Goal: Information Seeking & Learning: Learn about a topic

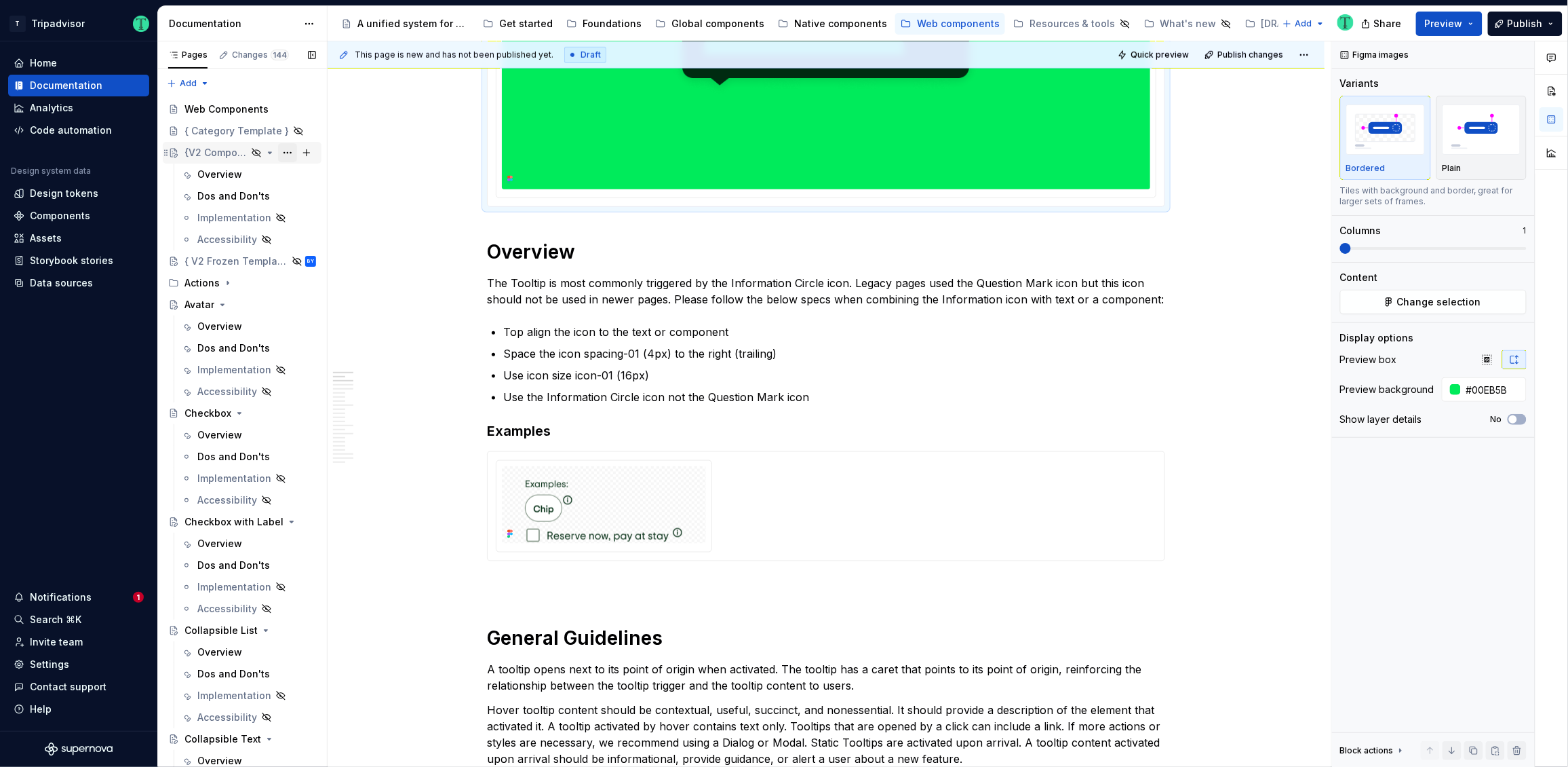
click at [278, 150] on button "Page tree" at bounding box center [287, 152] width 19 height 19
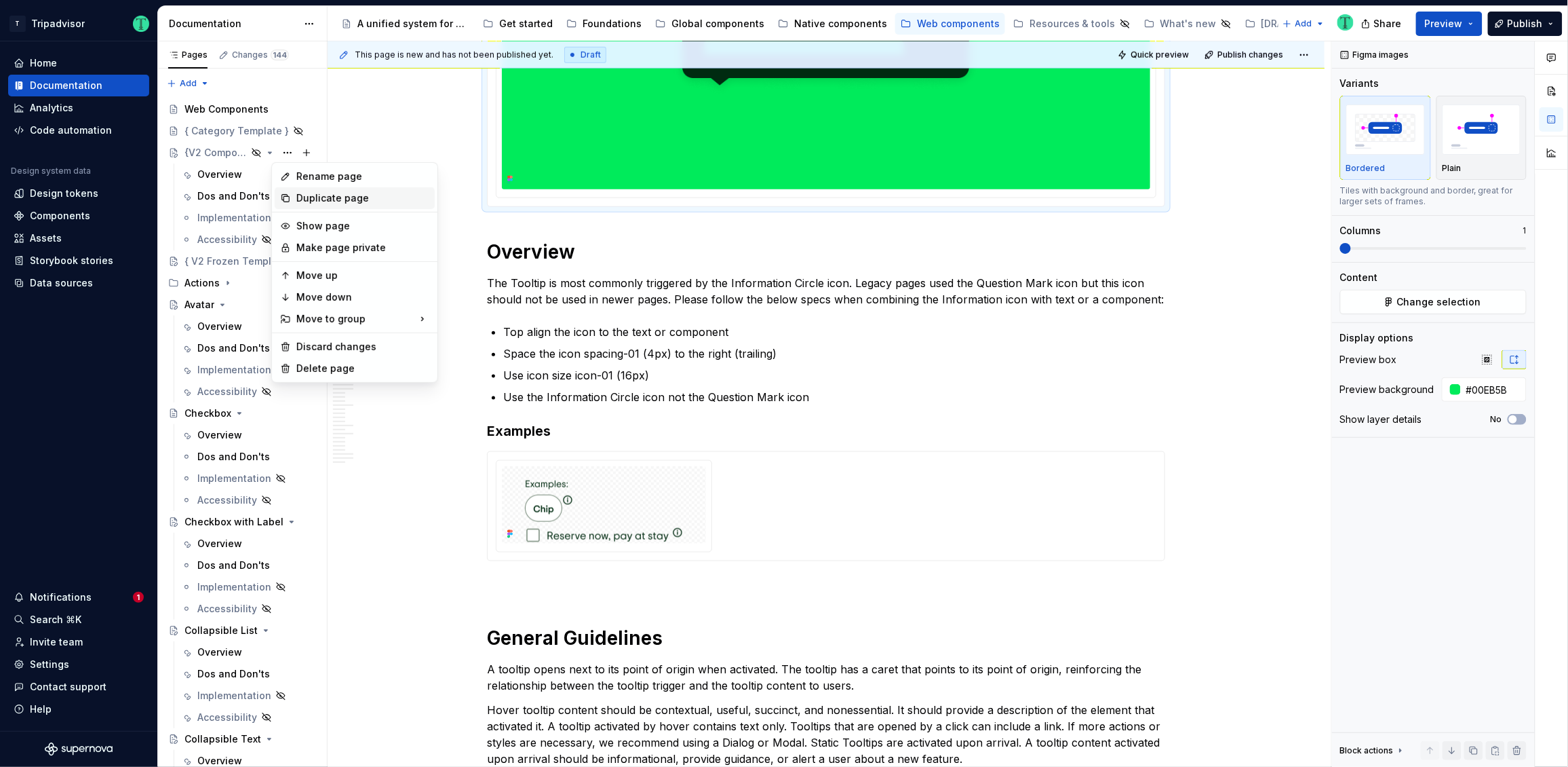
click at [307, 199] on div "Duplicate page" at bounding box center [362, 198] width 133 height 14
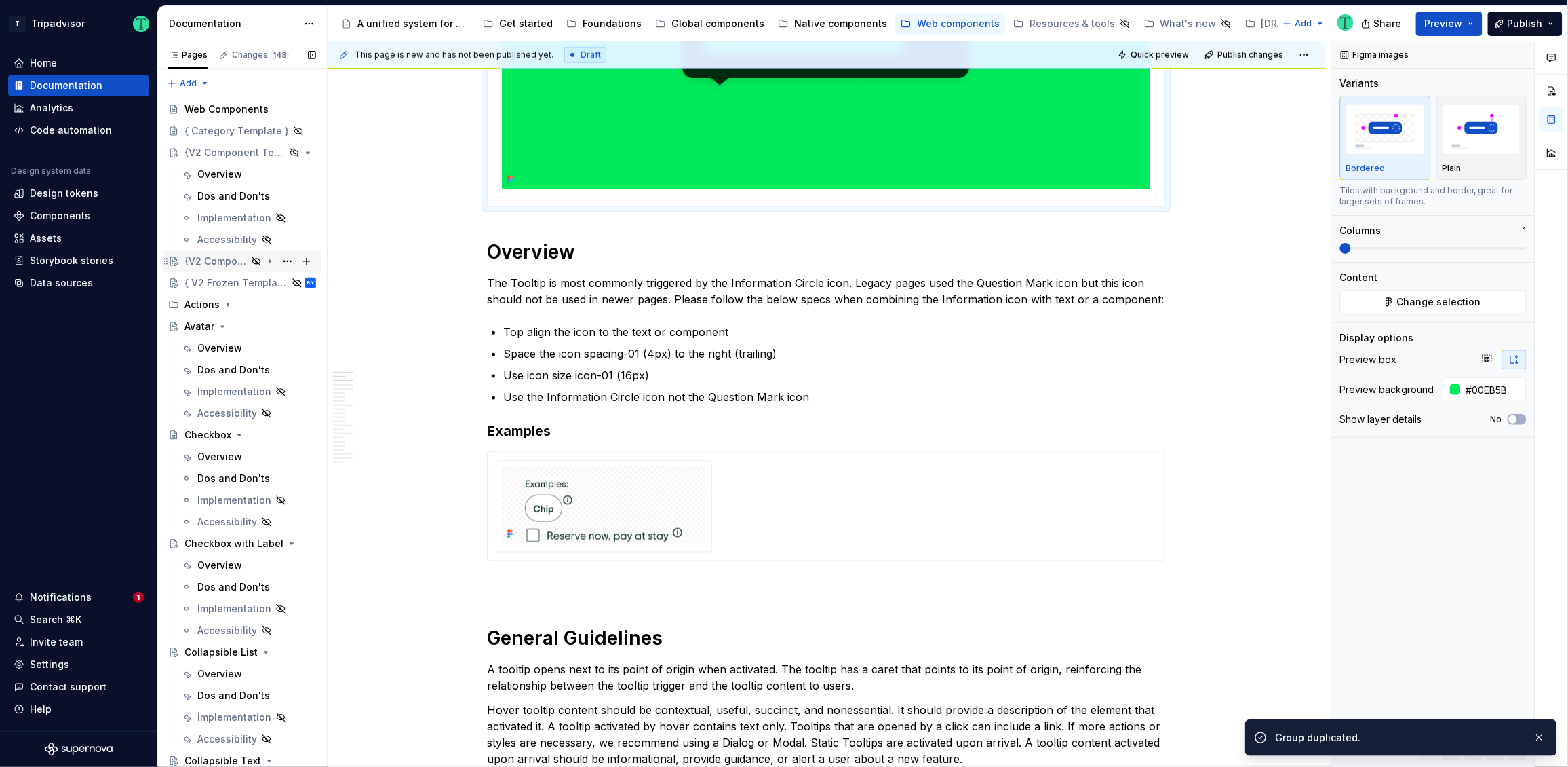
click at [201, 258] on div "{V2 Component Template}" at bounding box center [216, 261] width 62 height 14
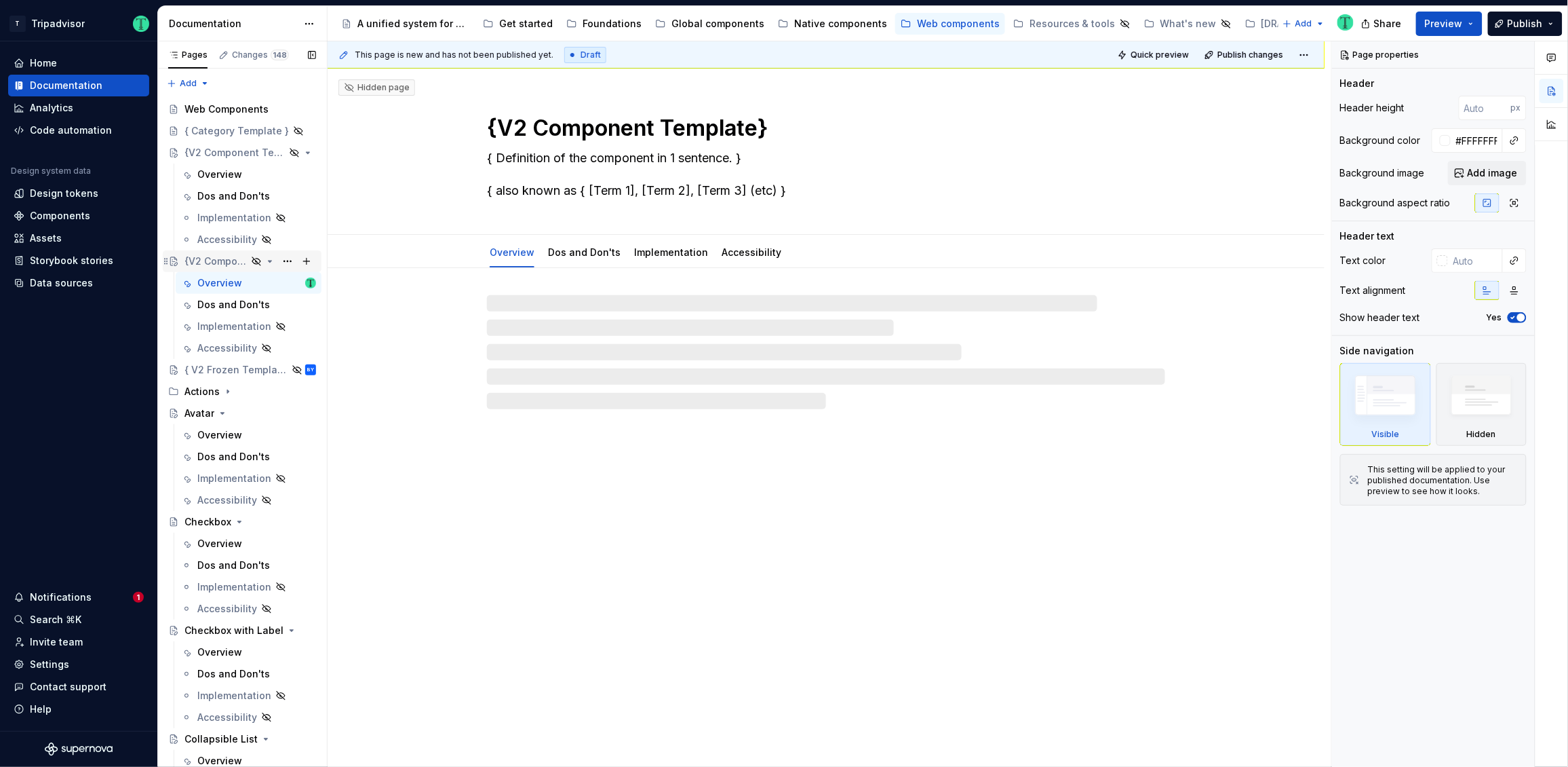
click at [251, 263] on icon "Page tree" at bounding box center [256, 261] width 11 height 11
click at [281, 261] on button "Page tree" at bounding box center [287, 261] width 19 height 19
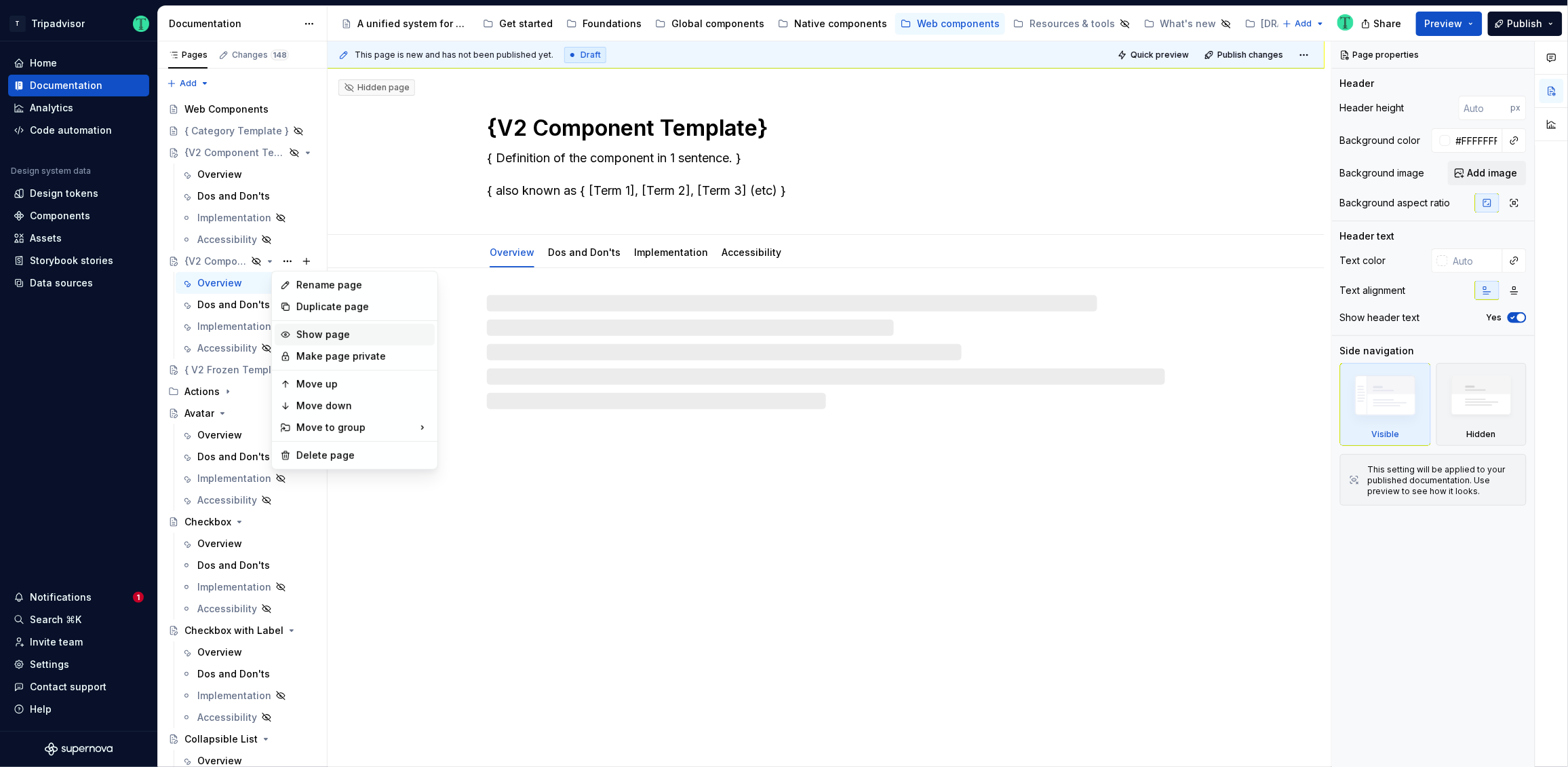
click at [332, 328] on div "Show page" at bounding box center [362, 335] width 133 height 14
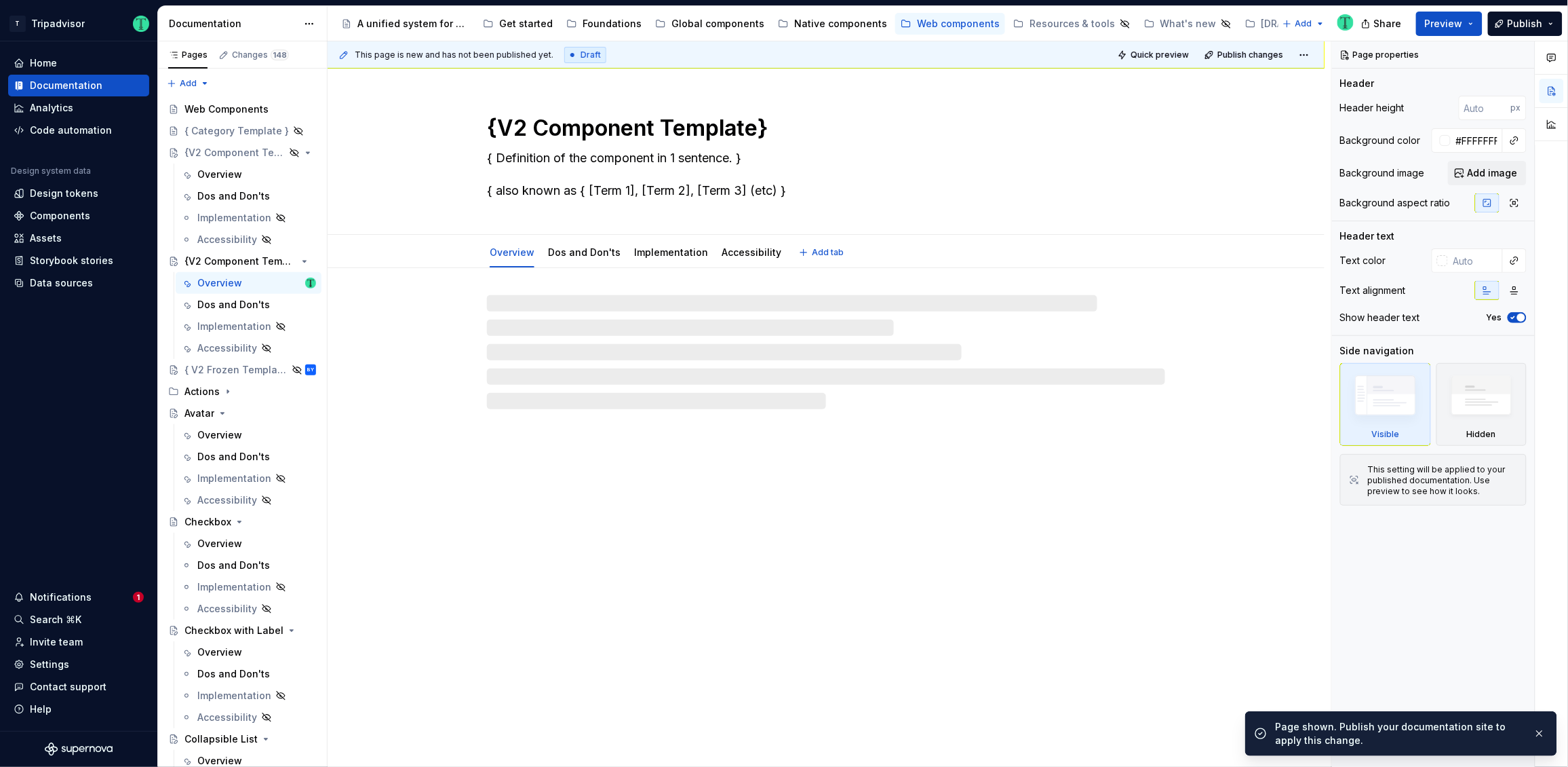
click at [615, 132] on textarea "{V2 Component Template}" at bounding box center [823, 128] width 678 height 33
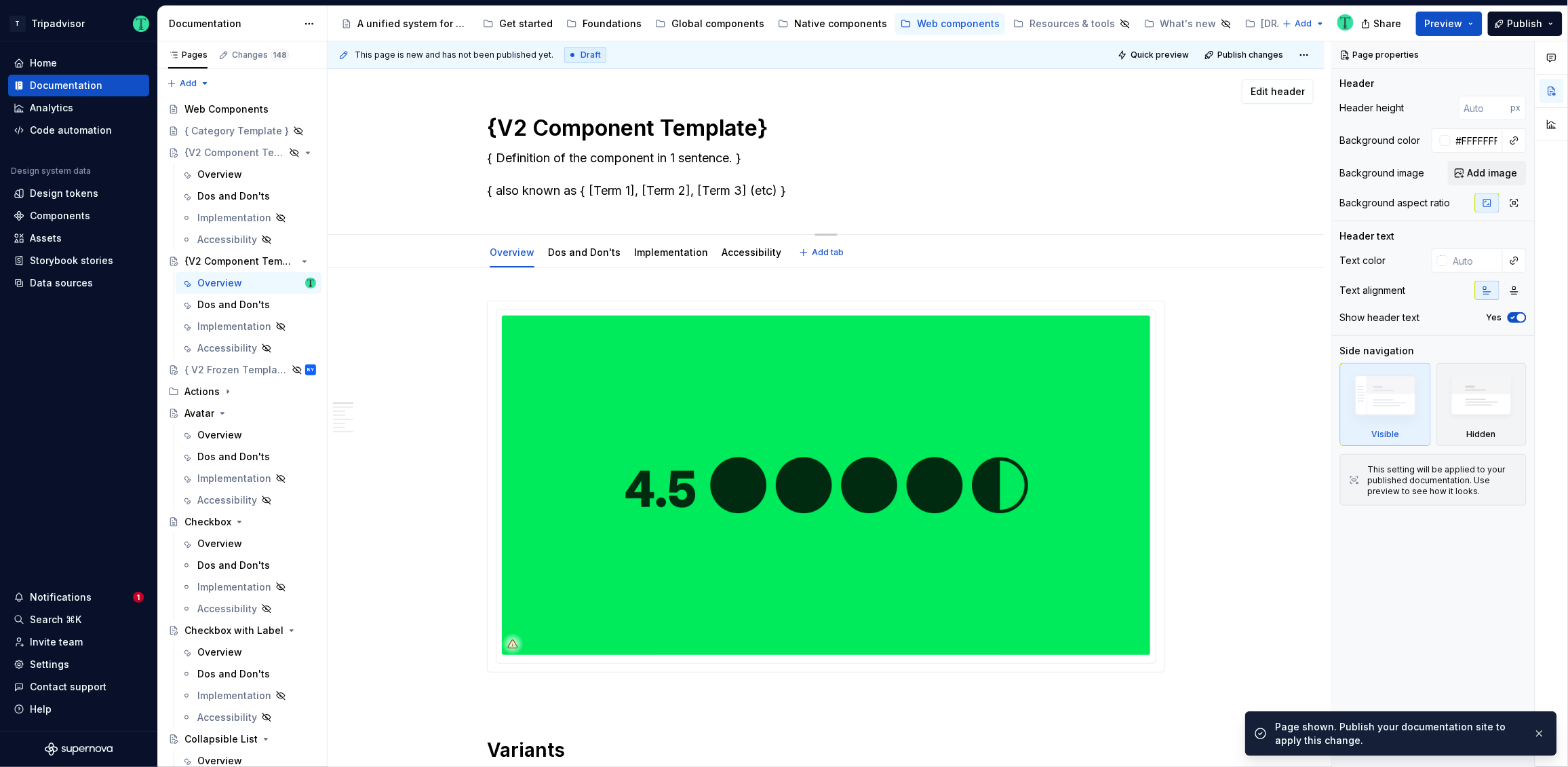
type textarea "*"
type textarea "S"
type textarea "*"
type textarea "Sh"
type textarea "*"
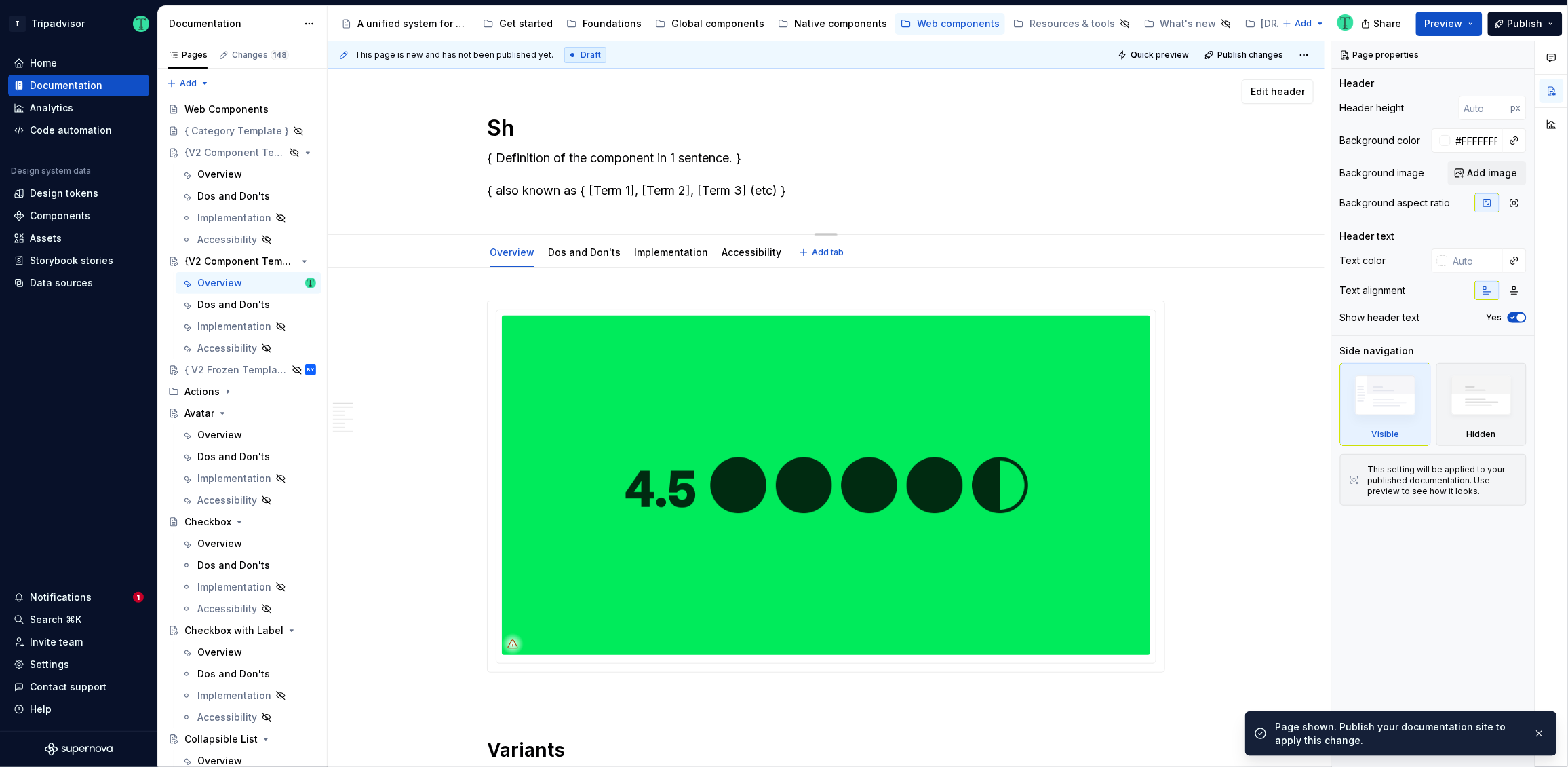
type textarea "She"
type textarea "*"
type textarea "Shee"
type textarea "*"
type textarea "Sheets"
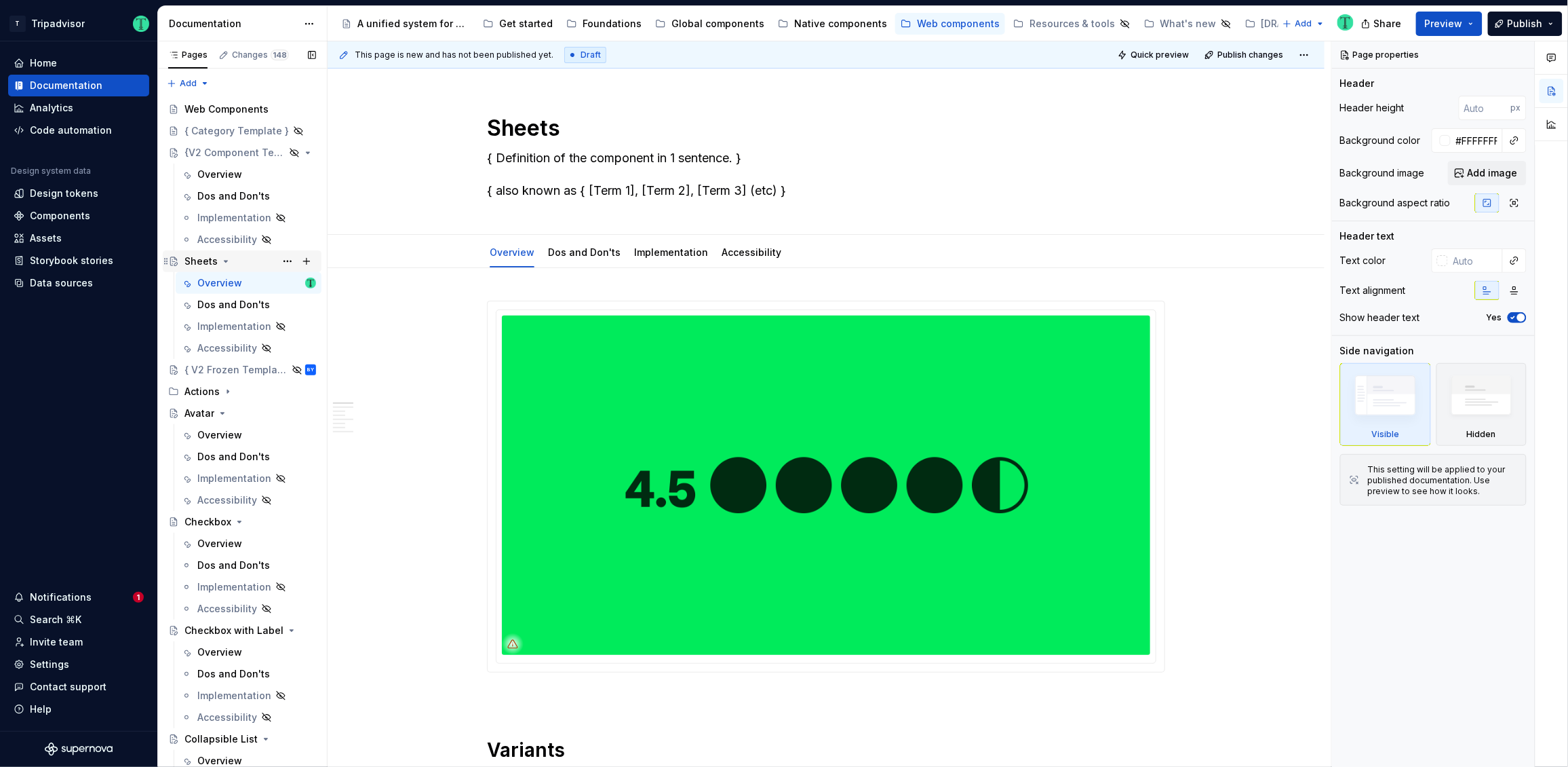
type textarea "*"
type textarea "Sheets"
click at [265, 151] on icon "Page tree" at bounding box center [270, 152] width 11 height 11
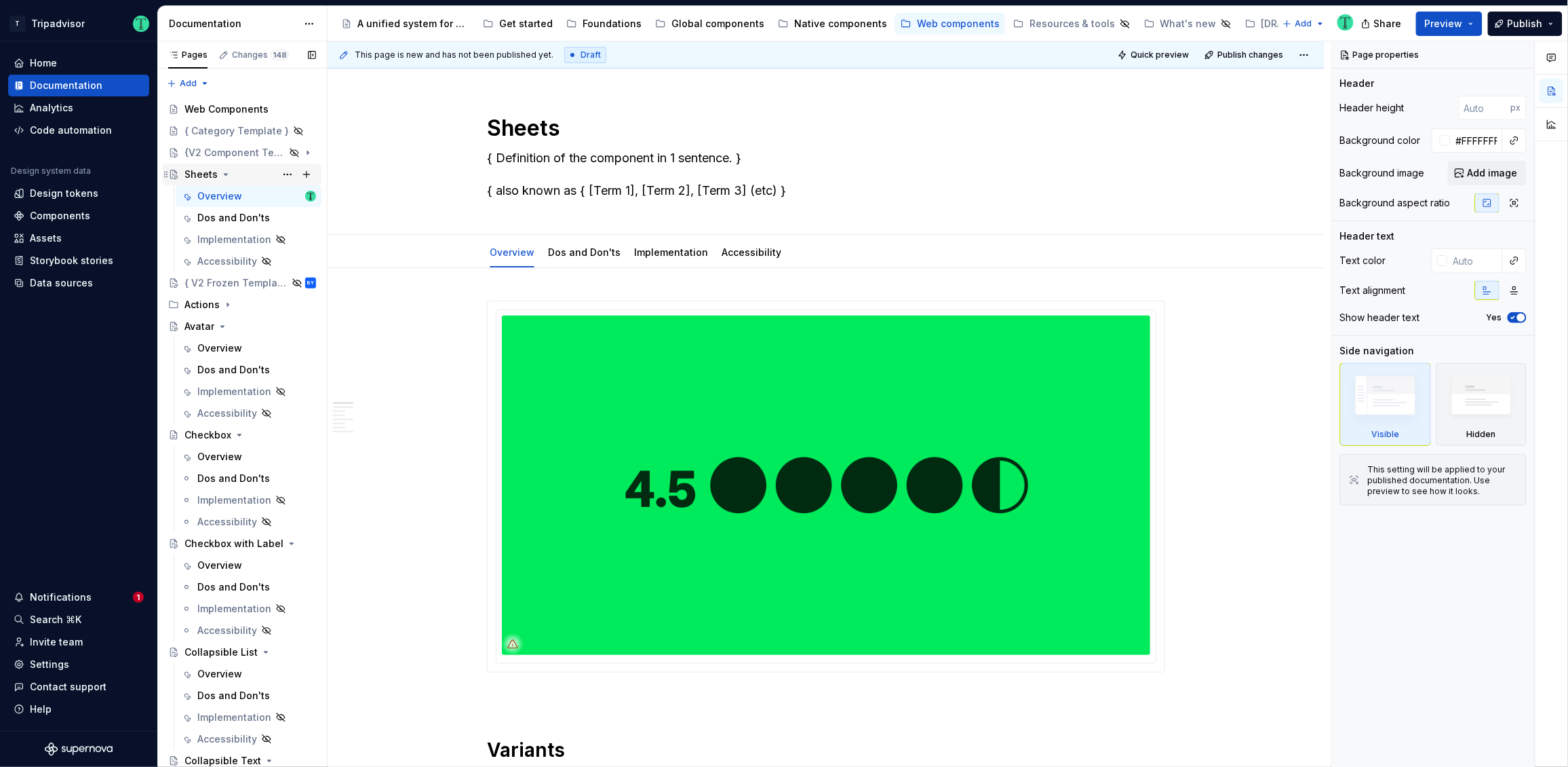
click at [223, 176] on icon "Page tree" at bounding box center [225, 174] width 11 height 11
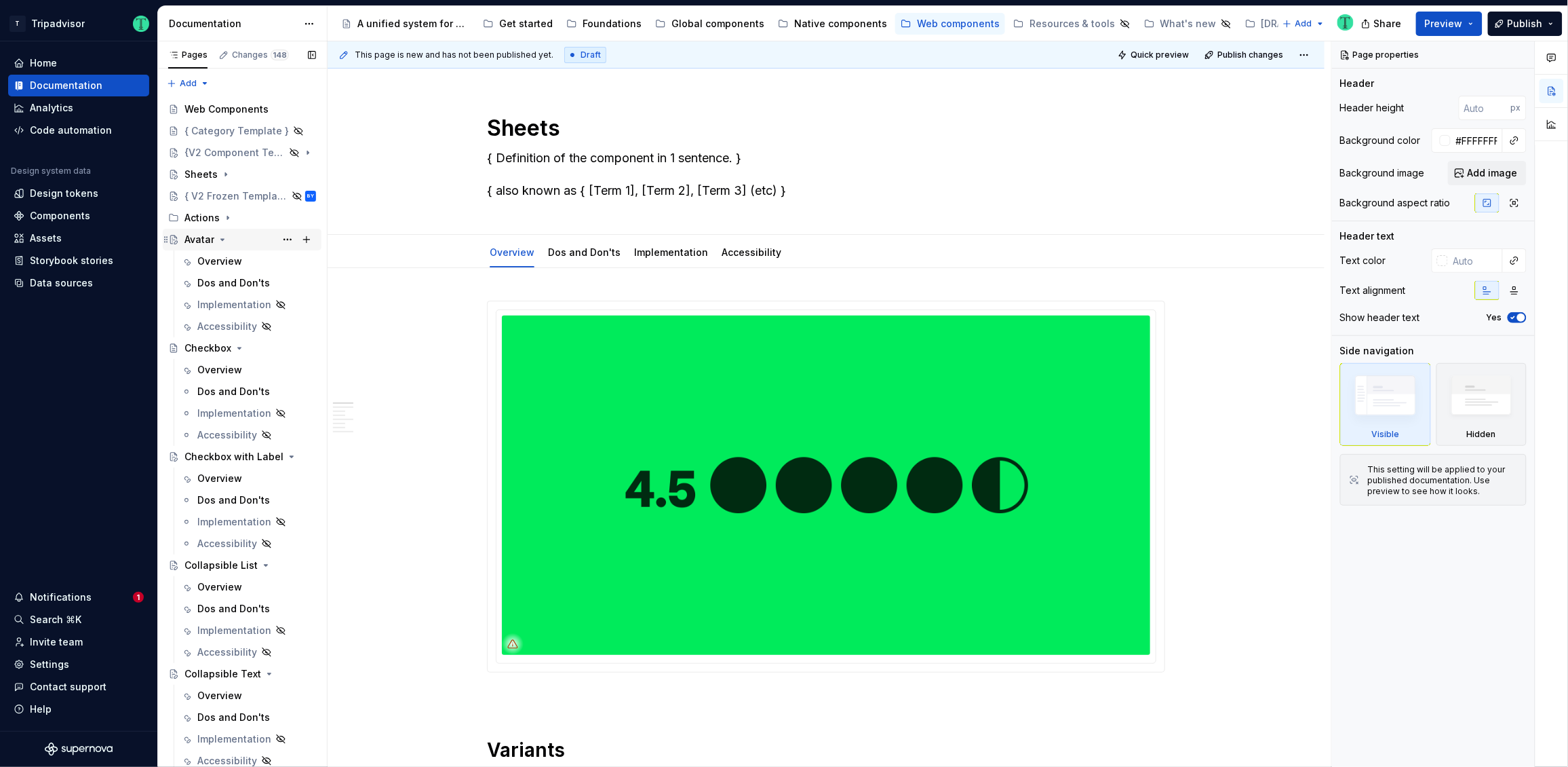
click at [225, 239] on icon "Page tree" at bounding box center [222, 239] width 11 height 11
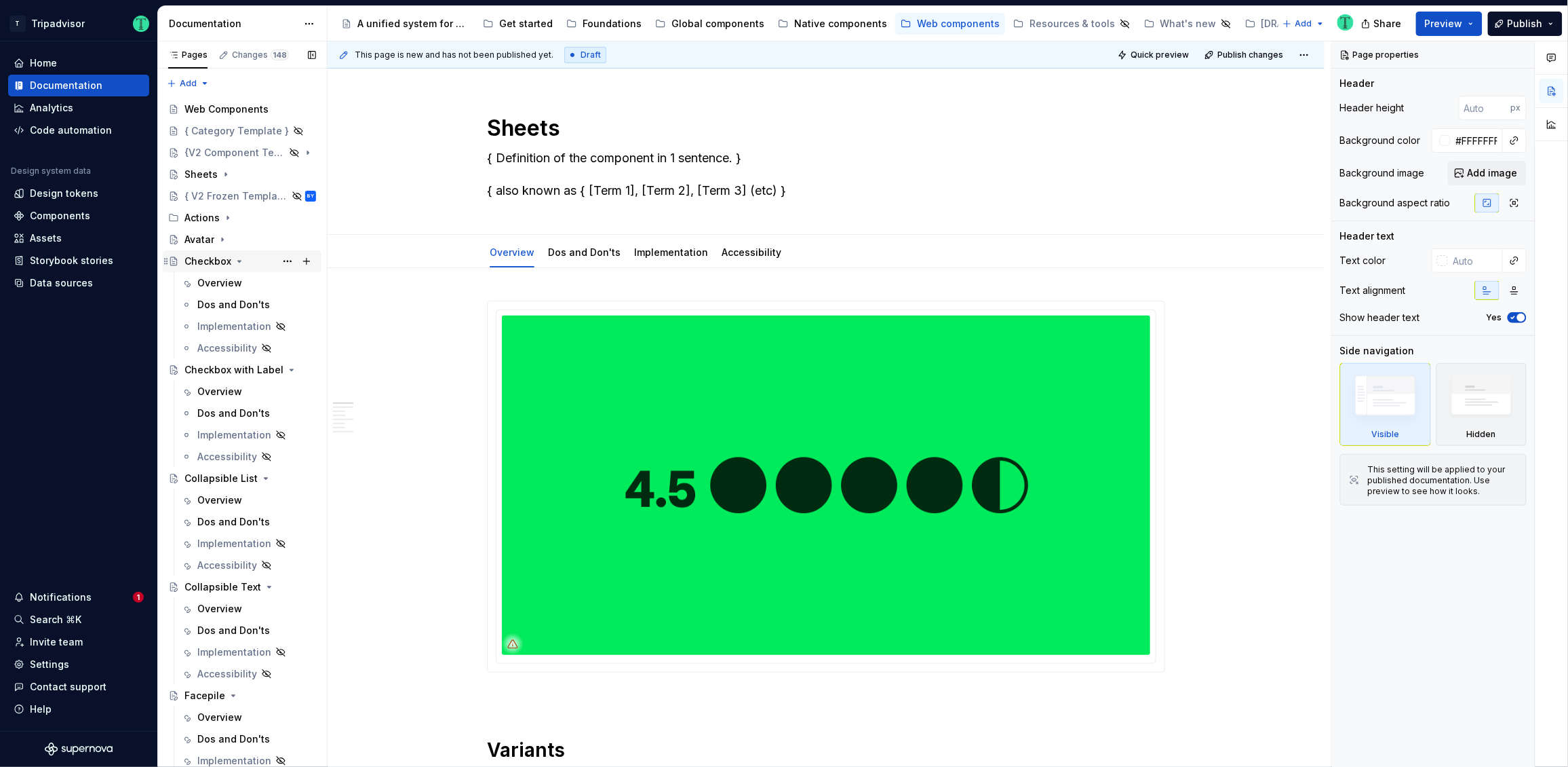
click at [235, 265] on icon "Page tree" at bounding box center [239, 261] width 11 height 11
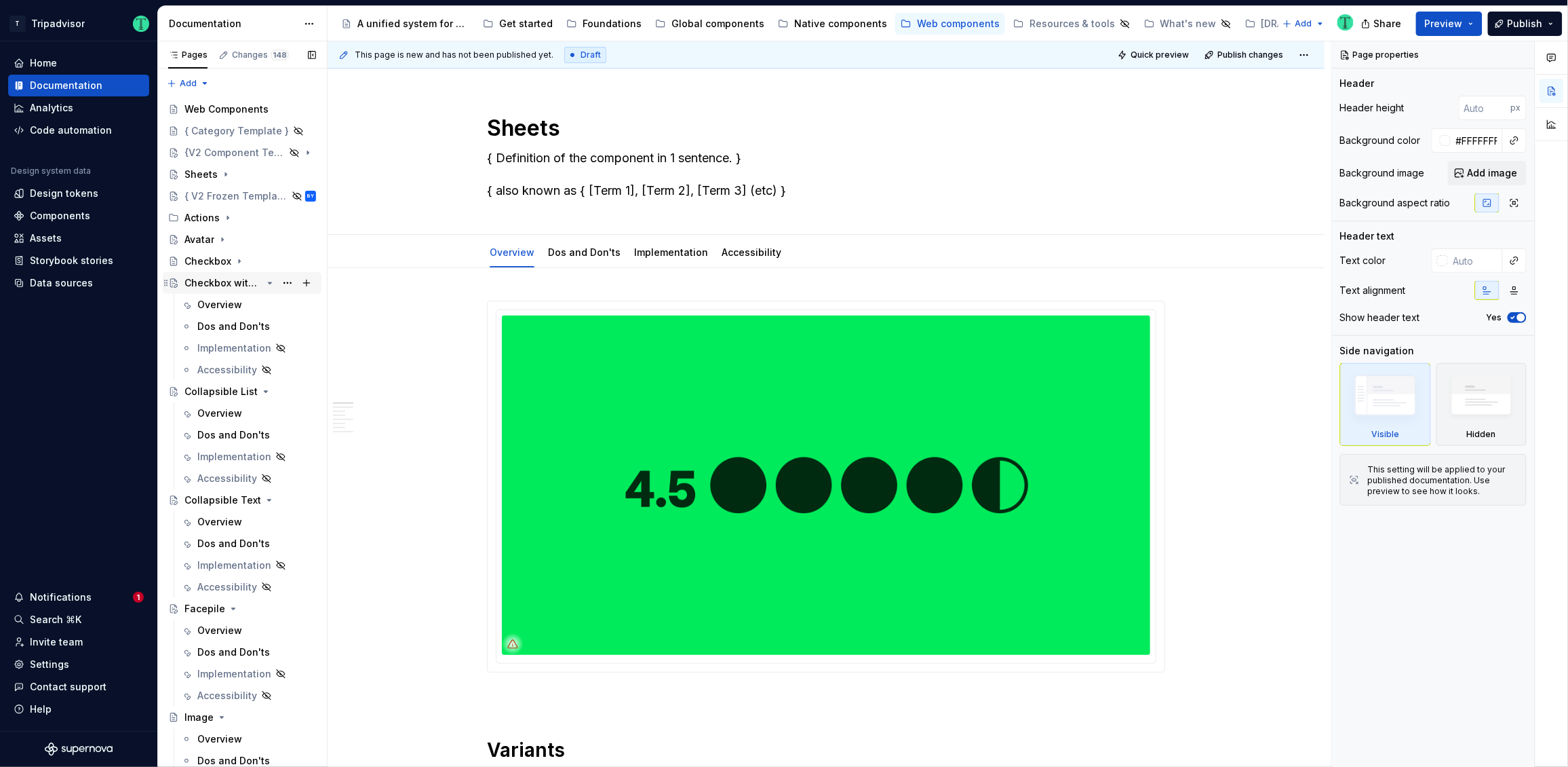
click at [265, 282] on icon "Page tree" at bounding box center [270, 282] width 11 height 11
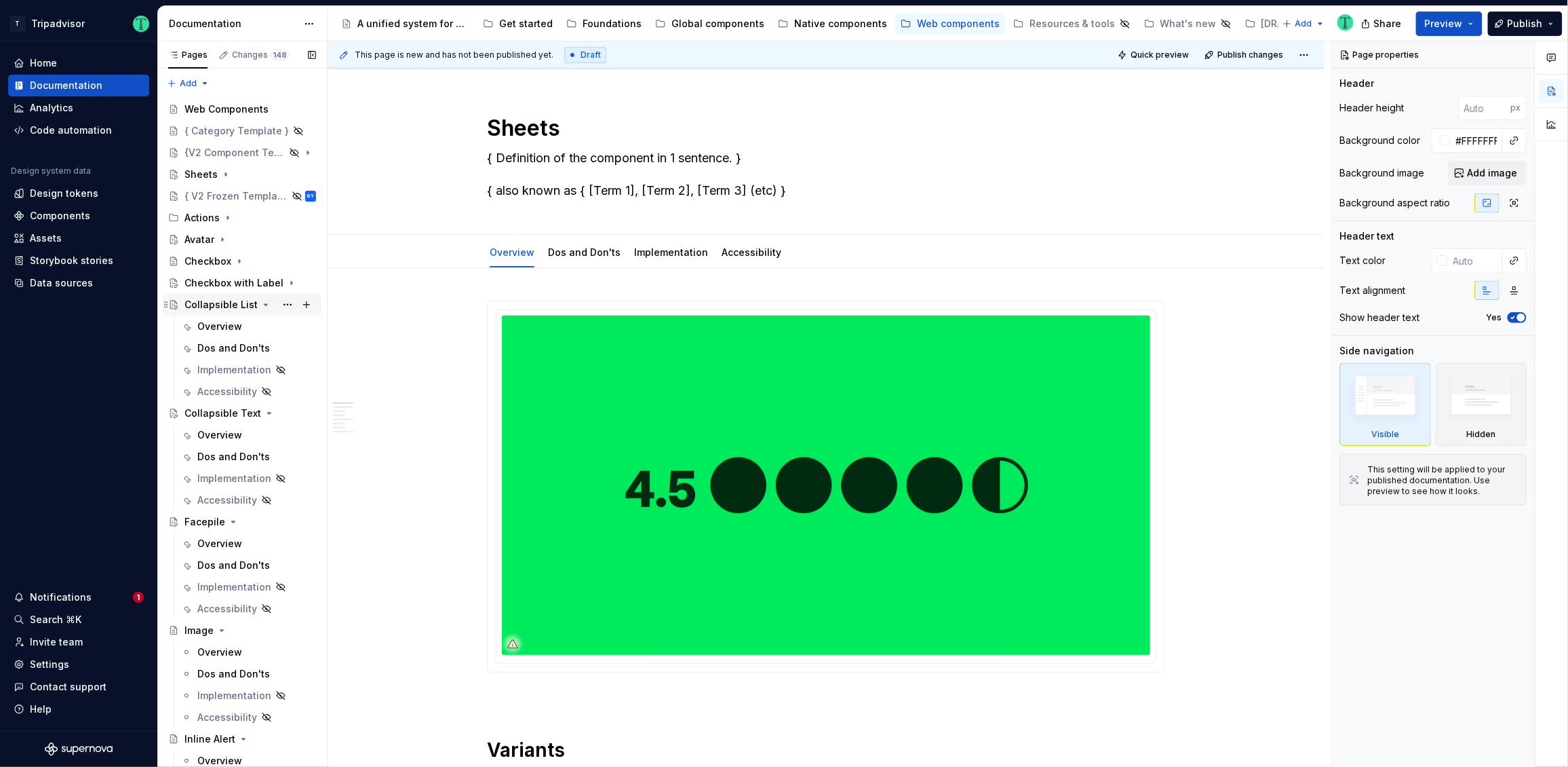
click at [247, 305] on div "Collapsible List" at bounding box center [221, 305] width 73 height 14
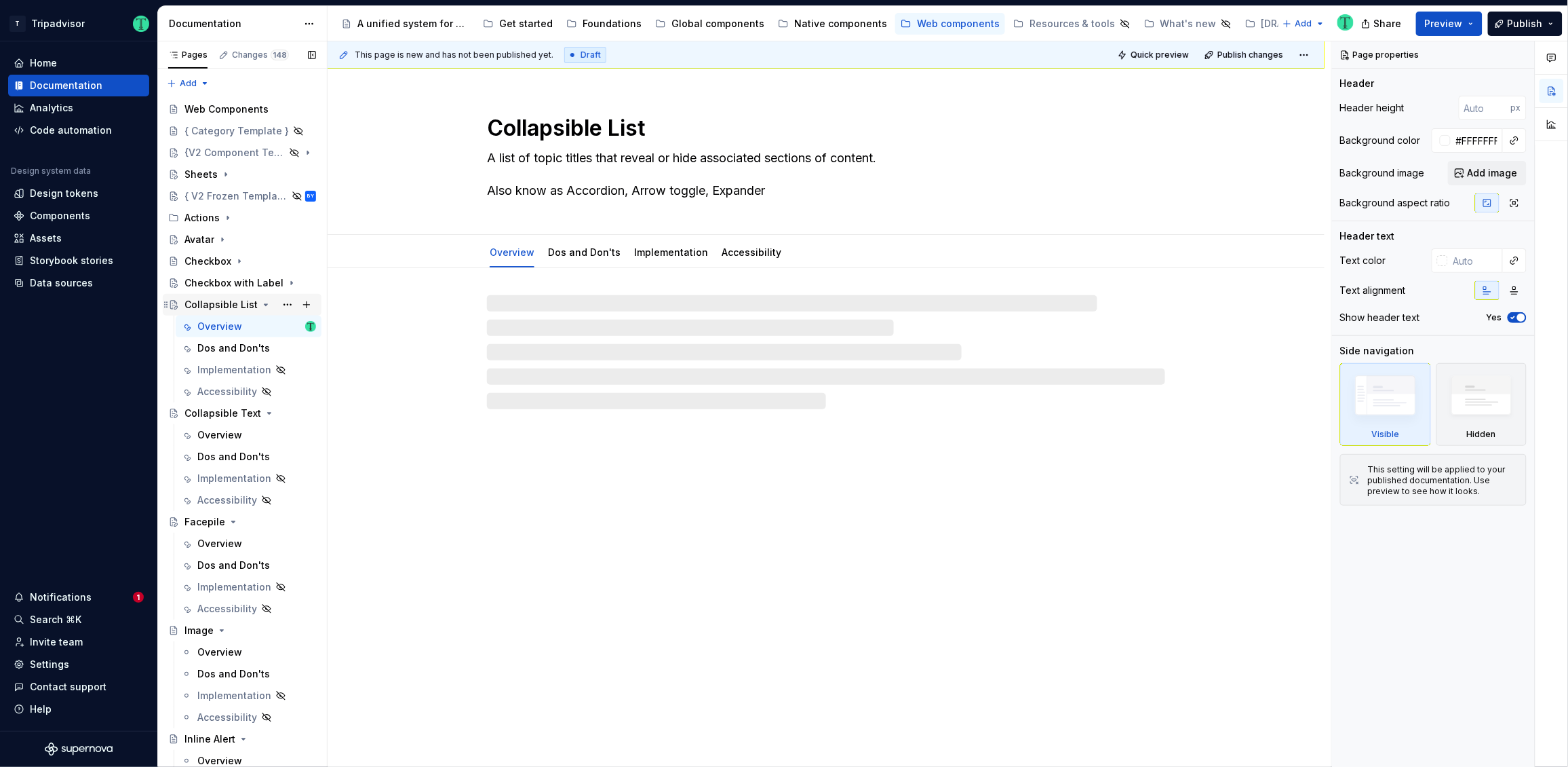
click at [214, 304] on div "Collapsible List" at bounding box center [221, 305] width 73 height 14
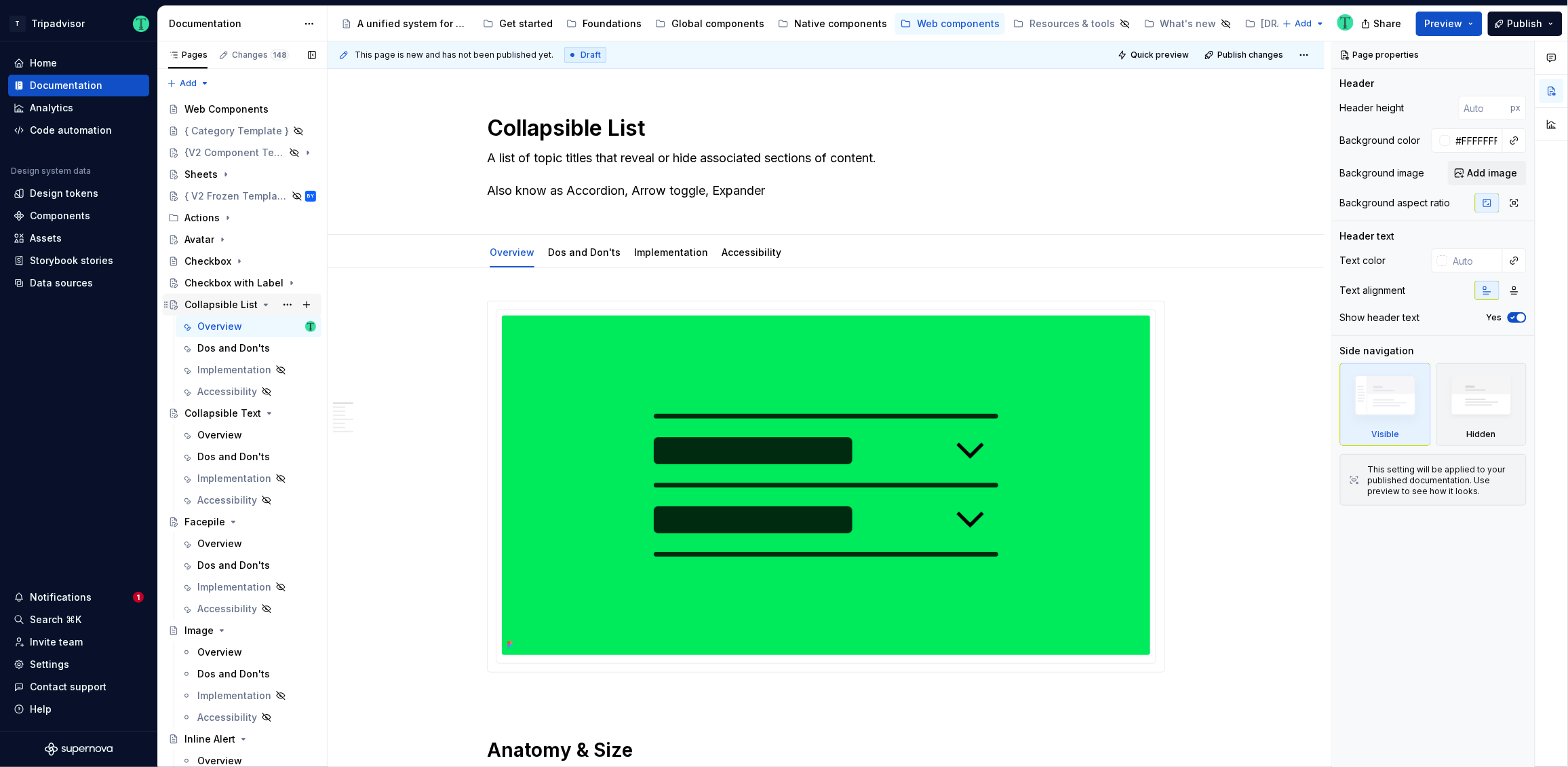
click at [261, 305] on icon "Page tree" at bounding box center [266, 304] width 11 height 11
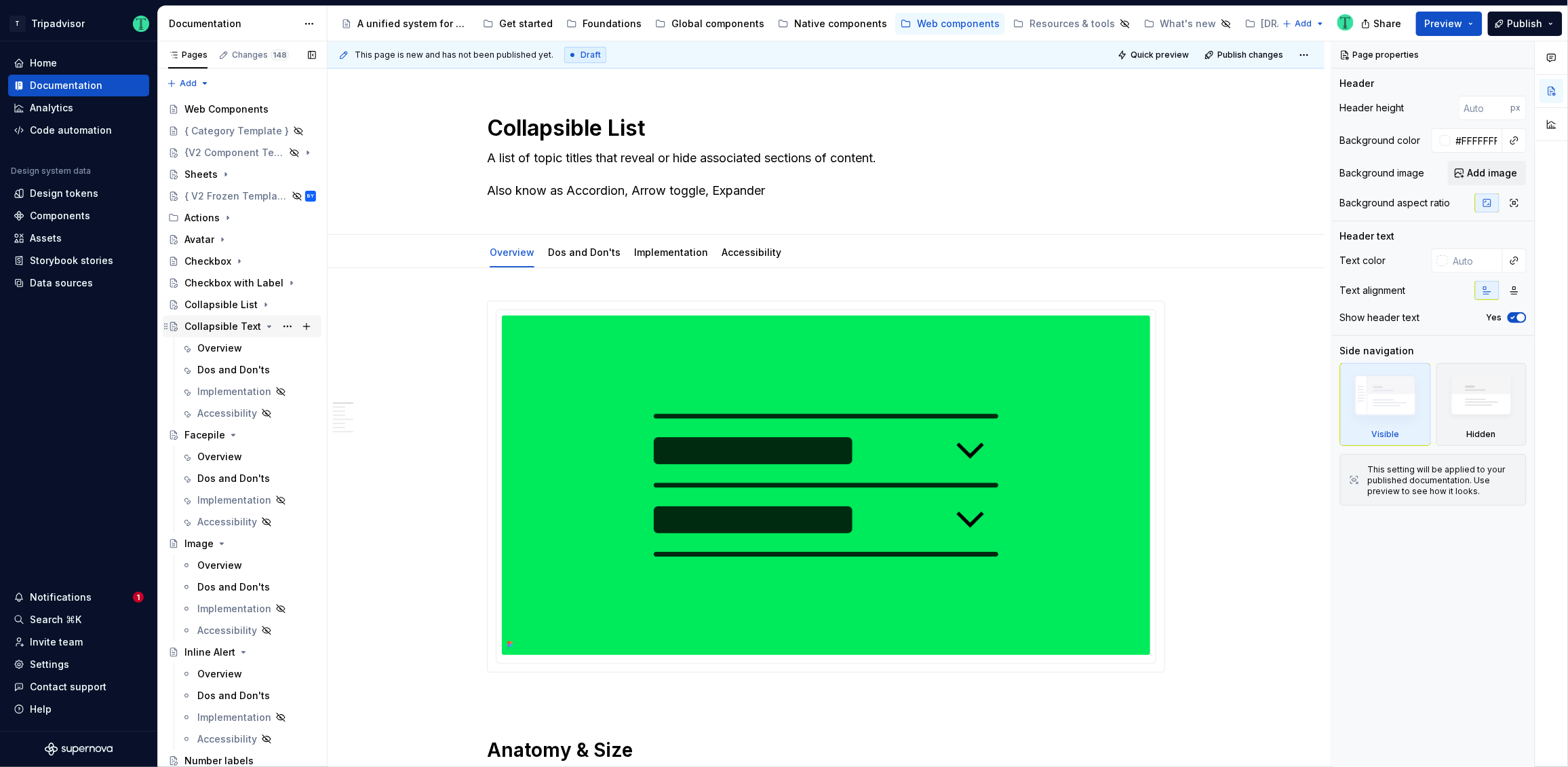
click at [264, 328] on icon "Page tree" at bounding box center [269, 326] width 11 height 11
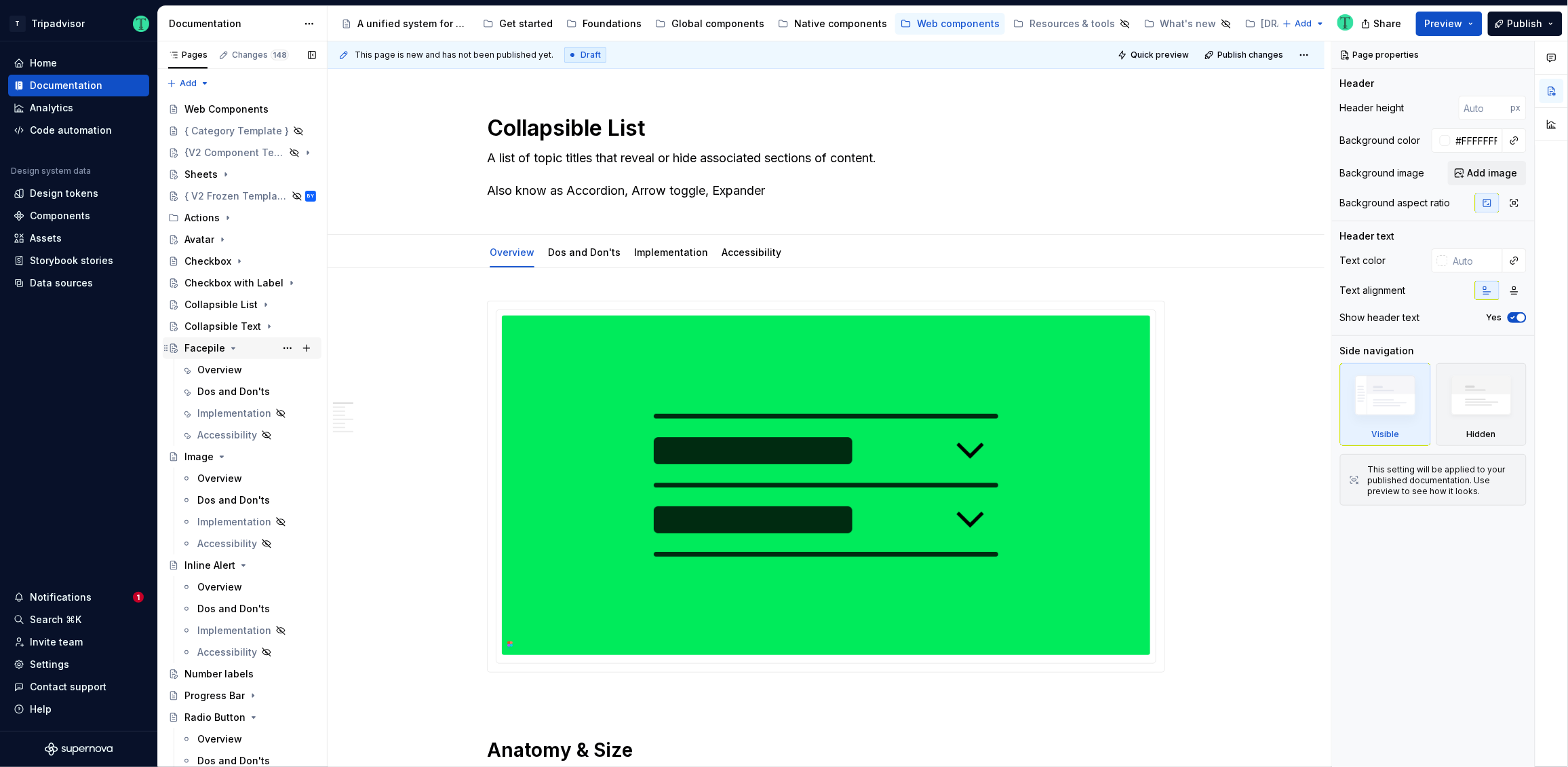
click at [236, 344] on icon "Page tree" at bounding box center [233, 348] width 11 height 11
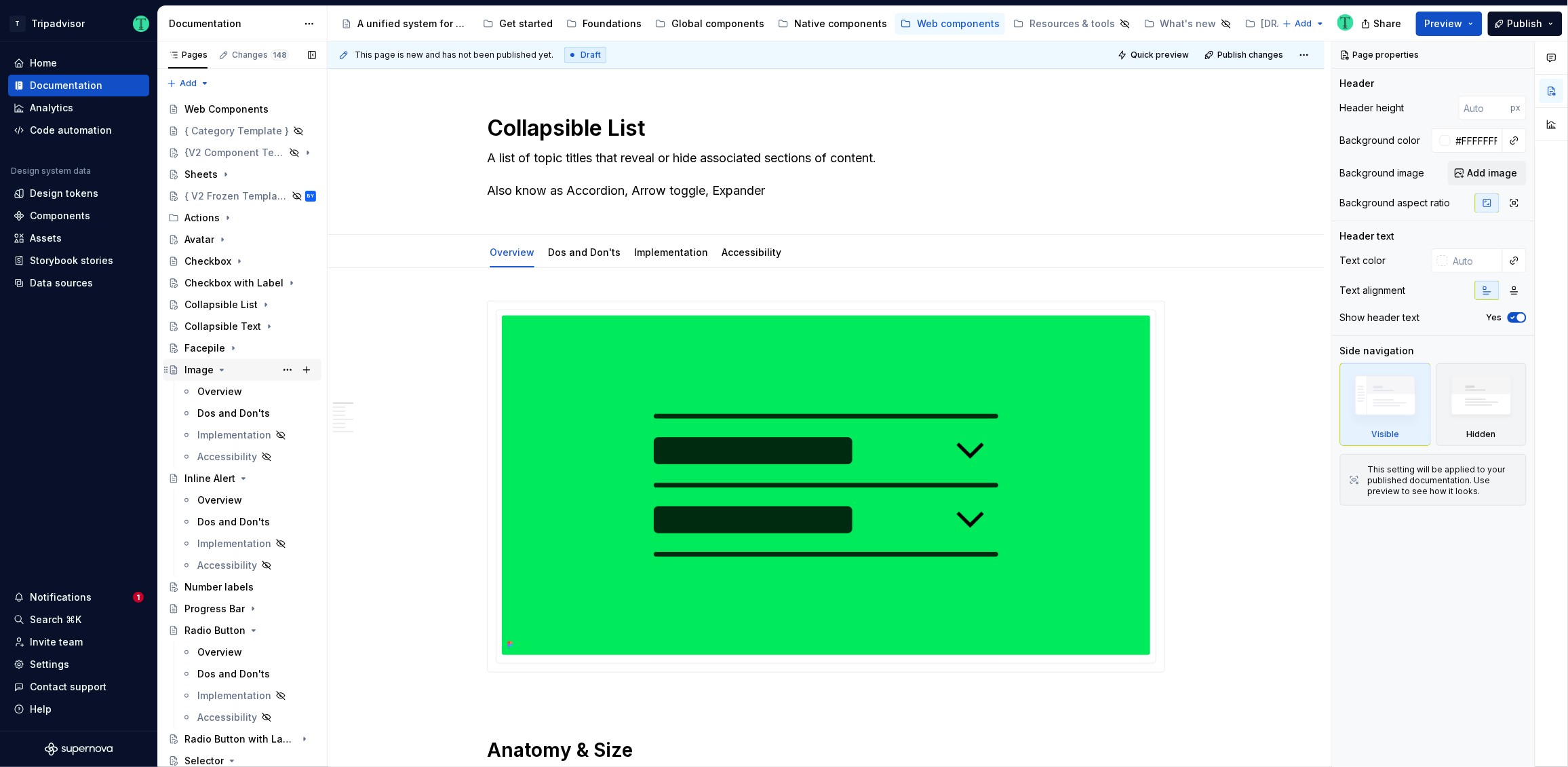
click at [220, 368] on icon "Page tree" at bounding box center [221, 369] width 11 height 11
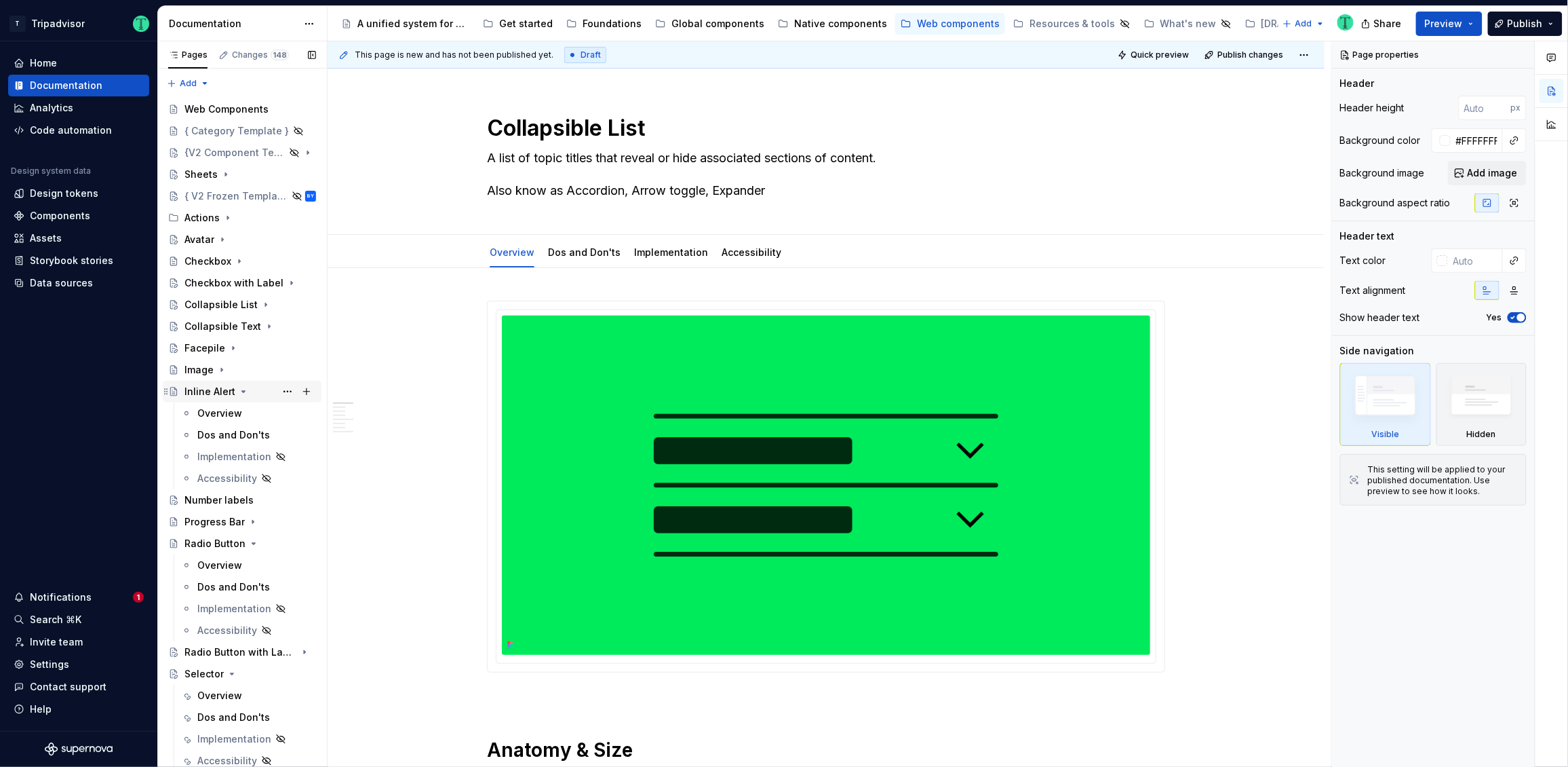
click at [244, 391] on icon "Page tree" at bounding box center [243, 391] width 11 height 11
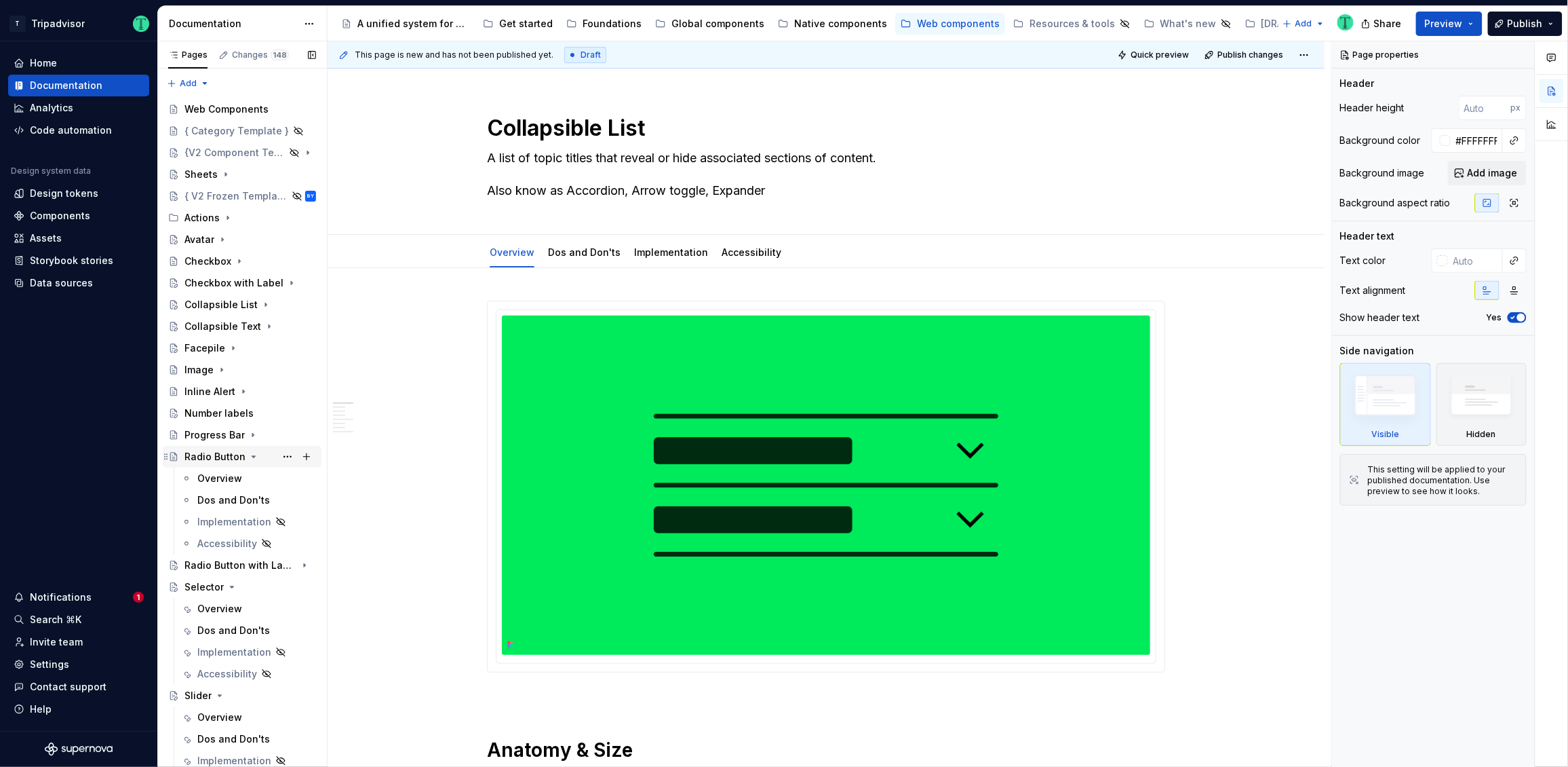
click at [252, 456] on icon "Page tree" at bounding box center [253, 456] width 3 height 1
click at [231, 503] on icon "Page tree" at bounding box center [232, 500] width 11 height 11
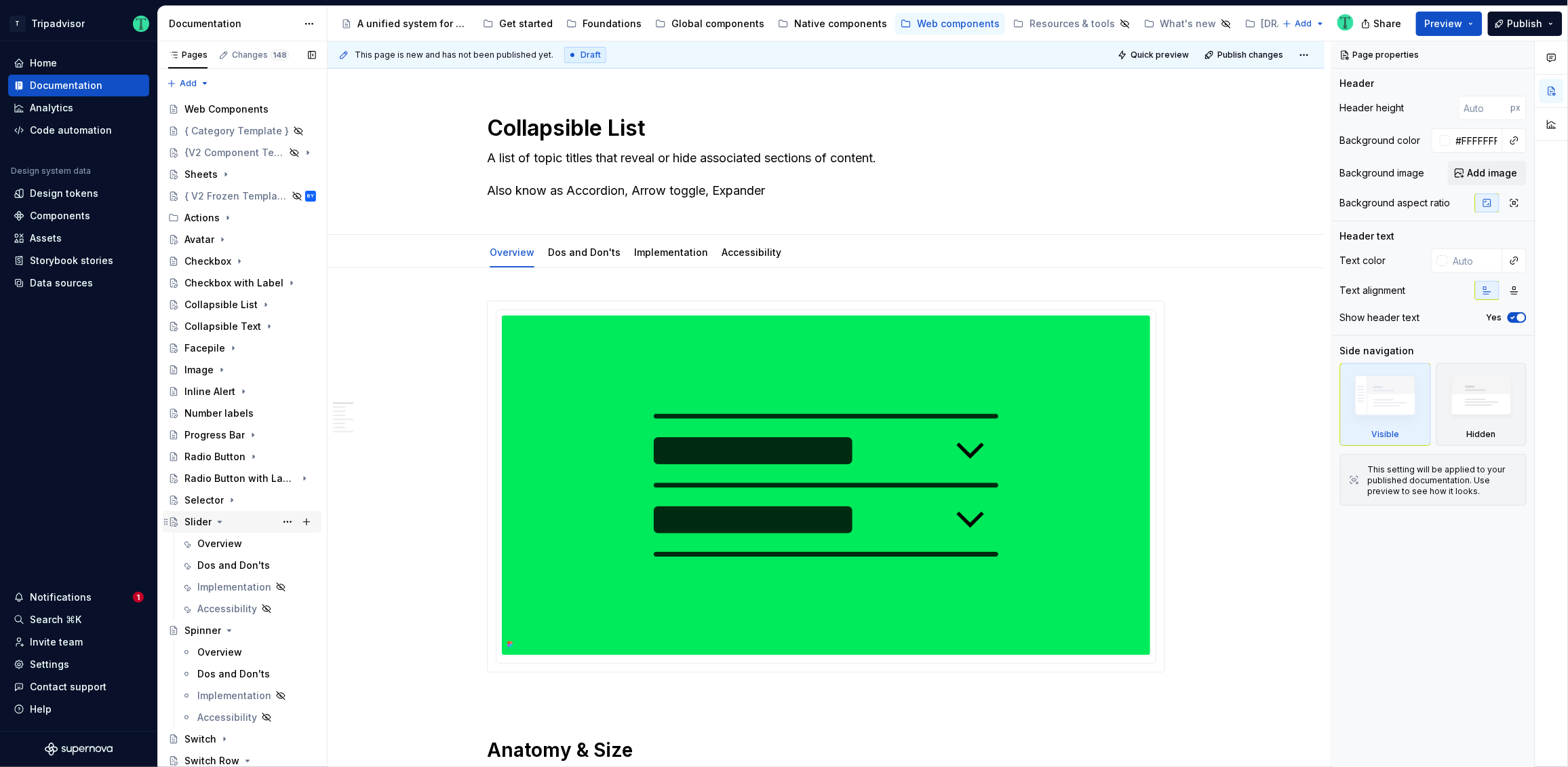
click at [219, 524] on icon "Page tree" at bounding box center [219, 521] width 11 height 11
click at [229, 538] on icon "Page tree" at bounding box center [229, 543] width 11 height 11
click at [246, 583] on icon "Page tree" at bounding box center [247, 586] width 11 height 11
click at [238, 678] on icon "Page tree" at bounding box center [240, 673] width 11 height 11
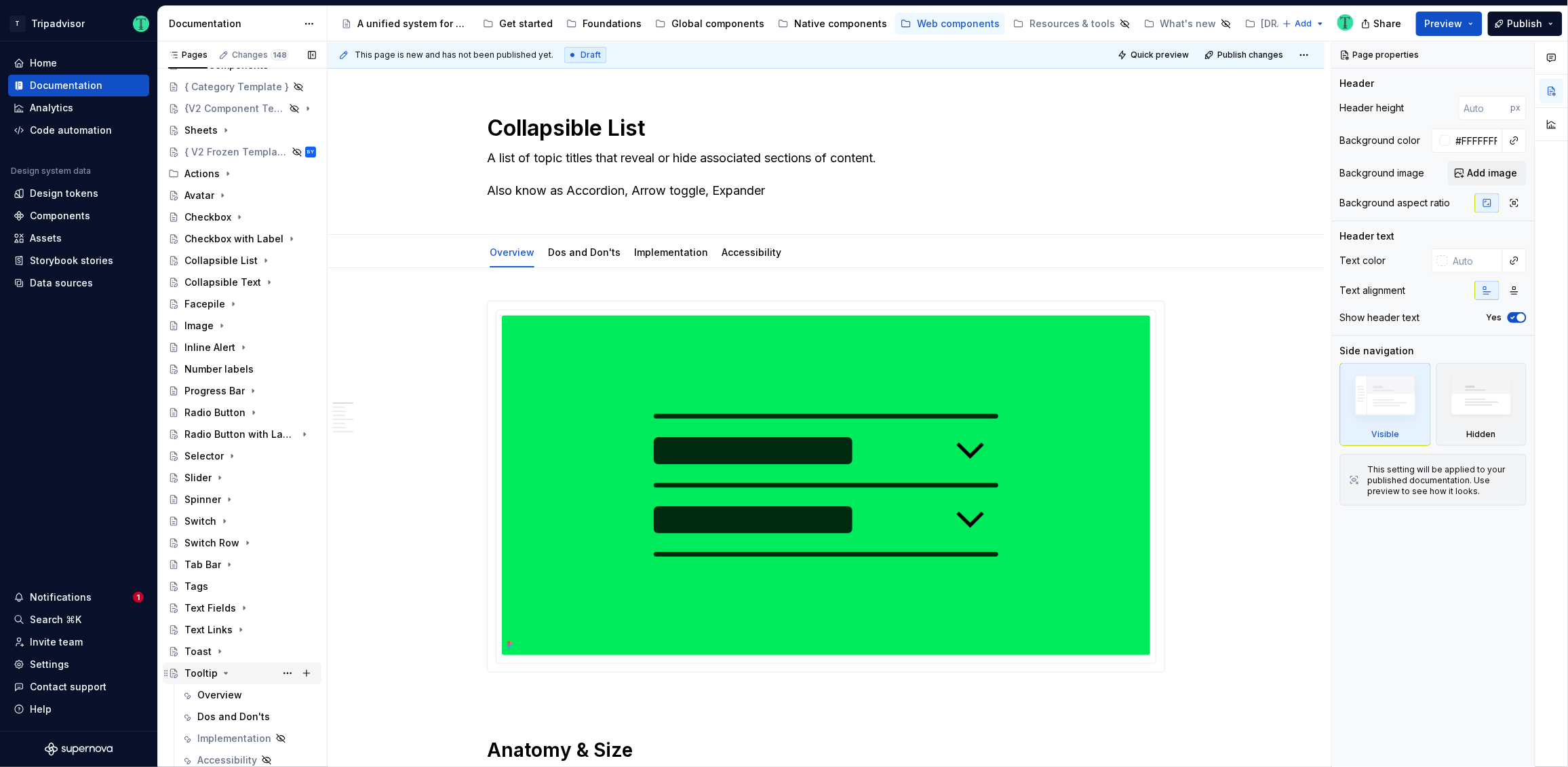
click at [226, 671] on icon "Page tree" at bounding box center [225, 673] width 11 height 11
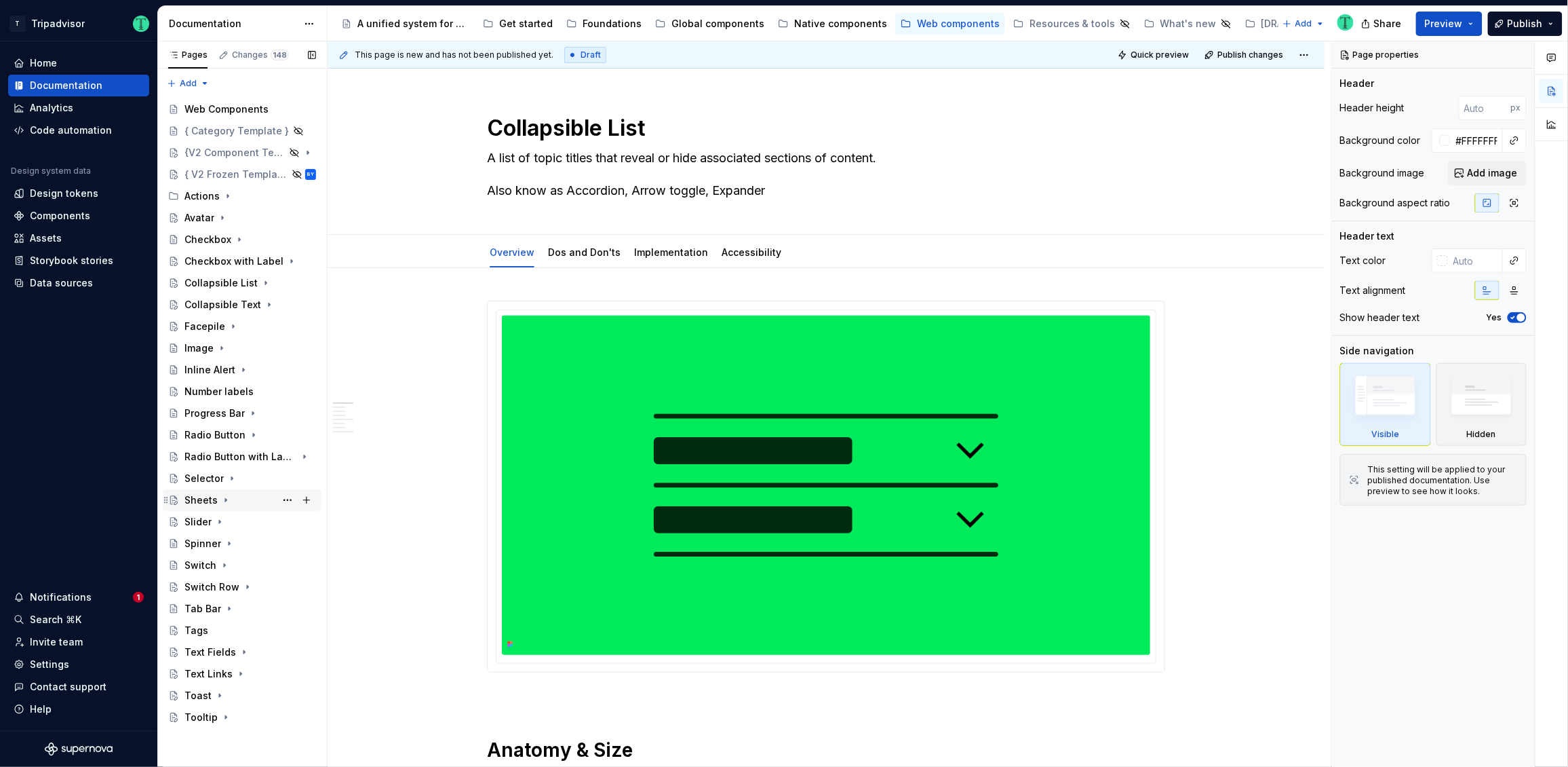
click at [201, 501] on div "Sheets" at bounding box center [201, 500] width 33 height 14
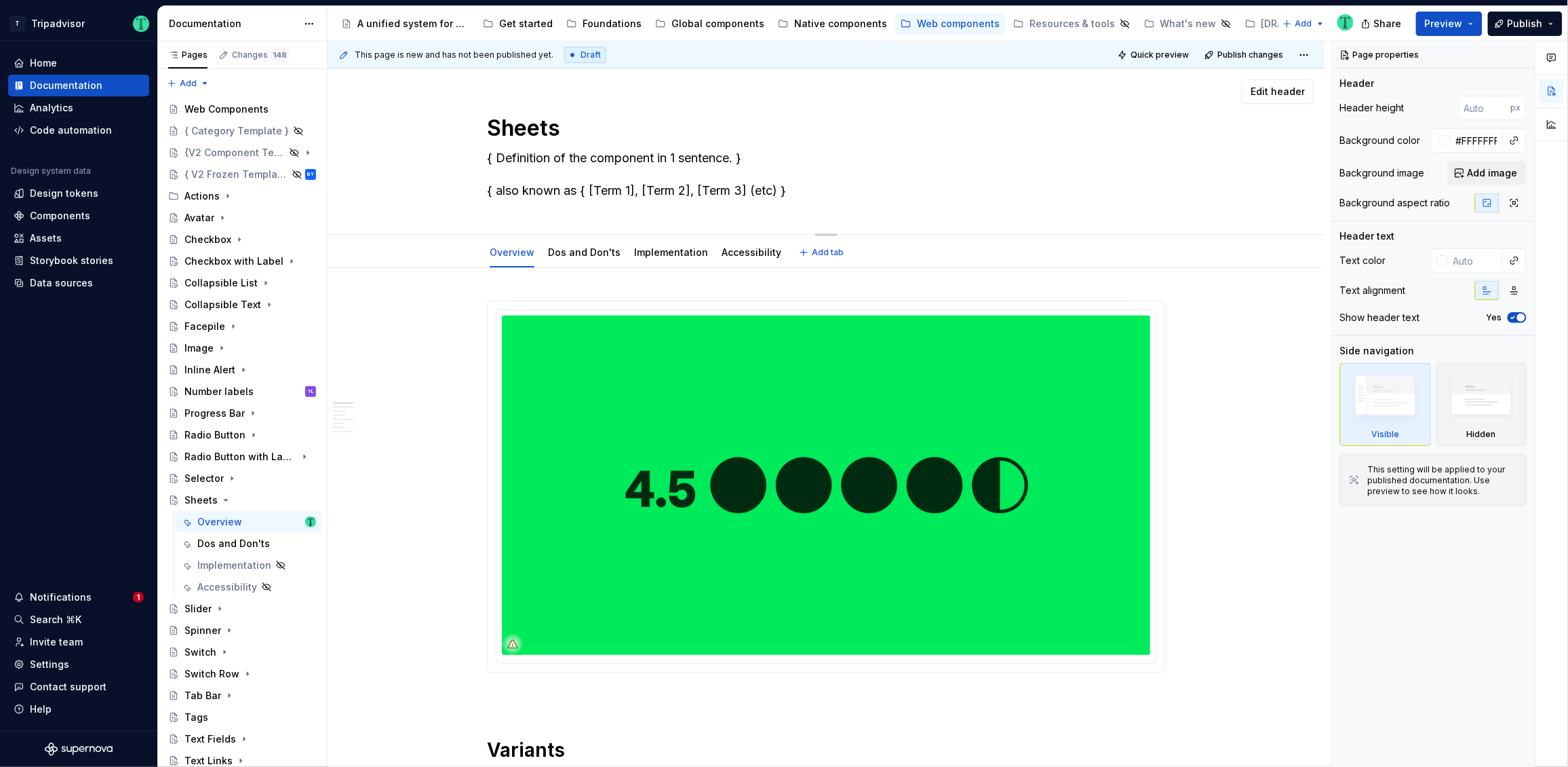
click at [602, 189] on textarea "{ Definition of the component in 1 sentence. } { also known as { [Term 1], [Ter…" at bounding box center [823, 174] width 678 height 54
click at [620, 189] on textarea "{ Definition of the component in 1 sentence. } { also known as { [Term 1], [Ter…" at bounding box center [823, 174] width 678 height 54
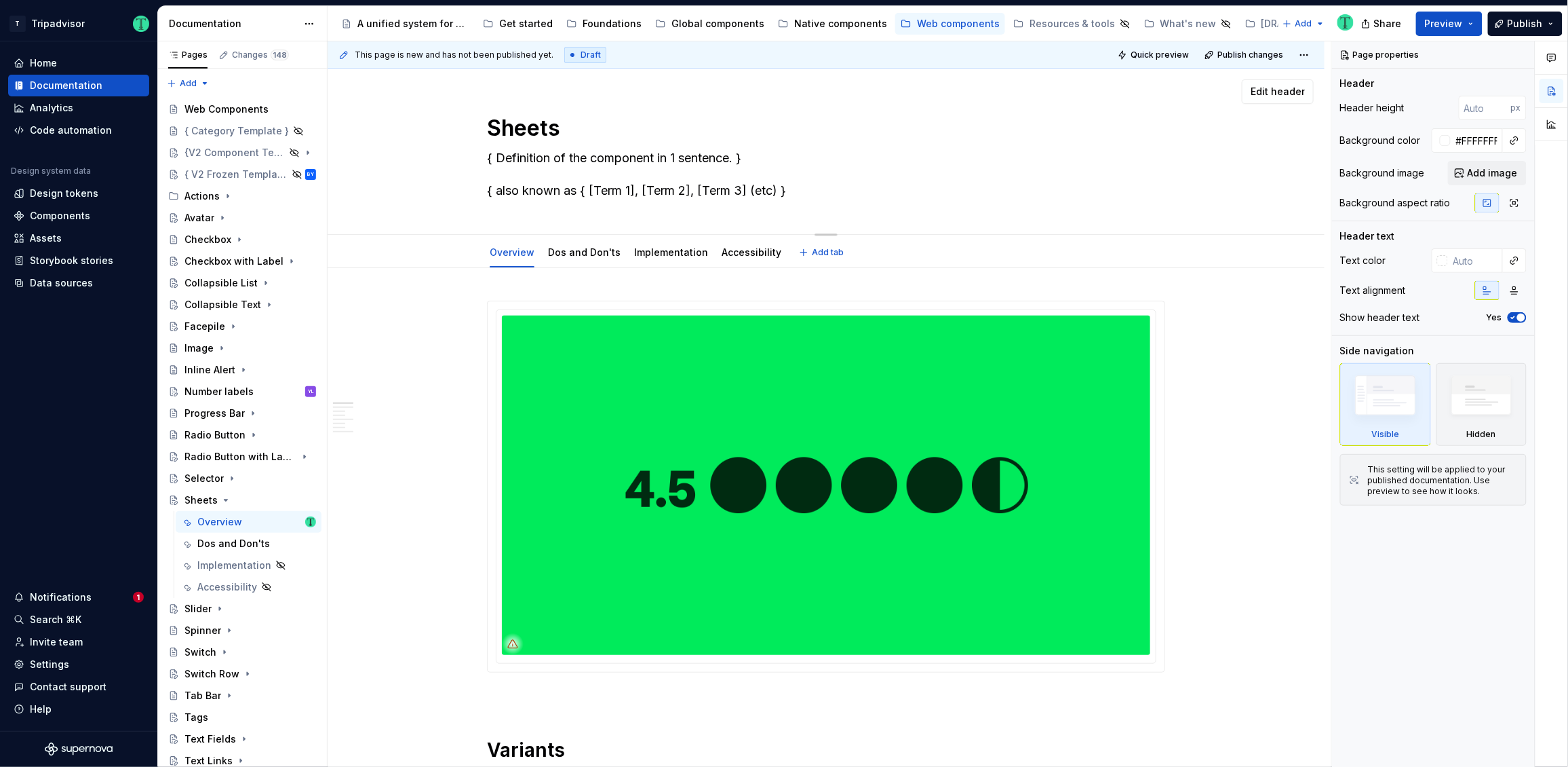
type textarea "*"
type textarea "{ Definition of the component in 1 sentence. } A"
type textarea "*"
type textarea "{ Definition of the component in 1 sentence. } Al"
type textarea "*"
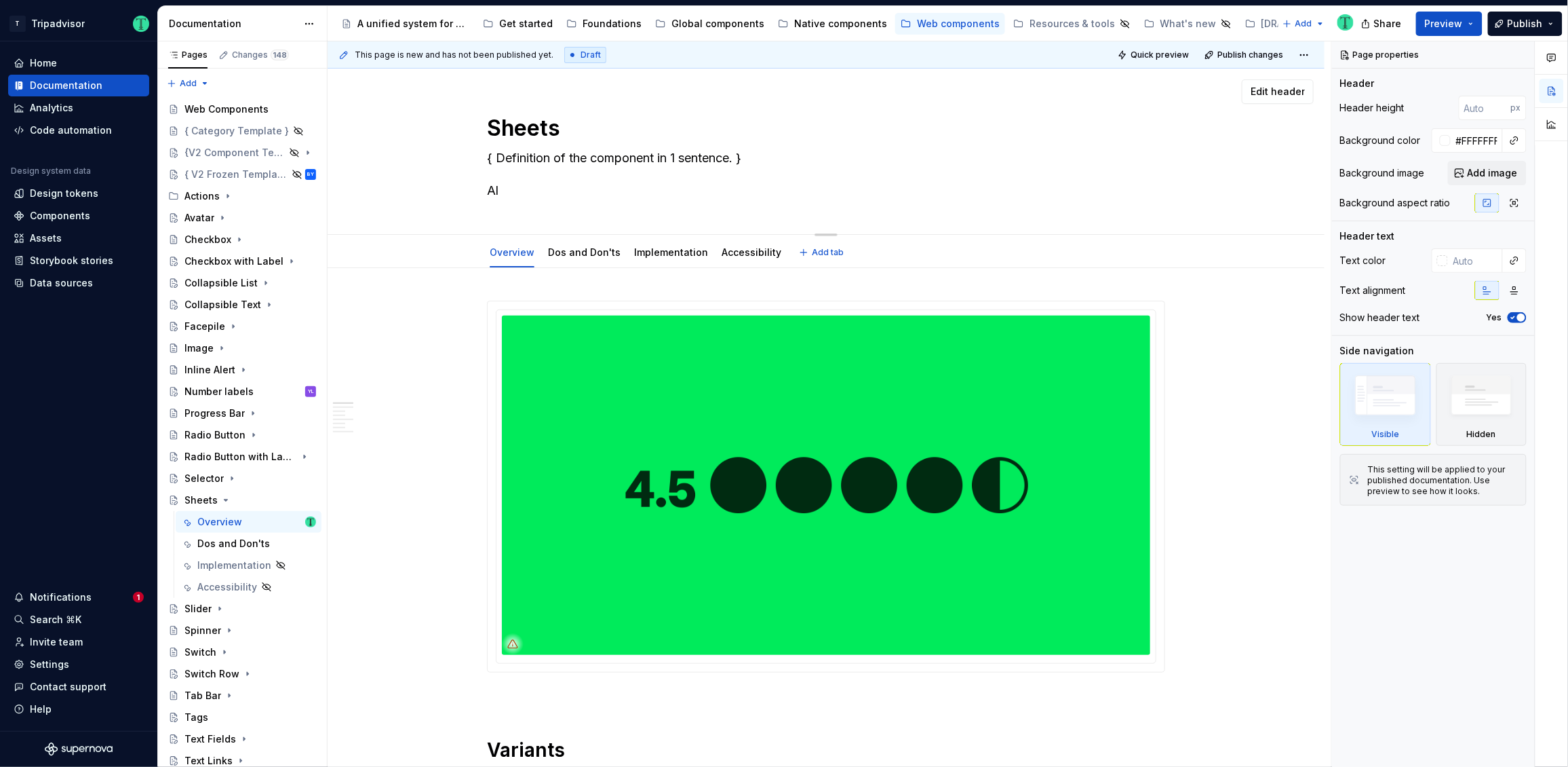
type textarea "{ Definition of the component in 1 sentence. } Als"
type textarea "*"
type textarea "{ Definition of the component in 1 sentence. } Also"
type textarea "*"
type textarea "{ Definition of the component in 1 sentence. } Also"
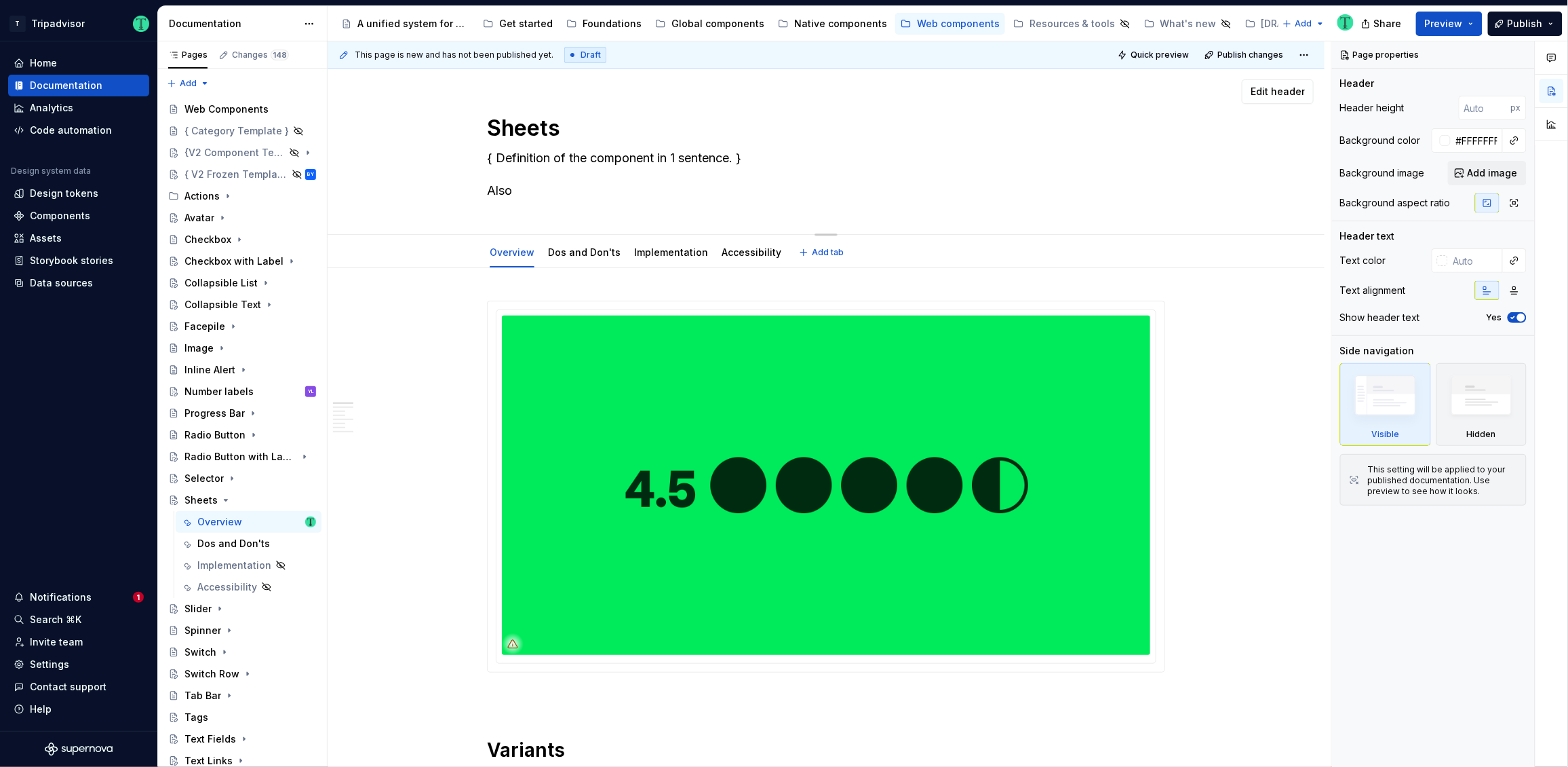
type textarea "*"
type textarea "{ Definition of the component in 1 sentence. } Also n"
type textarea "*"
type textarea "{ Definition of the component in 1 sentence. } Also"
type textarea "*"
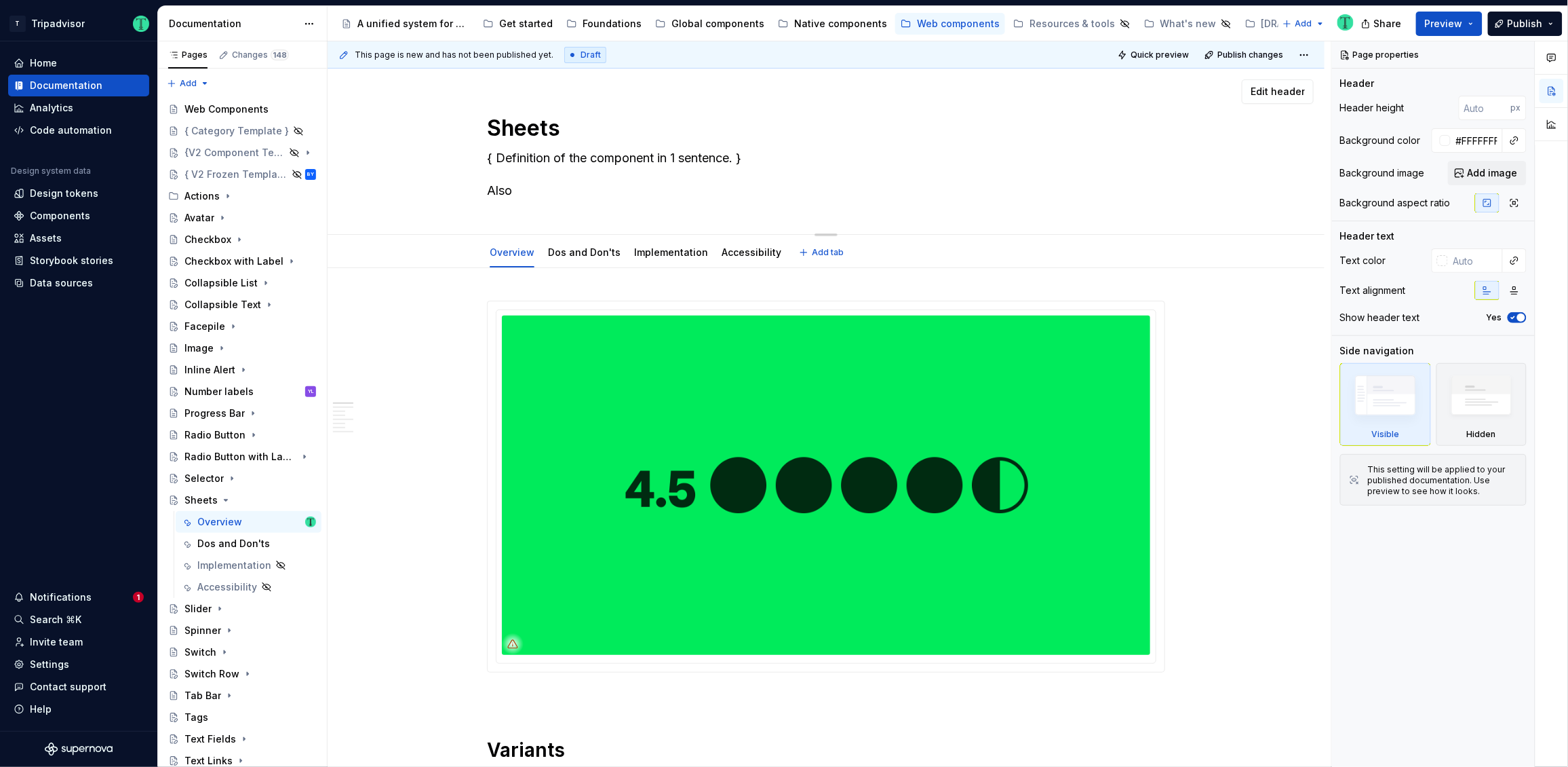
type textarea "{ Definition of the component in 1 sentence. } Also k"
type textarea "*"
type textarea "{ Definition of the component in 1 sentence. } Also kn"
type textarea "*"
type textarea "{ Definition of the component in 1 sentence. } Also kno"
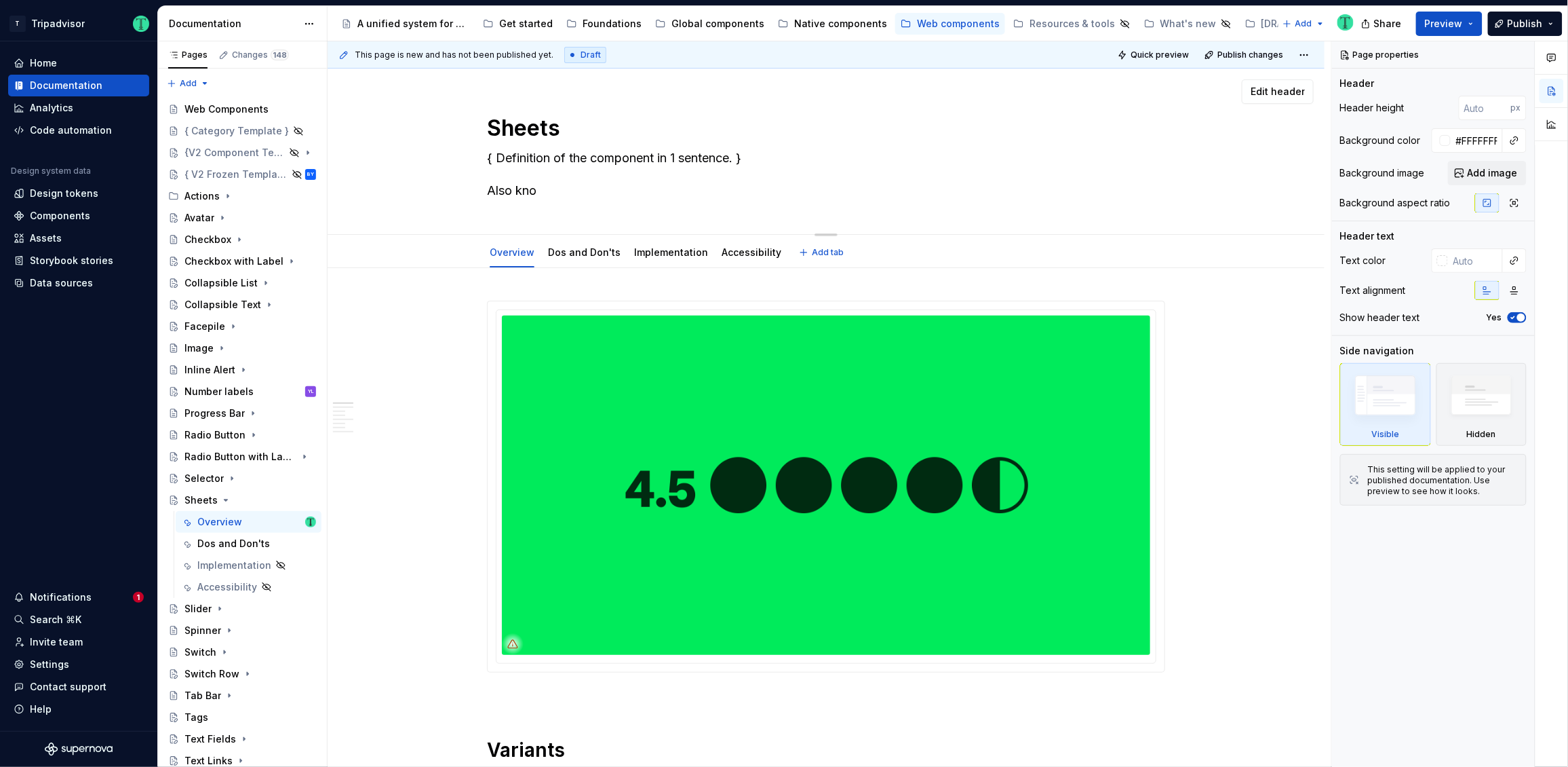
type textarea "*"
type textarea "{ Definition of the component in 1 sentence. } Also knon"
type textarea "*"
type textarea "{ Definition of the component in 1 sentence. } Also knon="
type textarea "*"
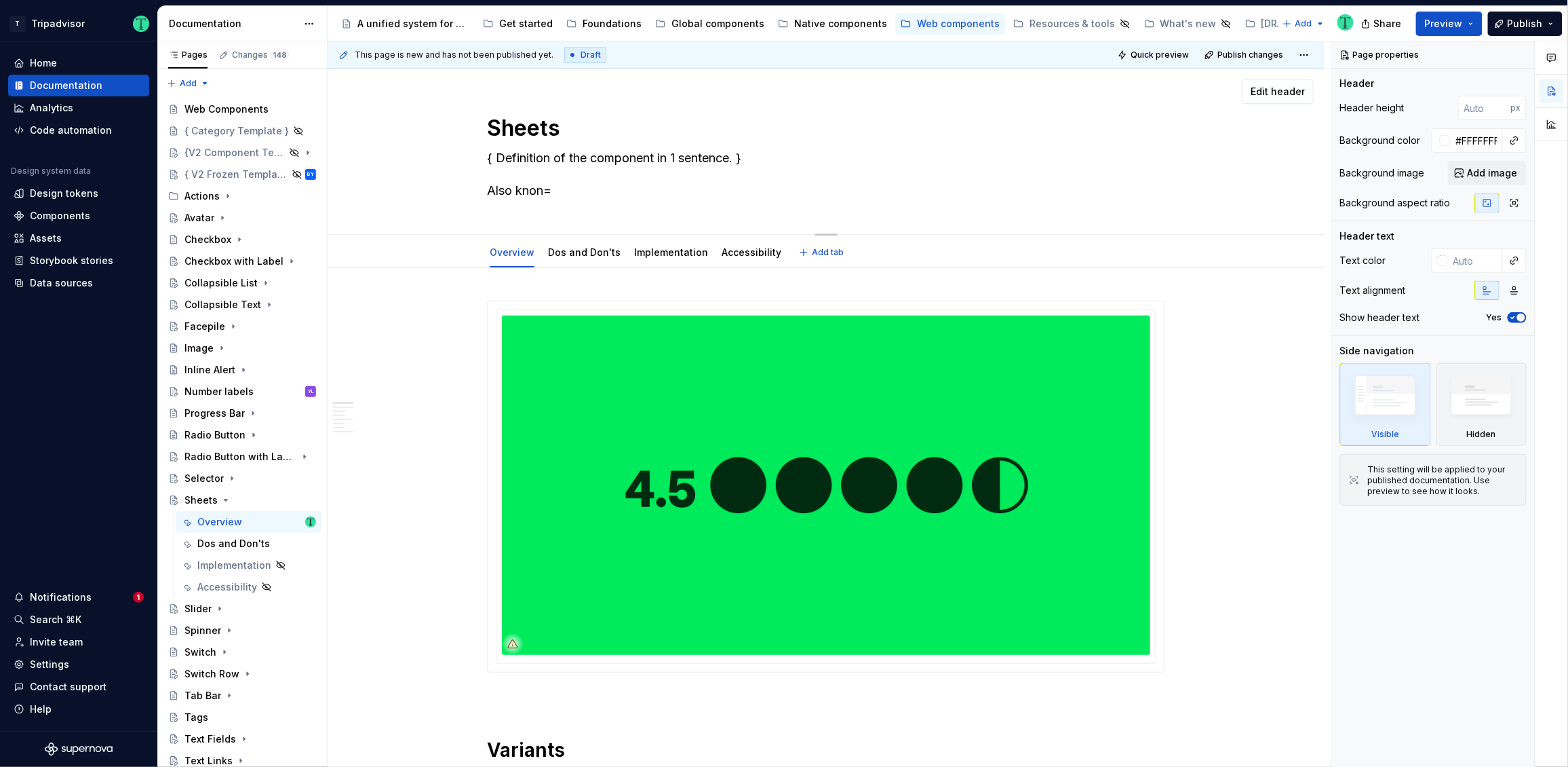
type textarea "{ Definition of the component in 1 sentence. } Also knon"
type textarea "*"
type textarea "{ Definition of the component in 1 sentence. } Also knonw"
type textarea "*"
type textarea "{ Definition of the component in 1 sentence. } Also knonwn"
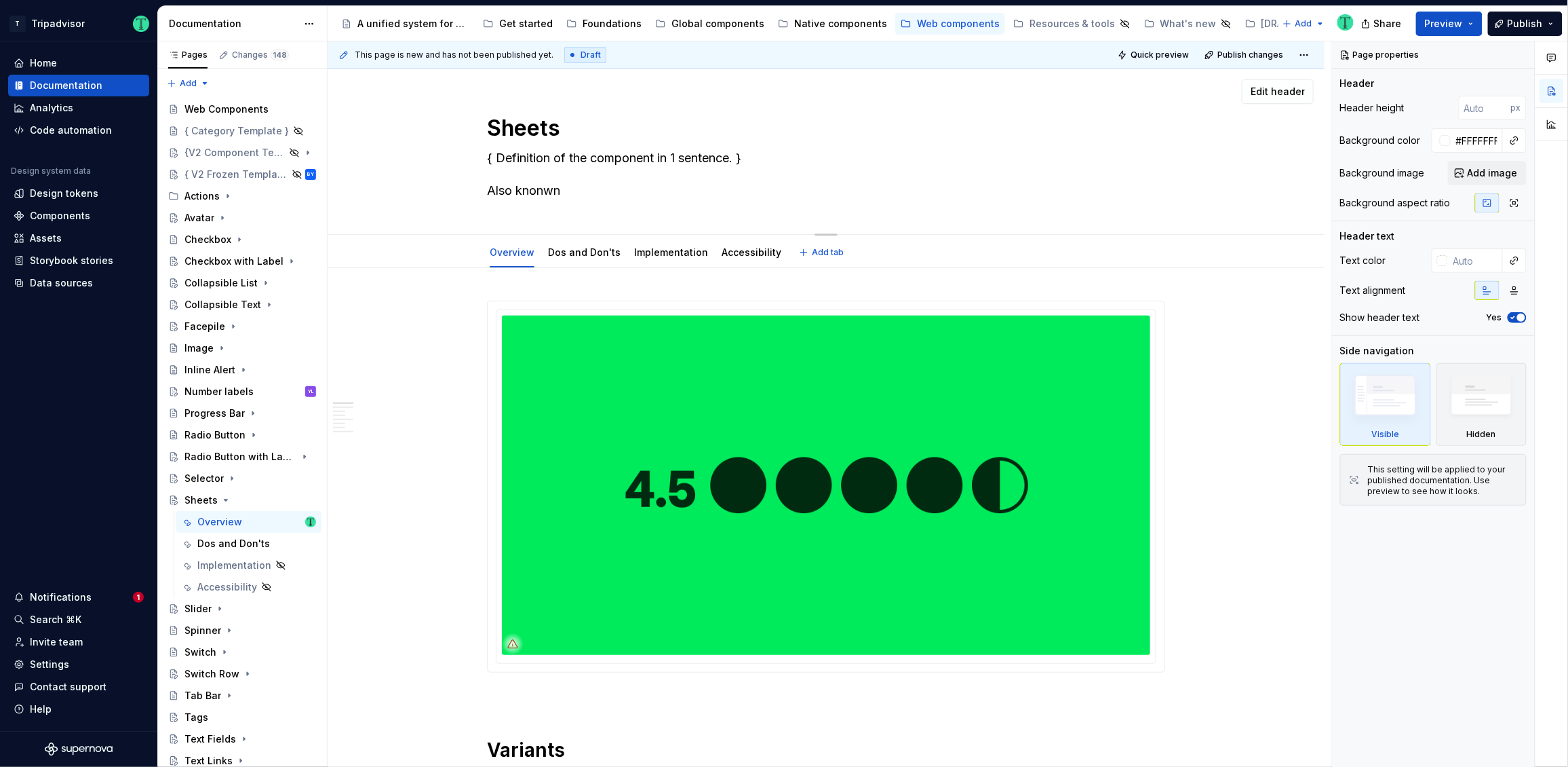
type textarea "*"
type textarea "{ Definition of the component in 1 sentence. } Also knonw"
type textarea "*"
type textarea "{ Definition of the component in 1 sentence. } Also knon"
type textarea "*"
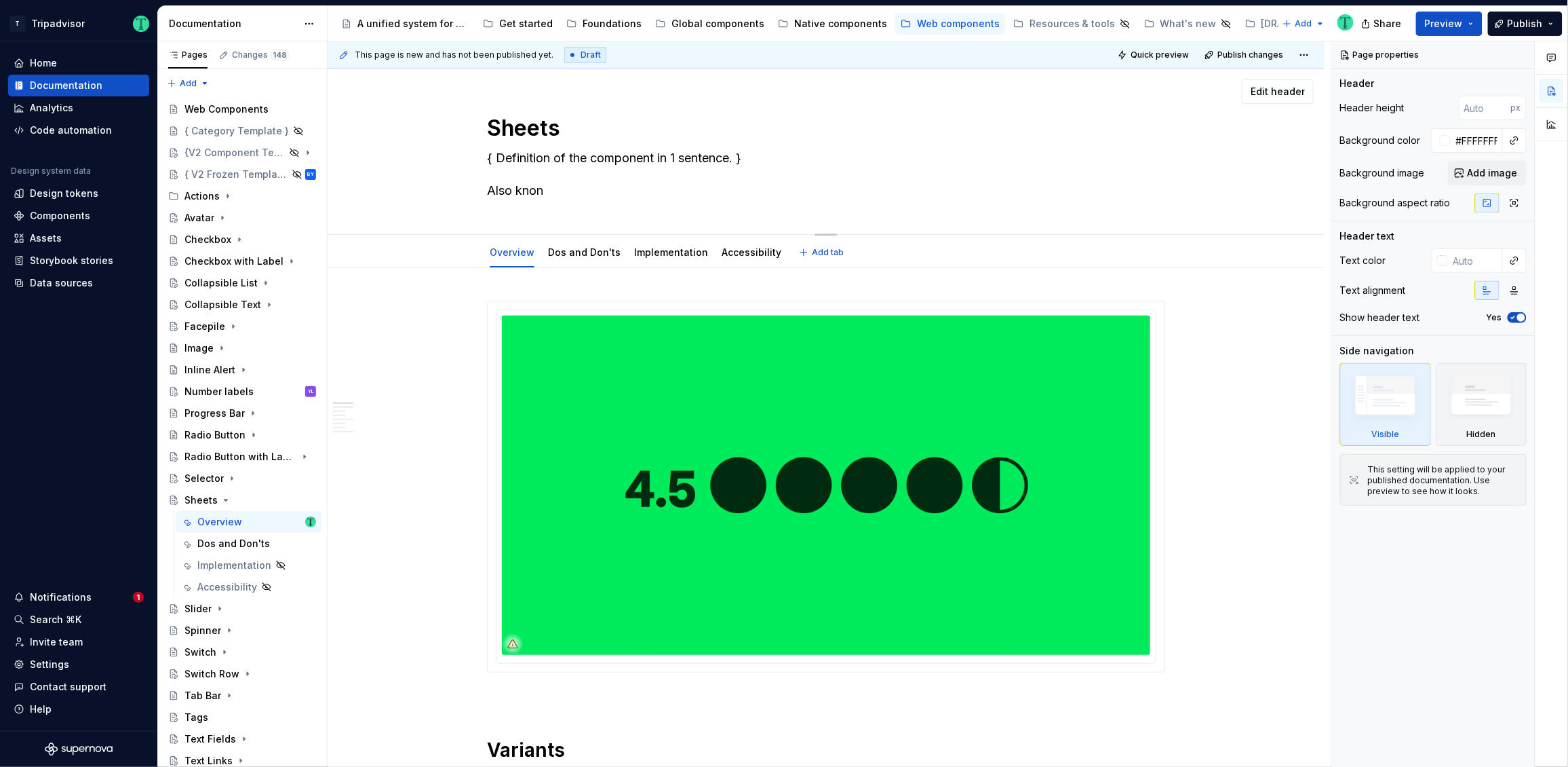
type textarea "{ Definition of the component in 1 sentence. } Also kno"
type textarea "*"
type textarea "{ Definition of the component in 1 sentence. } Also know"
type textarea "*"
type textarea "{ Definition of the component in 1 sentence. } Also known"
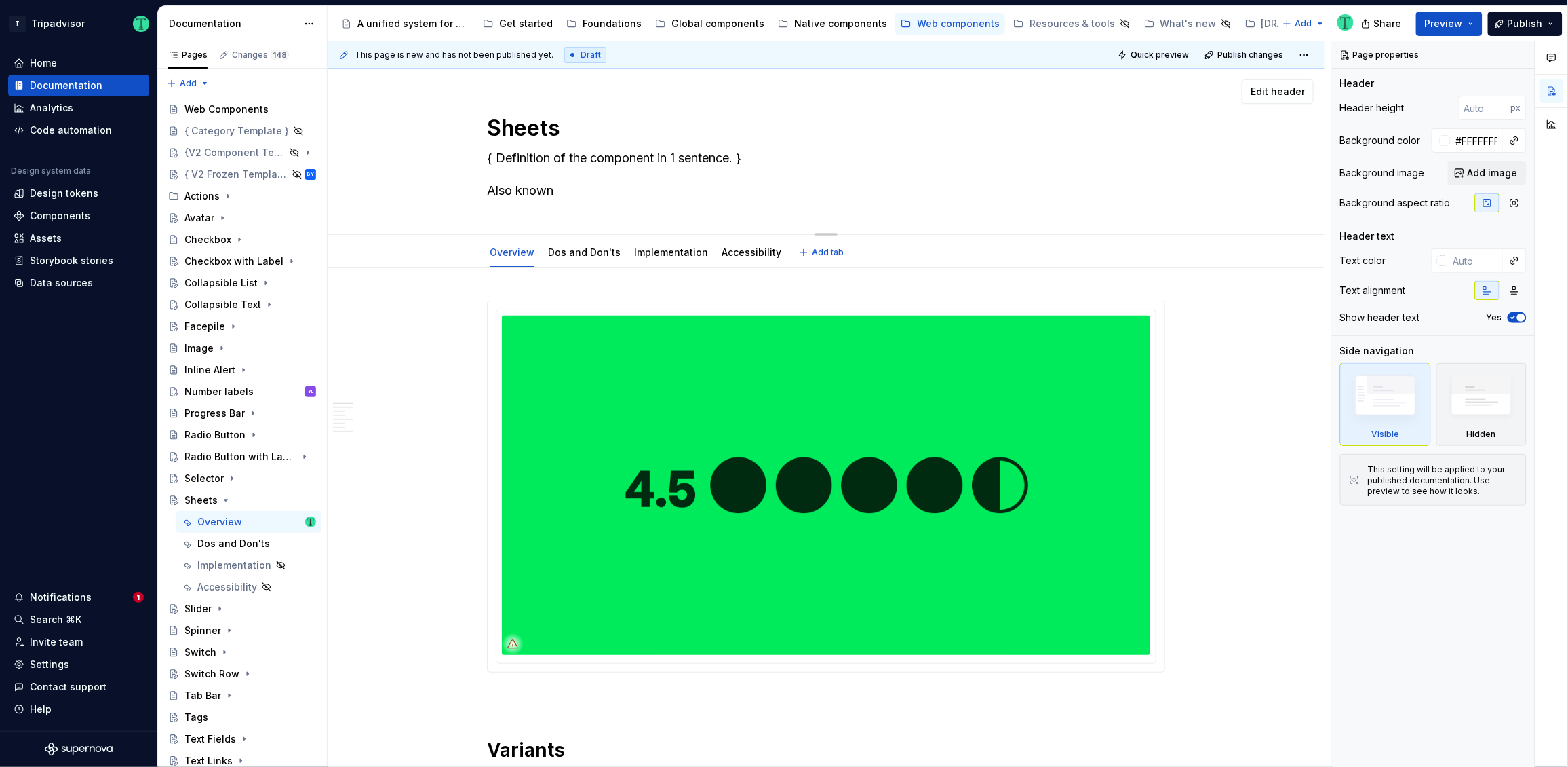
type textarea "*"
type textarea "{ Definition of the component in 1 sentence. } Also known"
type textarea "*"
type textarea "{ Definition of the component in 1 sentence. } Also known a"
type textarea "*"
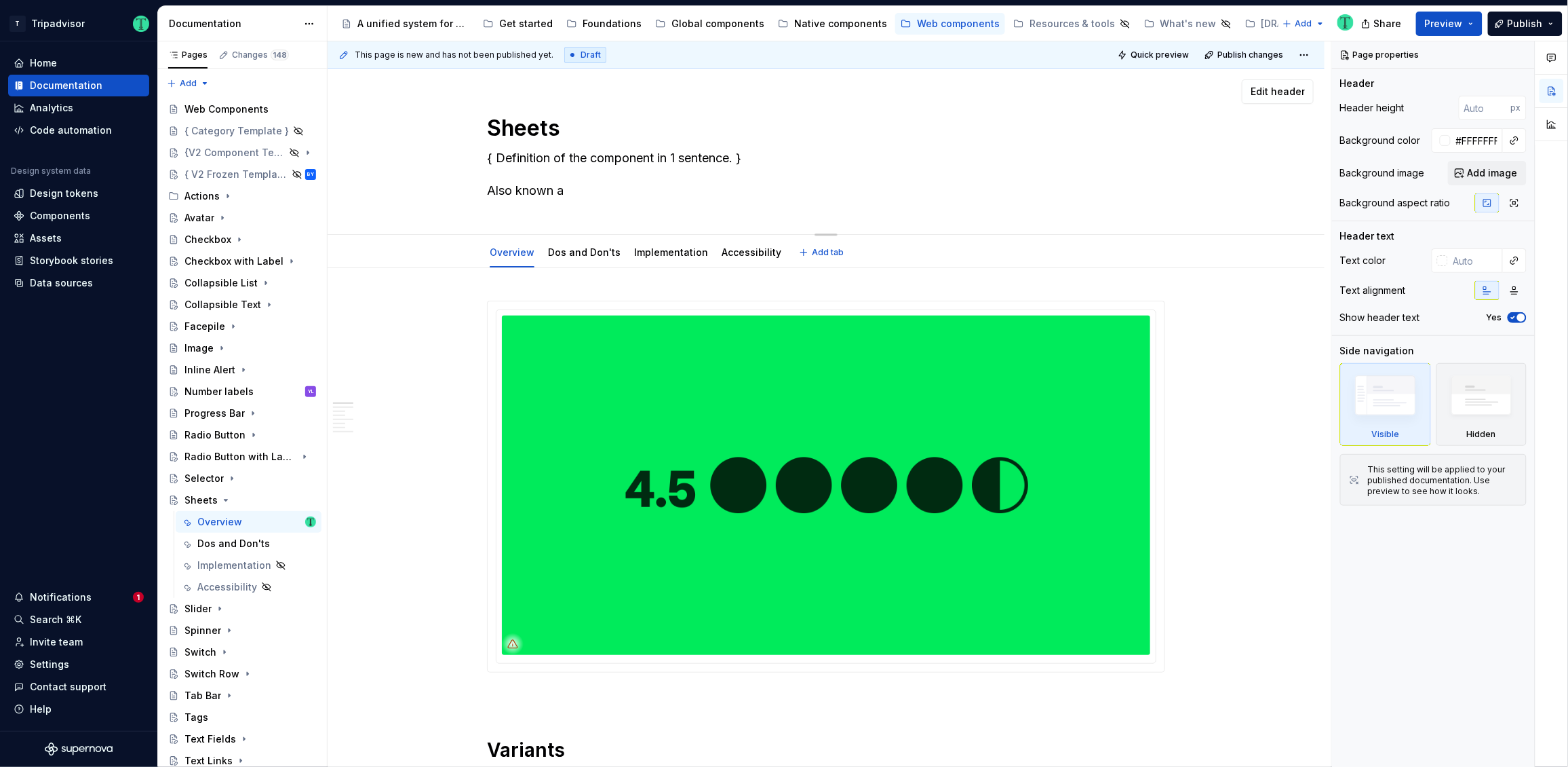
type textarea "{ Definition of the component in 1 sentence. } Also known as"
type textarea "*"
type textarea "{ Definition of the component in 1 sentence. } Also known as"
paste textarea "Drawer"
type textarea "*"
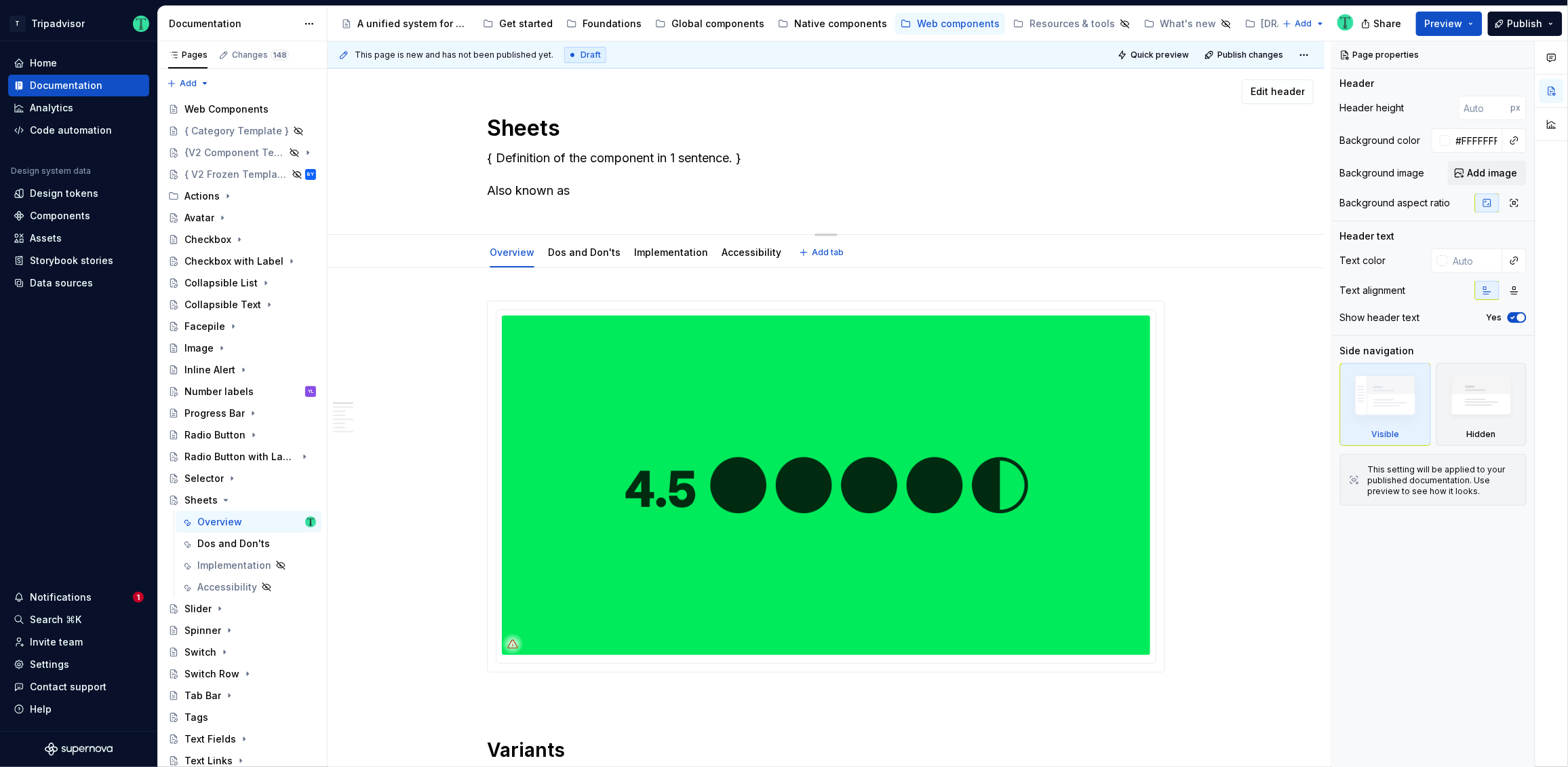
type textarea "{ Definition of the component in 1 sentence. } Also known as Drawer"
type textarea "*"
type textarea "{ Definition of the component in 1 sentence. } Also known as Drawer,"
type textarea "*"
type textarea "{ Definition of the component in 1 sentence. } Also known as Drawer,"
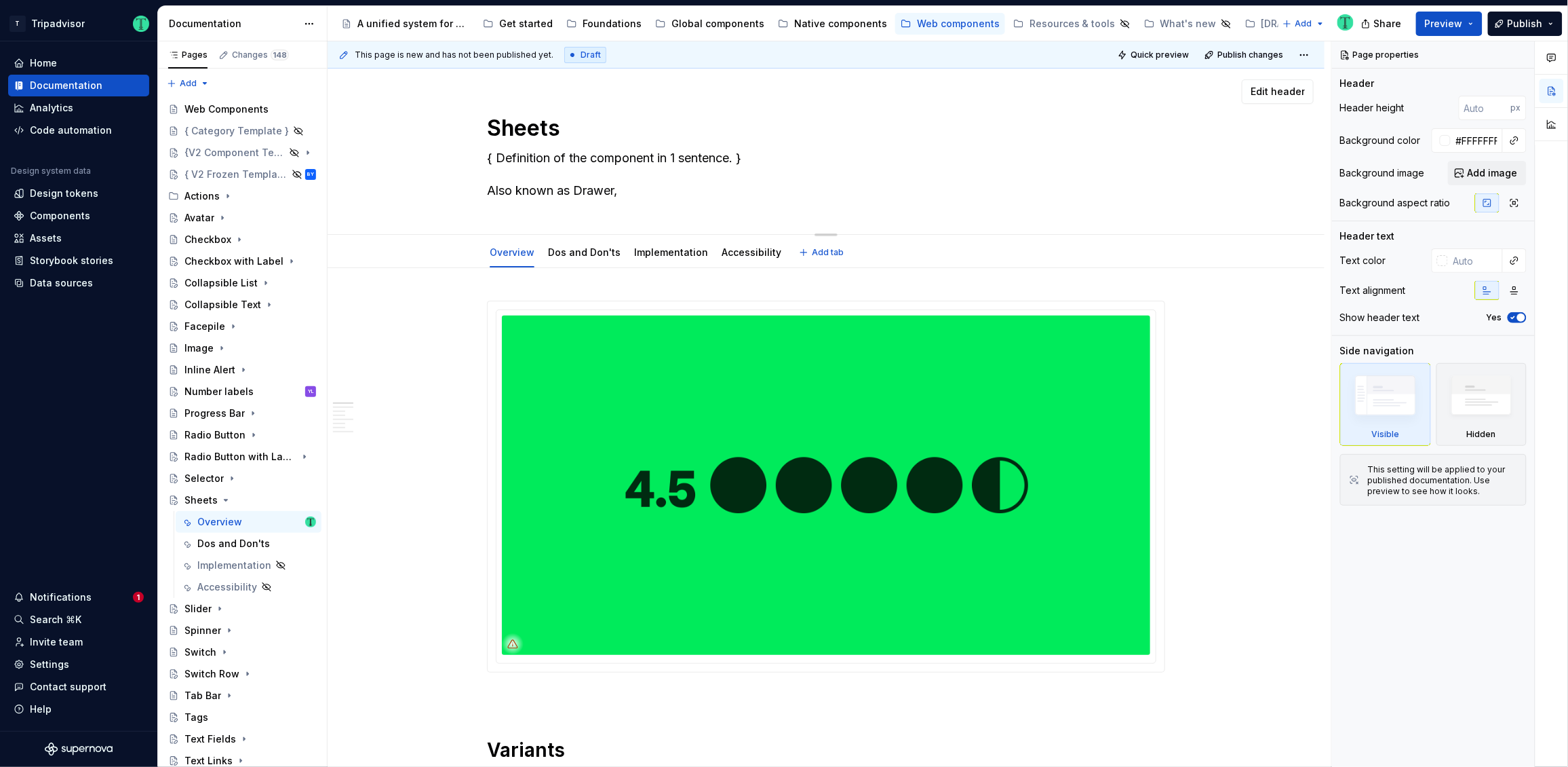
type textarea "*"
type textarea "{ Definition of the component in 1 sentence. } Also known as Drawer, t"
type textarea "*"
type textarea "{ Definition of the component in 1 sentence. } Also known as Drawer, tr"
type textarea "*"
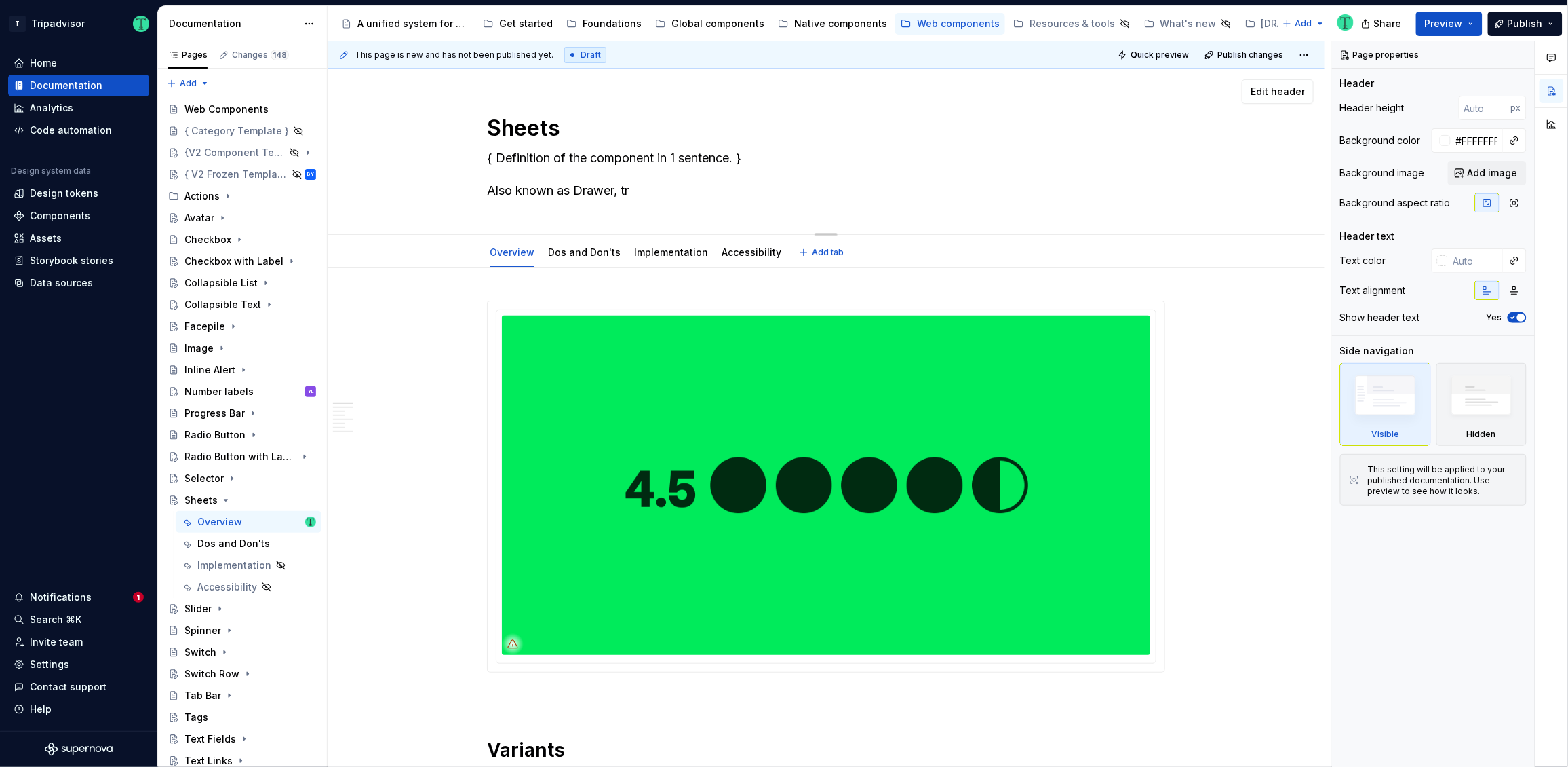
type textarea "{ Definition of the component in 1 sentence. } Also known as Drawer, tra"
type textarea "*"
type textarea "{ Definition of the component in 1 sentence. } Also known as Drawer, tray"
type textarea "*"
type textarea "{ Definition of the component in 1 sentence. } Also known as rawer, tray"
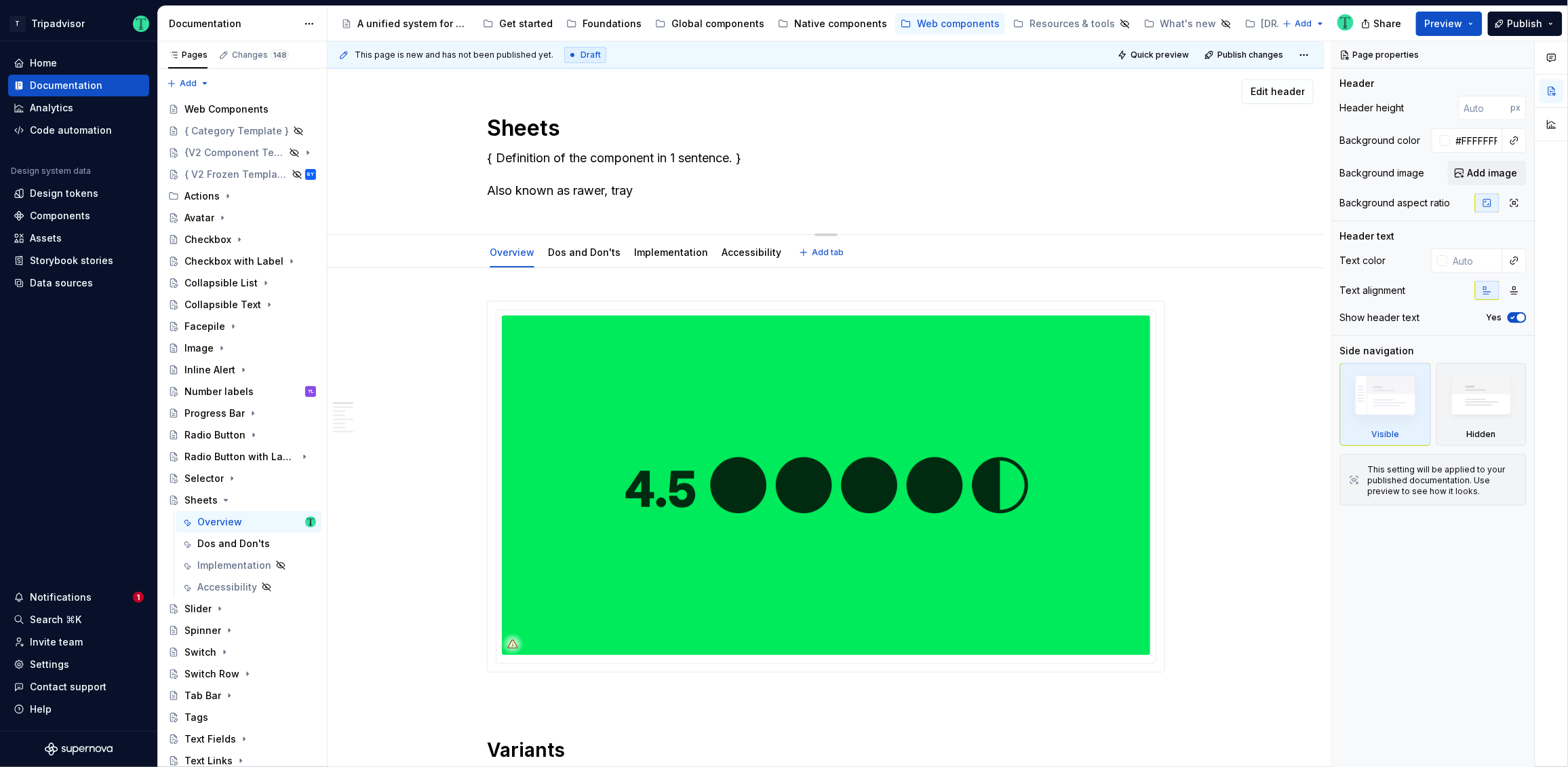
type textarea "*"
type textarea "{ Definition of the component in 1 sentence. } Also known as drawer, tray"
click at [617, 195] on textarea "{ Definition of the component in 1 sentence. } Also known as drawer, tray" at bounding box center [823, 174] width 678 height 54
type textarea "*"
type textarea "{ Definition of the component in 1 sentence. } Also known as drawer tray"
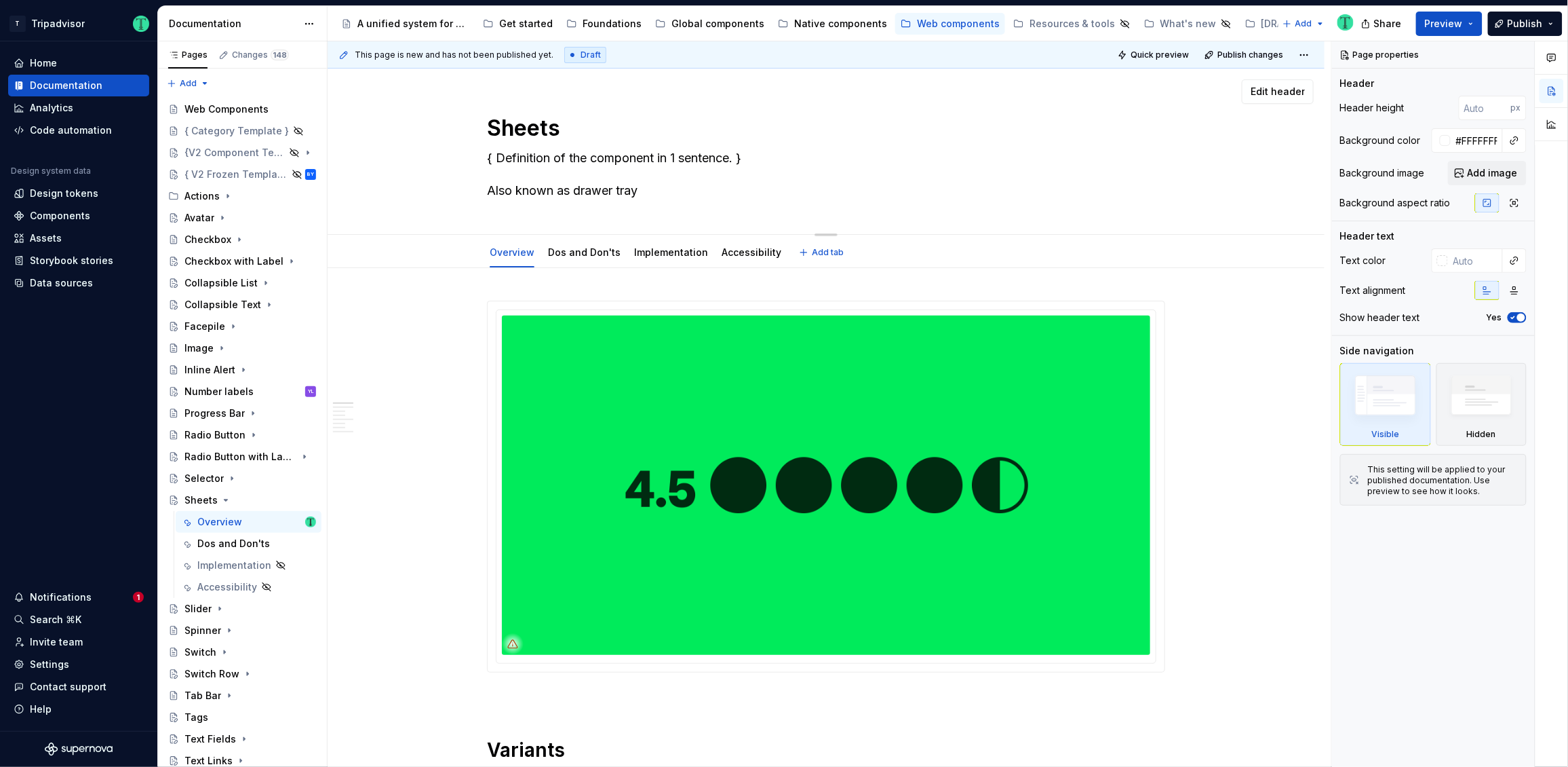
type textarea "*"
type textarea "{ Definition of the component in 1 sentence. } Also known as drawer tray"
type textarea "*"
type textarea "{ Definition of the component in 1 sentence. } Also known as drawer or tray"
type textarea "*"
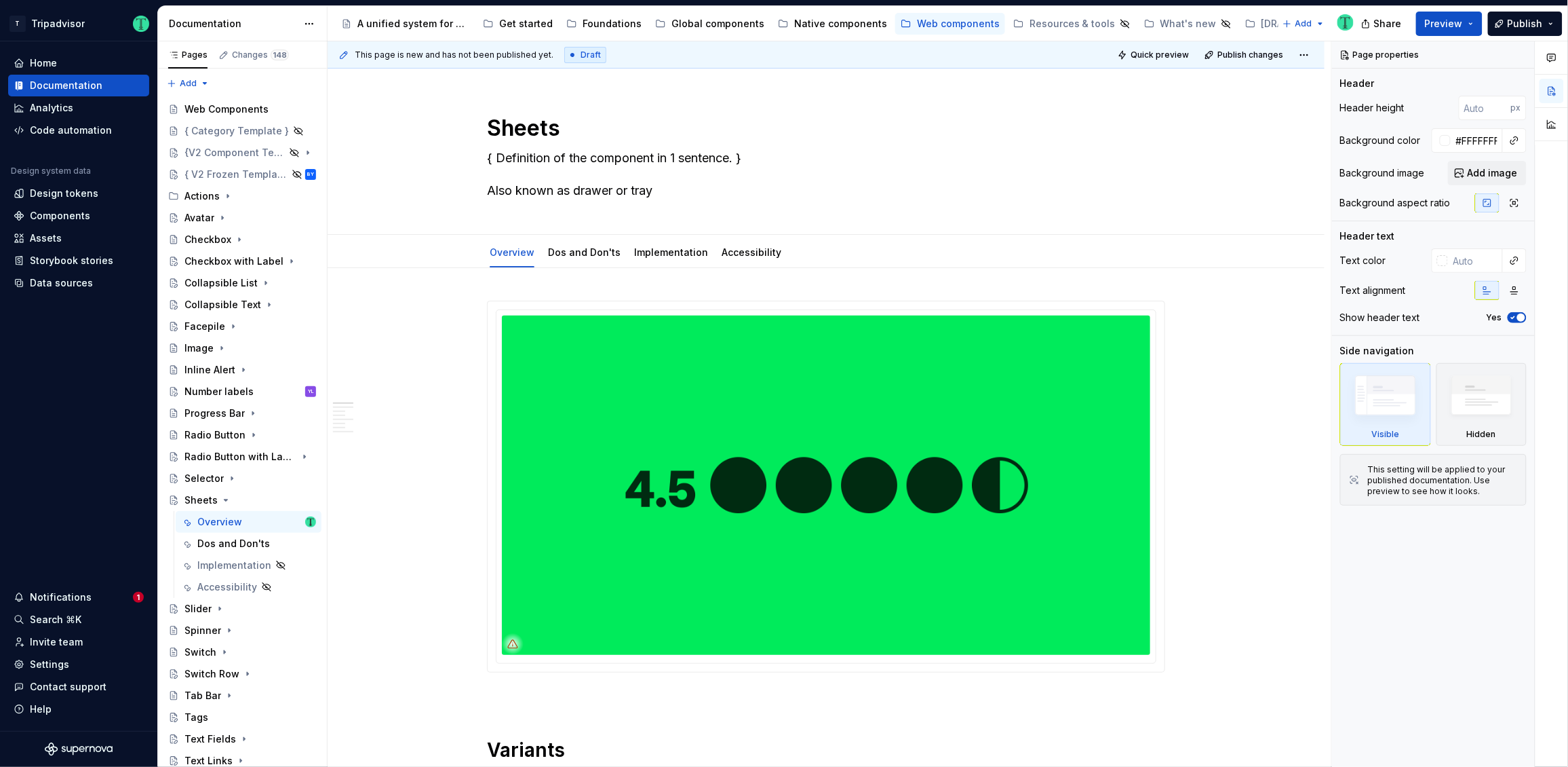
type textarea "{ Definition of the component in 1 sentence. } Also known as drawer or tray"
click at [620, 152] on textarea "{ Definition of the component in 1 sentence. } Also known as drawer or tray" at bounding box center [823, 174] width 678 height 54
paste textarea "A panel which slides out from the edge of the screen."
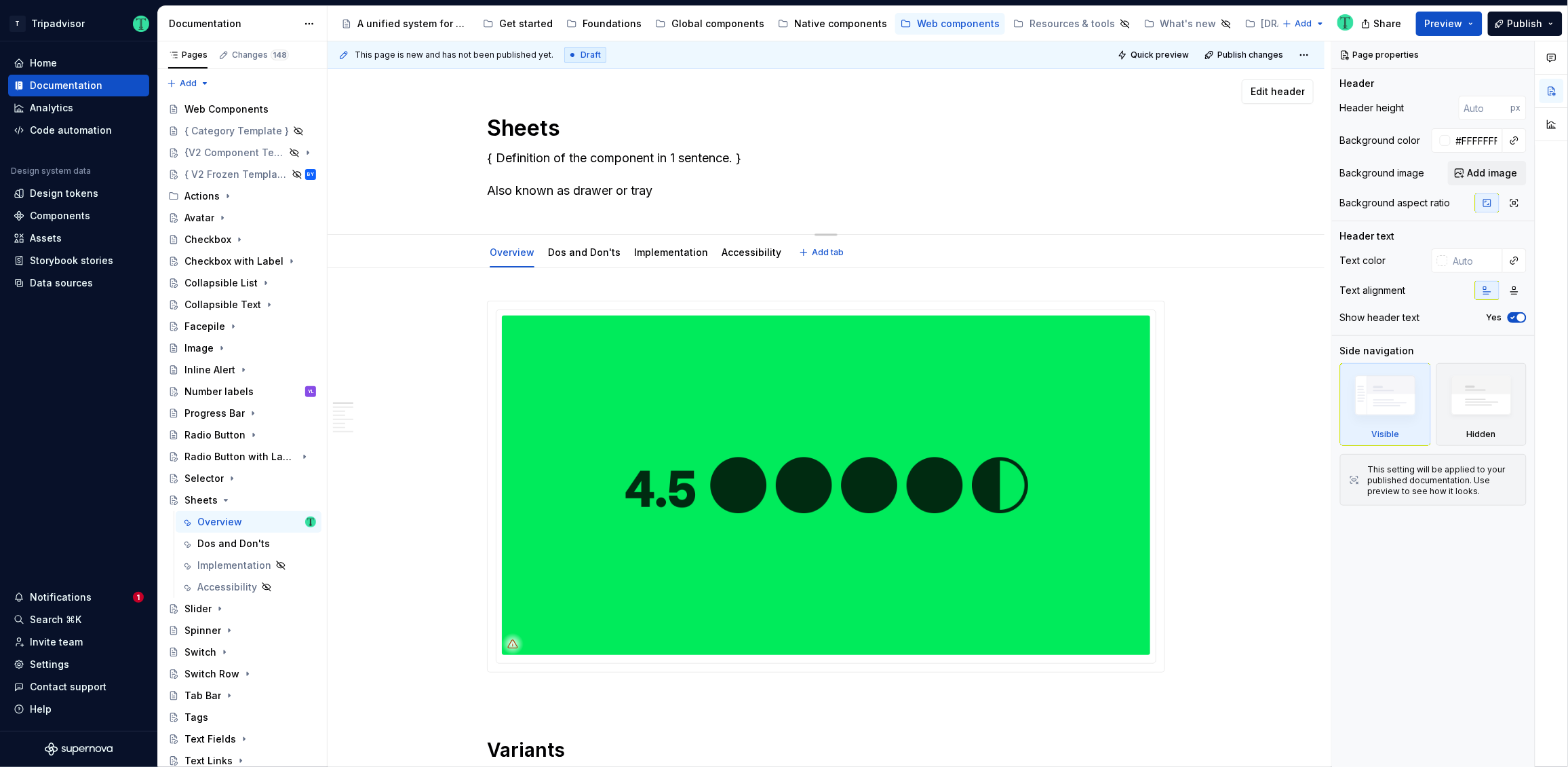
type textarea "*"
type textarea "A panel which slides out from the edge of the screen. Also known as drawer or t…"
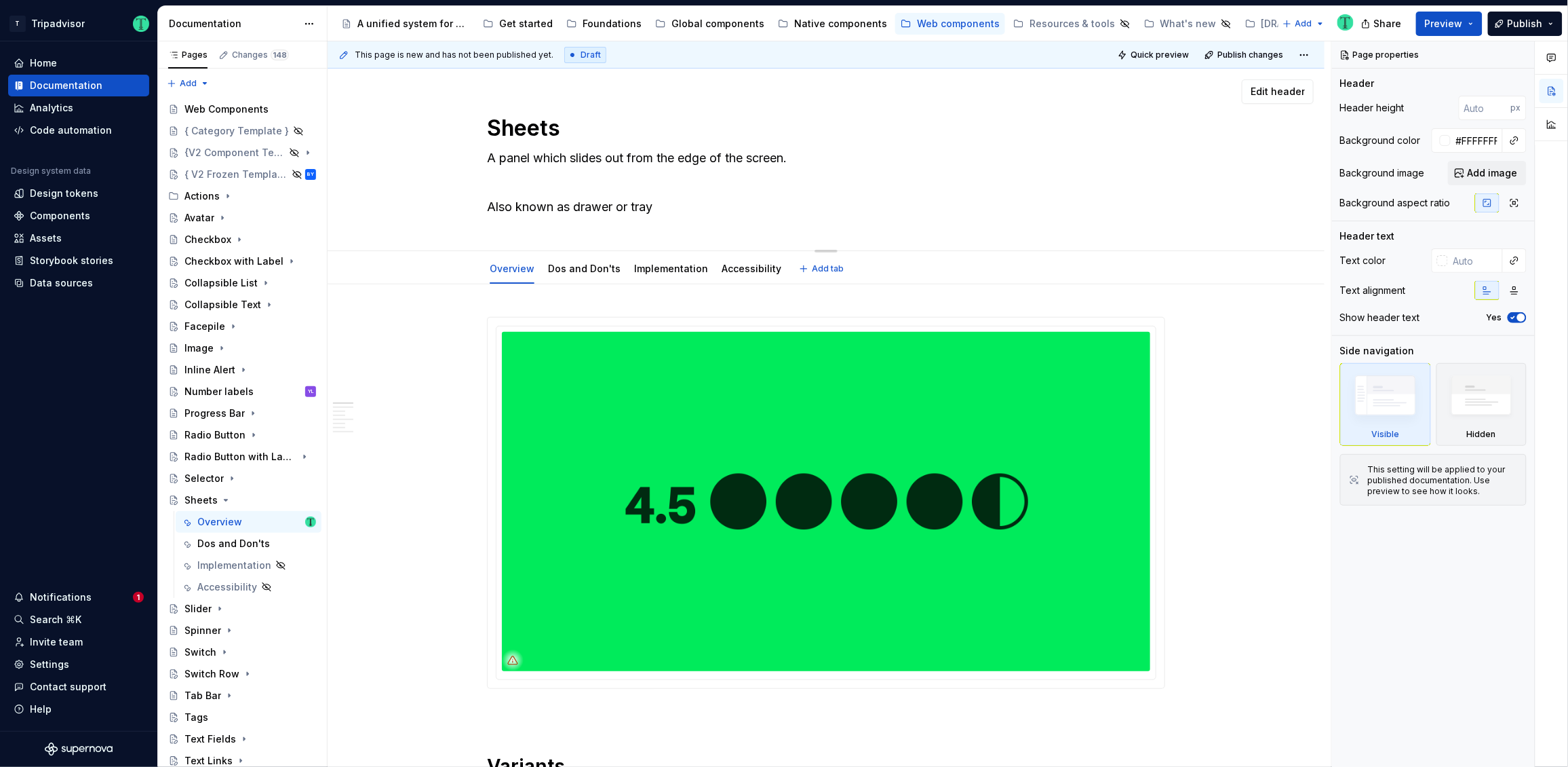
type textarea "*"
type textarea "A panel which slides out from the edge of the screen. Also known as drawer or t…"
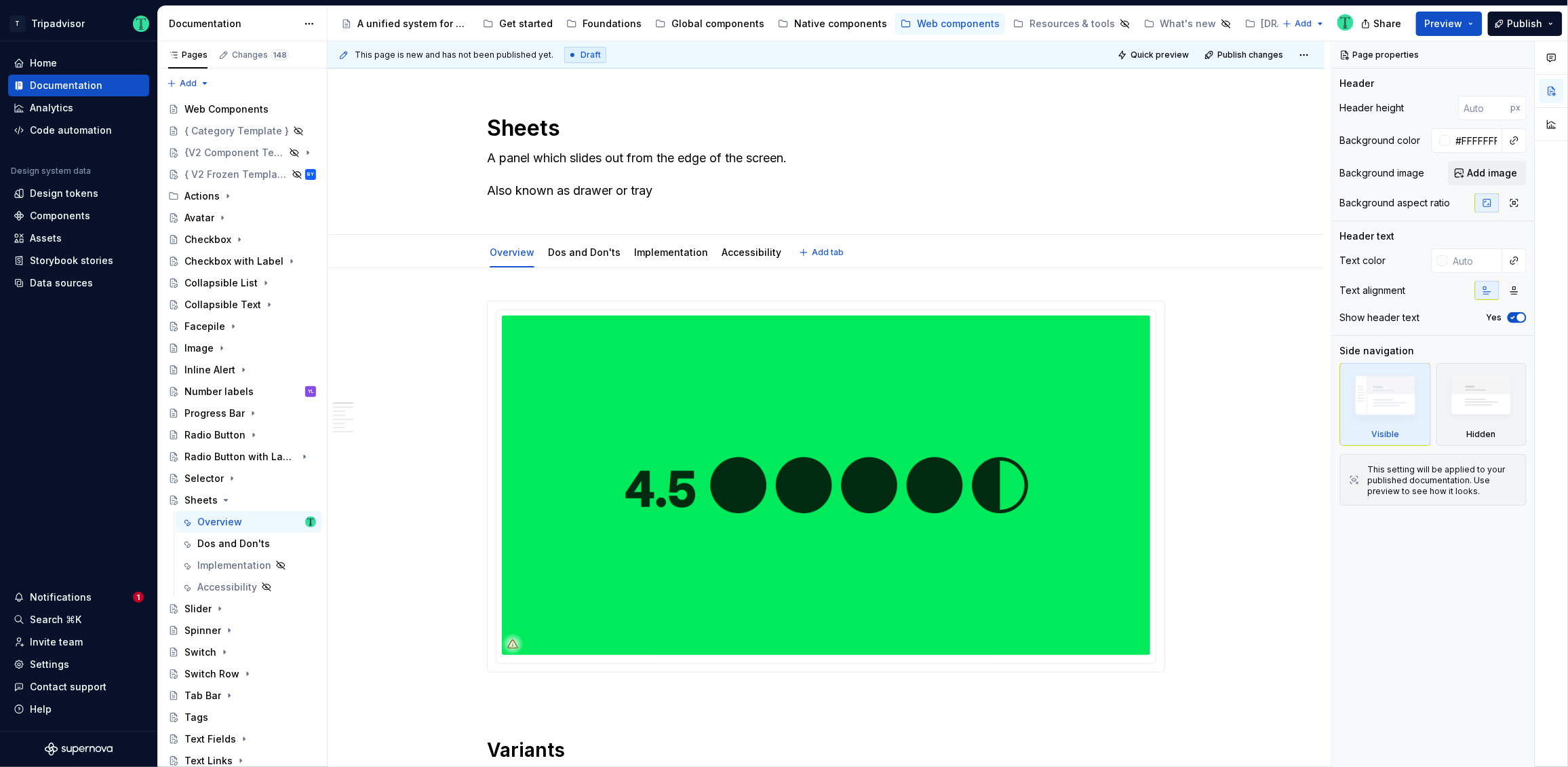
type textarea "*"
type textarea "A panel which slides out from the edge of the screen. Also known as drawer or t…"
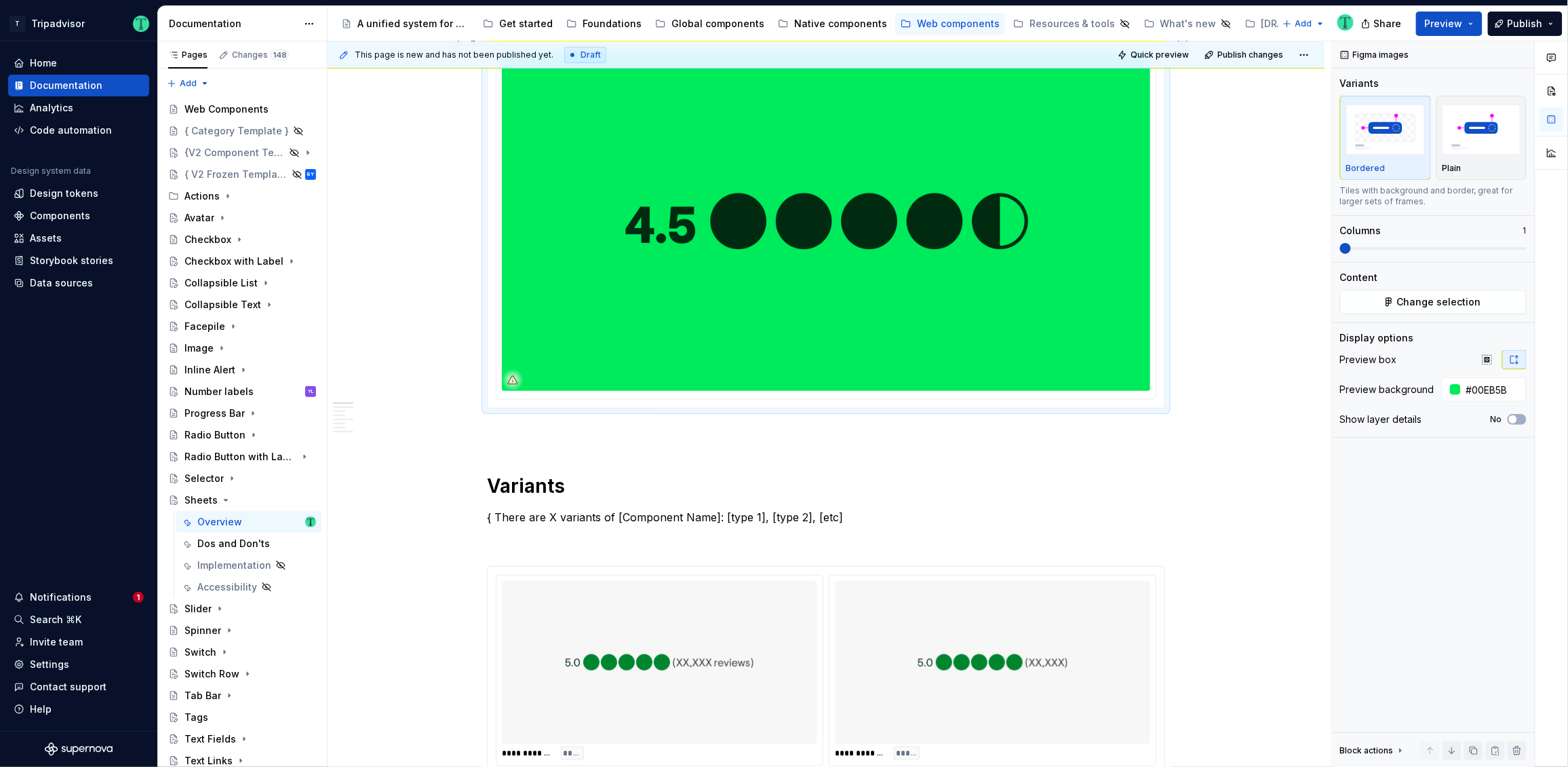
scroll to position [263, 0]
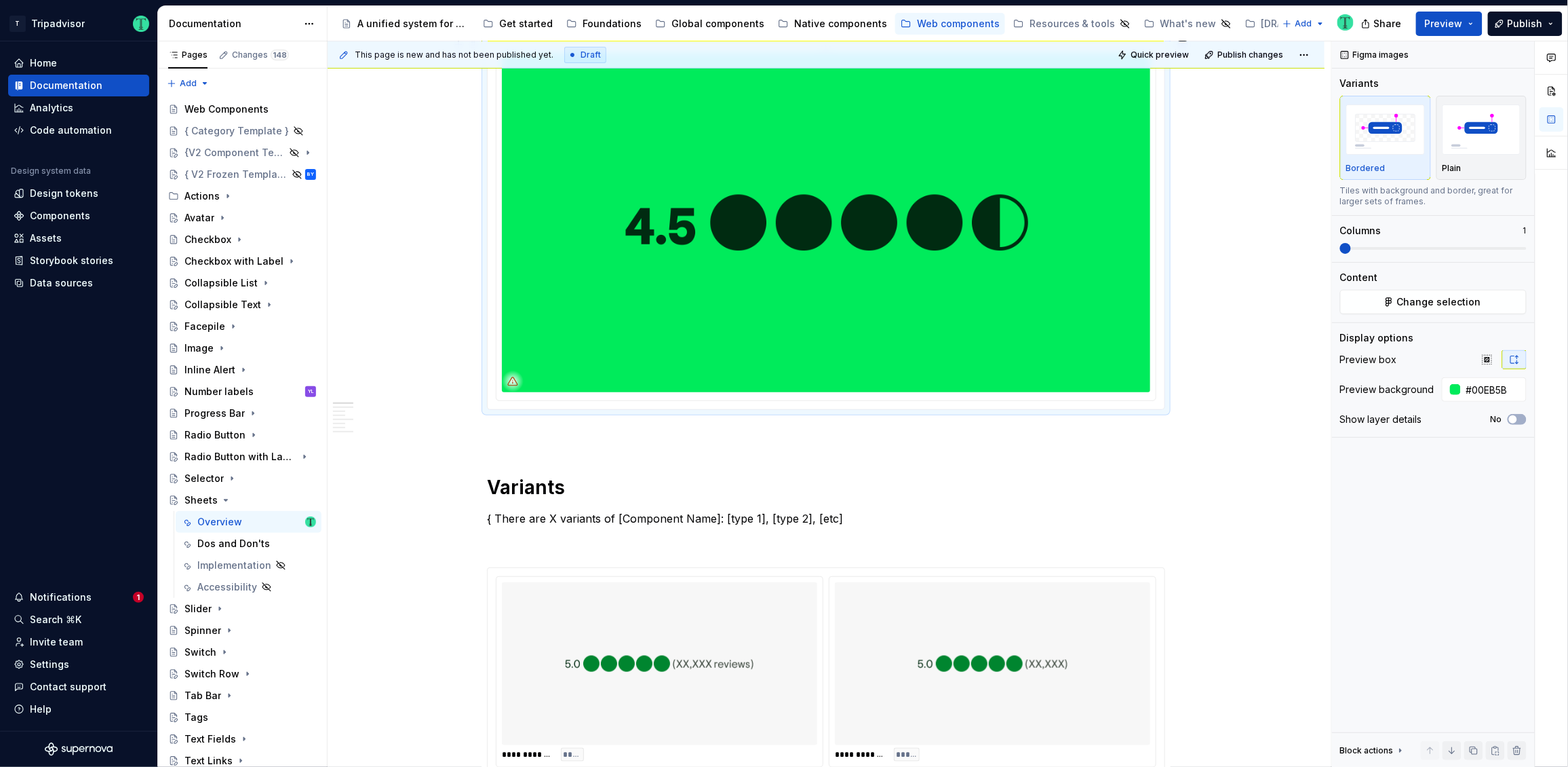
click at [857, 258] on img at bounding box center [826, 222] width 649 height 339
click at [845, 251] on img at bounding box center [826, 222] width 649 height 339
click at [1418, 297] on span "Change selection" at bounding box center [1440, 302] width 84 height 14
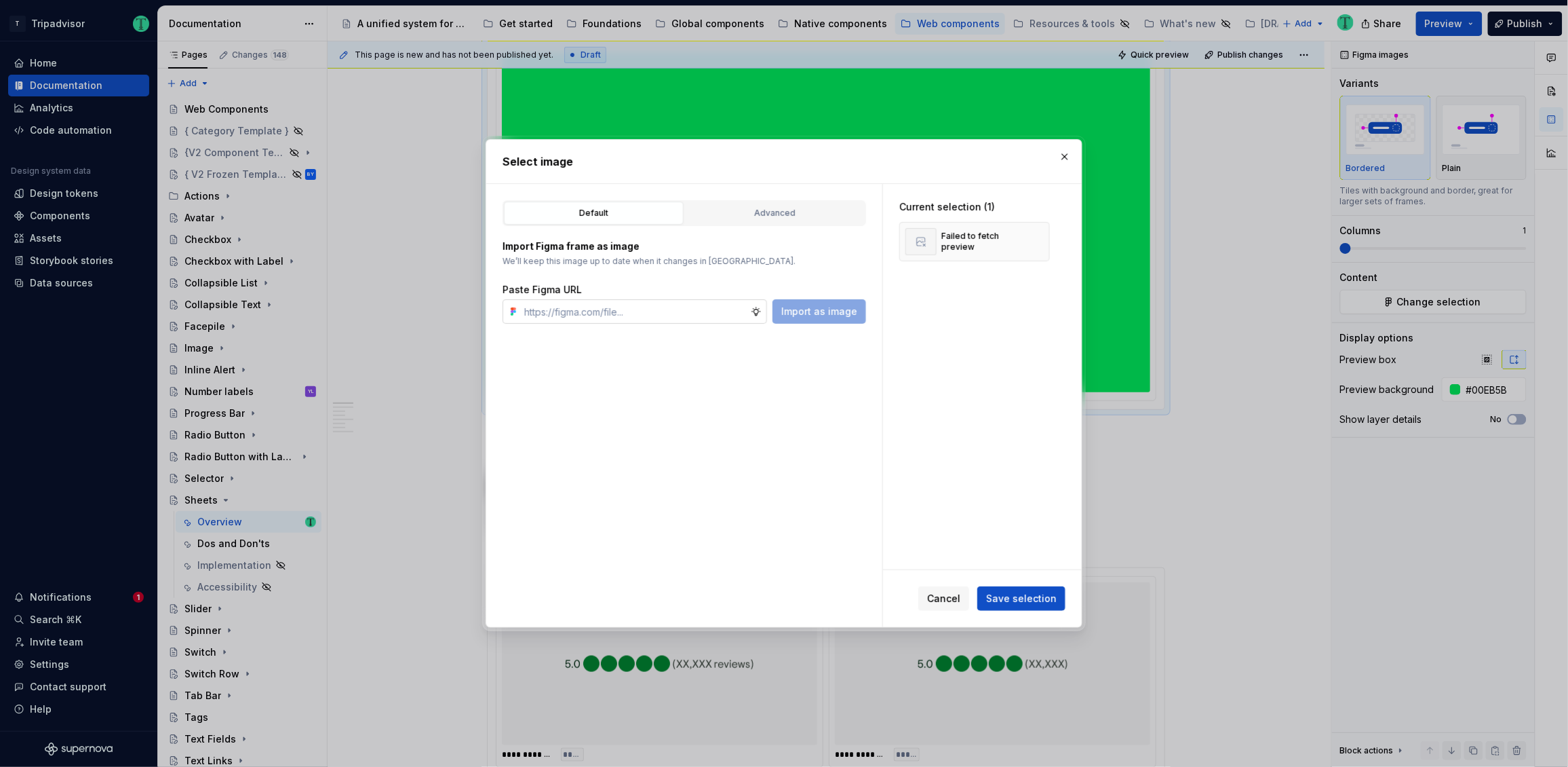
type textarea "*"
click at [626, 308] on input "text" at bounding box center [635, 311] width 232 height 24
type input "https://www.figma.com/design/Rk3eGC5124Z7punn8EFUkb/Atlas-Web-Documentation?nod…"
click at [823, 317] on span "Import as image" at bounding box center [820, 312] width 76 height 14
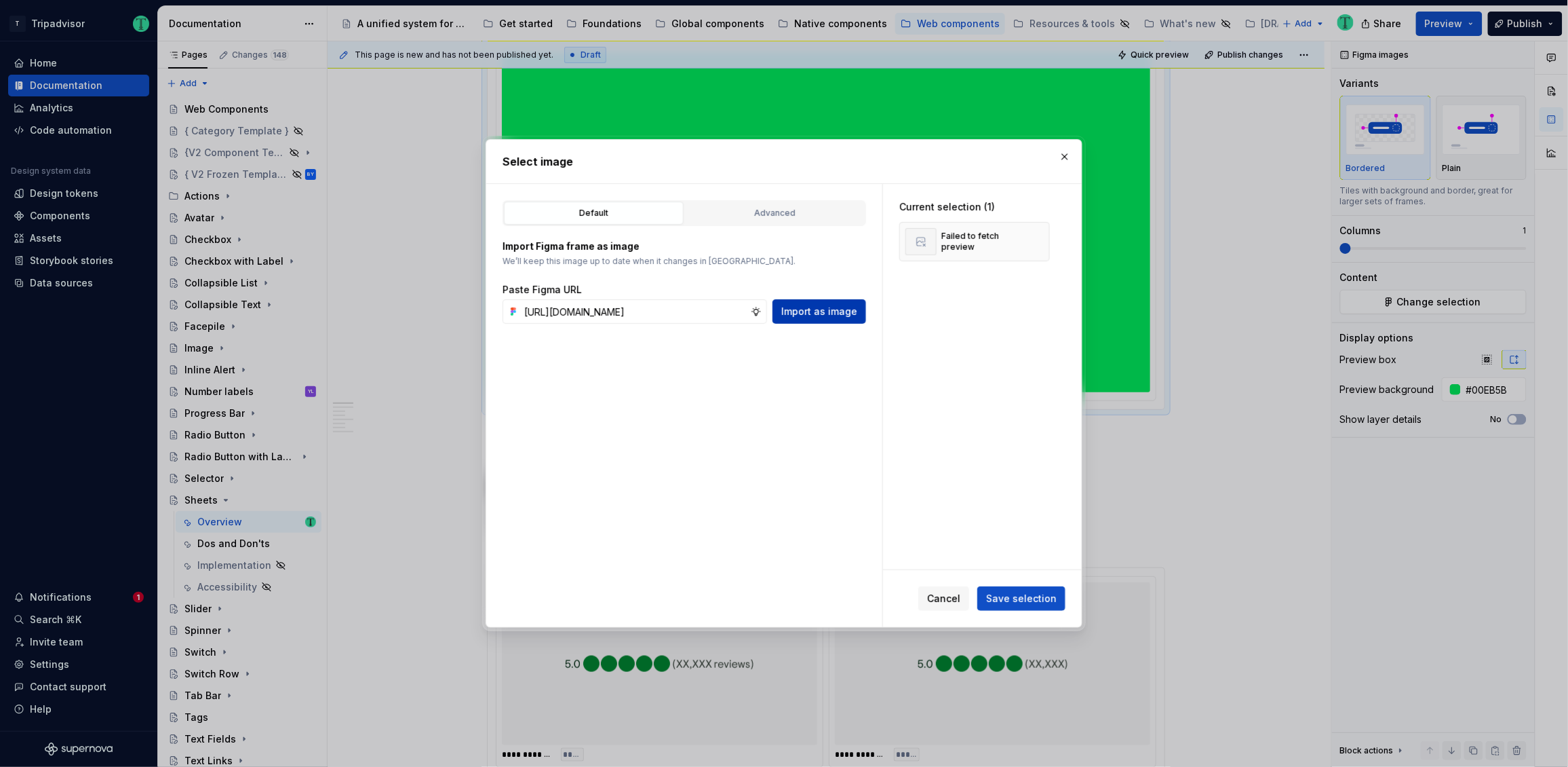
scroll to position [0, 0]
click at [1030, 243] on button "button" at bounding box center [1034, 241] width 19 height 19
click at [1040, 598] on span "Save selection" at bounding box center [1021, 599] width 71 height 14
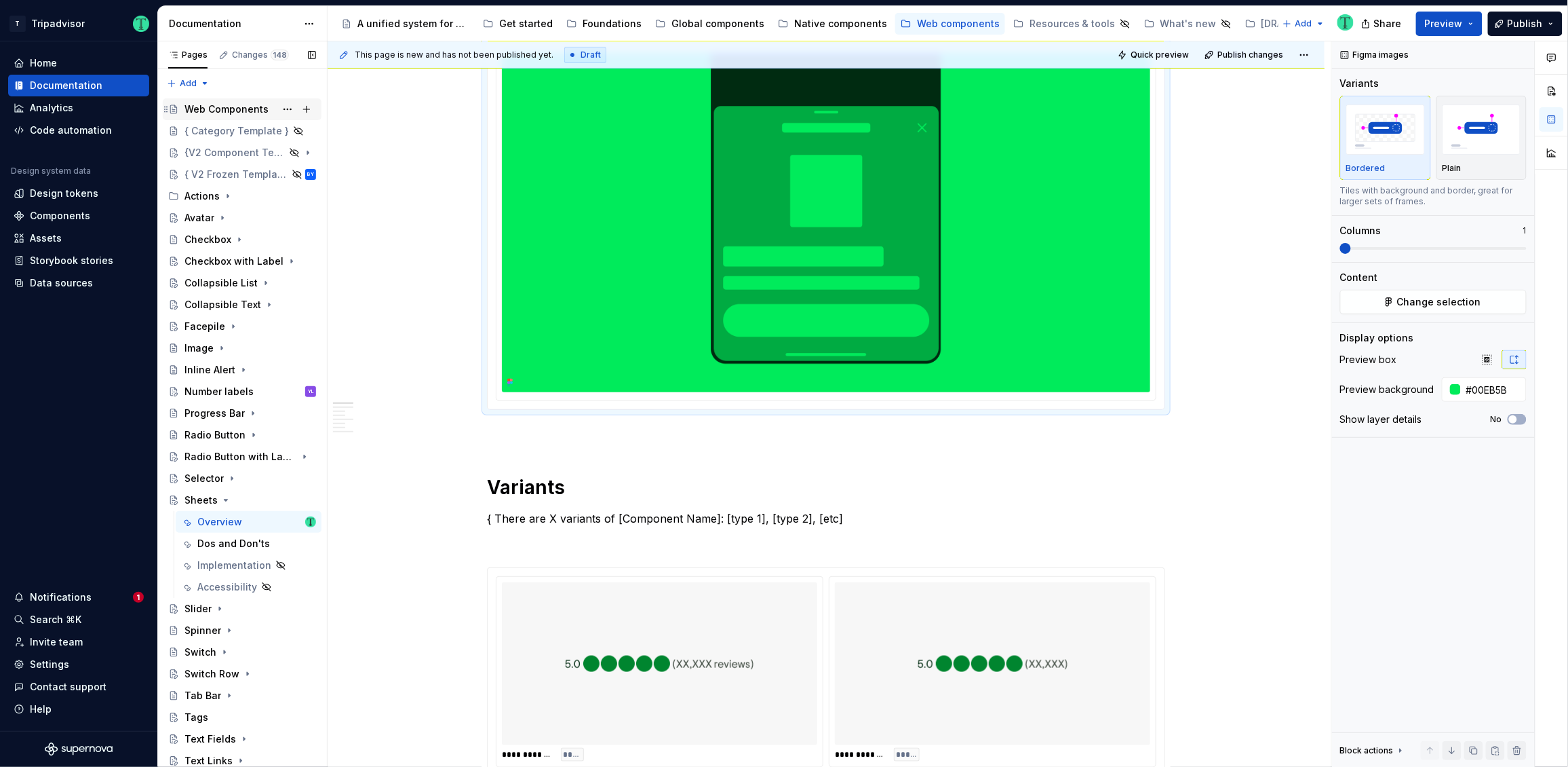
click at [229, 107] on div "Web Components" at bounding box center [227, 109] width 84 height 14
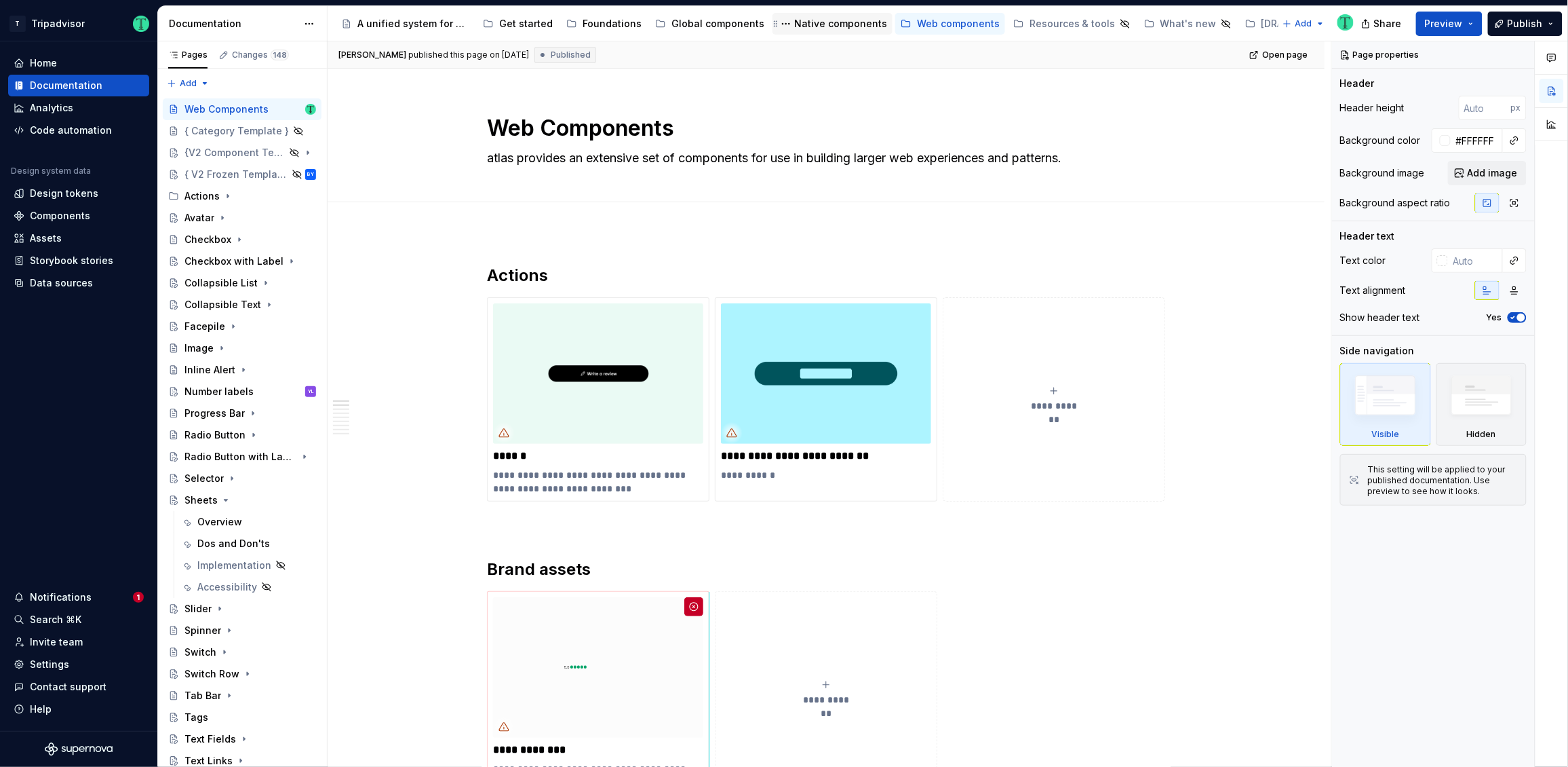
click at [832, 21] on div "Native components" at bounding box center [840, 24] width 93 height 14
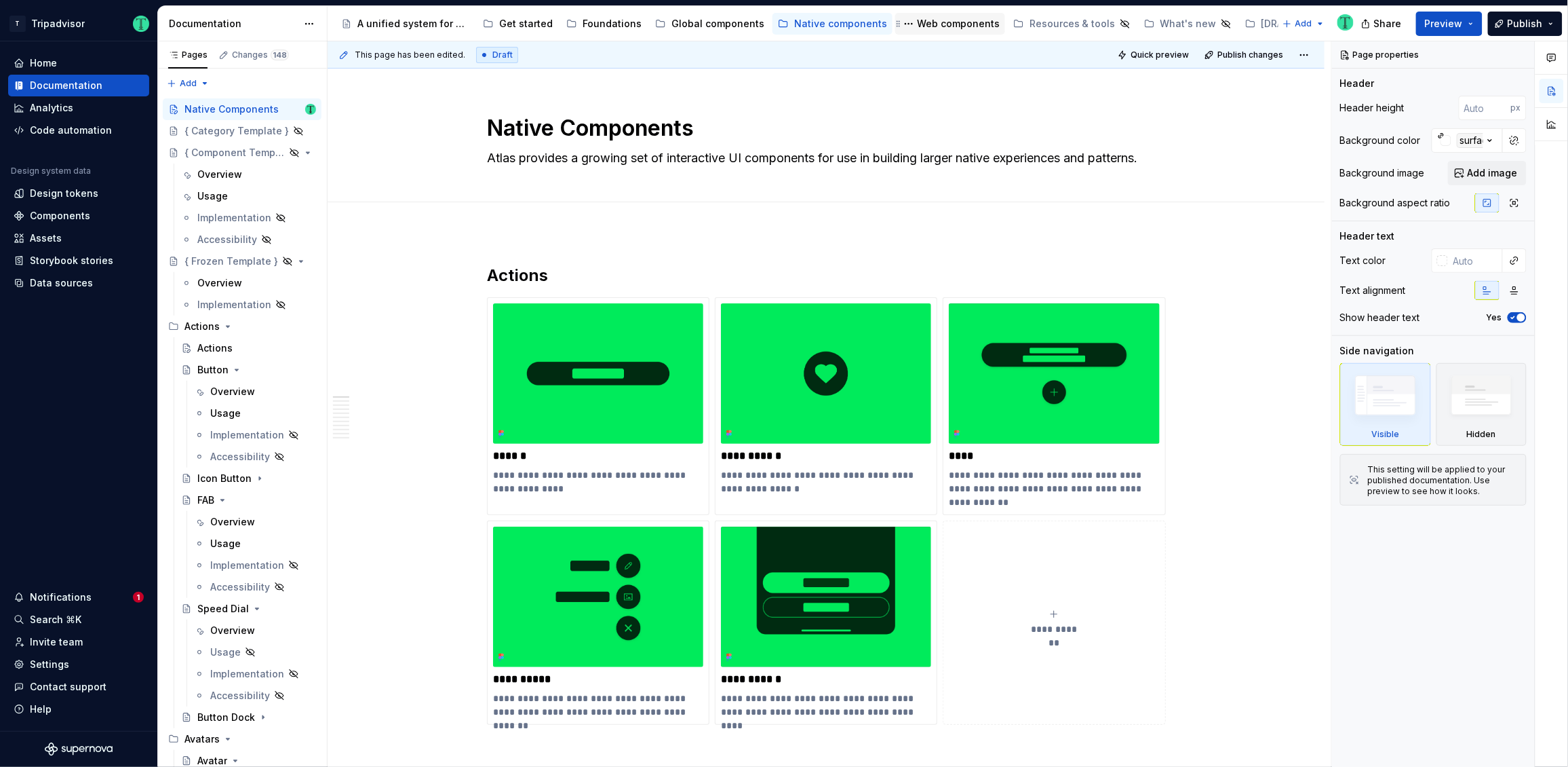
click at [917, 26] on div "Web components" at bounding box center [958, 24] width 83 height 14
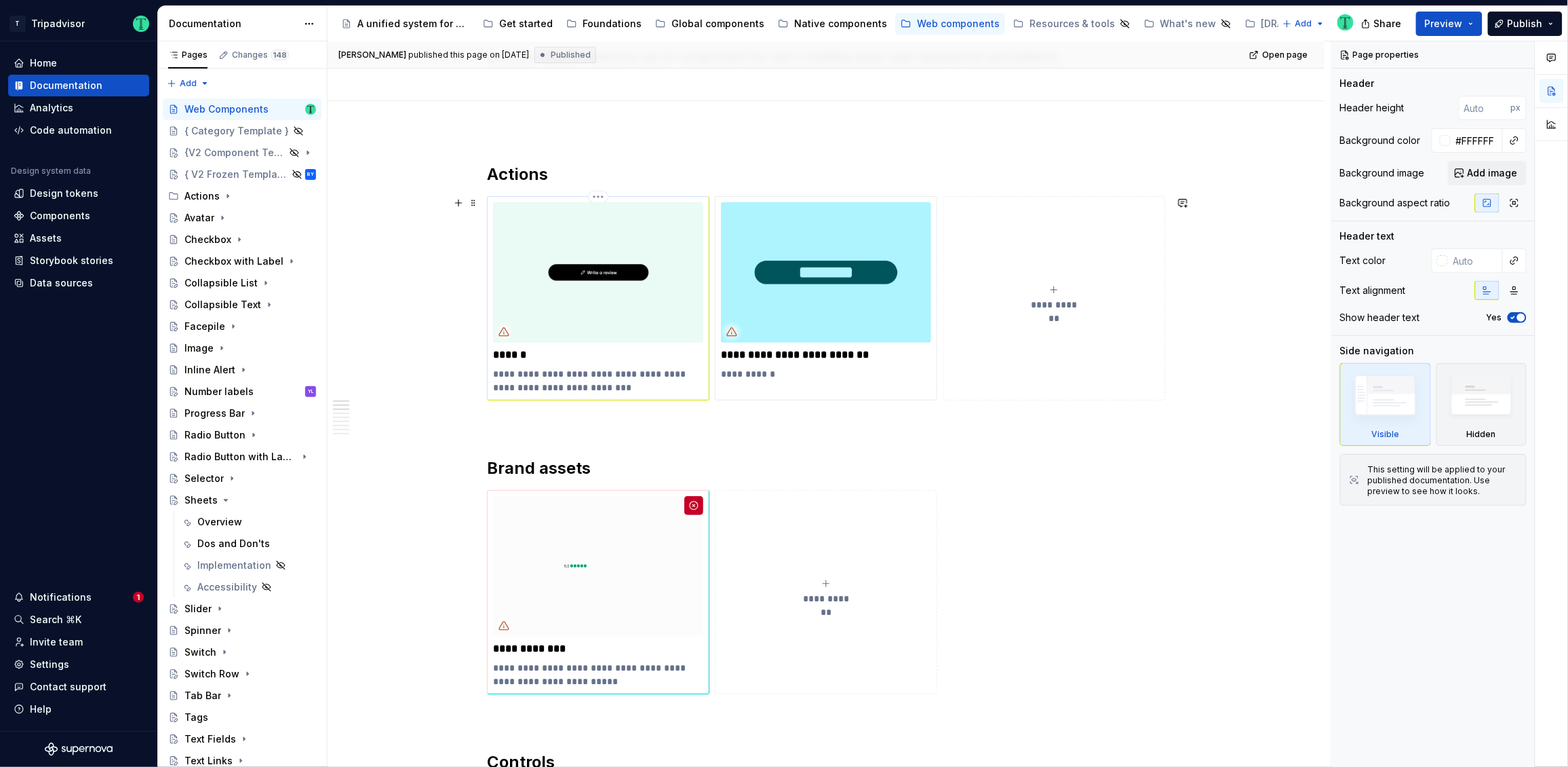
scroll to position [61, 0]
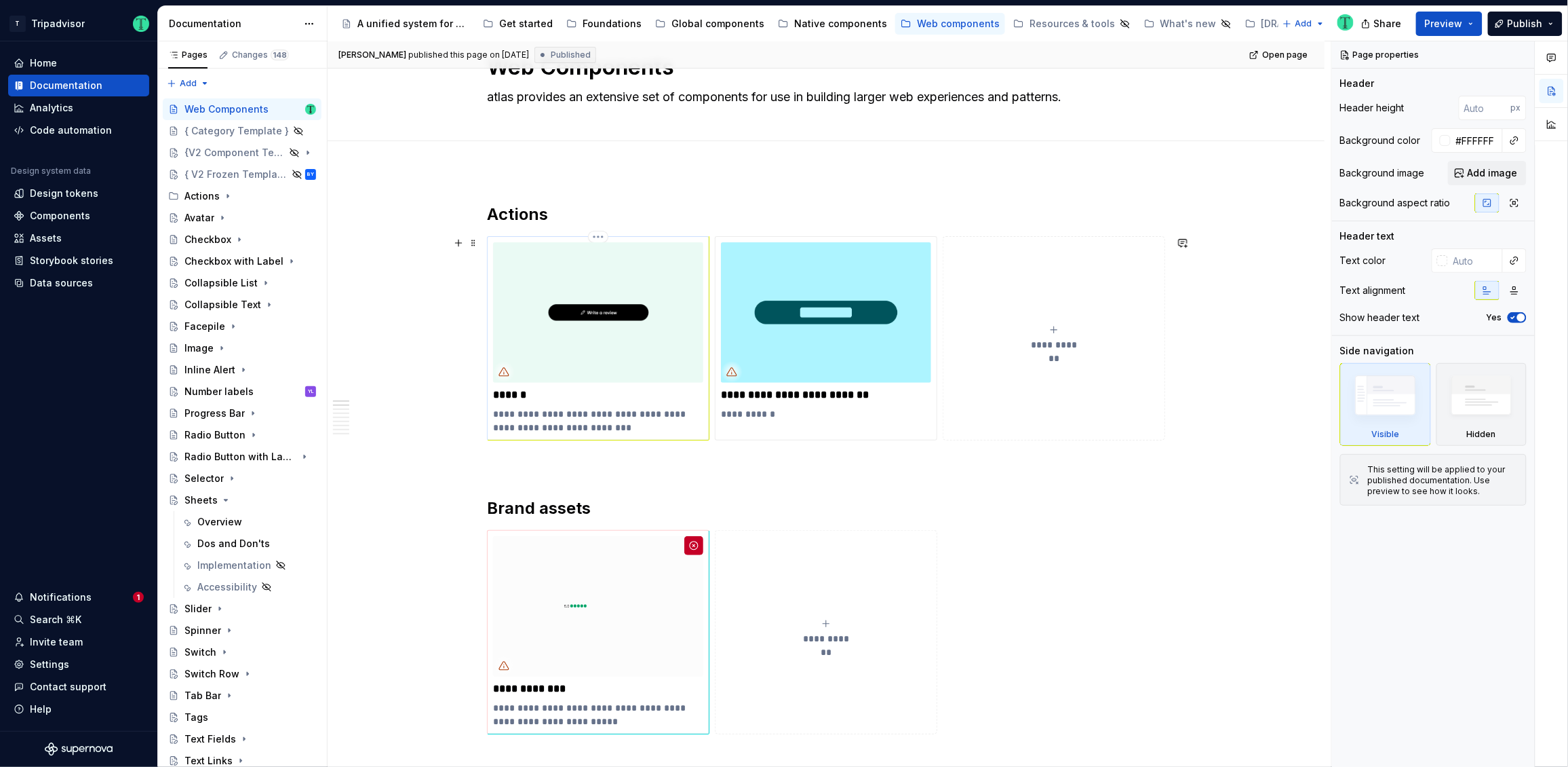
click at [596, 383] on div "**********" at bounding box center [598, 338] width 210 height 192
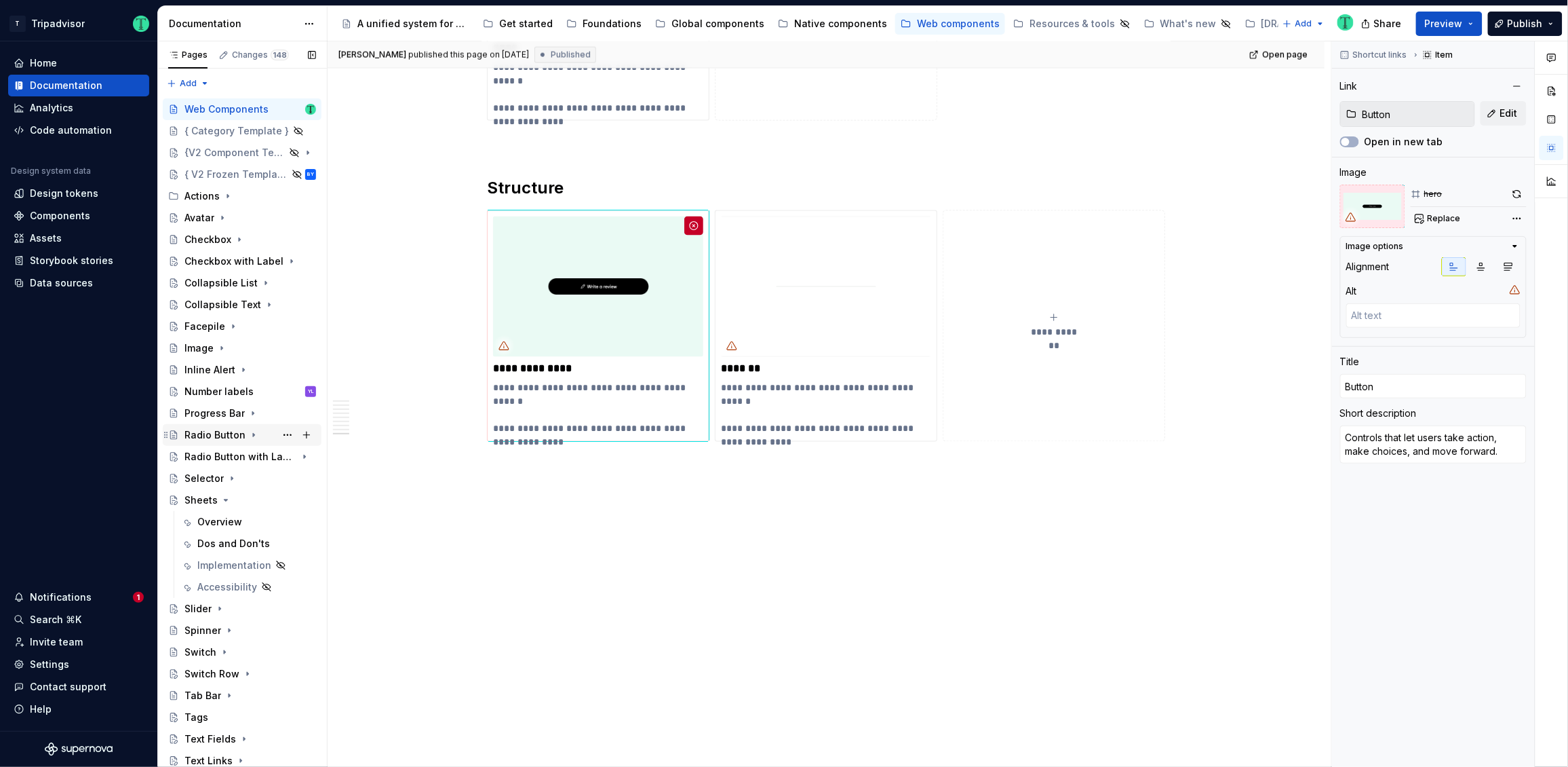
scroll to position [44, 0]
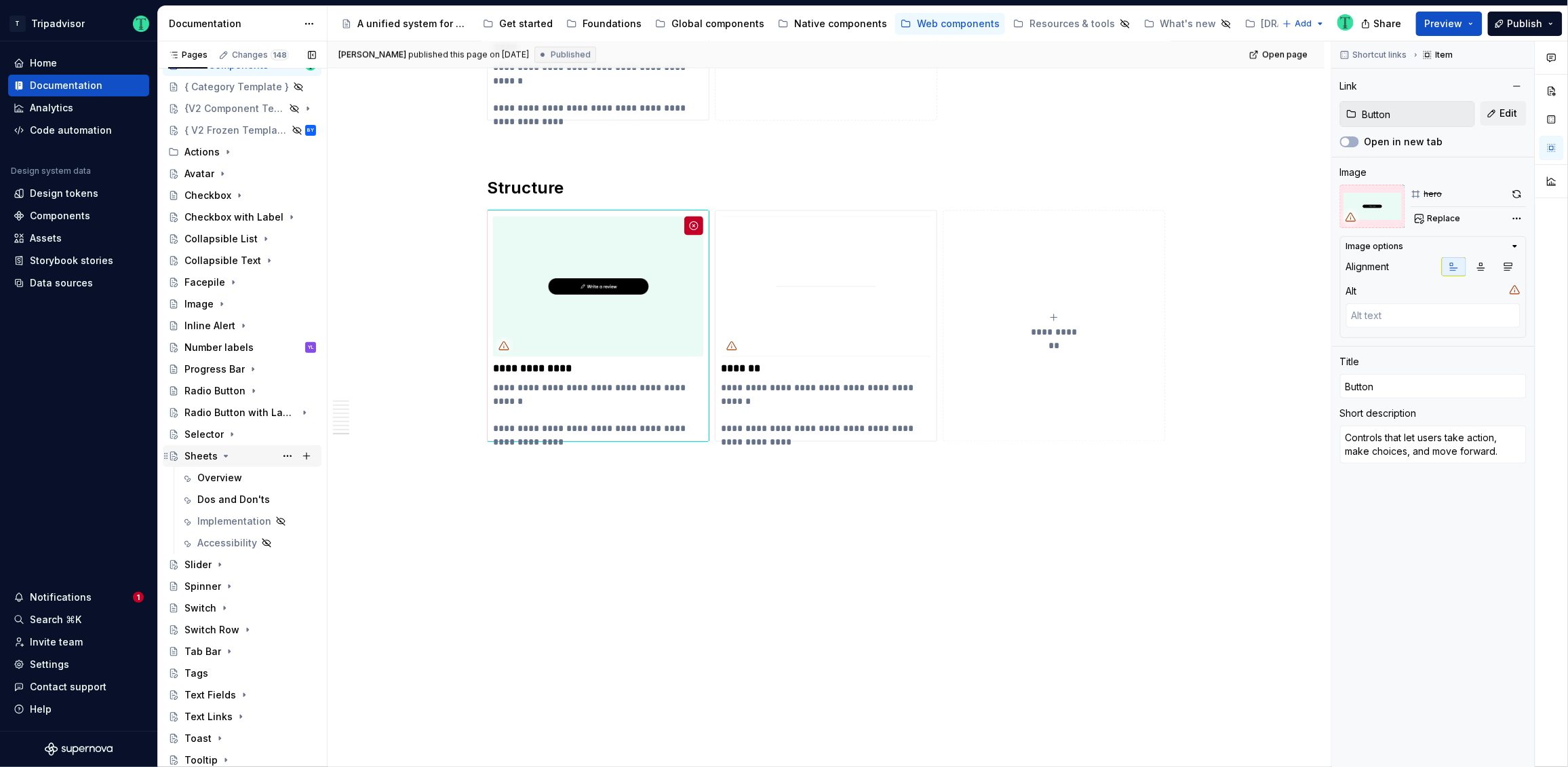
click at [188, 459] on div "Sheets" at bounding box center [201, 456] width 33 height 14
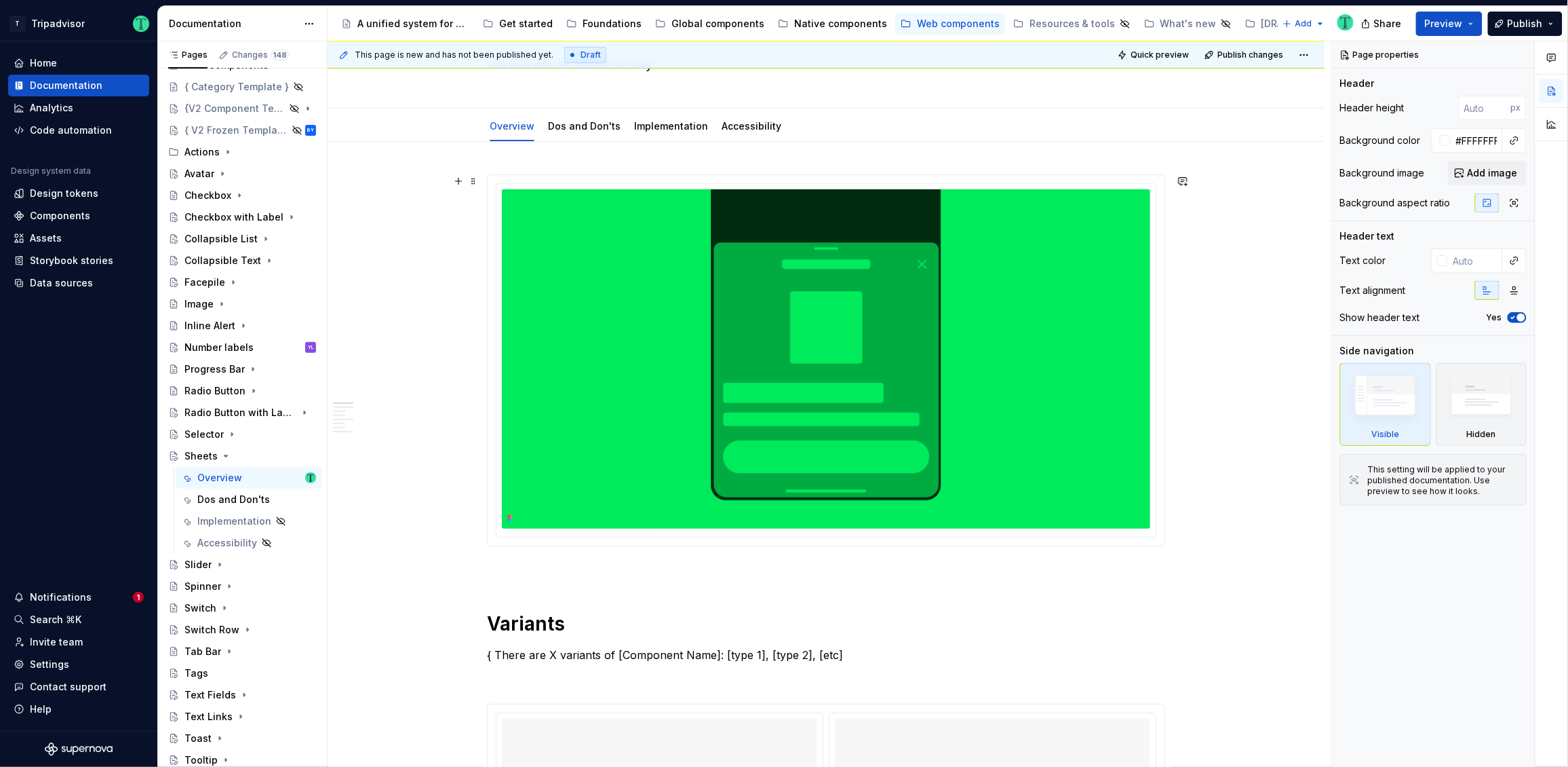
scroll to position [127, 0]
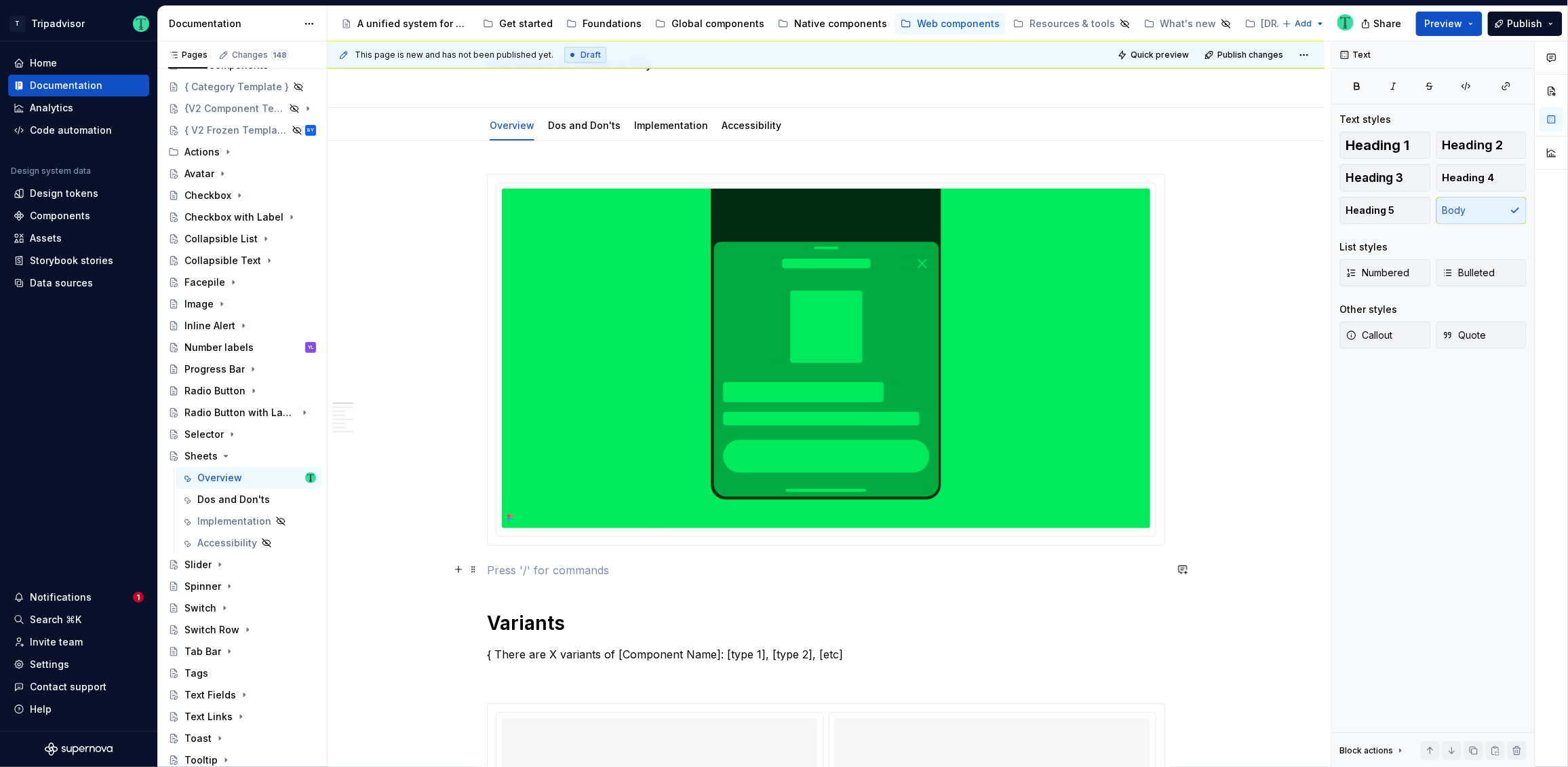
click at [501, 567] on p at bounding box center [826, 570] width 678 height 16
type textarea "*"
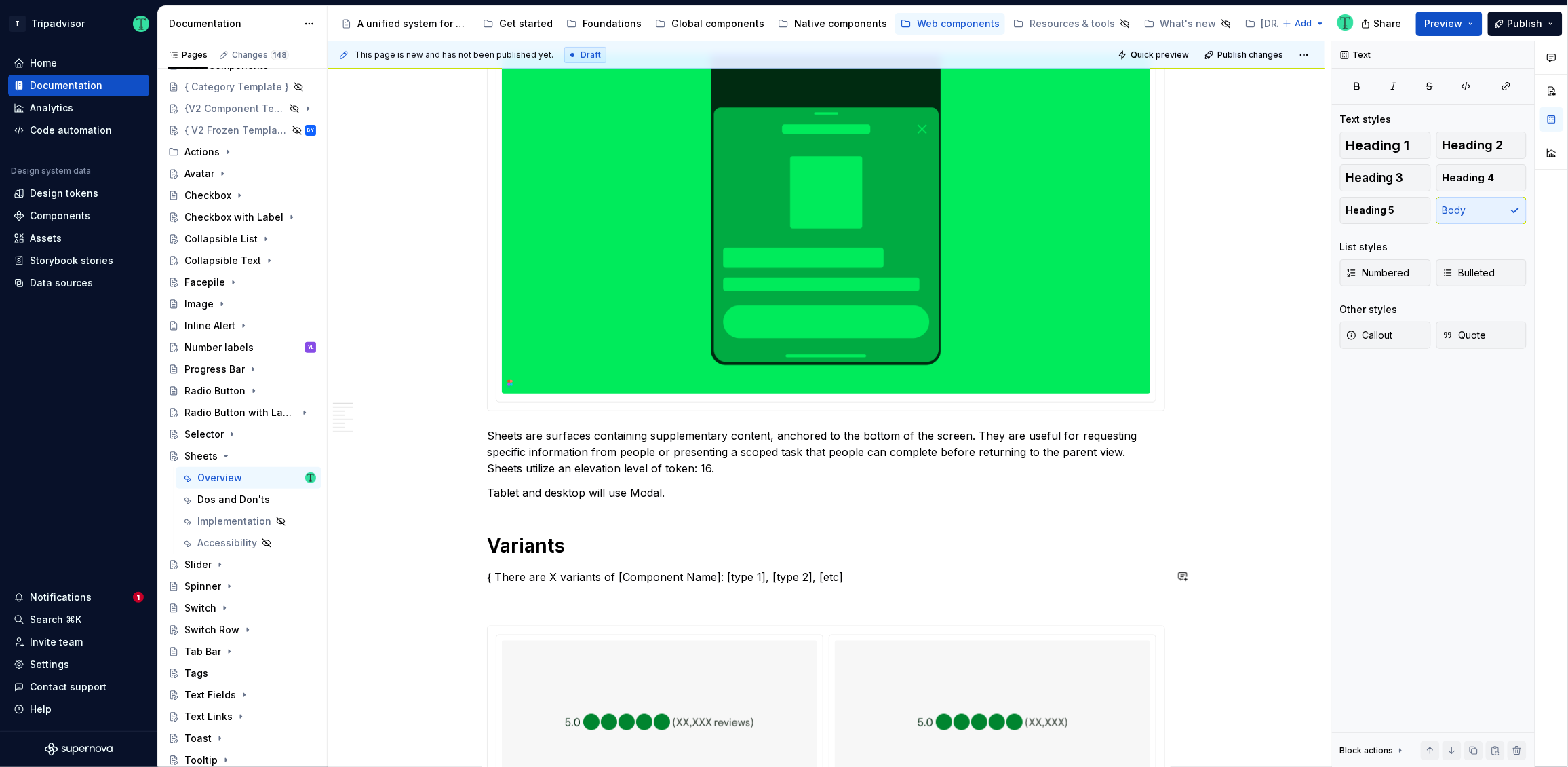
scroll to position [314, 0]
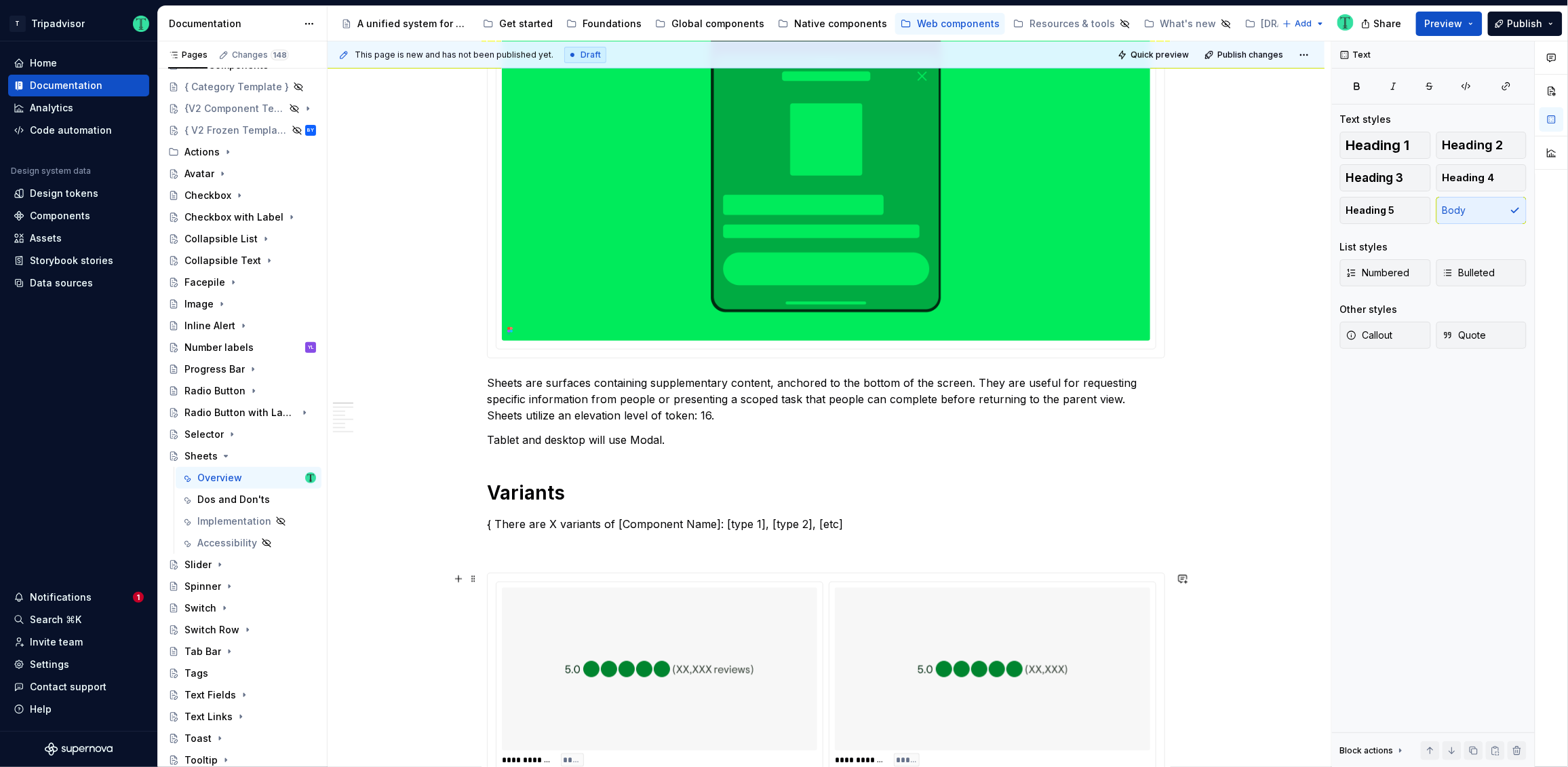
click at [661, 659] on img at bounding box center [659, 669] width 189 height 152
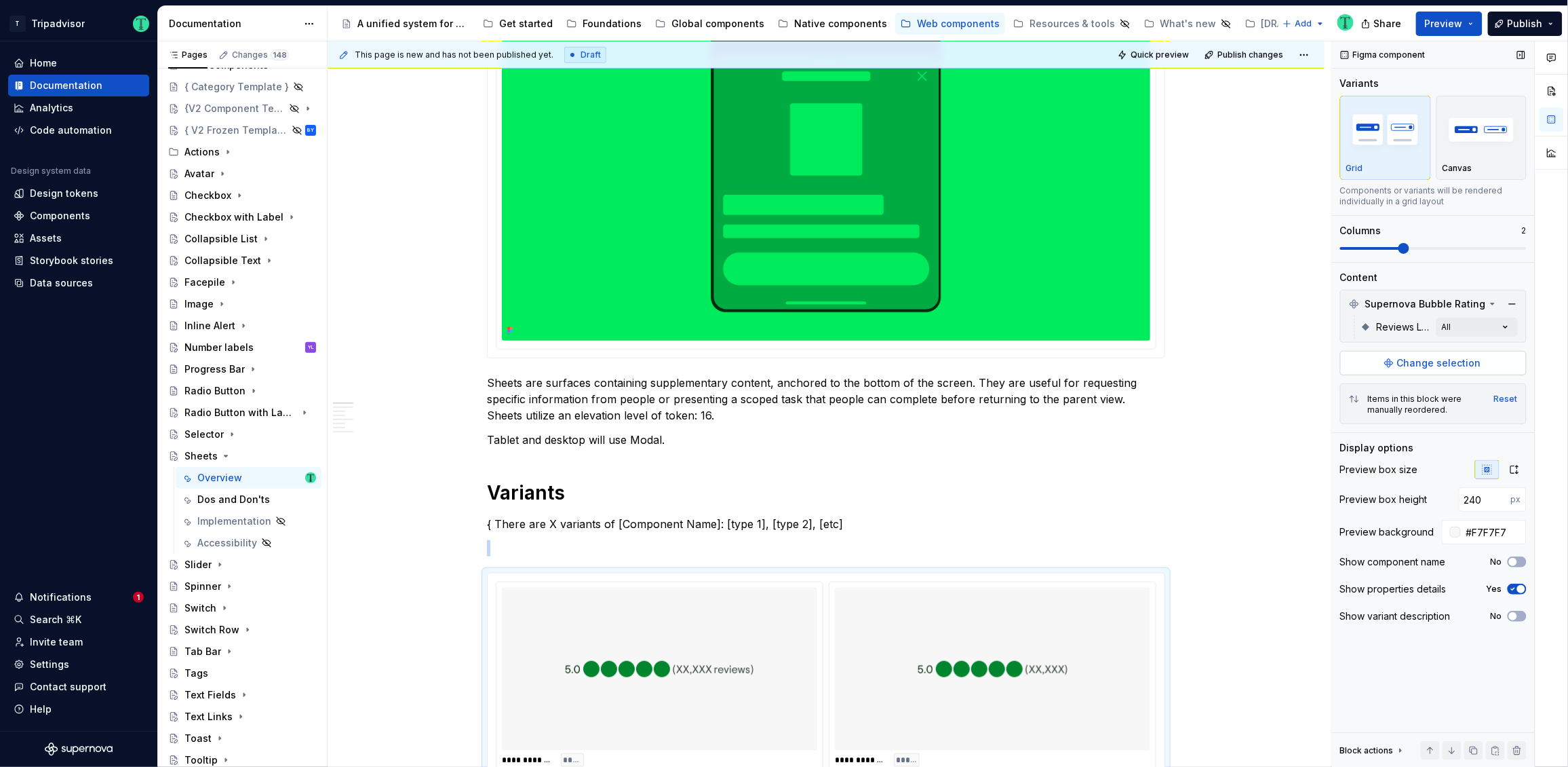
click at [1425, 360] on span "Change selection" at bounding box center [1440, 363] width 84 height 14
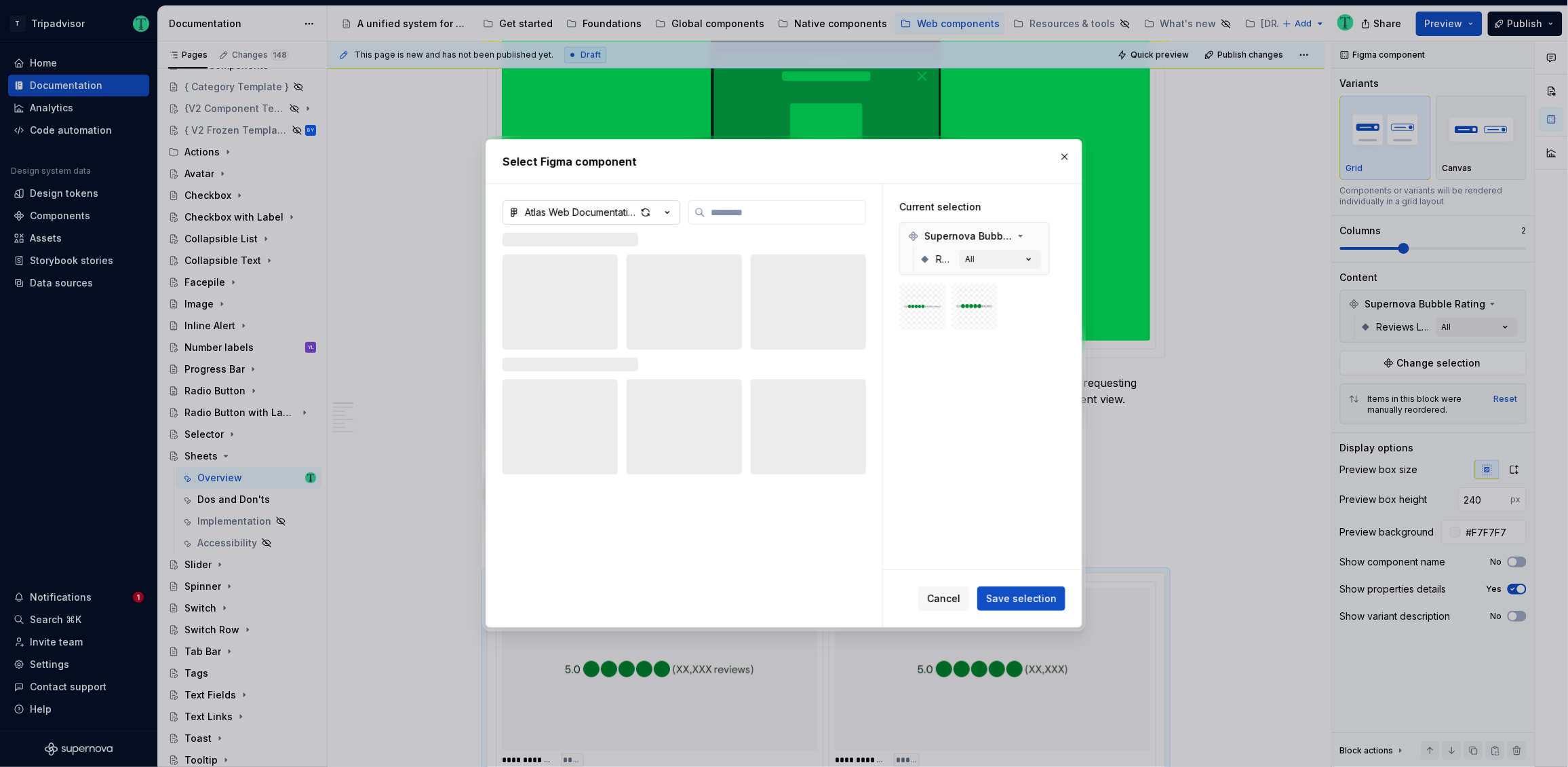
click at [606, 213] on div "Atlas Web Documentation" at bounding box center [580, 213] width 111 height 14
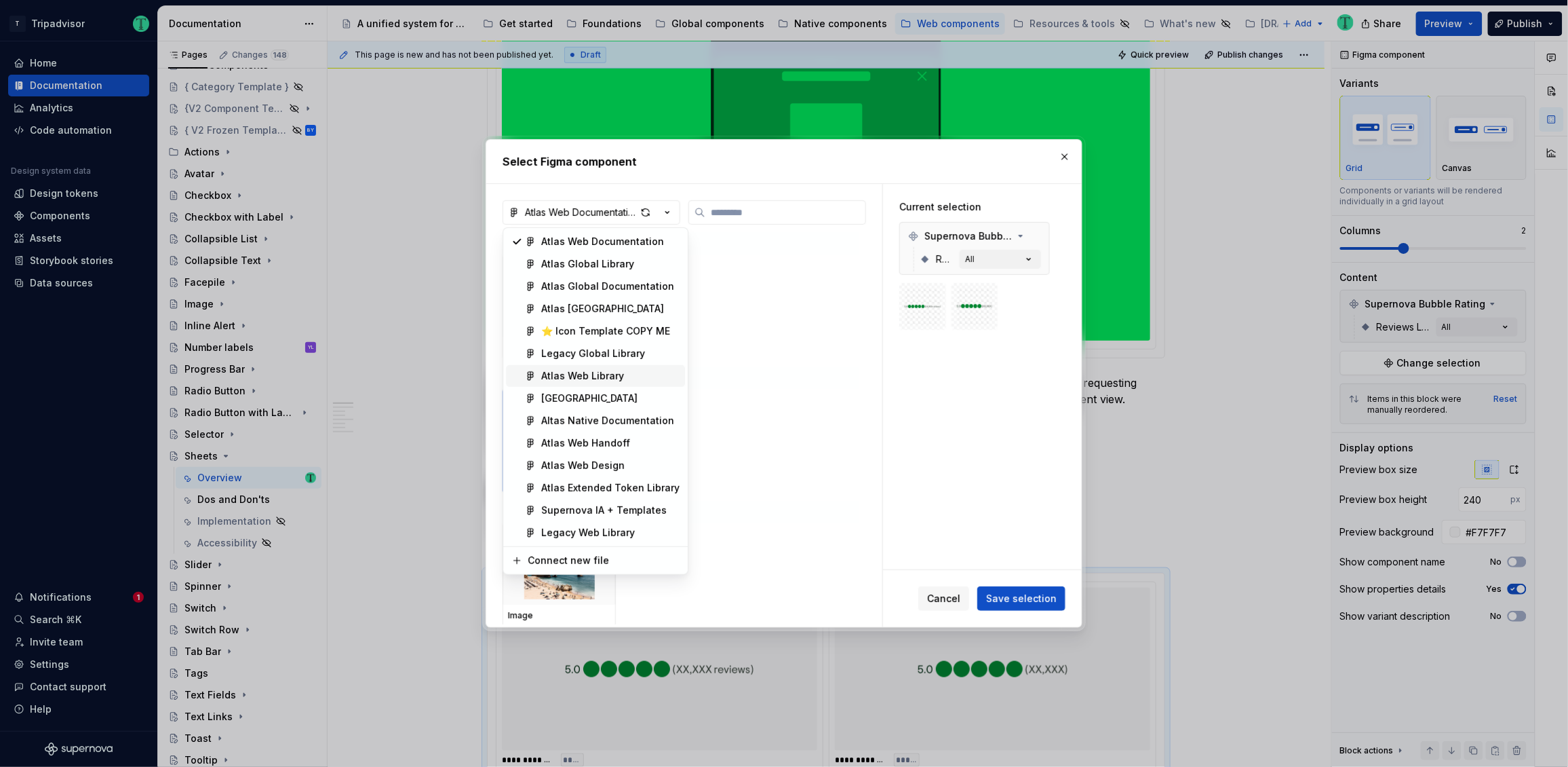
click at [594, 379] on div "Atlas Web Library" at bounding box center [582, 376] width 83 height 14
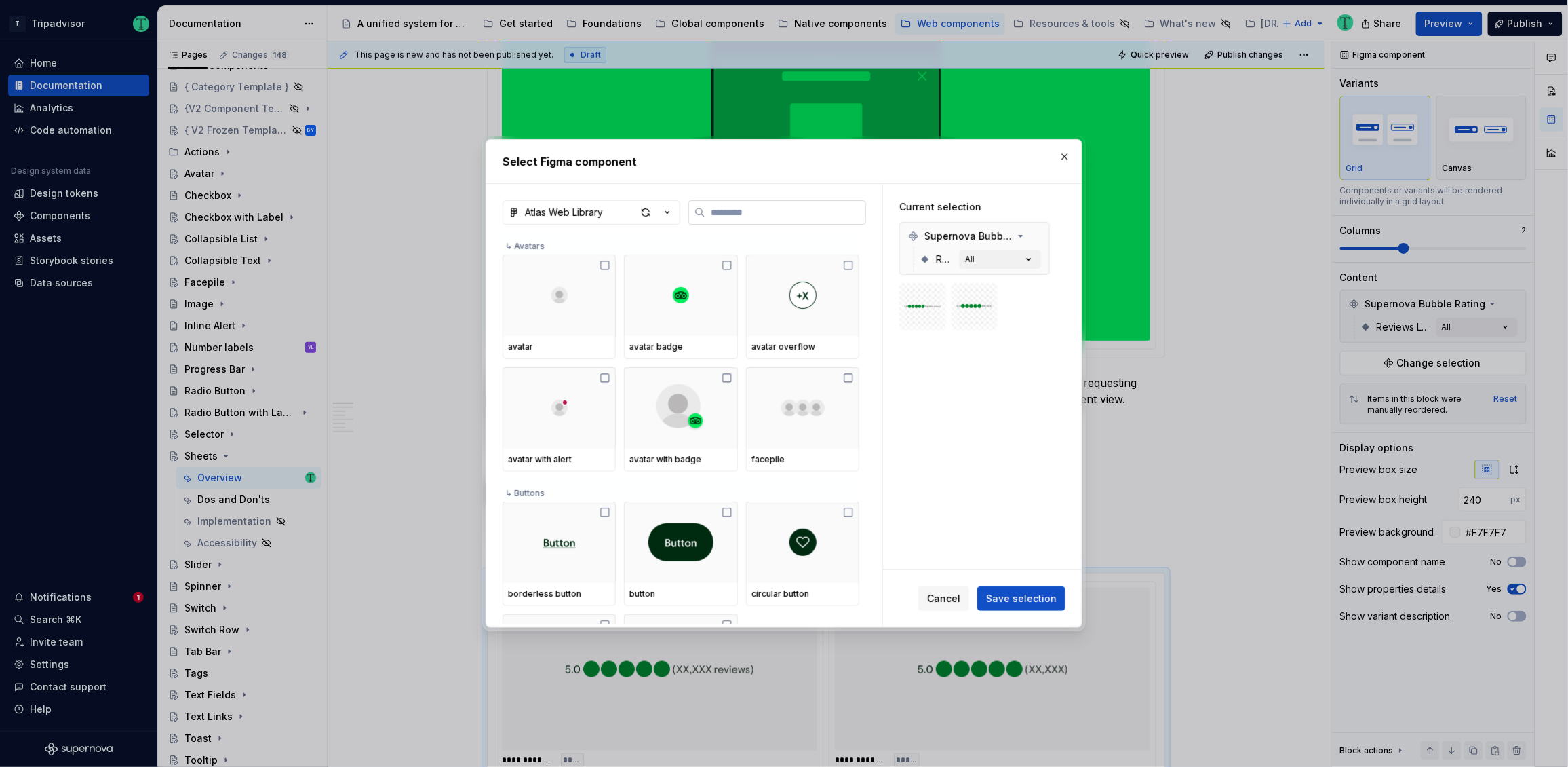
click at [785, 211] on input "search" at bounding box center [786, 213] width 160 height 14
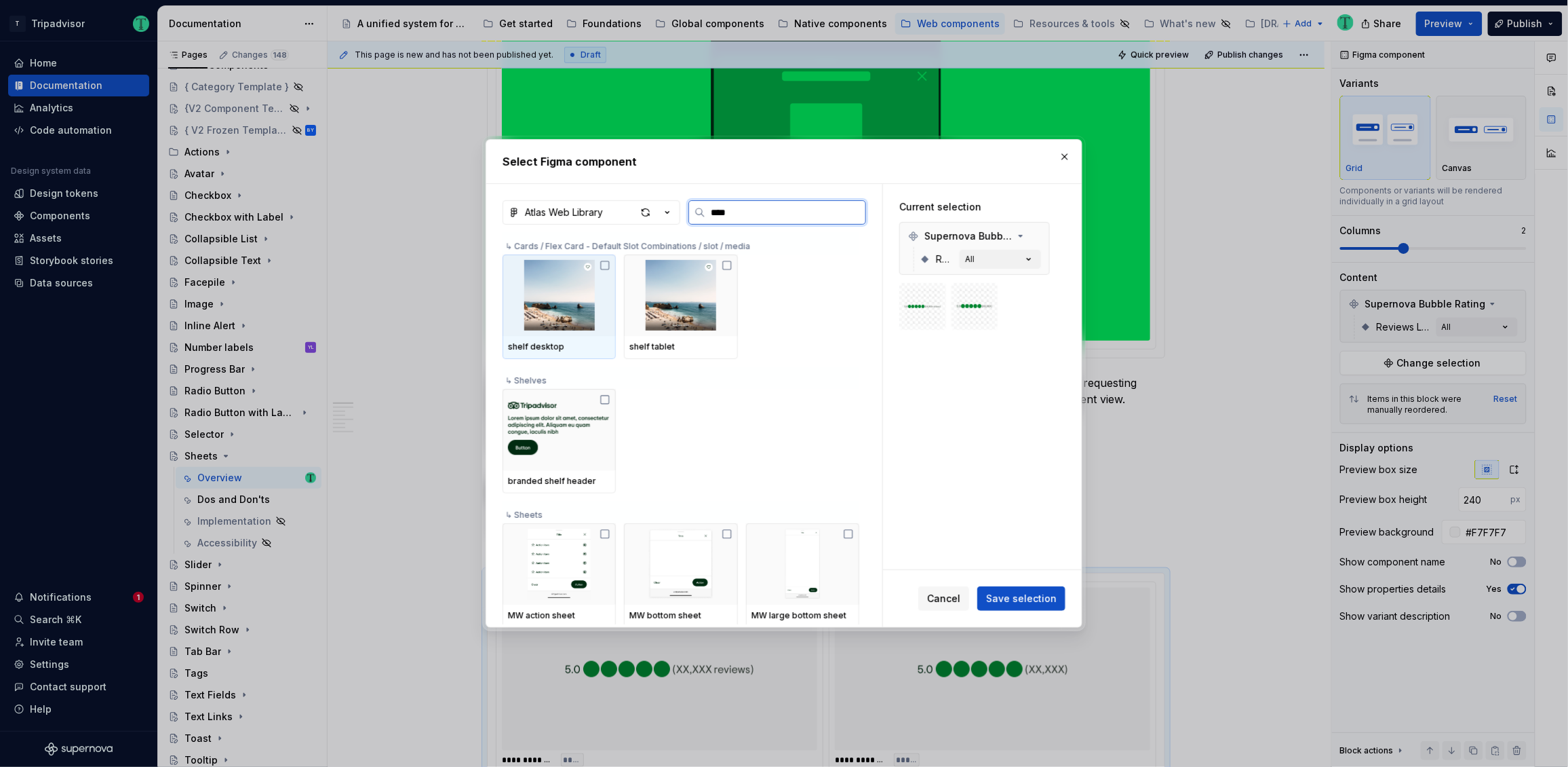
type input "*****"
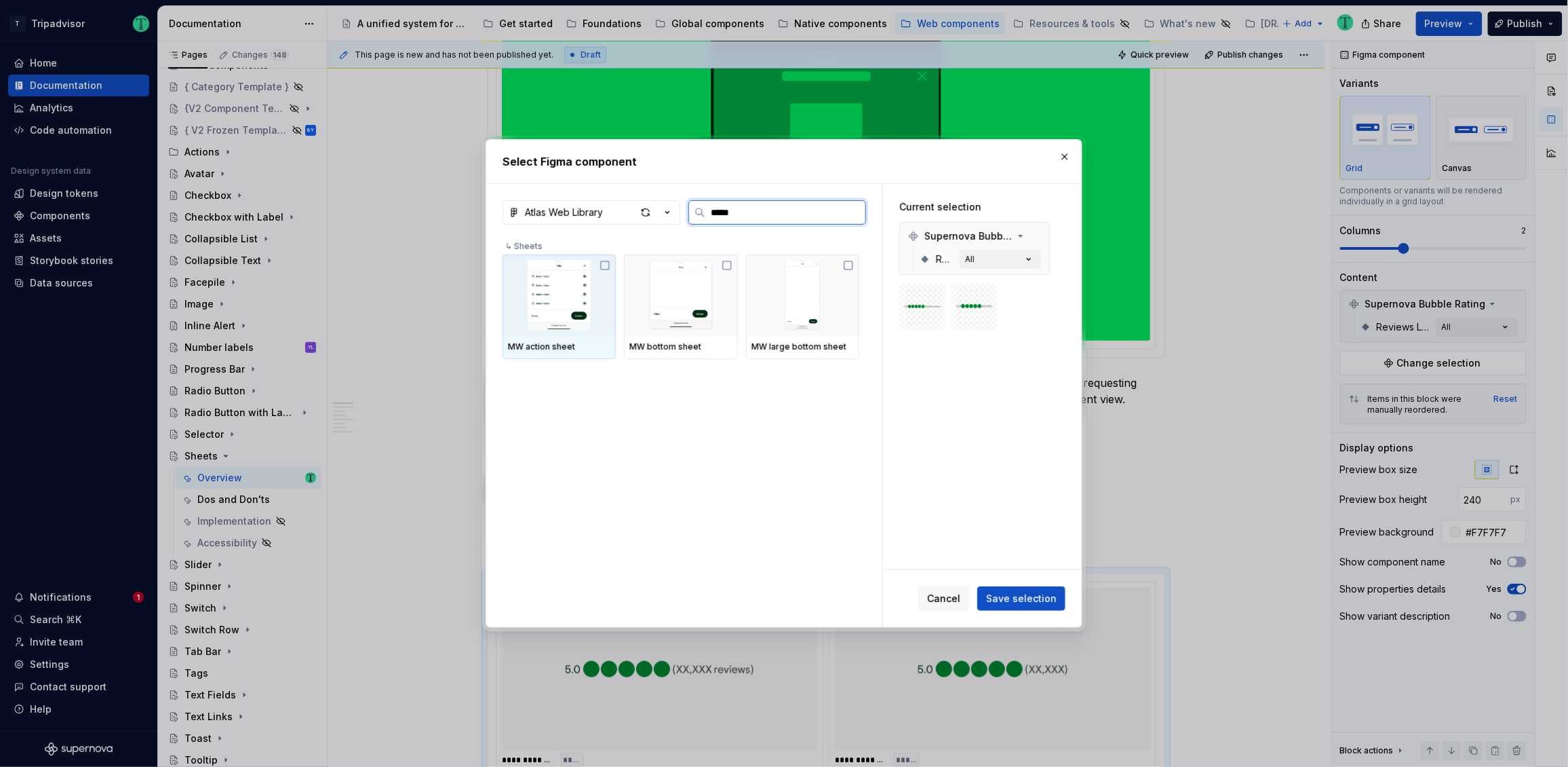
click at [606, 267] on icon at bounding box center [605, 265] width 11 height 11
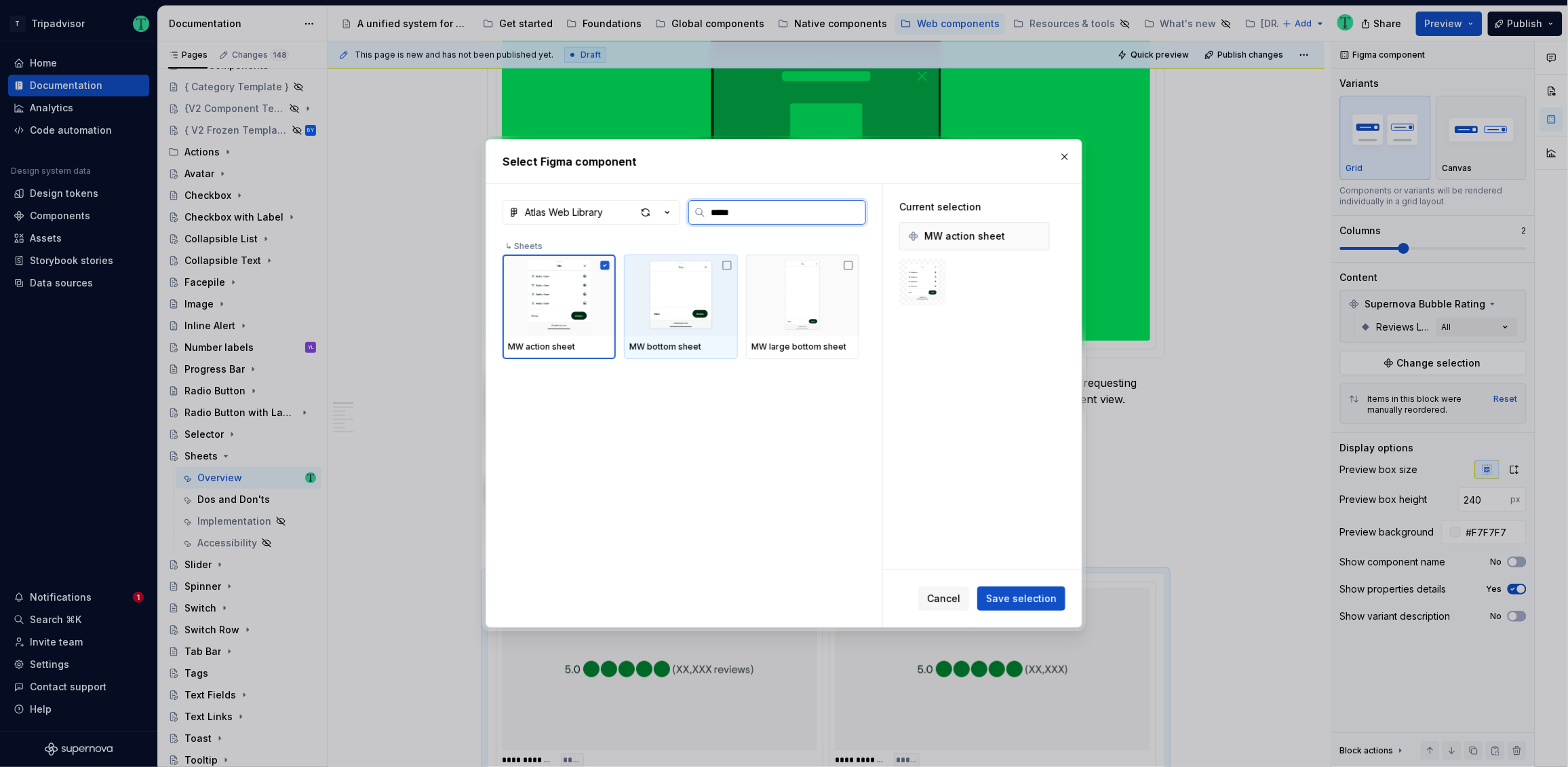
click at [725, 265] on icon at bounding box center [727, 265] width 11 height 11
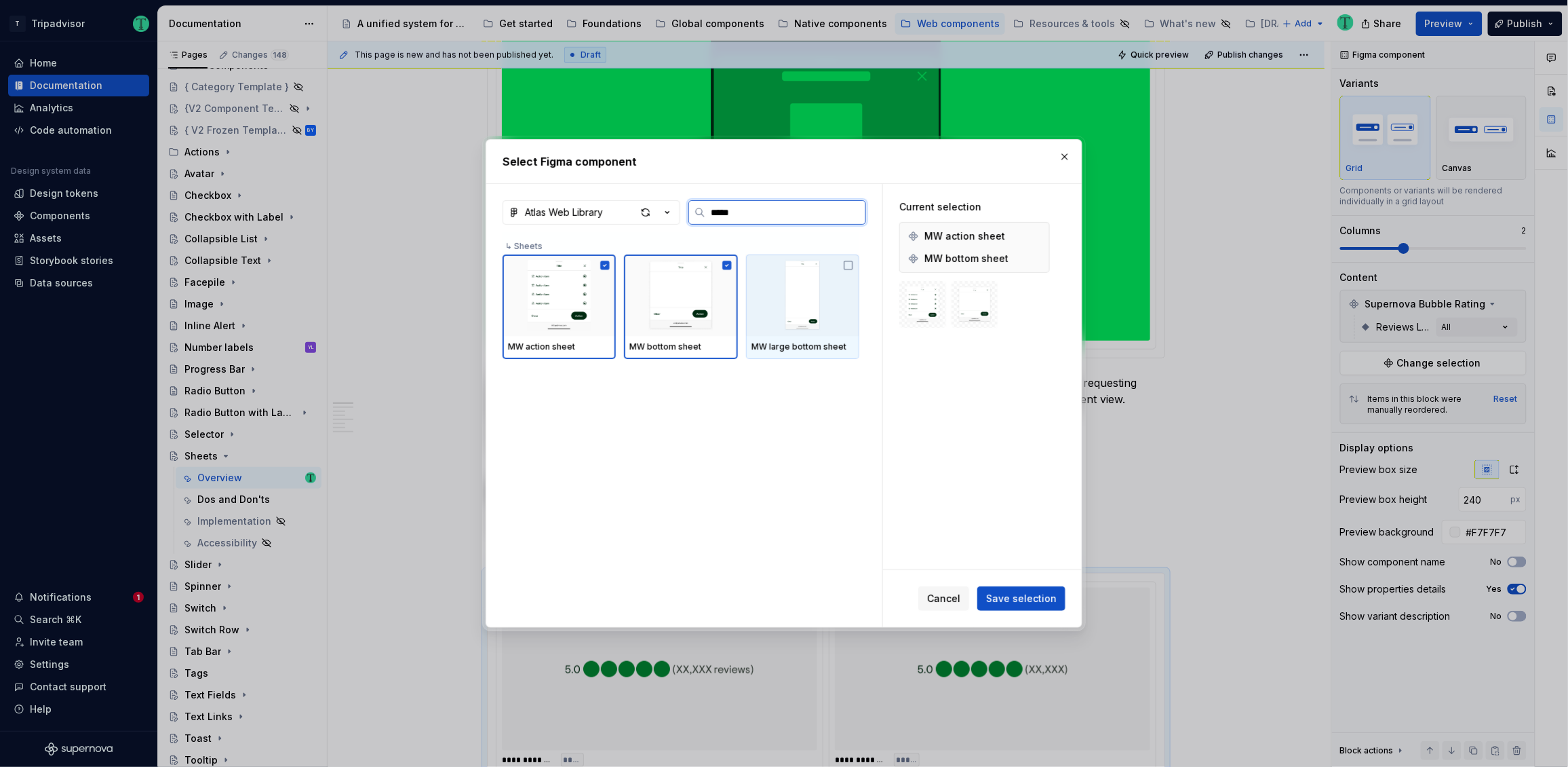
click at [849, 265] on icon at bounding box center [848, 265] width 11 height 11
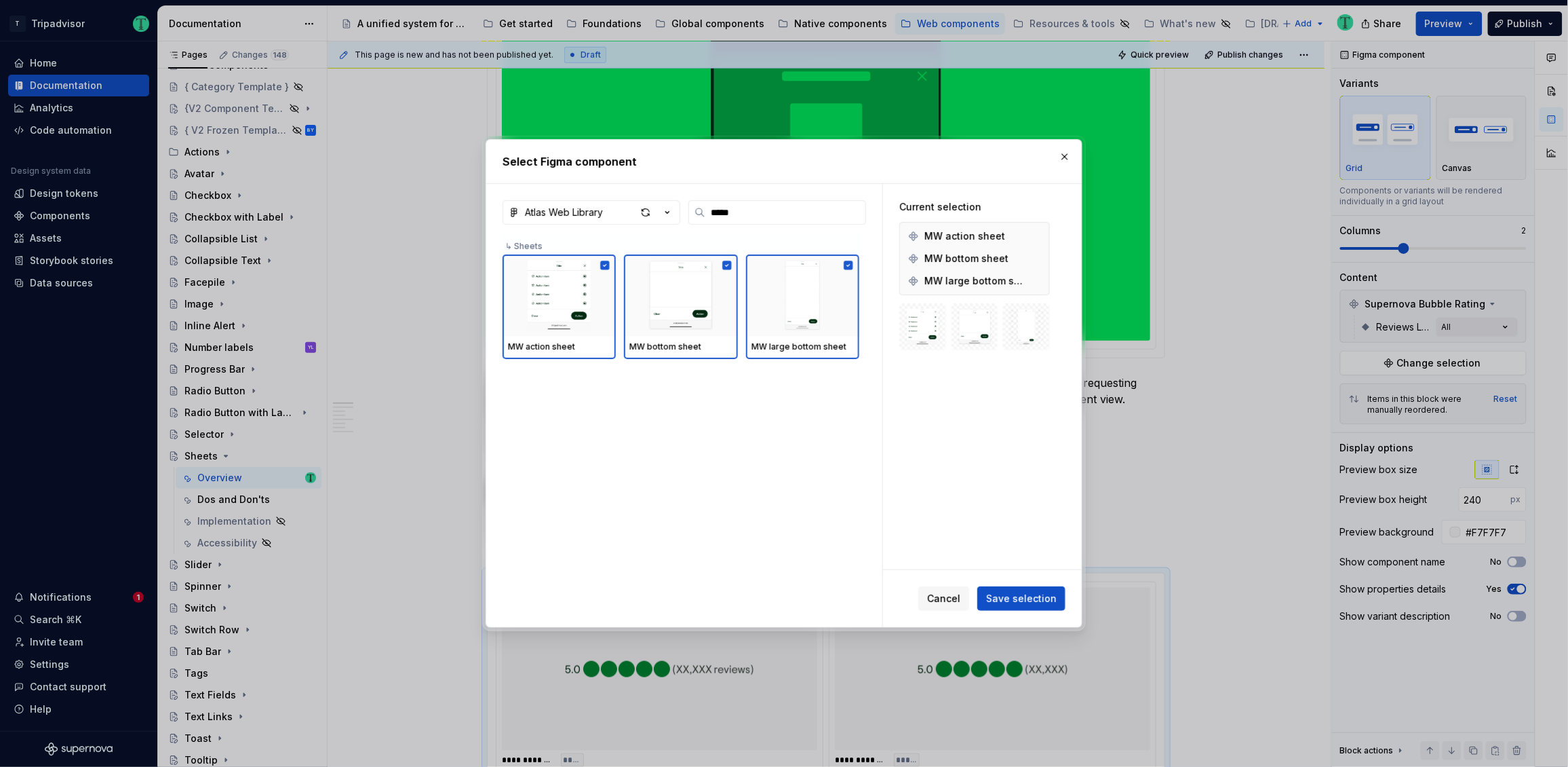
click at [1052, 599] on span "Save selection" at bounding box center [1021, 599] width 71 height 14
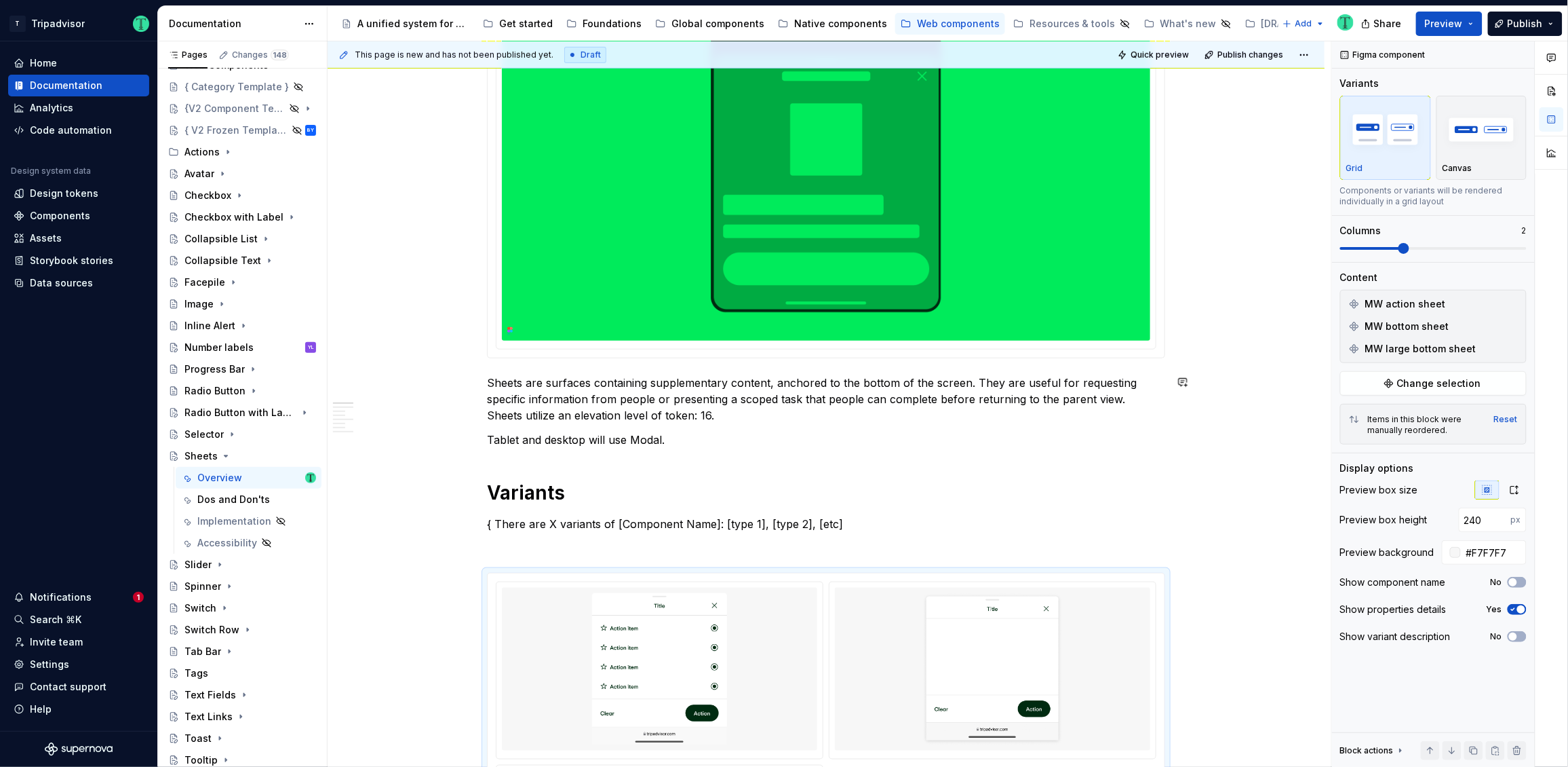
type textarea "*"
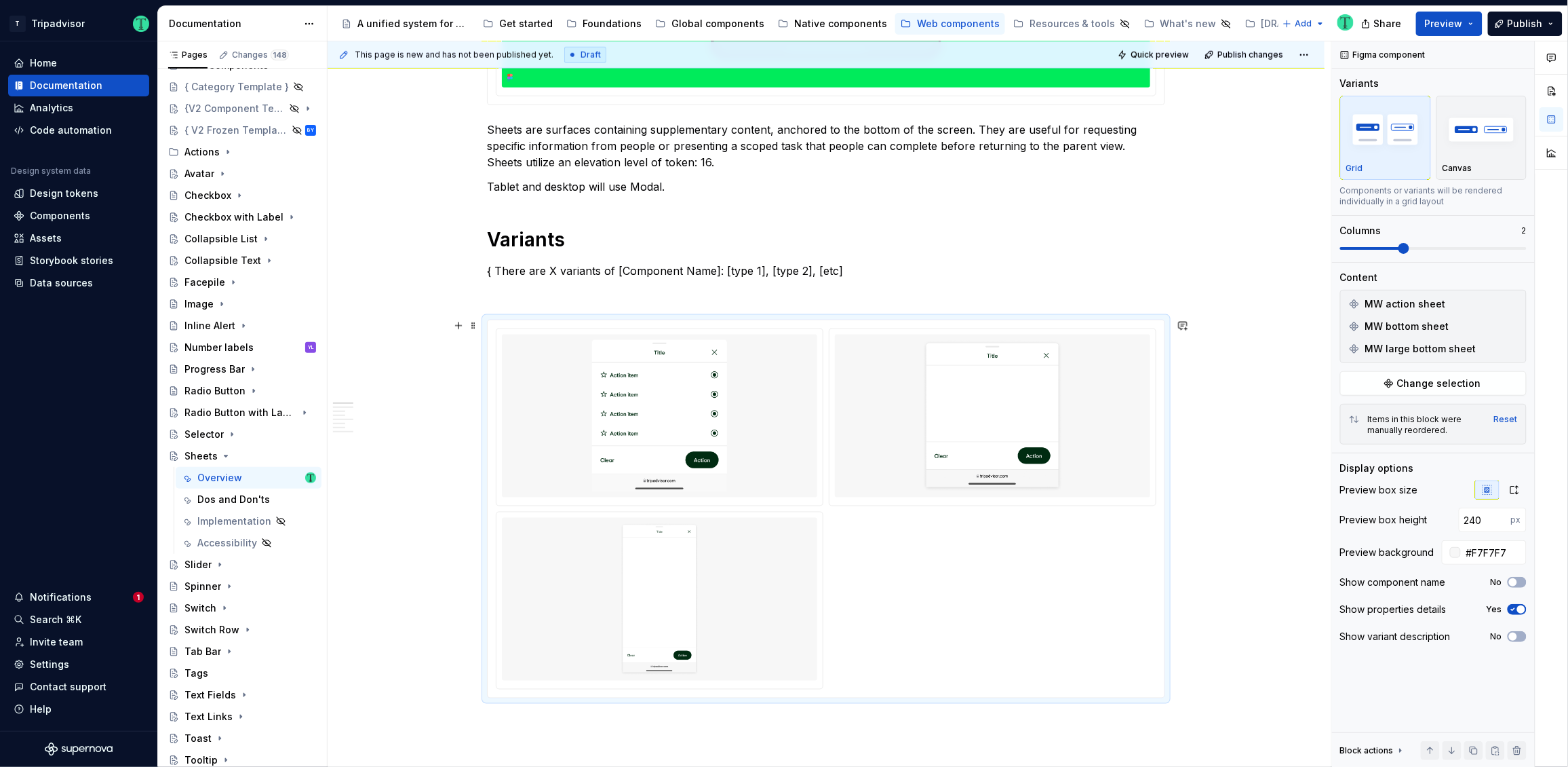
scroll to position [571, 0]
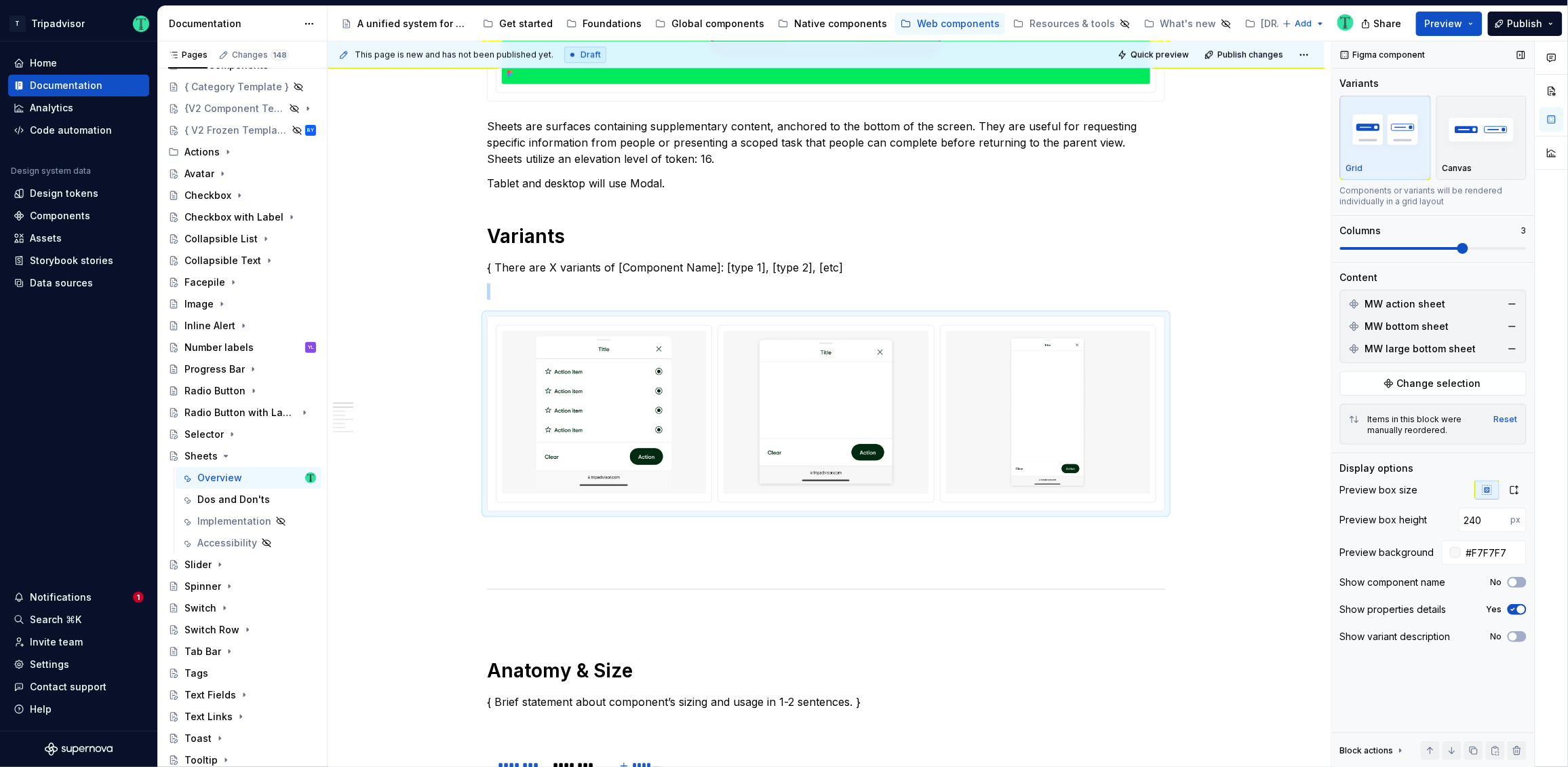
click at [1458, 244] on span at bounding box center [1463, 248] width 11 height 11
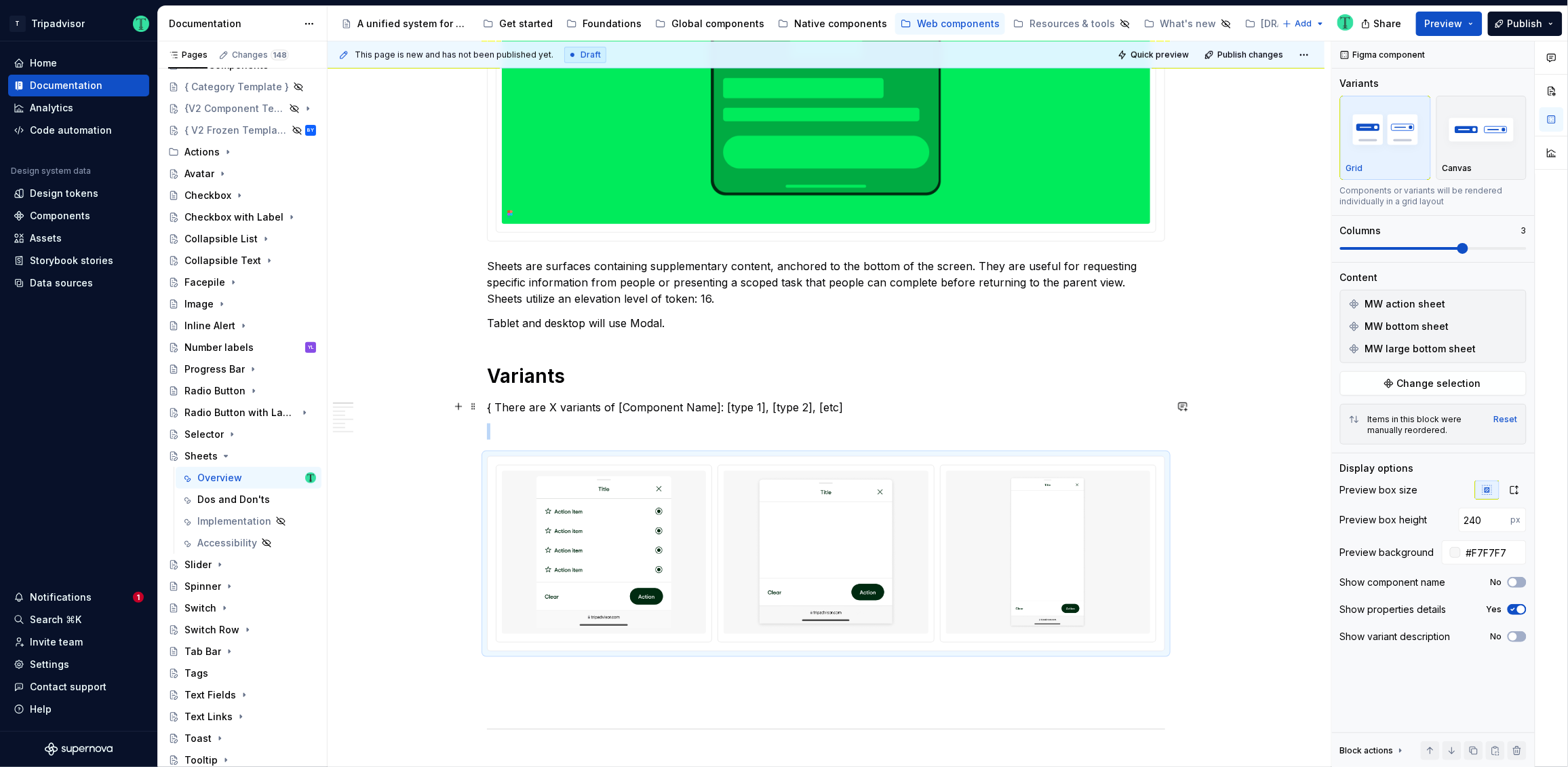
scroll to position [435, 0]
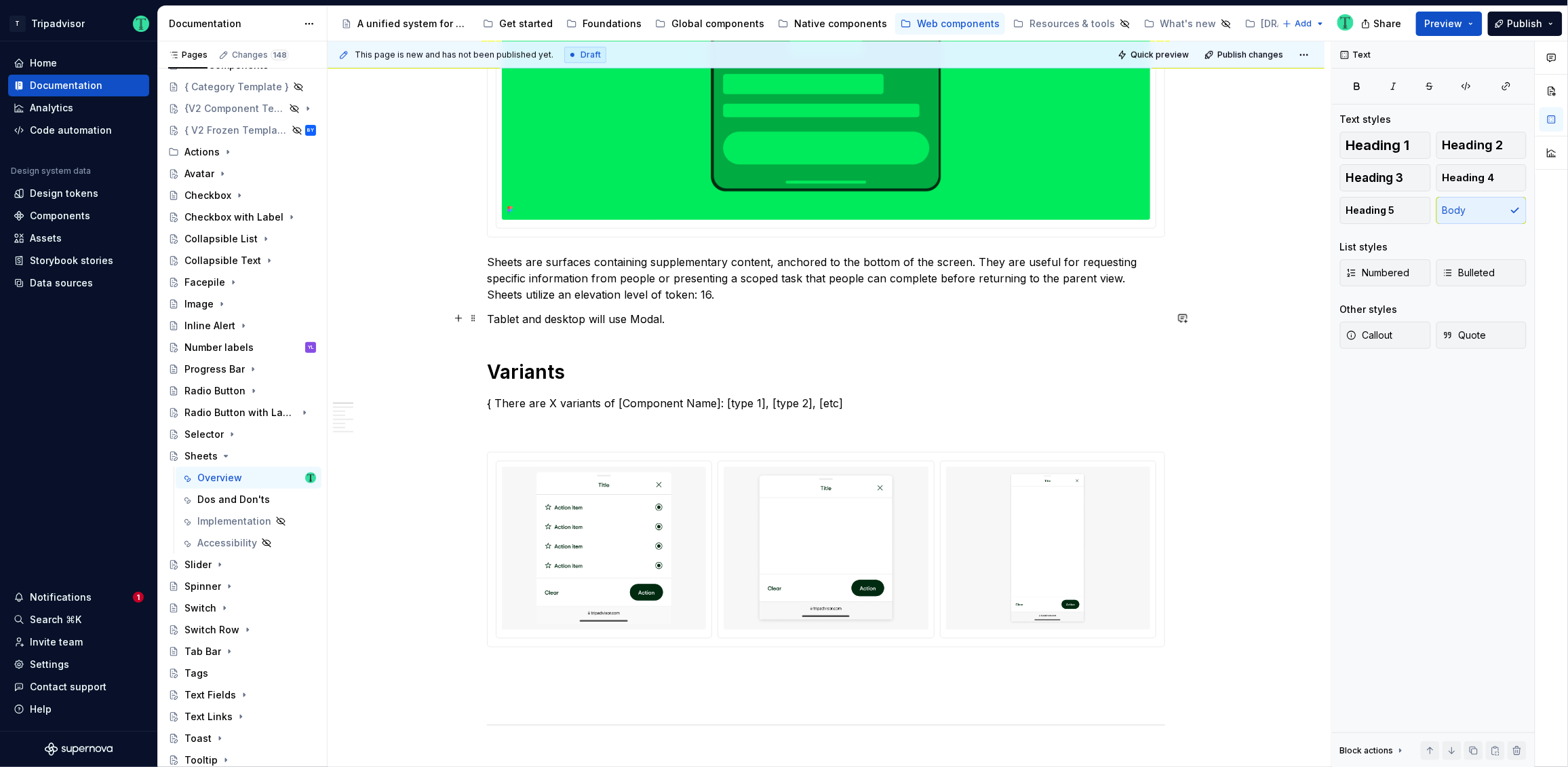
click at [943, 314] on p "Tablet and desktop will use Modal." at bounding box center [826, 319] width 678 height 16
click at [575, 402] on p "{ There are X variants of [Component Name]: [type 1], [type 2], [etc]" at bounding box center [826, 403] width 678 height 16
click at [550, 402] on p "{ There are X variants of [Component Name]: [type 1], [type 2], [etc]" at bounding box center [826, 403] width 678 height 16
click at [495, 398] on p "{ There are 3 variants of [Component Name]: [type 1], [type 2], [etc]" at bounding box center [826, 403] width 678 height 16
click at [927, 548] on div at bounding box center [826, 548] width 204 height 163
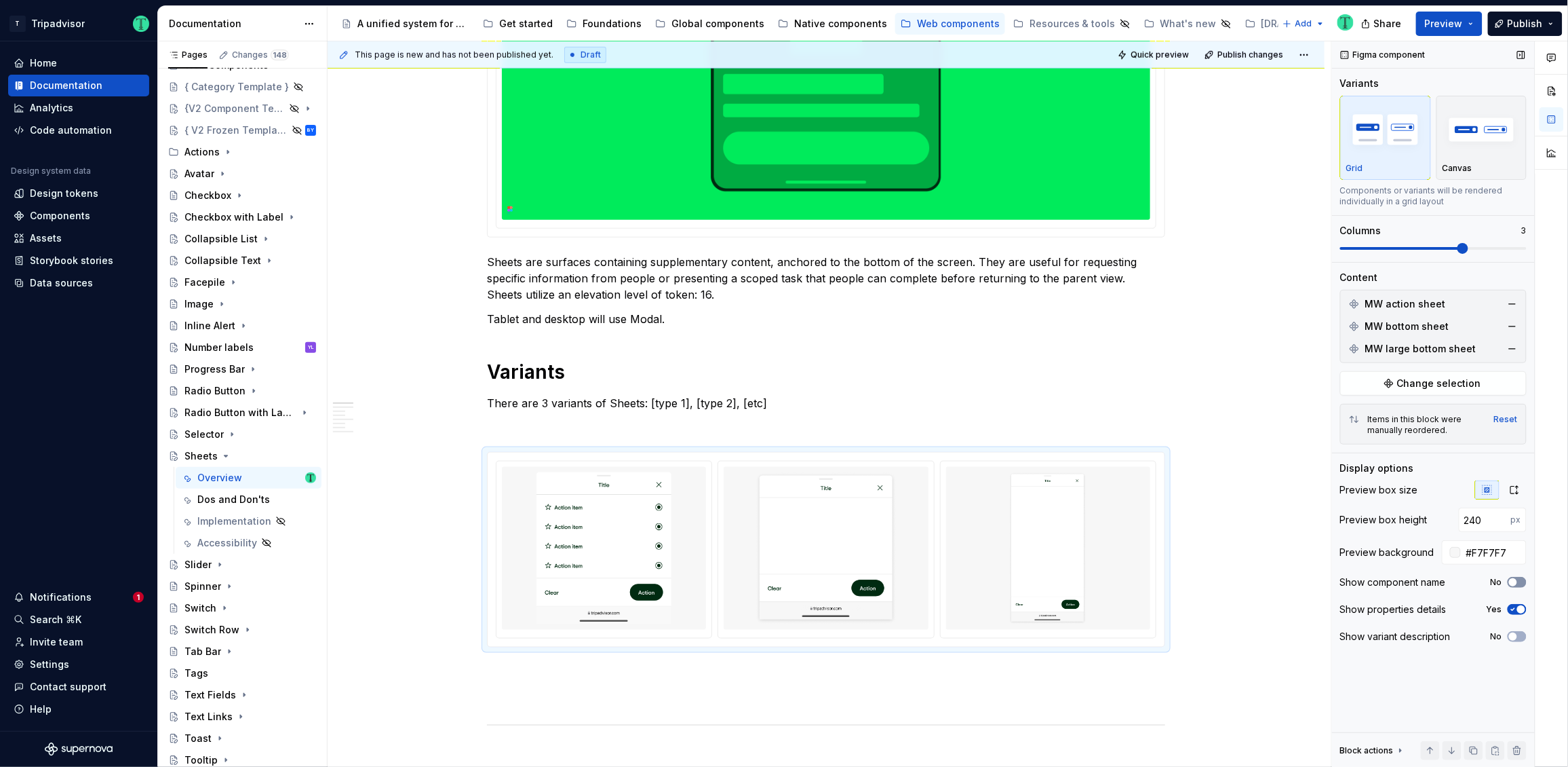
click at [1518, 579] on span "button" at bounding box center [1513, 582] width 8 height 8
click at [1516, 633] on span "button" at bounding box center [1513, 636] width 8 height 8
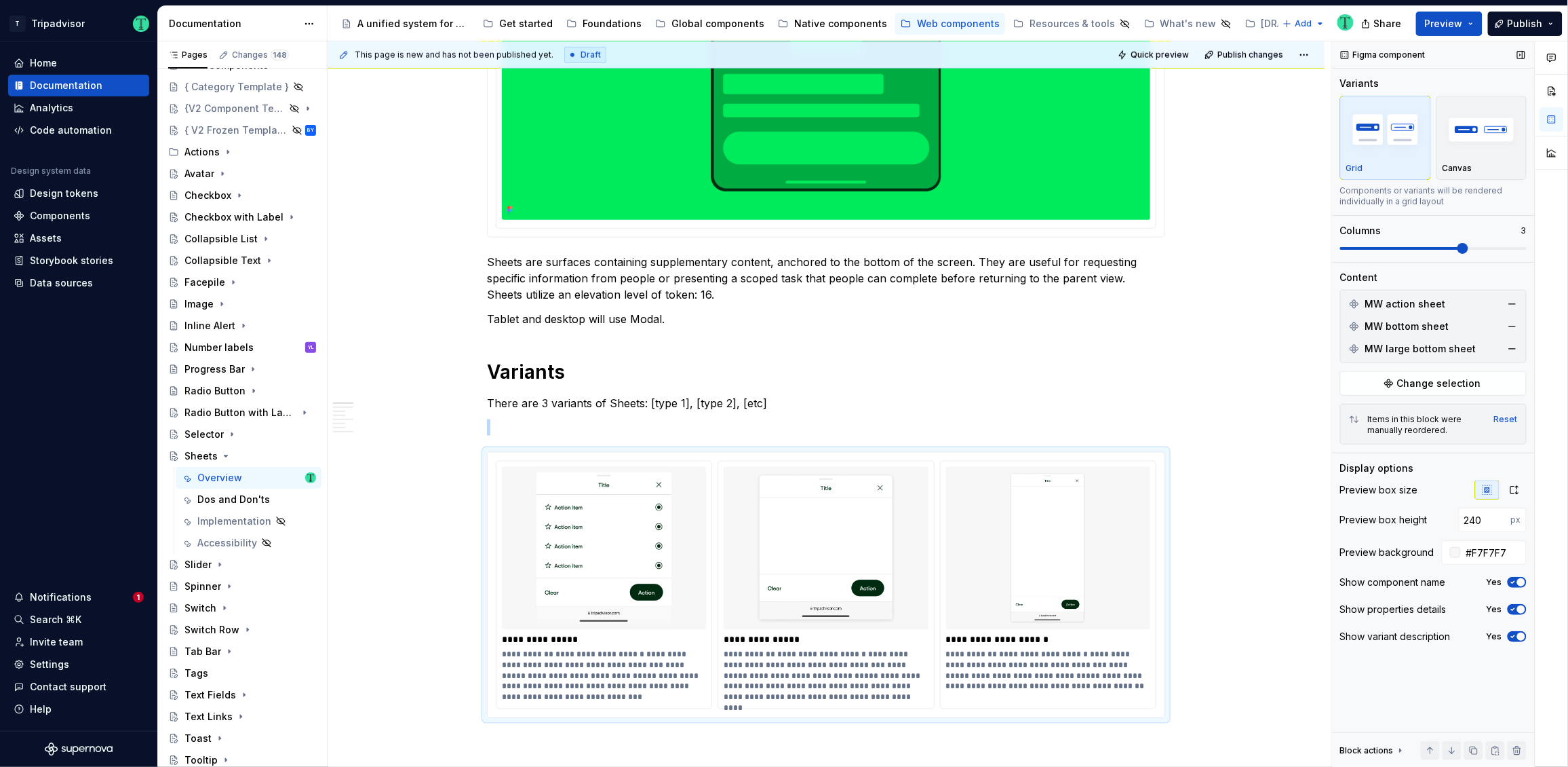
click at [1516, 633] on icon "button" at bounding box center [1513, 636] width 11 height 8
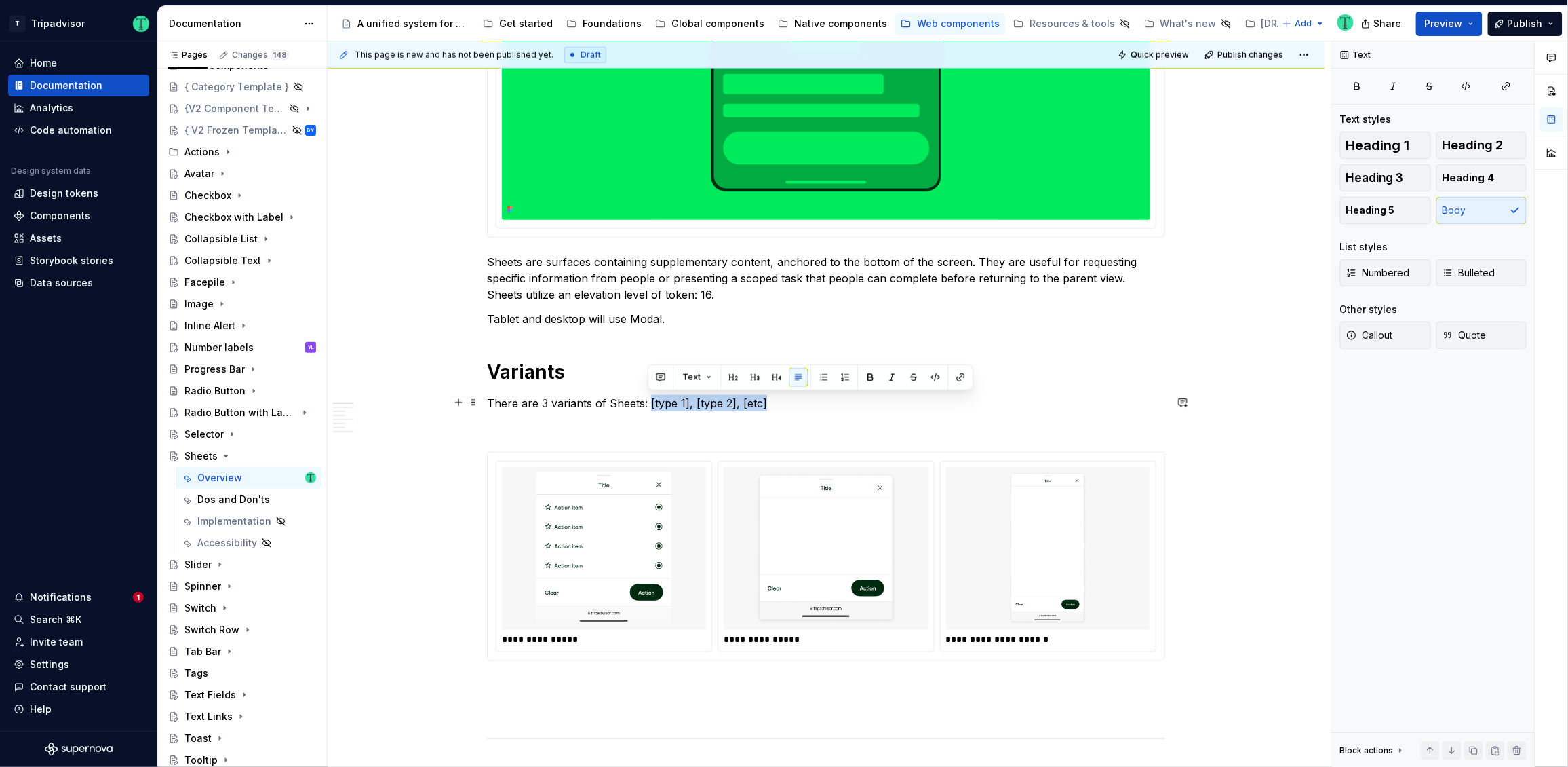
drag, startPoint x: 649, startPoint y: 403, endPoint x: 763, endPoint y: 402, distance: 114.7
click at [763, 402] on p "There are 3 variants of Sheets: [type 1], [type 2], [etc]" at bounding box center [826, 403] width 678 height 16
click at [1026, 573] on img at bounding box center [1048, 548] width 193 height 152
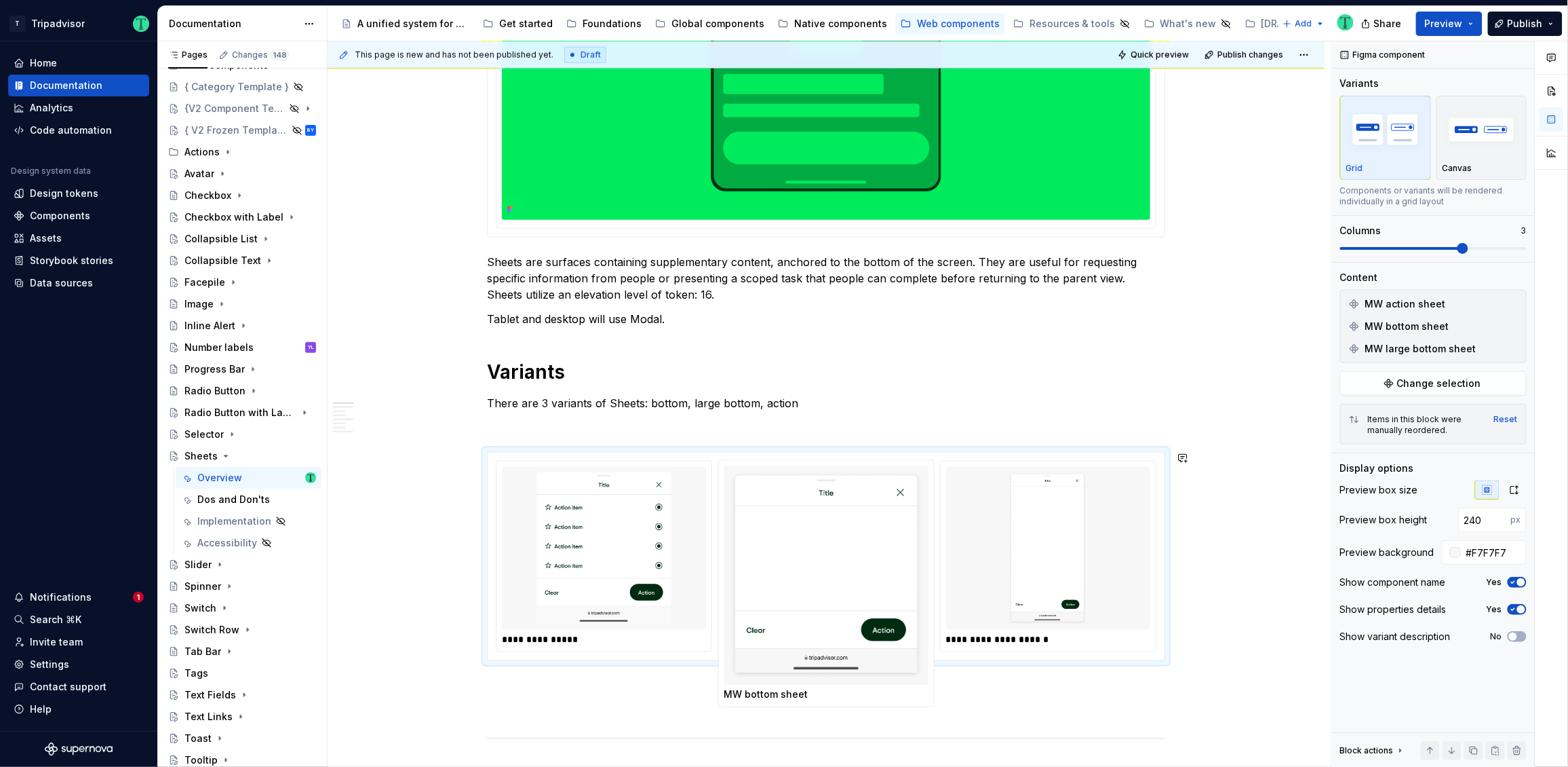
drag, startPoint x: 847, startPoint y: 568, endPoint x: 832, endPoint y: 561, distance: 16.4
click at [832, 561] on body "T Tripadvisor Home Documentation Analytics Code automation Design system data D…" at bounding box center [784, 383] width 1568 height 767
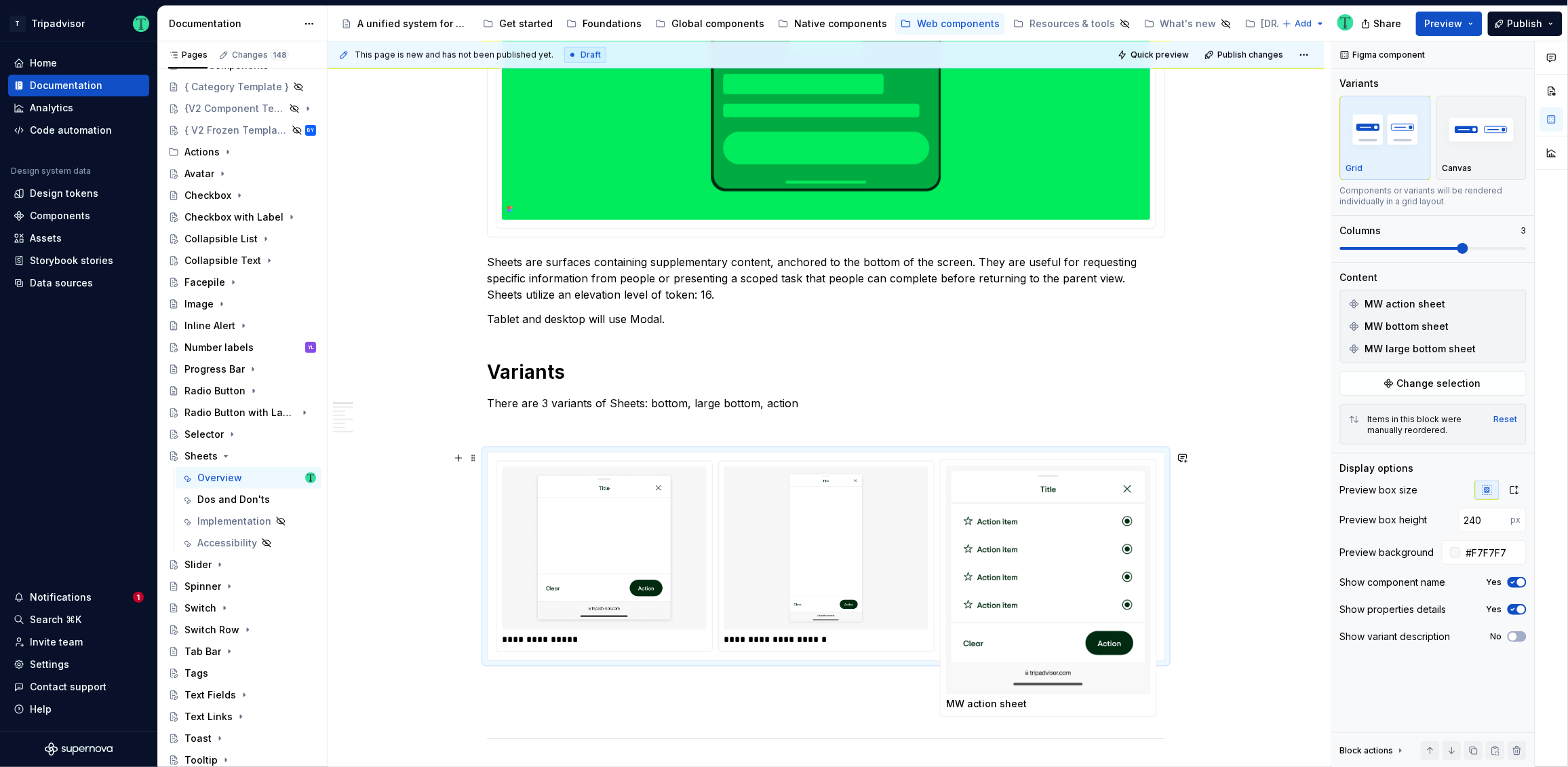
drag, startPoint x: 604, startPoint y: 568, endPoint x: 1087, endPoint y: 570, distance: 482.4
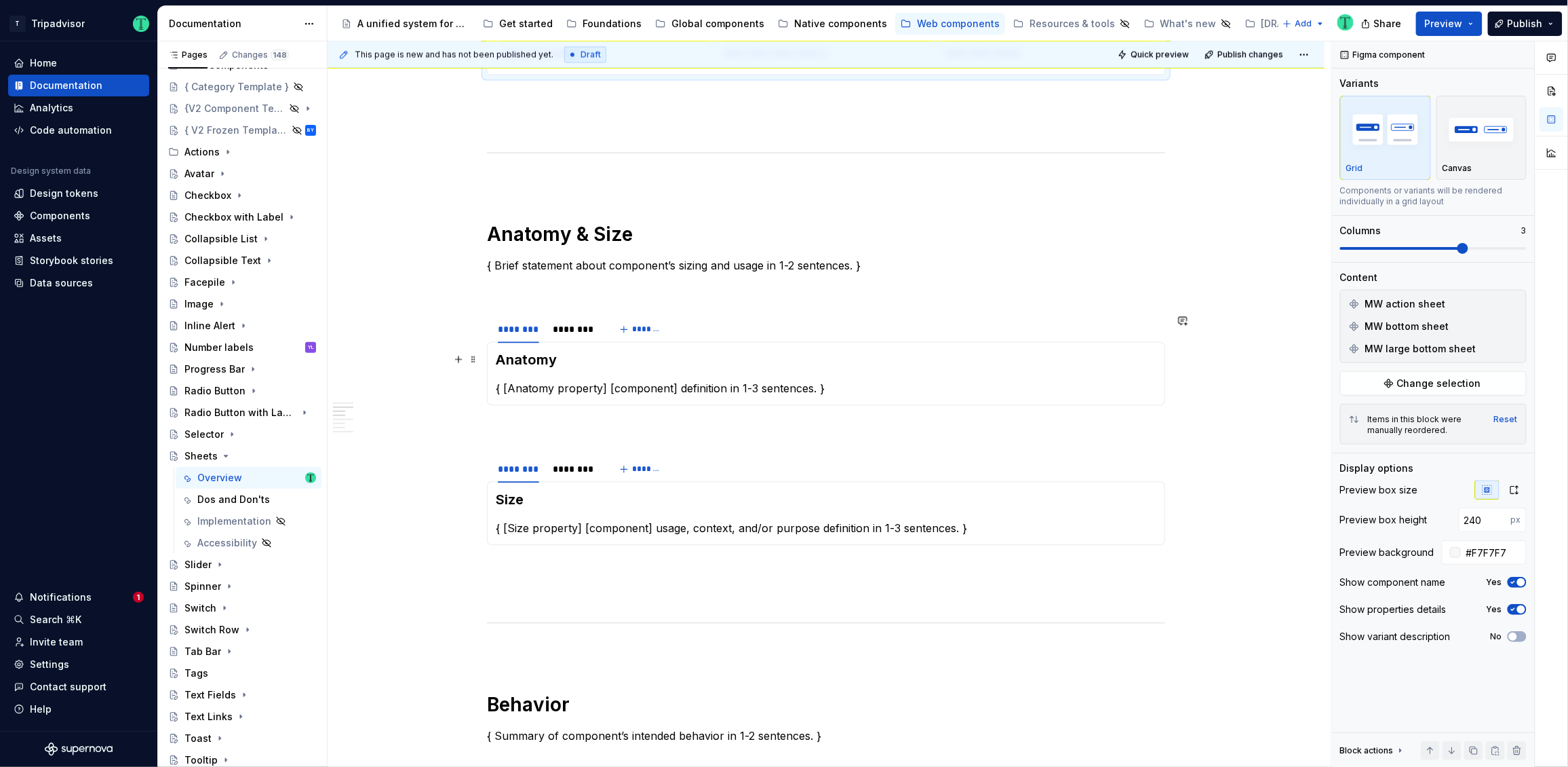
scroll to position [1045, 0]
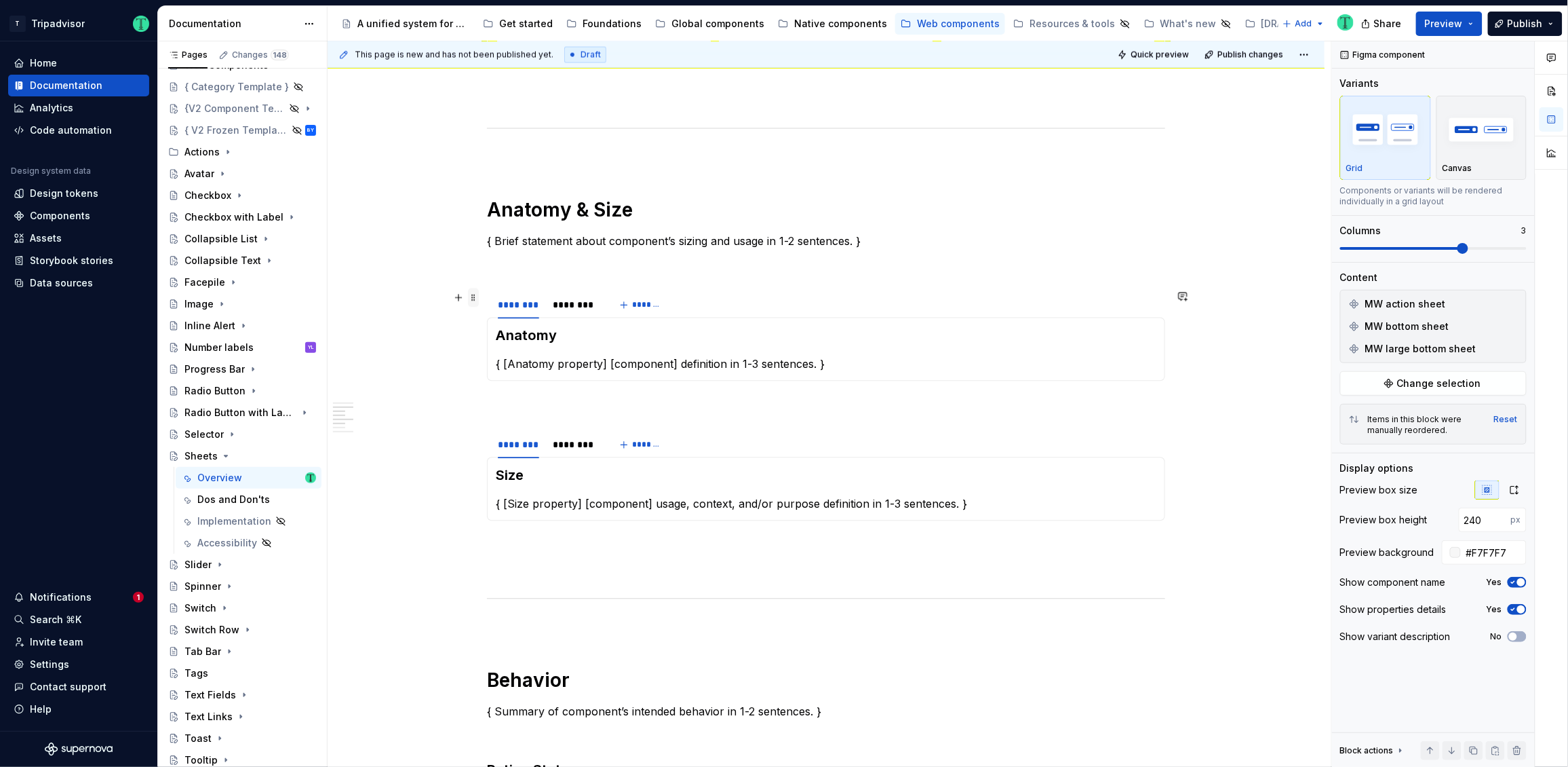
click at [474, 295] on span at bounding box center [473, 297] width 11 height 19
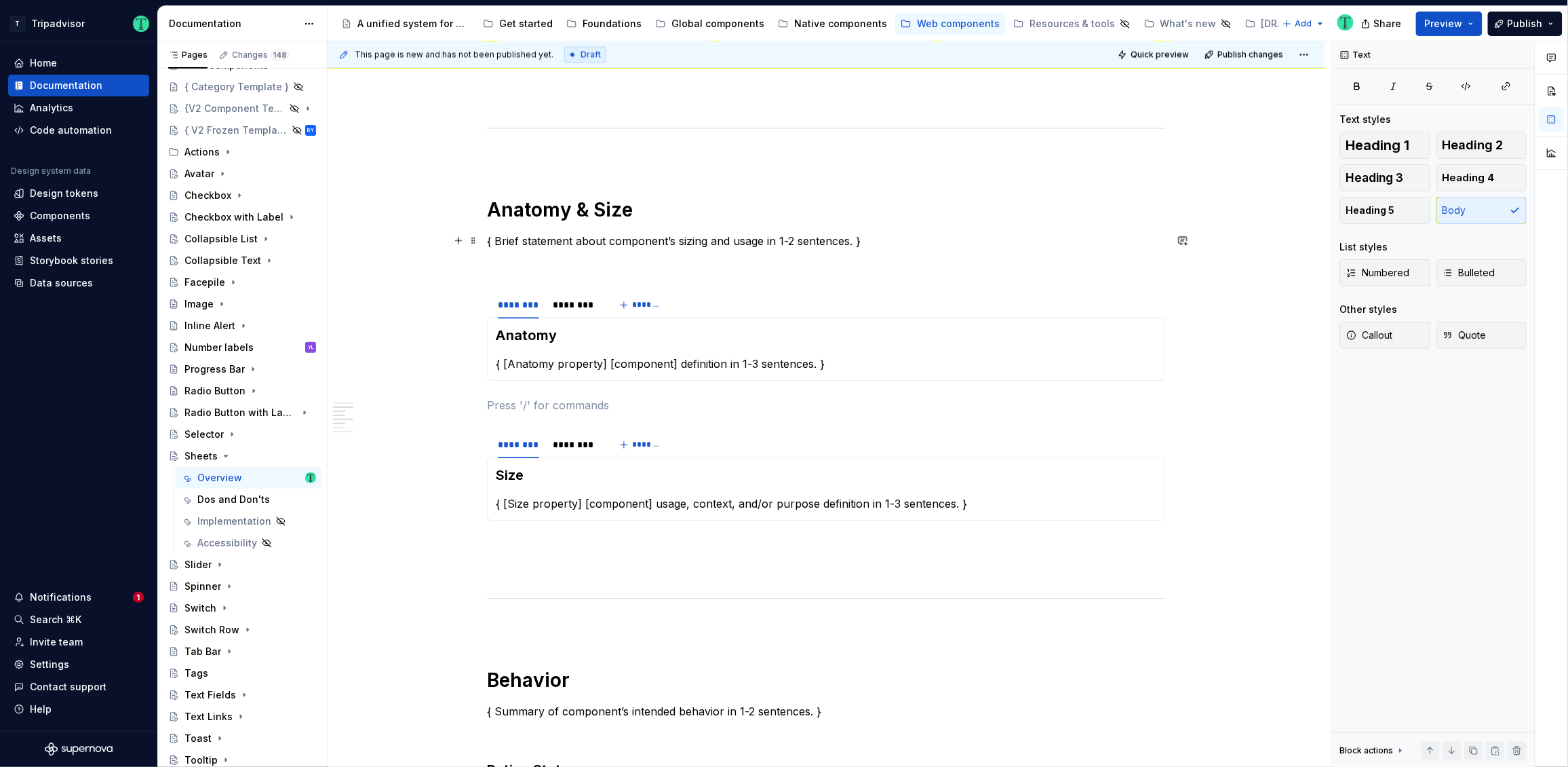
click at [556, 246] on p "{ Brief statement about component’s sizing and usage in 1-2 sentences. }" at bounding box center [826, 241] width 678 height 16
click at [559, 242] on p "{ Brief statement about component’s sizing and usage in 1-2 sentences. }" at bounding box center [826, 241] width 678 height 16
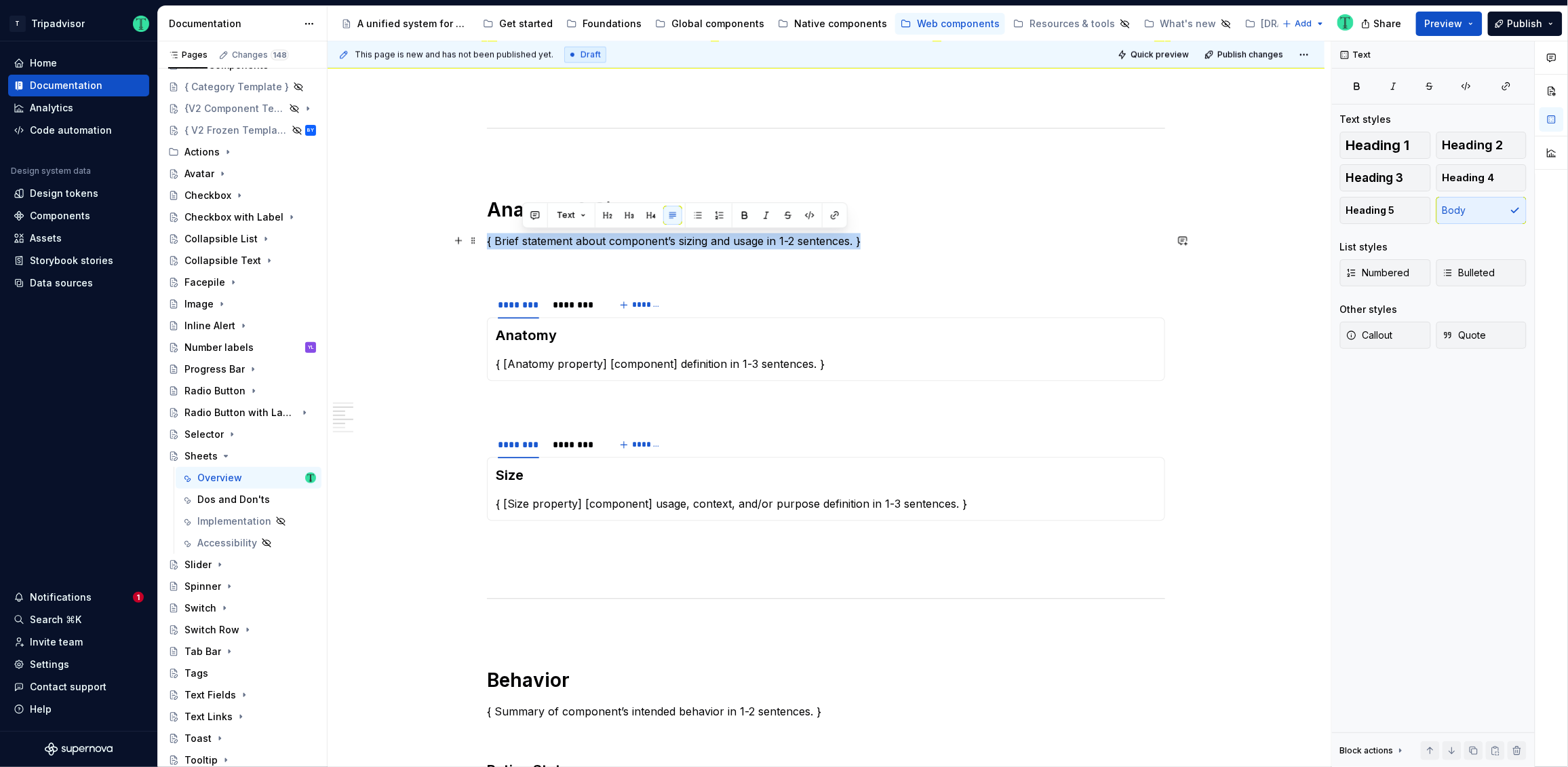
click at [559, 242] on p "{ Brief statement about component’s sizing and usage in 1-2 sentences. }" at bounding box center [826, 241] width 678 height 16
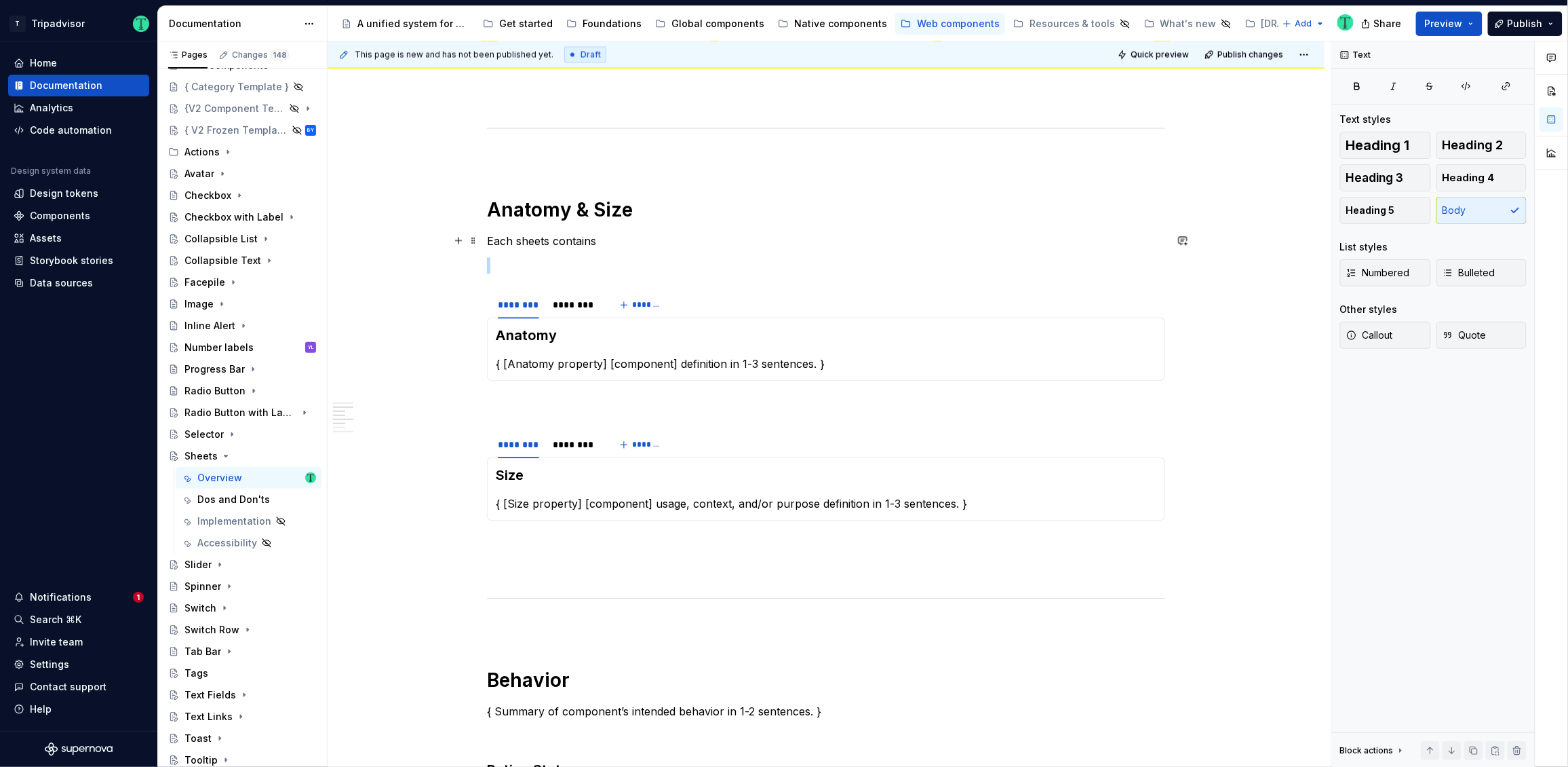
click at [554, 242] on p "Each sheets contains" at bounding box center [826, 241] width 678 height 16
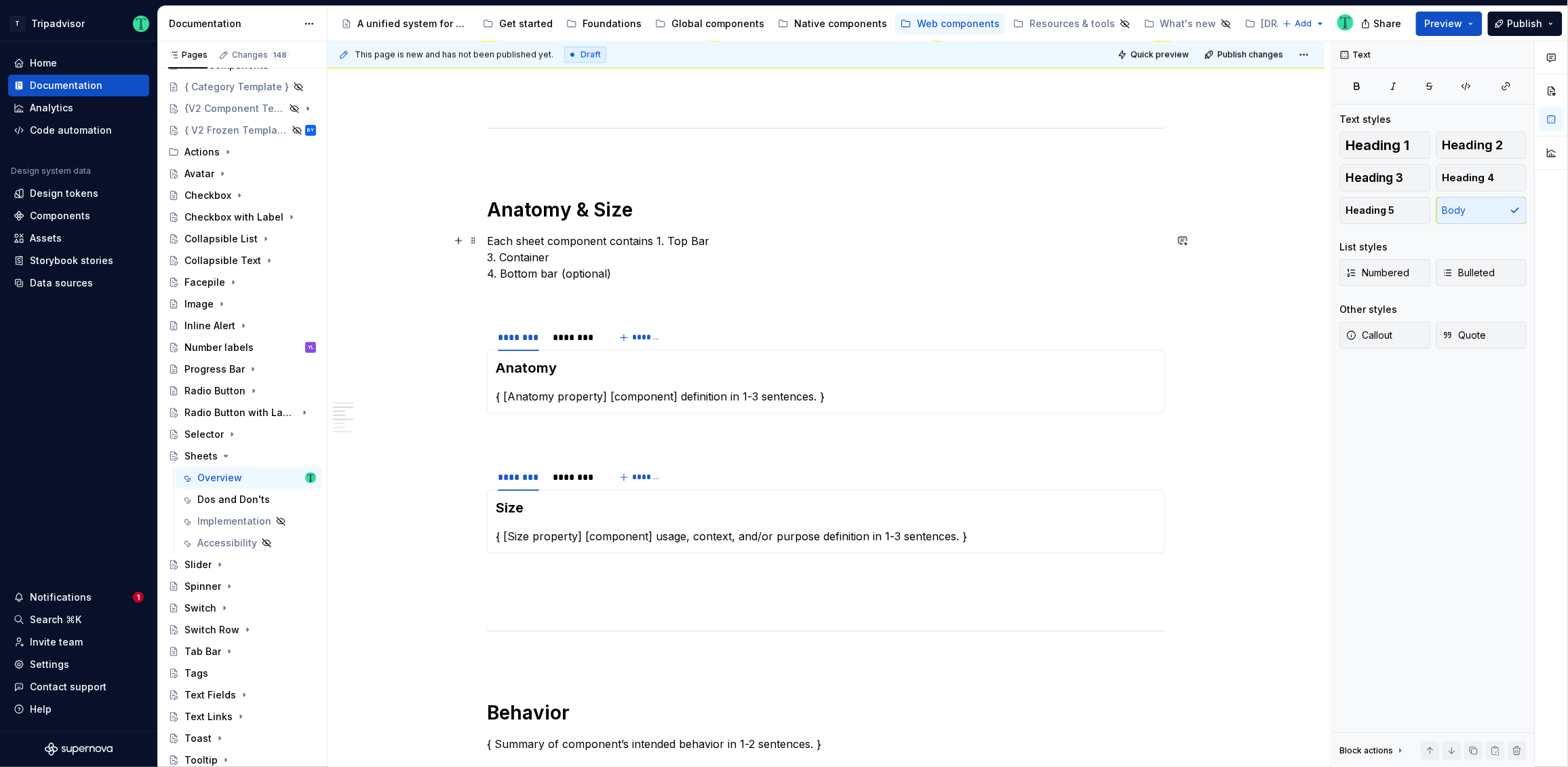
click at [668, 234] on p "Each sheet component contains 1. Top Bar 3. Container 4. Bottom bar (optional)" at bounding box center [826, 257] width 678 height 49
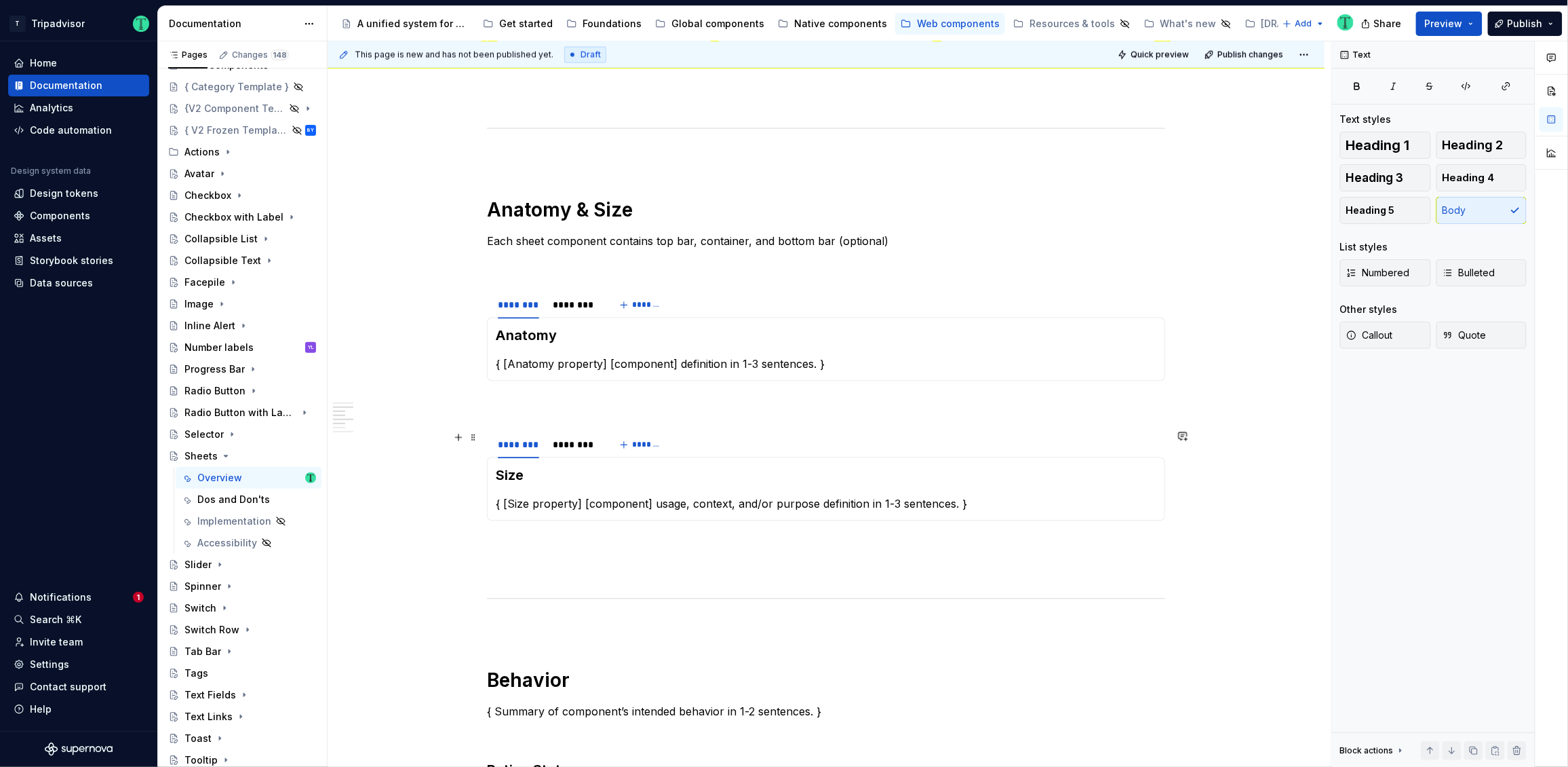
click at [566, 332] on h3 "Anatomy" at bounding box center [826, 335] width 661 height 19
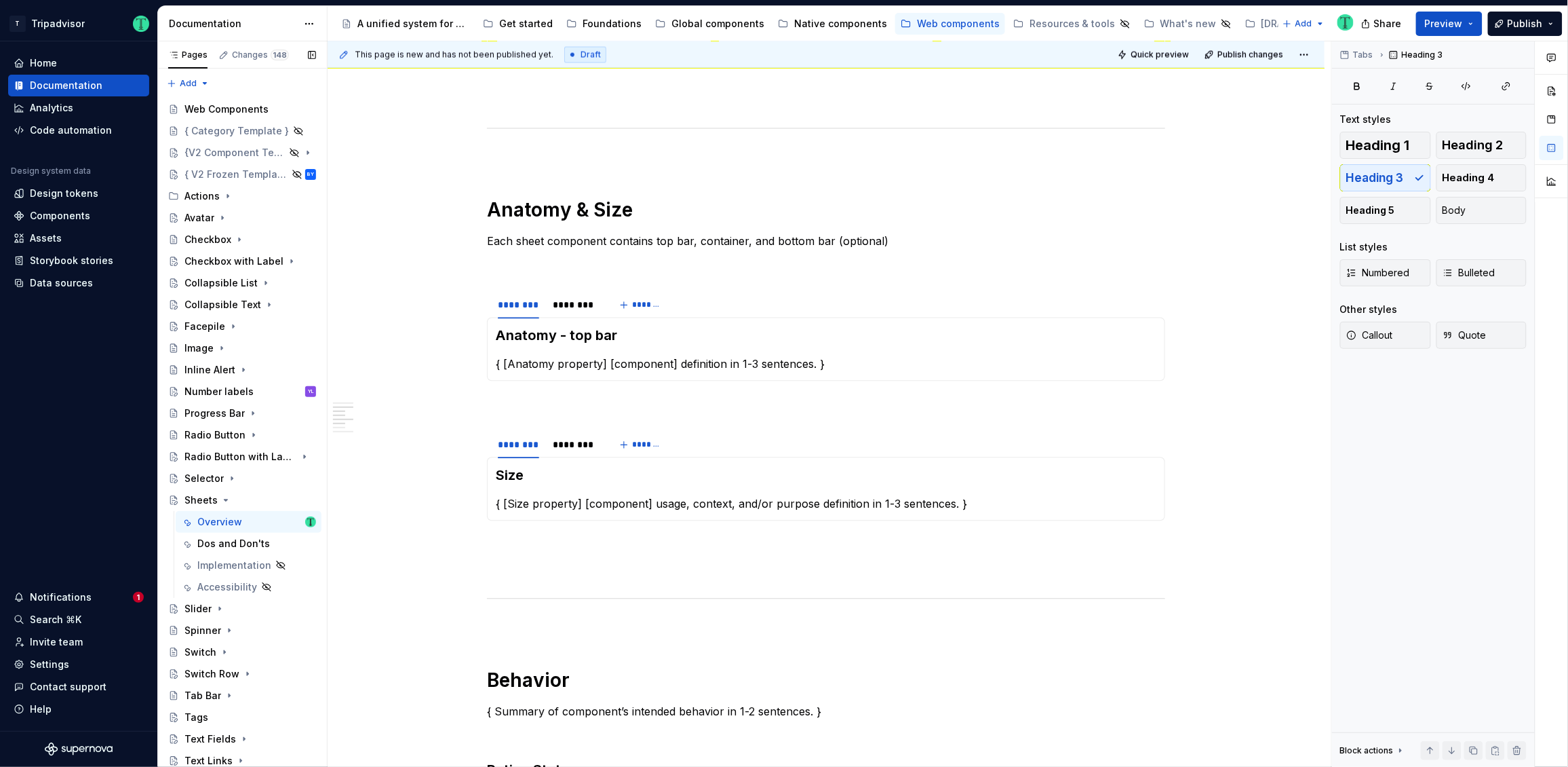
scroll to position [44, 0]
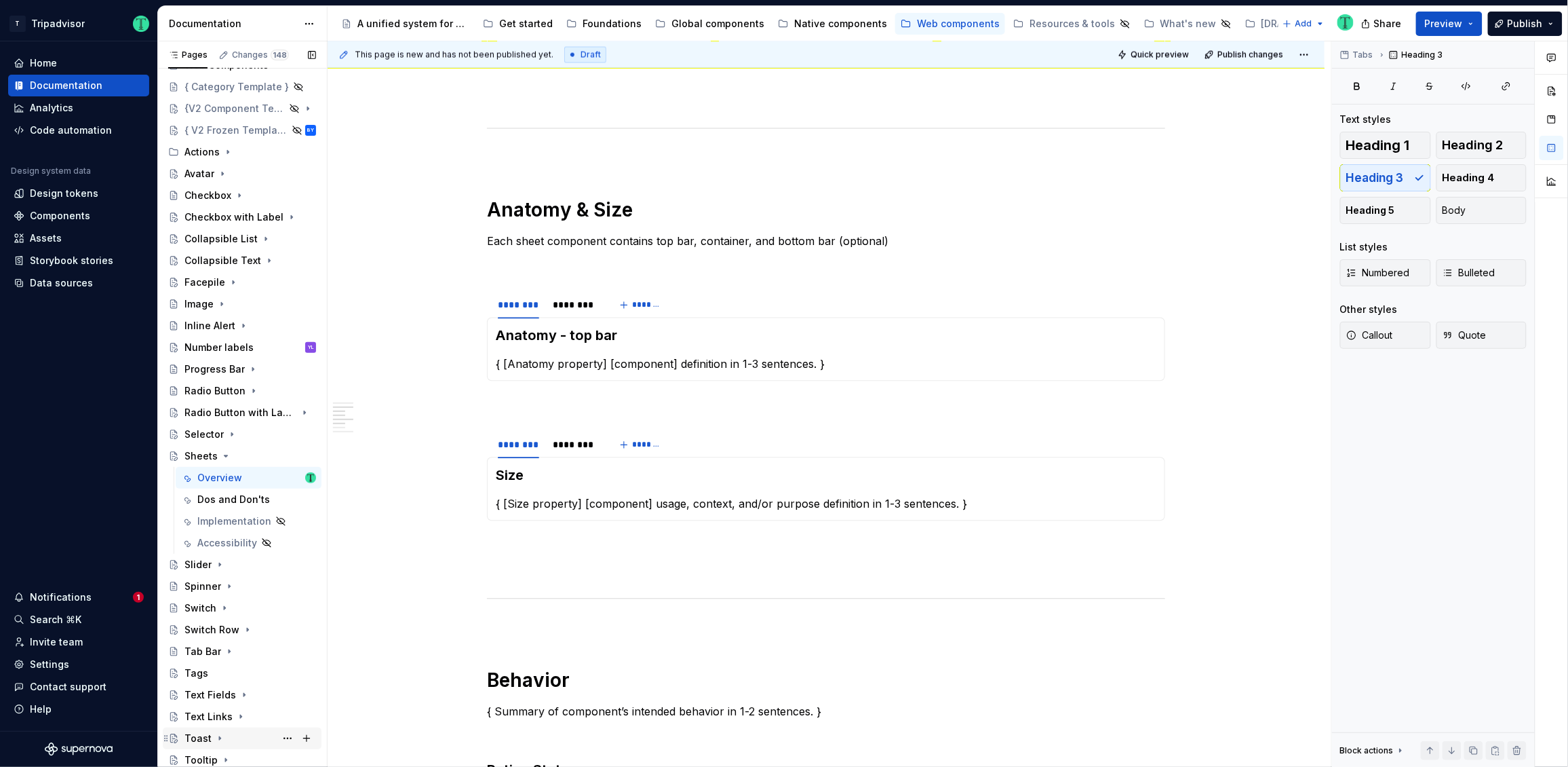
click at [196, 734] on div "Toast" at bounding box center [198, 738] width 27 height 14
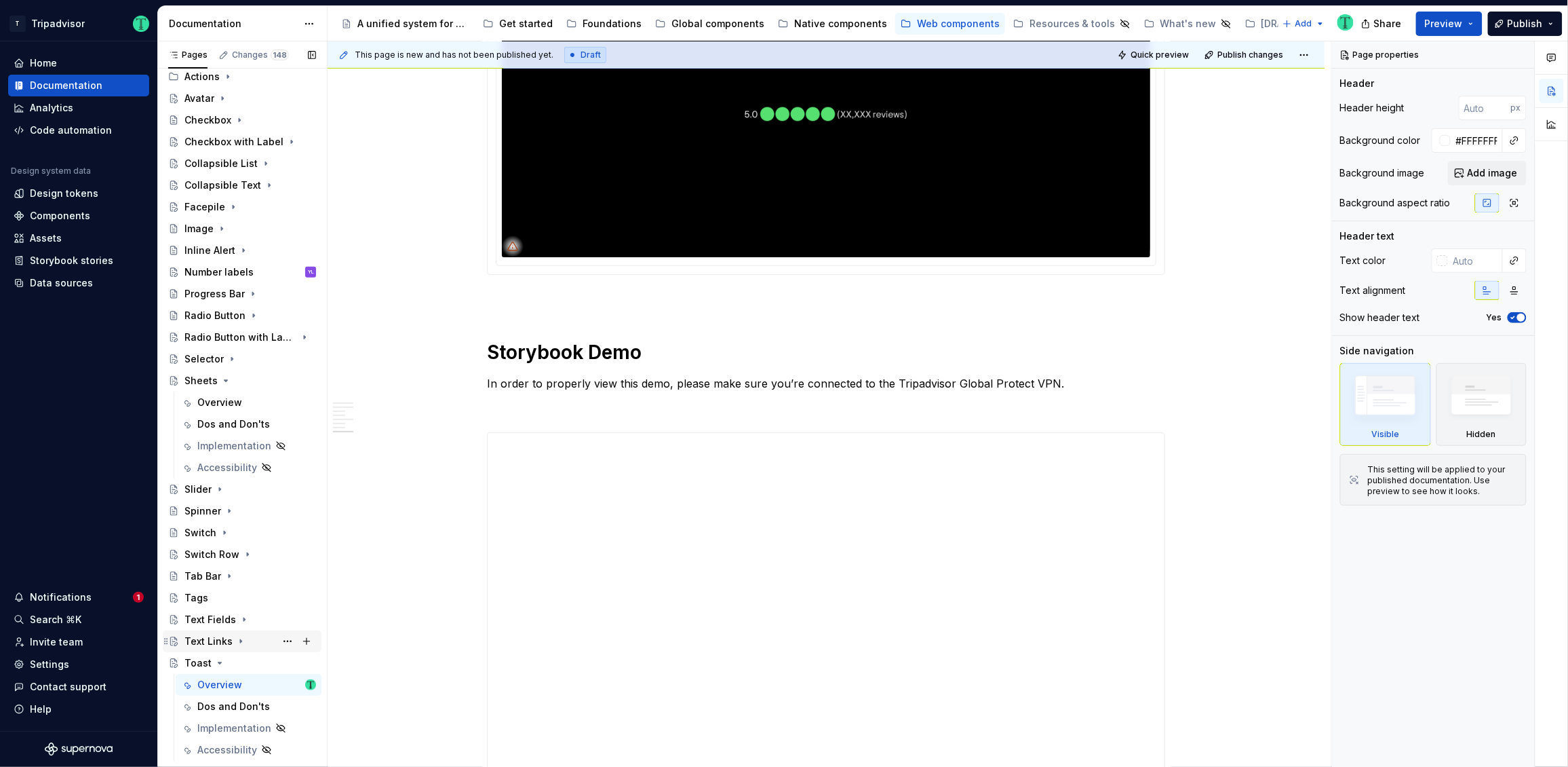
scroll to position [131, 0]
click at [217, 652] on icon "Page tree" at bounding box center [219, 651] width 11 height 11
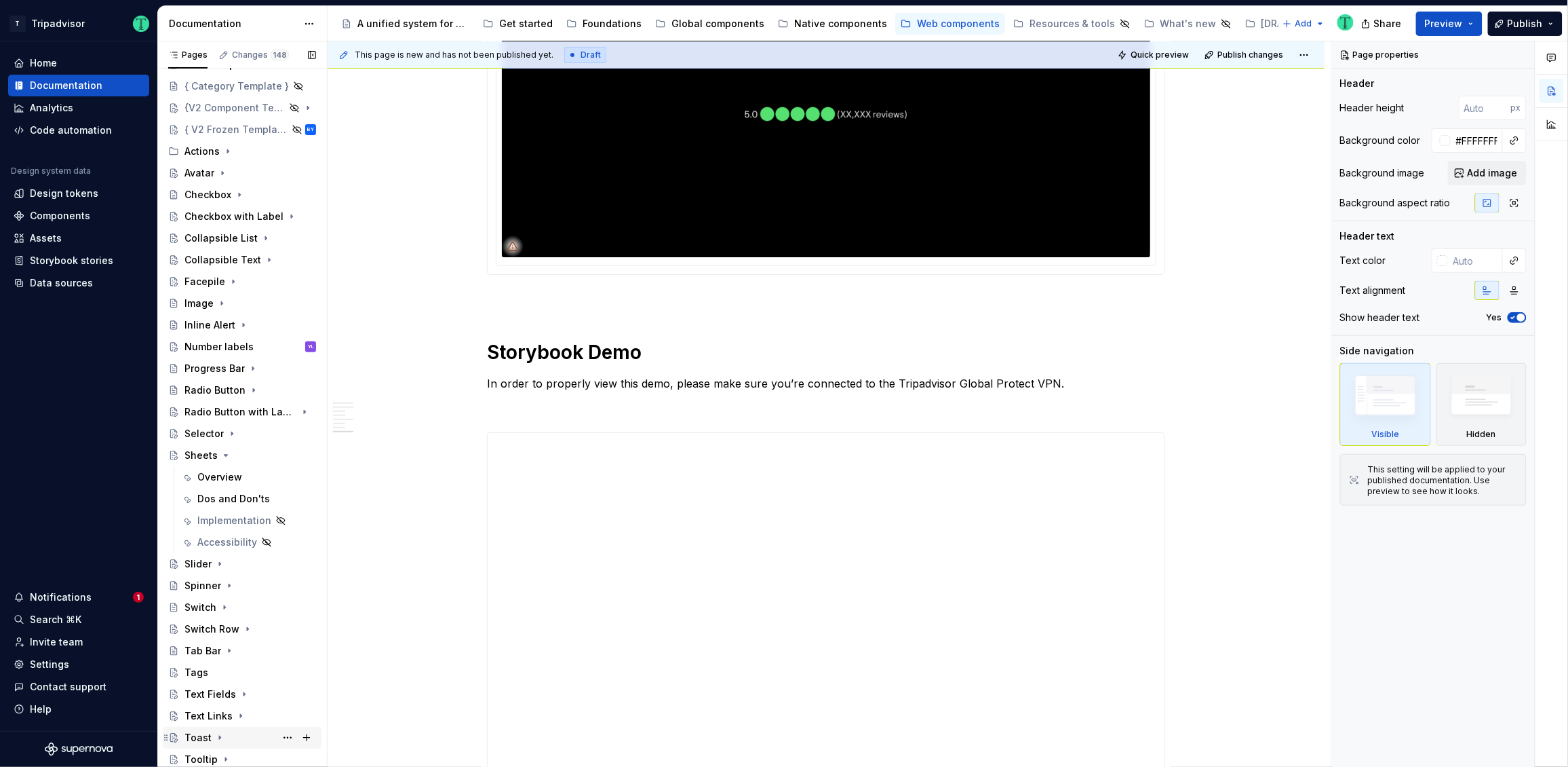
scroll to position [44, 0]
click at [197, 736] on div "Toast" at bounding box center [198, 738] width 27 height 14
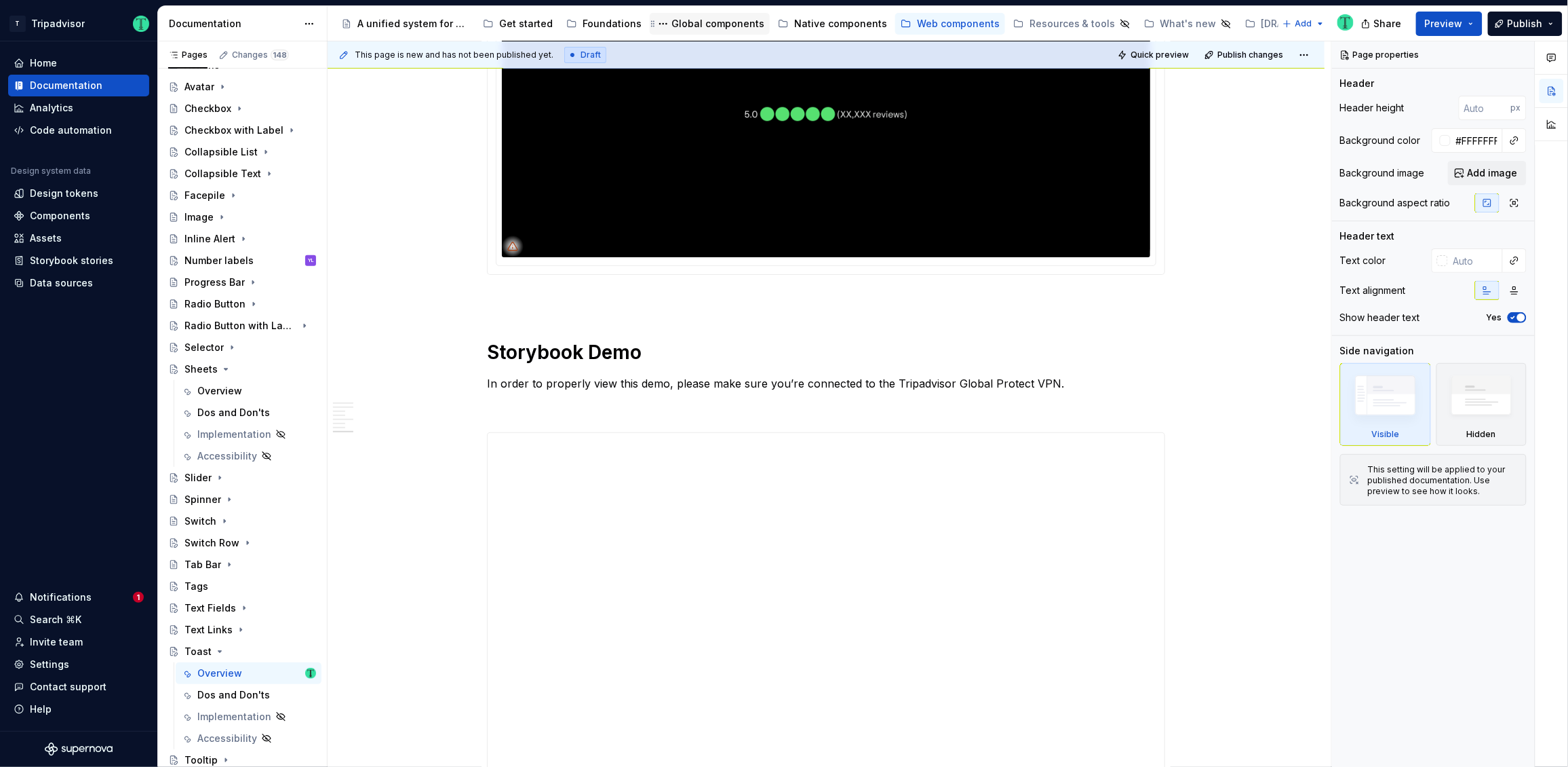
click at [712, 23] on div "Global components" at bounding box center [718, 24] width 93 height 14
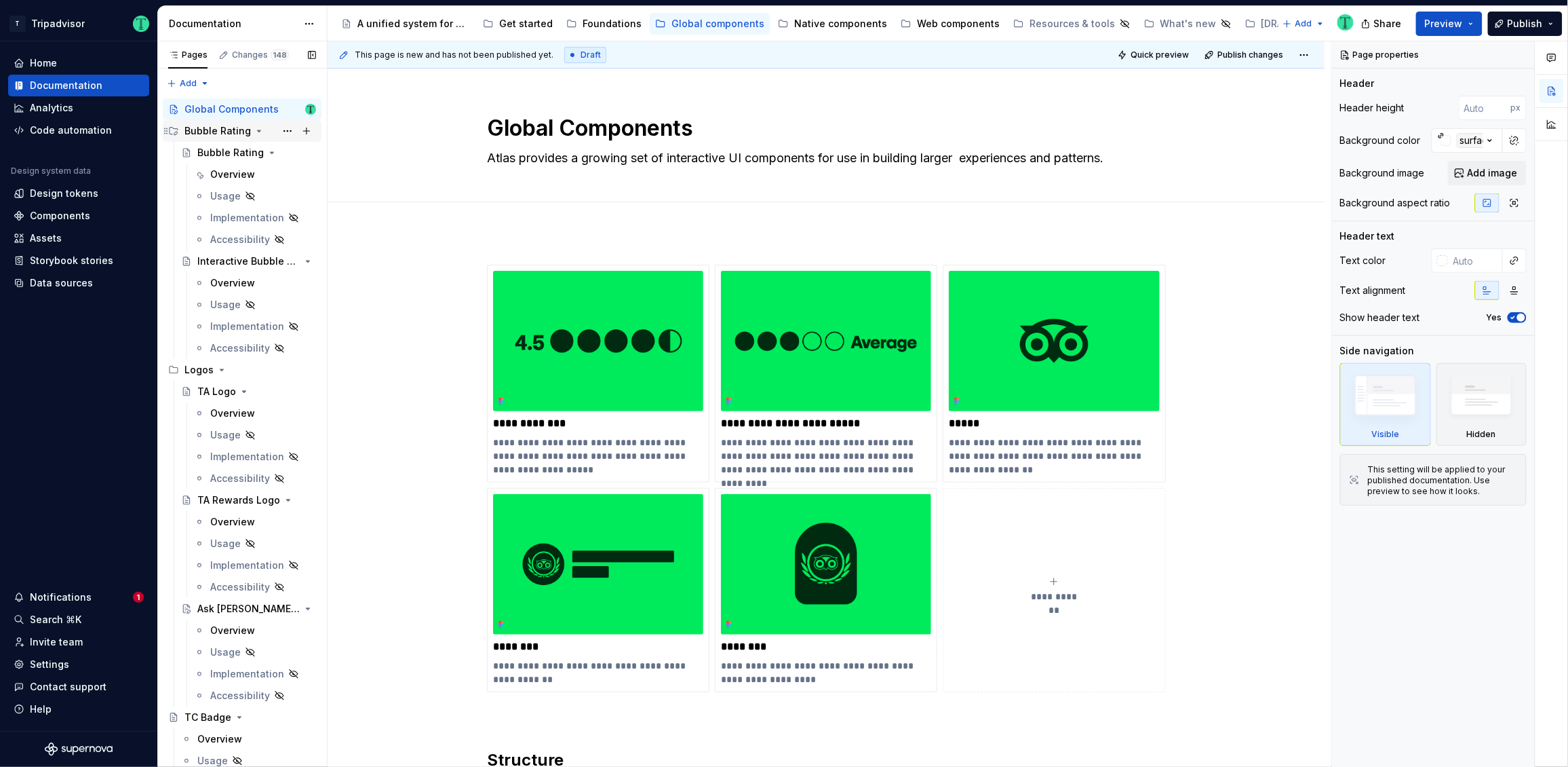
click at [254, 131] on icon "Page tree" at bounding box center [259, 131] width 11 height 11
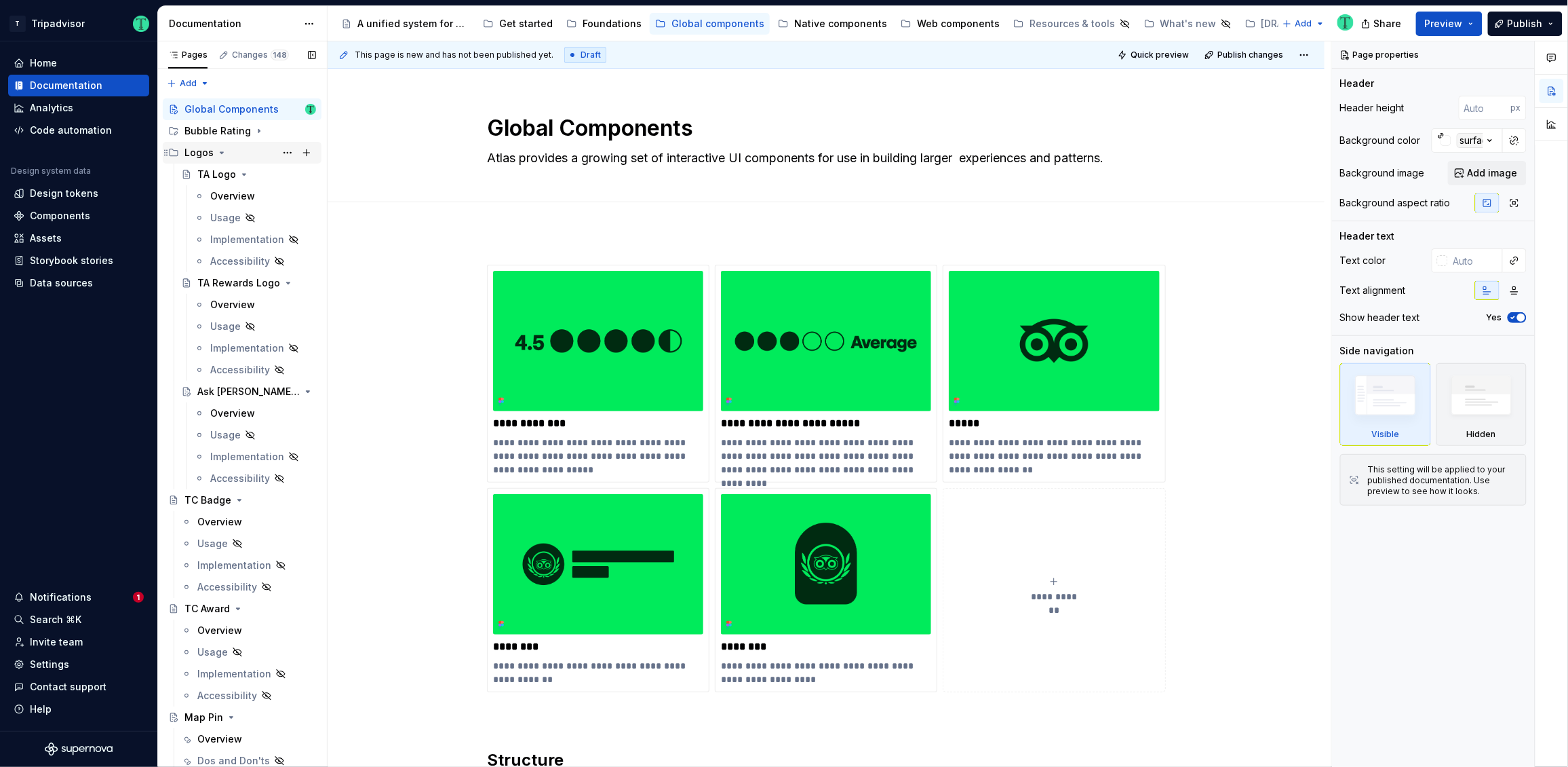
click at [212, 153] on div "Logos" at bounding box center [199, 153] width 29 height 14
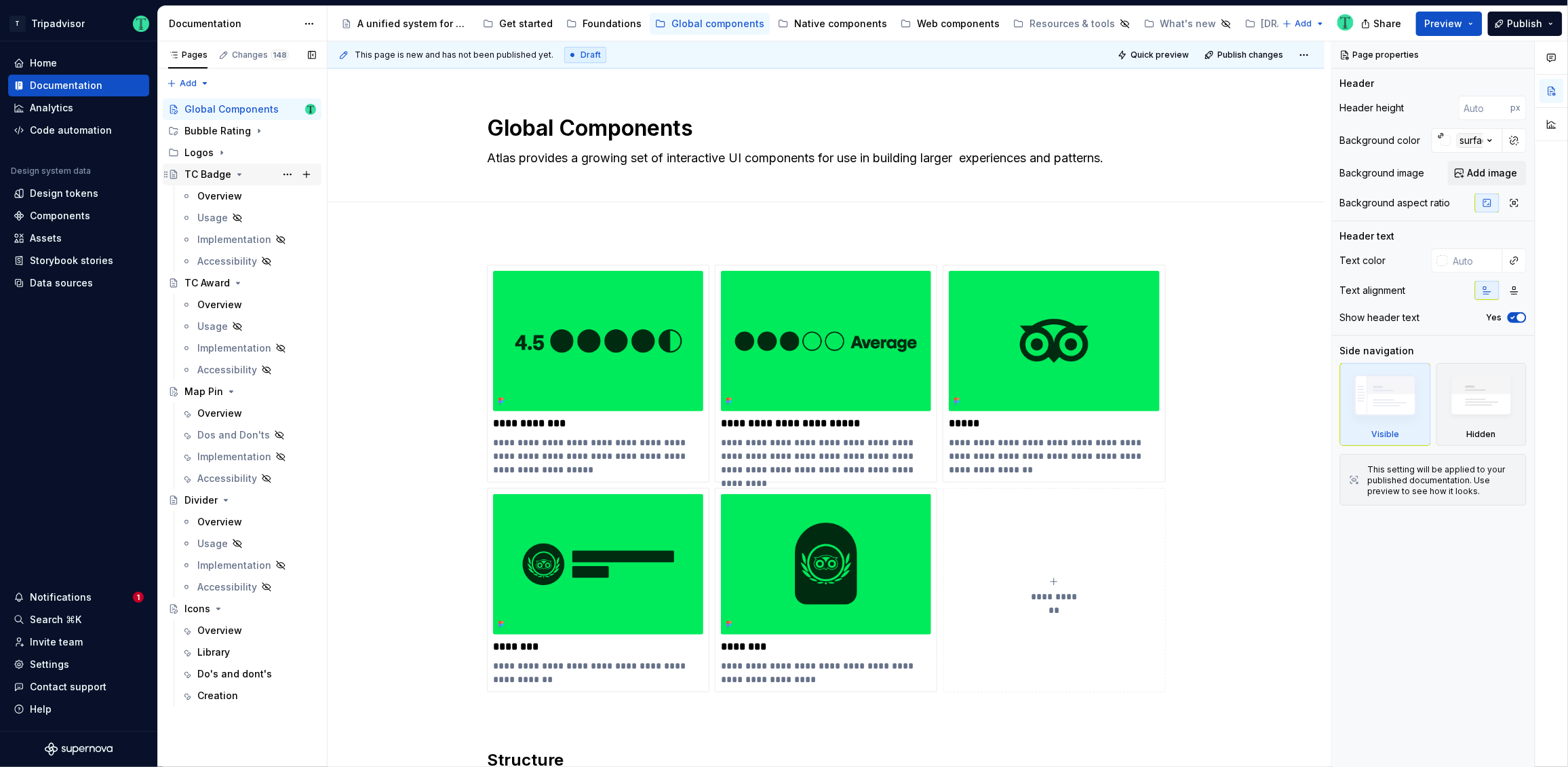
click at [237, 169] on icon "Page tree" at bounding box center [239, 174] width 11 height 11
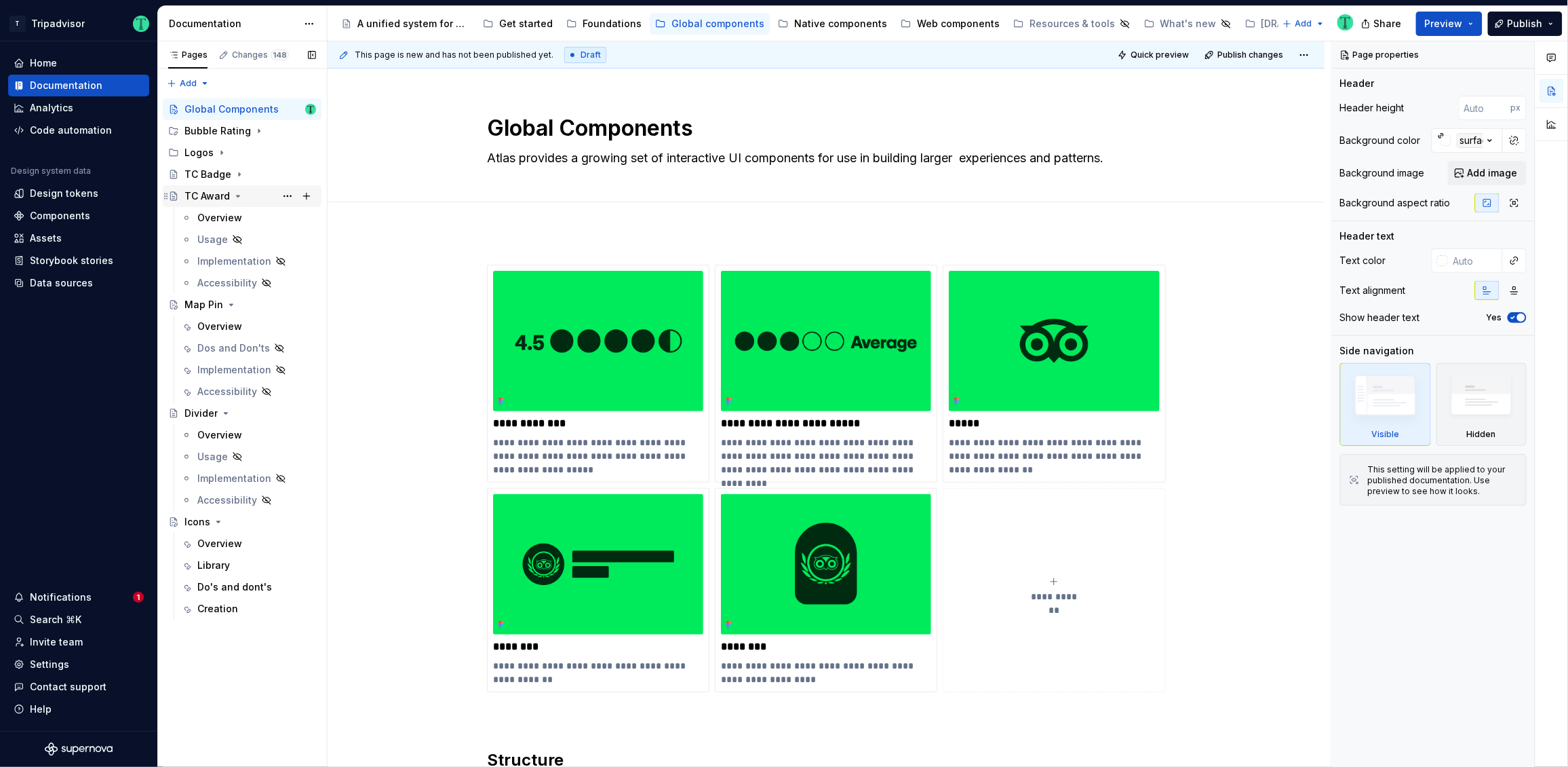
click at [236, 194] on icon "Page tree" at bounding box center [238, 196] width 11 height 11
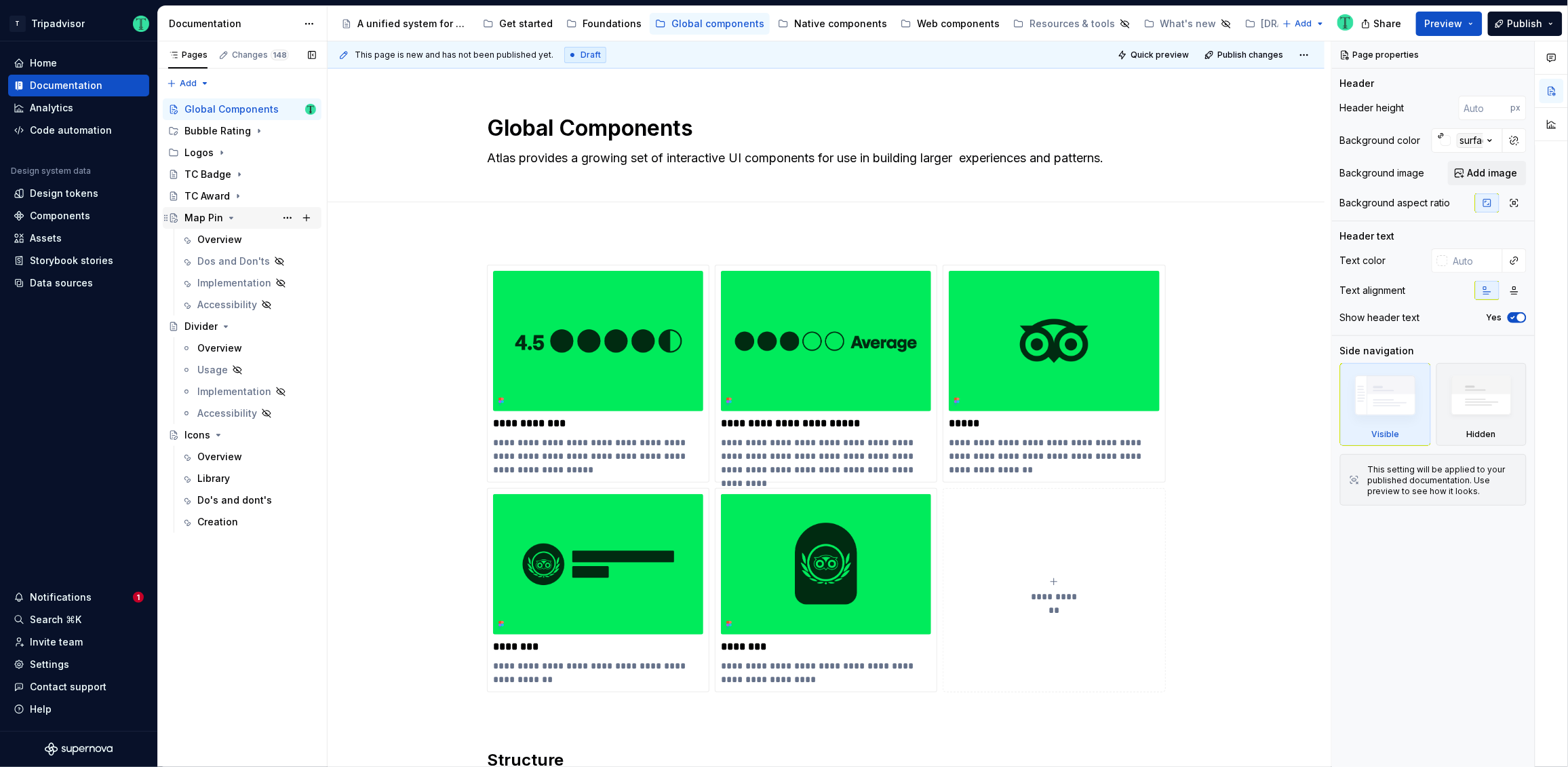
click at [231, 220] on icon "Page tree" at bounding box center [231, 217] width 11 height 11
click at [225, 234] on icon "Page tree" at bounding box center [225, 239] width 11 height 11
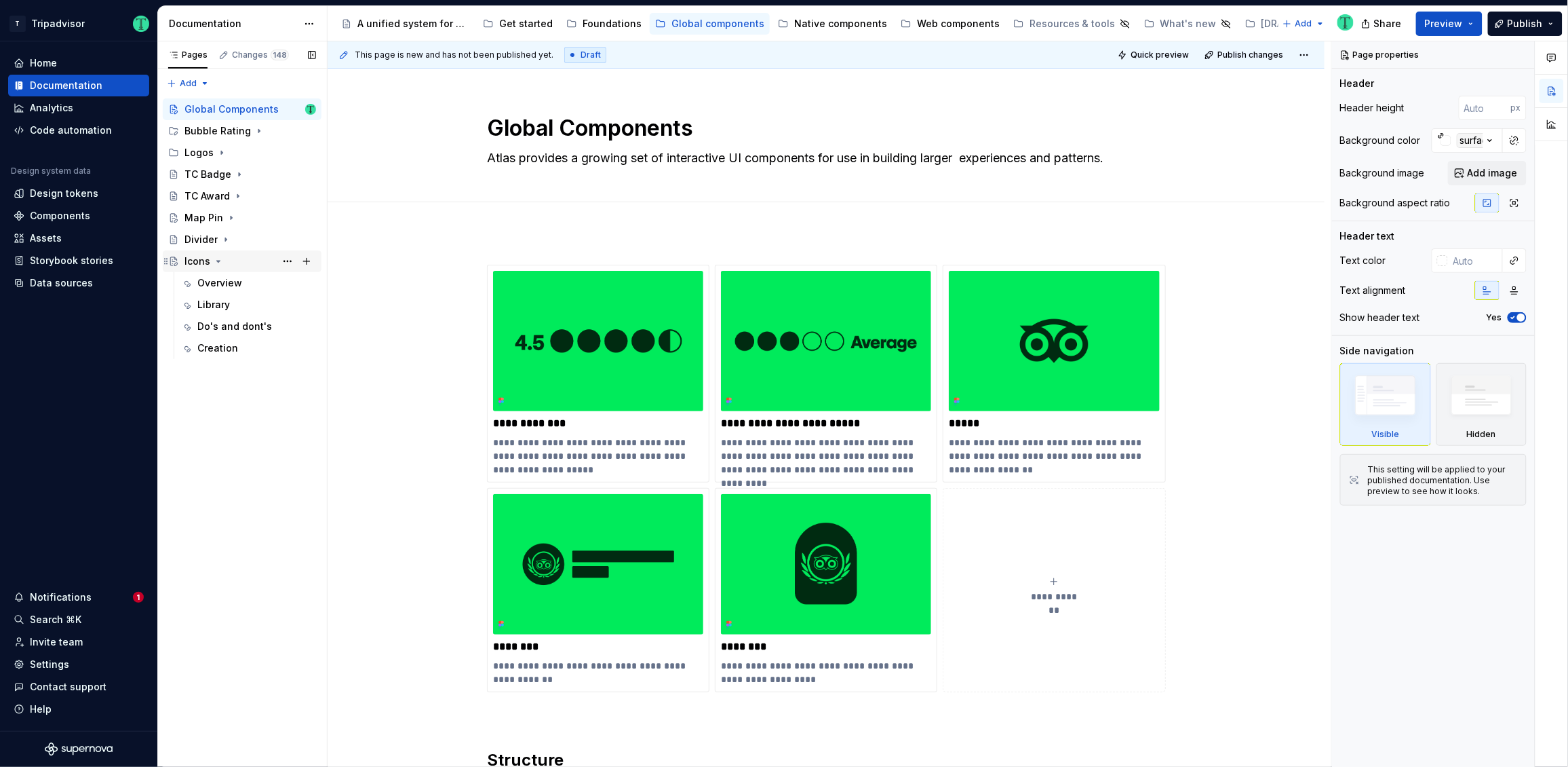
click at [220, 262] on icon "Page tree" at bounding box center [218, 261] width 11 height 11
click at [817, 20] on div "Native components" at bounding box center [840, 24] width 93 height 14
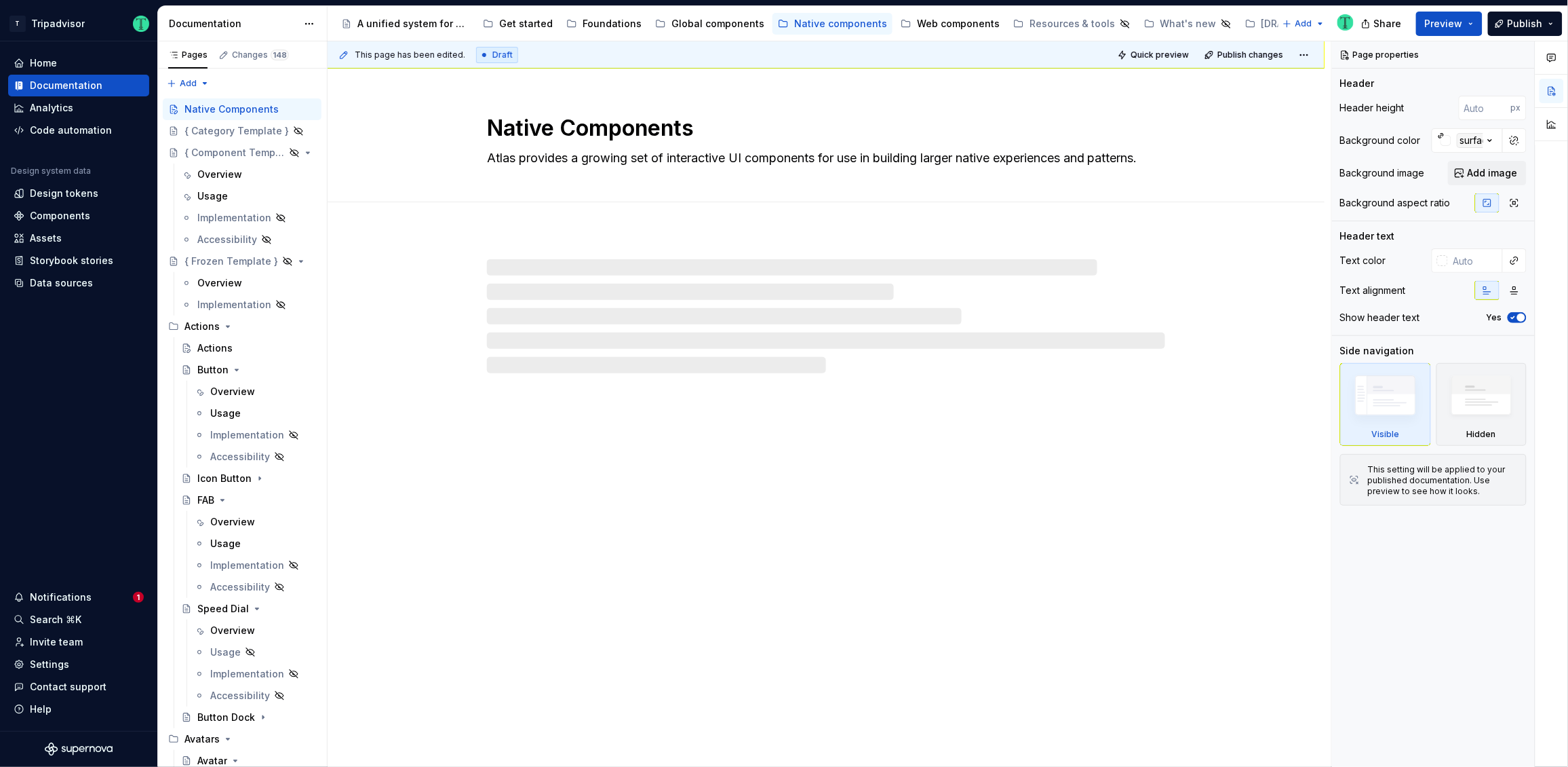
drag, startPoint x: 954, startPoint y: 19, endPoint x: 903, endPoint y: 52, distance: 60.8
click at [954, 18] on div "Web components" at bounding box center [958, 24] width 83 height 14
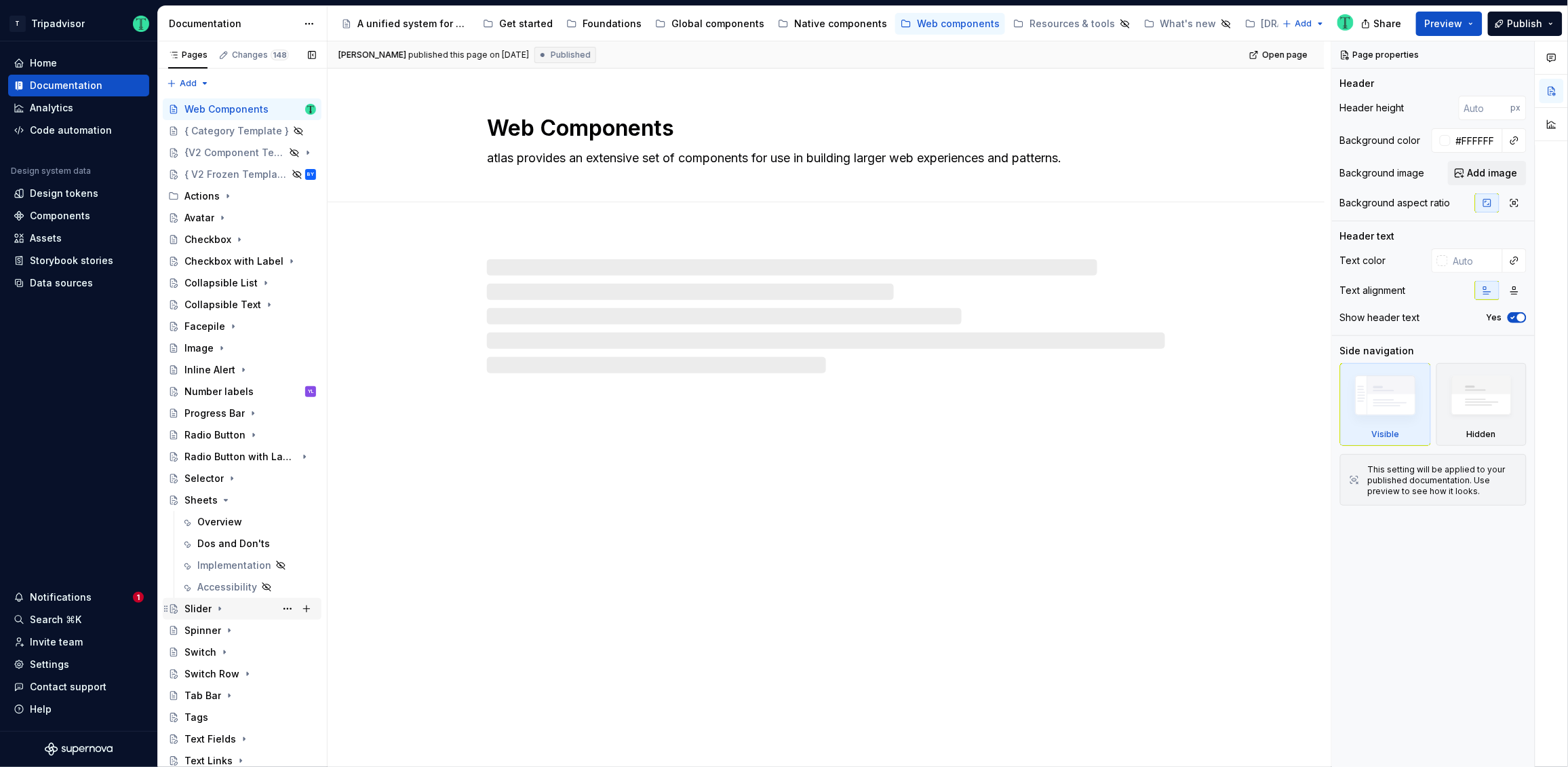
scroll to position [131, 0]
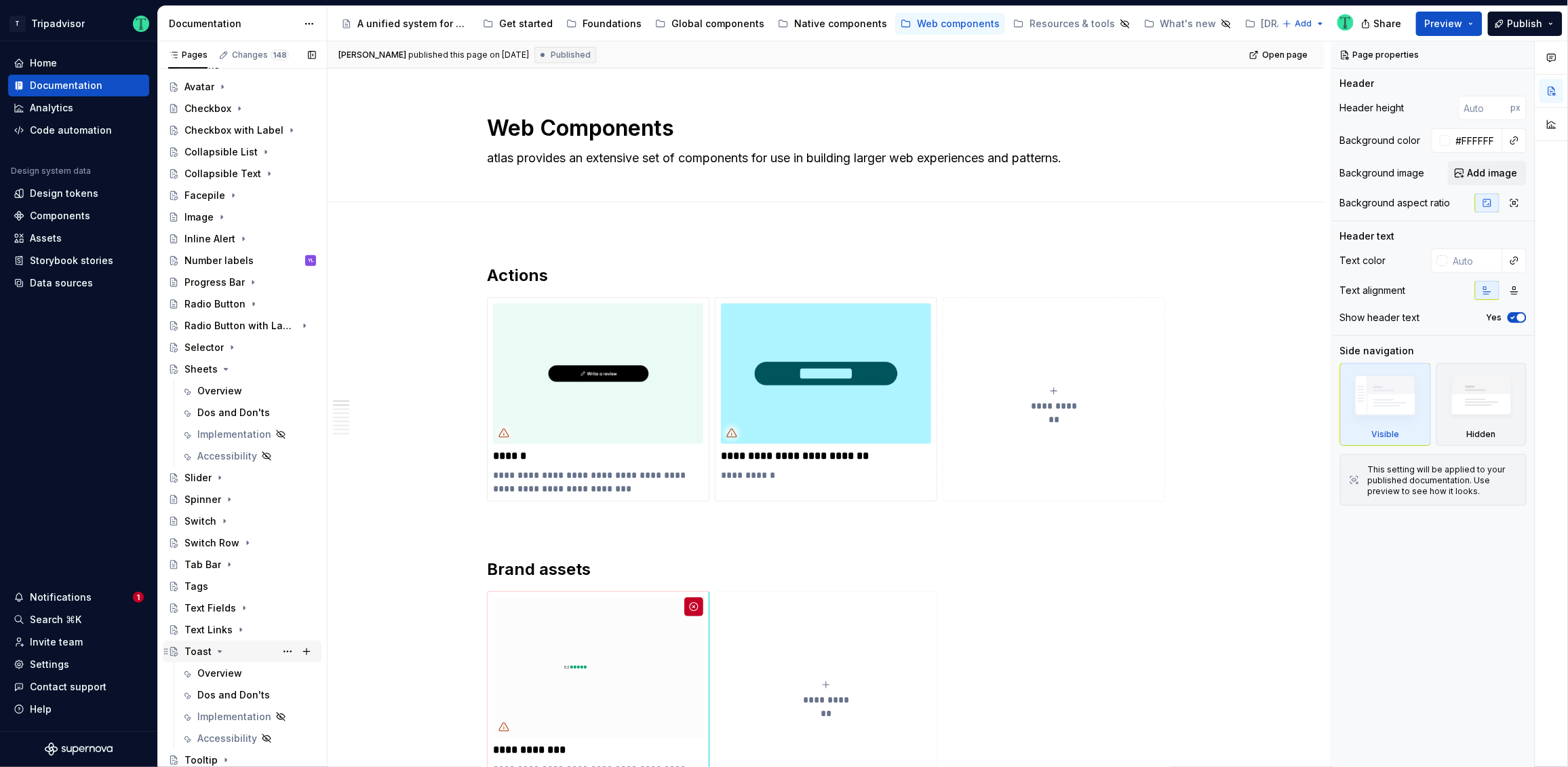
click at [219, 651] on icon "Page tree" at bounding box center [219, 651] width 11 height 11
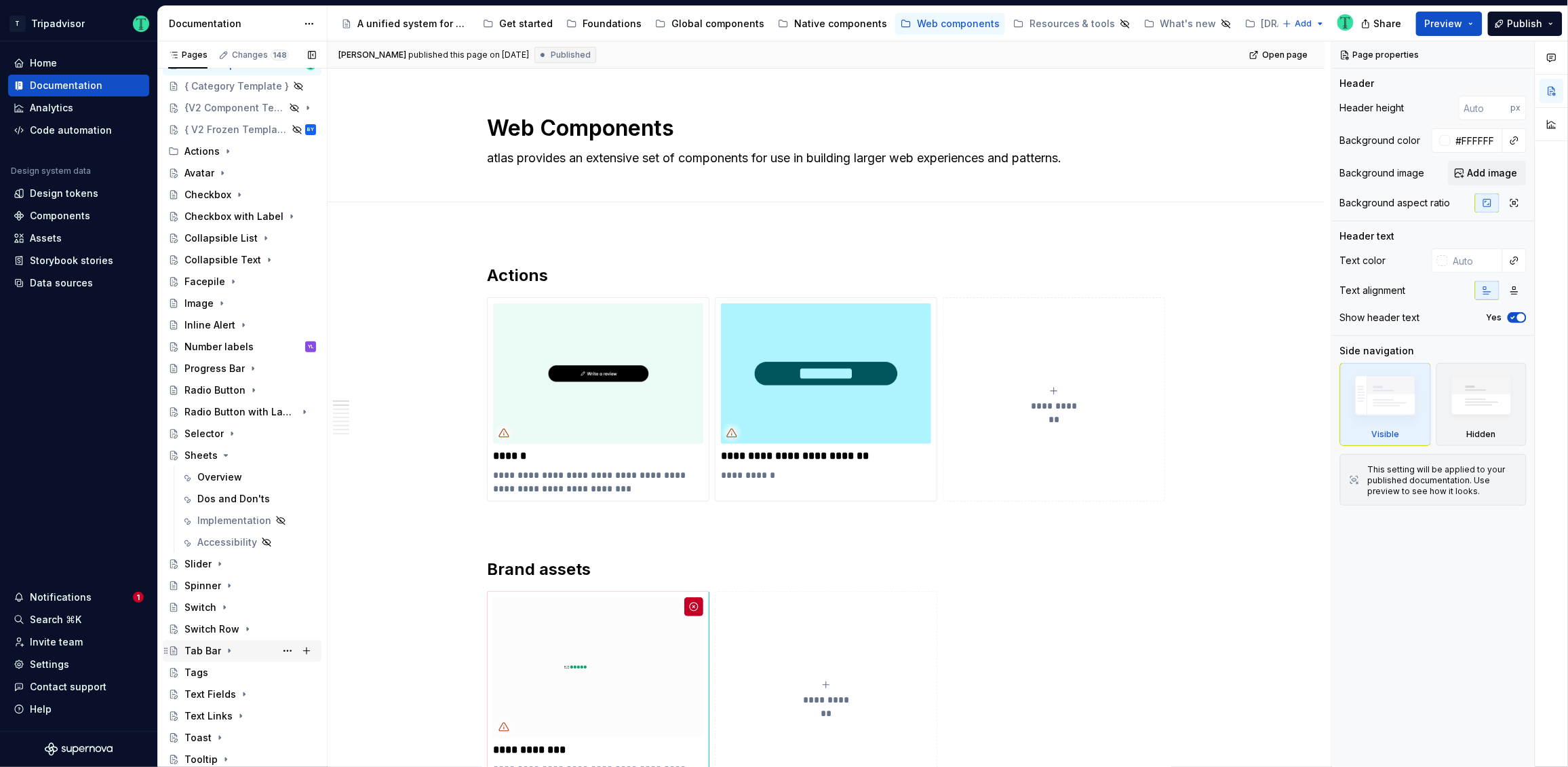
scroll to position [44, 0]
drag, startPoint x: 223, startPoint y: 453, endPoint x: 225, endPoint y: 444, distance: 8.9
click at [223, 452] on icon "Page tree" at bounding box center [225, 455] width 11 height 11
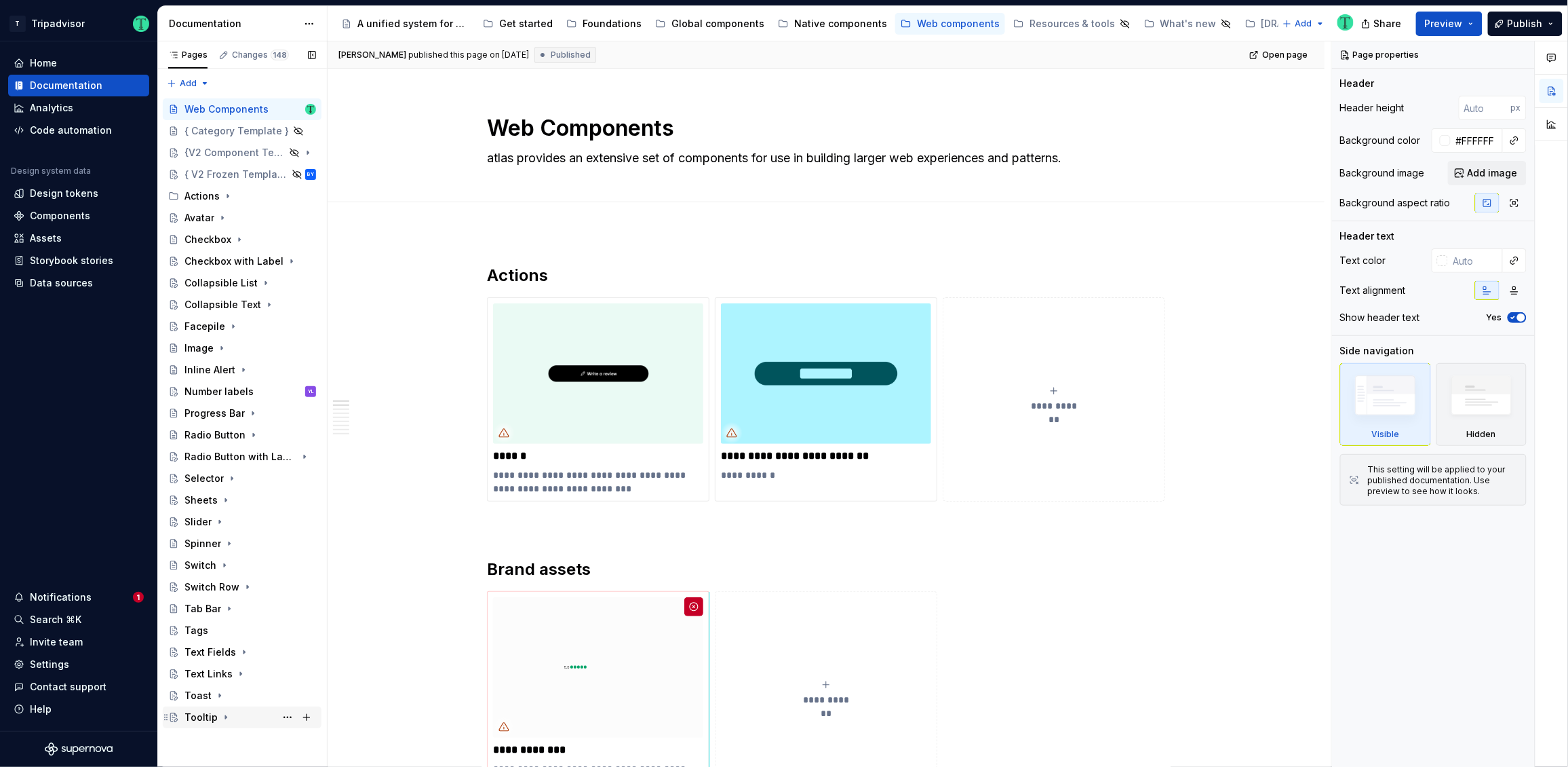
click at [199, 716] on div "Tooltip" at bounding box center [201, 717] width 33 height 14
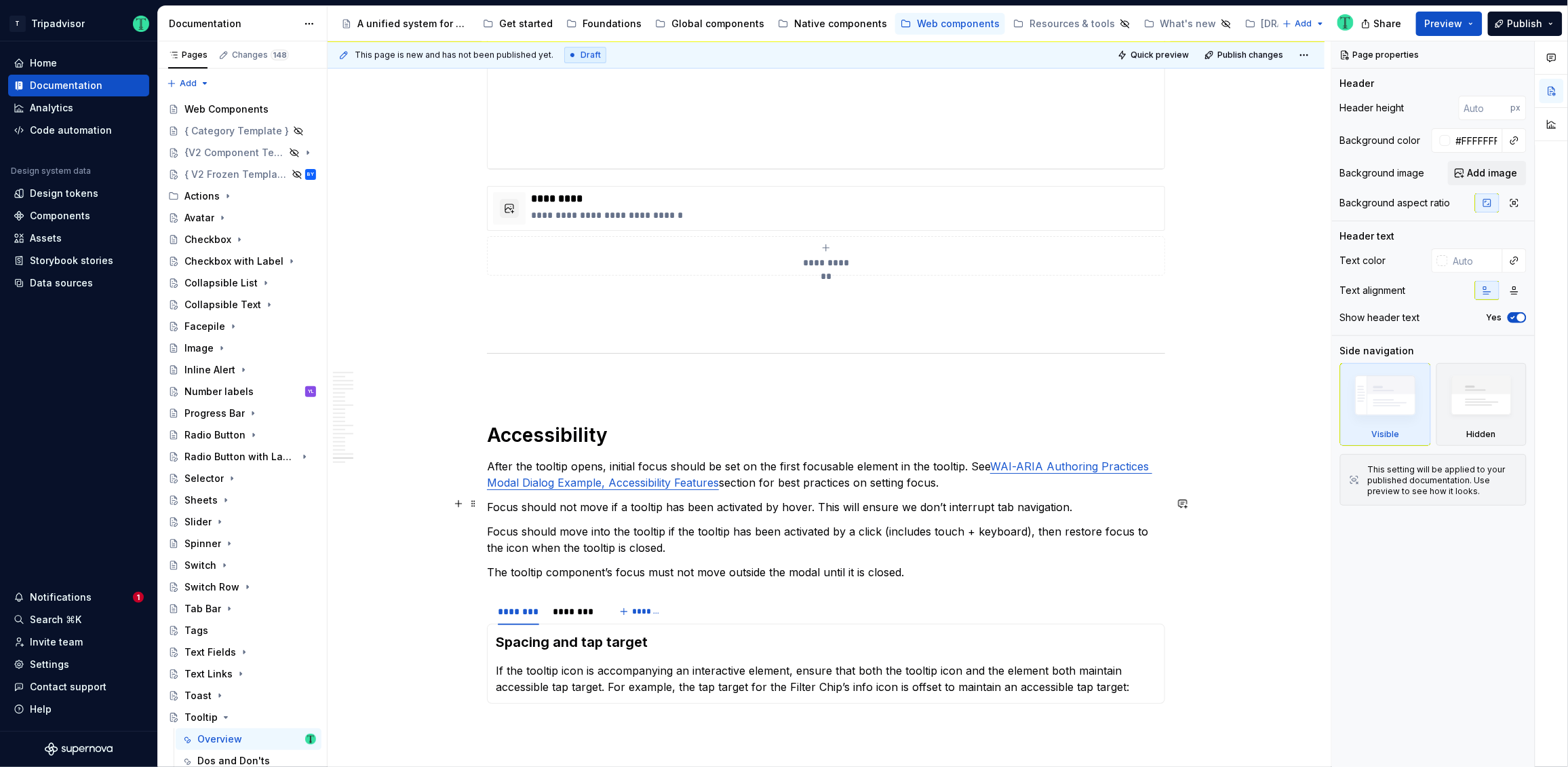
scroll to position [6207, 0]
click at [197, 498] on div "Sheets" at bounding box center [201, 500] width 33 height 14
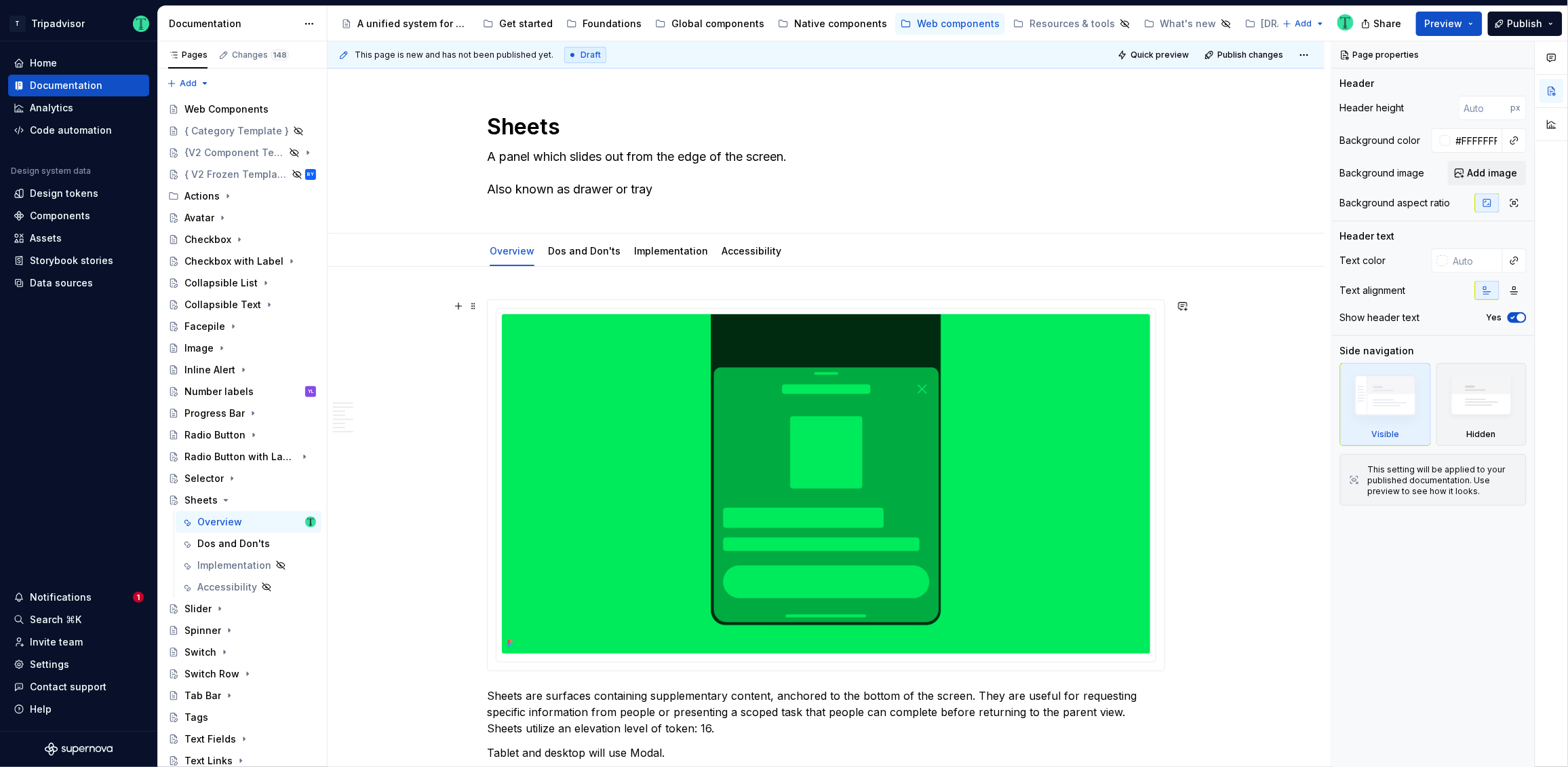
scroll to position [3, 0]
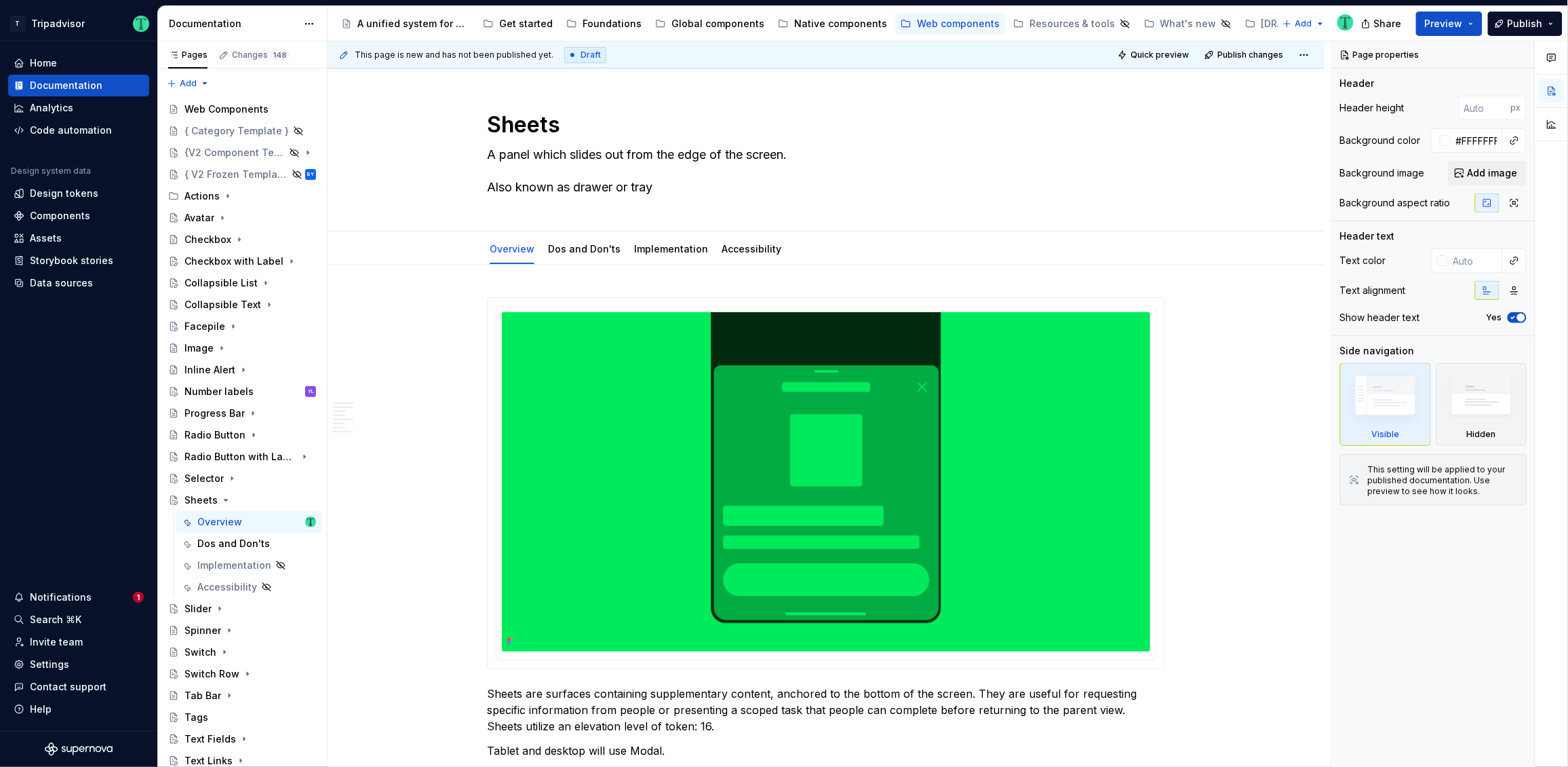
type textarea "*"
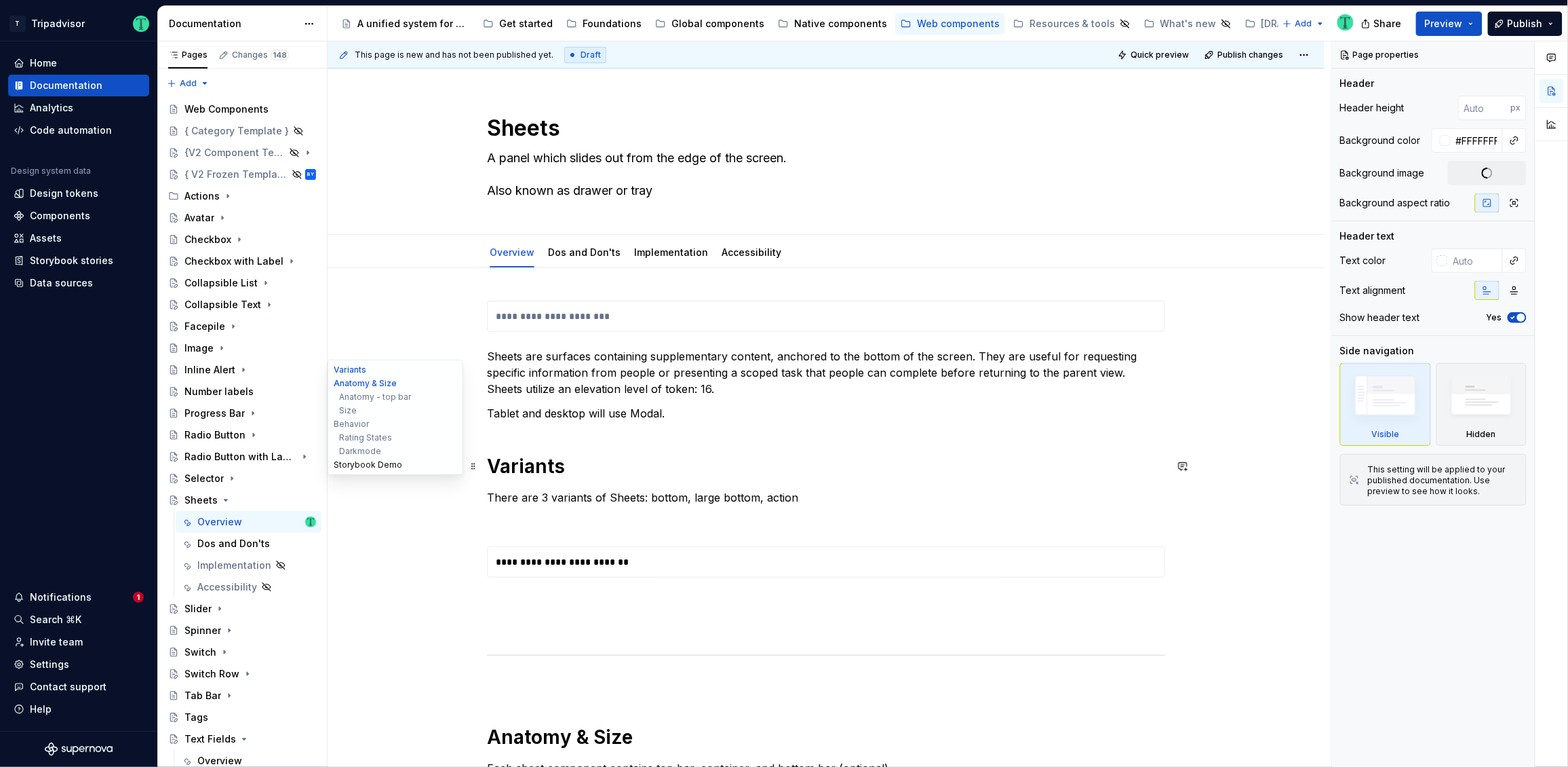
click at [342, 463] on button "Storybook Demo" at bounding box center [395, 465] width 129 height 14
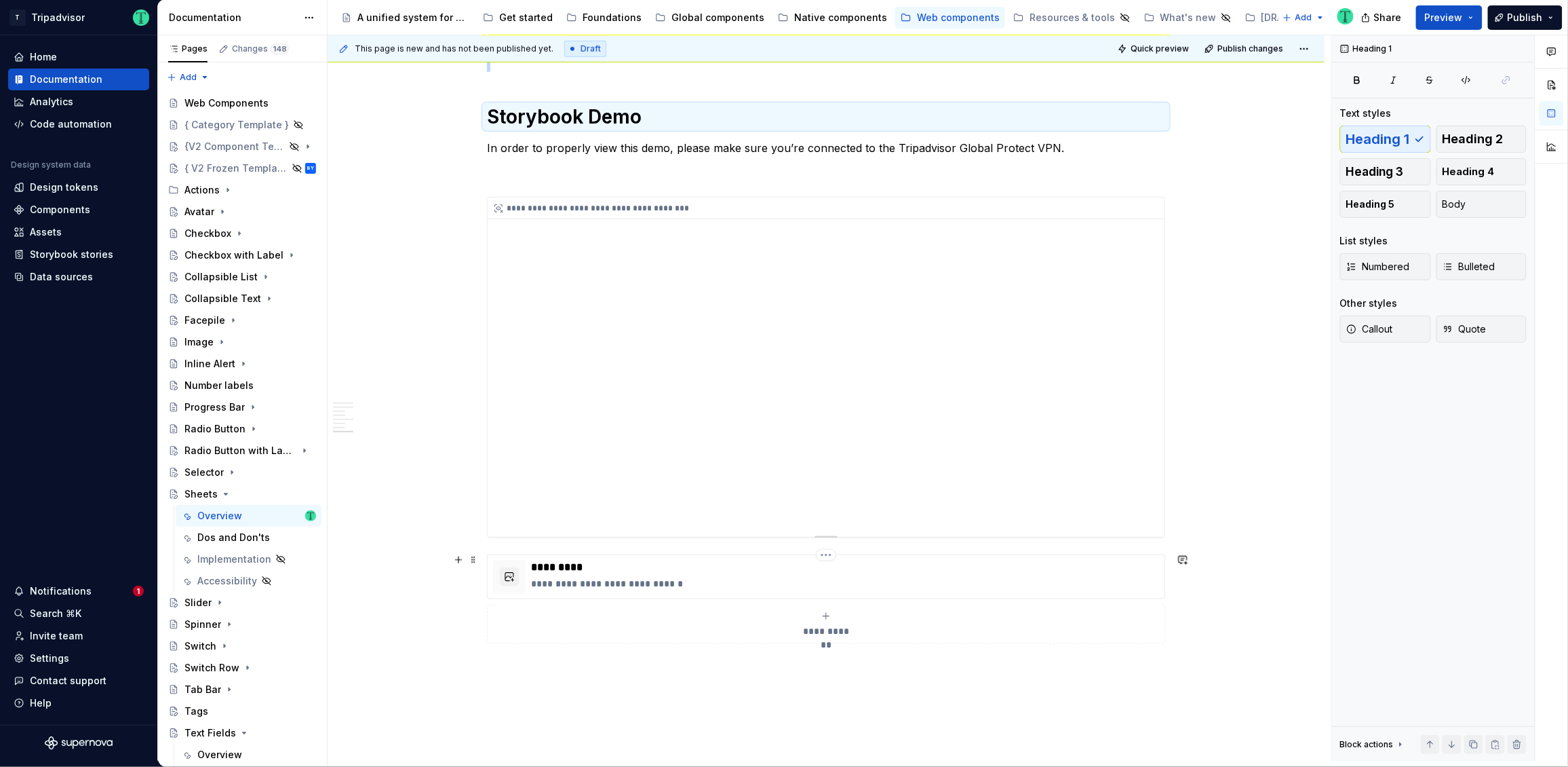
scroll to position [2505, 0]
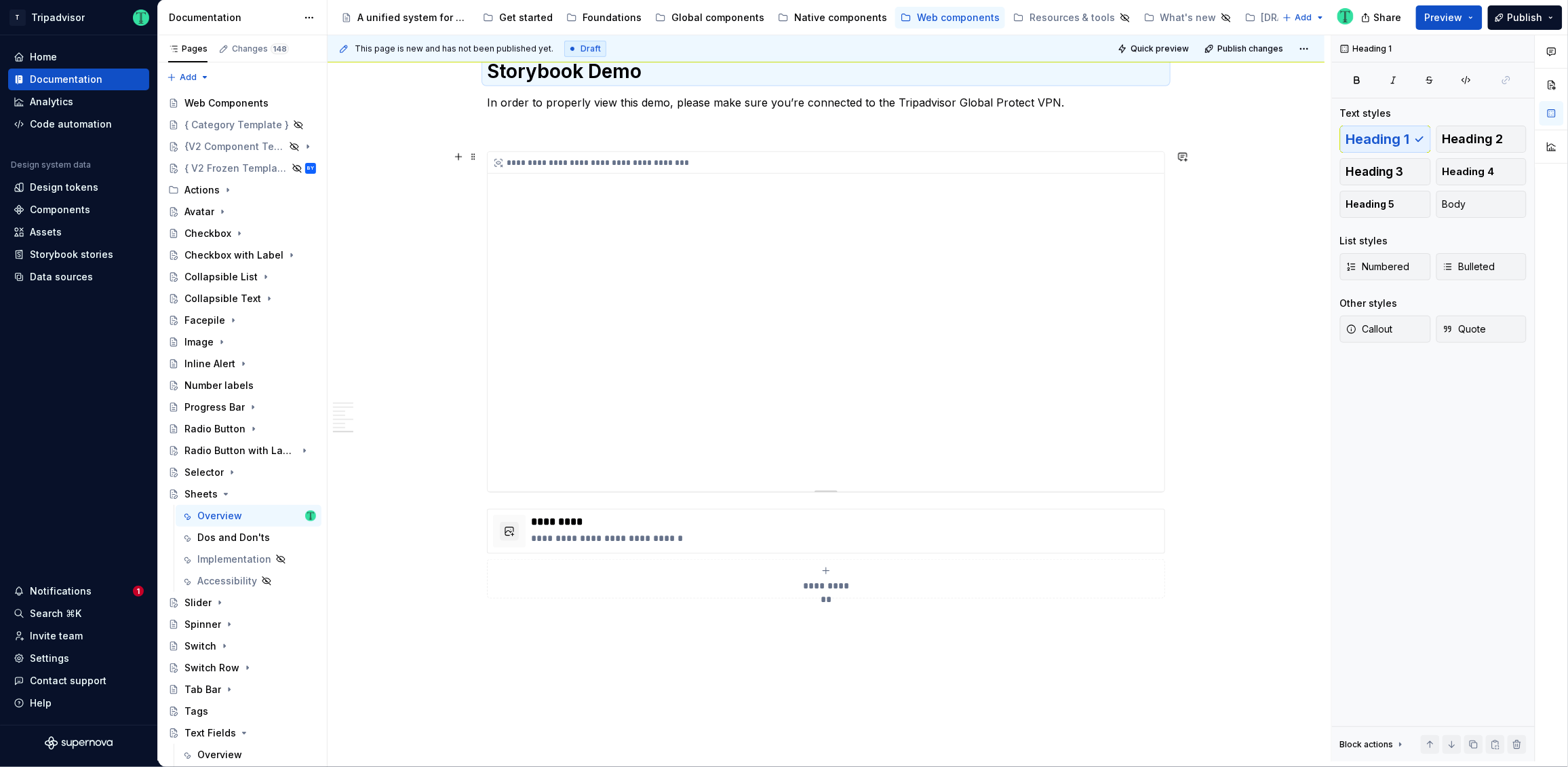
click at [619, 286] on div "**********" at bounding box center [826, 321] width 677 height 339
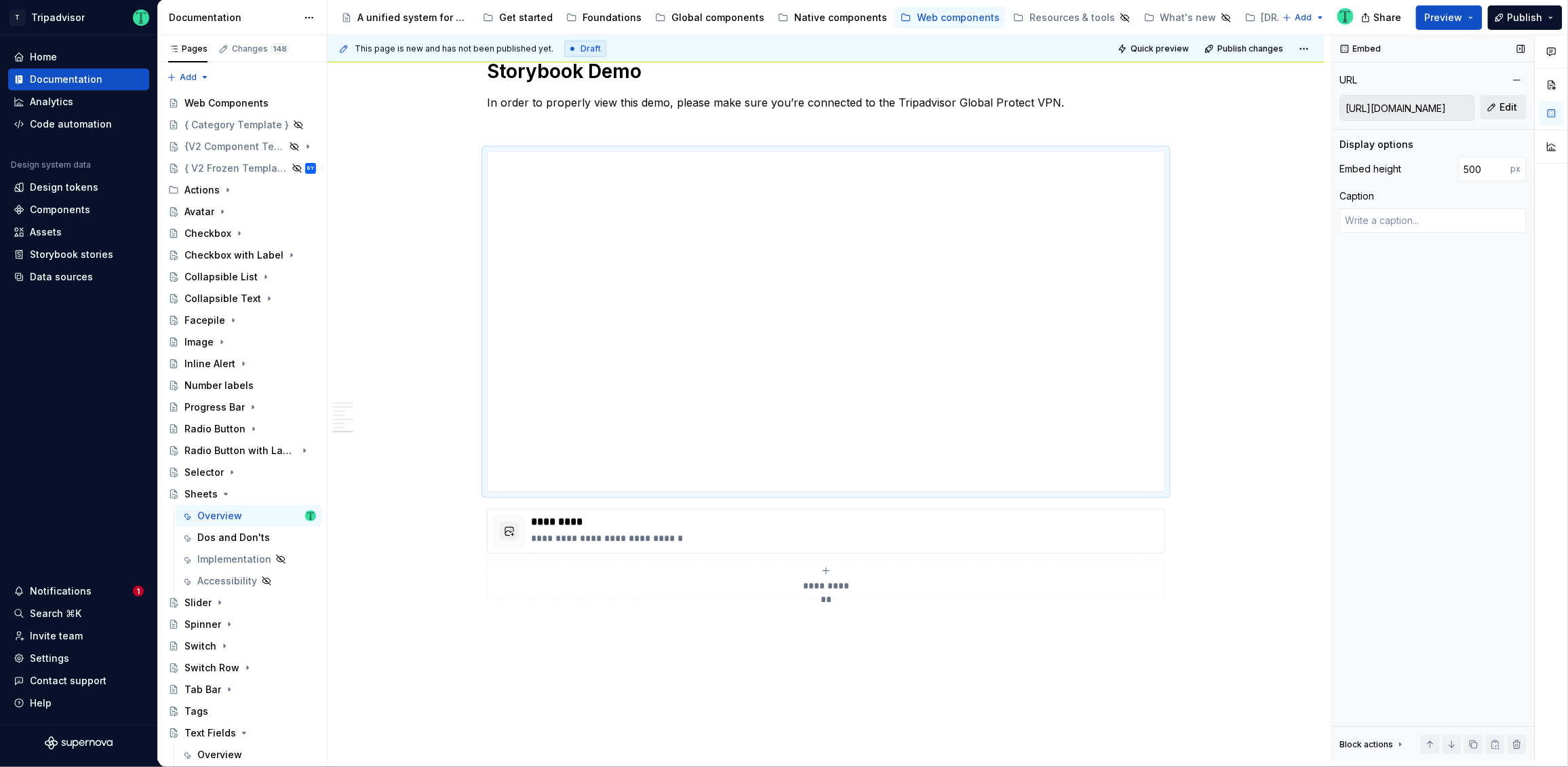
click at [1505, 105] on span "Edit" at bounding box center [1510, 107] width 18 height 14
type textarea "*"
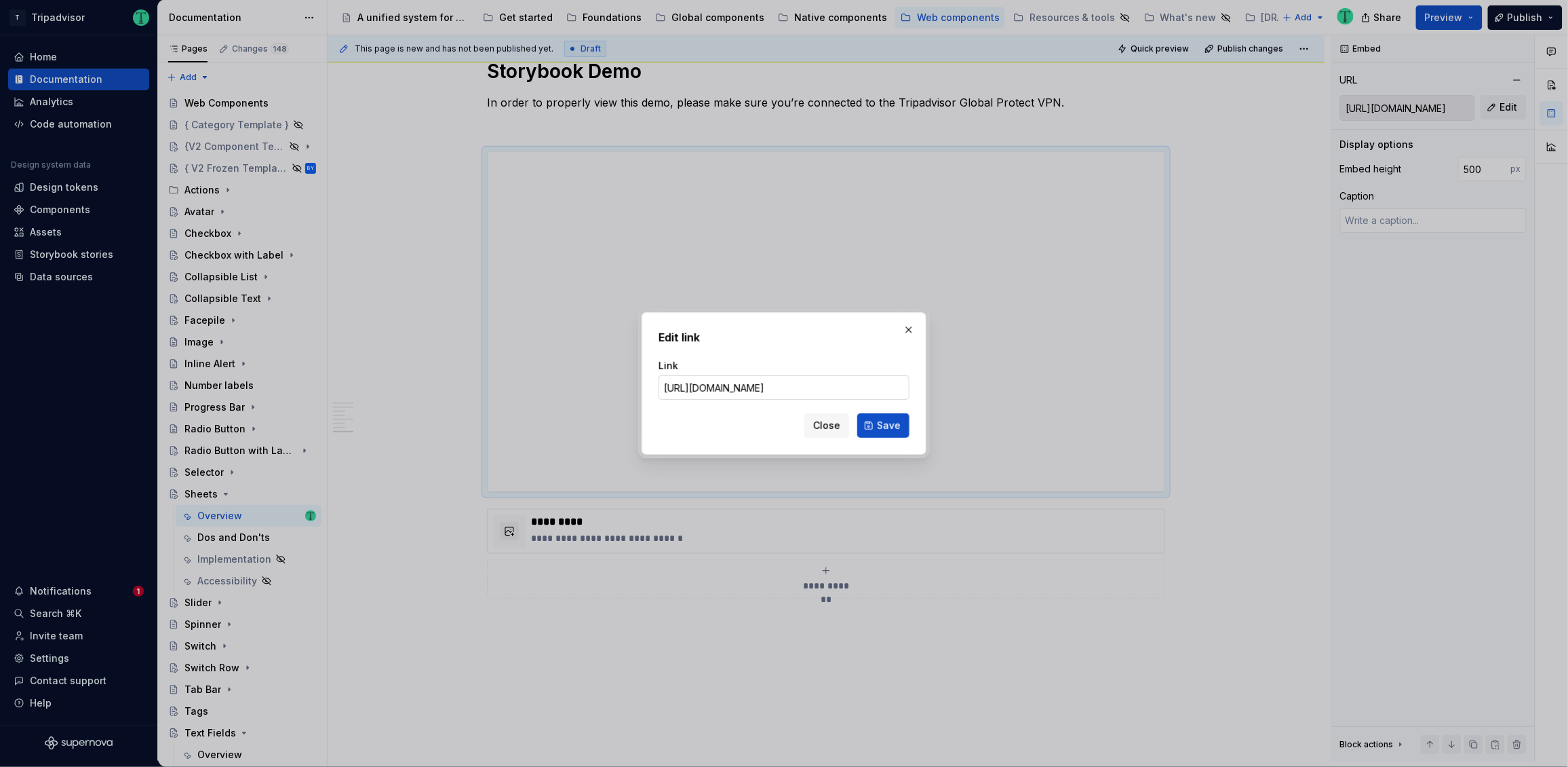
scroll to position [0, 431]
click at [725, 392] on input "https://webml.dev.tripadvisor.com/Storybook#@ta-design-system.bottom-sheet_pack…" at bounding box center [784, 387] width 251 height 24
type input "https://webml.dev.tripadvisor.com/Story#@ta-design-system.bottom-sheet_packages…"
click at [883, 434] on button "Save" at bounding box center [884, 425] width 52 height 24
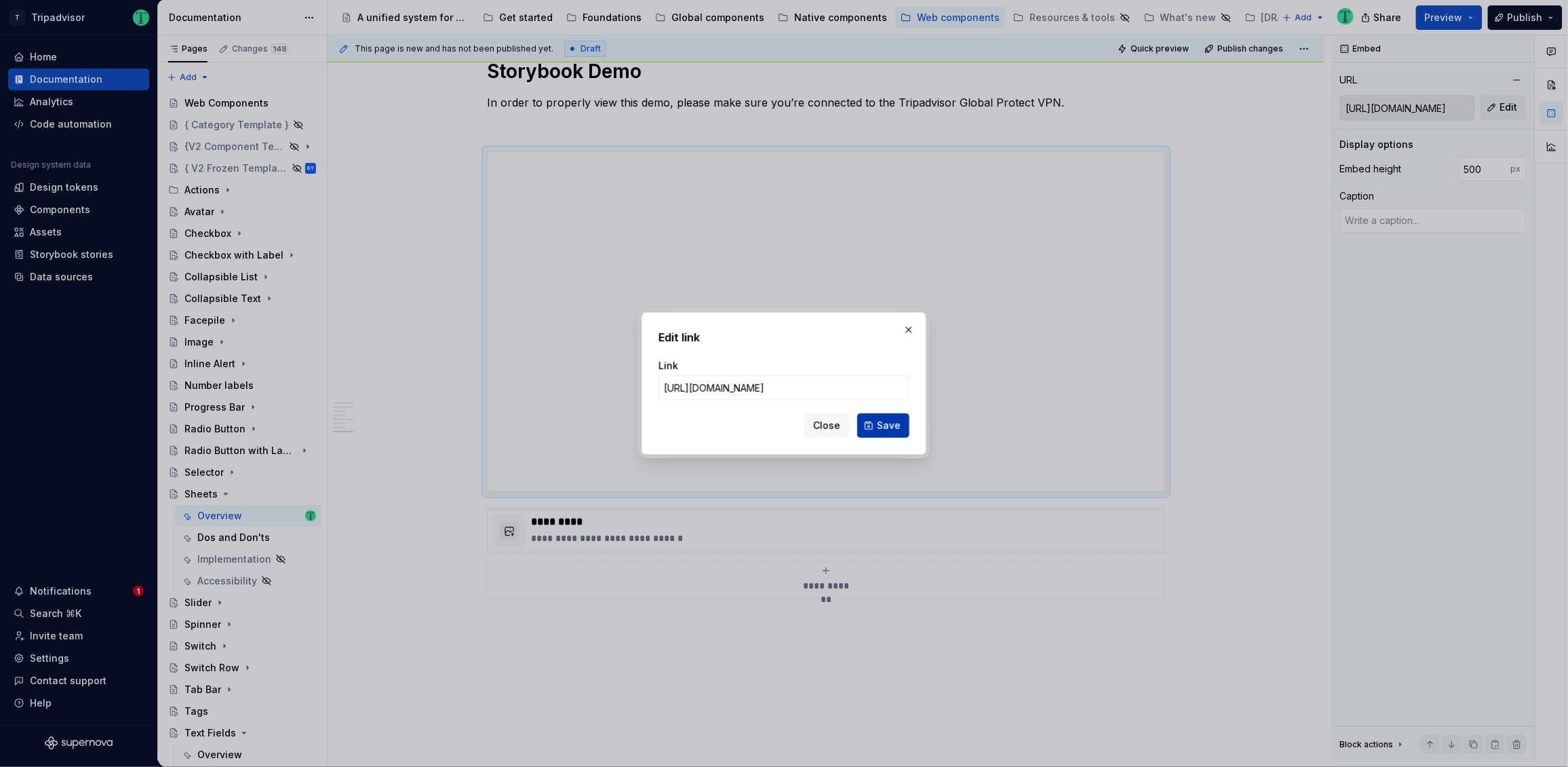
type textarea "*"
type input "https://webml.dev.tripadvisor.com/Story#@ta-design-system.bottom-sheet_packages…"
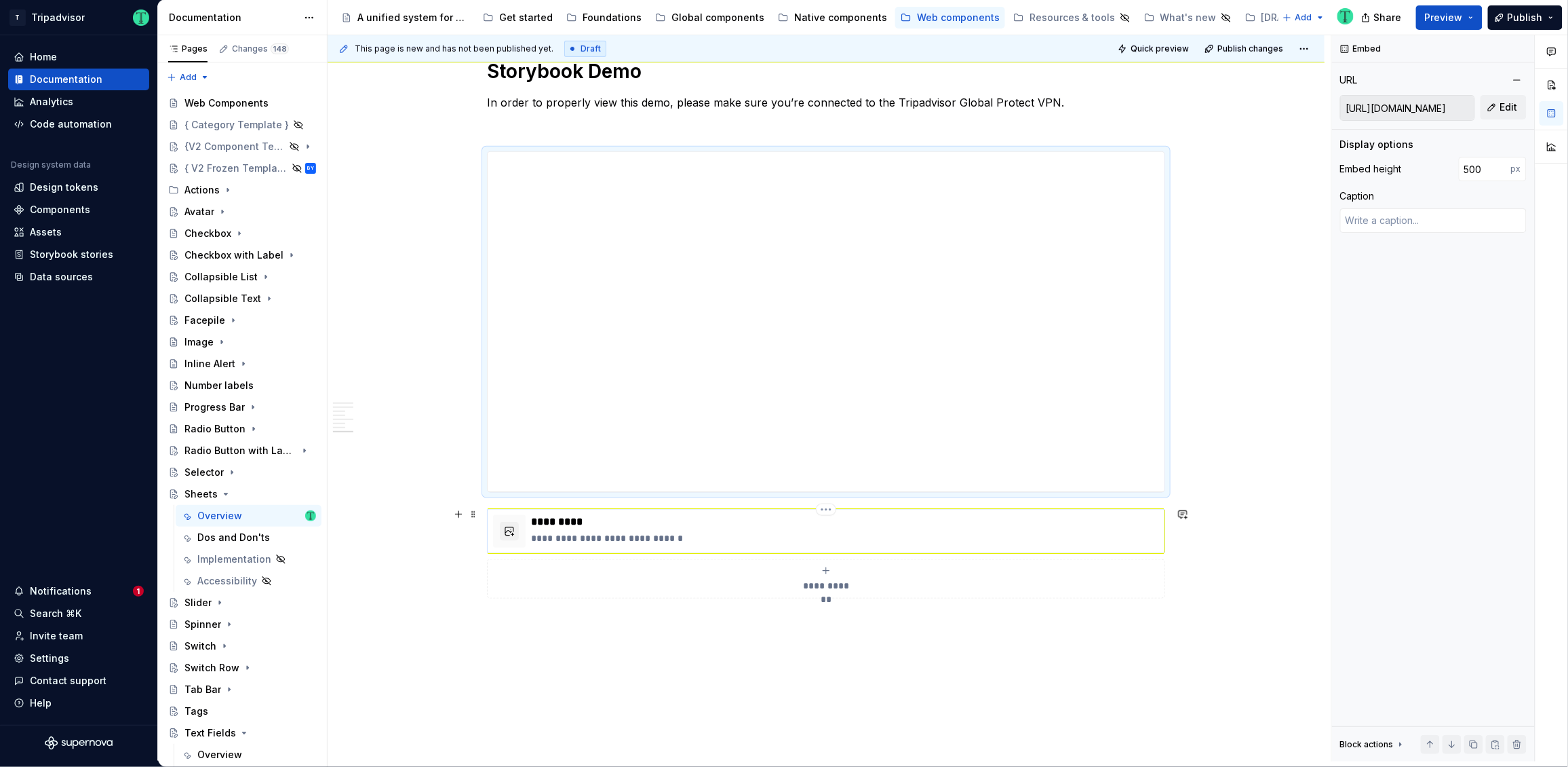
click at [703, 531] on p "**********" at bounding box center [845, 538] width 628 height 14
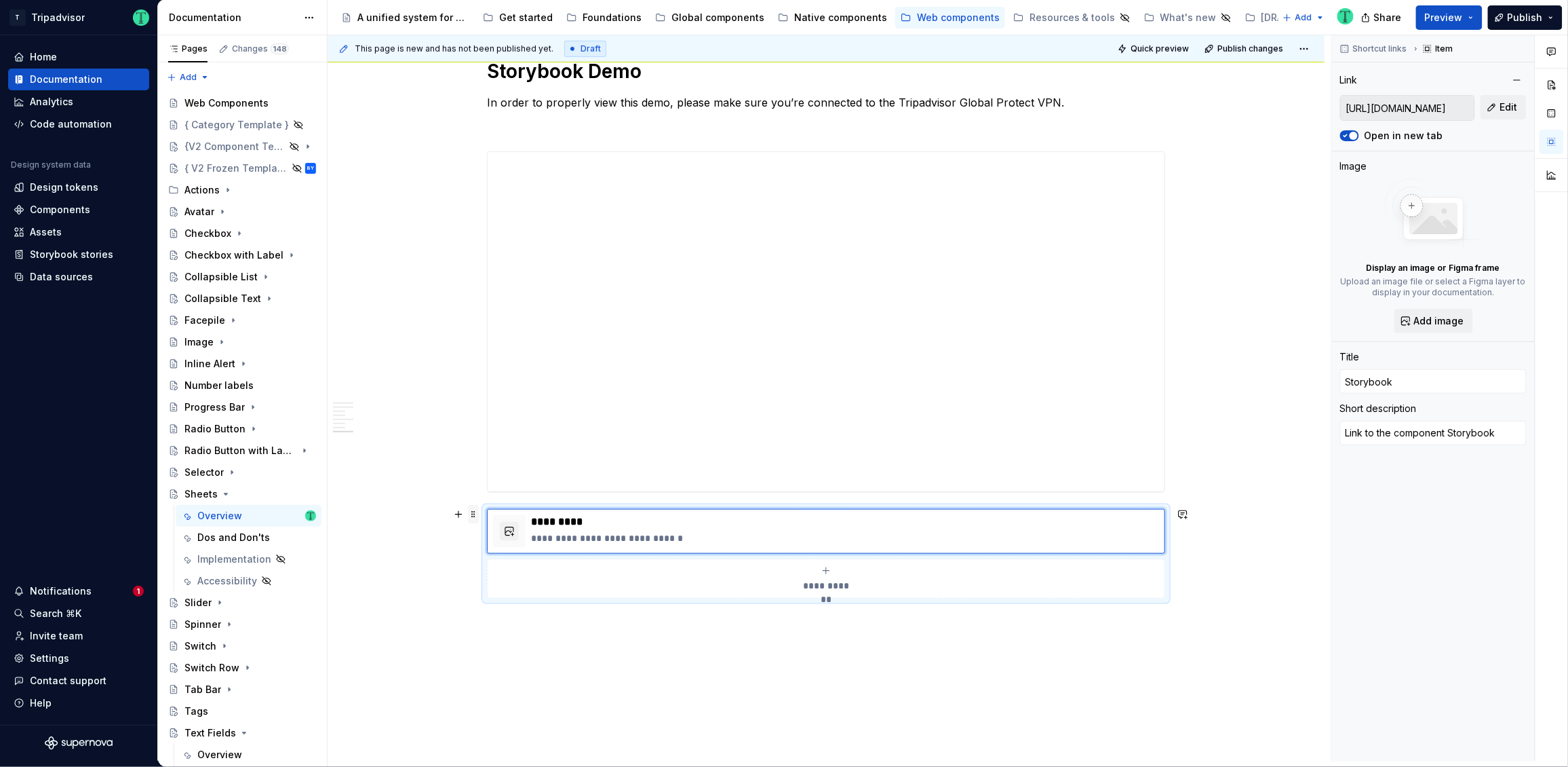
click at [469, 514] on span at bounding box center [473, 514] width 11 height 19
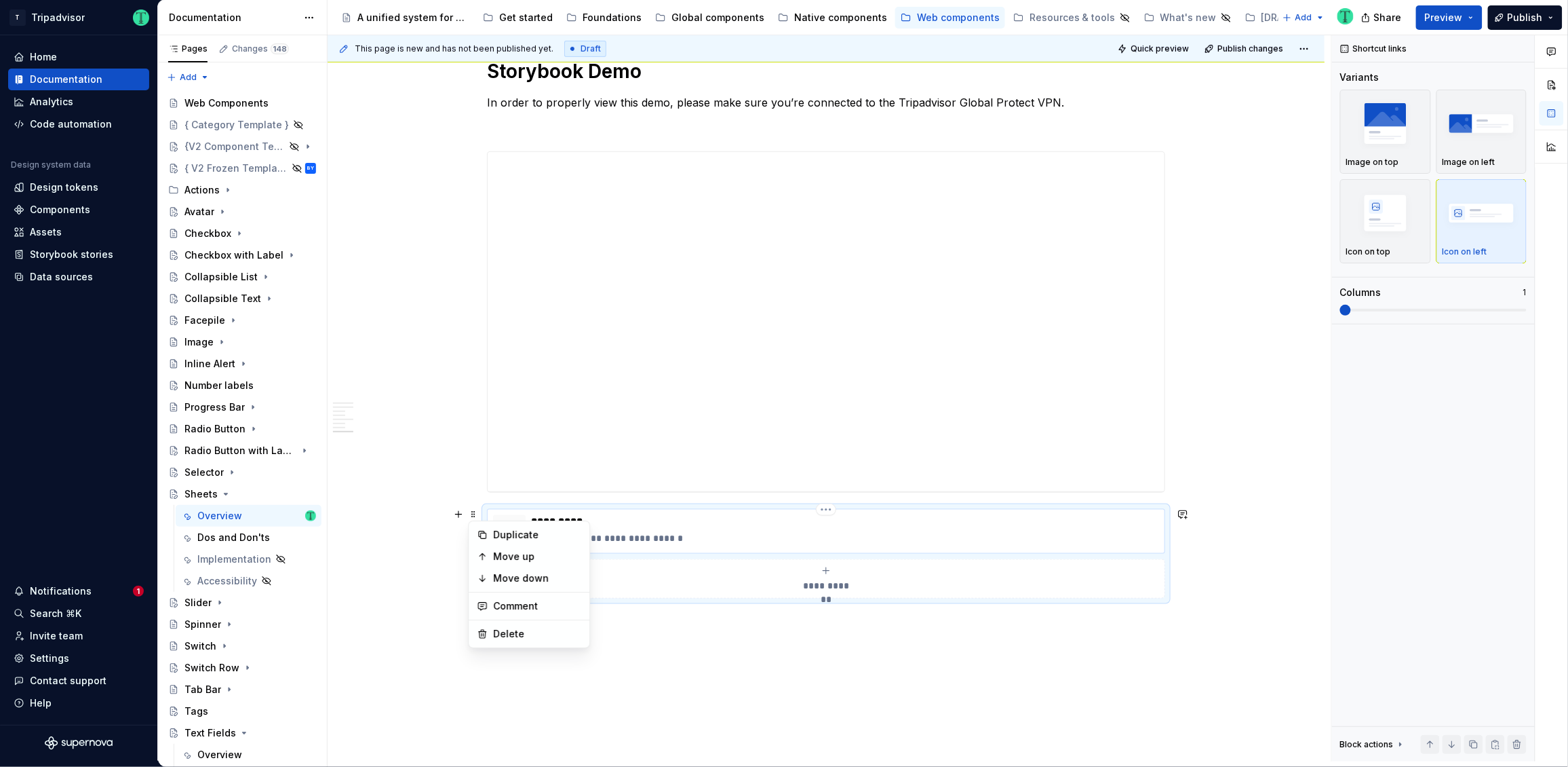
click at [917, 531] on p "**********" at bounding box center [845, 538] width 628 height 14
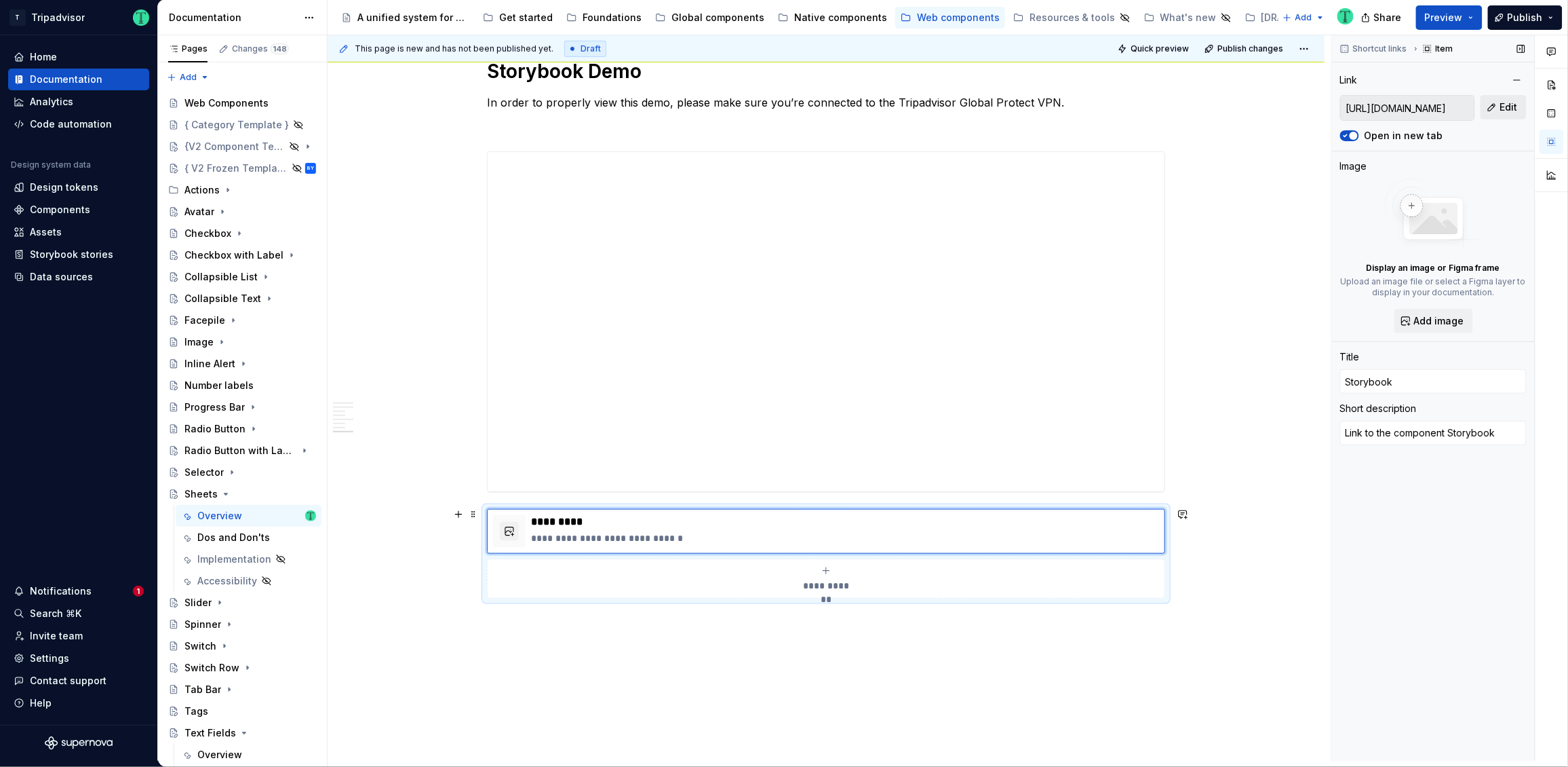
click at [1508, 113] on span "Edit" at bounding box center [1510, 107] width 18 height 14
type textarea "*"
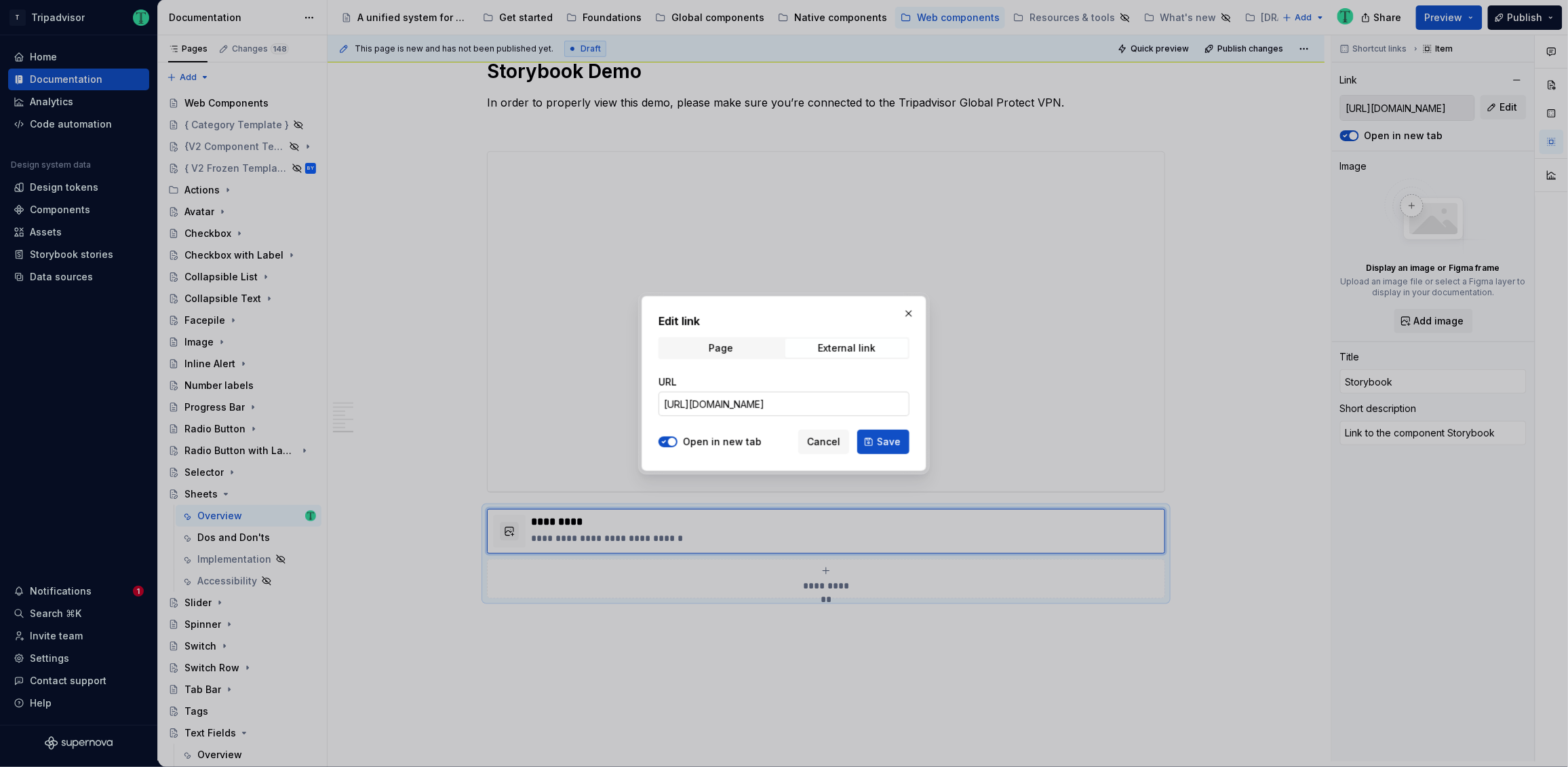
click at [873, 406] on input "https://webml.dev.tripadvisor.com/Storybook#@ta-atlas-design-system.bubble-rati…" at bounding box center [784, 403] width 251 height 24
paste input "design-system.bottom-sheet_packages_design-system_bottom-sheet_internal_BottomS…"
type input "https://webml.dev.tripadvisor.com/Storybook#@ta-design-system.bottom-sheet_pack…"
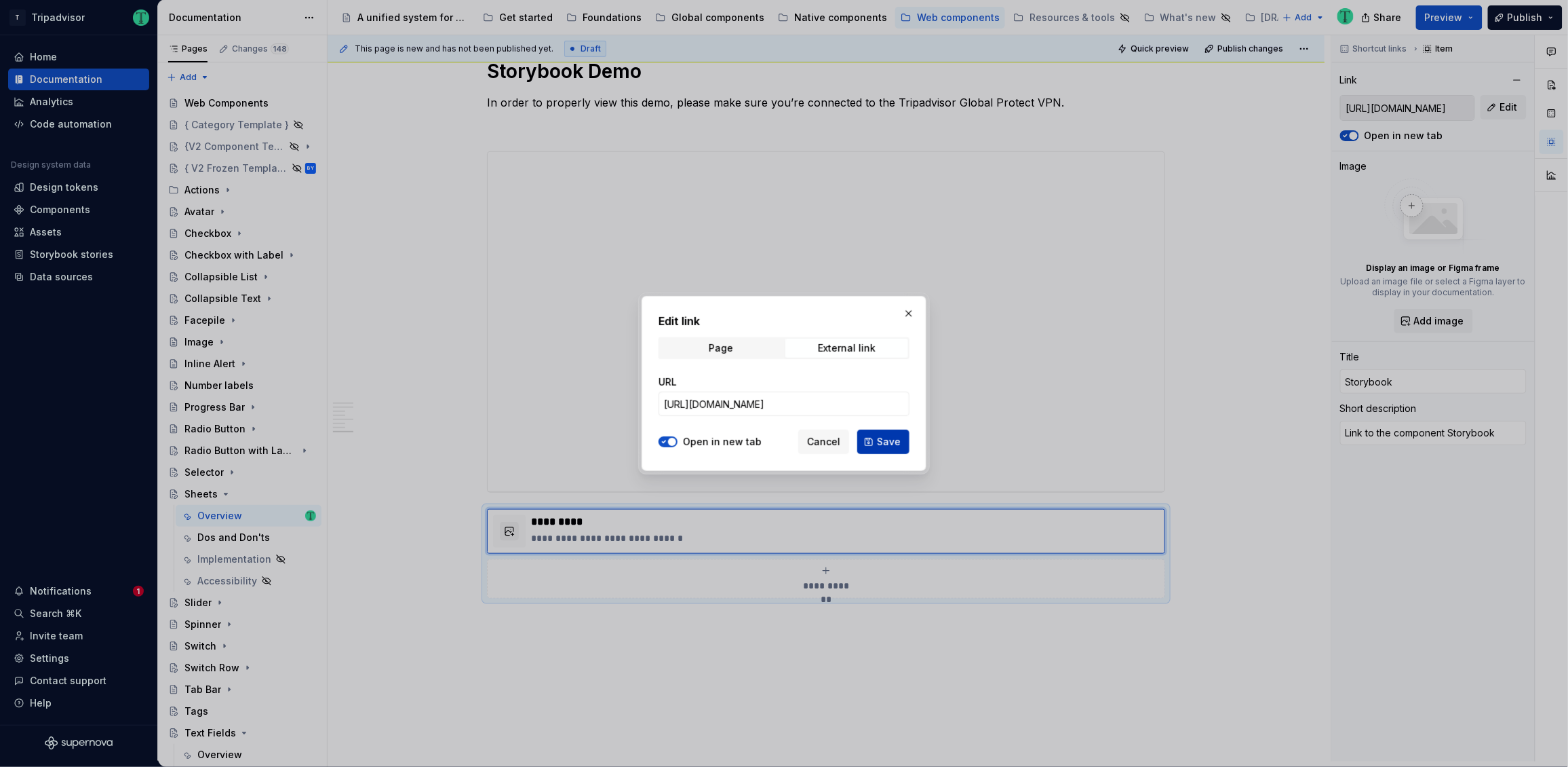
click at [887, 439] on span "Save" at bounding box center [889, 442] width 24 height 14
type textarea "*"
type input "https://webml.dev.tripadvisor.com/Storybook#@ta-design-system.bottom-sheet_pack…"
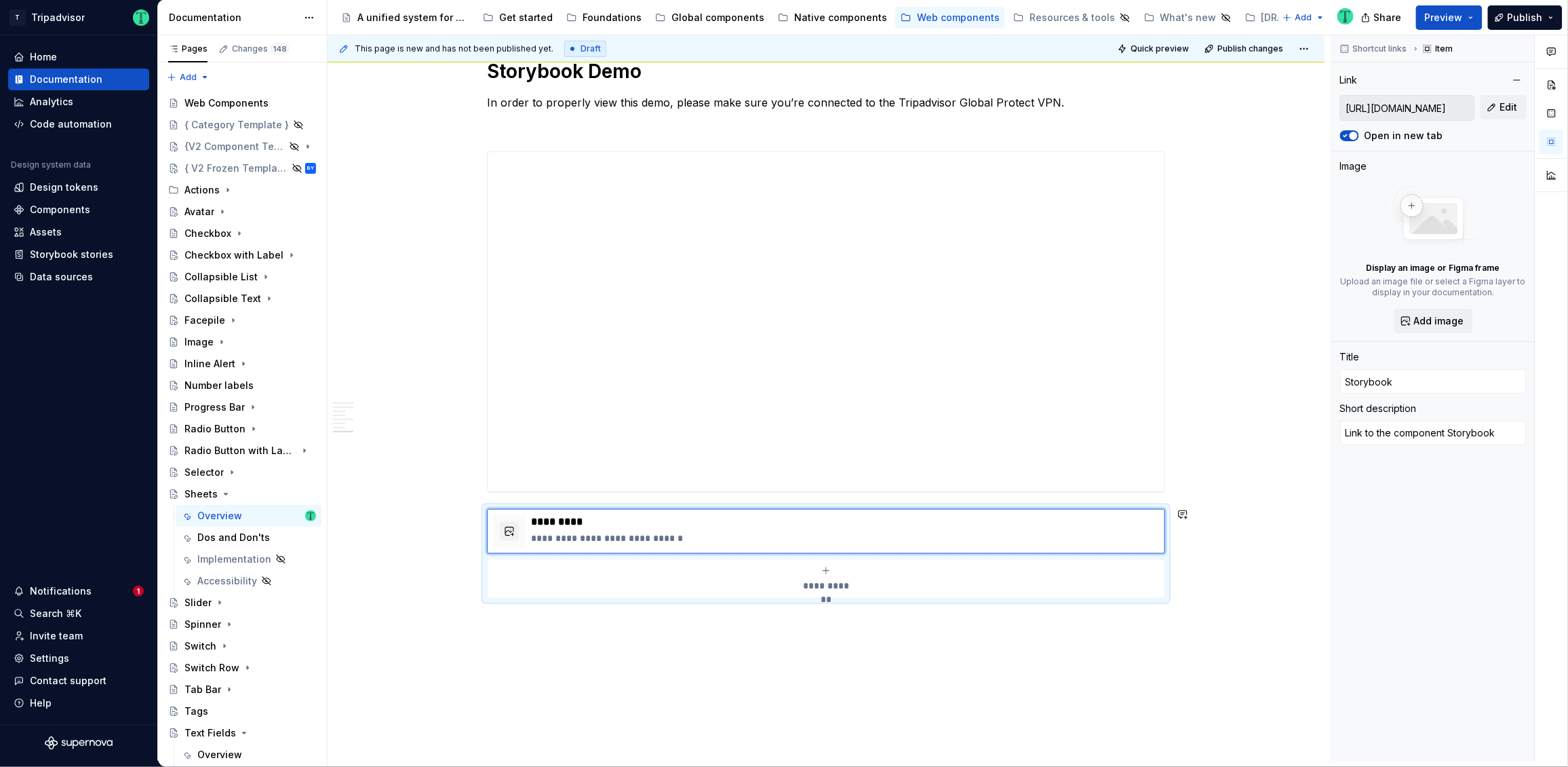
type textarea "*"
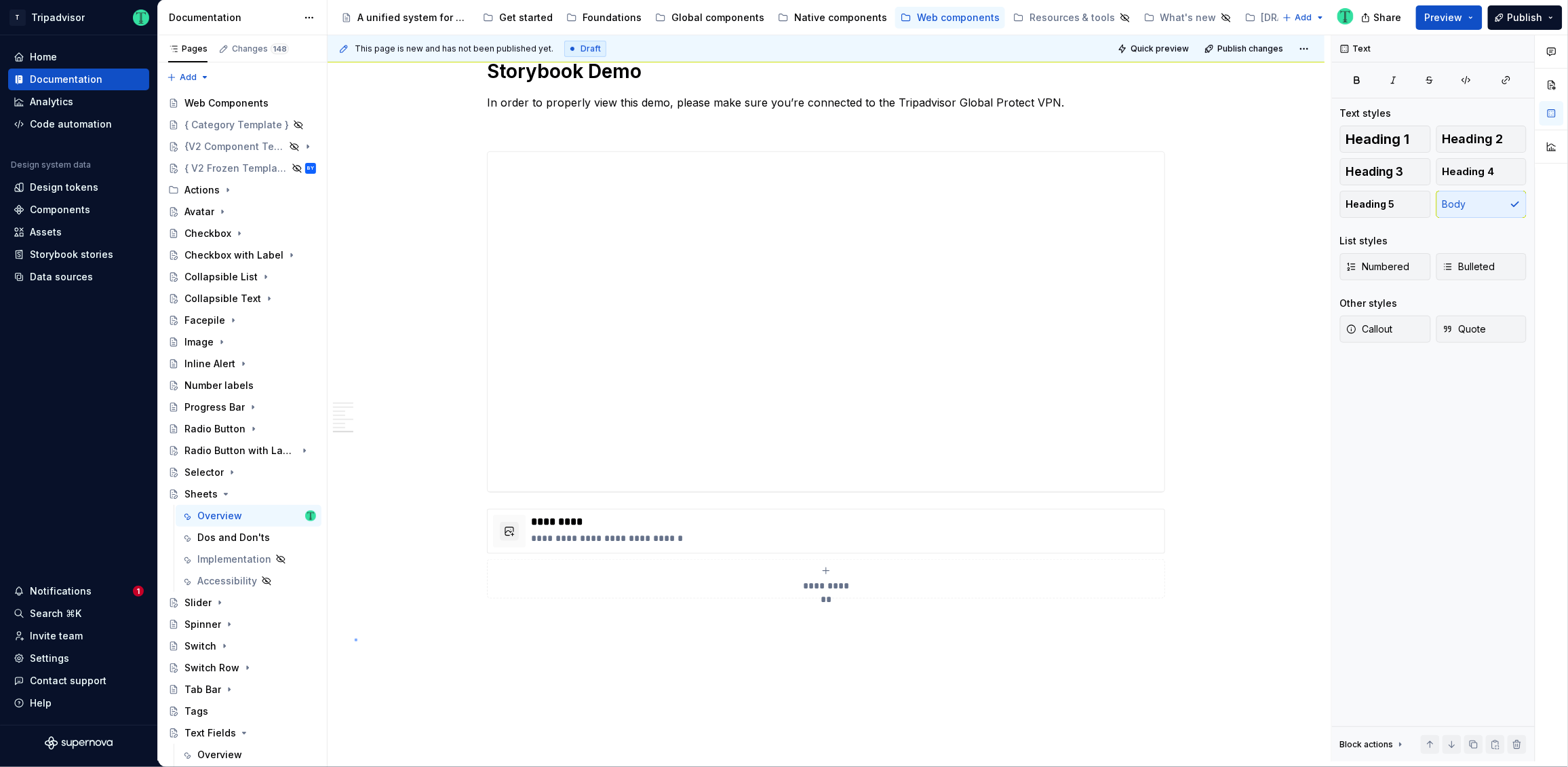
click at [355, 638] on div "**********" at bounding box center [830, 398] width 1004 height 726
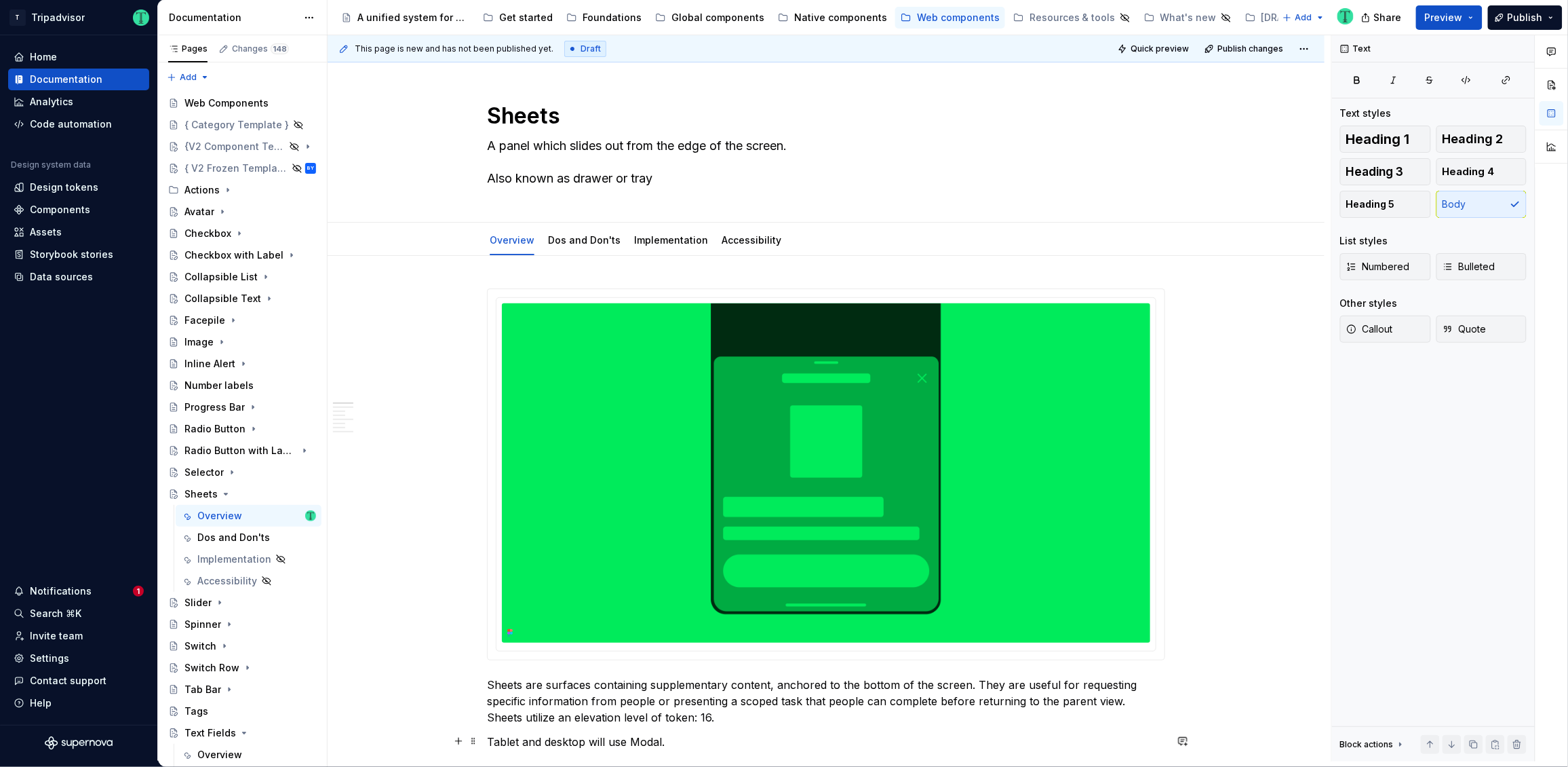
scroll to position [450, 0]
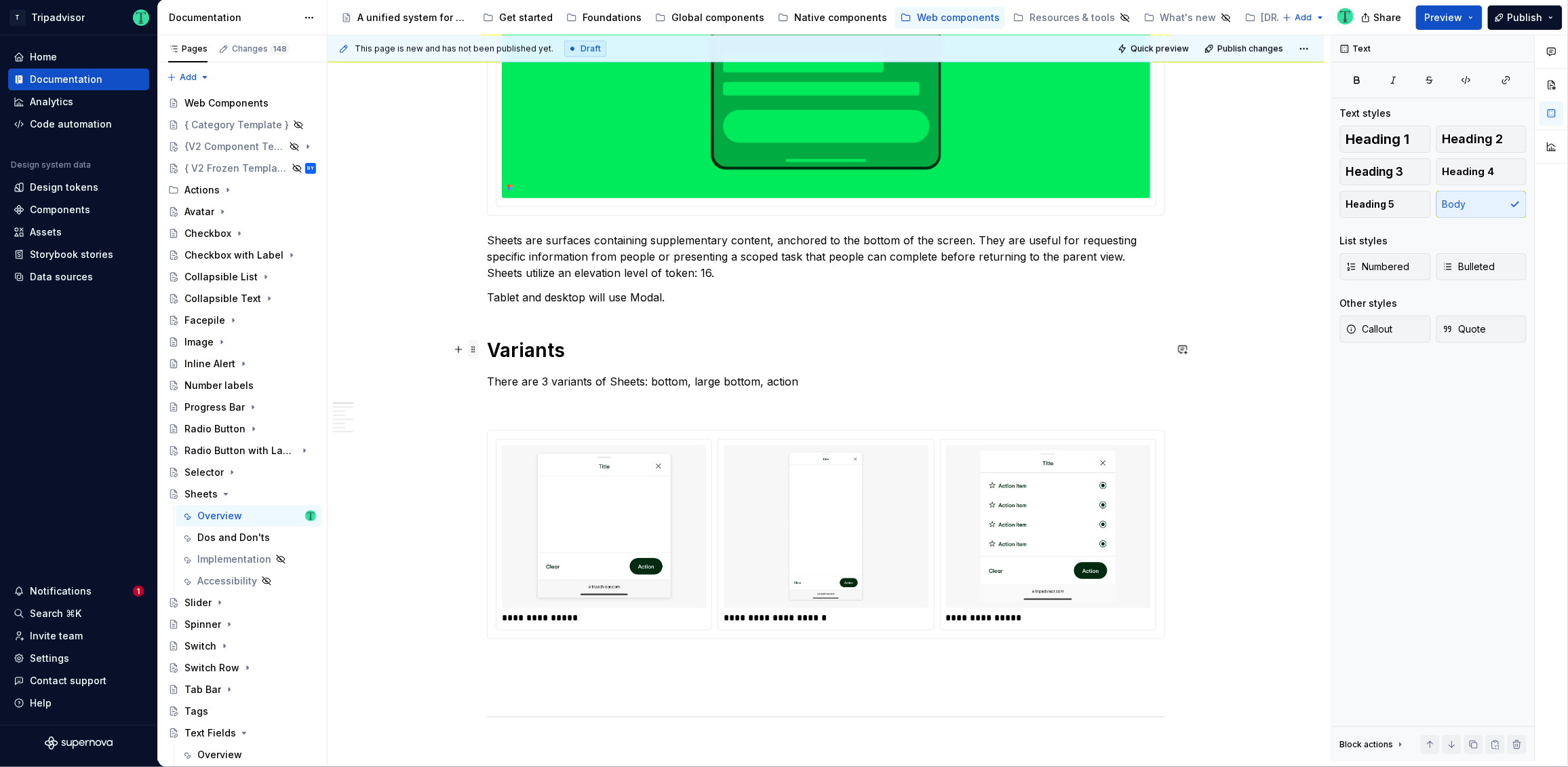
click at [471, 351] on span at bounding box center [473, 349] width 11 height 19
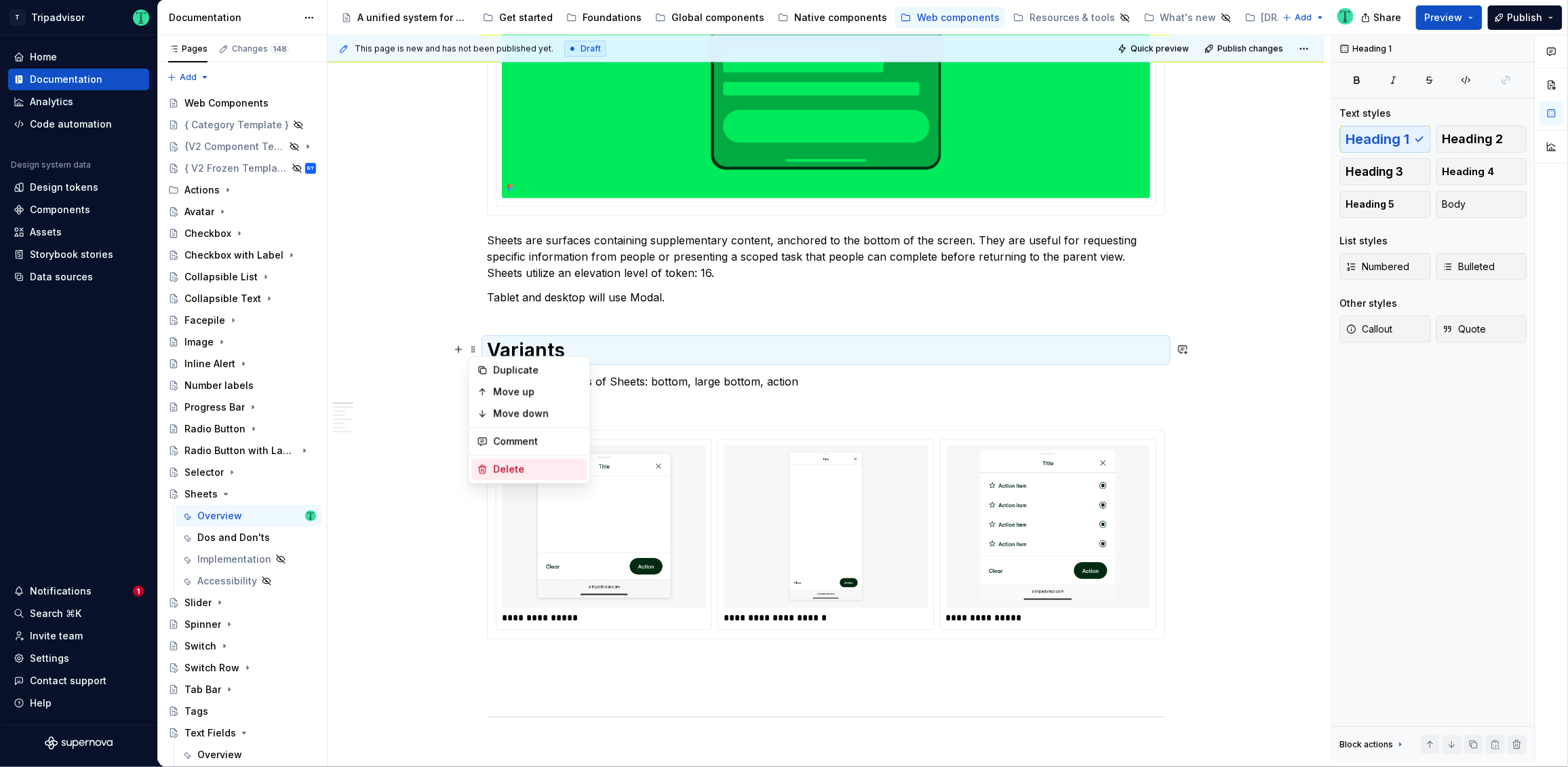
click at [497, 467] on div "Delete" at bounding box center [537, 470] width 88 height 14
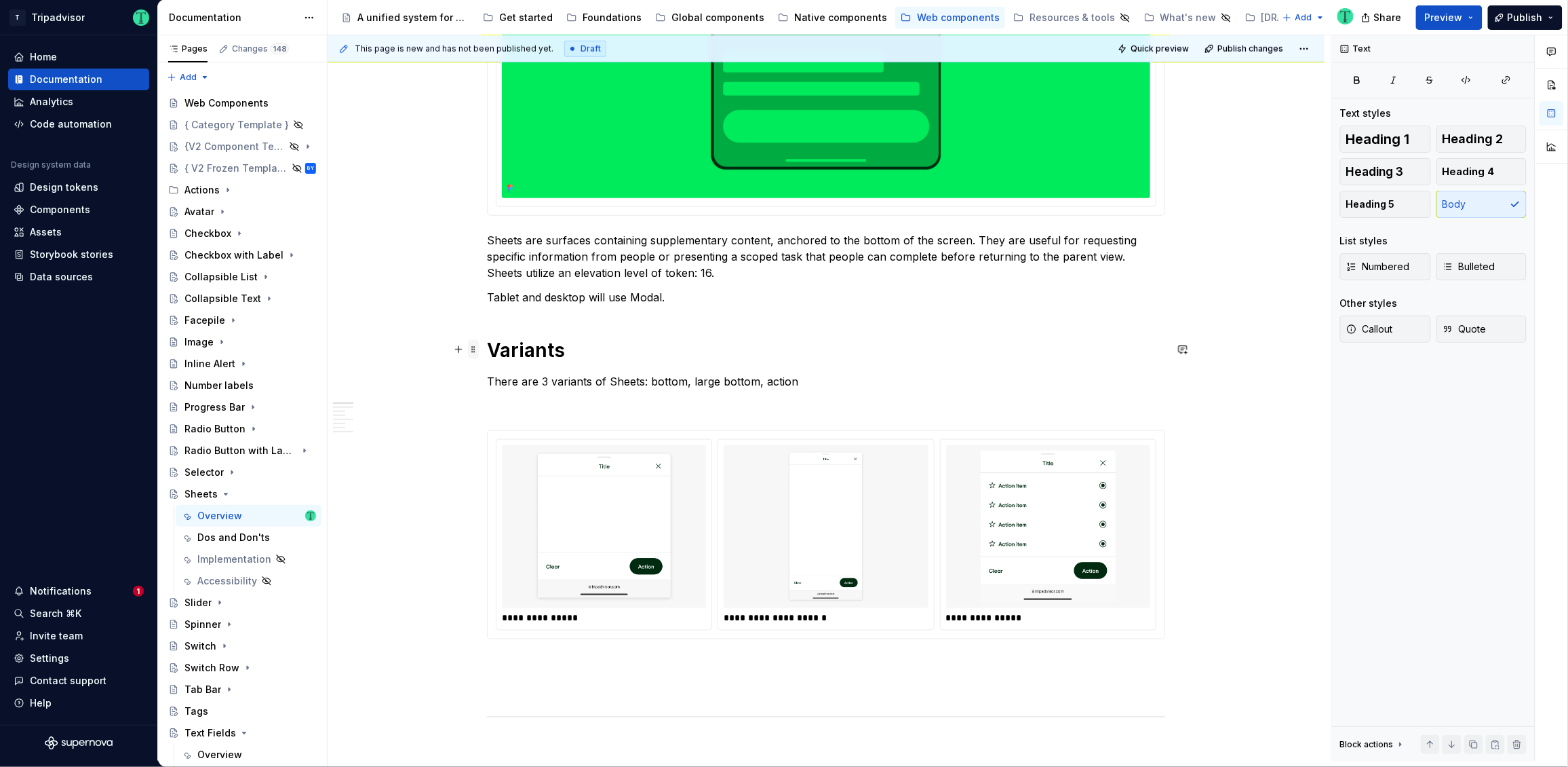
click at [472, 346] on span at bounding box center [473, 349] width 11 height 19
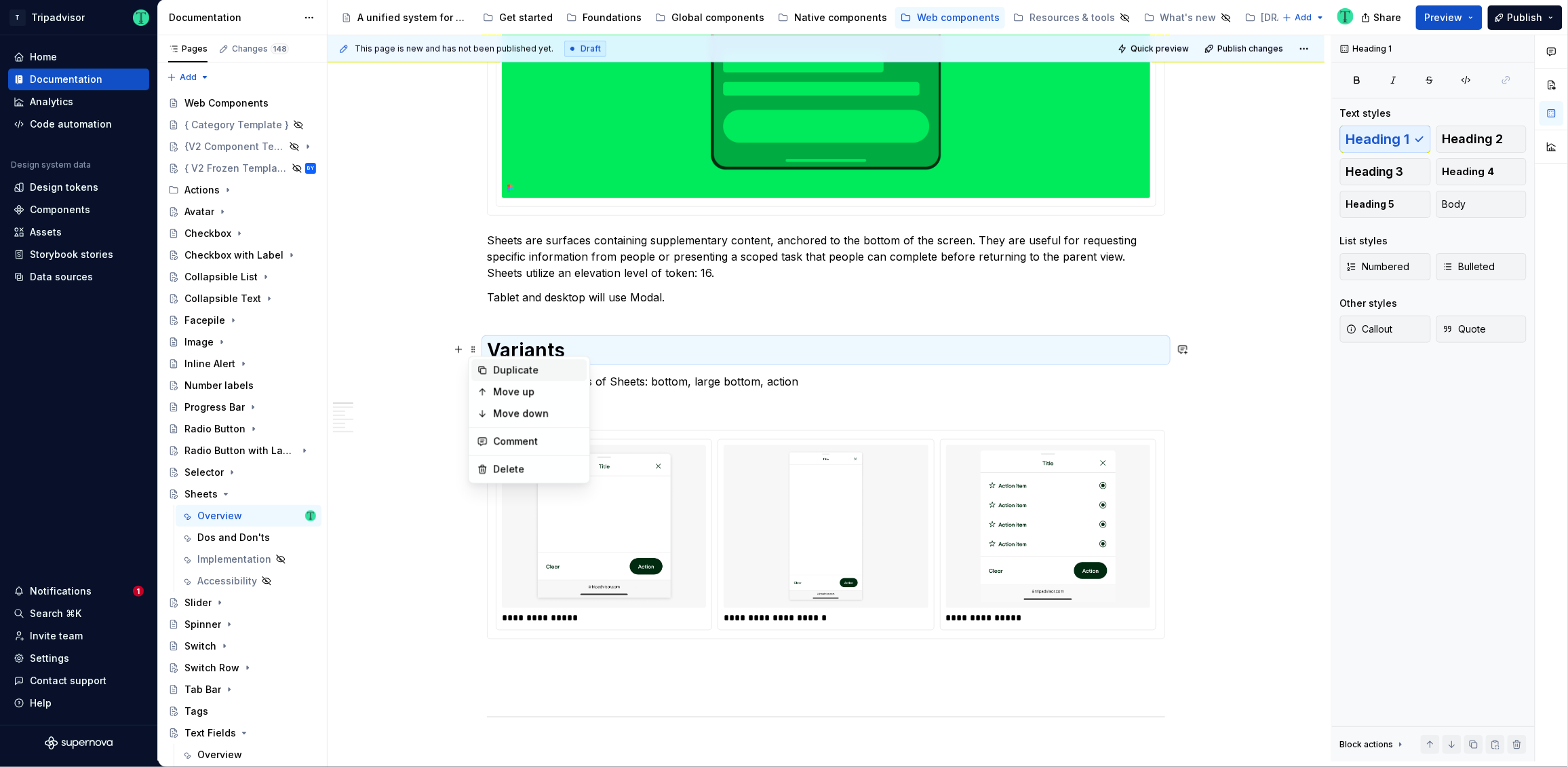
click at [495, 368] on div "Duplicate" at bounding box center [537, 371] width 88 height 14
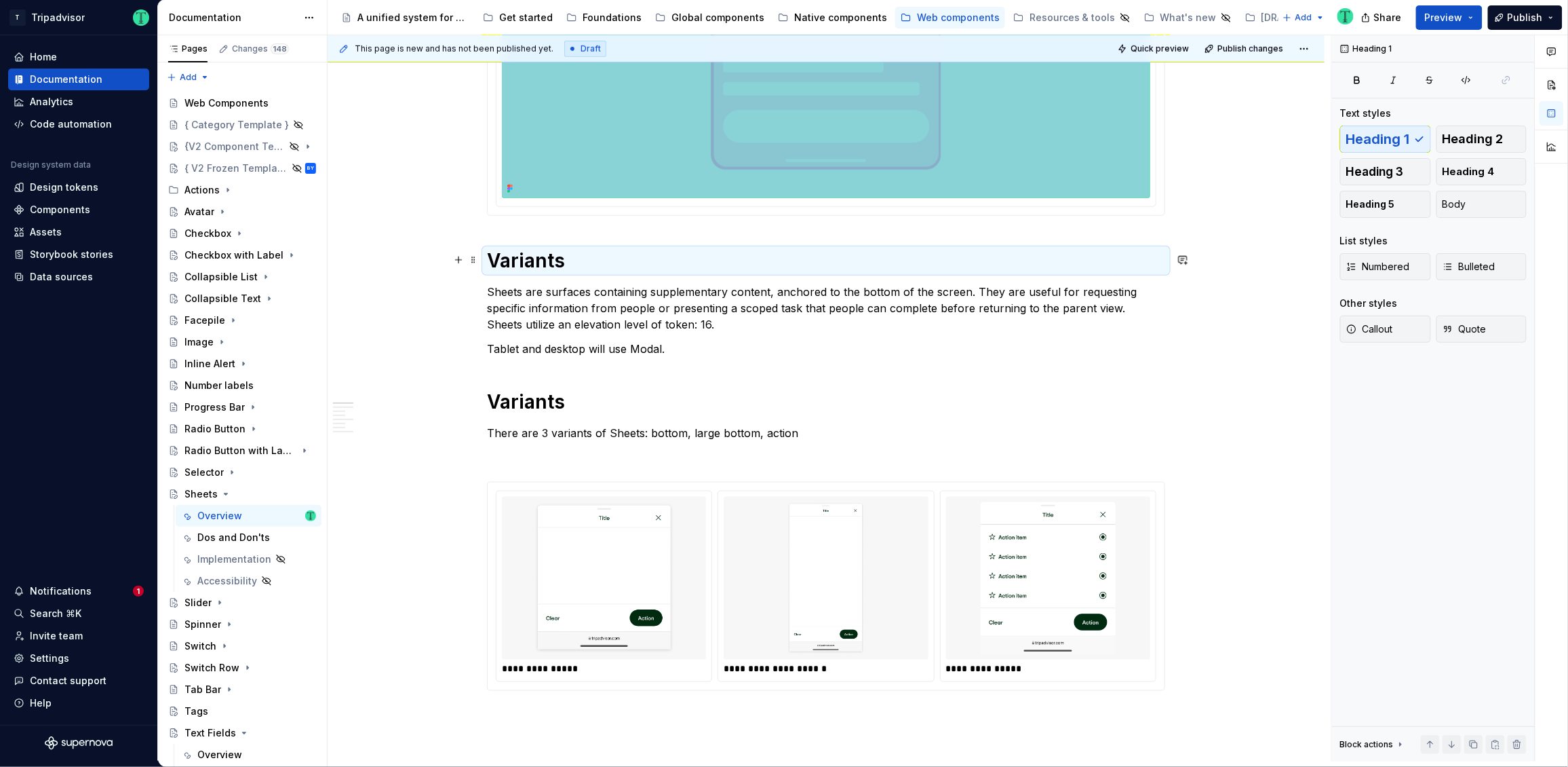
click at [526, 261] on h1 "Variants" at bounding box center [826, 260] width 678 height 24
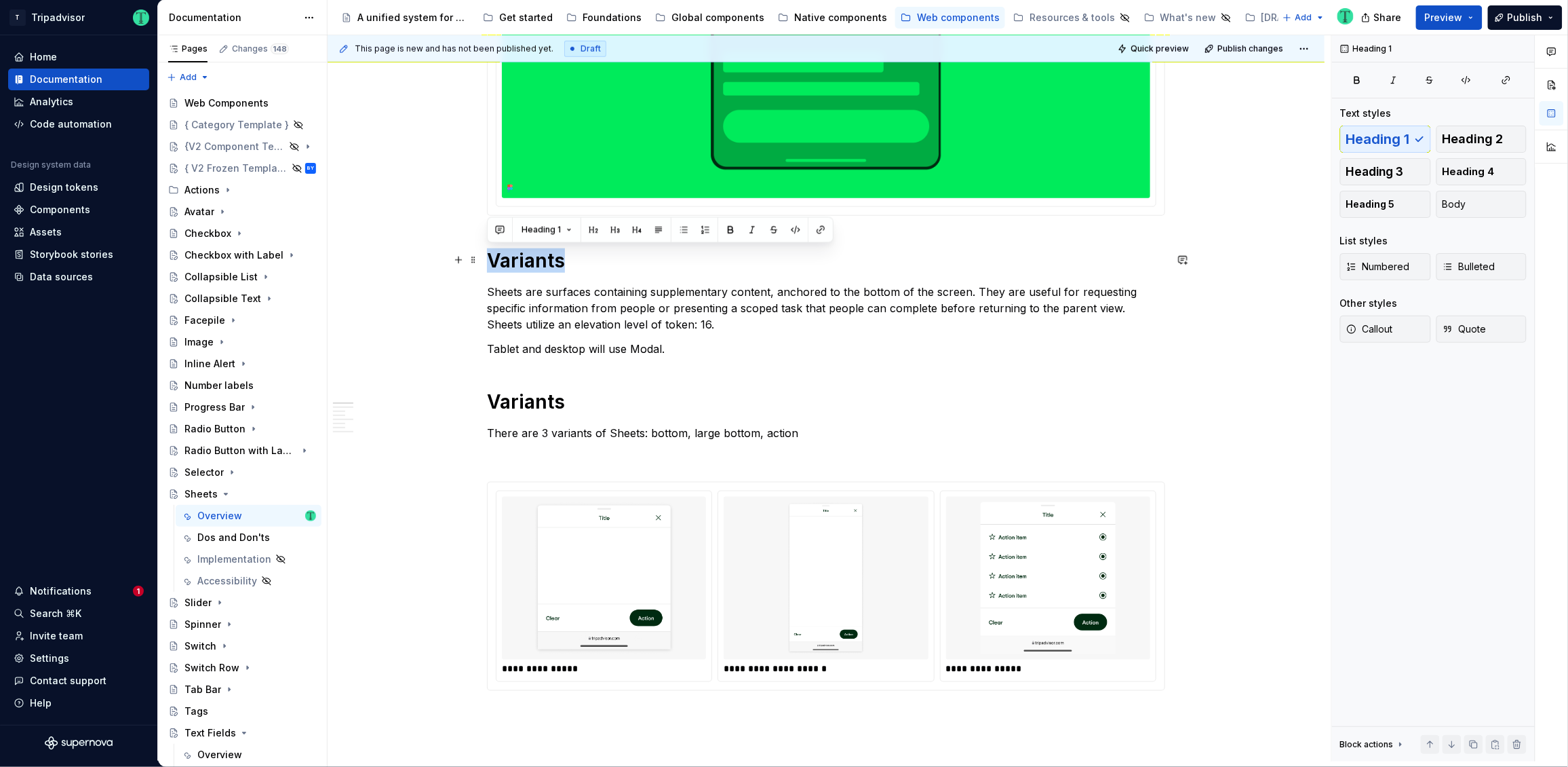
click at [526, 261] on h1 "Variants" at bounding box center [826, 260] width 678 height 24
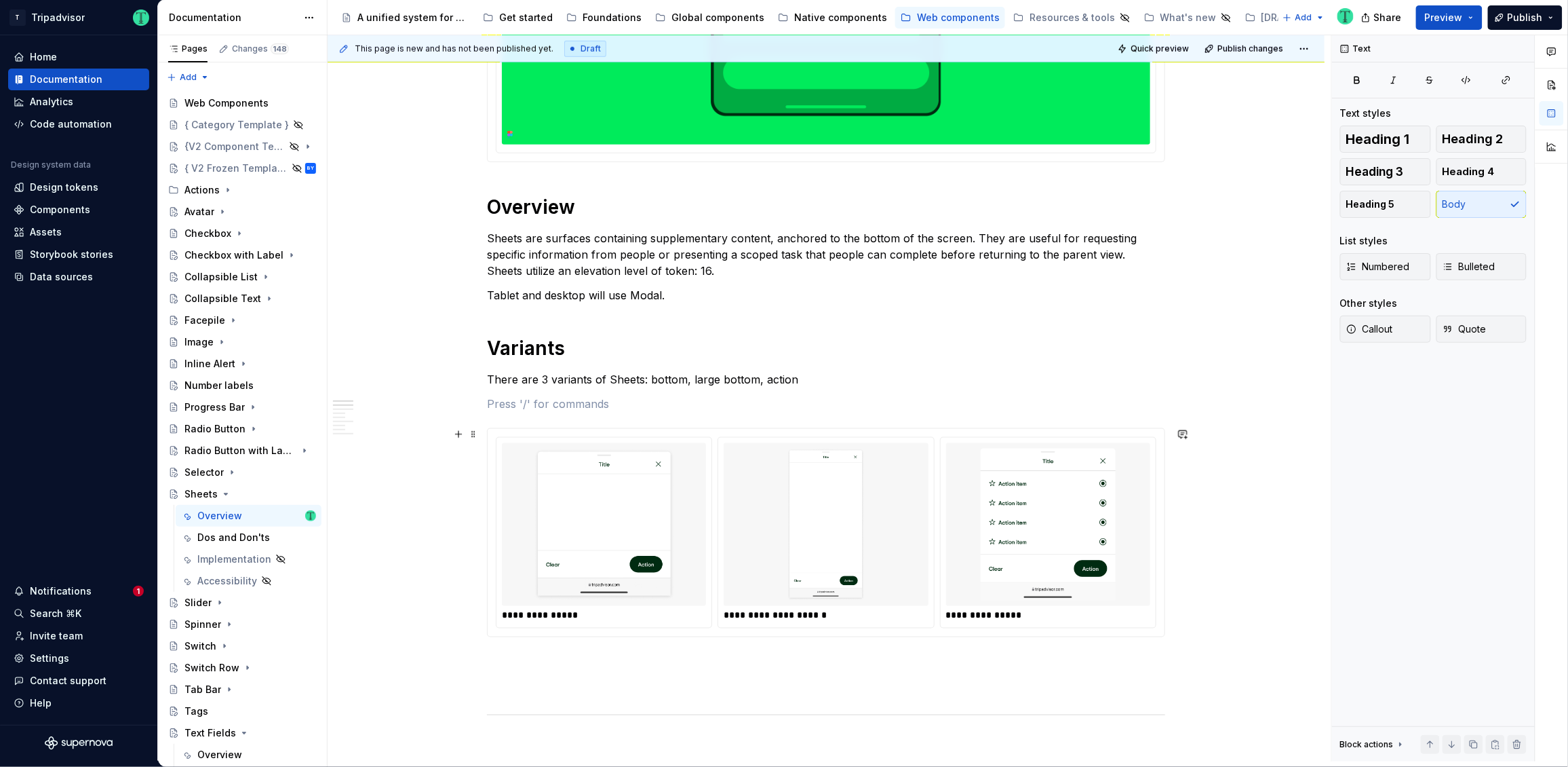
scroll to position [649, 0]
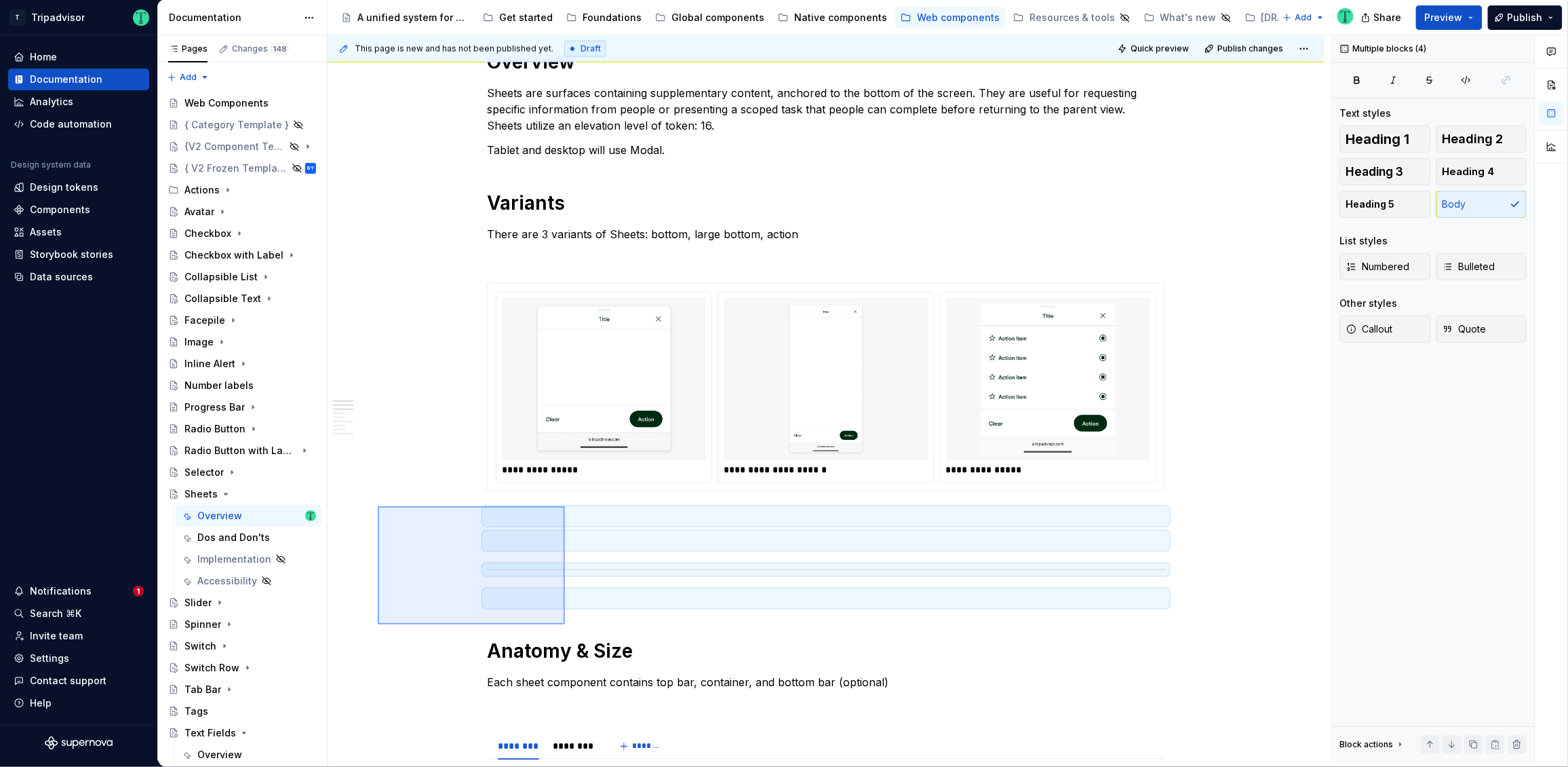
drag, startPoint x: 378, startPoint y: 506, endPoint x: 566, endPoint y: 614, distance: 216.7
click at [566, 614] on div "**********" at bounding box center [830, 398] width 1004 height 726
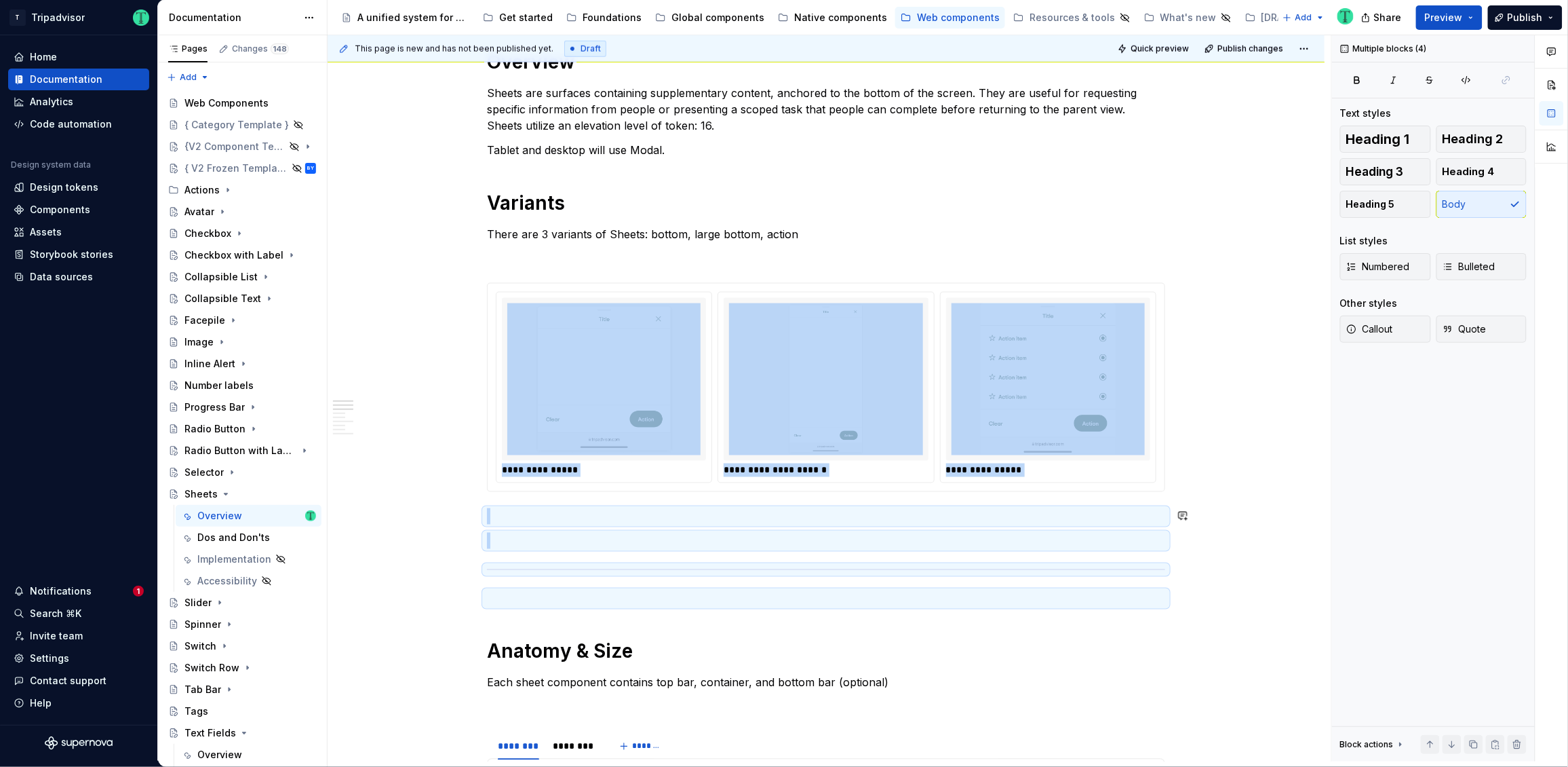
copy div "**********"
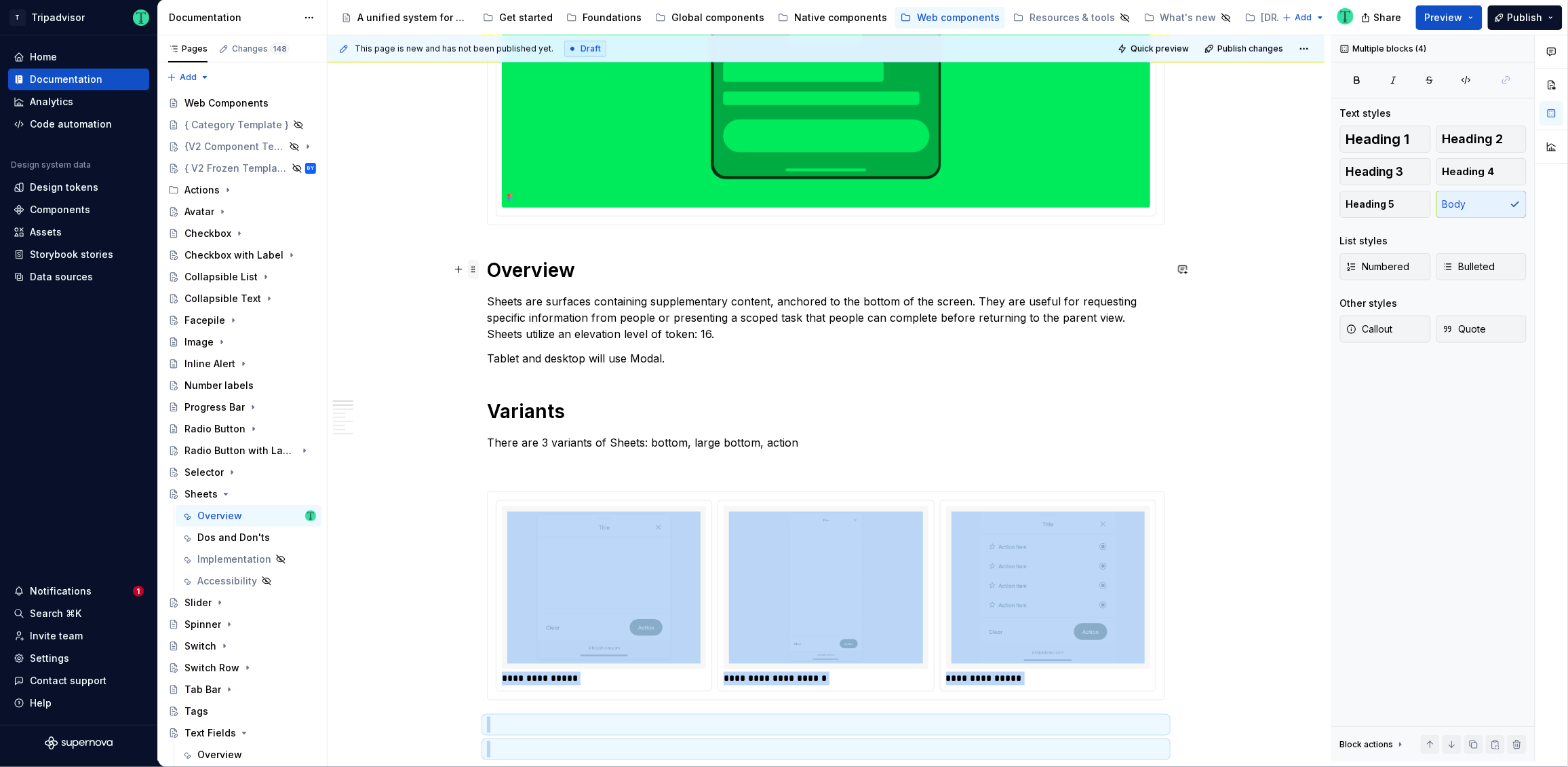
scroll to position [440, 0]
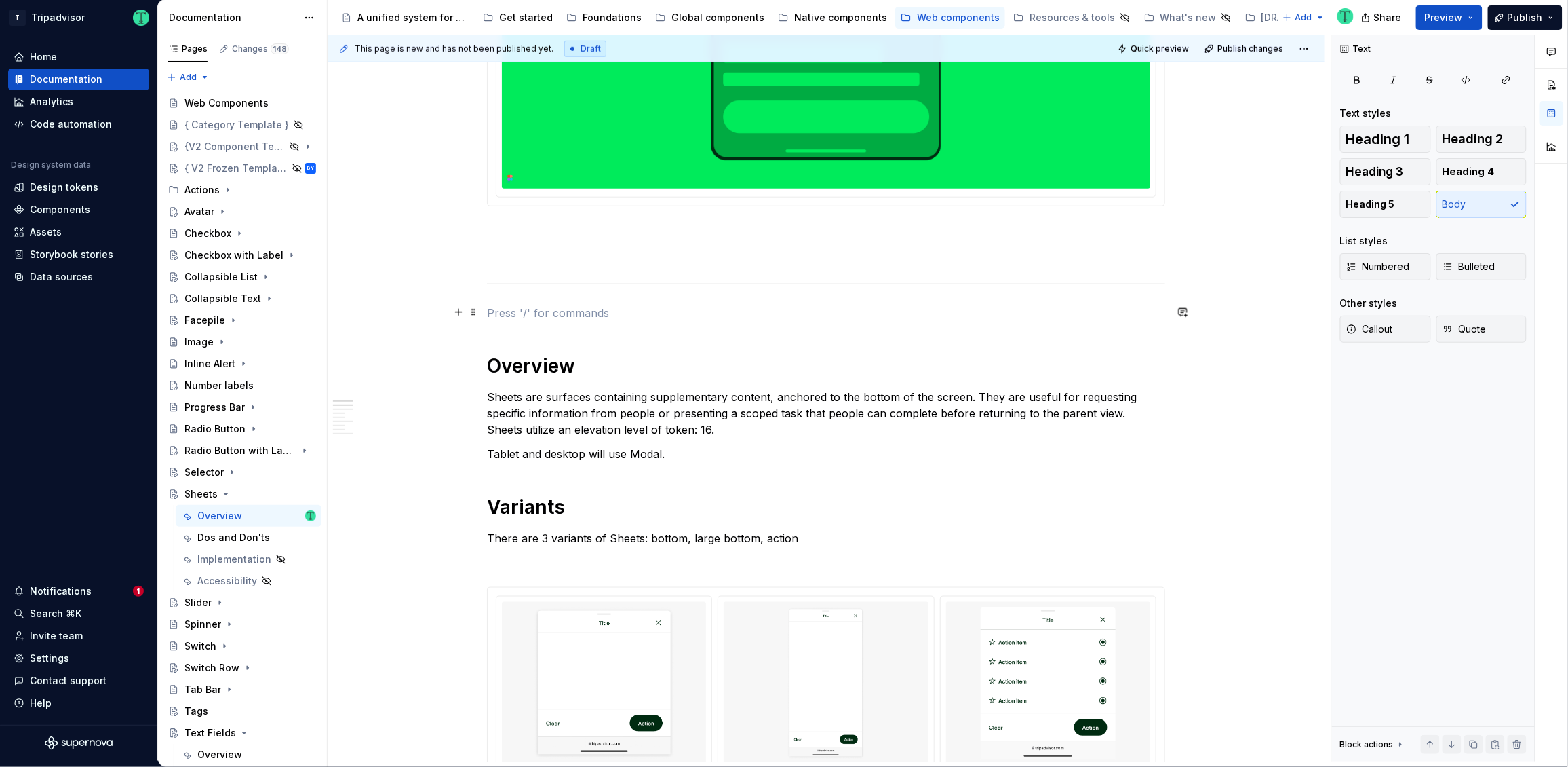
scroll to position [462, 0]
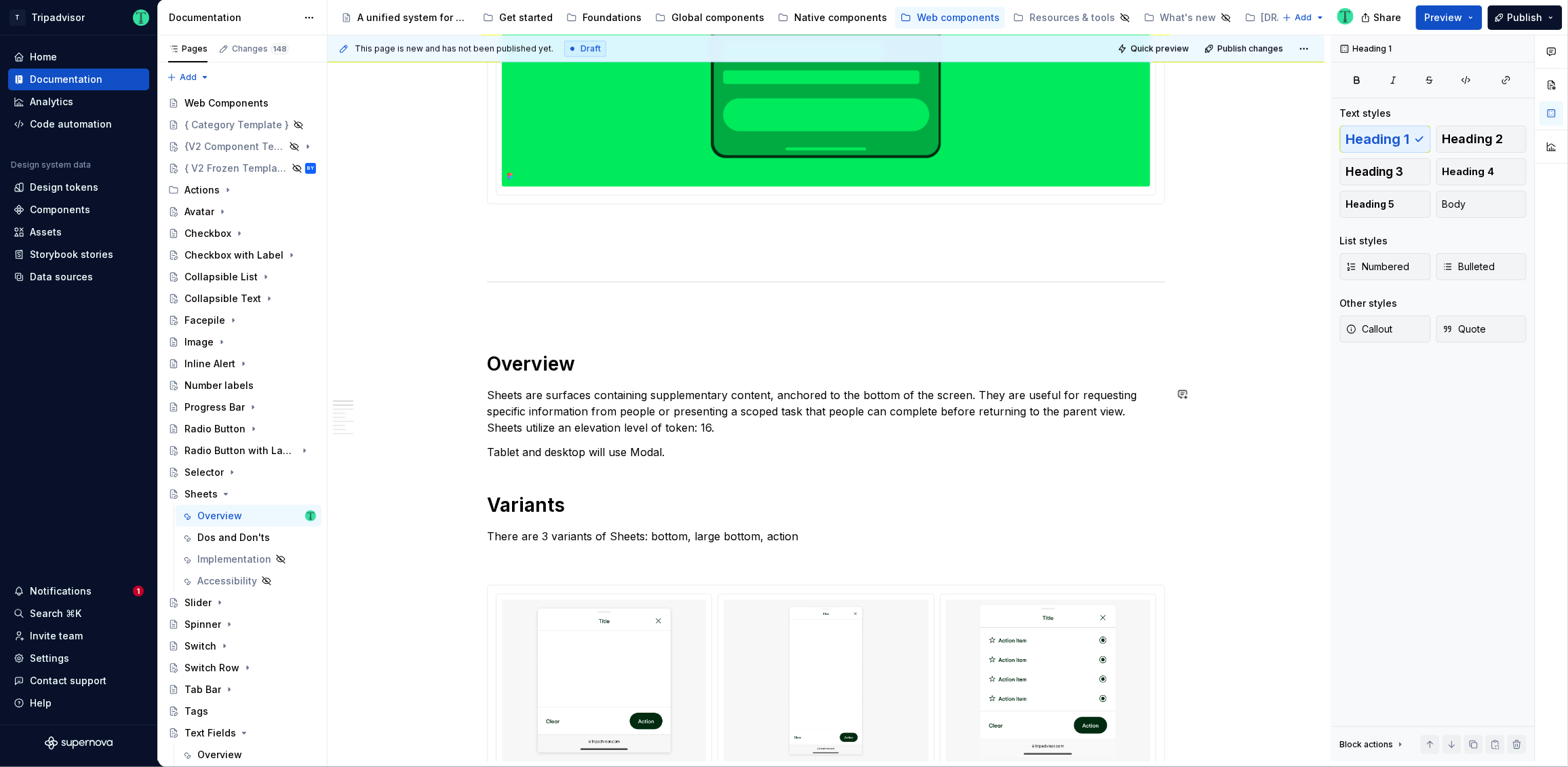
click at [742, 450] on p "Tablet and desktop will use Modal." at bounding box center [826, 452] width 678 height 16
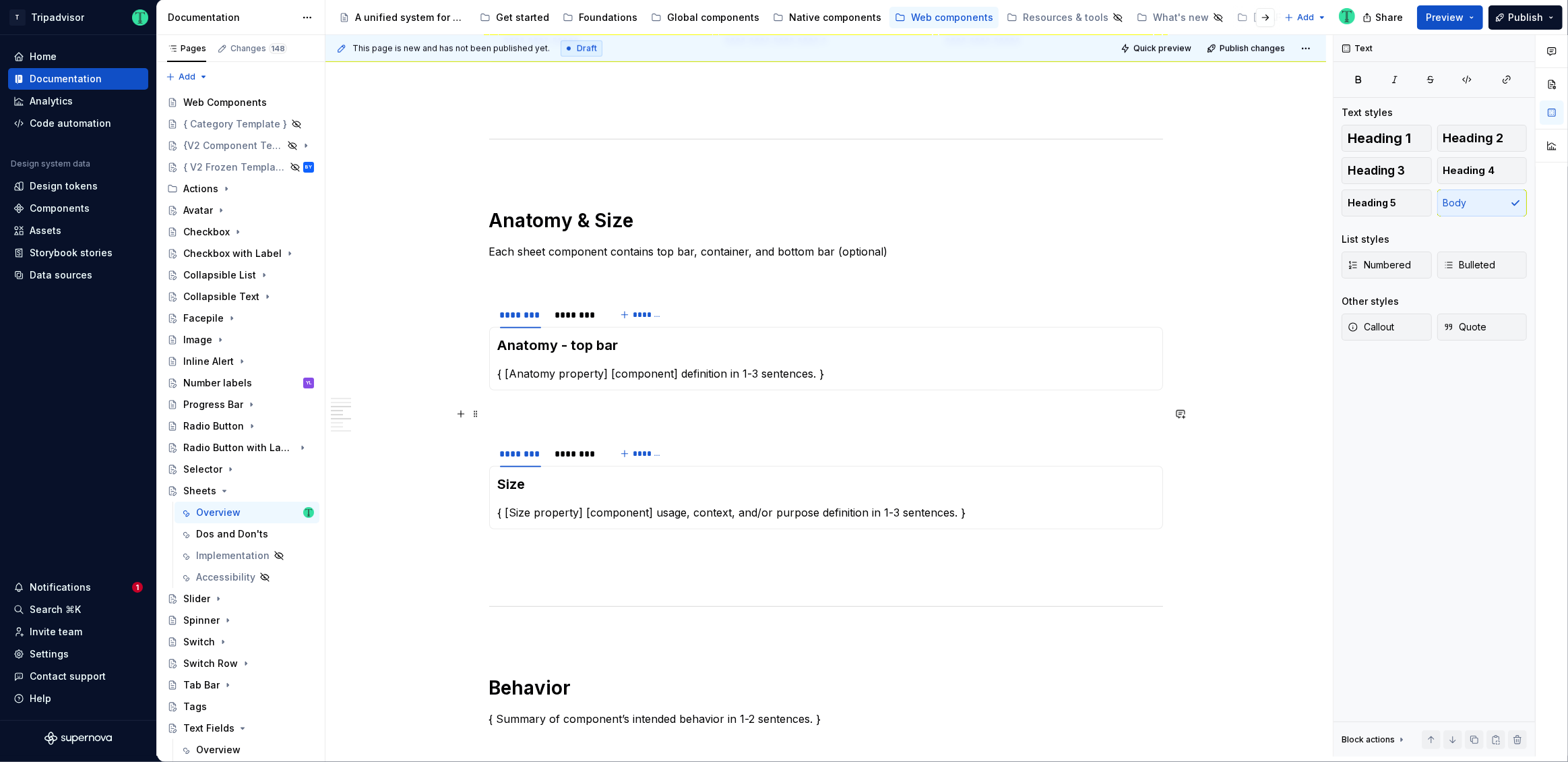
scroll to position [1300, 0]
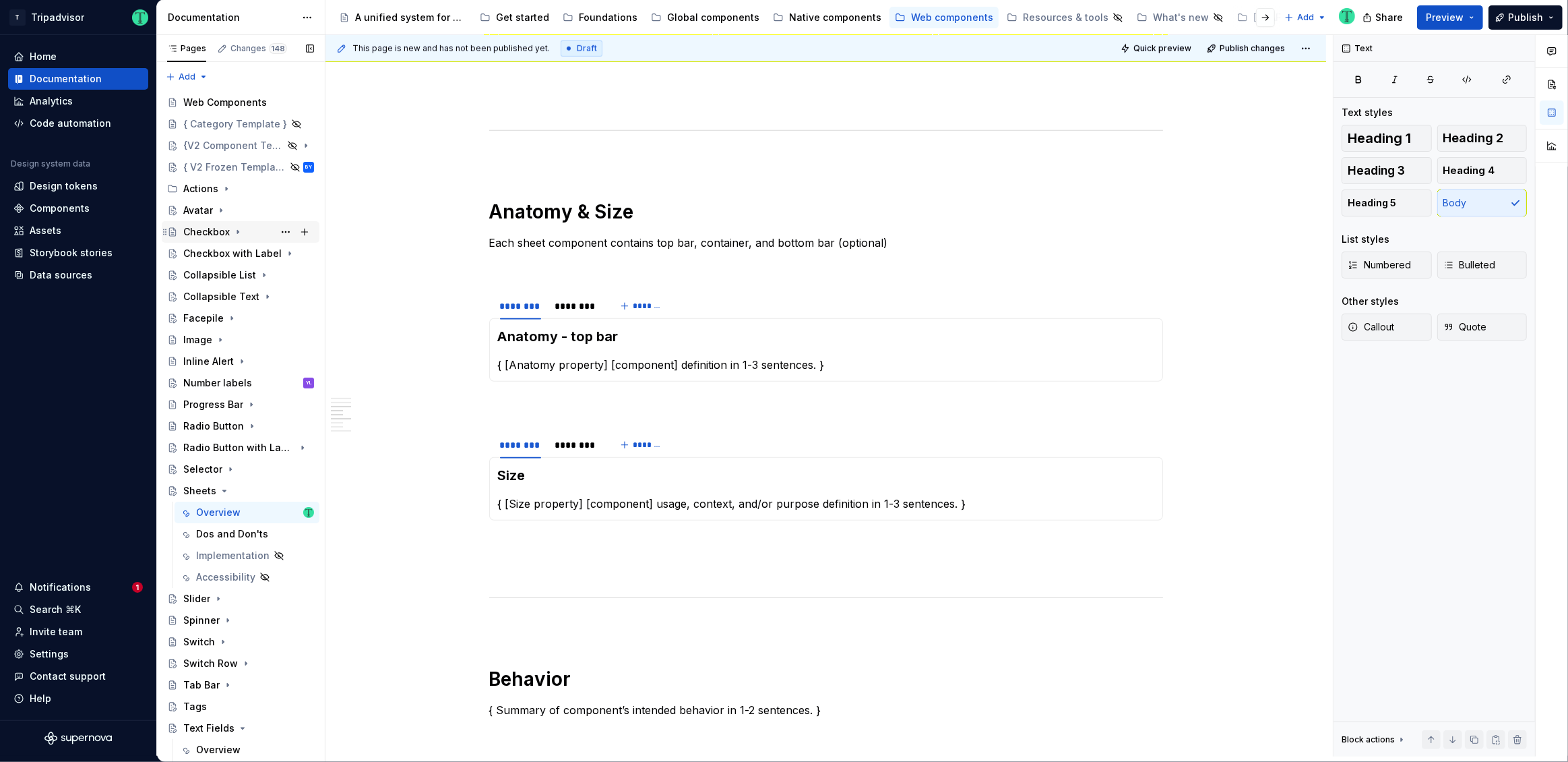
click at [225, 232] on div "Checkbox" at bounding box center [207, 232] width 47 height 14
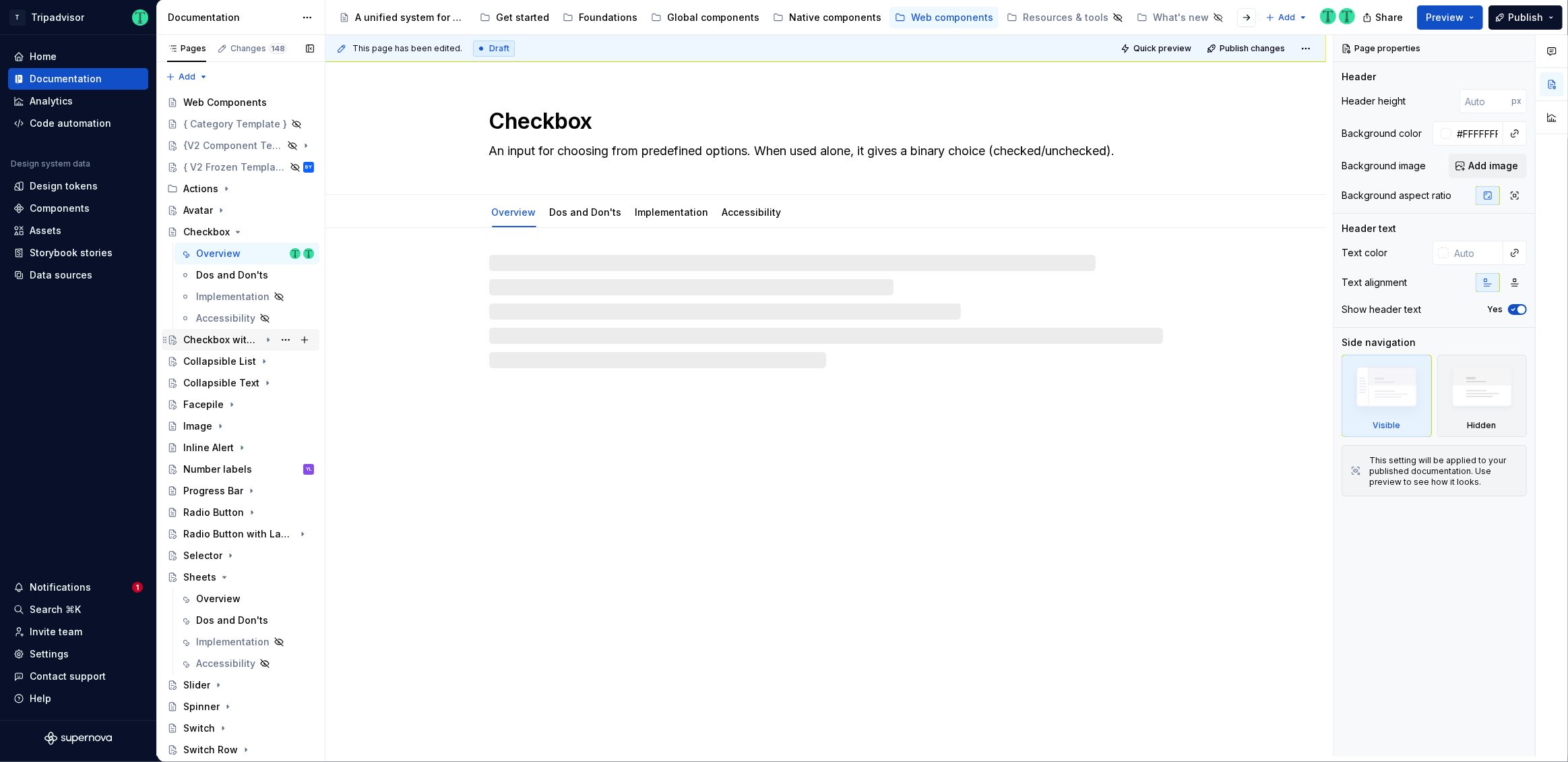
click at [242, 340] on div "Checkbox with Label" at bounding box center [221, 340] width 76 height 14
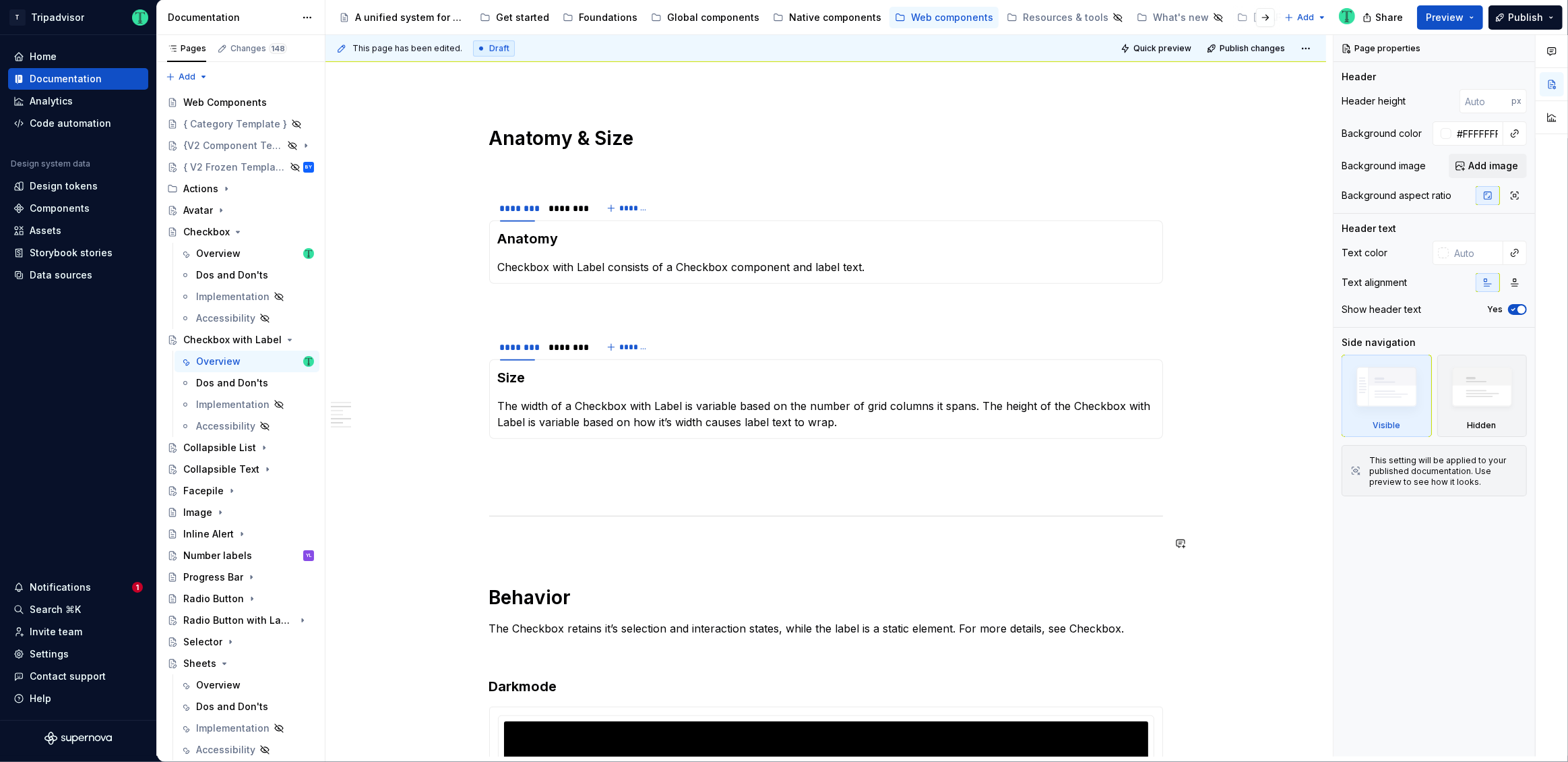
scroll to position [1015, 0]
click at [569, 212] on div "********" at bounding box center [565, 207] width 35 height 14
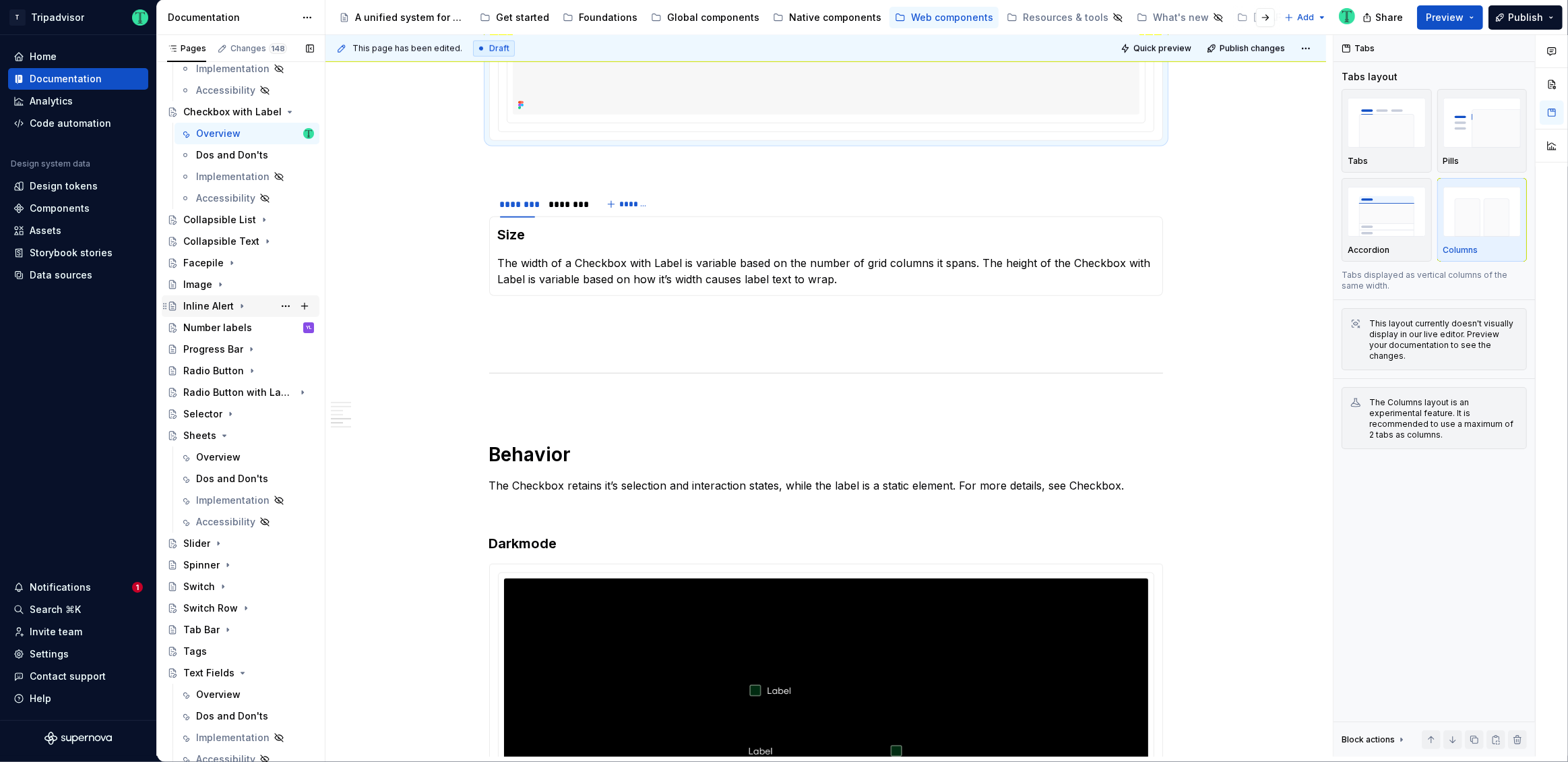
scroll to position [229, 0]
click at [704, 18] on div "Global components" at bounding box center [713, 18] width 92 height 14
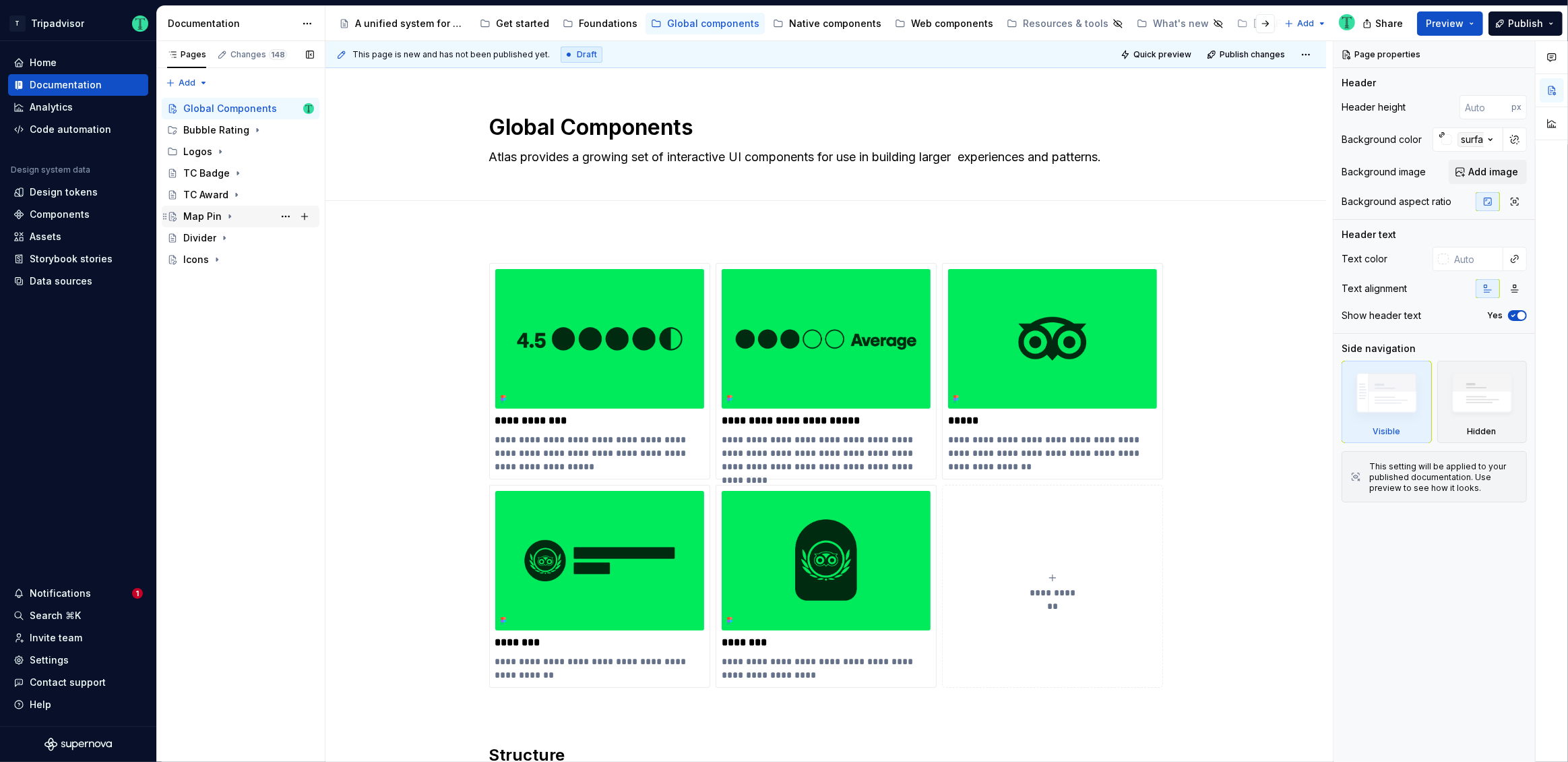
click at [213, 210] on div "Map Pin" at bounding box center [203, 217] width 39 height 14
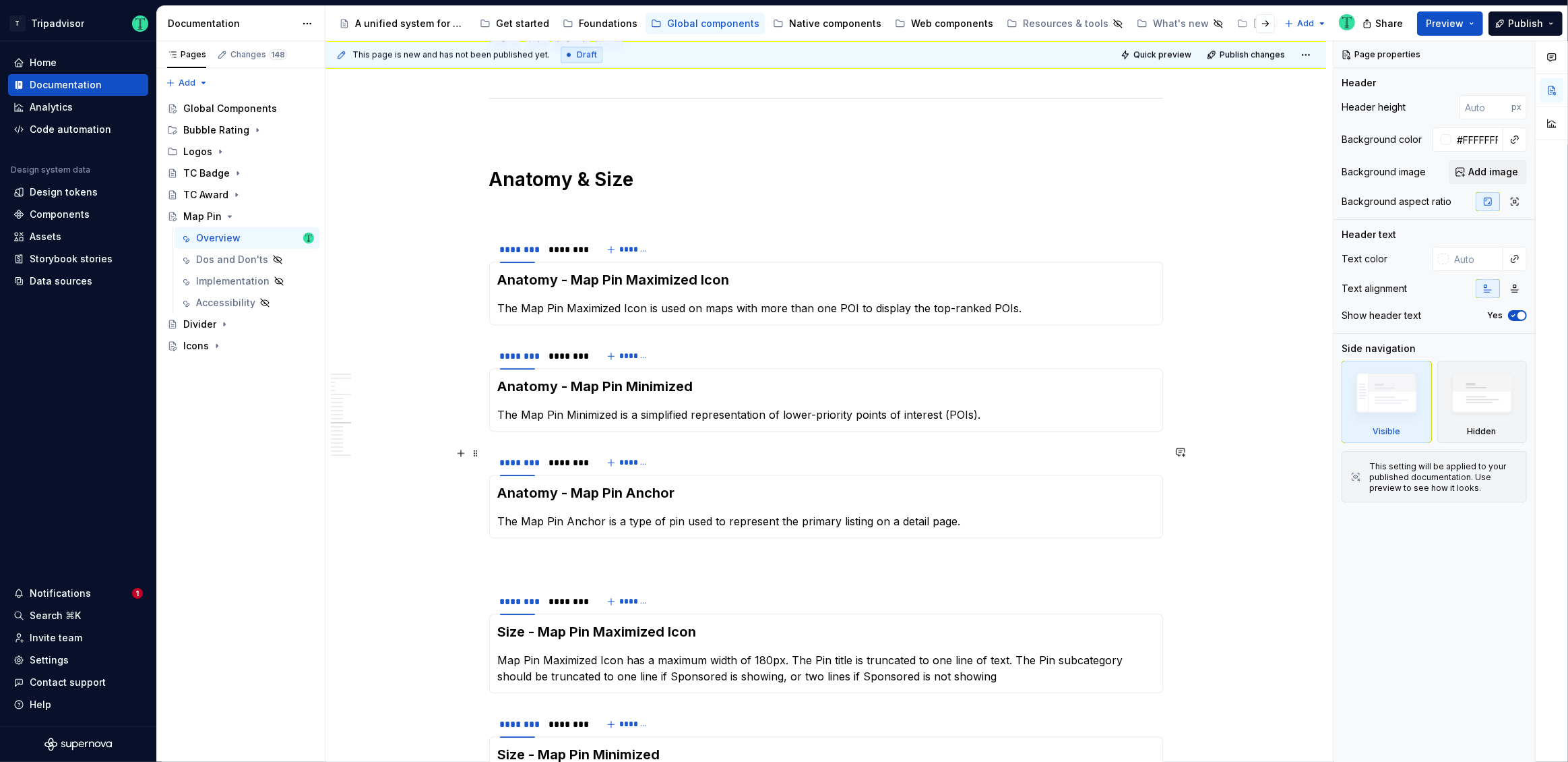
scroll to position [3786, 0]
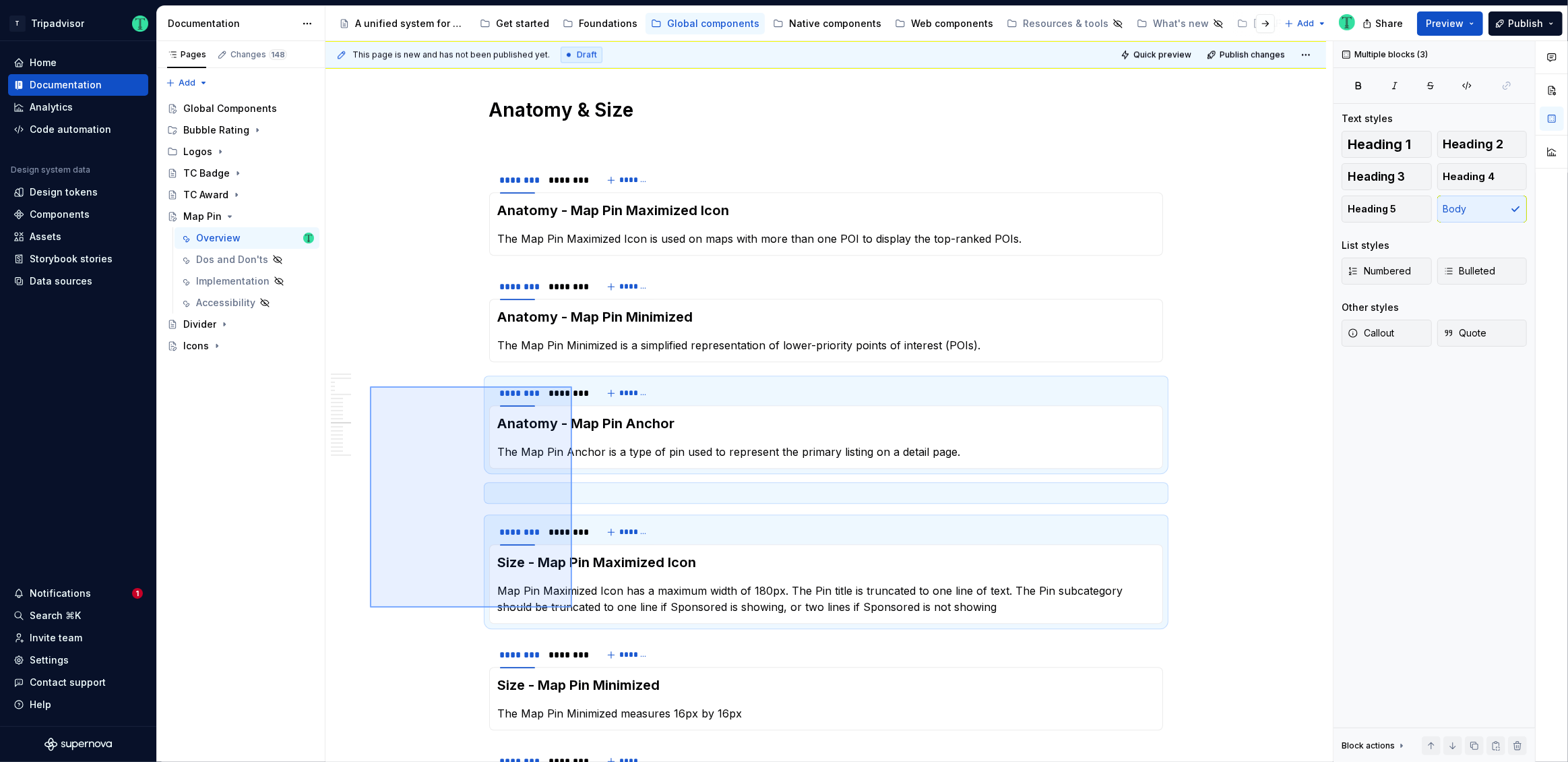
drag, startPoint x: 369, startPoint y: 386, endPoint x: 573, endPoint y: 604, distance: 298.6
click at [572, 607] on div "This page is new and has not been published yet. Draft Quick preview Publish ch…" at bounding box center [829, 401] width 1007 height 721
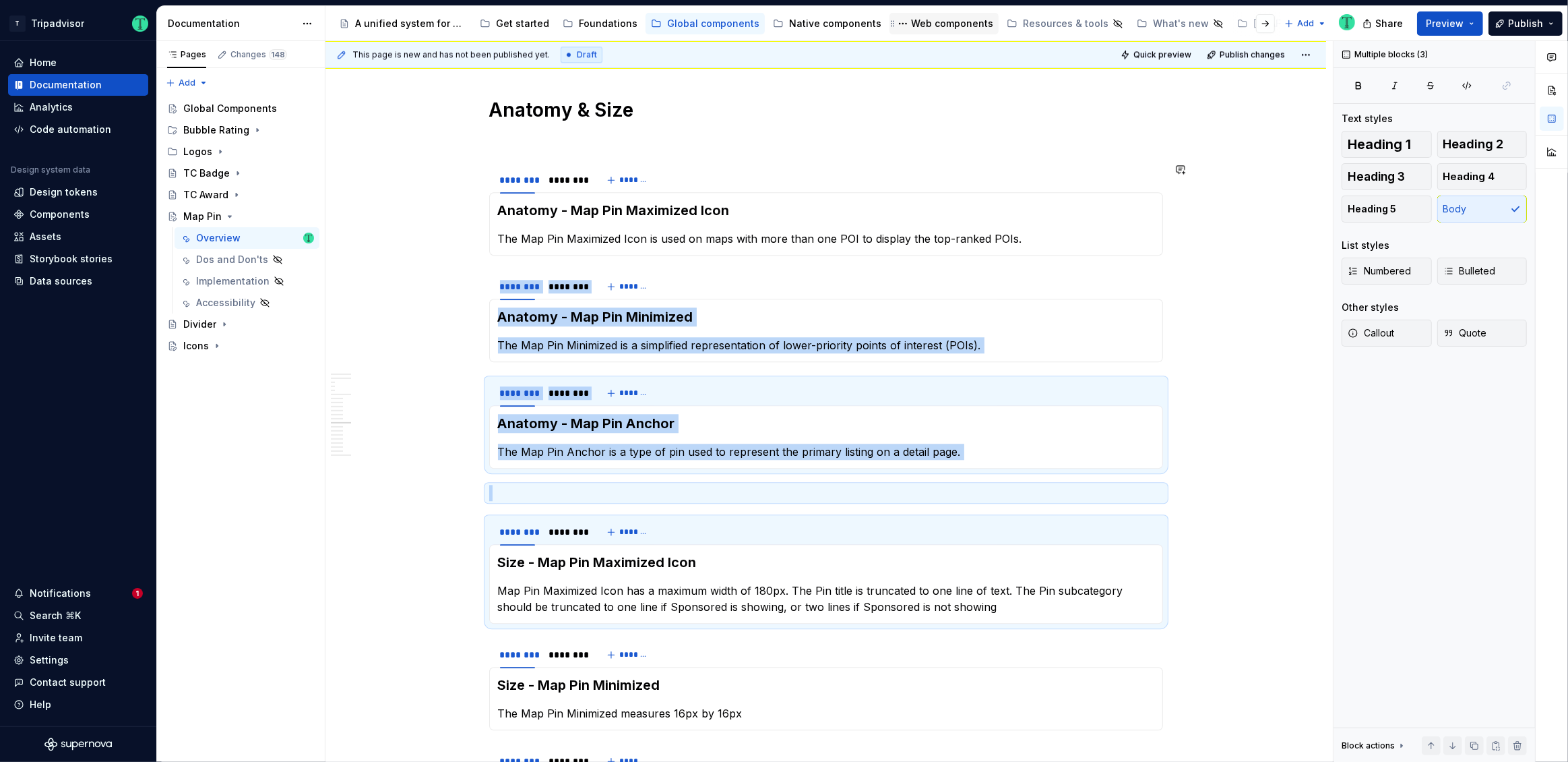
click at [921, 28] on div "Web components" at bounding box center [951, 24] width 82 height 14
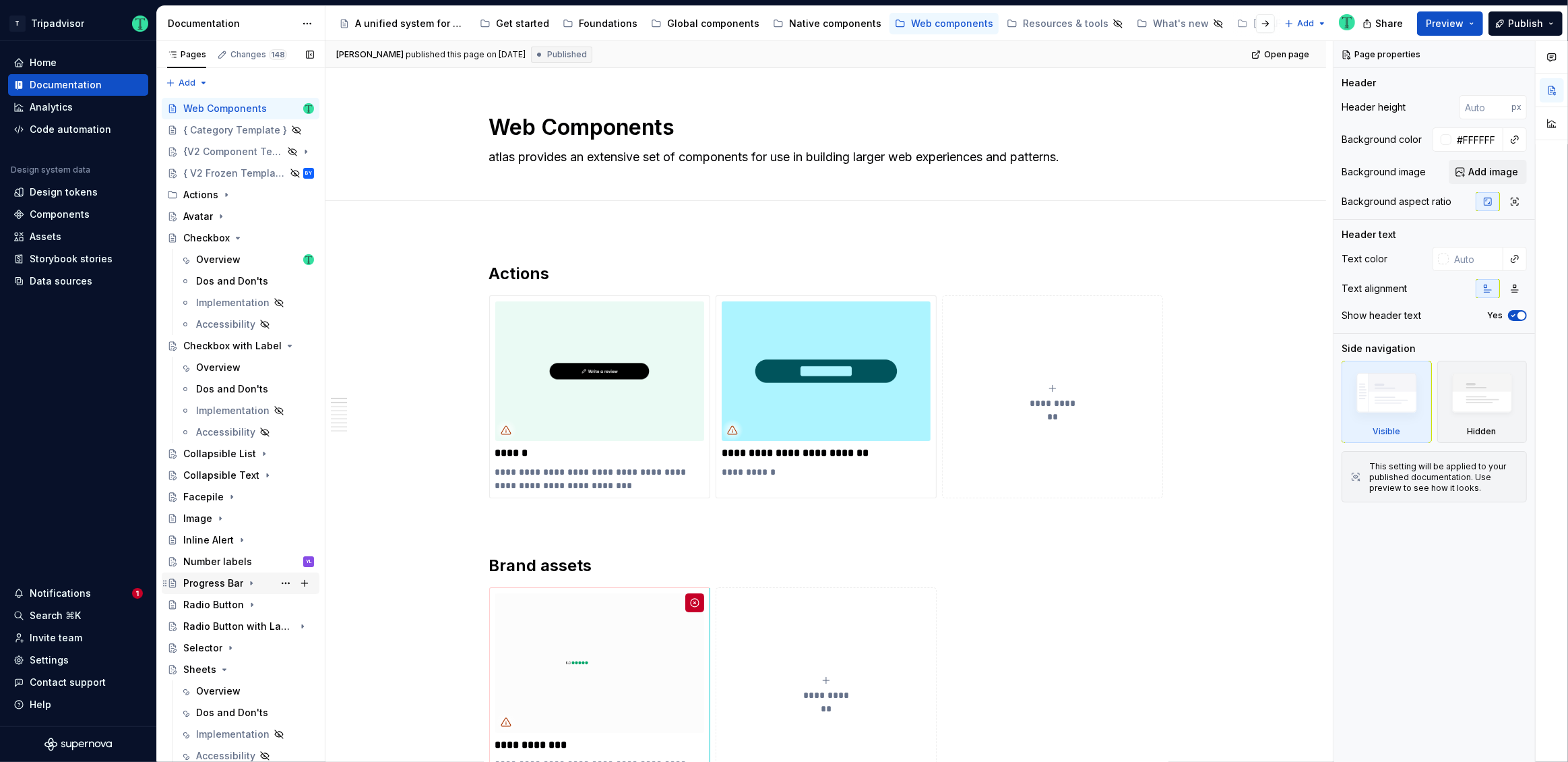
scroll to position [388, 0]
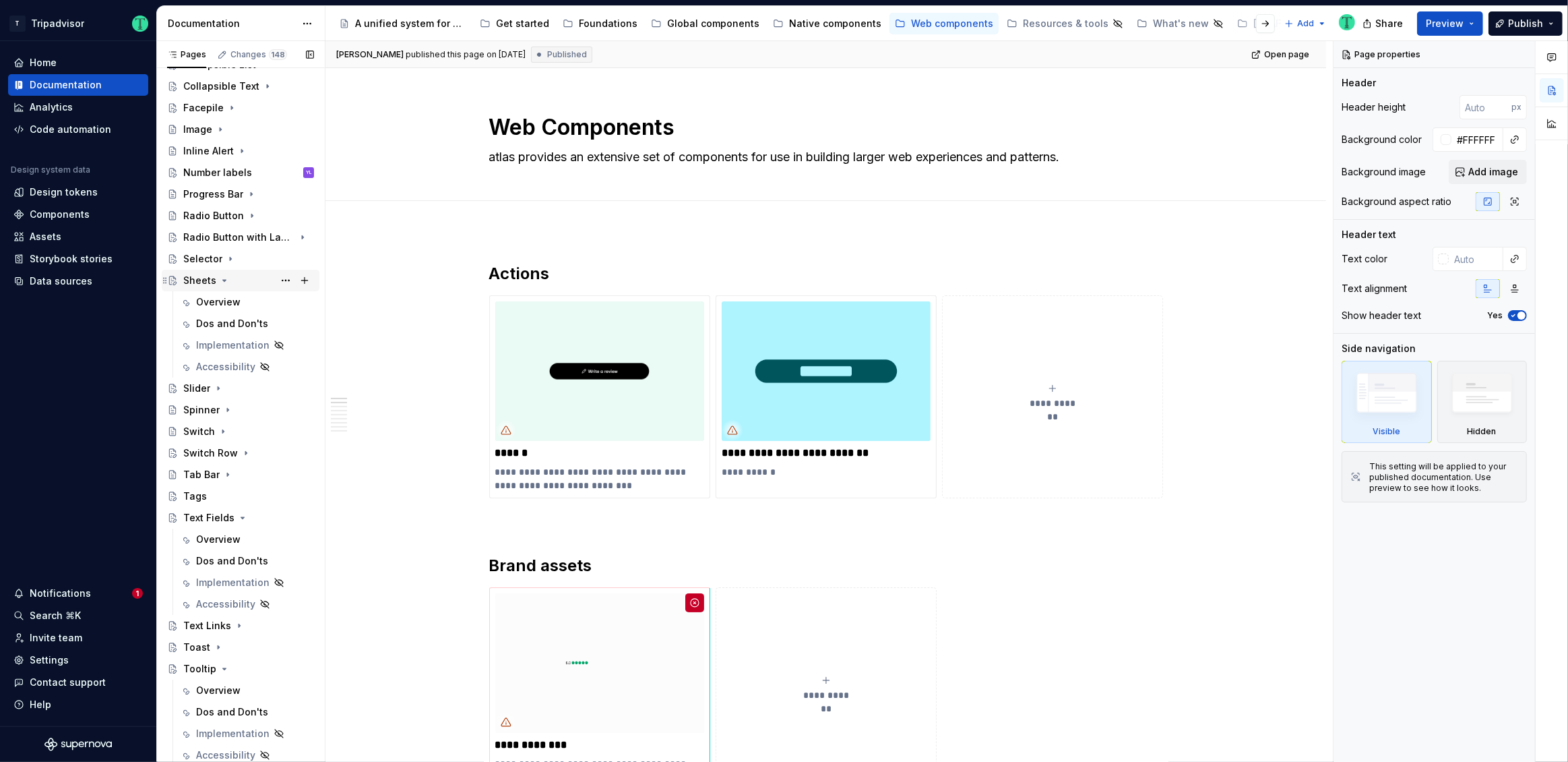
click at [202, 279] on div "Sheets" at bounding box center [200, 280] width 33 height 14
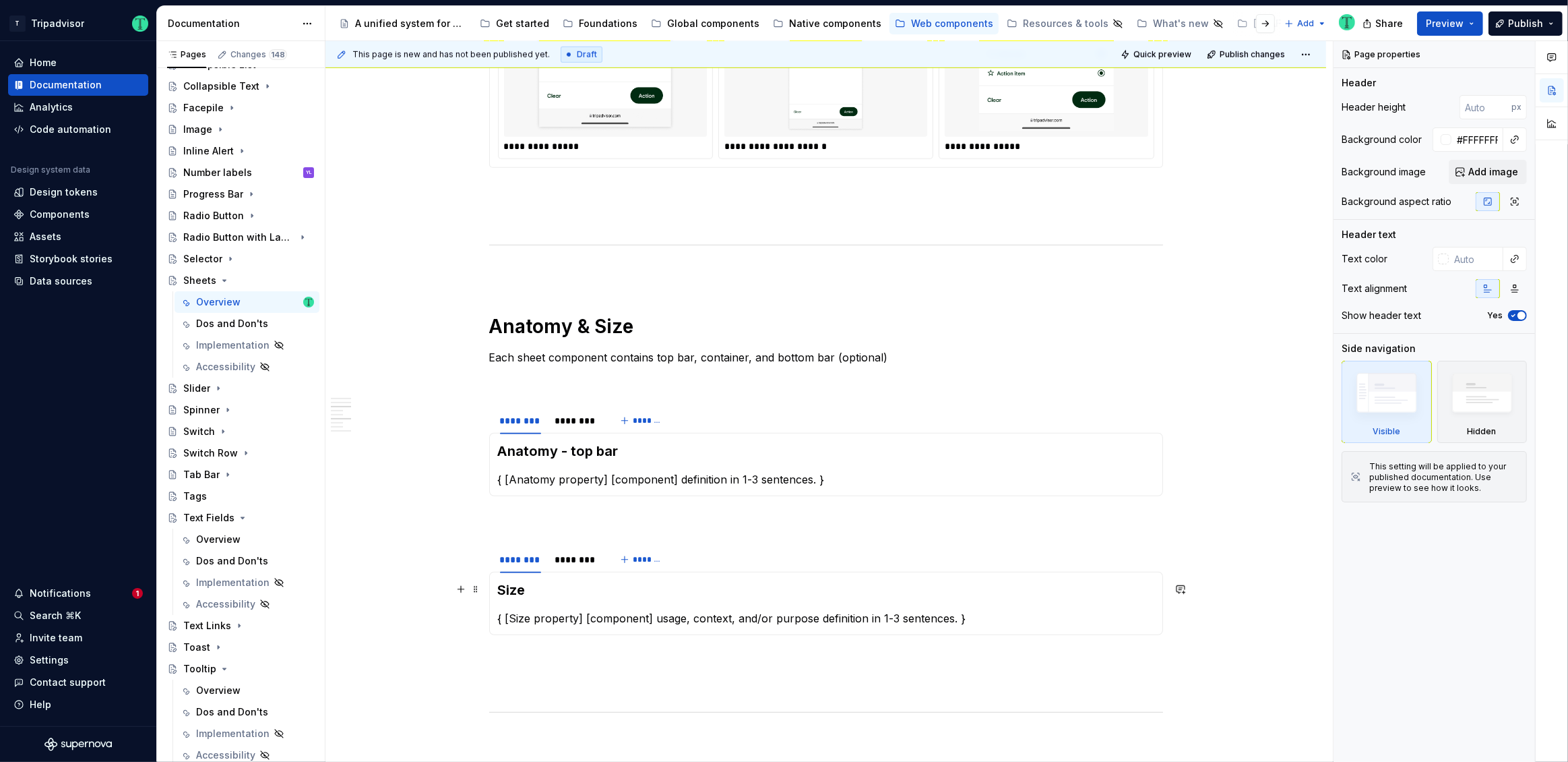
scroll to position [1187, 0]
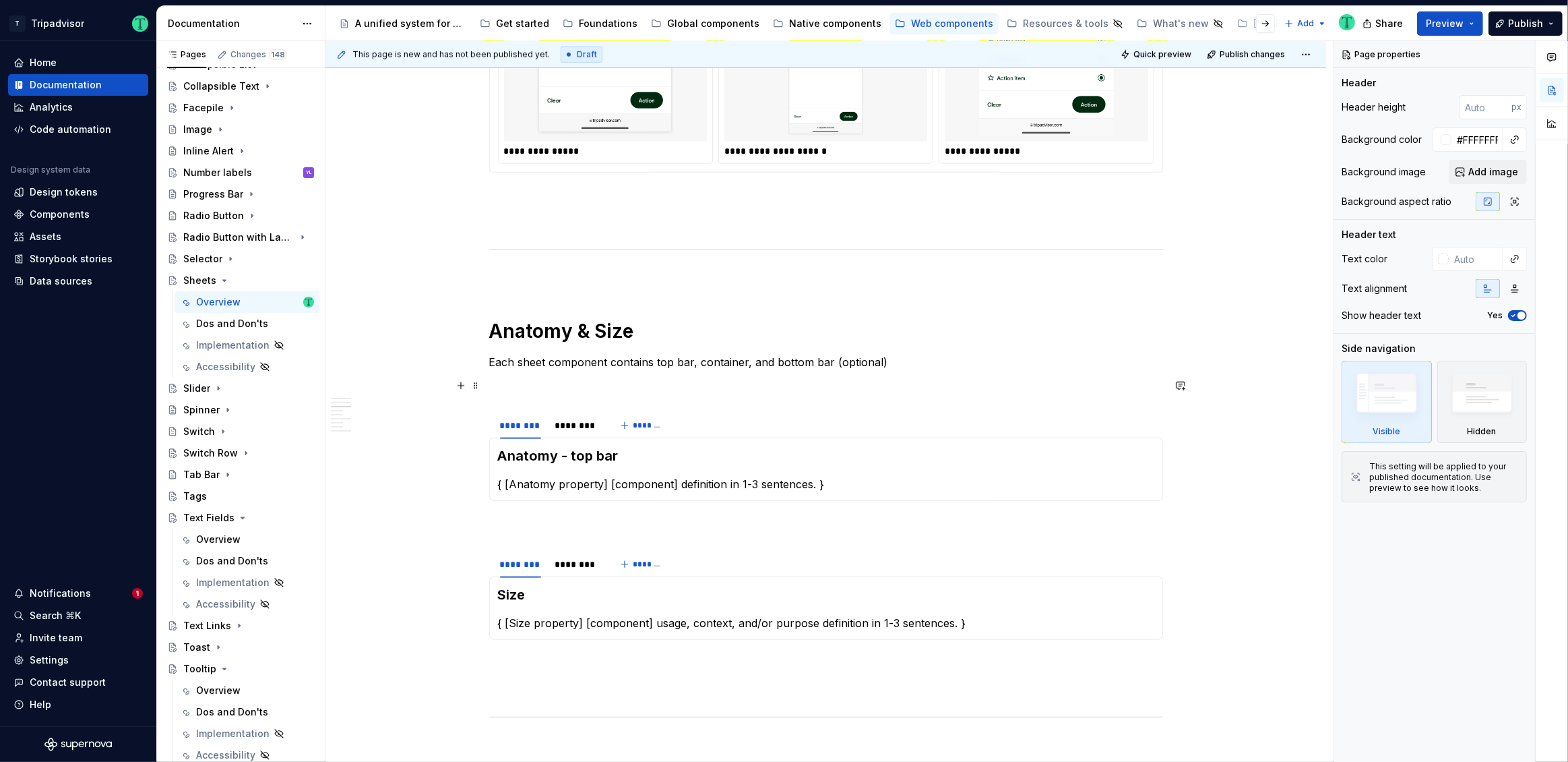
type textarea "*"
click at [504, 385] on p at bounding box center [826, 386] width 673 height 16
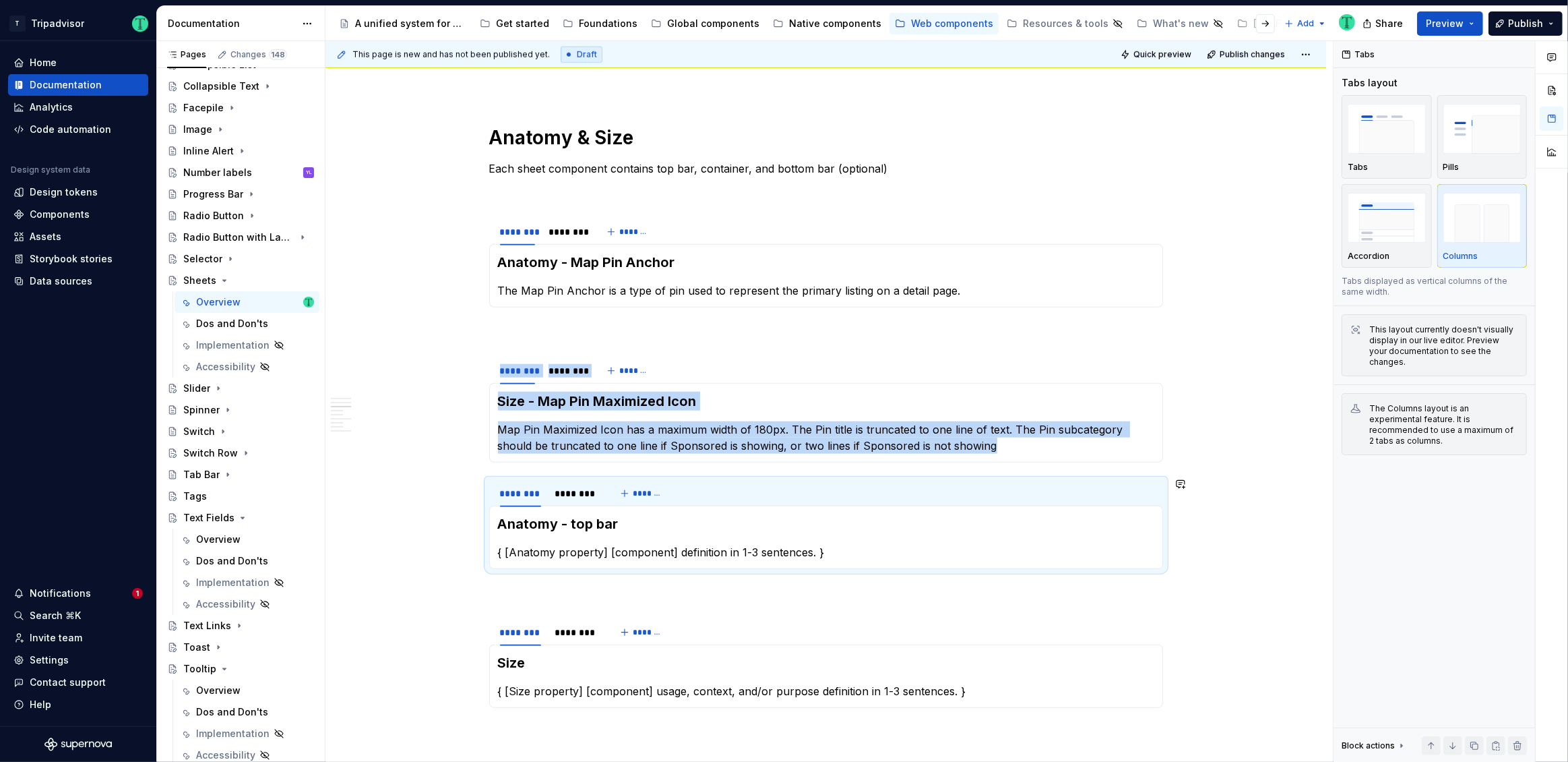
scroll to position [1446, 0]
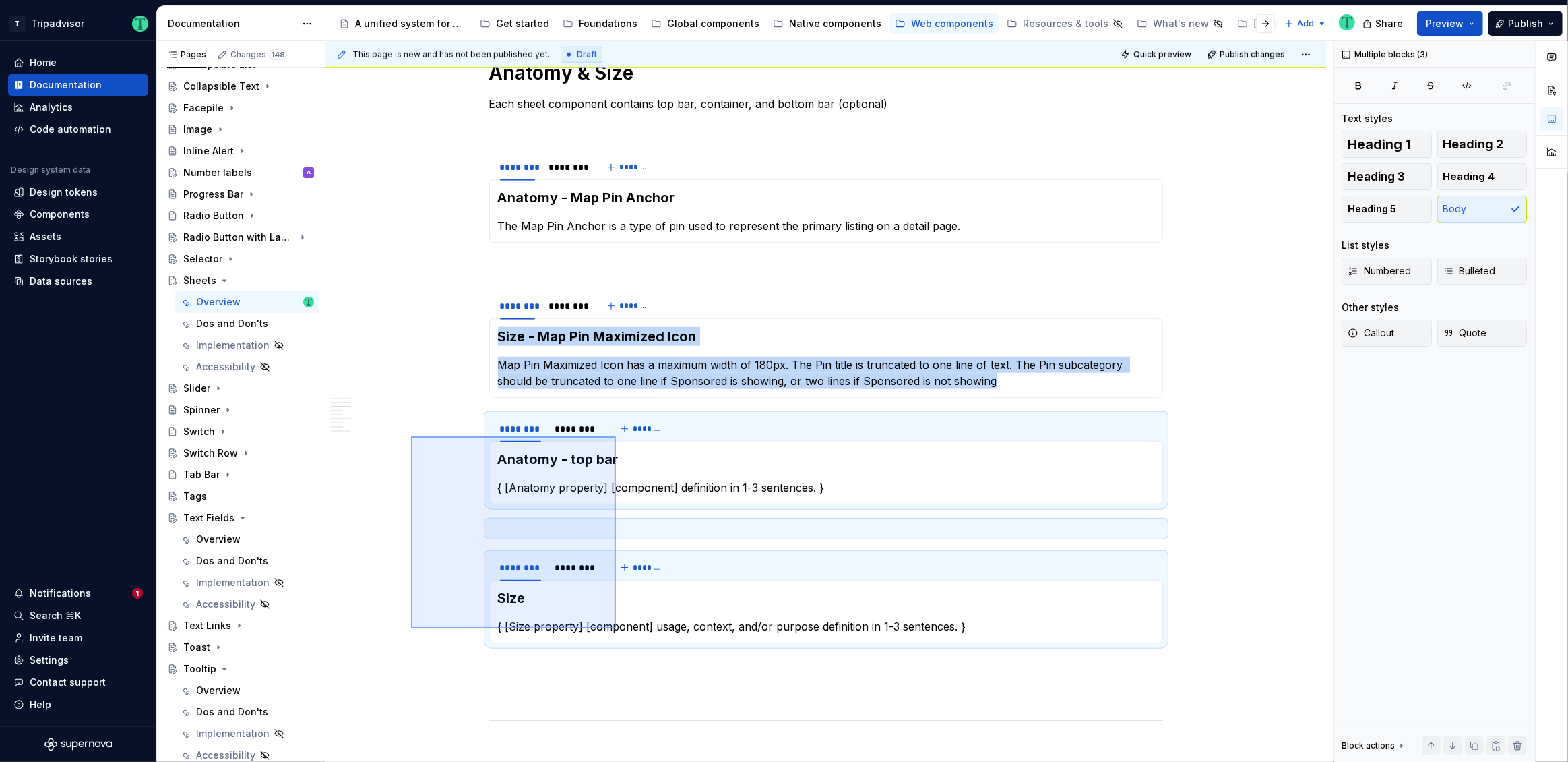
drag, startPoint x: 411, startPoint y: 436, endPoint x: 617, endPoint y: 625, distance: 279.6
click at [617, 625] on div "**********" at bounding box center [829, 401] width 1007 height 721
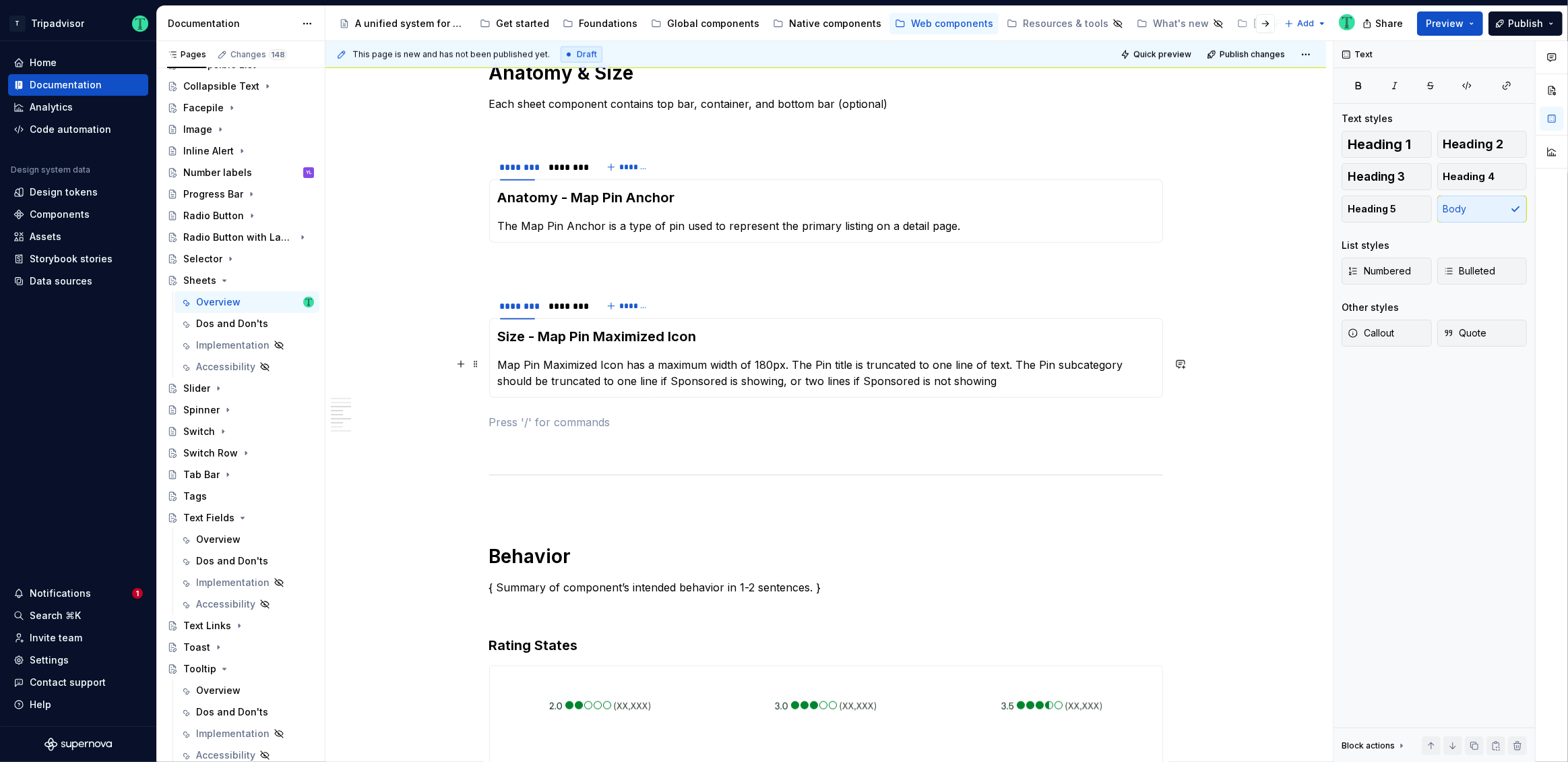
scroll to position [1339, 0]
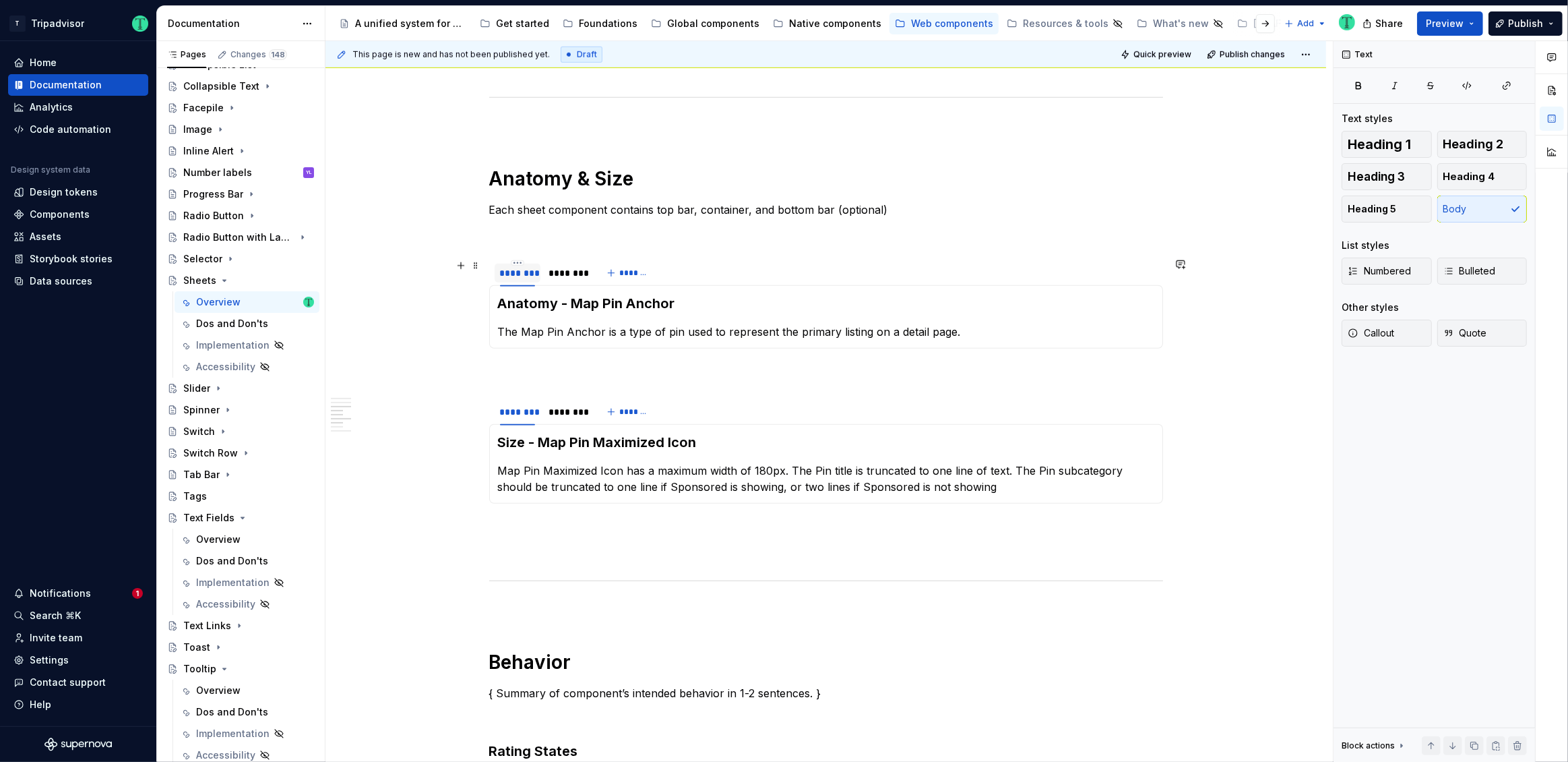
click at [520, 276] on div "********" at bounding box center [516, 273] width 35 height 14
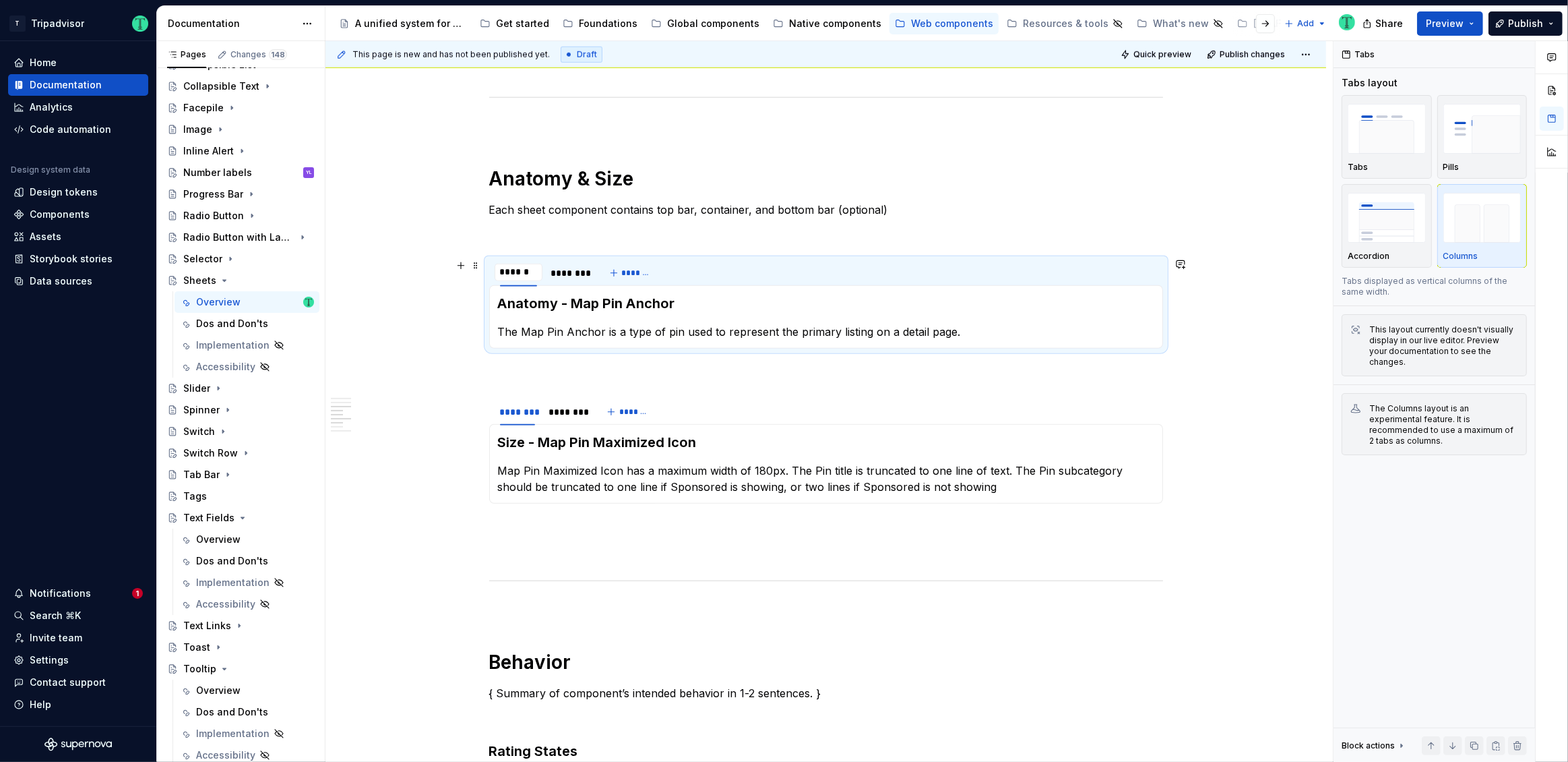
type input "********"
click at [569, 271] on div "********" at bounding box center [571, 273] width 35 height 14
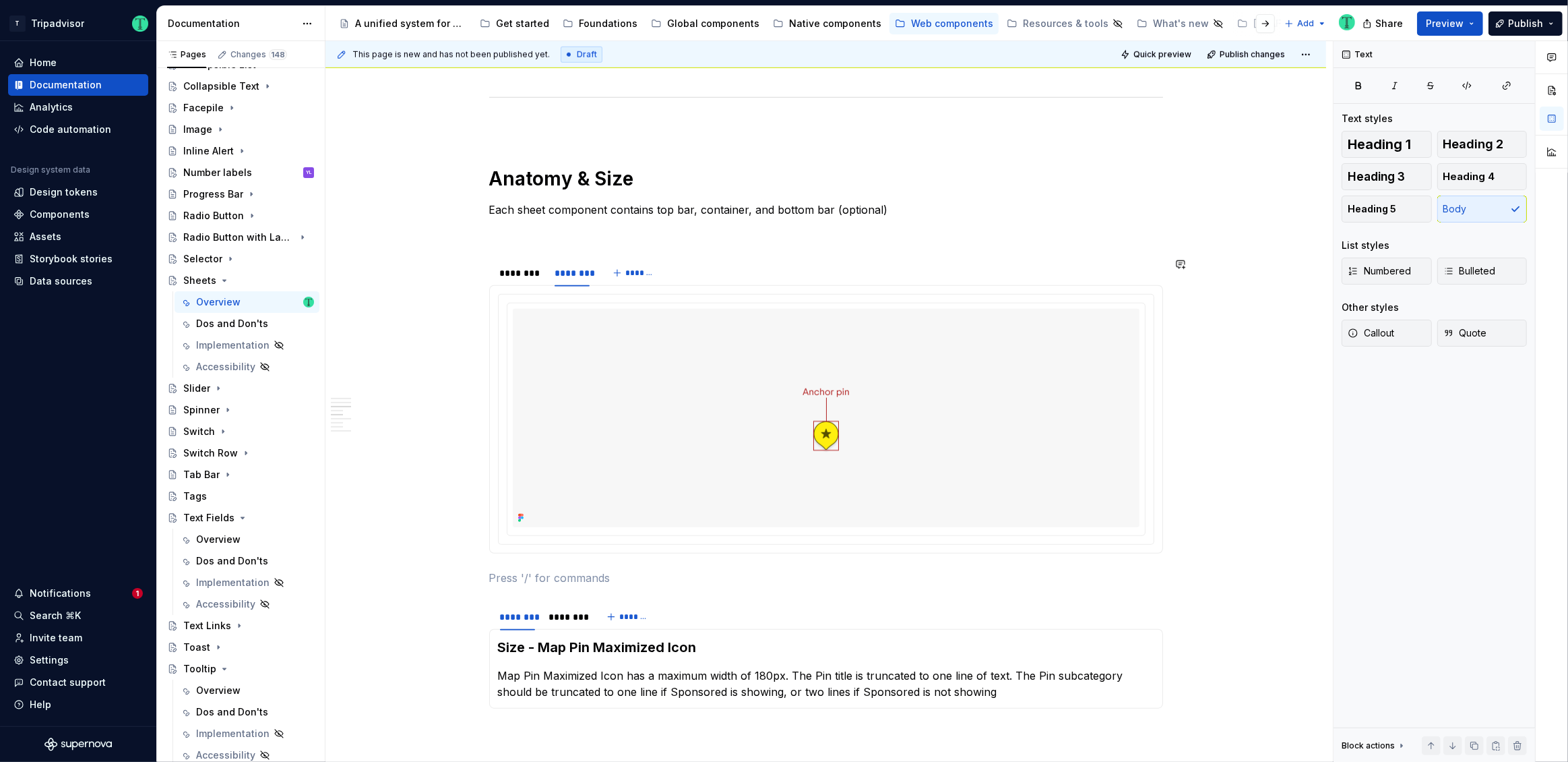
click at [569, 271] on div "********" at bounding box center [571, 273] width 35 height 14
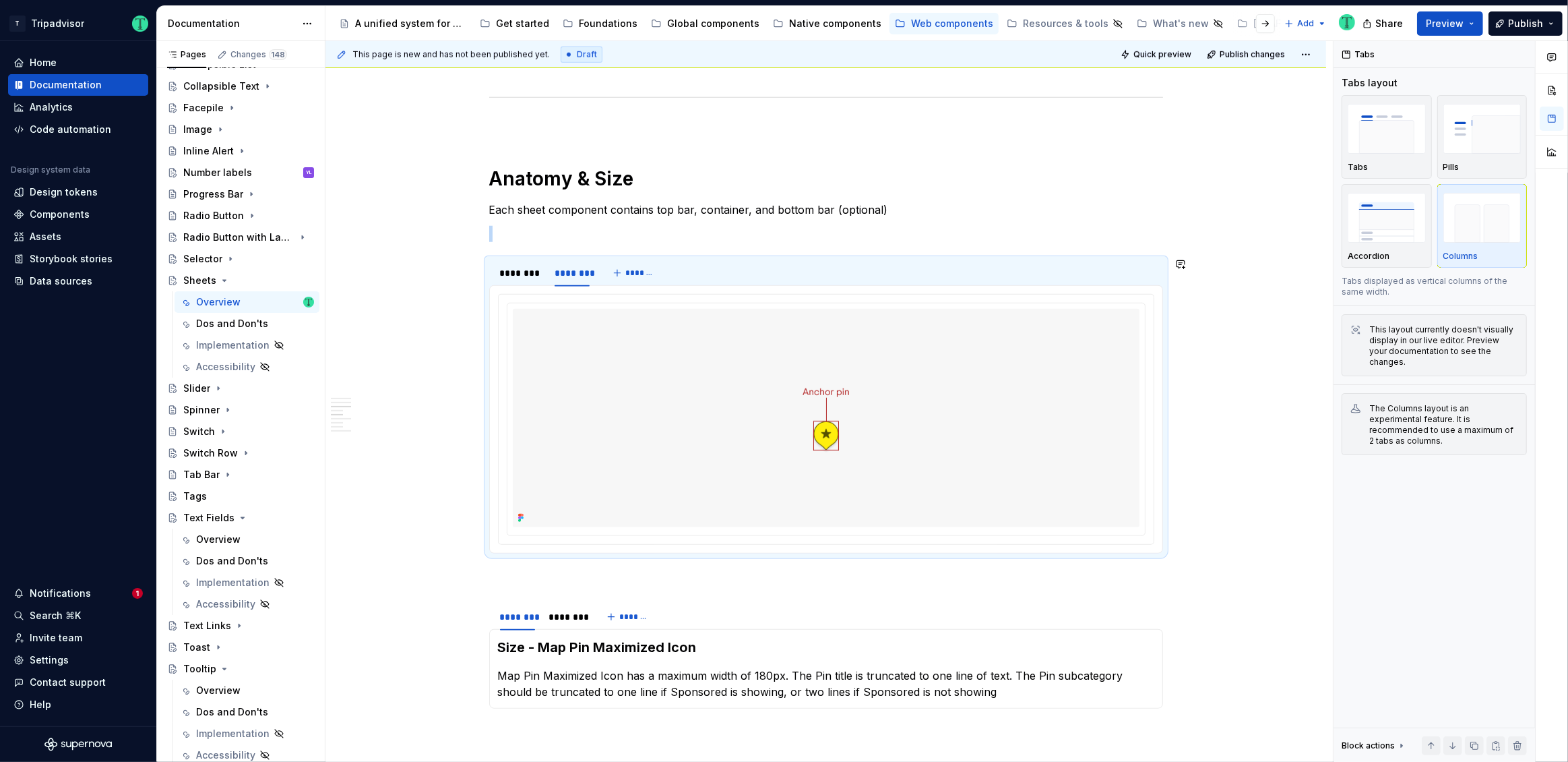
click at [569, 271] on div "********" at bounding box center [571, 273] width 35 height 14
type input "********"
click at [513, 610] on div "********" at bounding box center [516, 617] width 35 height 14
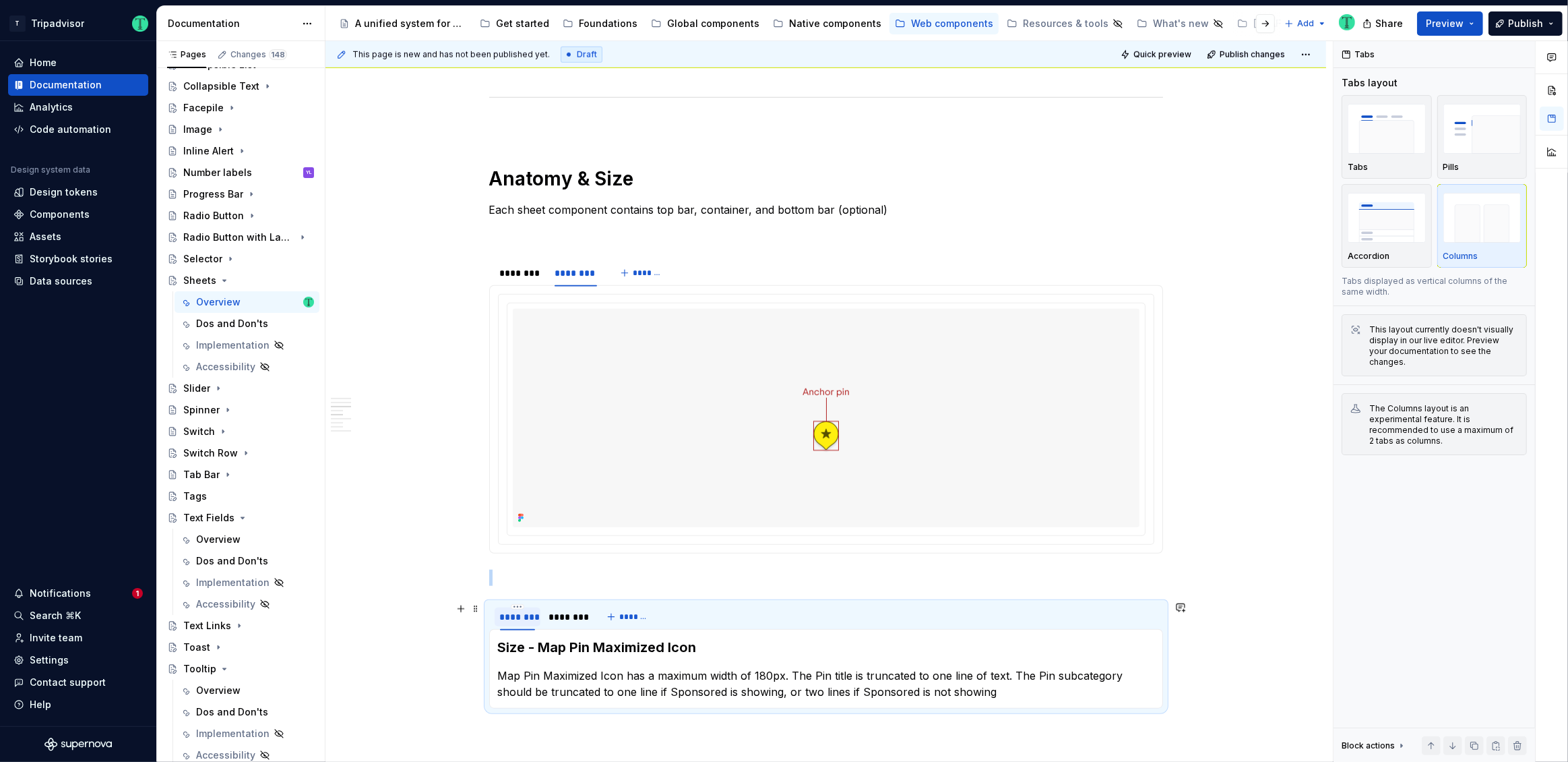
click at [513, 610] on div "********" at bounding box center [516, 617] width 35 height 14
type input "********"
click at [578, 614] on div "********" at bounding box center [571, 617] width 35 height 14
type input "********"
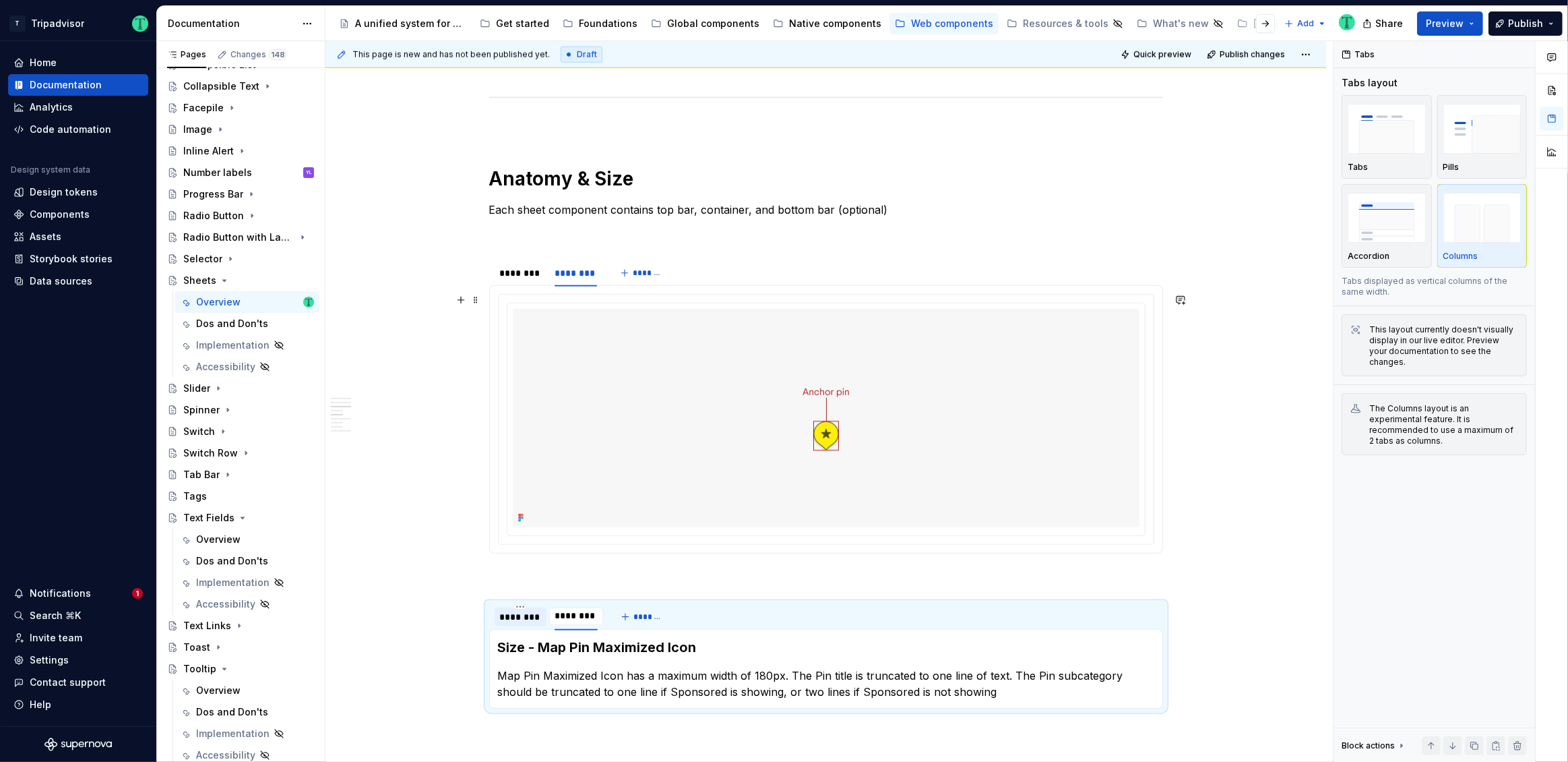
click at [422, 405] on div "**********" at bounding box center [825, 723] width 1000 height 3592
click at [441, 372] on div "**********" at bounding box center [825, 723] width 1000 height 3592
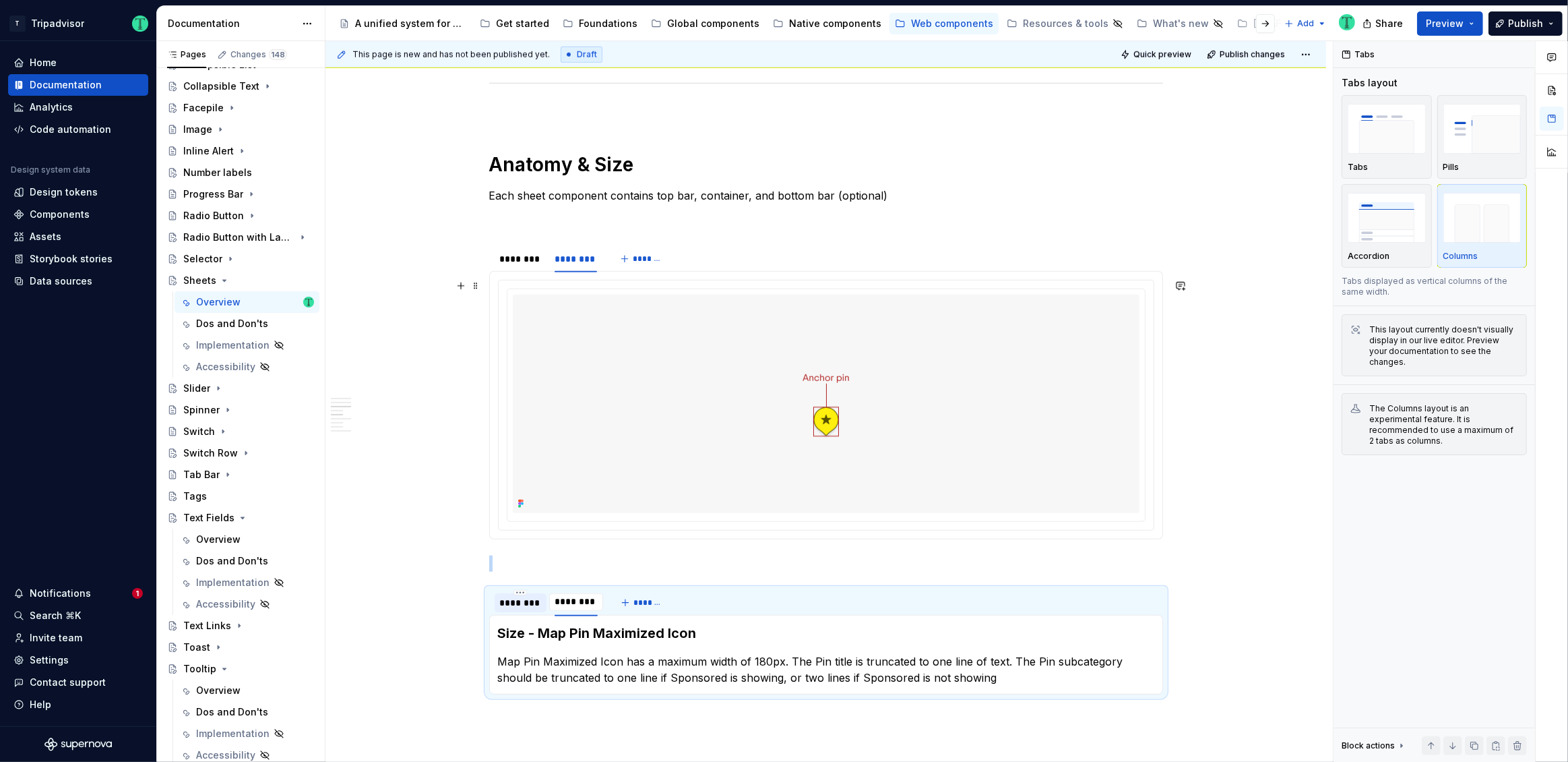
scroll to position [1352, 0]
type textarea "*"
click at [526, 263] on div "********" at bounding box center [519, 260] width 41 height 14
click at [510, 265] on div "********" at bounding box center [520, 259] width 52 height 19
click at [428, 326] on div "**********" at bounding box center [825, 710] width 1000 height 3592
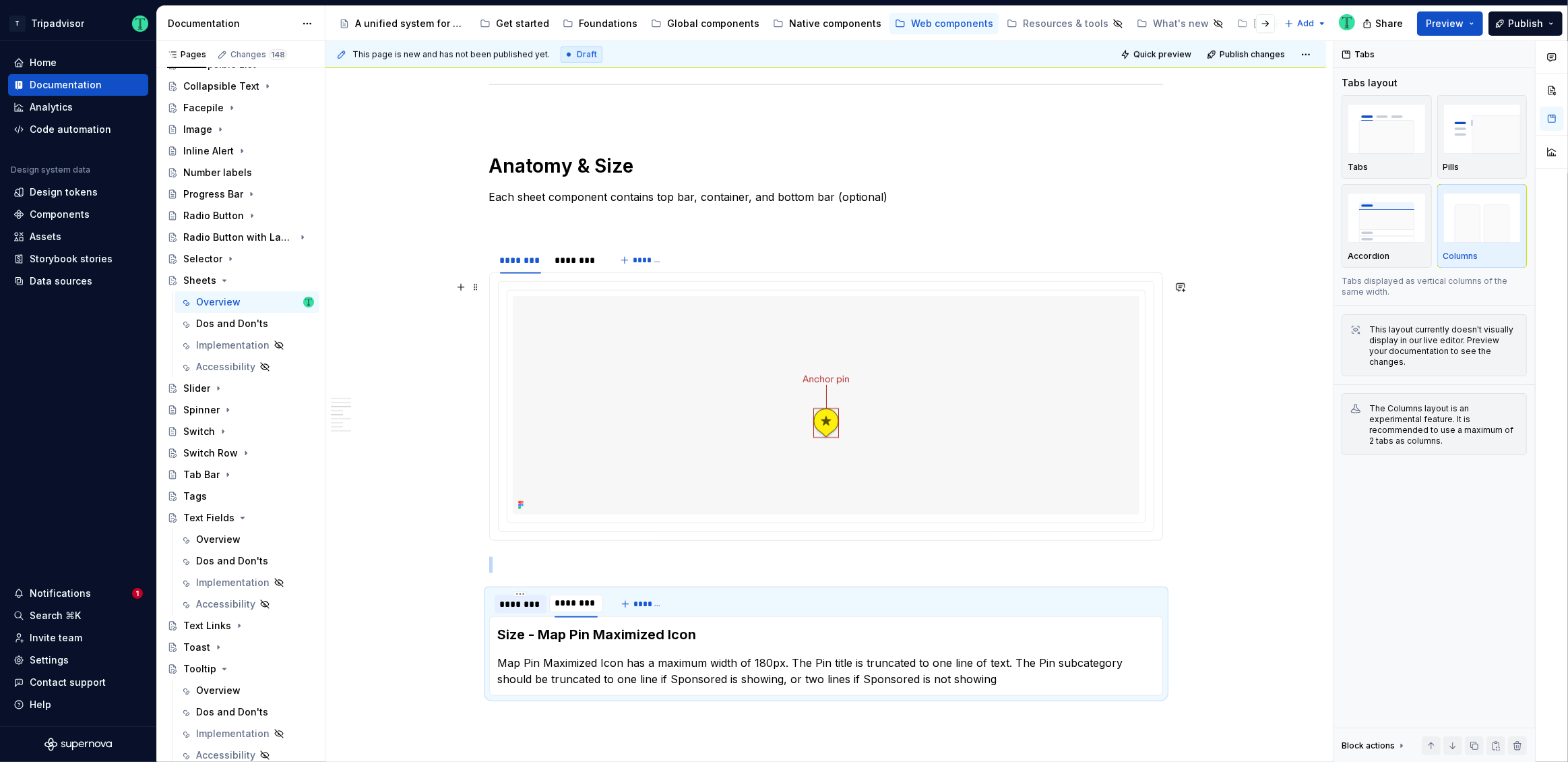
click at [428, 326] on div "**********" at bounding box center [825, 710] width 1000 height 3592
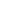
type textarea "*"
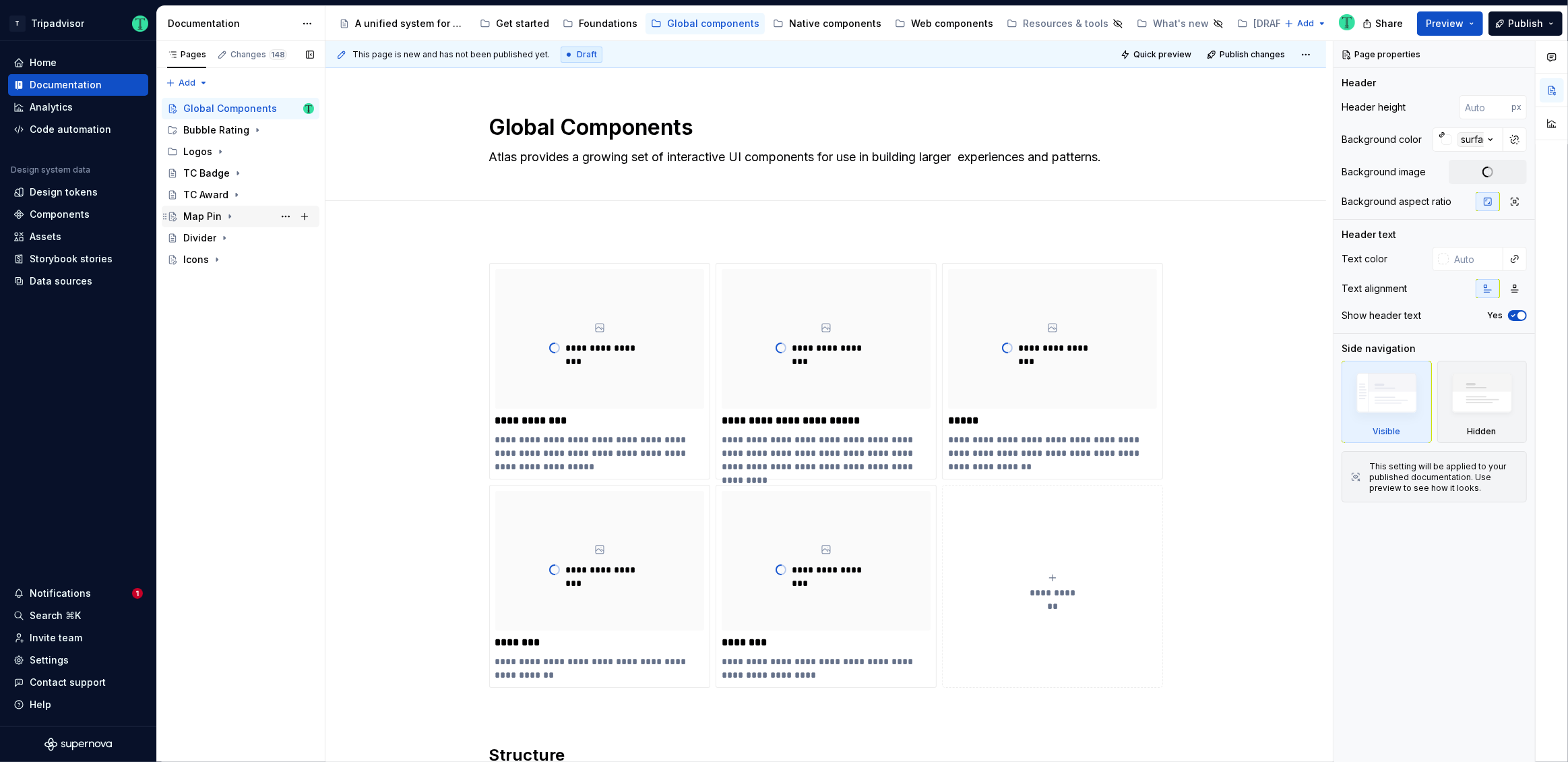
click at [207, 215] on div "Map Pin" at bounding box center [203, 217] width 39 height 14
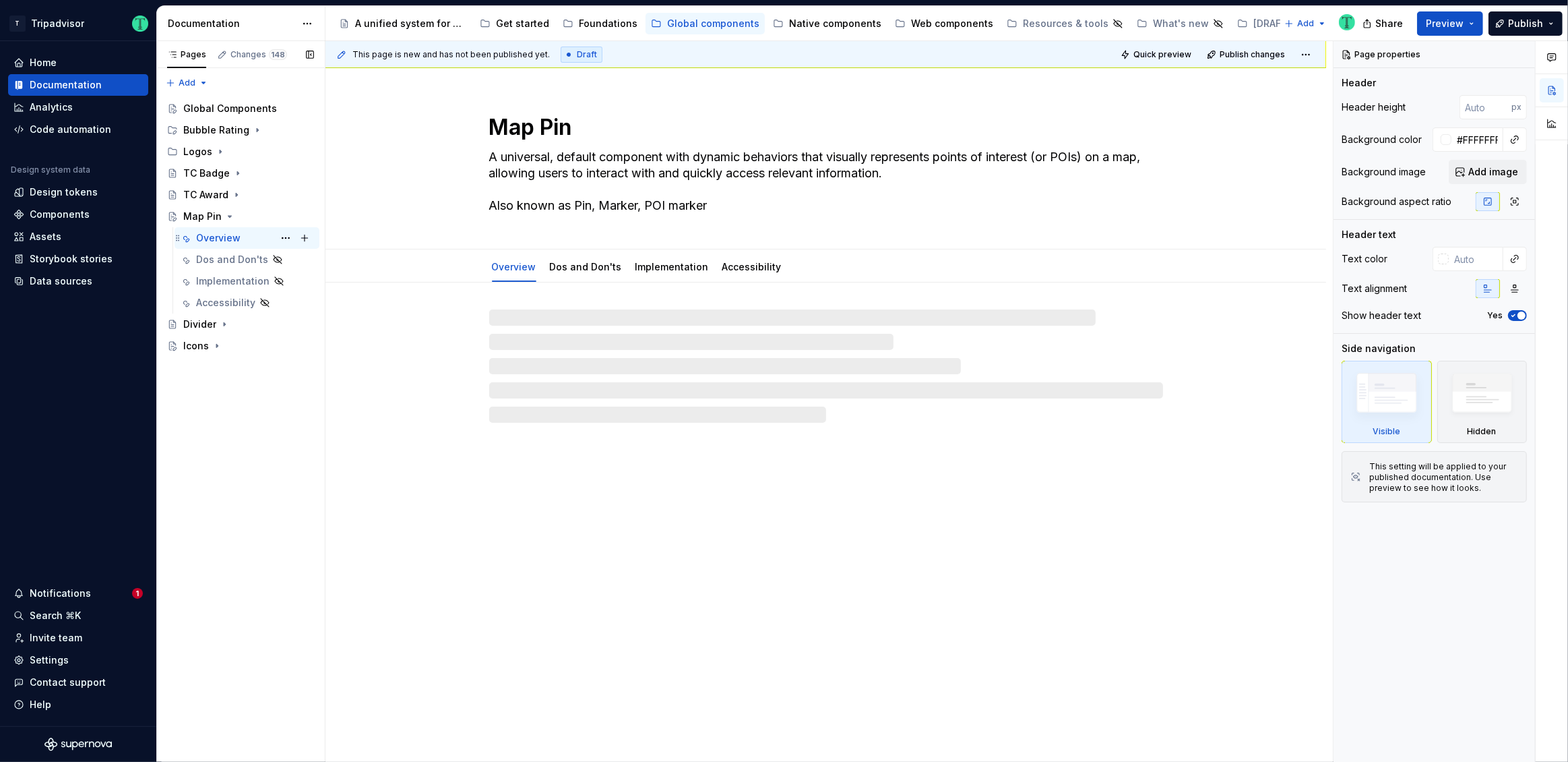
click at [227, 232] on div "Overview" at bounding box center [217, 238] width 45 height 14
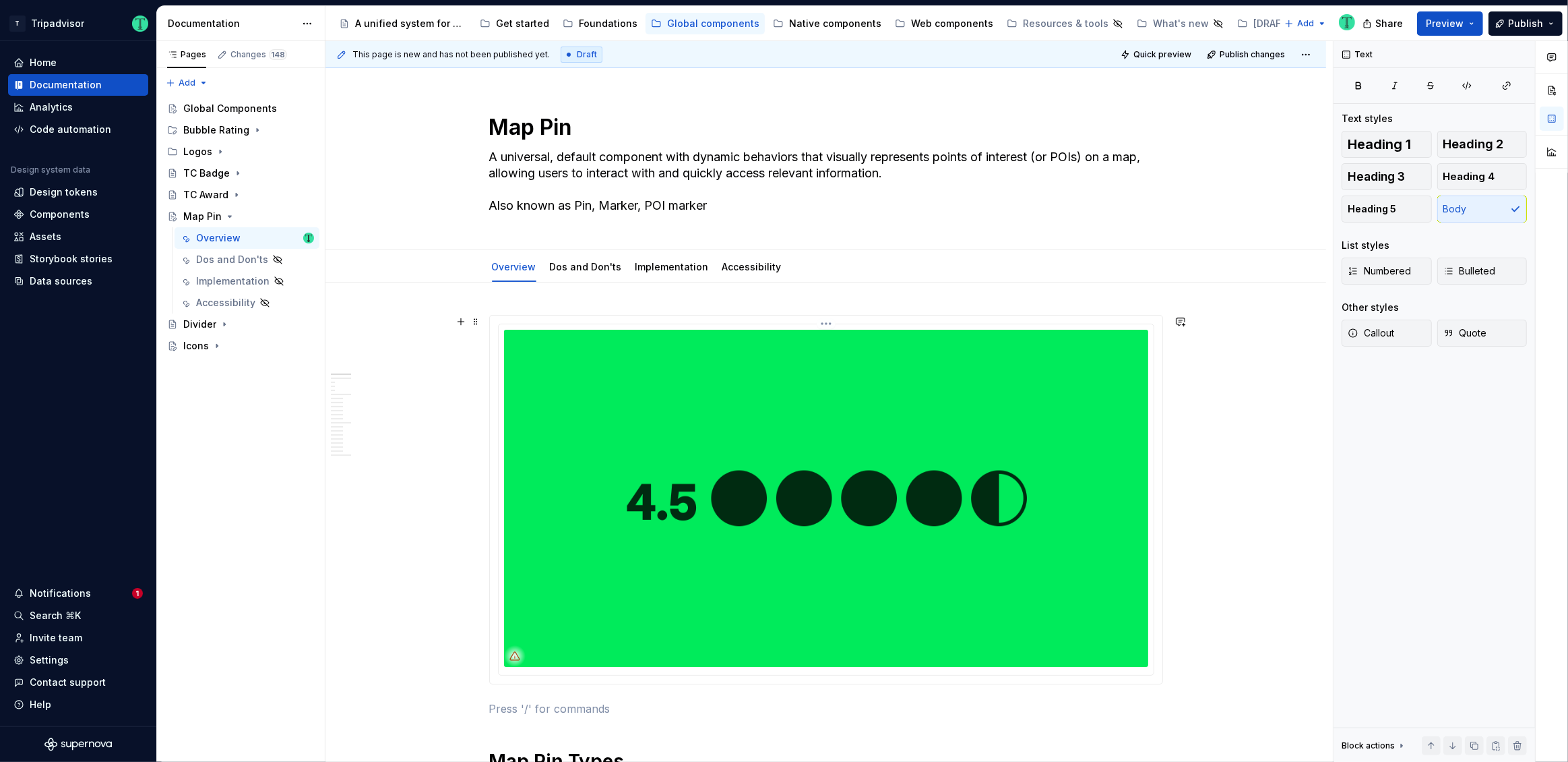
click at [746, 522] on img at bounding box center [825, 498] width 644 height 337
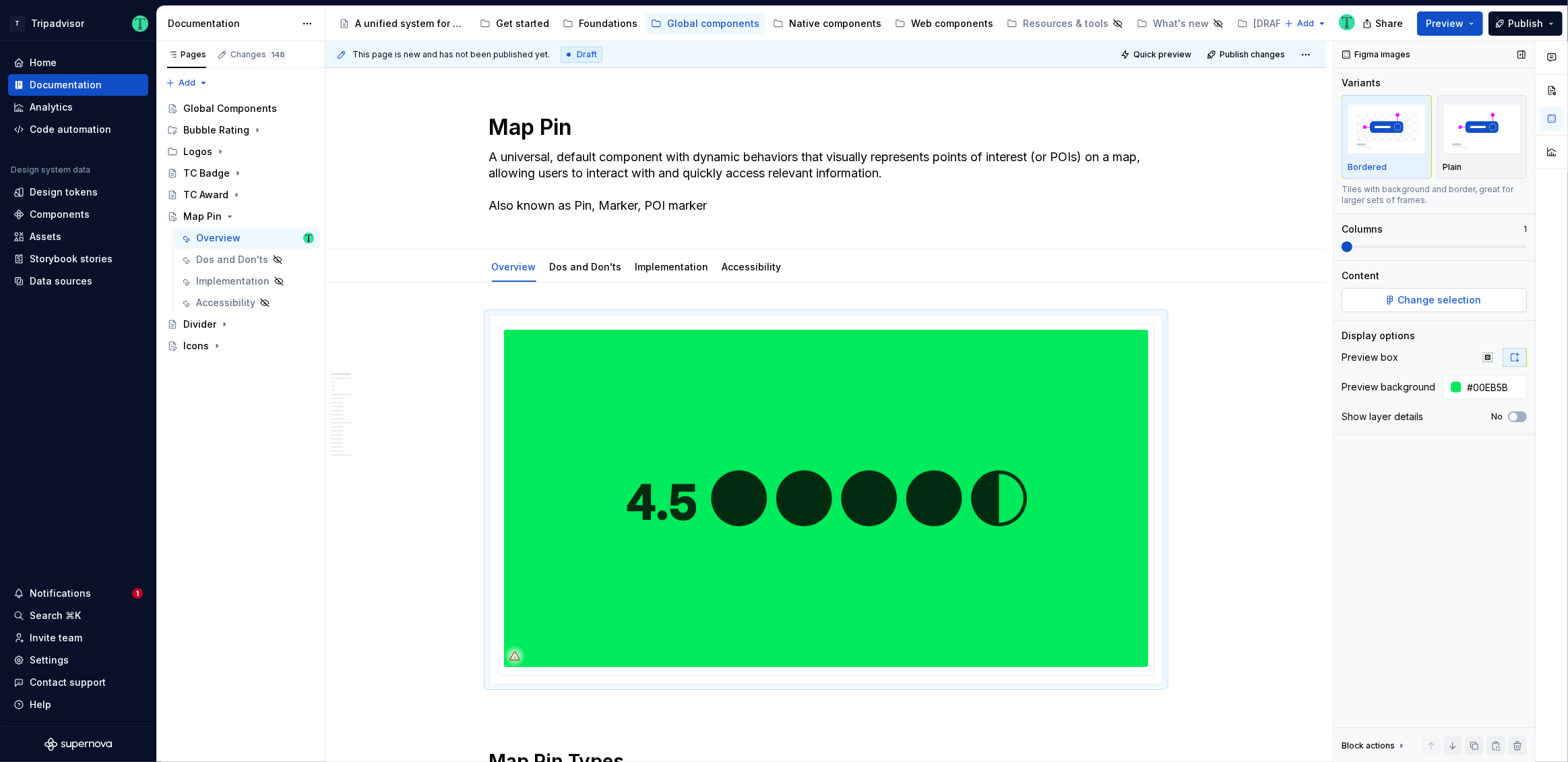
click at [1439, 299] on span "Change selection" at bounding box center [1440, 300] width 83 height 14
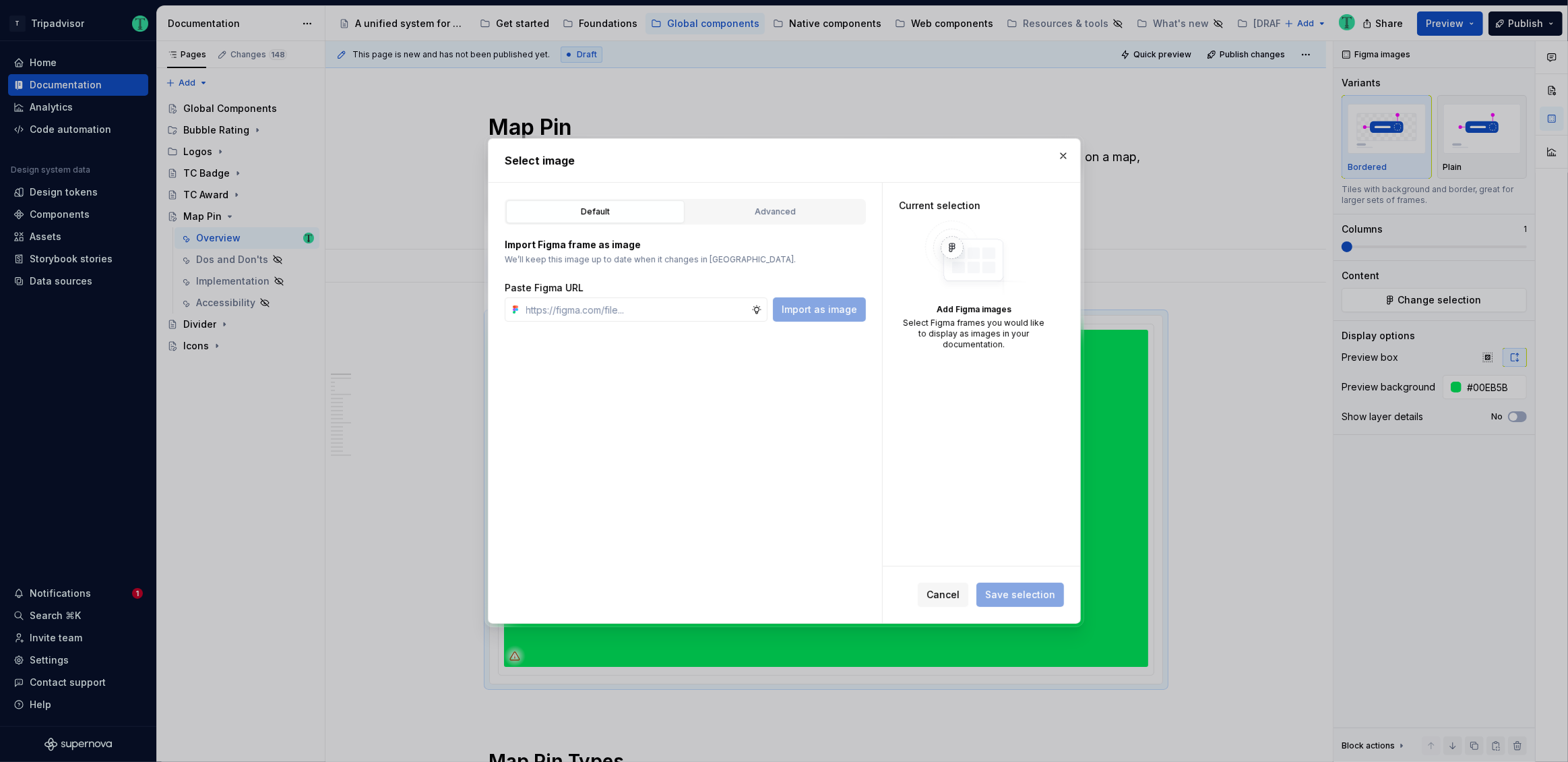
type textarea "*"
type input "https://www.figma.com/design/O7XqqhVnEFFDdE6rERiqfo/Atlas-Global-Documentation?…"
click at [822, 304] on span "Import as image" at bounding box center [819, 310] width 75 height 14
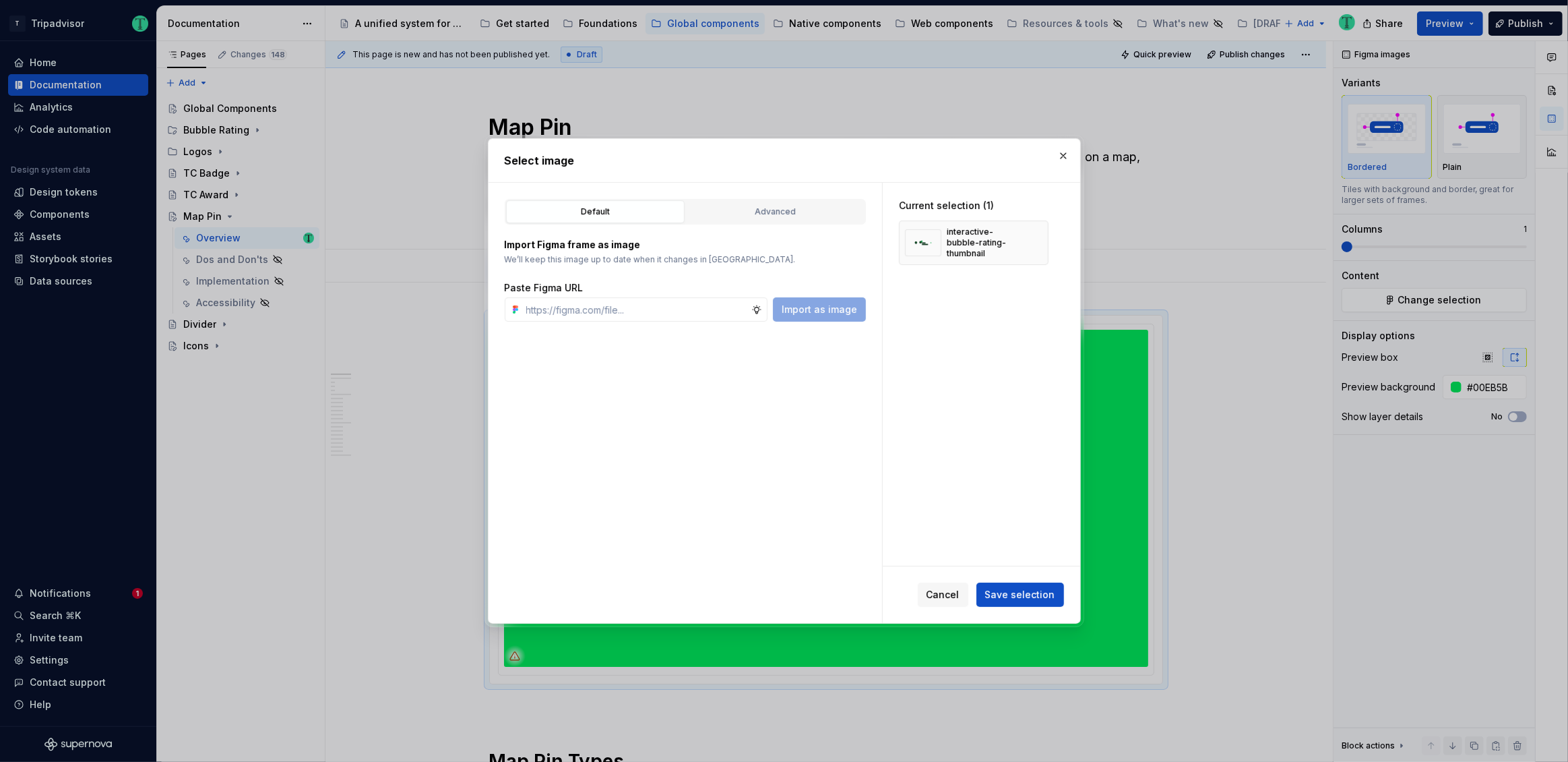
click at [1029, 599] on span "Save selection" at bounding box center [1020, 595] width 71 height 14
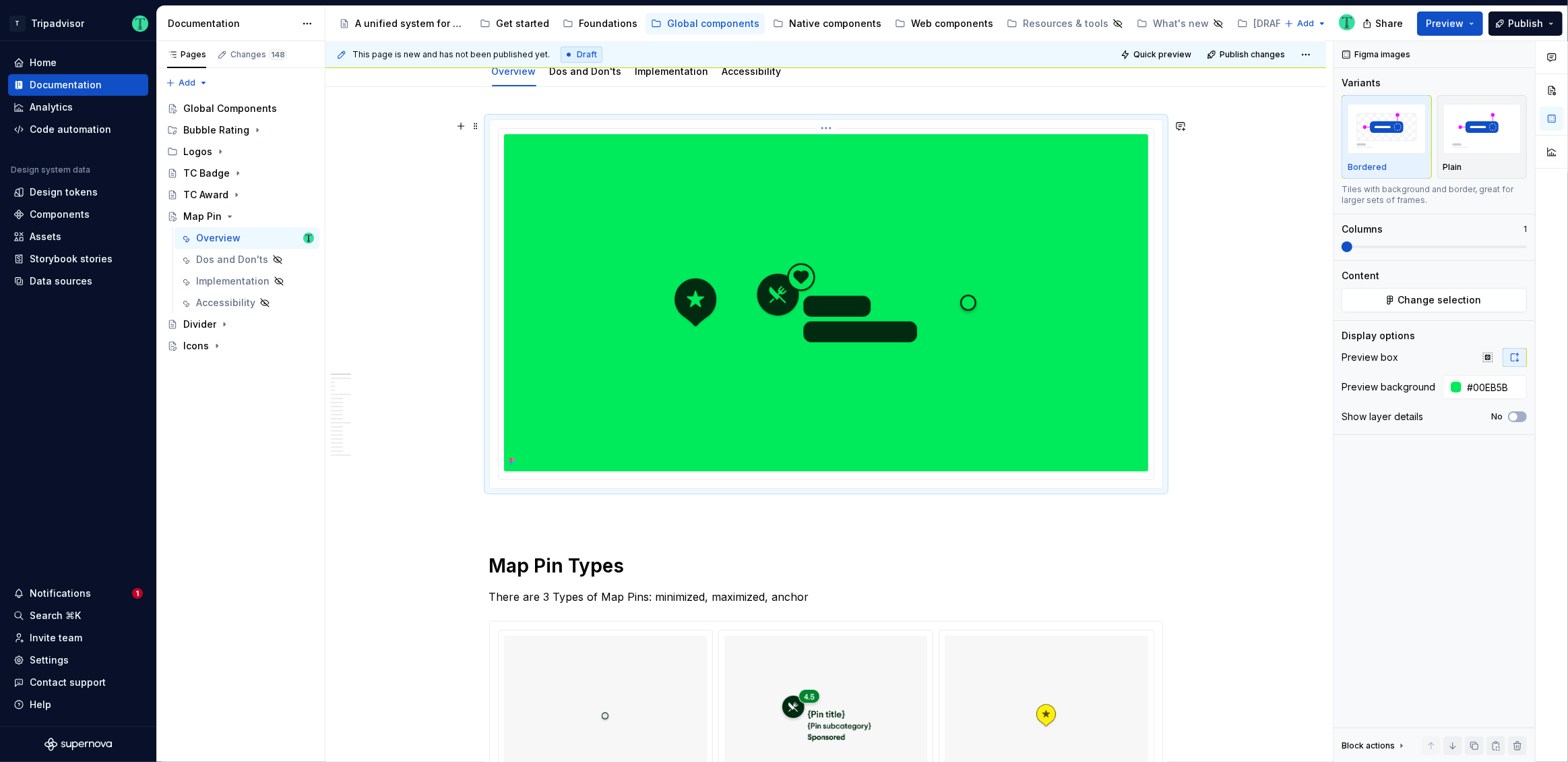
scroll to position [197, 0]
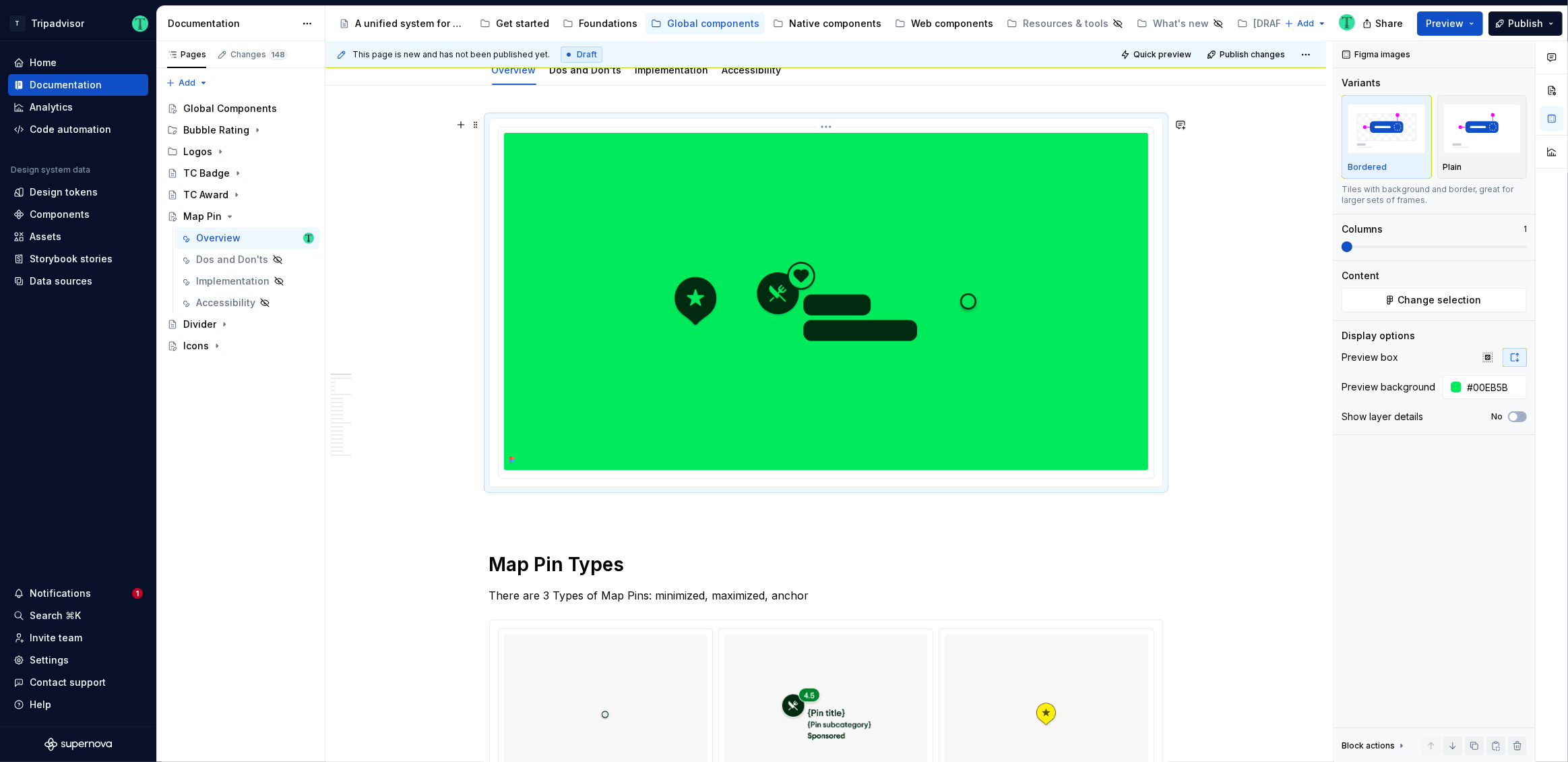
click at [824, 124] on html "T Tripadvisor Home Documentation Analytics Code automation Design system data D…" at bounding box center [784, 381] width 1568 height 762
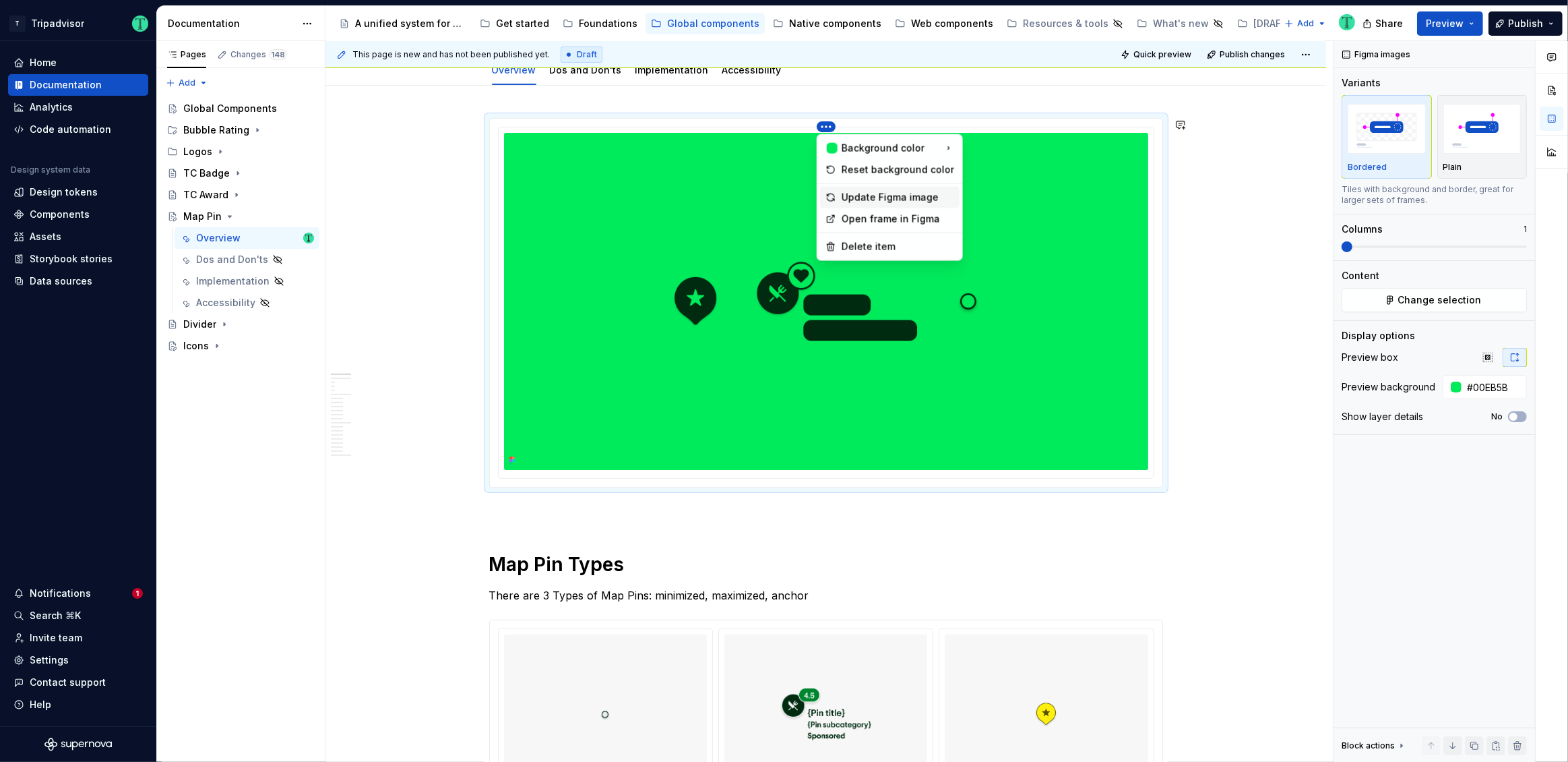
click at [859, 196] on div "Update Figma image" at bounding box center [897, 198] width 112 height 14
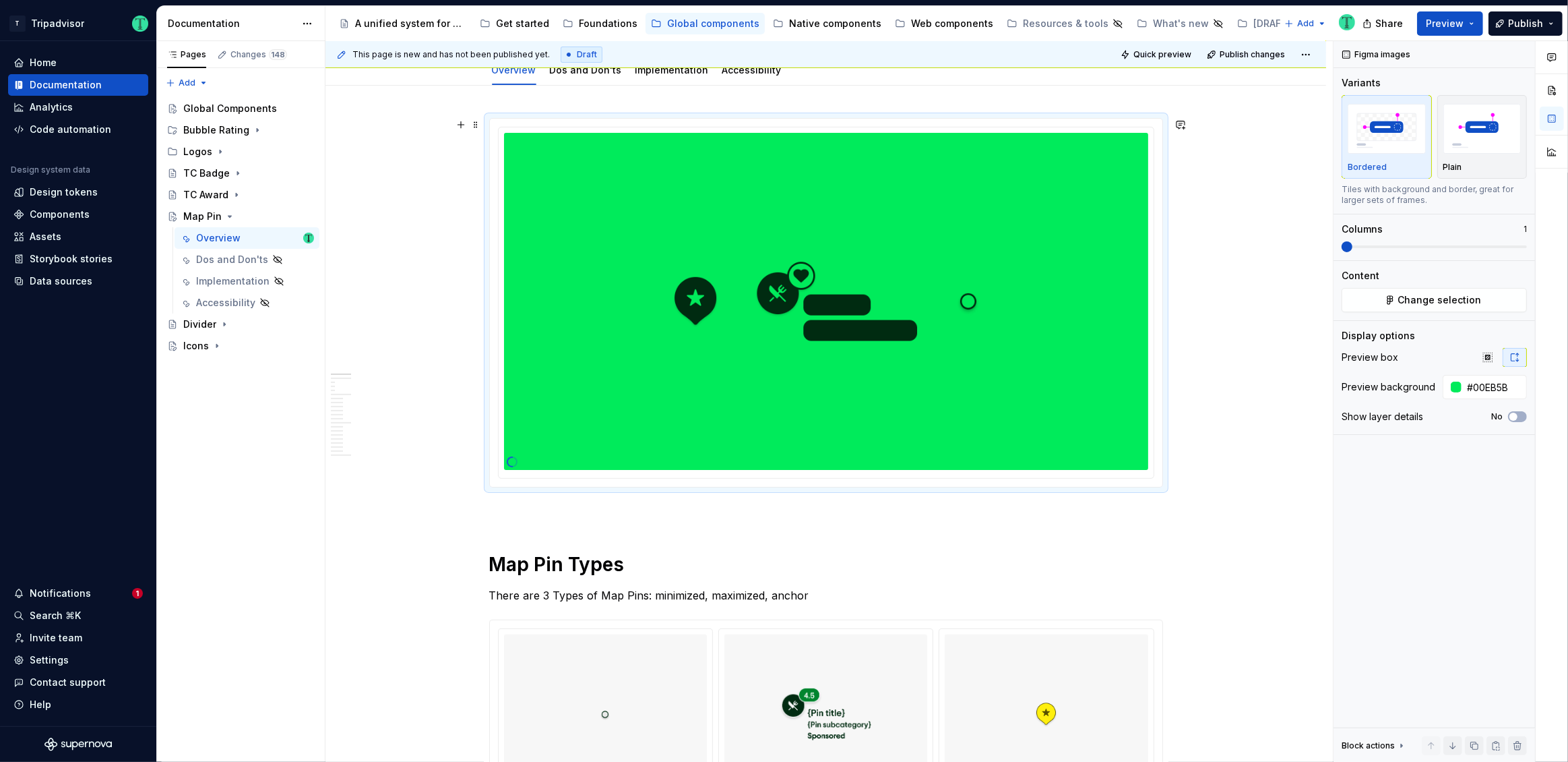
click at [1243, 366] on div "This page is new and has not been published yet. Draft Quick preview Publish ch…" at bounding box center [829, 401] width 1007 height 721
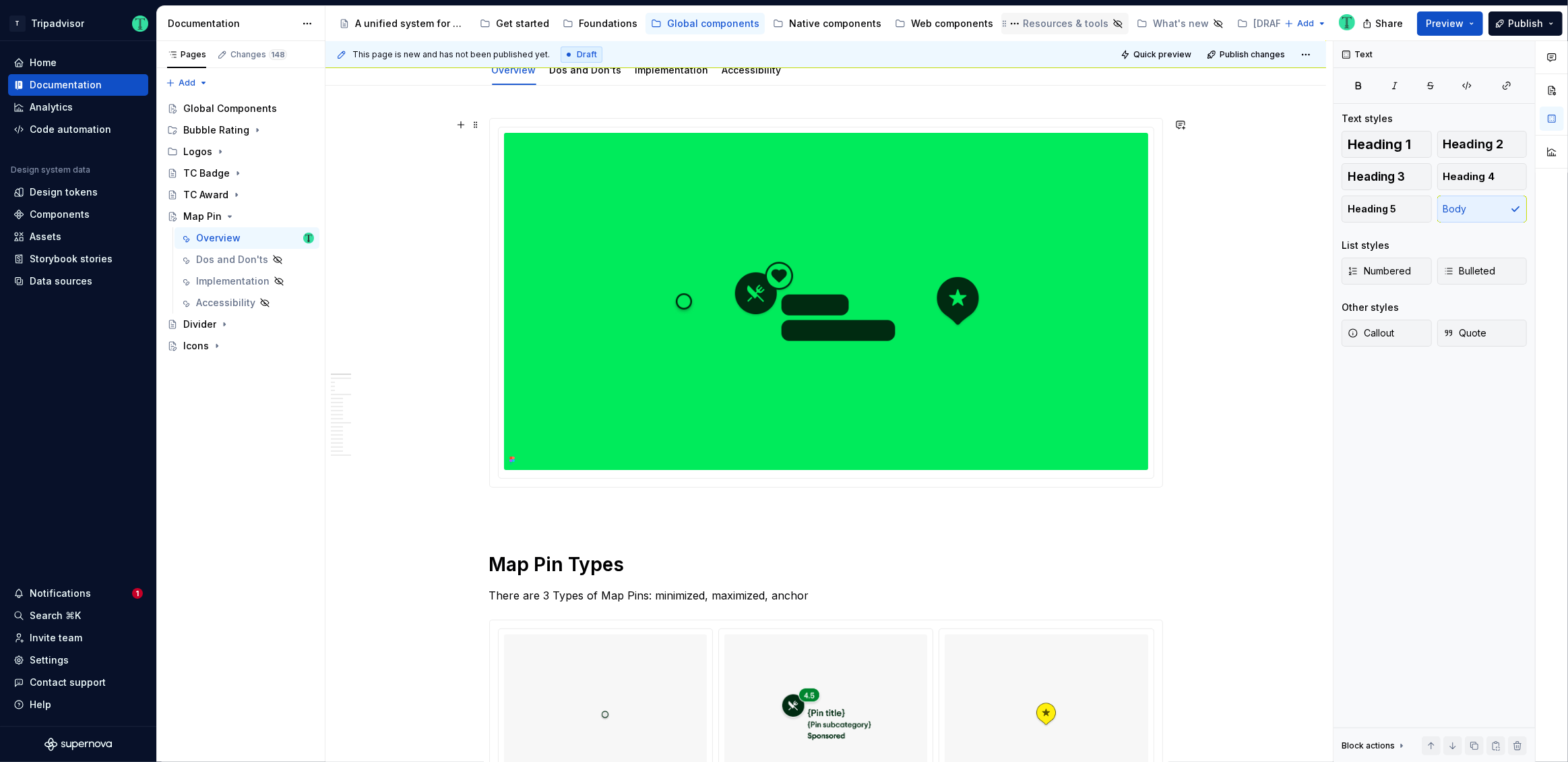
type textarea "*"
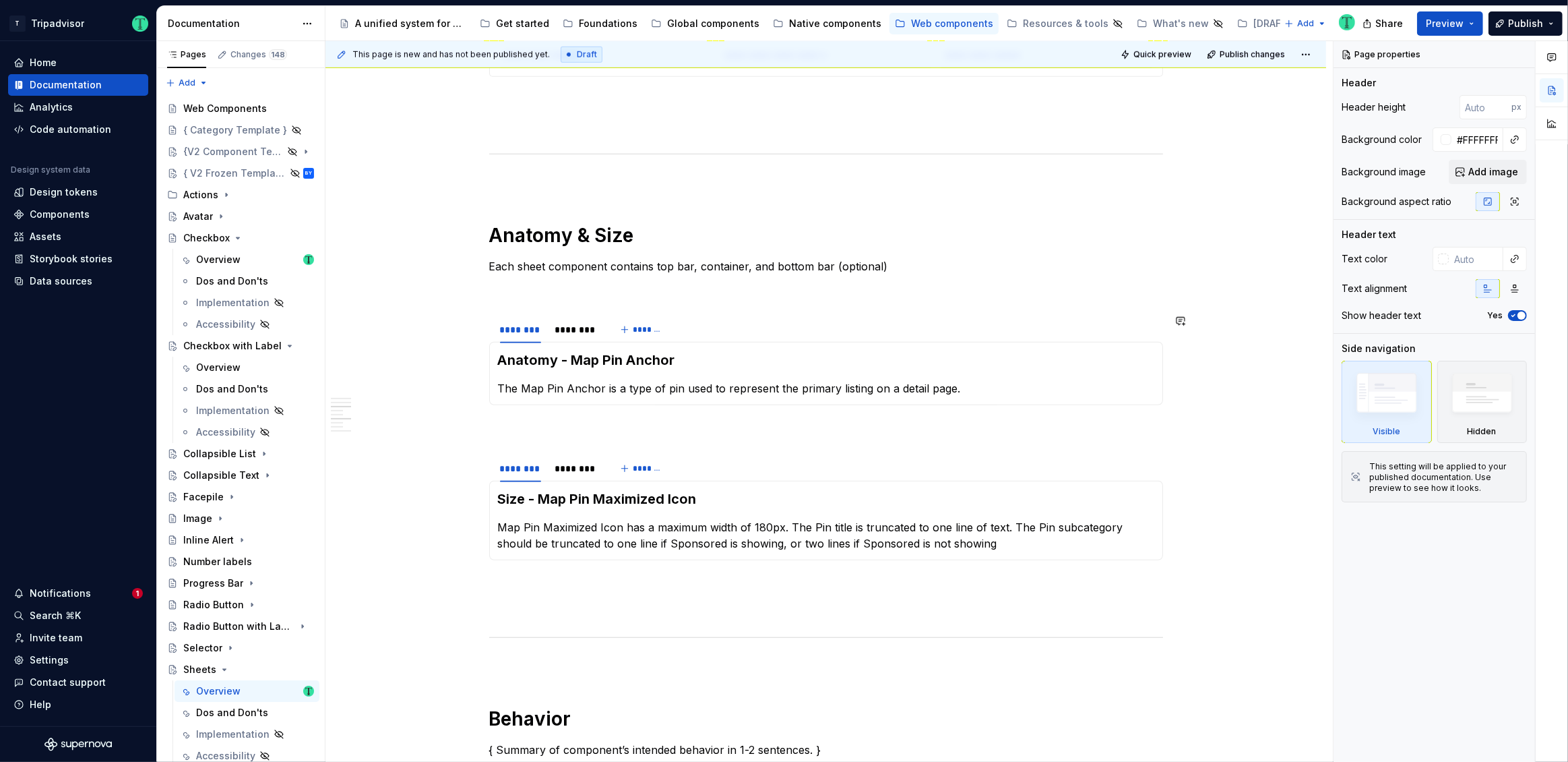
scroll to position [1279, 0]
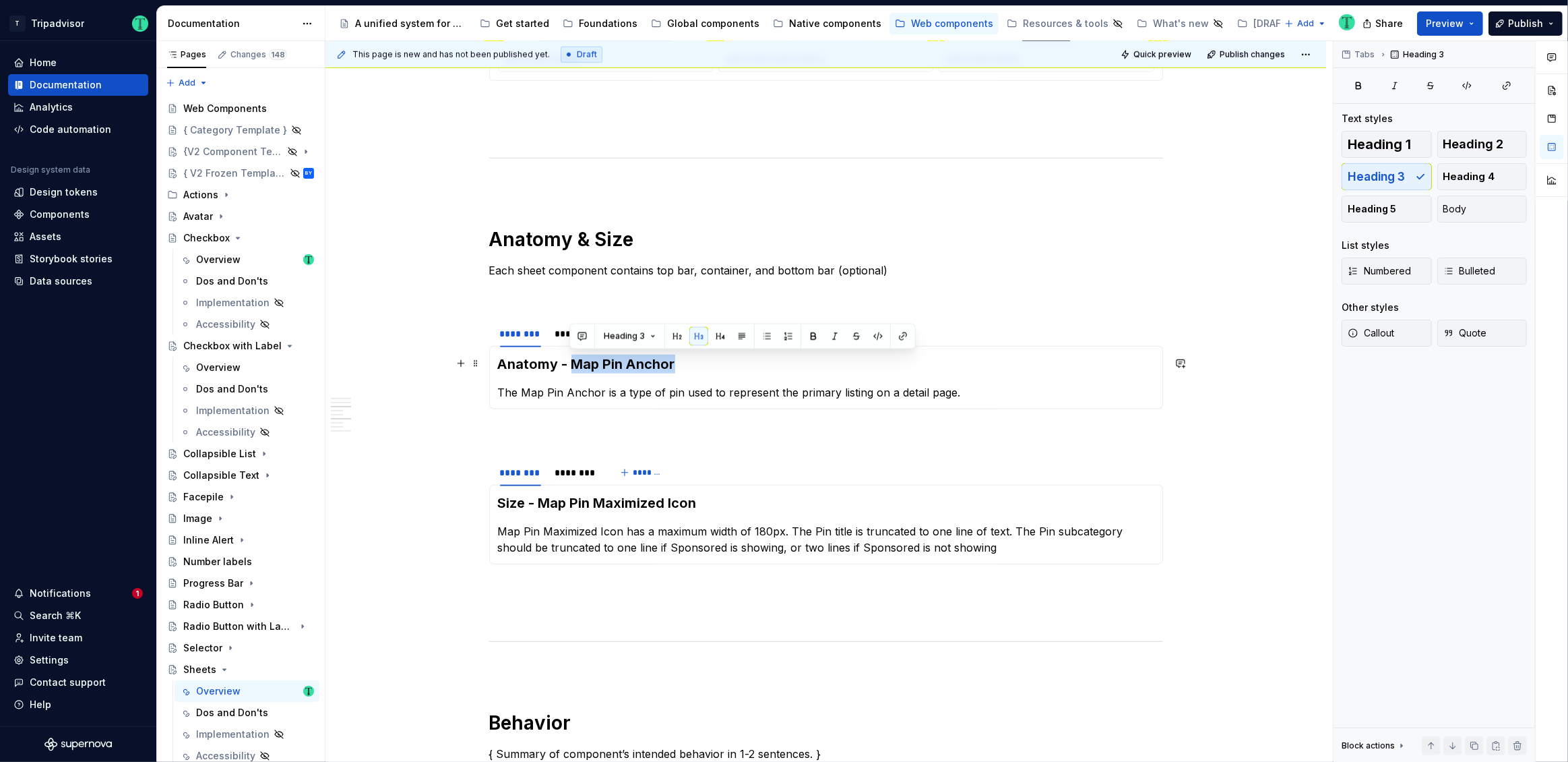
drag, startPoint x: 571, startPoint y: 365, endPoint x: 690, endPoint y: 366, distance: 119.0
click at [690, 366] on h3 "Anatomy - Map Pin Anchor" at bounding box center [825, 364] width 656 height 19
click at [620, 392] on p "The Map Pin Anchor is a type of pin used to represent the primary listing on a …" at bounding box center [825, 392] width 656 height 16
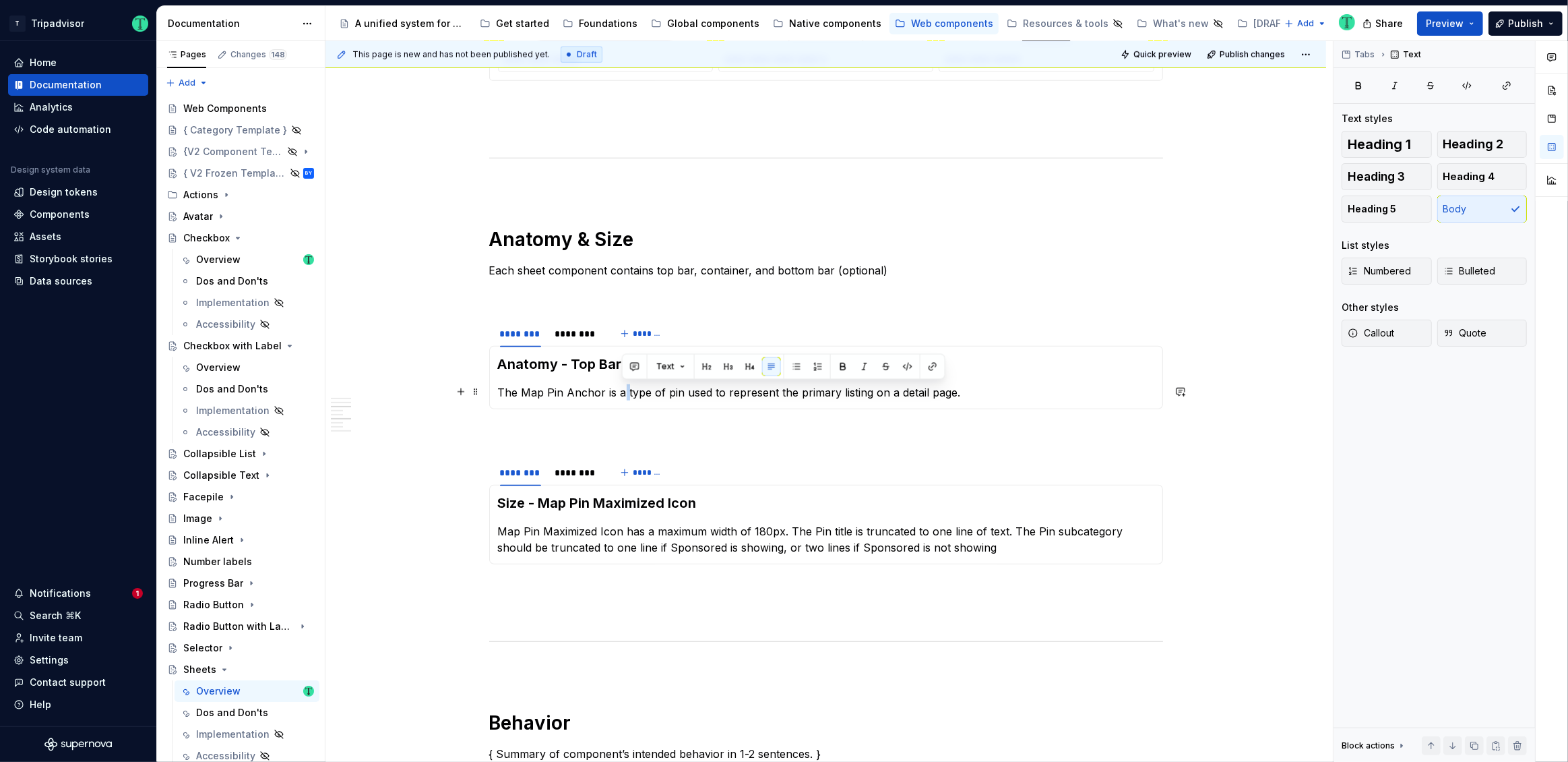
click at [620, 392] on p "The Map Pin Anchor is a type of pin used to represent the primary listing on a …" at bounding box center [825, 392] width 656 height 16
click at [573, 332] on div "********" at bounding box center [575, 334] width 43 height 14
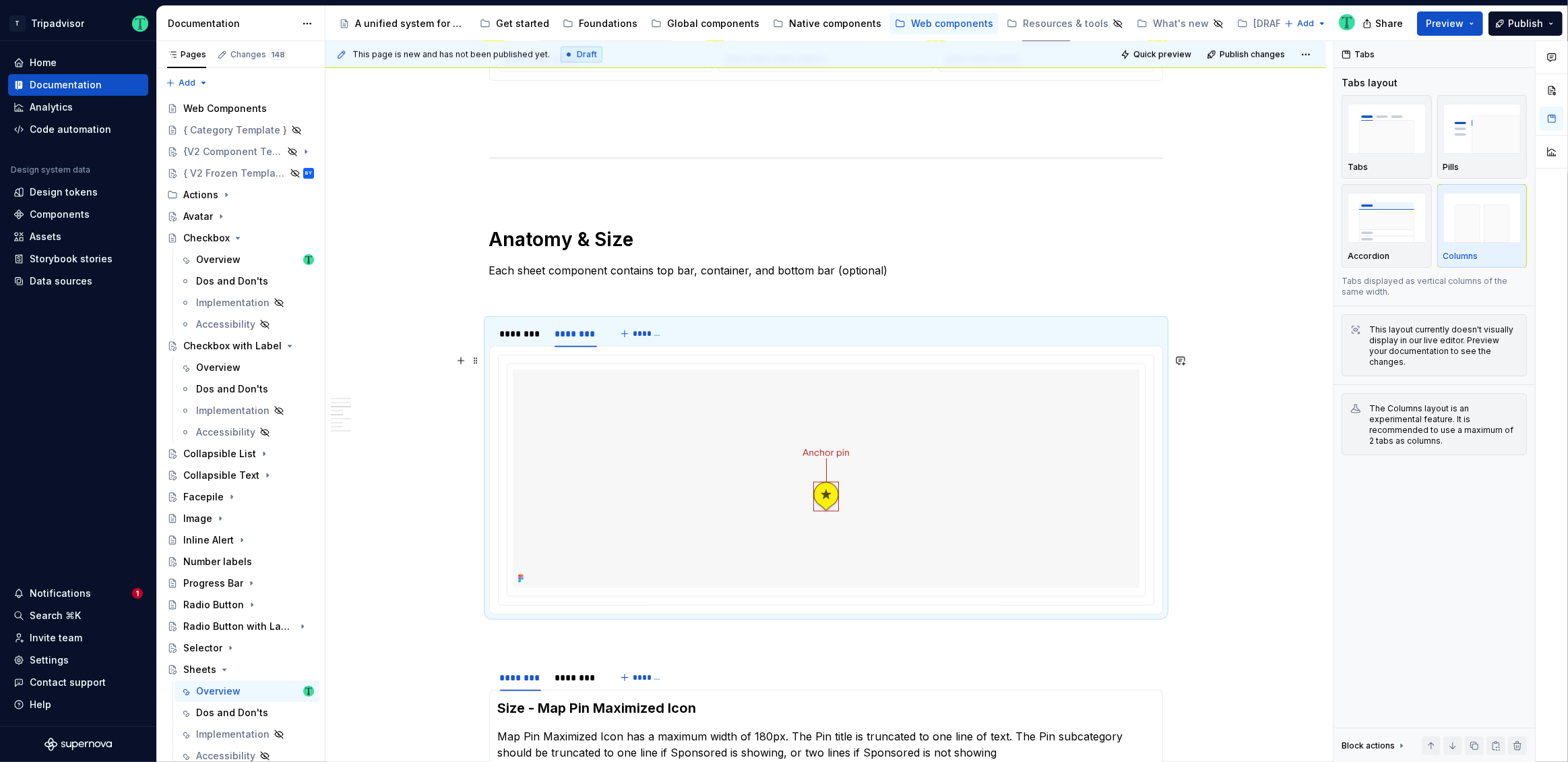
type textarea "*"
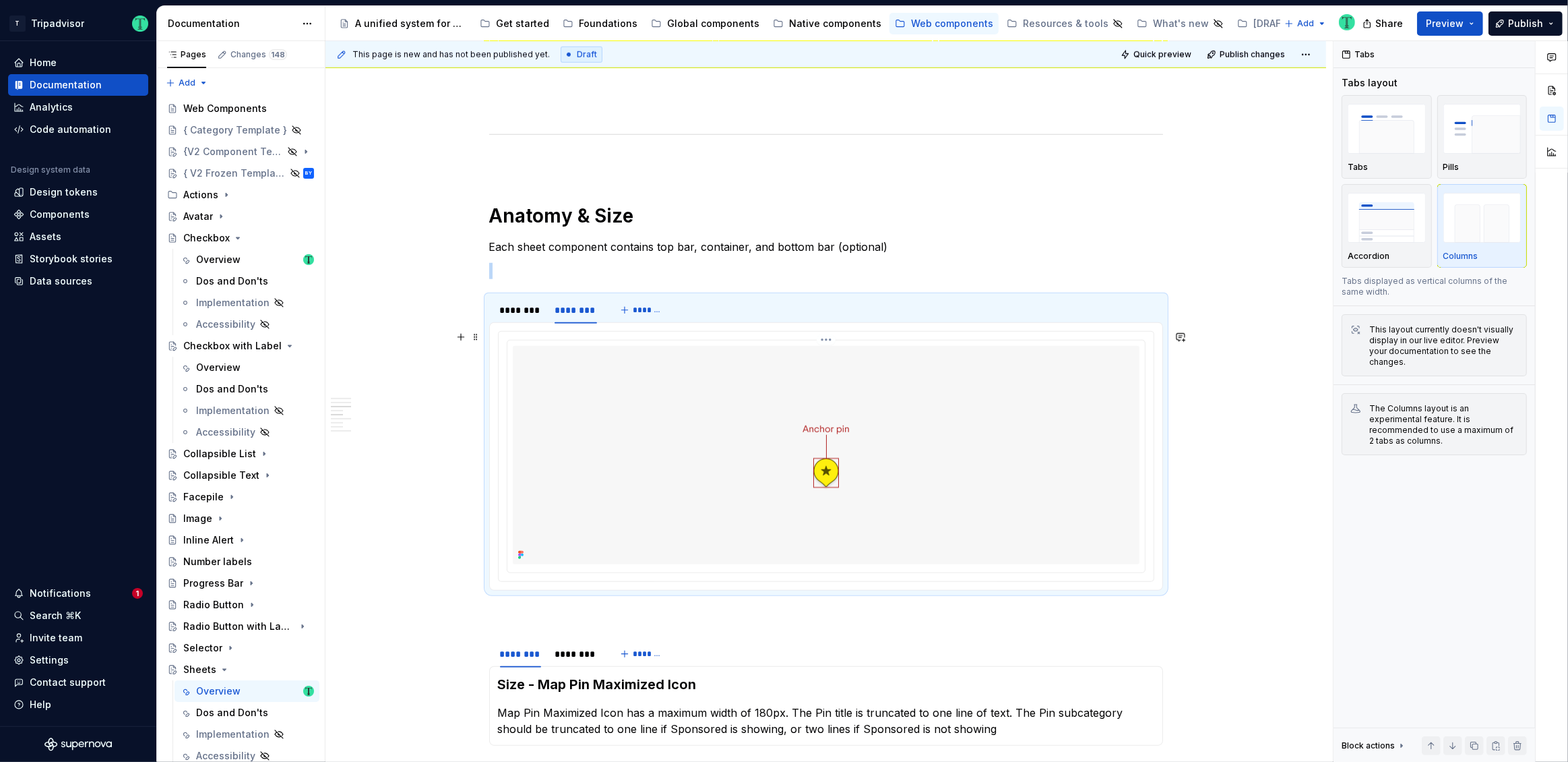
scroll to position [1342, 0]
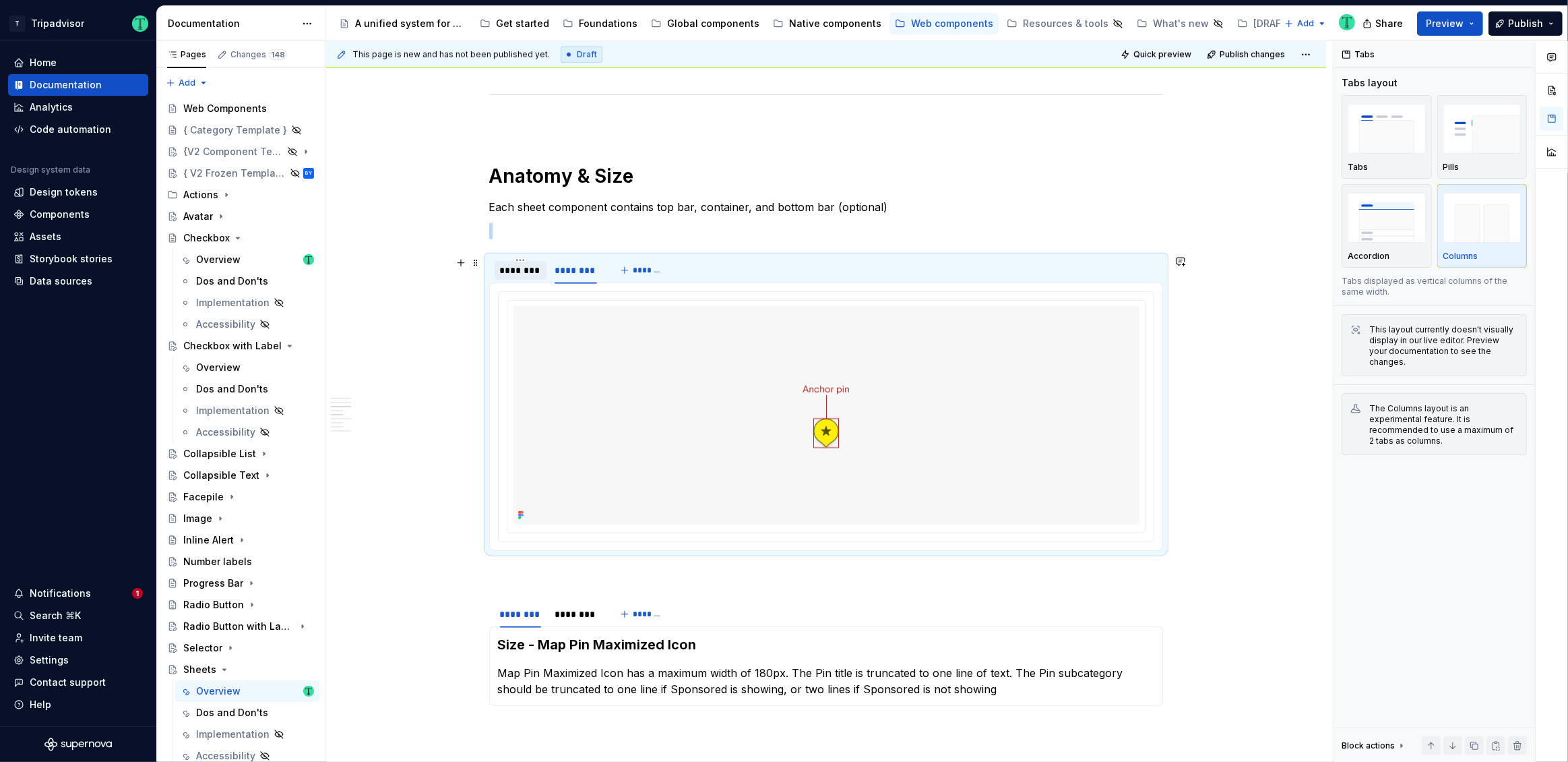
click at [539, 269] on div "********" at bounding box center [519, 270] width 41 height 14
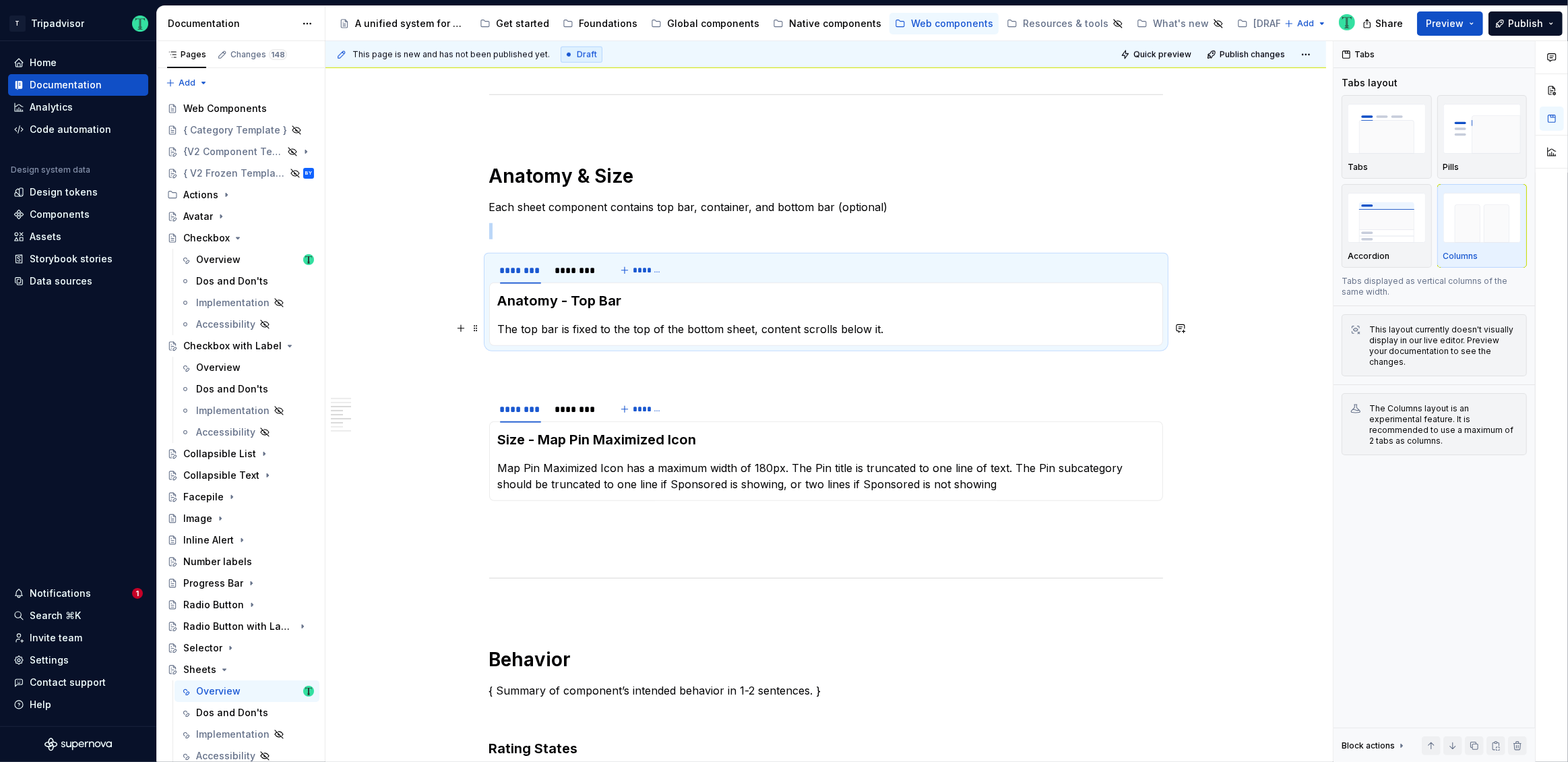
click at [718, 331] on p "The top bar is fixed to the top of the bottom sheet, content scrolls below it." at bounding box center [825, 329] width 656 height 16
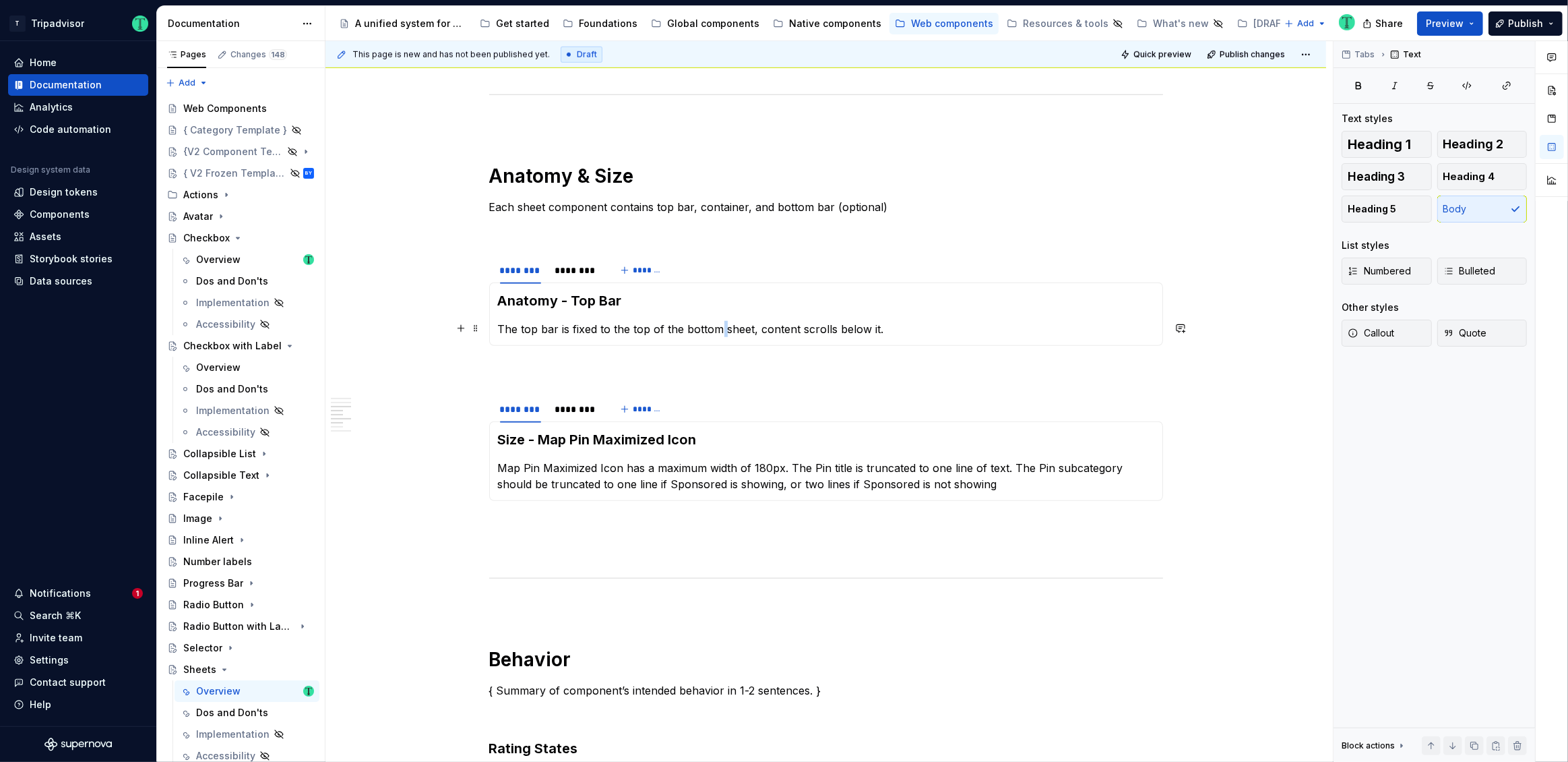
click at [718, 331] on p "The top bar is fixed to the top of the bottom sheet, content scrolls below it." at bounding box center [825, 329] width 656 height 16
click at [673, 329] on p "The top bar is fixed to the top of the bottom sheet, content scrolls below it." at bounding box center [825, 329] width 656 height 16
click at [930, 328] on p "The top bar is fixed to the top of the bottom sheet, content scrolls below it." at bounding box center [825, 329] width 656 height 16
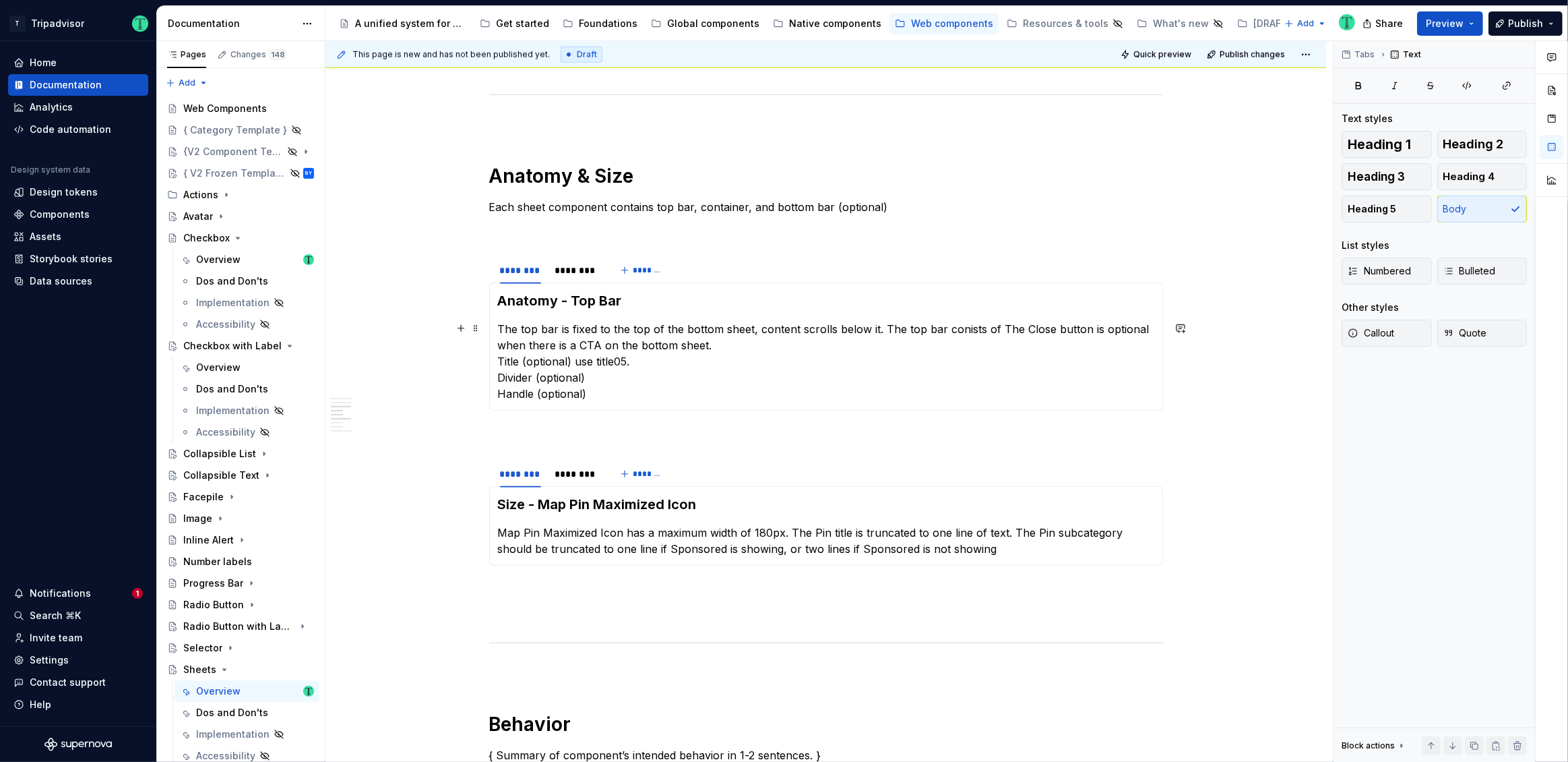
click at [1000, 322] on p "The top bar is fixed to the top of the bottom sheet, content scrolls below it. …" at bounding box center [825, 361] width 656 height 80
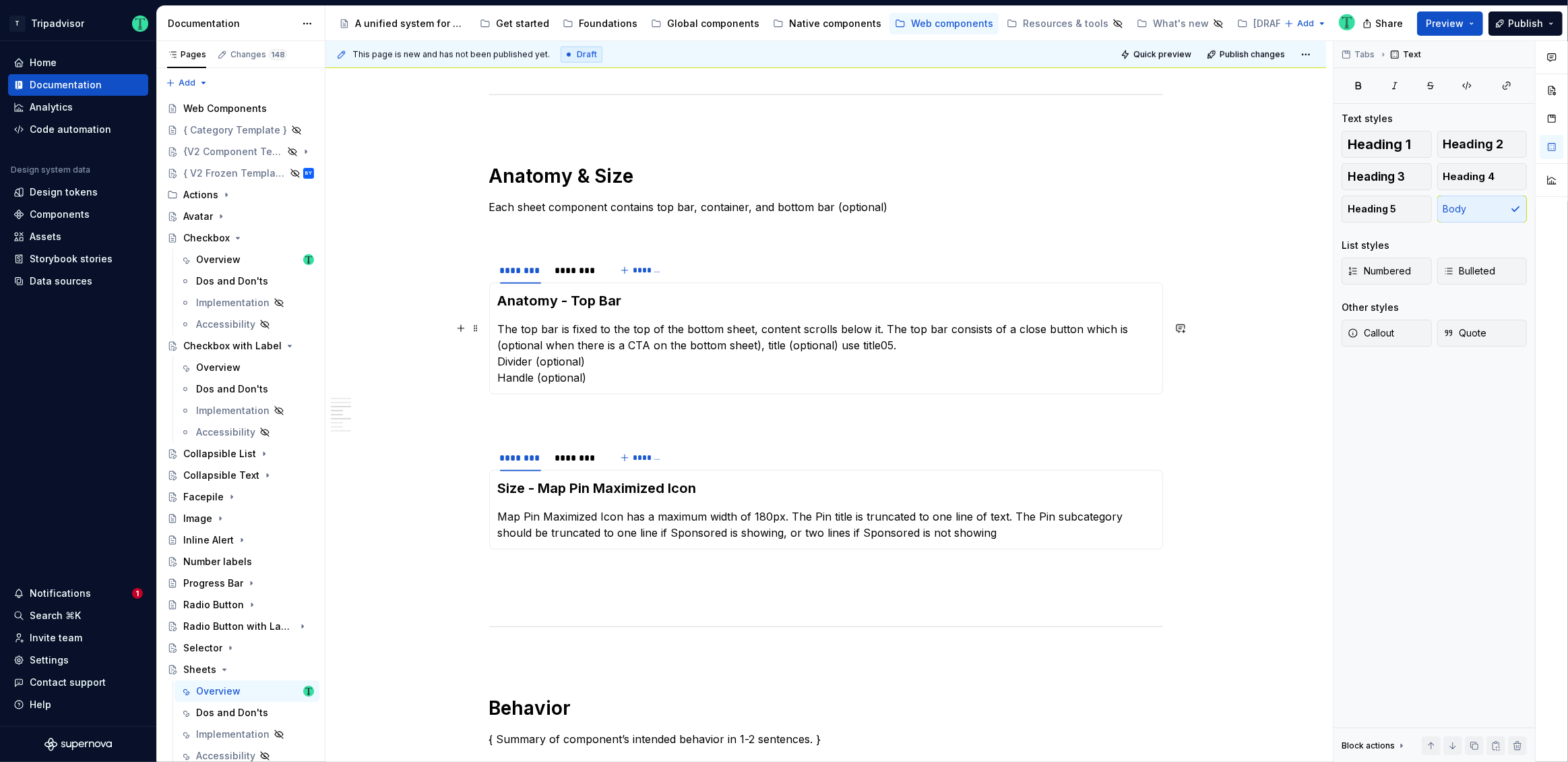
click at [929, 347] on p "The top bar is fixed to the top of the bottom sheet, content scrolls below it. …" at bounding box center [825, 353] width 656 height 65
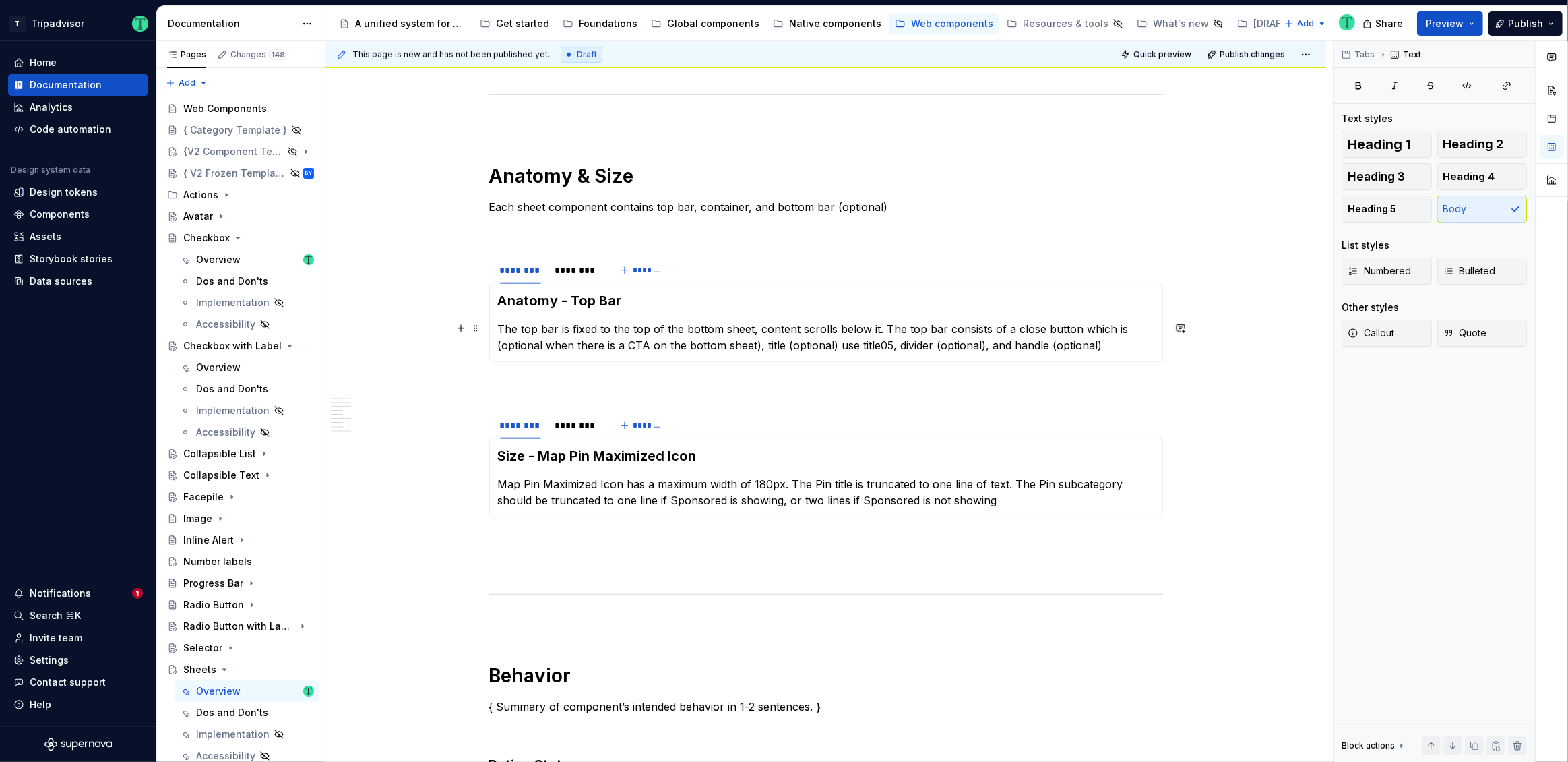
click at [889, 343] on p "The top bar is fixed to the top of the bottom sheet, content scrolls below it. …" at bounding box center [825, 337] width 656 height 33
click at [1098, 391] on p at bounding box center [826, 386] width 673 height 16
click at [567, 273] on div "********" at bounding box center [575, 270] width 43 height 14
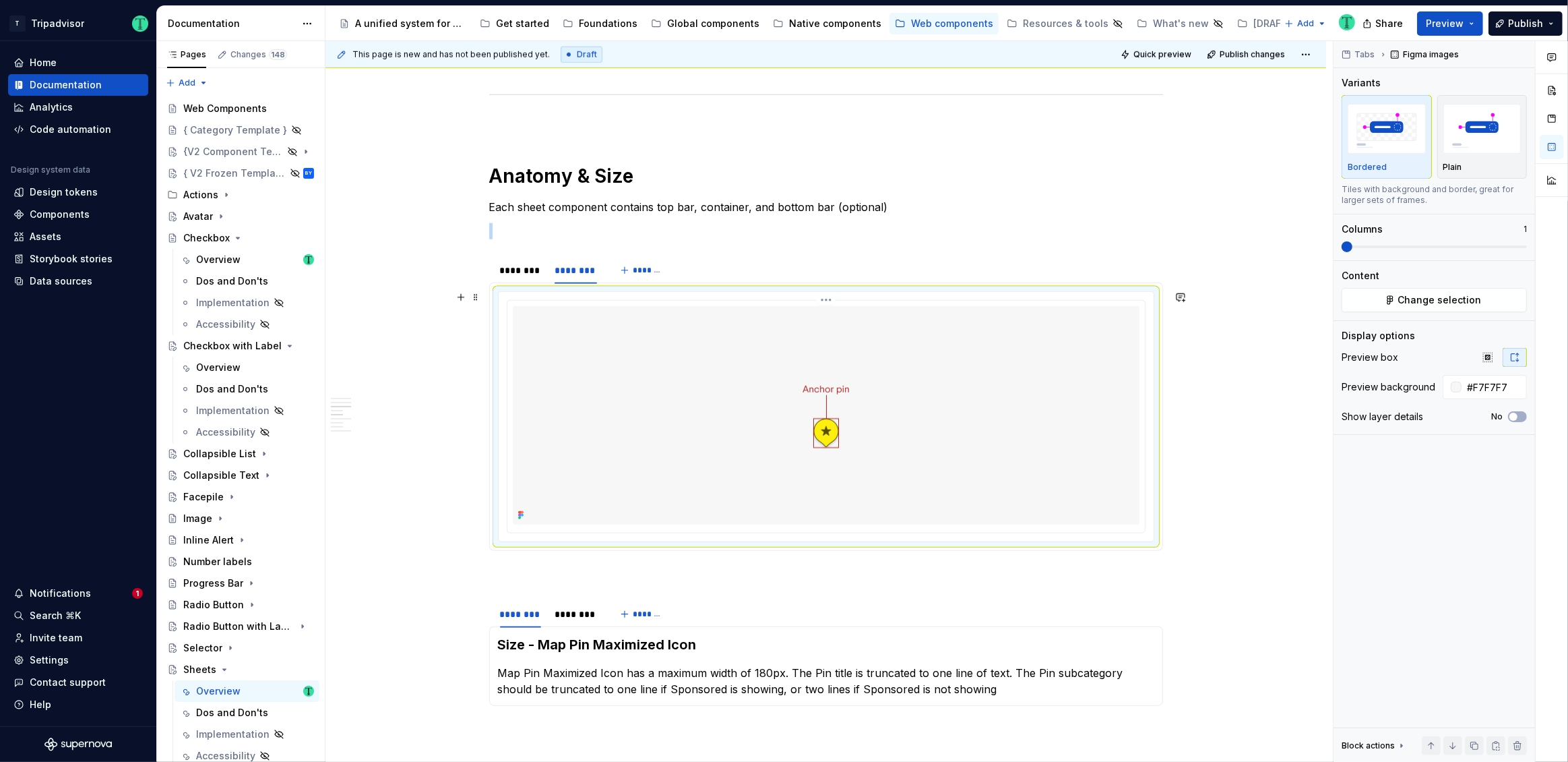
click at [919, 414] on img at bounding box center [825, 415] width 494 height 219
click at [1396, 292] on button "Change selection" at bounding box center [1434, 300] width 186 height 24
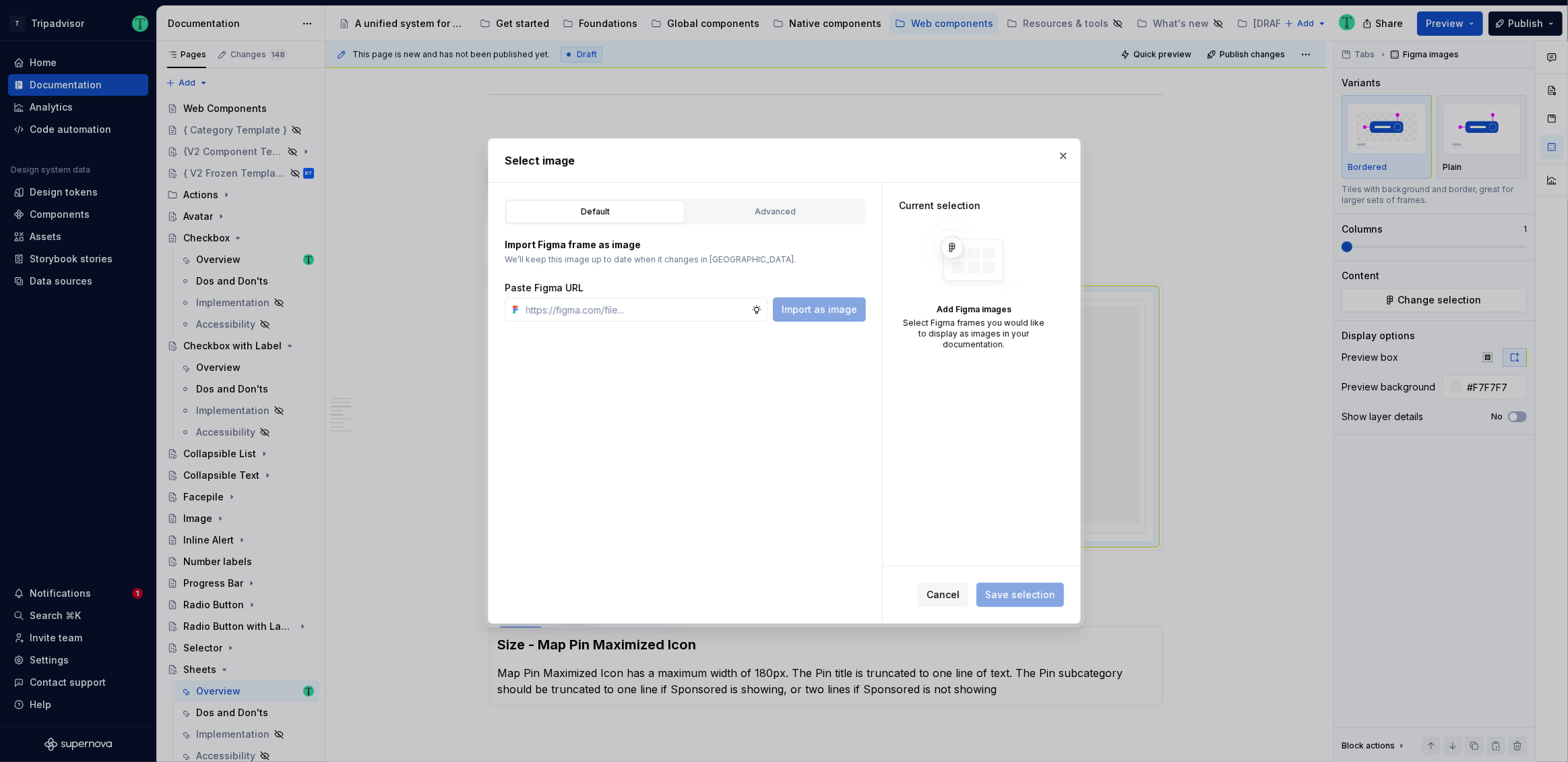
type textarea "*"
click at [678, 313] on input "text" at bounding box center [636, 309] width 230 height 24
type input "[URL][DOMAIN_NAME]"
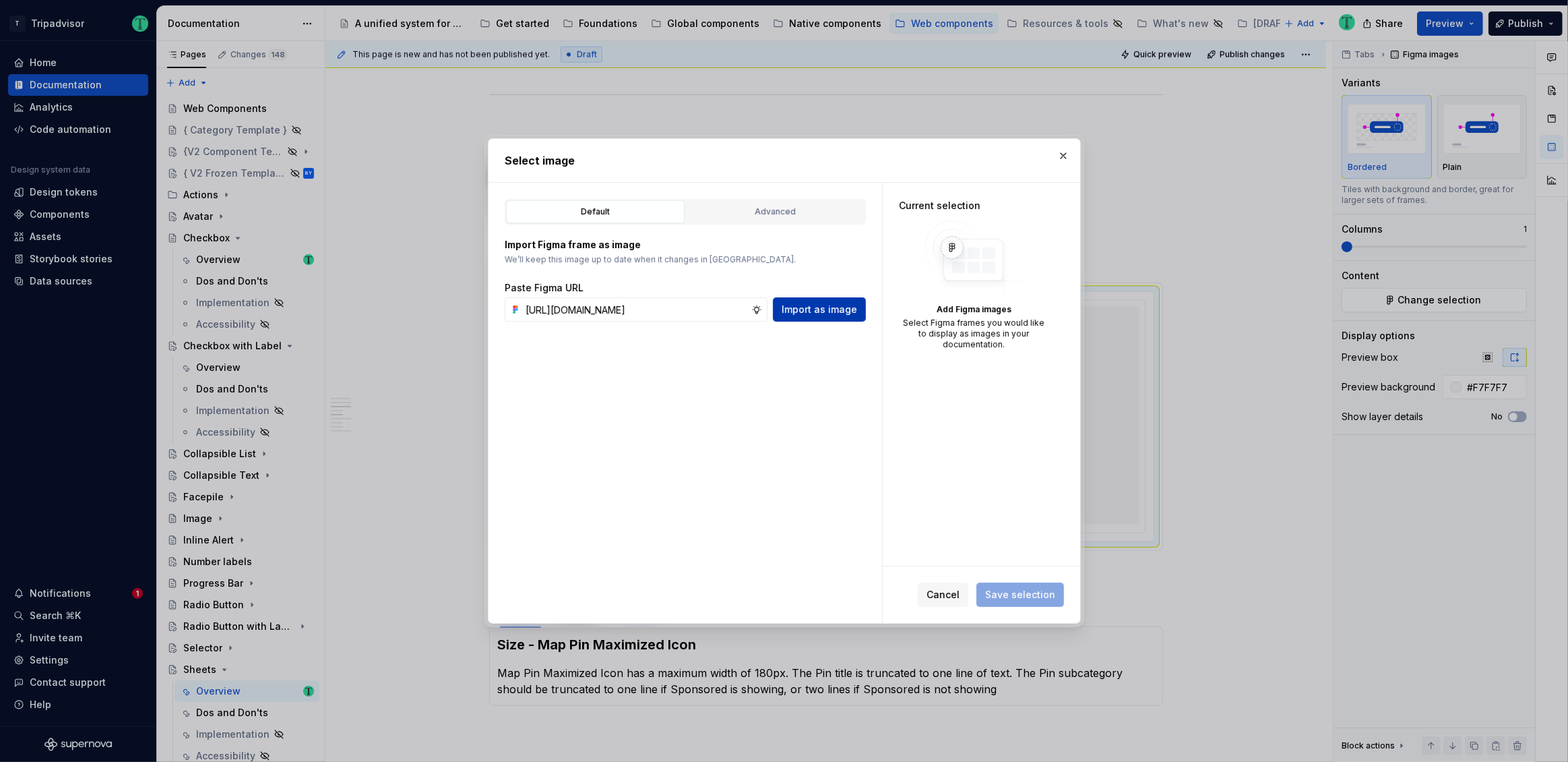
click at [856, 299] on button "Import as image" at bounding box center [819, 309] width 93 height 24
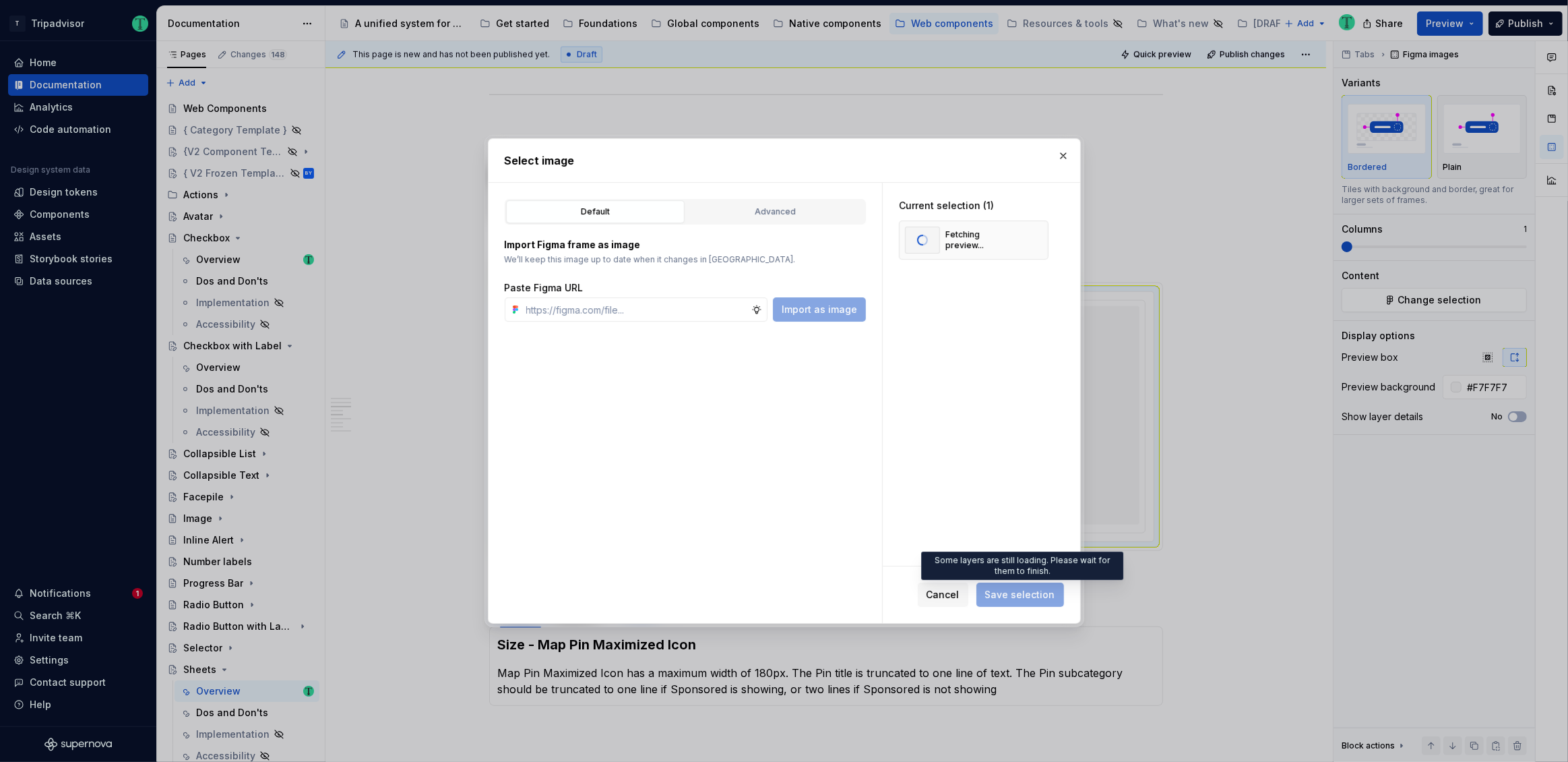
click at [1030, 599] on span "Save selection" at bounding box center [1020, 594] width 87 height 24
click at [1030, 599] on span "Save selection" at bounding box center [1020, 595] width 71 height 14
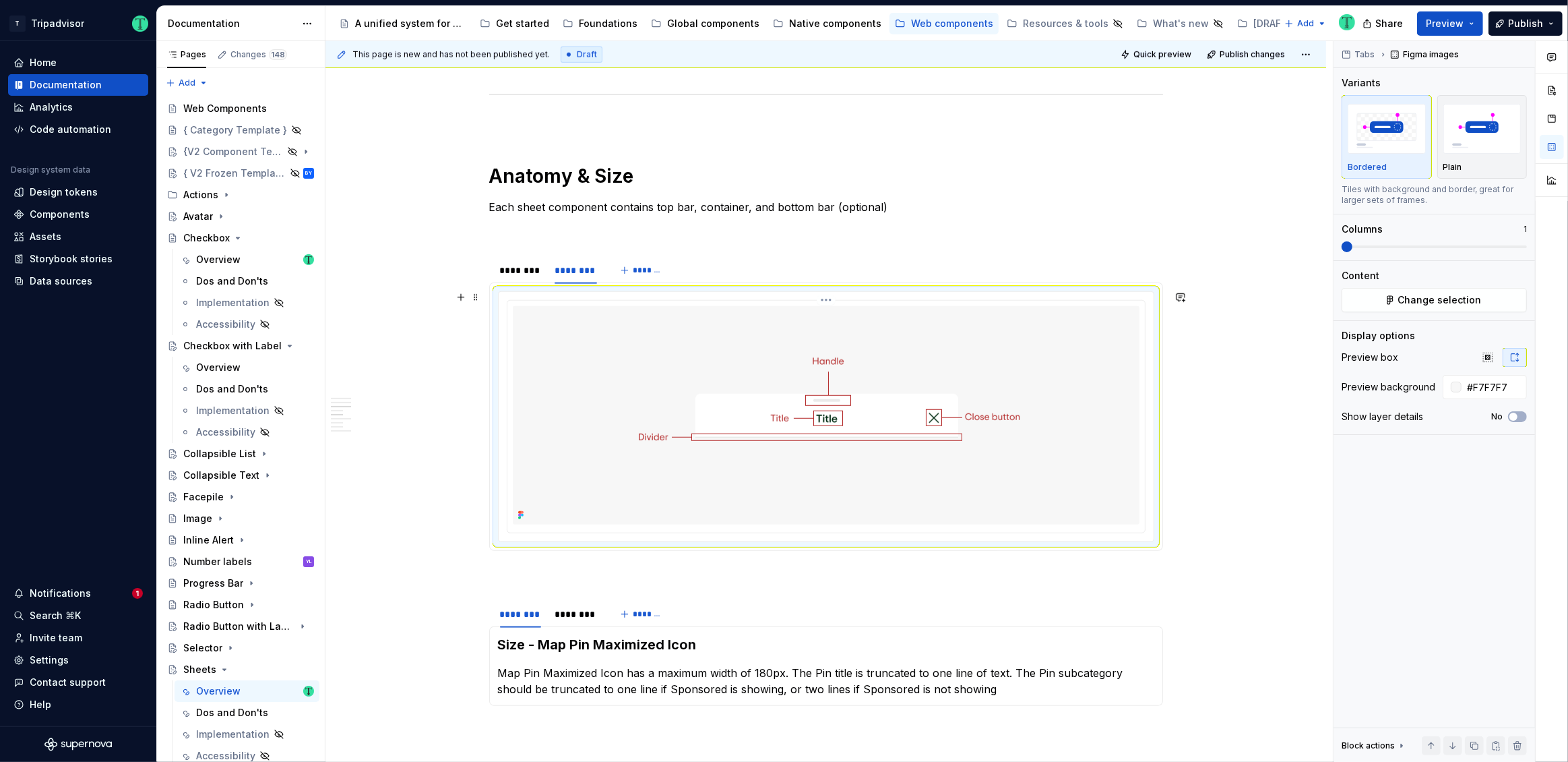
click at [824, 297] on html "T Tripadvisor Home Documentation Analytics Code automation Design system data D…" at bounding box center [784, 381] width 1568 height 762
click at [840, 372] on div "Update Figma image" at bounding box center [890, 371] width 139 height 22
click at [825, 298] on html "T Tripadvisor Home Documentation Analytics Code automation Design system data D…" at bounding box center [784, 381] width 1568 height 762
click at [842, 367] on div "Update Figma image" at bounding box center [897, 371] width 112 height 14
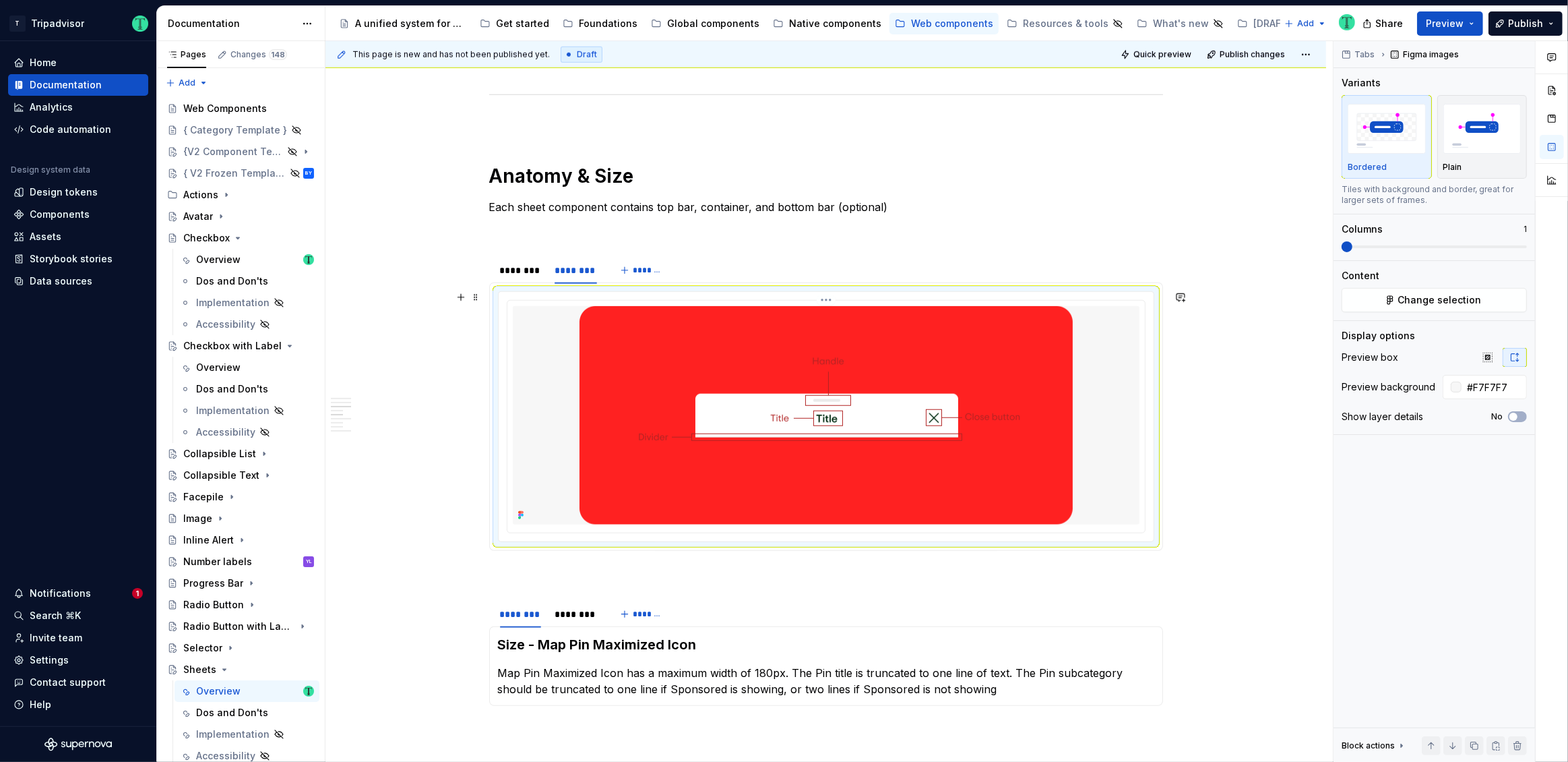
click at [829, 295] on html "T Tripadvisor Home Documentation Analytics Code automation Design system data D…" at bounding box center [784, 381] width 1568 height 762
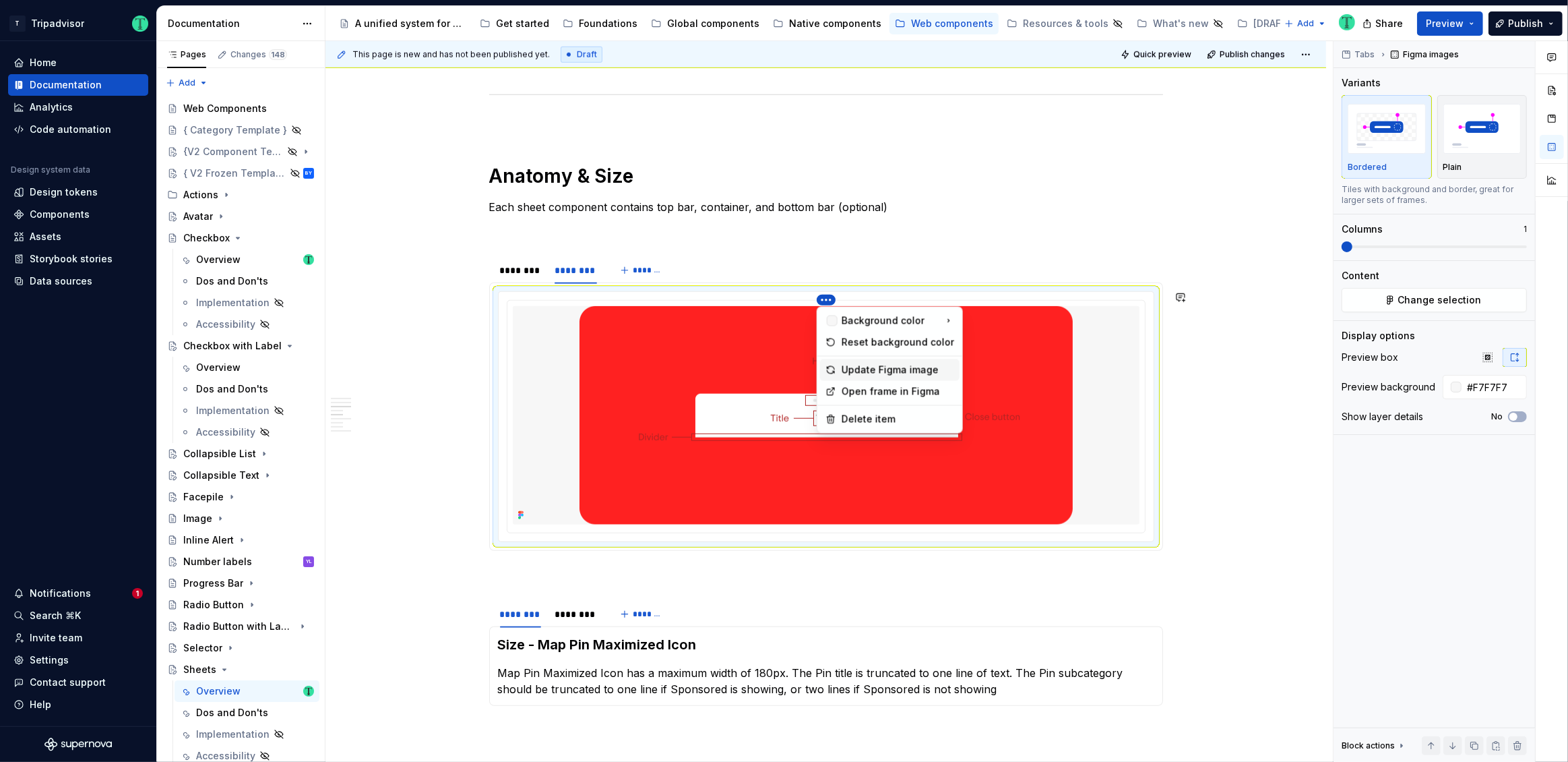
click at [858, 368] on div "Update Figma image" at bounding box center [897, 371] width 112 height 14
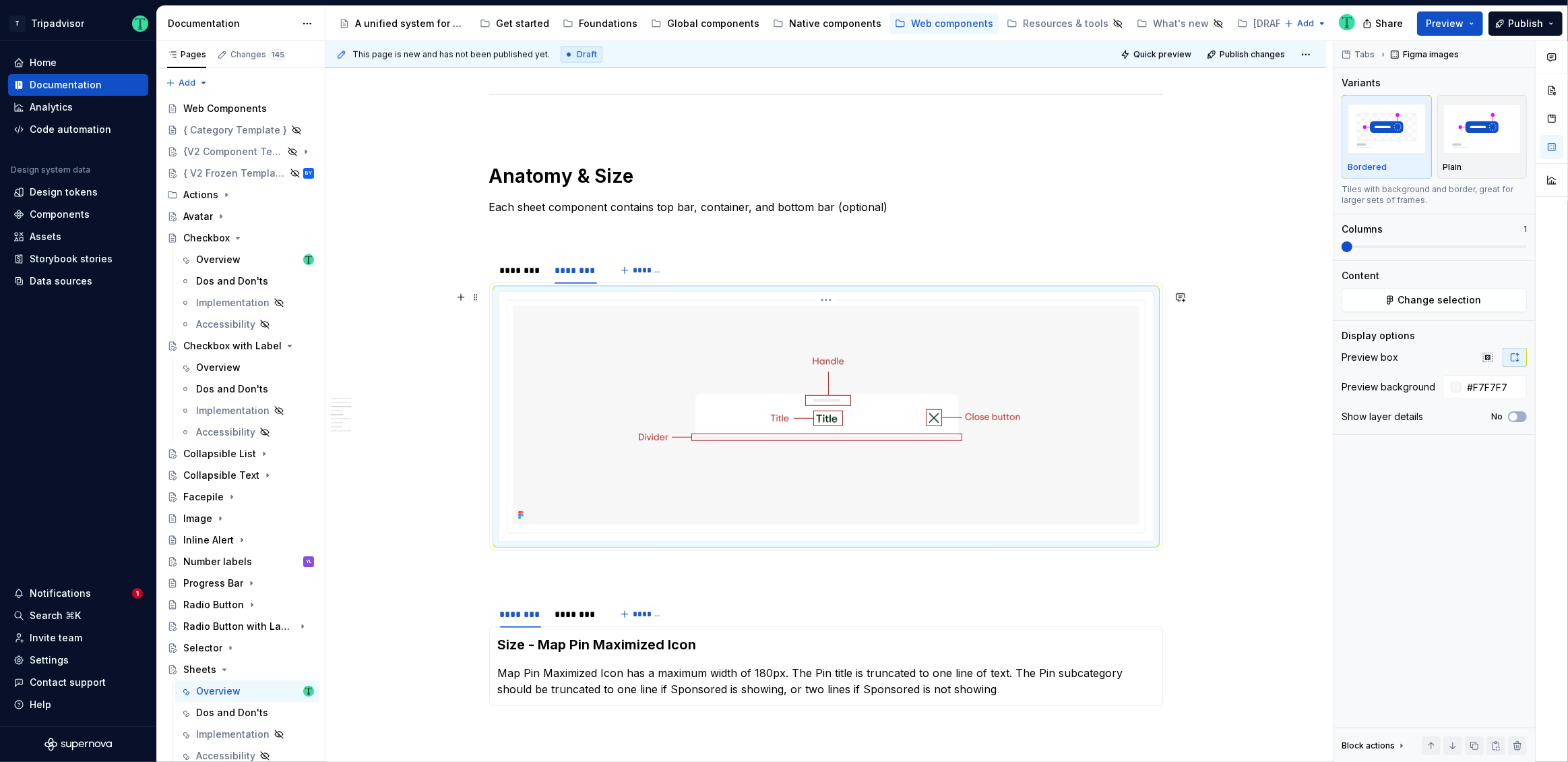
scroll to position [1346, 0]
click at [530, 269] on div "********" at bounding box center [519, 266] width 41 height 14
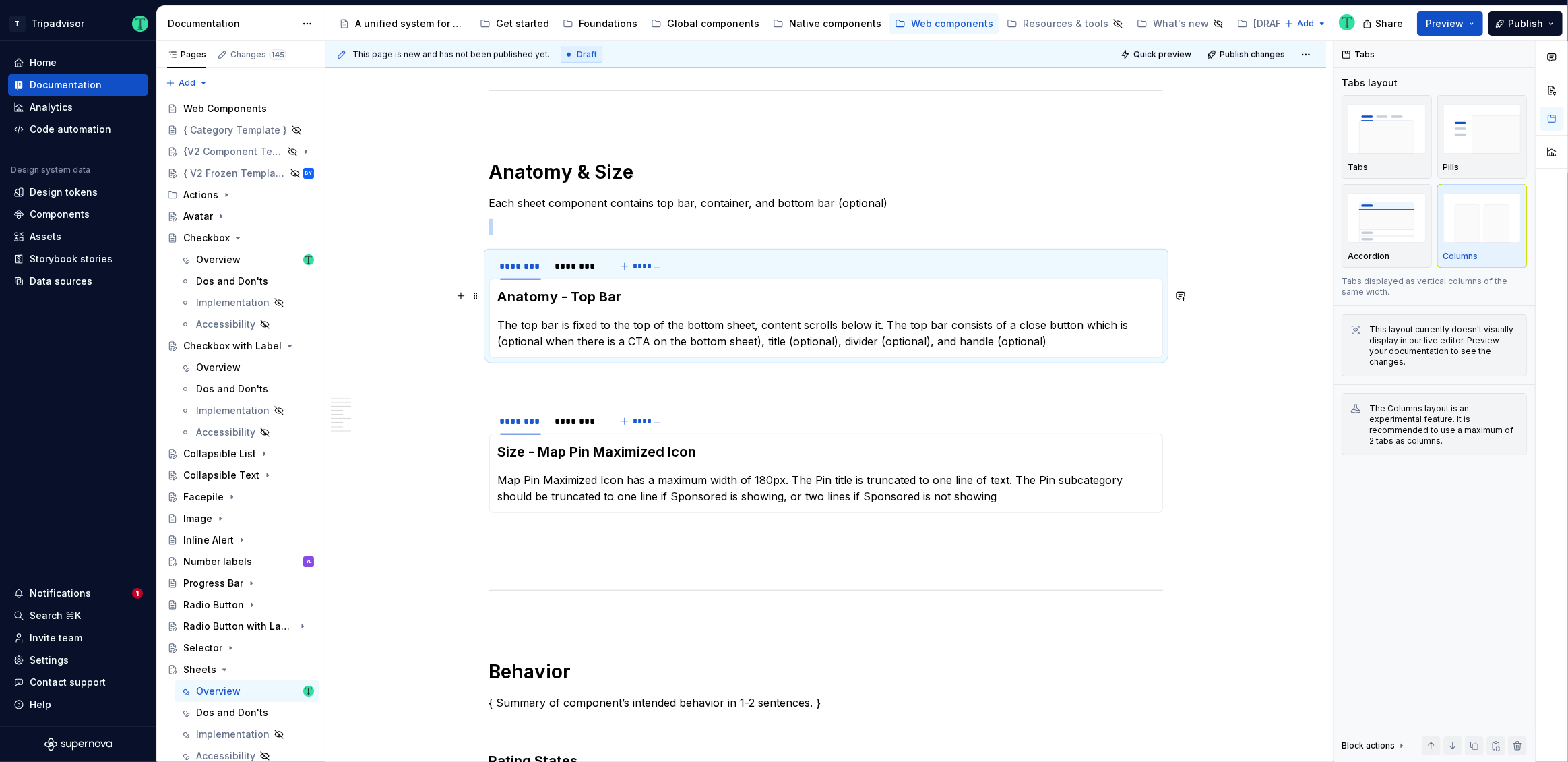
click at [555, 295] on h3 "Anatomy - Top Bar" at bounding box center [825, 296] width 656 height 19
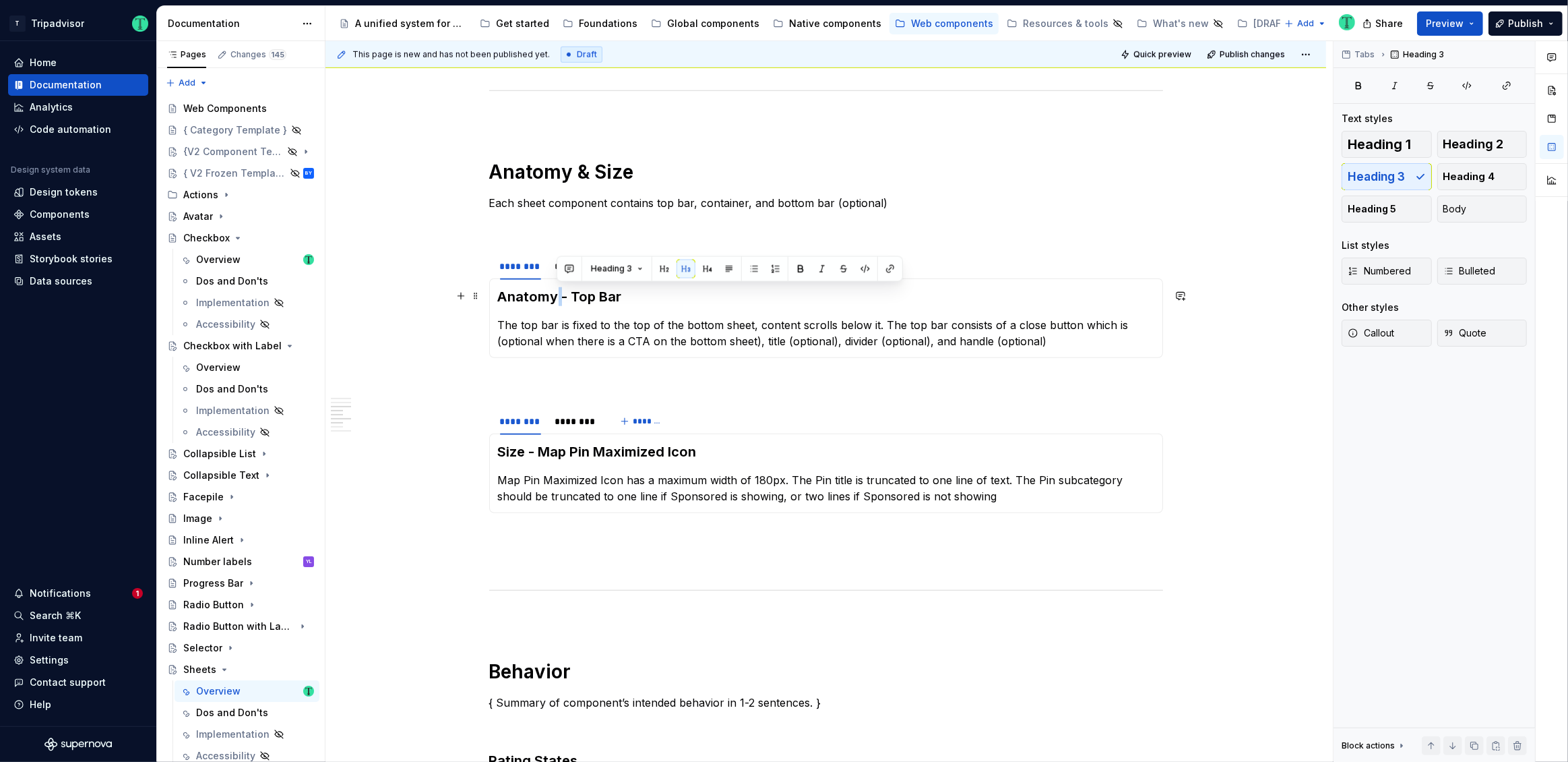
click at [555, 295] on h3 "Anatomy - Top Bar" at bounding box center [825, 296] width 656 height 19
copy h3 "Anatomy - Top Bar"
click at [439, 354] on div "**********" at bounding box center [825, 622] width 1000 height 3404
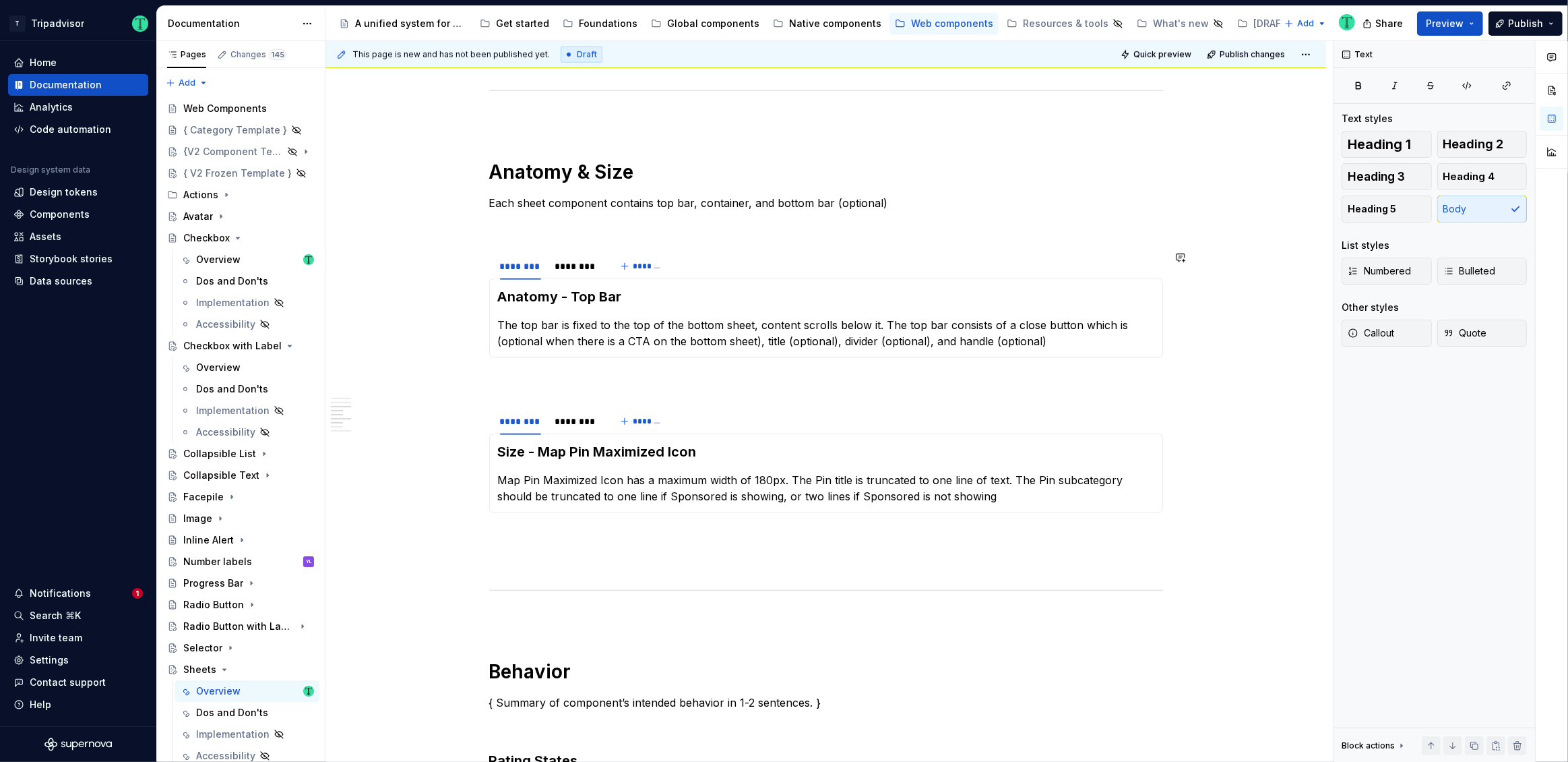
click at [439, 354] on div "**********" at bounding box center [825, 622] width 1000 height 3404
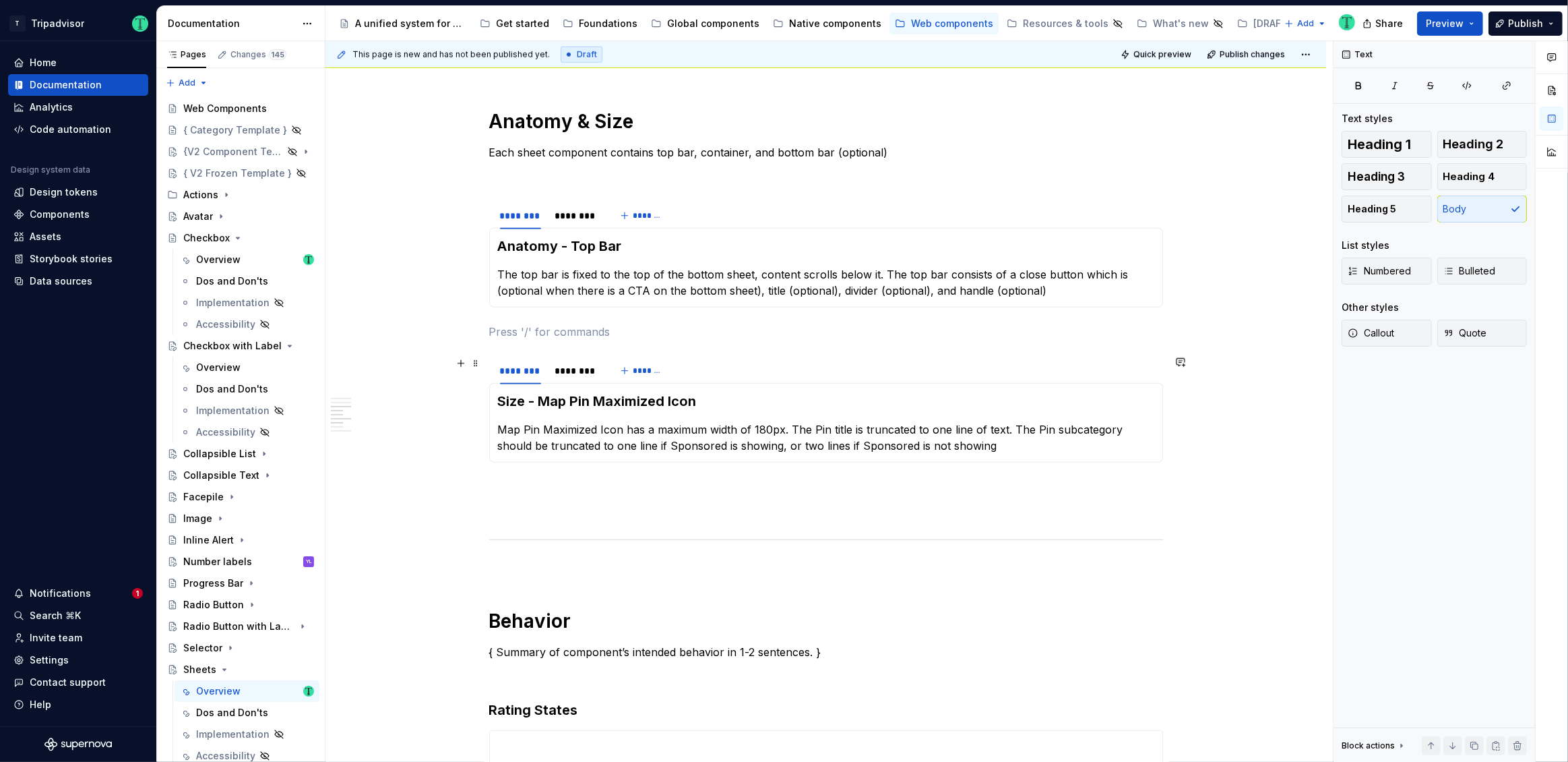
scroll to position [1437, 0]
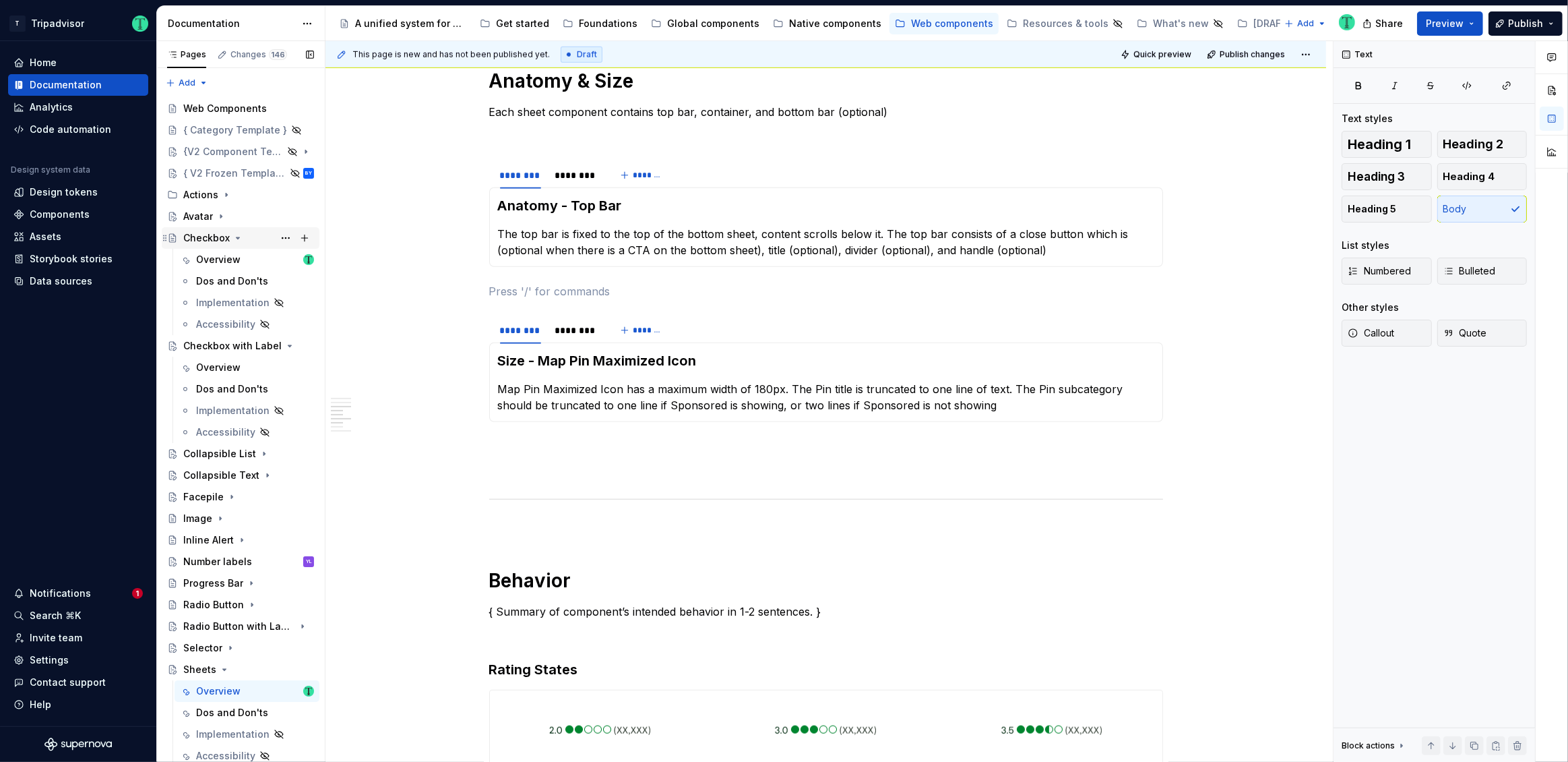
click at [207, 241] on div "Checkbox" at bounding box center [207, 238] width 47 height 14
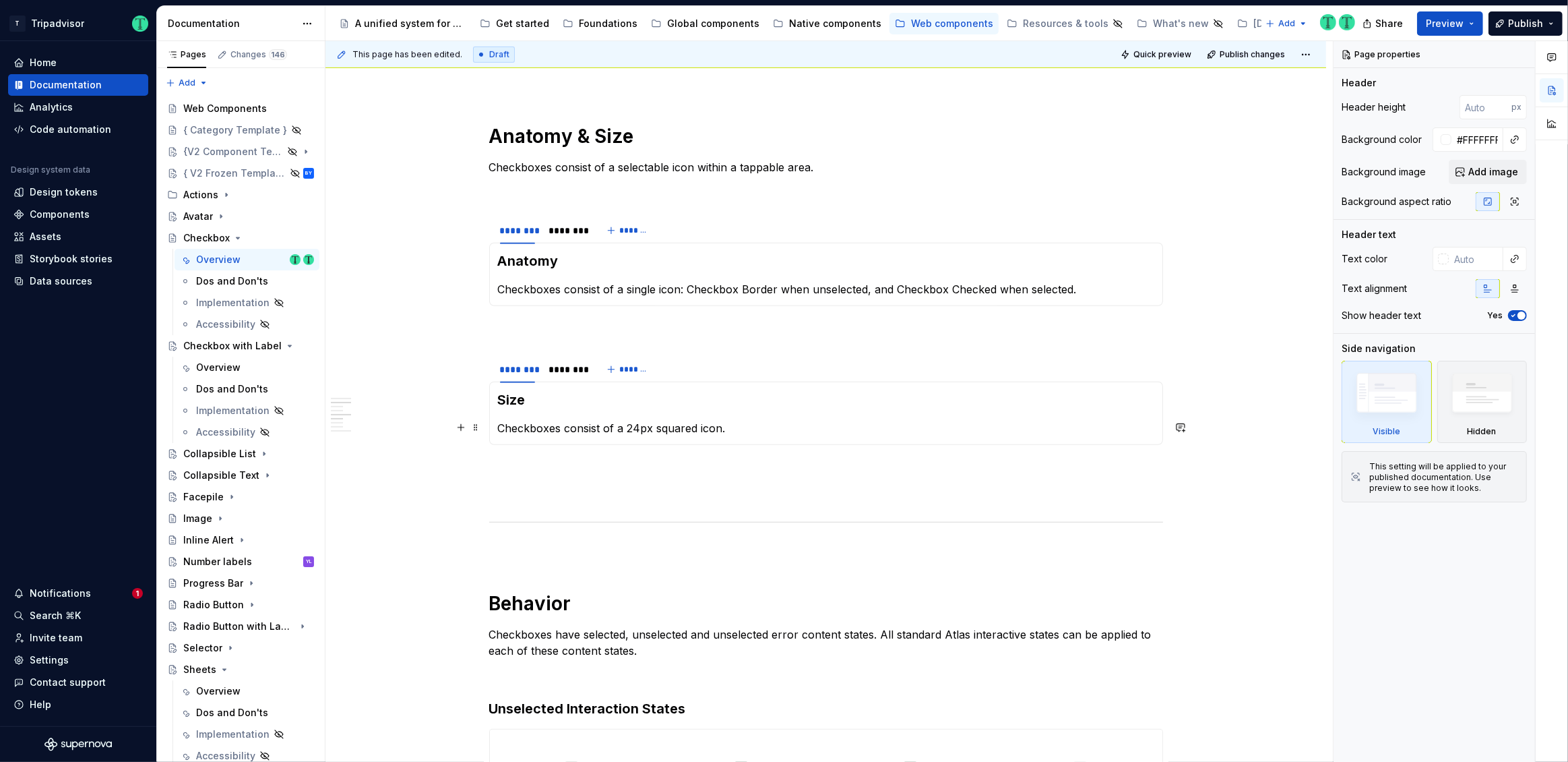
scroll to position [1170, 0]
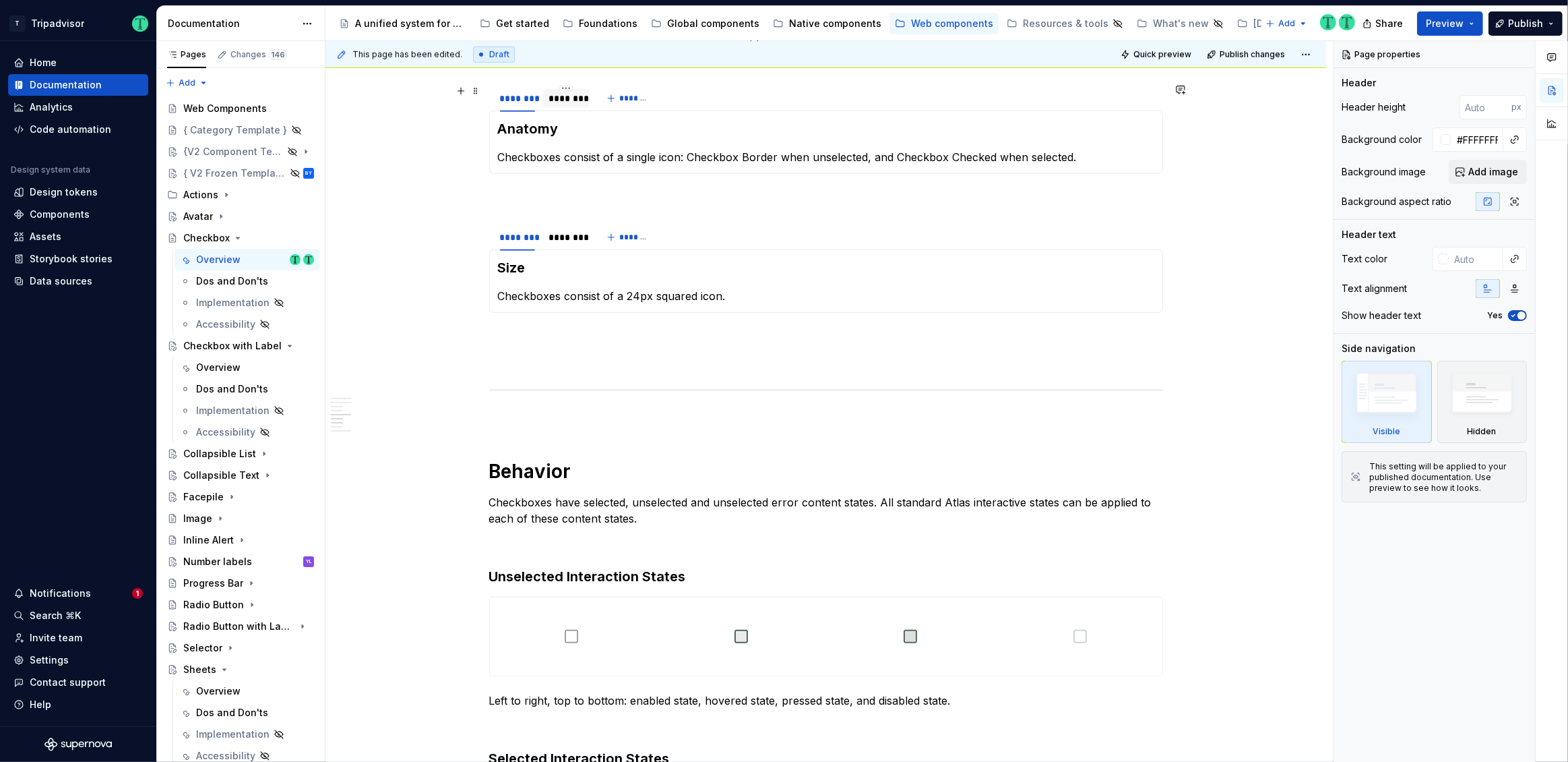
click at [573, 99] on div "********" at bounding box center [565, 98] width 35 height 14
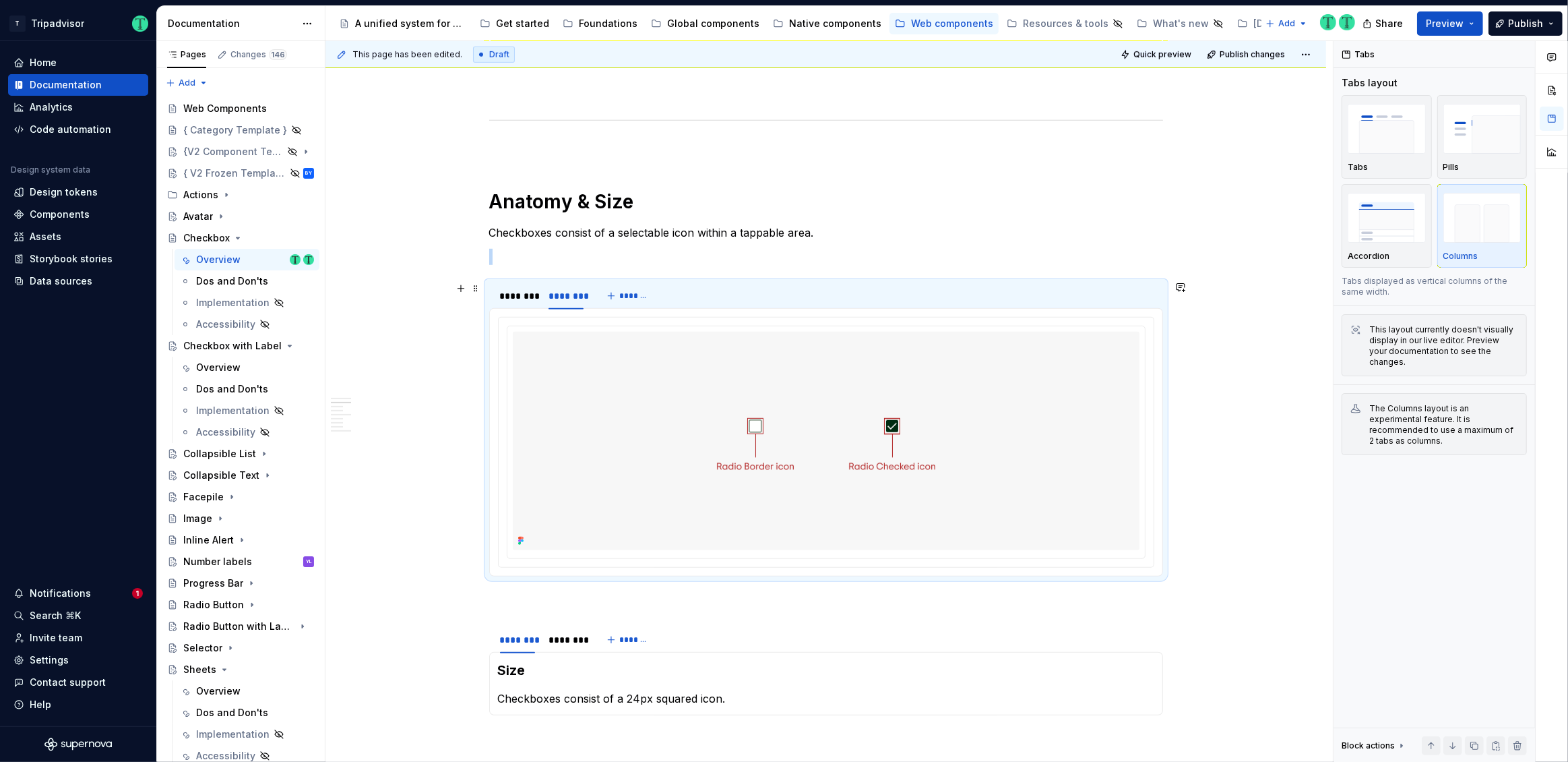
scroll to position [965, 0]
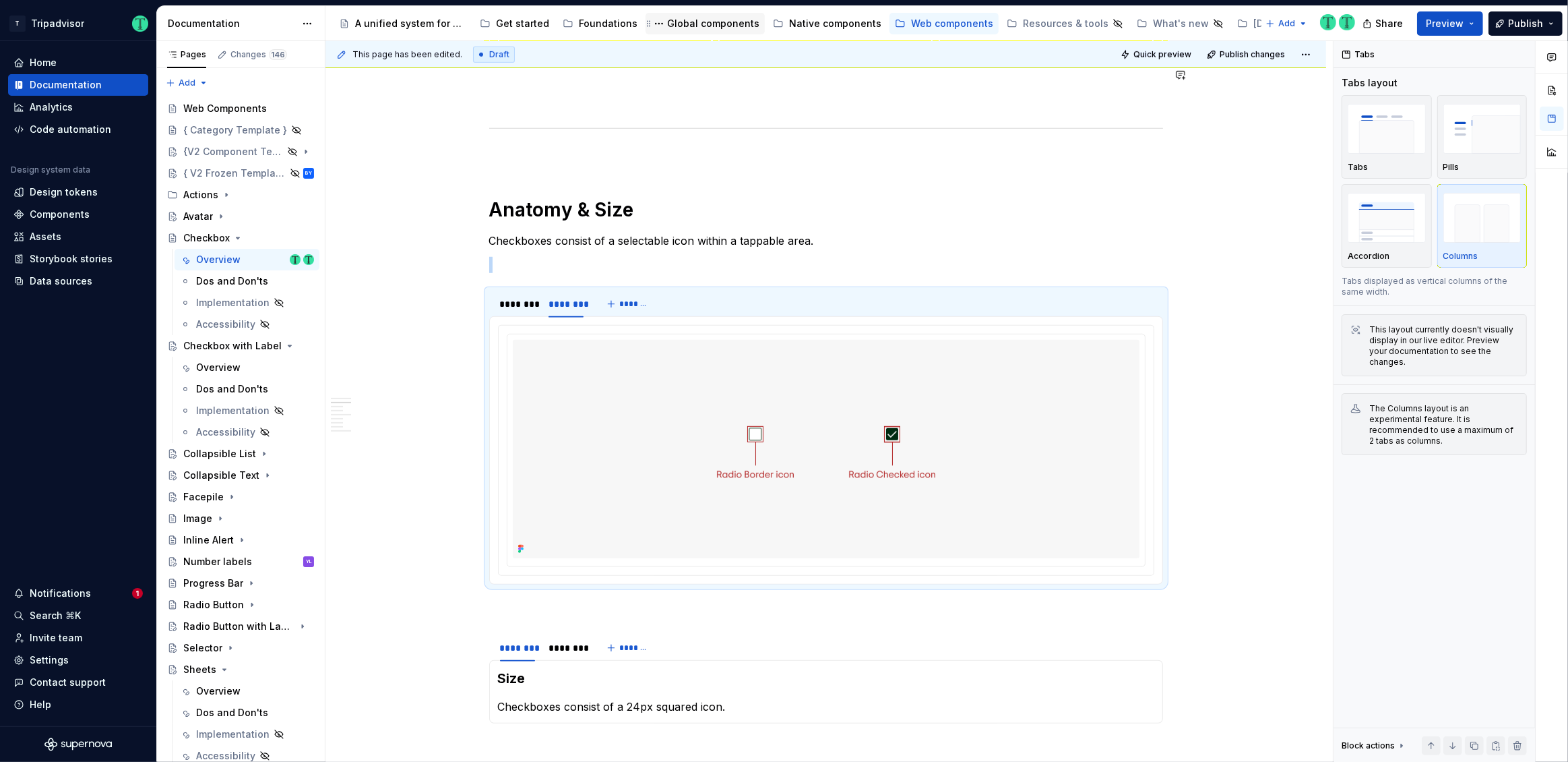
click at [693, 25] on div "Global components" at bounding box center [713, 24] width 92 height 14
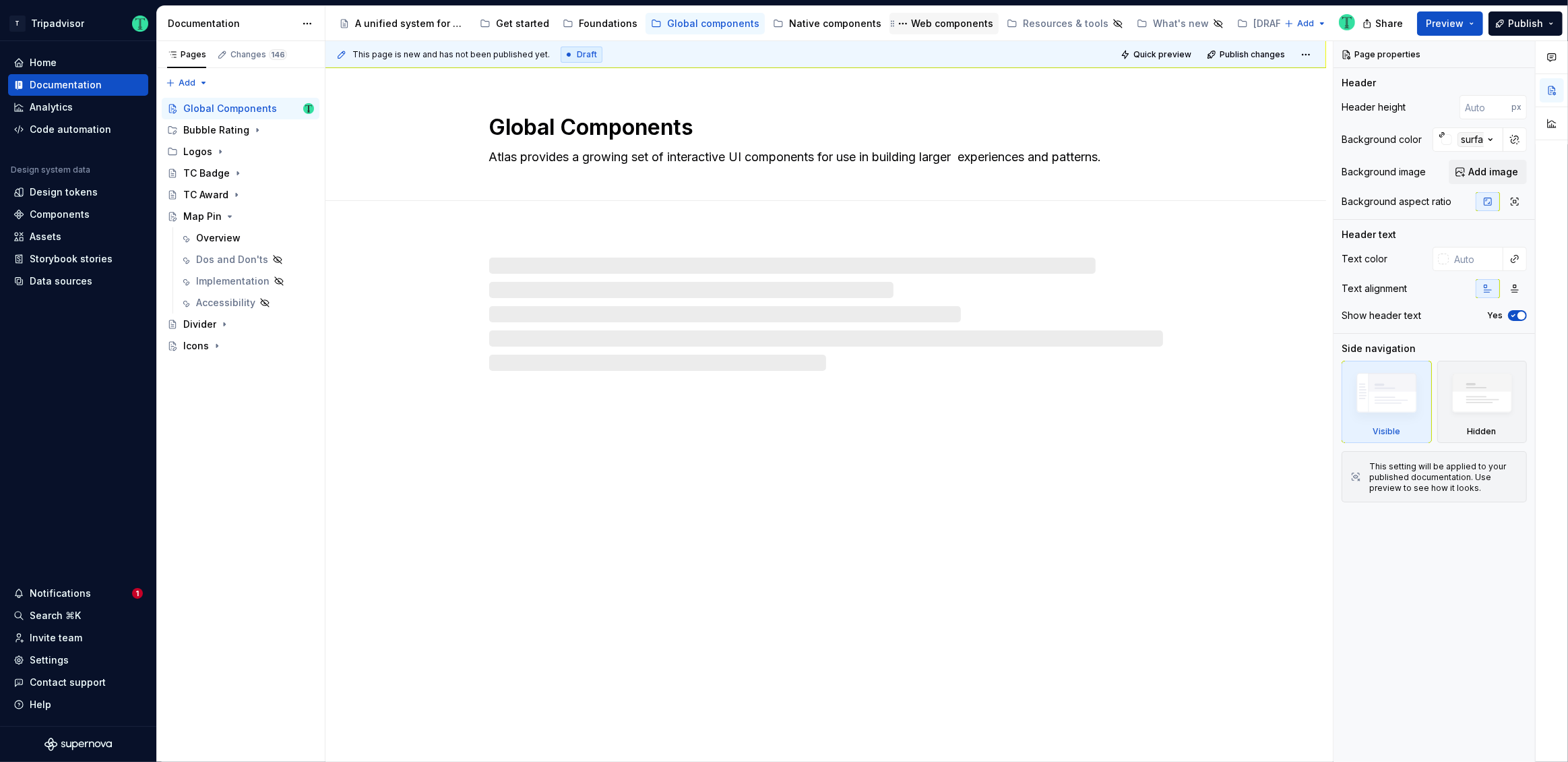
click at [921, 26] on div "Web components" at bounding box center [951, 24] width 82 height 14
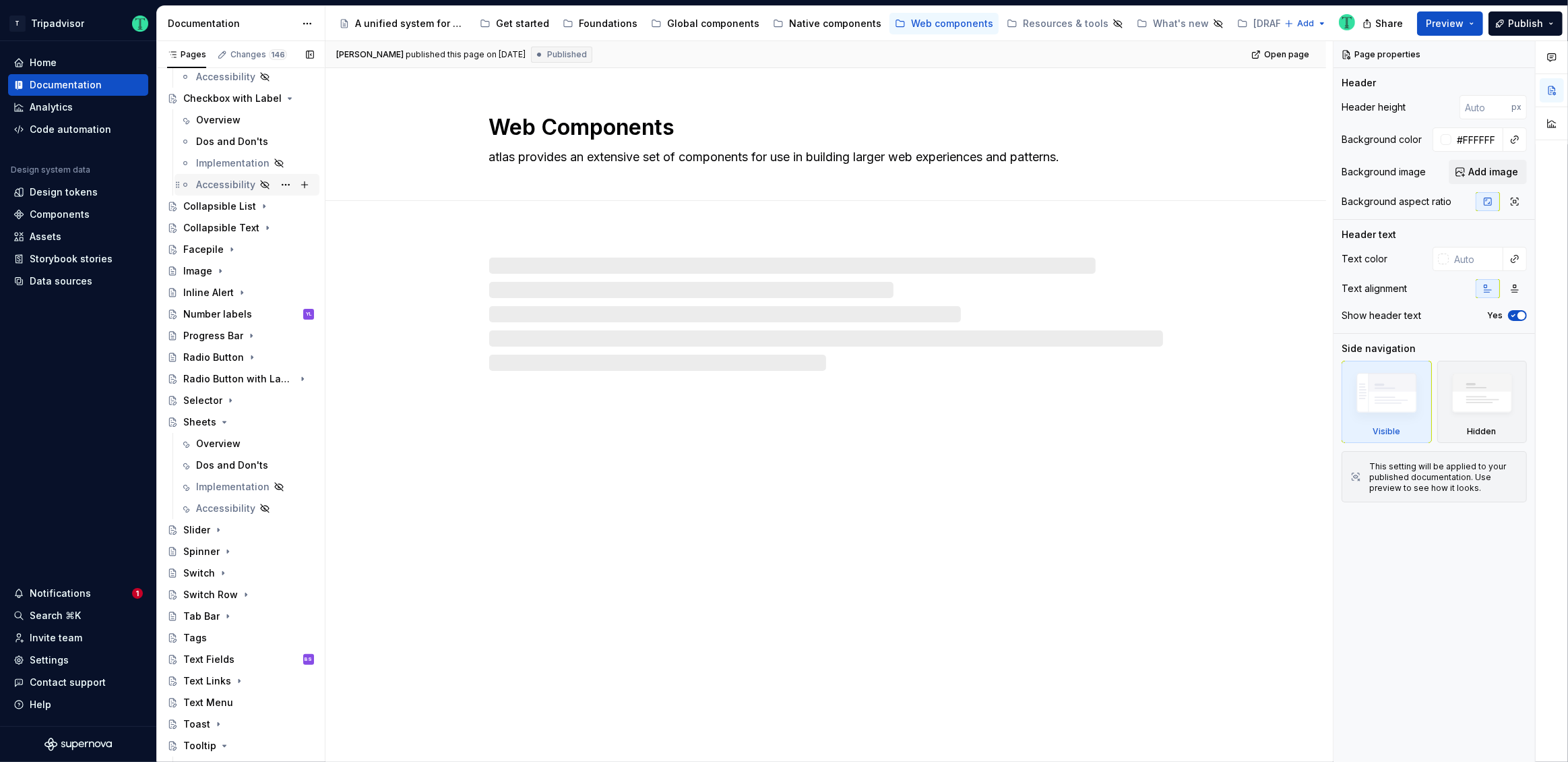
scroll to position [248, 0]
click at [194, 422] on div "Sheets" at bounding box center [200, 421] width 33 height 14
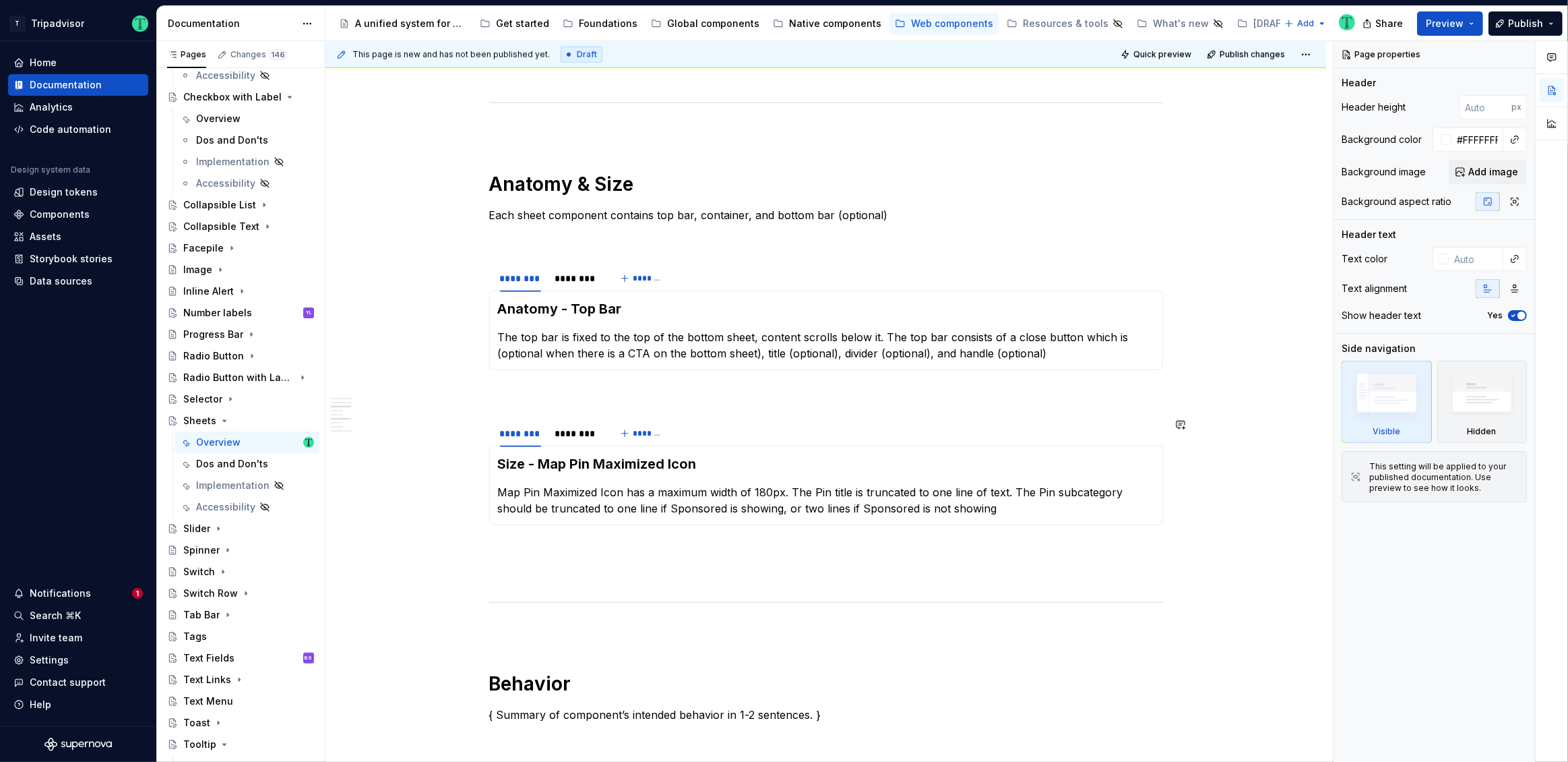
scroll to position [1317, 0]
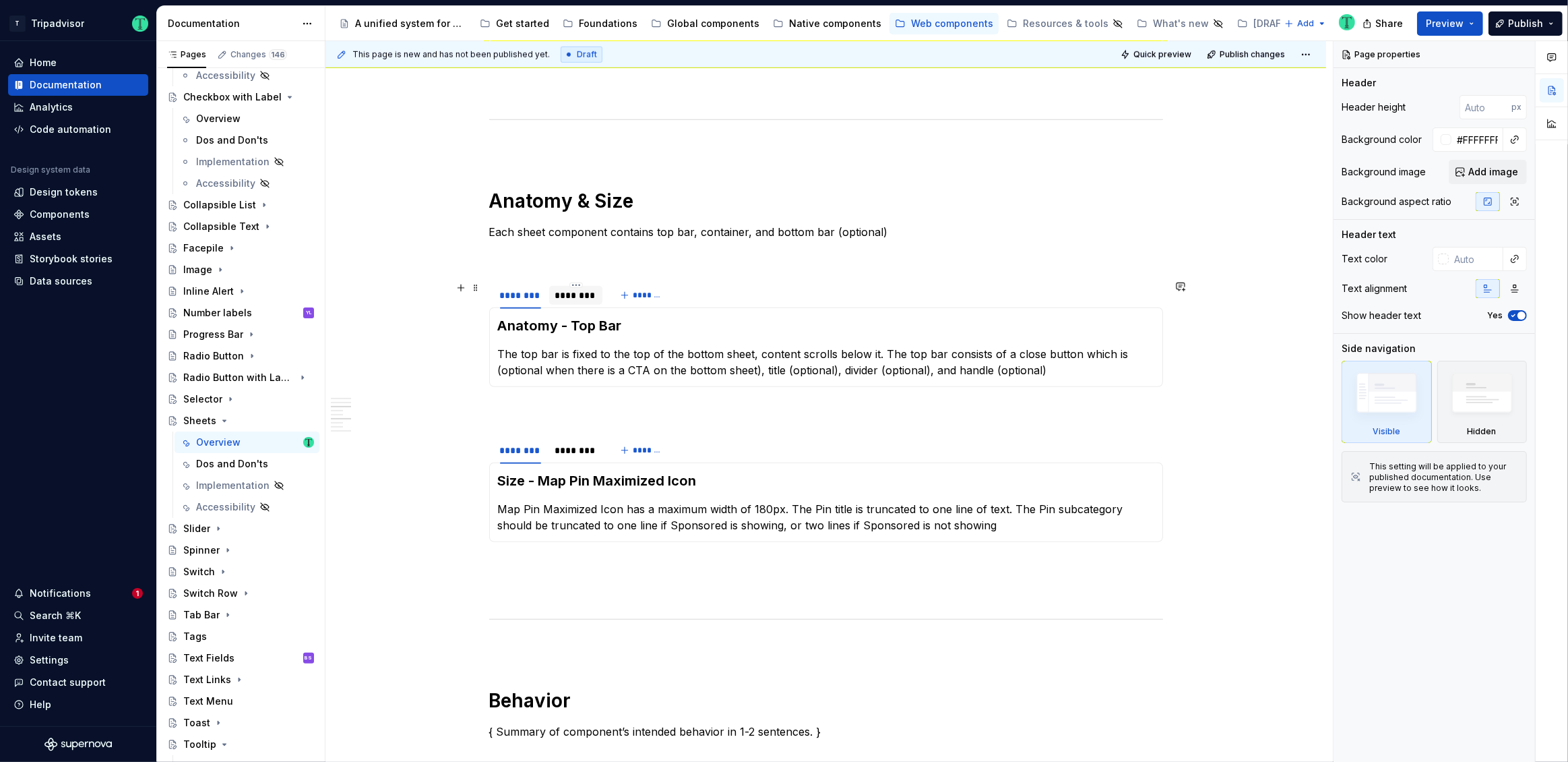
click at [564, 301] on div "********" at bounding box center [576, 295] width 54 height 19
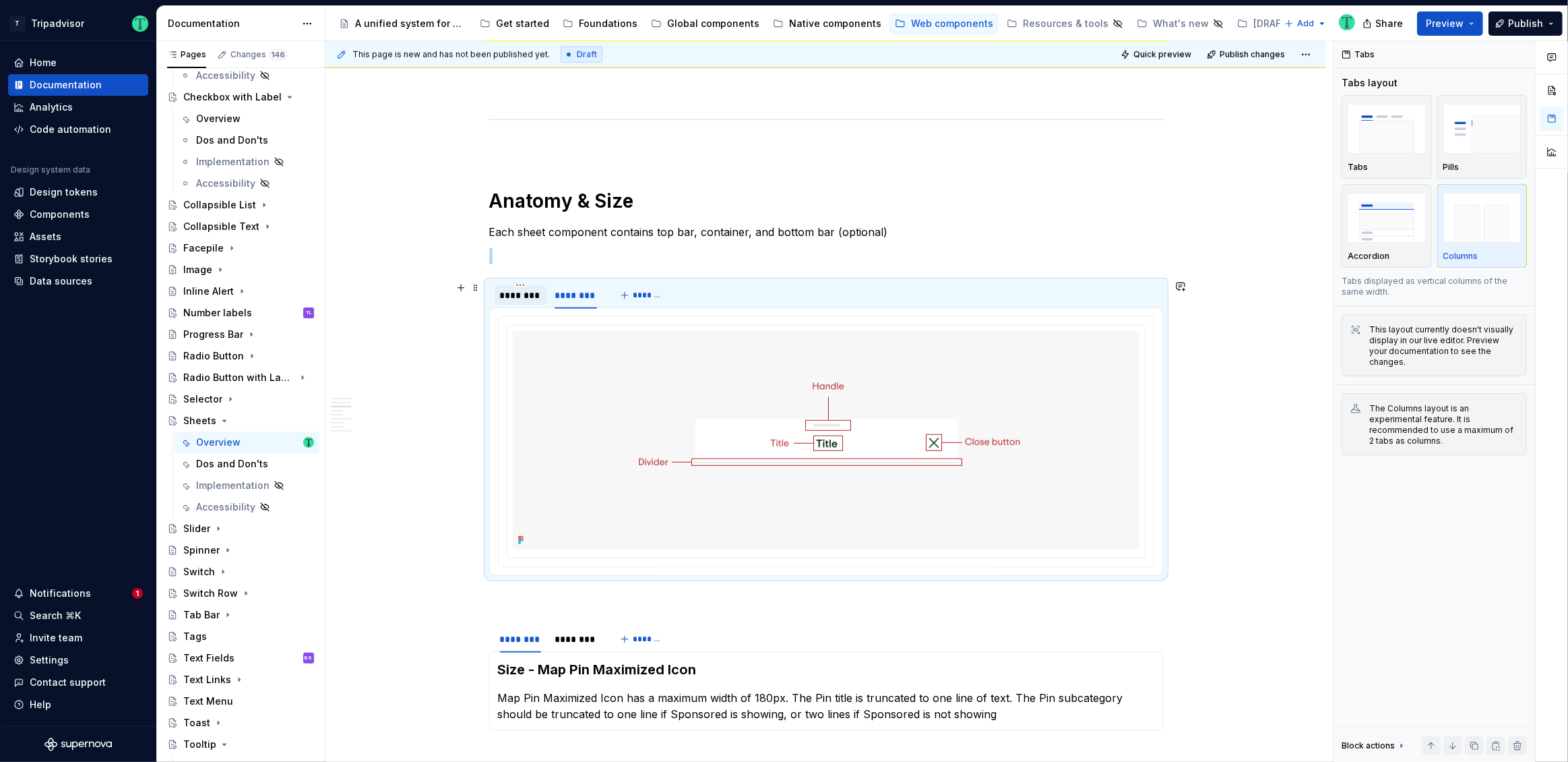
click at [519, 294] on div "********" at bounding box center [519, 295] width 41 height 14
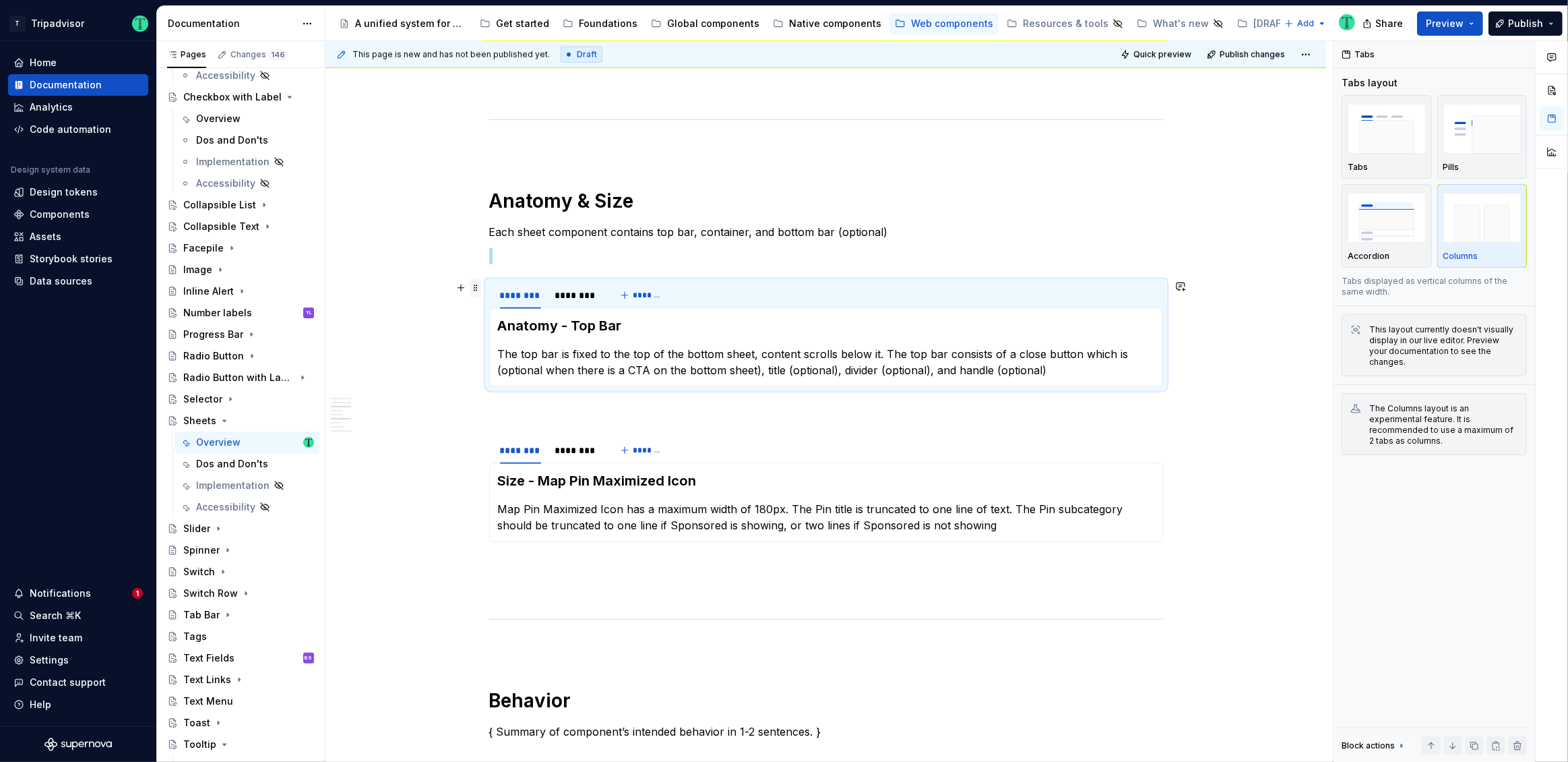
click at [479, 284] on span at bounding box center [476, 287] width 11 height 19
click at [496, 312] on div "Duplicate" at bounding box center [539, 308] width 87 height 14
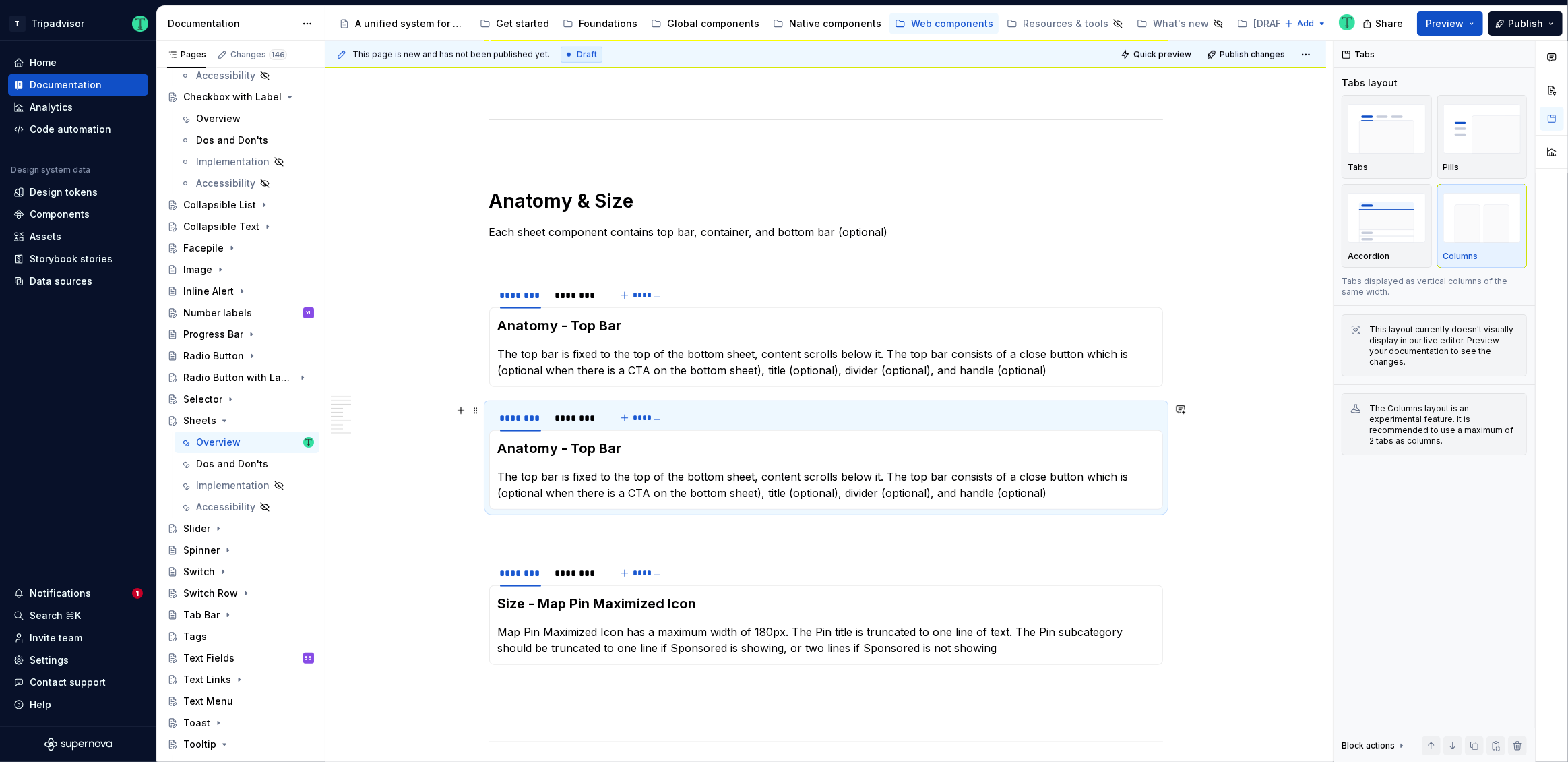
type textarea "*"
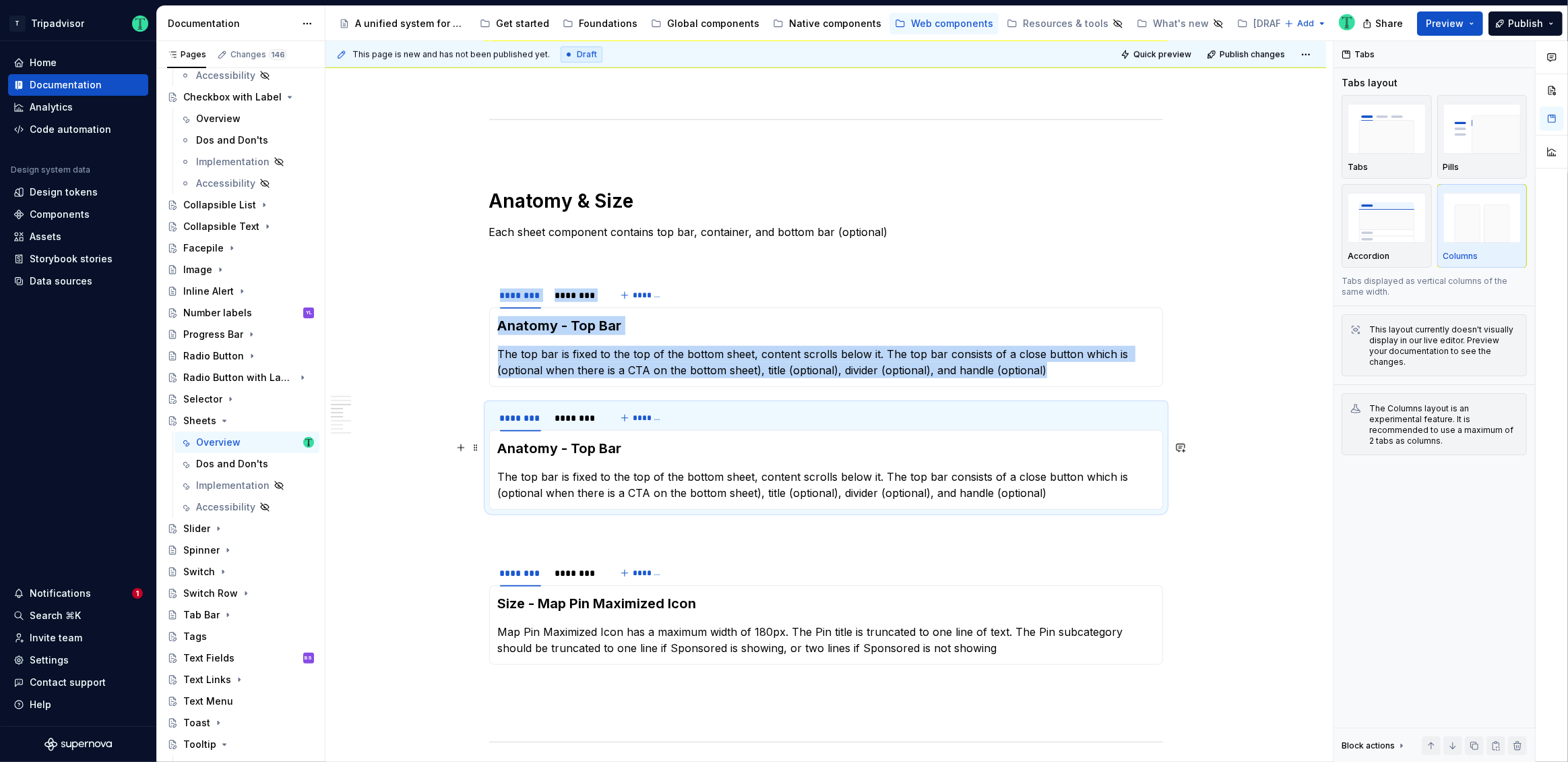
click at [634, 443] on h3 "Anatomy - Top Bar" at bounding box center [825, 448] width 656 height 19
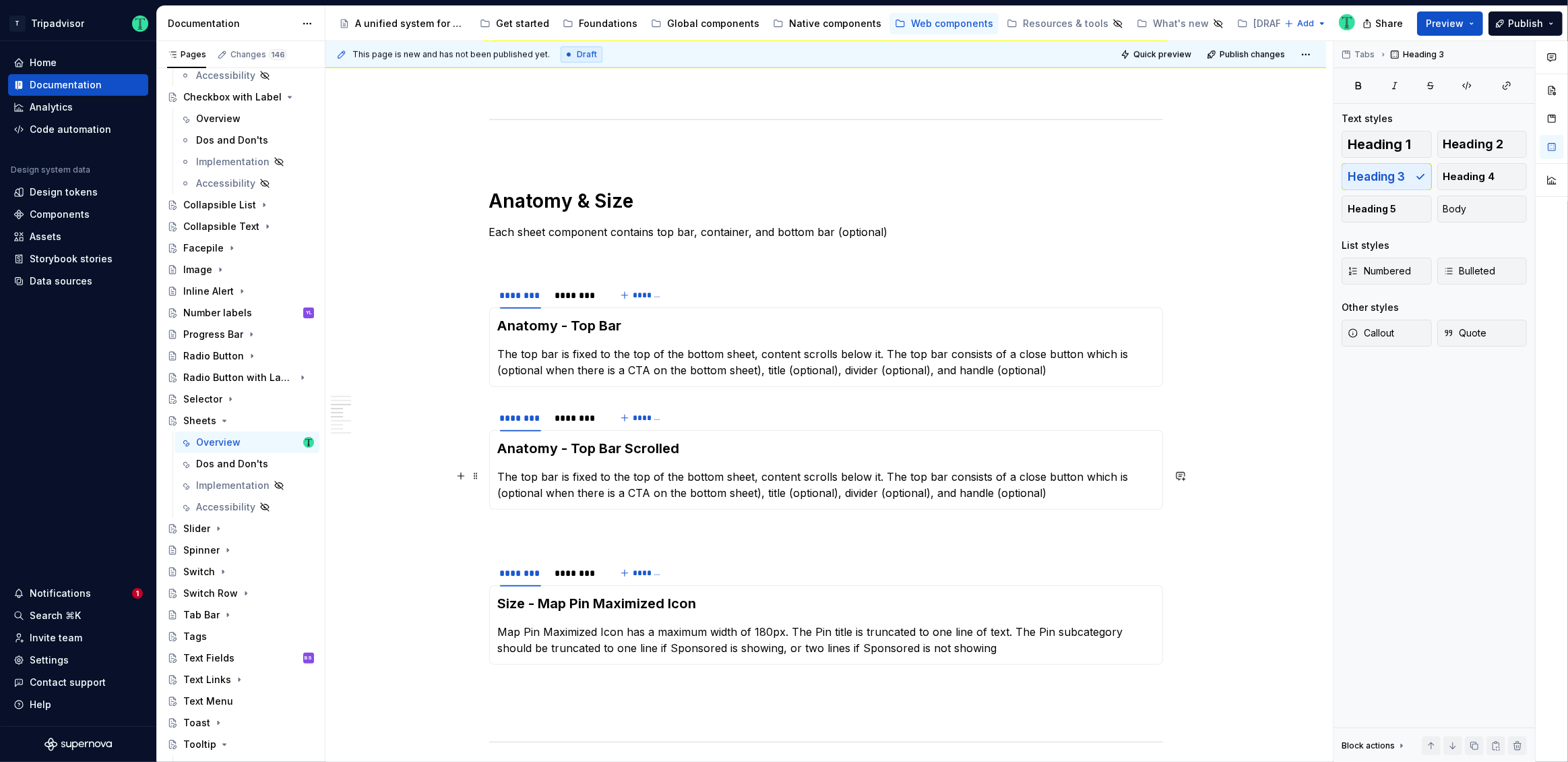
click at [555, 474] on p "The top bar is fixed to the top of the bottom sheet, content scrolls below it. …" at bounding box center [825, 484] width 656 height 33
click at [1011, 477] on p "The top bar is fixed to the top of the bottom sheet, content scrolls below it. …" at bounding box center [825, 484] width 656 height 33
click at [501, 367] on p "The top bar is fixed to the top of the bottom sheet, content scrolls below it. …" at bounding box center [825, 362] width 656 height 33
click at [1090, 475] on p "The top bar is fixed to the top of the bottom sheet, content scrolls below it. …" at bounding box center [825, 484] width 656 height 33
click at [1024, 494] on p "The top bar is fixed to the top of the bottom sheet, content scrolls below it. …" at bounding box center [825, 484] width 656 height 33
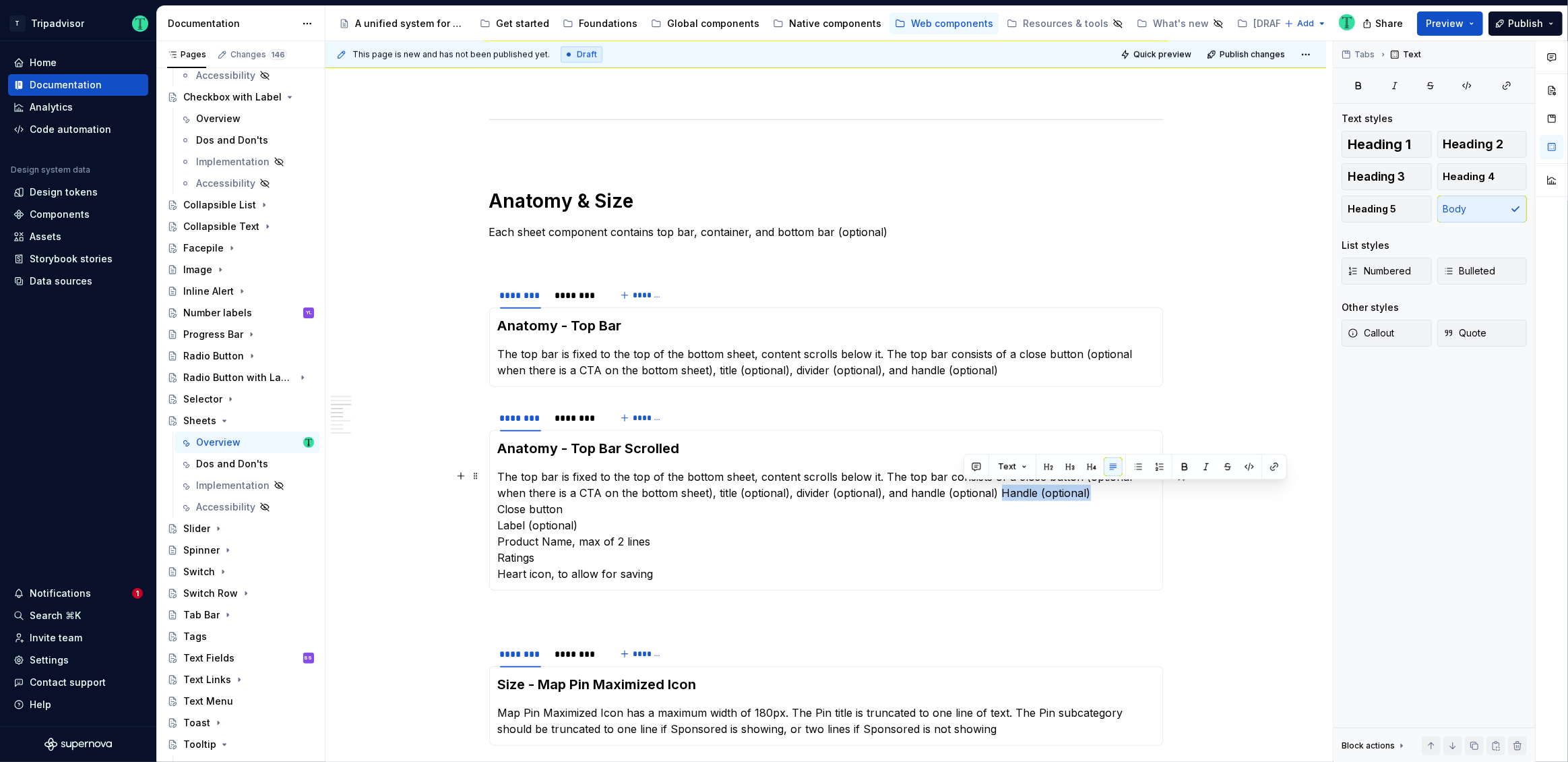
drag, startPoint x: 1055, startPoint y: 489, endPoint x: 965, endPoint y: 484, distance: 90.1
click at [965, 484] on p "The top bar is fixed to the top of the bottom sheet, content scrolls below it. …" at bounding box center [825, 525] width 656 height 113
click at [510, 504] on p "The top bar is fixed to the top of the bottom sheet, content scrolls below it. …" at bounding box center [825, 525] width 656 height 113
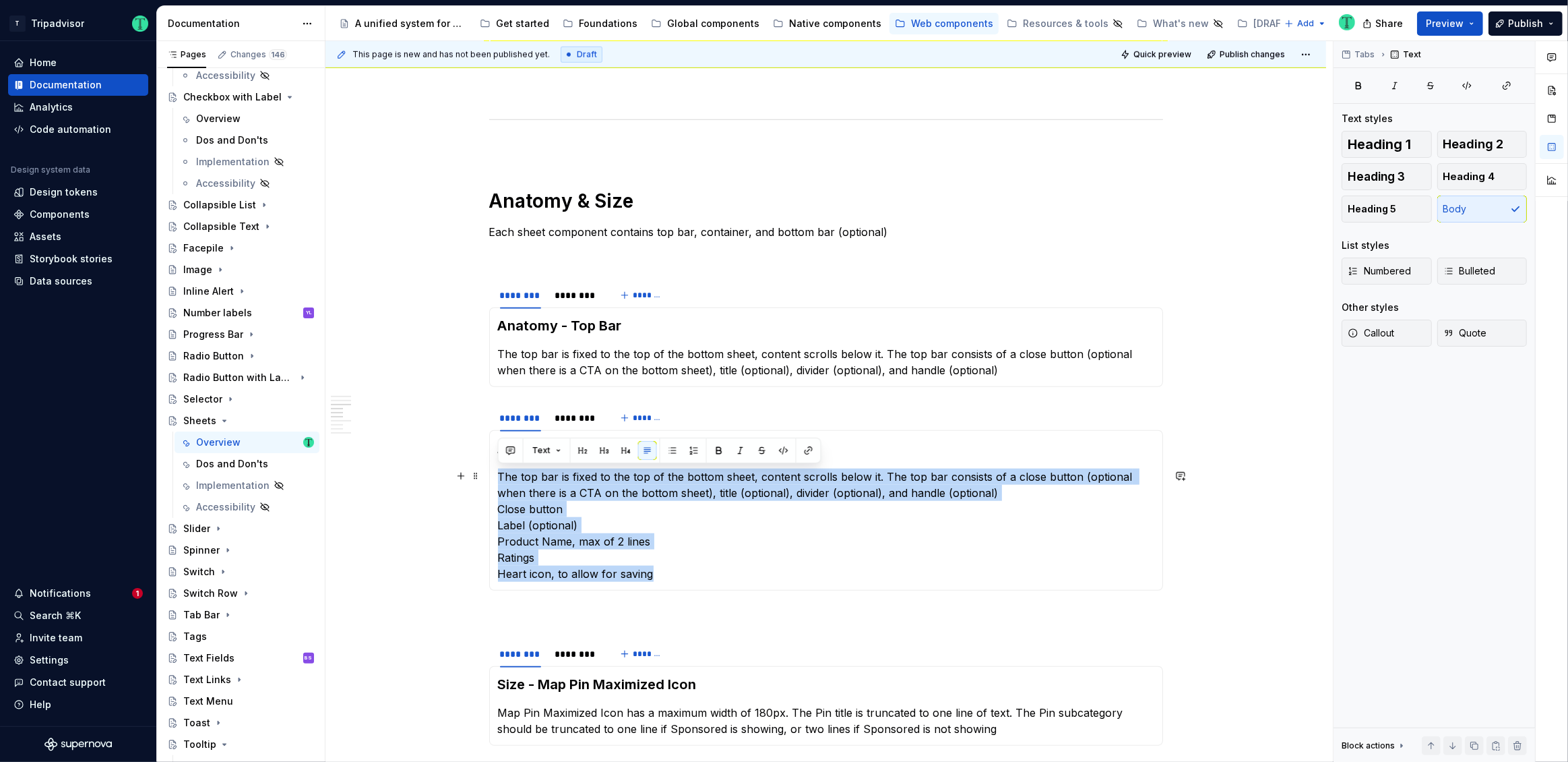
click at [510, 504] on p "The top bar is fixed to the top of the bottom sheet, content scrolls below it. …" at bounding box center [825, 525] width 656 height 113
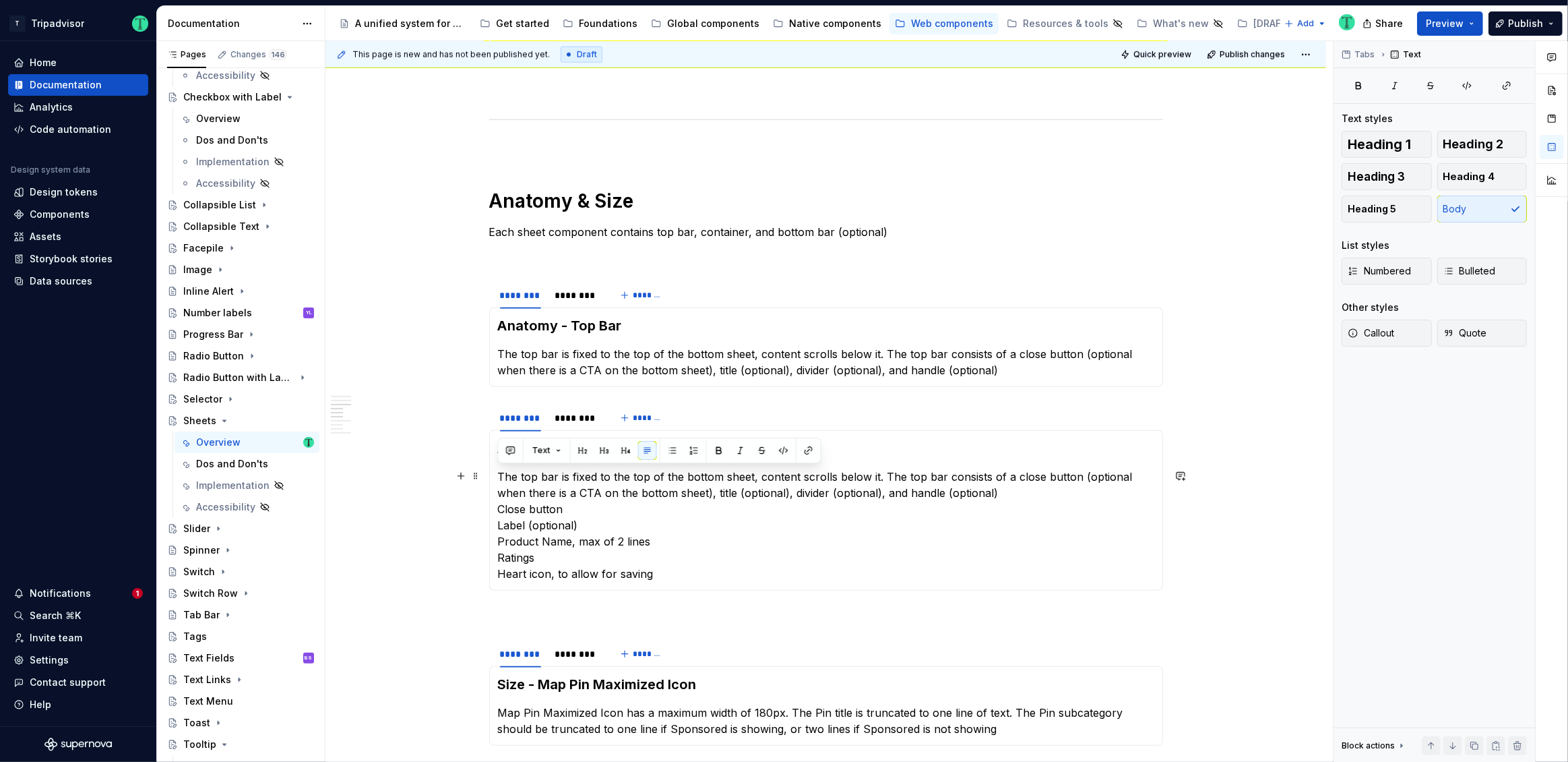
click at [563, 504] on p "The top bar is fixed to the top of the bottom sheet, content scrolls below it. …" at bounding box center [825, 525] width 656 height 113
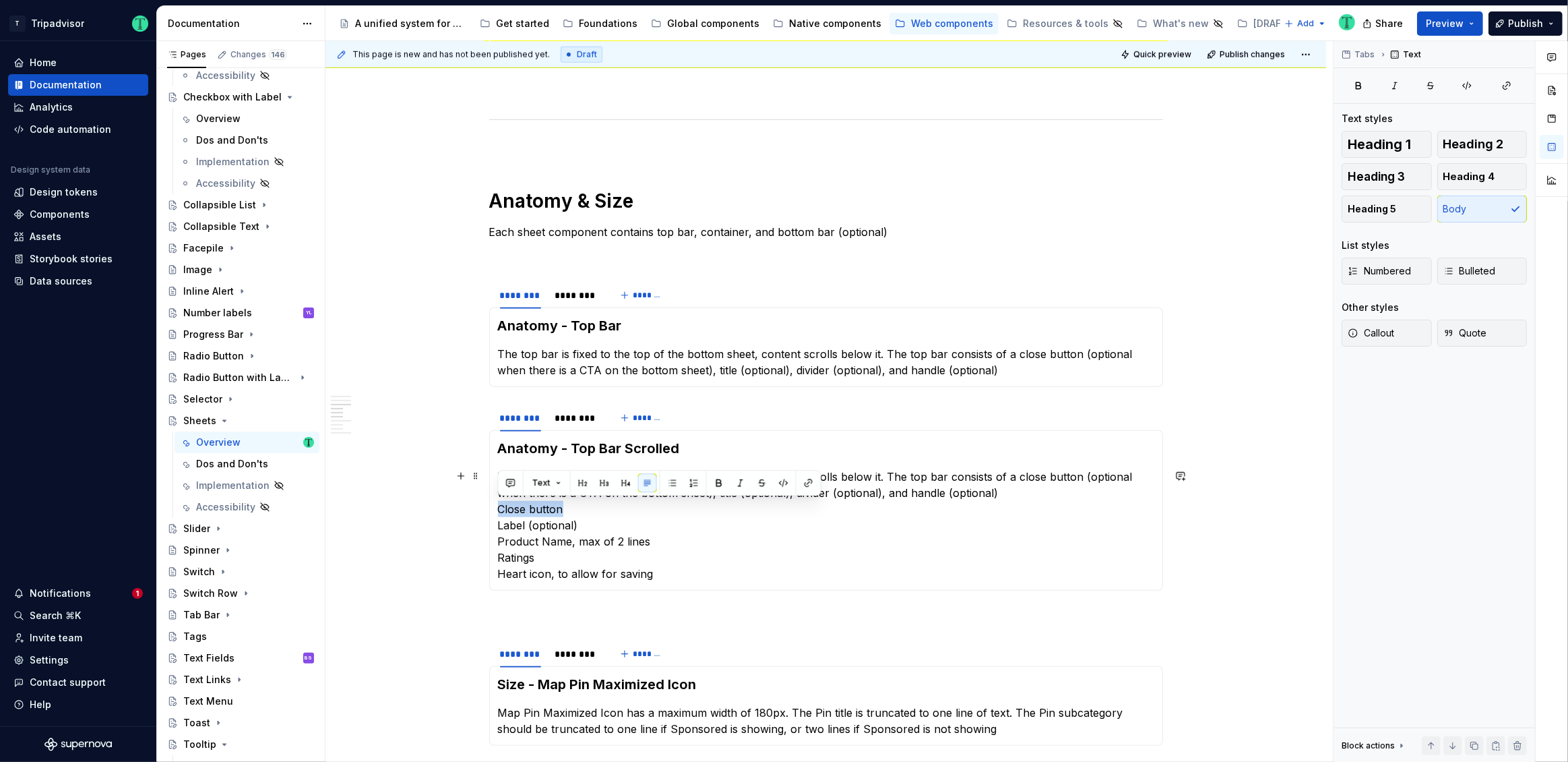
drag, startPoint x: 546, startPoint y: 508, endPoint x: 490, endPoint y: 508, distance: 56.0
click at [490, 508] on div "Anatomy - Top Bar Scrolled The top bar is fixed to the top of the bottom sheet,…" at bounding box center [826, 510] width 673 height 160
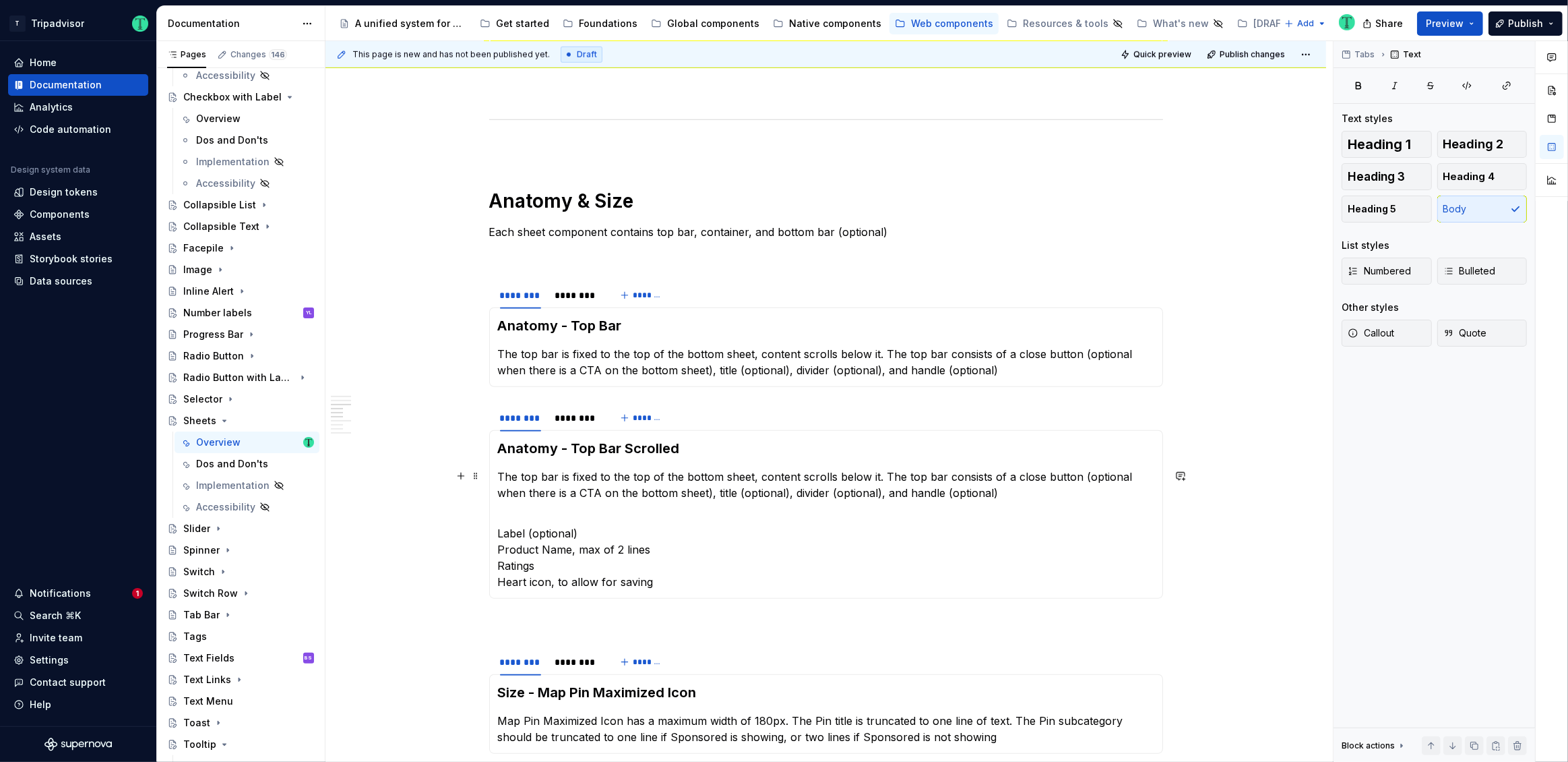
click at [770, 490] on p "The top bar is fixed to the top of the bottom sheet, content scrolls below it. …" at bounding box center [825, 492] width 656 height 49
click at [771, 490] on p "The top bar is fixed to the top of the bottom sheet, content scrolls below it. …" at bounding box center [825, 492] width 656 height 49
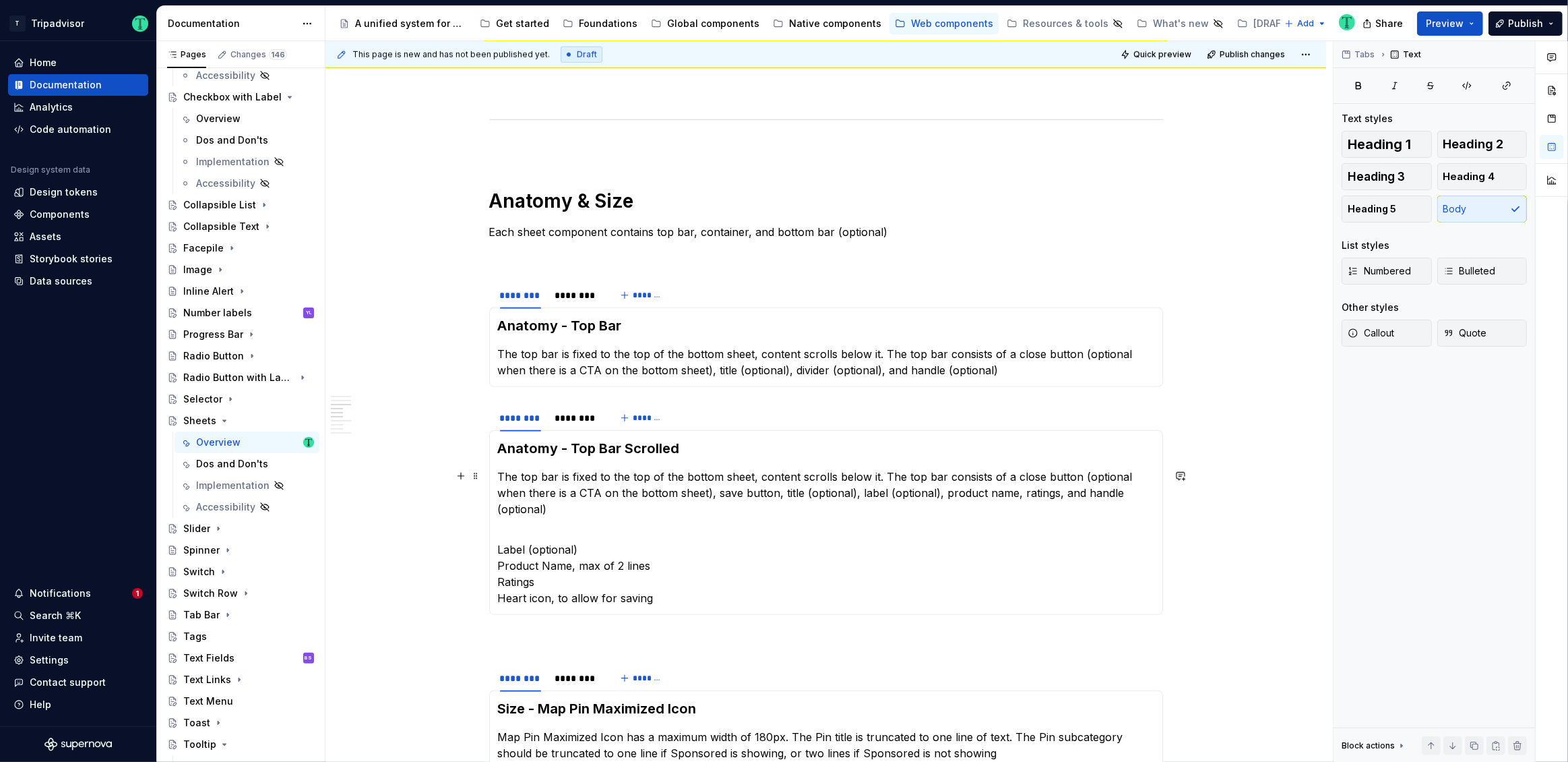
click at [517, 500] on p "The top bar is fixed to the top of the bottom sheet, content scrolls below it. …" at bounding box center [825, 500] width 656 height 65
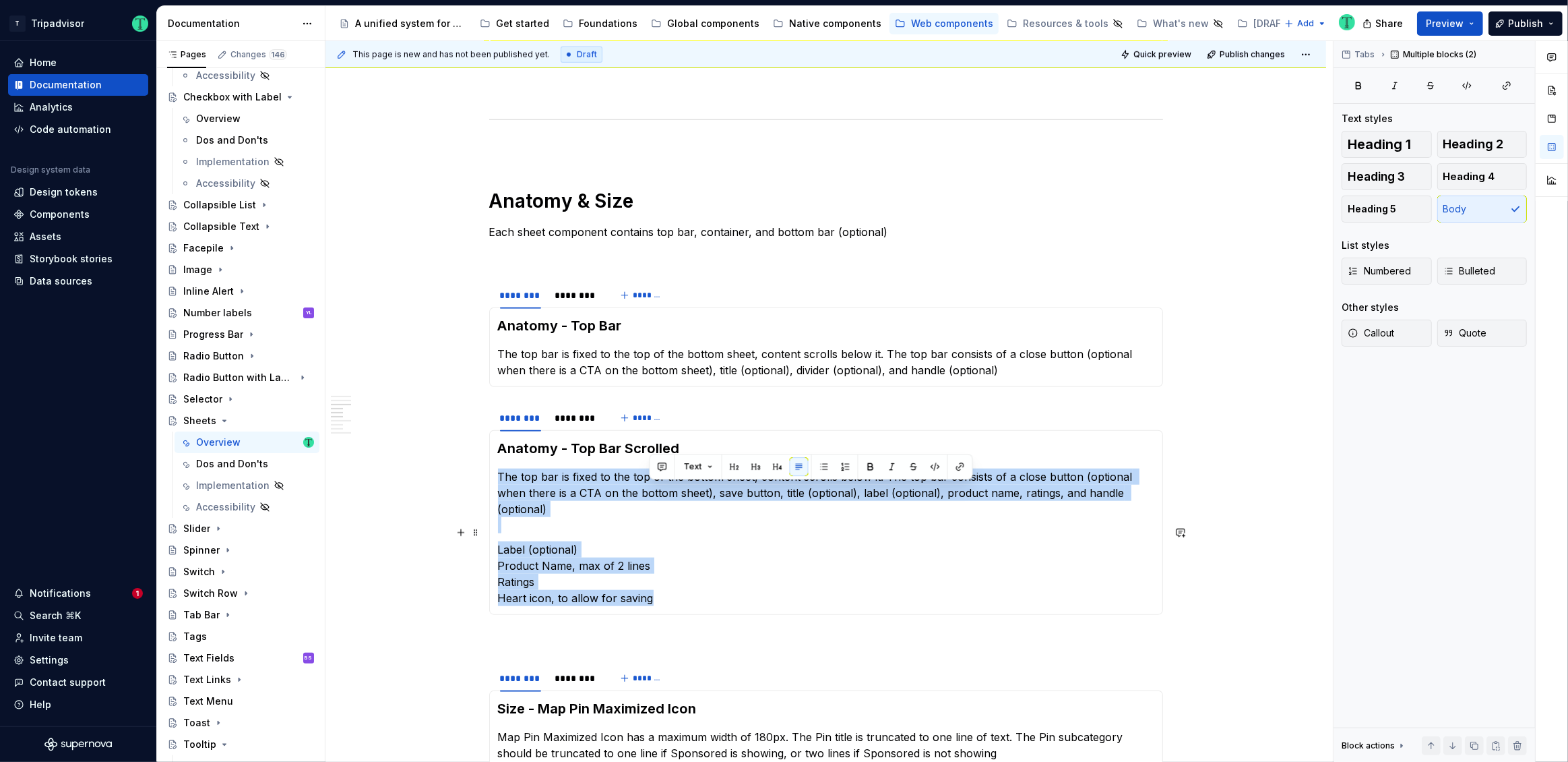
drag, startPoint x: 1136, startPoint y: 490, endPoint x: 1162, endPoint y: 581, distance: 94.6
click at [1162, 581] on div "Anatomy - Top Bar Scrolled The top bar is fixed to the top of the bottom sheet,…" at bounding box center [826, 523] width 673 height 185
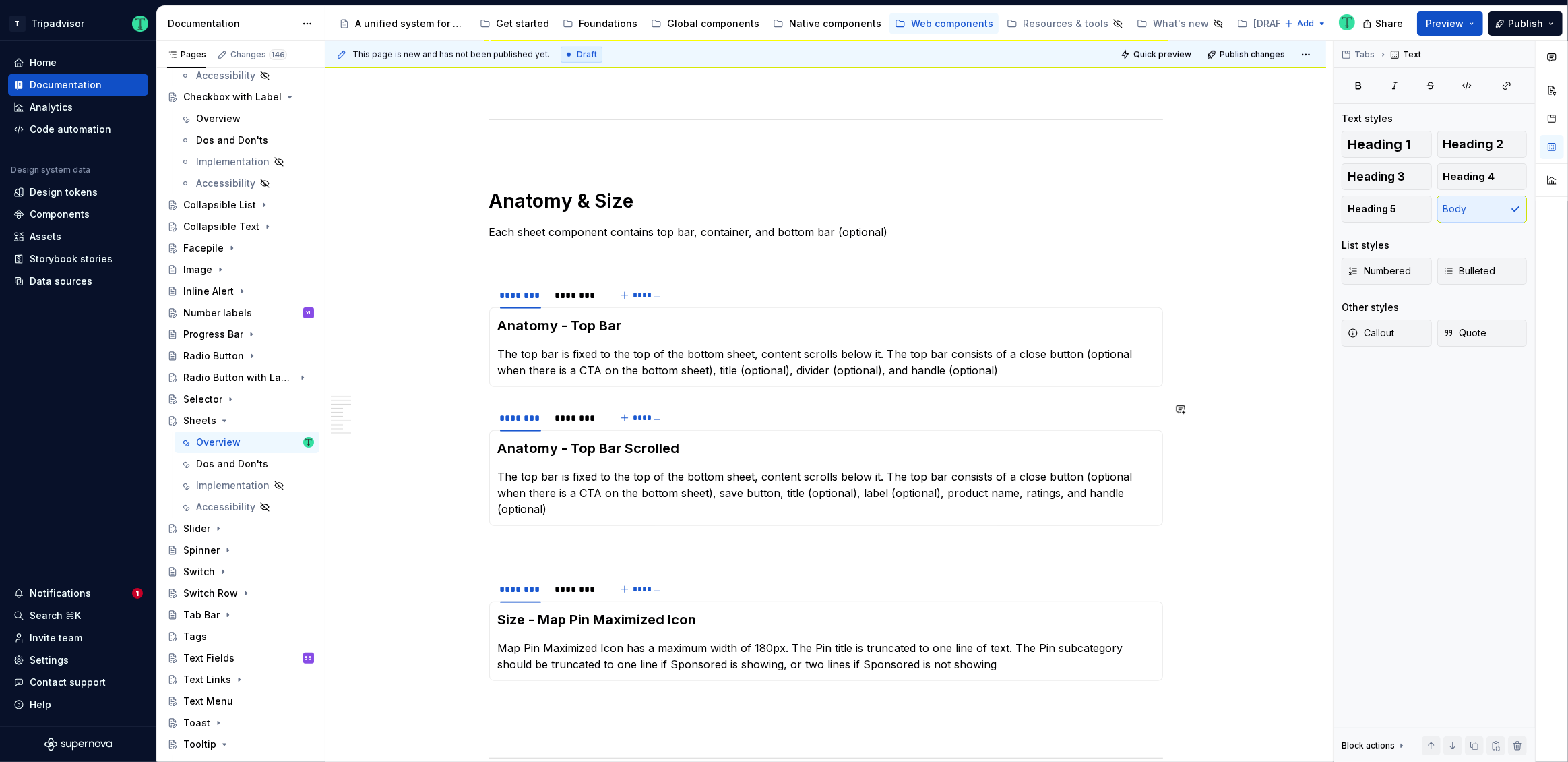
click at [1239, 504] on div "**********" at bounding box center [825, 720] width 1000 height 3543
click at [405, 422] on div "**********" at bounding box center [825, 720] width 1000 height 3543
click at [589, 414] on div "********" at bounding box center [575, 418] width 43 height 14
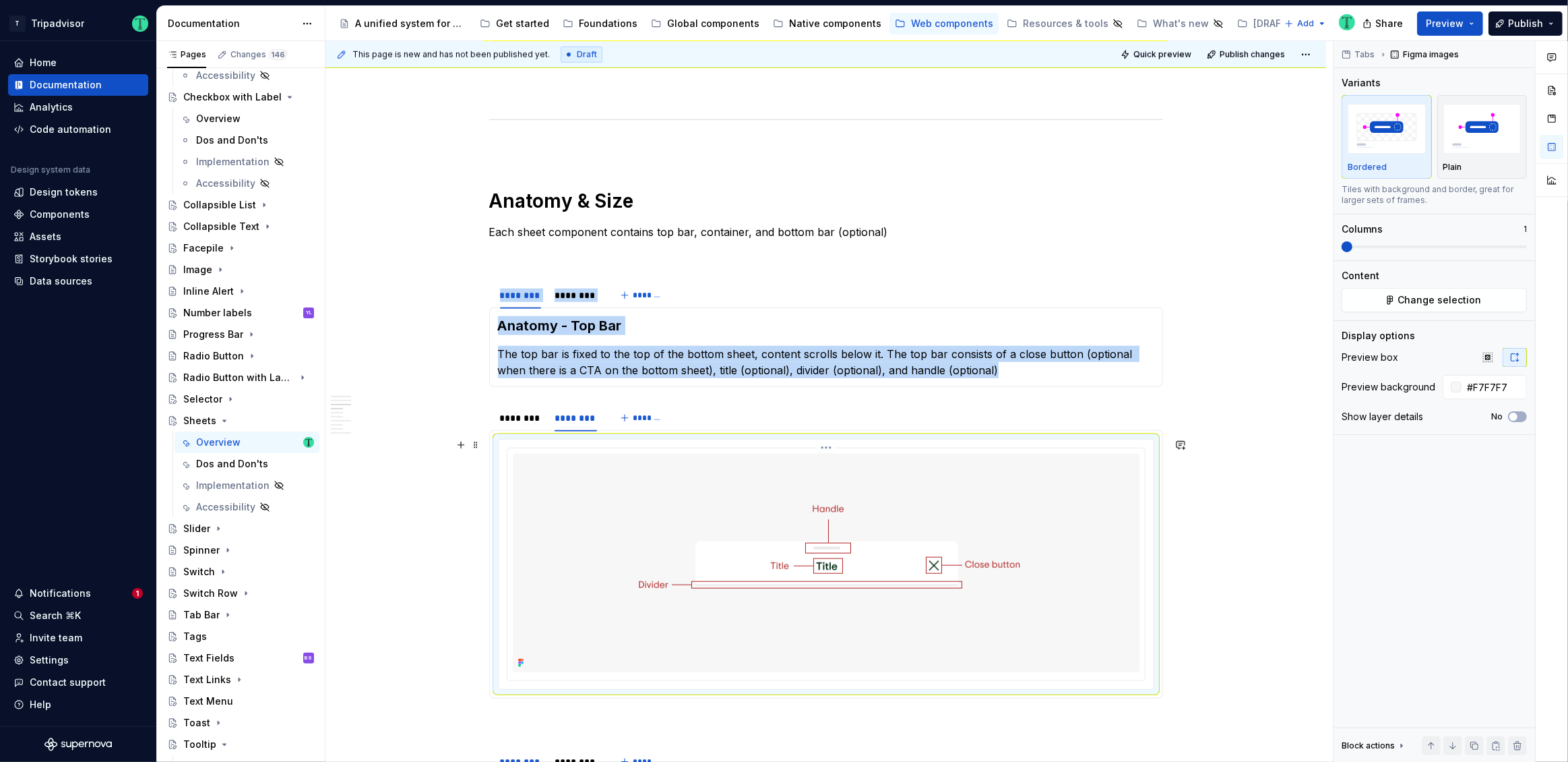
click at [742, 516] on img at bounding box center [825, 563] width 494 height 219
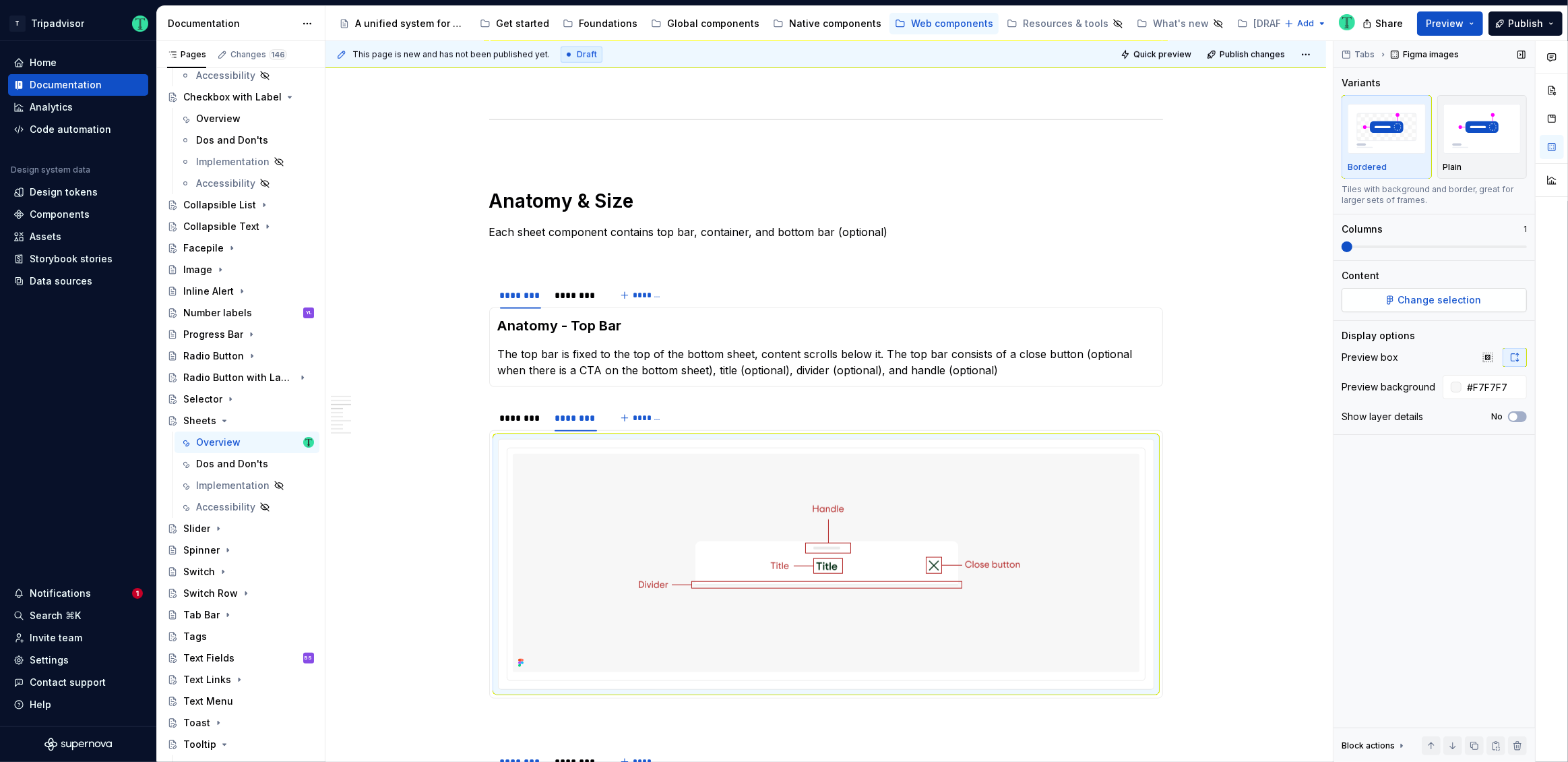
click at [1421, 303] on span "Change selection" at bounding box center [1440, 300] width 83 height 14
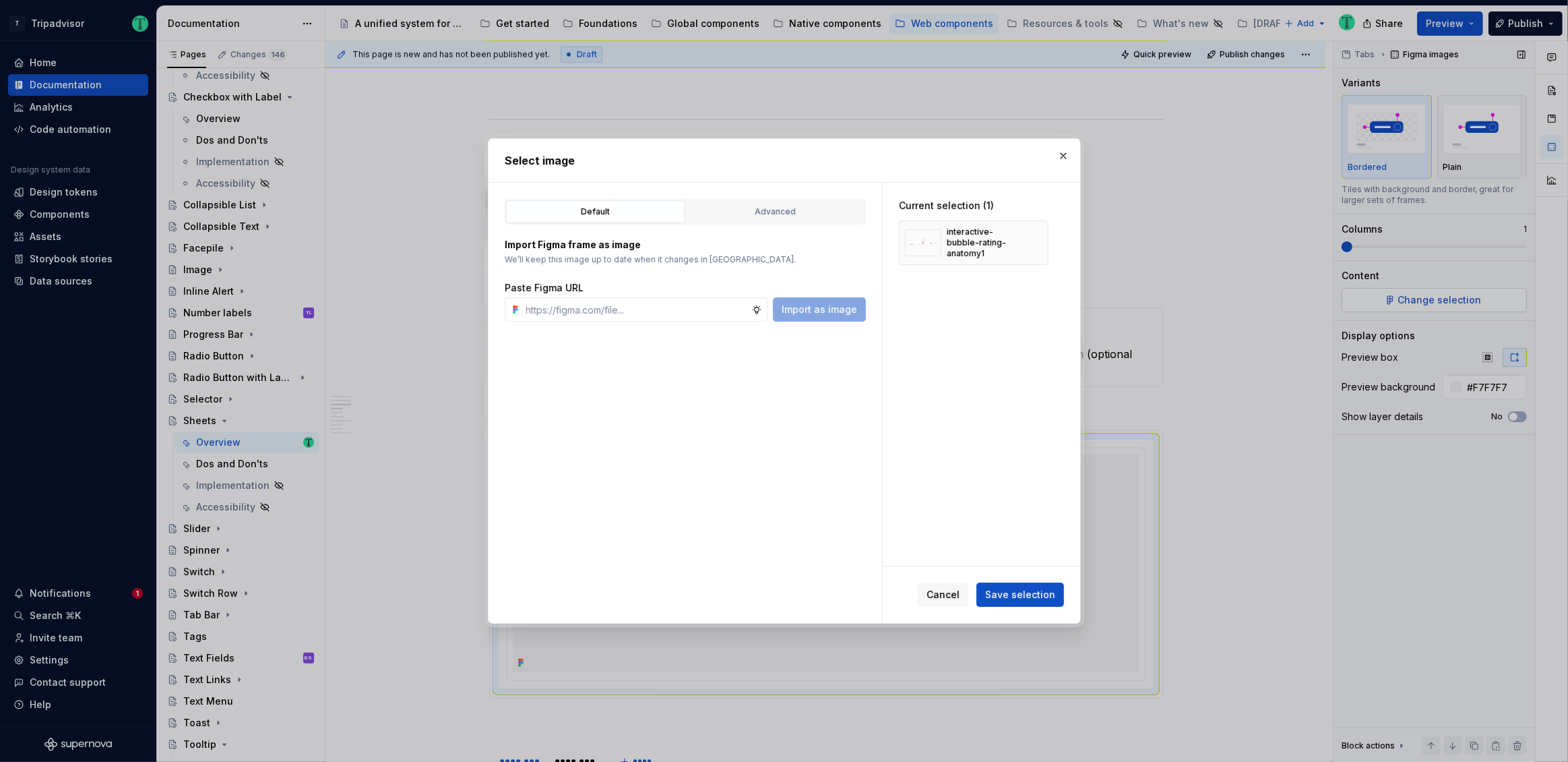
type textarea "*"
click at [646, 306] on input "text" at bounding box center [636, 309] width 230 height 24
paste input "[URL][DOMAIN_NAME]"
type input "[URL][DOMAIN_NAME]"
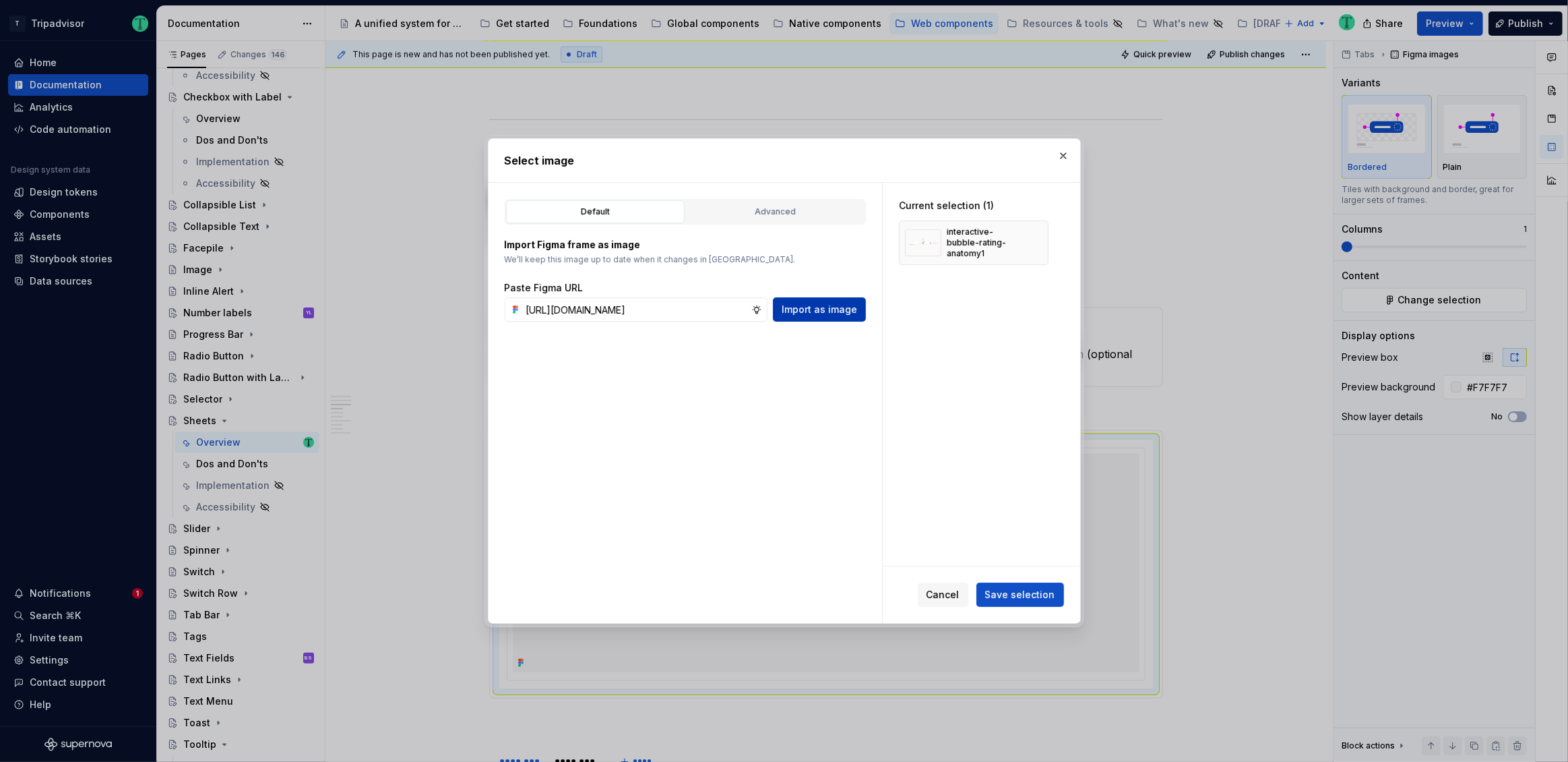
click at [864, 307] on button "Import as image" at bounding box center [819, 309] width 93 height 24
click at [1035, 244] on button "button" at bounding box center [1033, 242] width 19 height 19
click at [1015, 595] on span "Save selection" at bounding box center [1020, 595] width 71 height 14
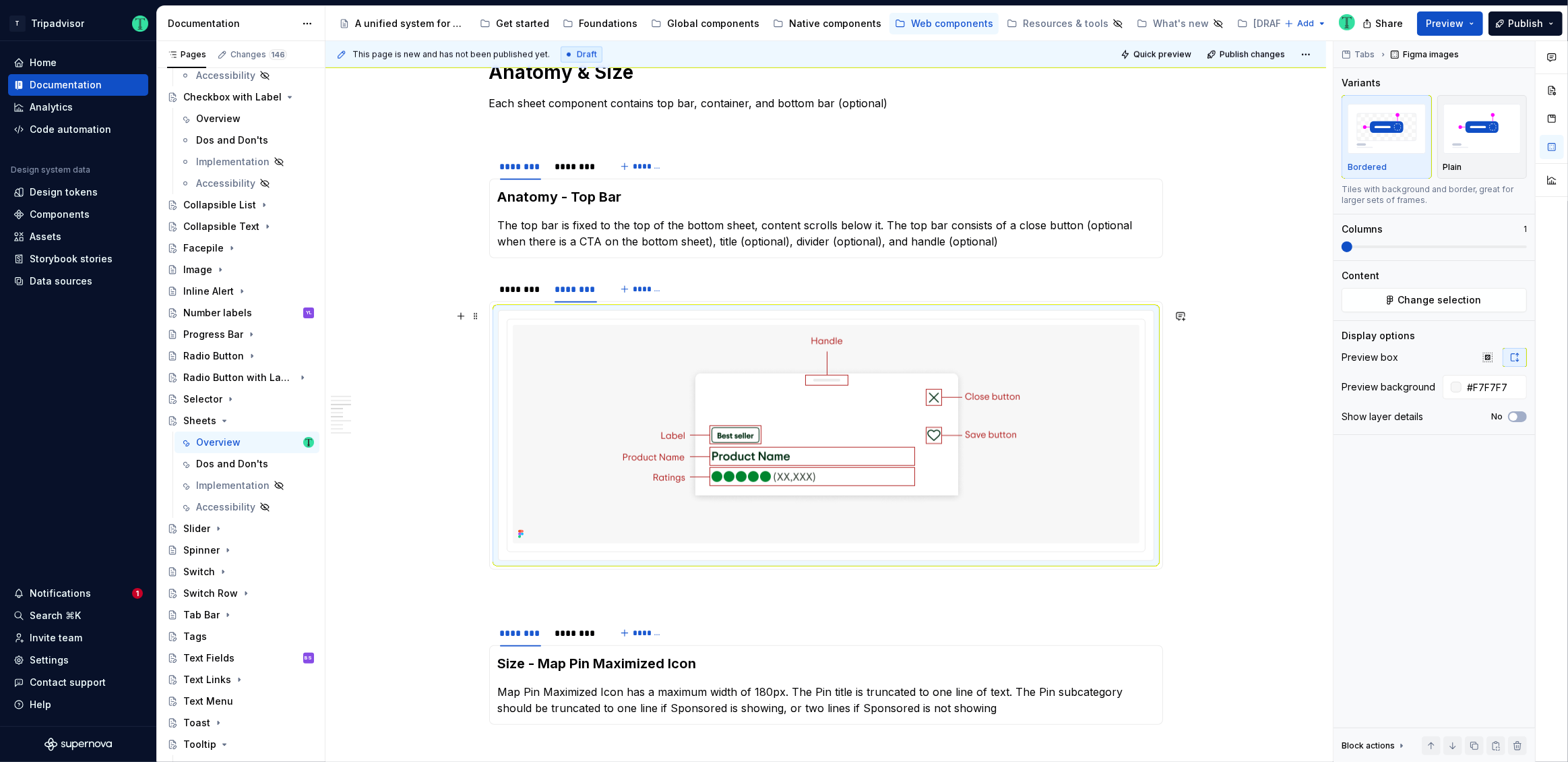
scroll to position [1445, 0]
click at [540, 290] on div "********" at bounding box center [519, 291] width 41 height 14
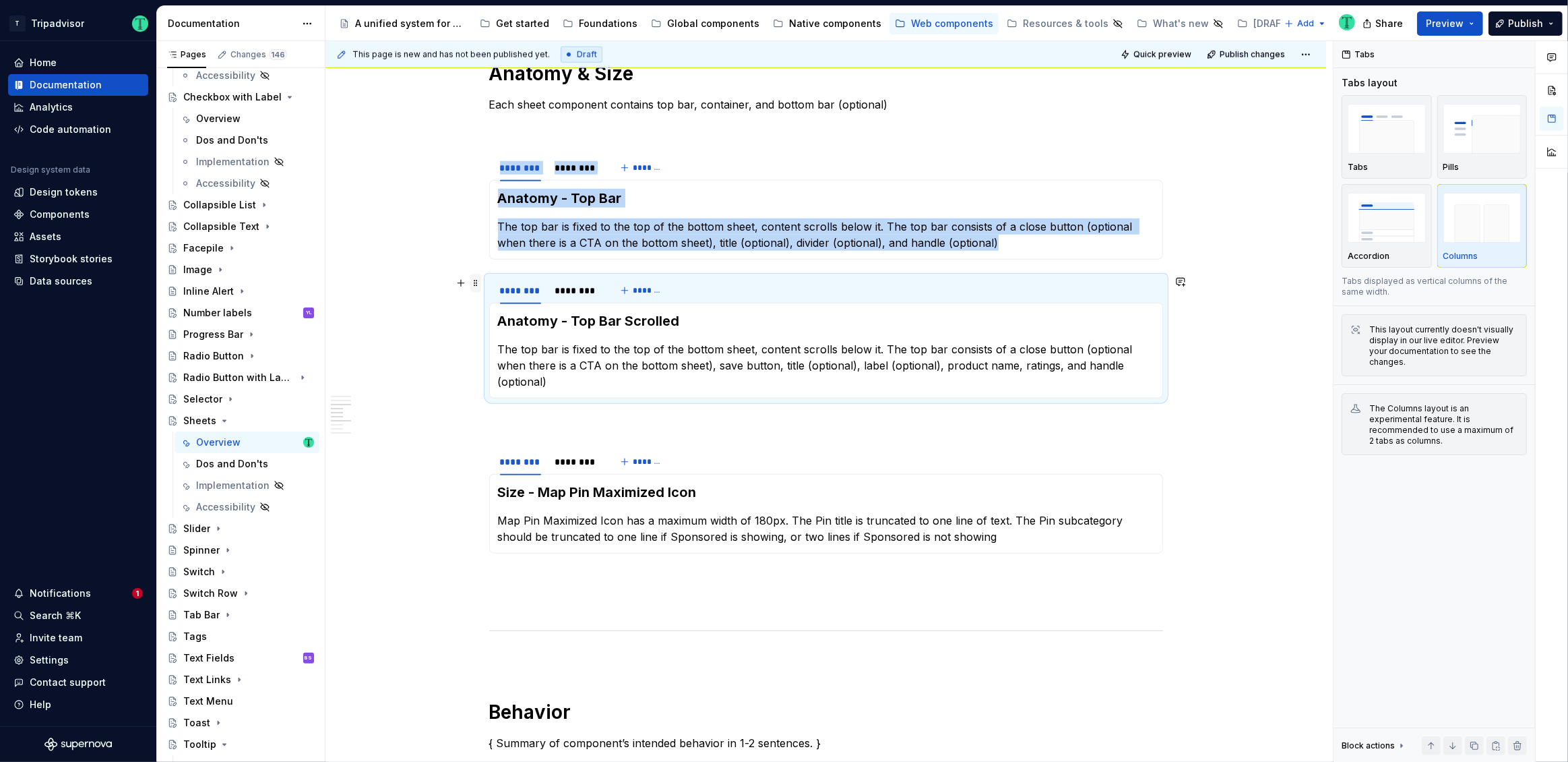
click at [475, 278] on span at bounding box center [476, 282] width 11 height 19
click at [490, 306] on div "Duplicate" at bounding box center [530, 303] width 114 height 22
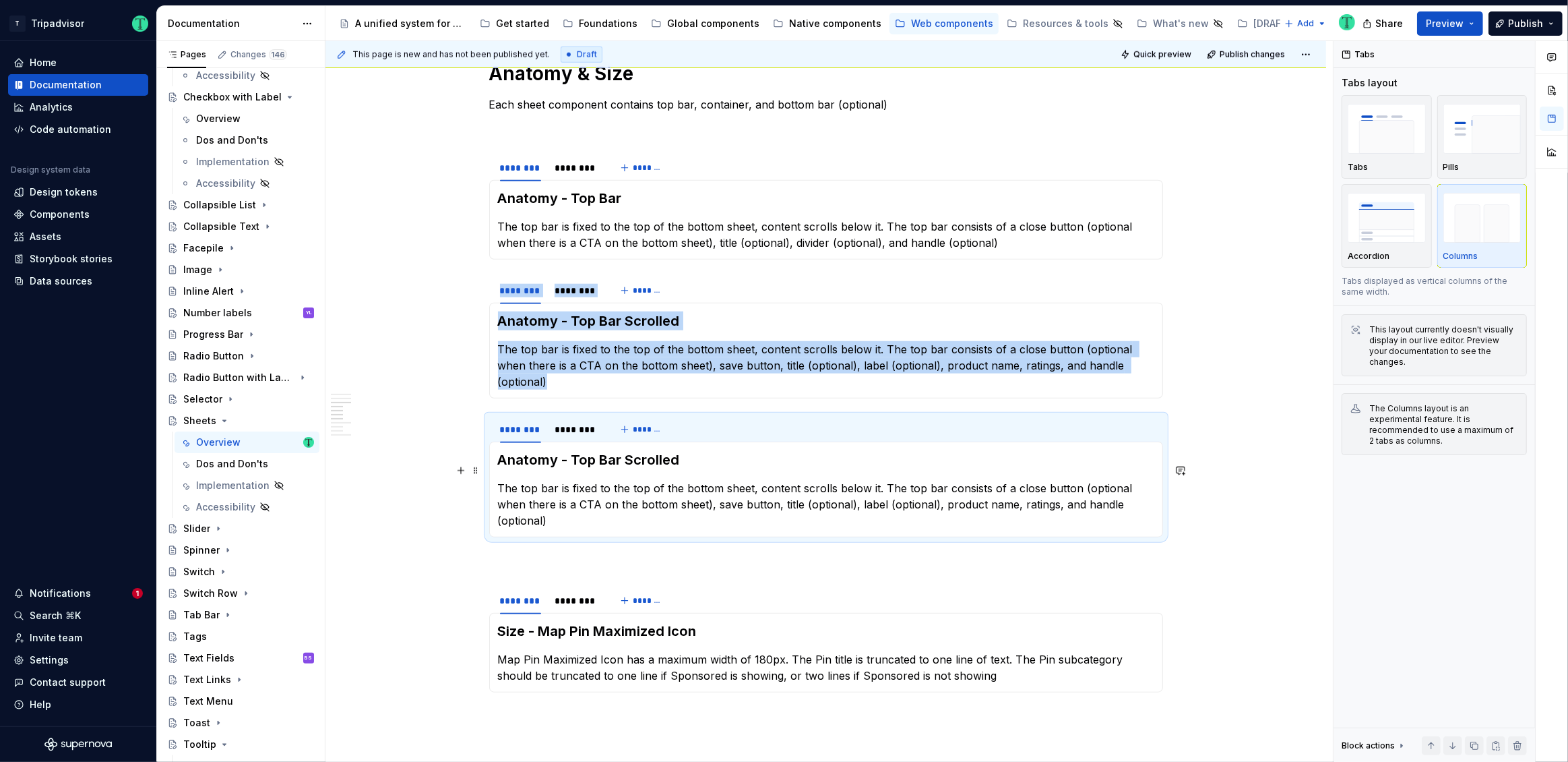
click at [575, 481] on p "The top bar is fixed to the top of the bottom sheet, content scrolls below it. …" at bounding box center [825, 504] width 656 height 49
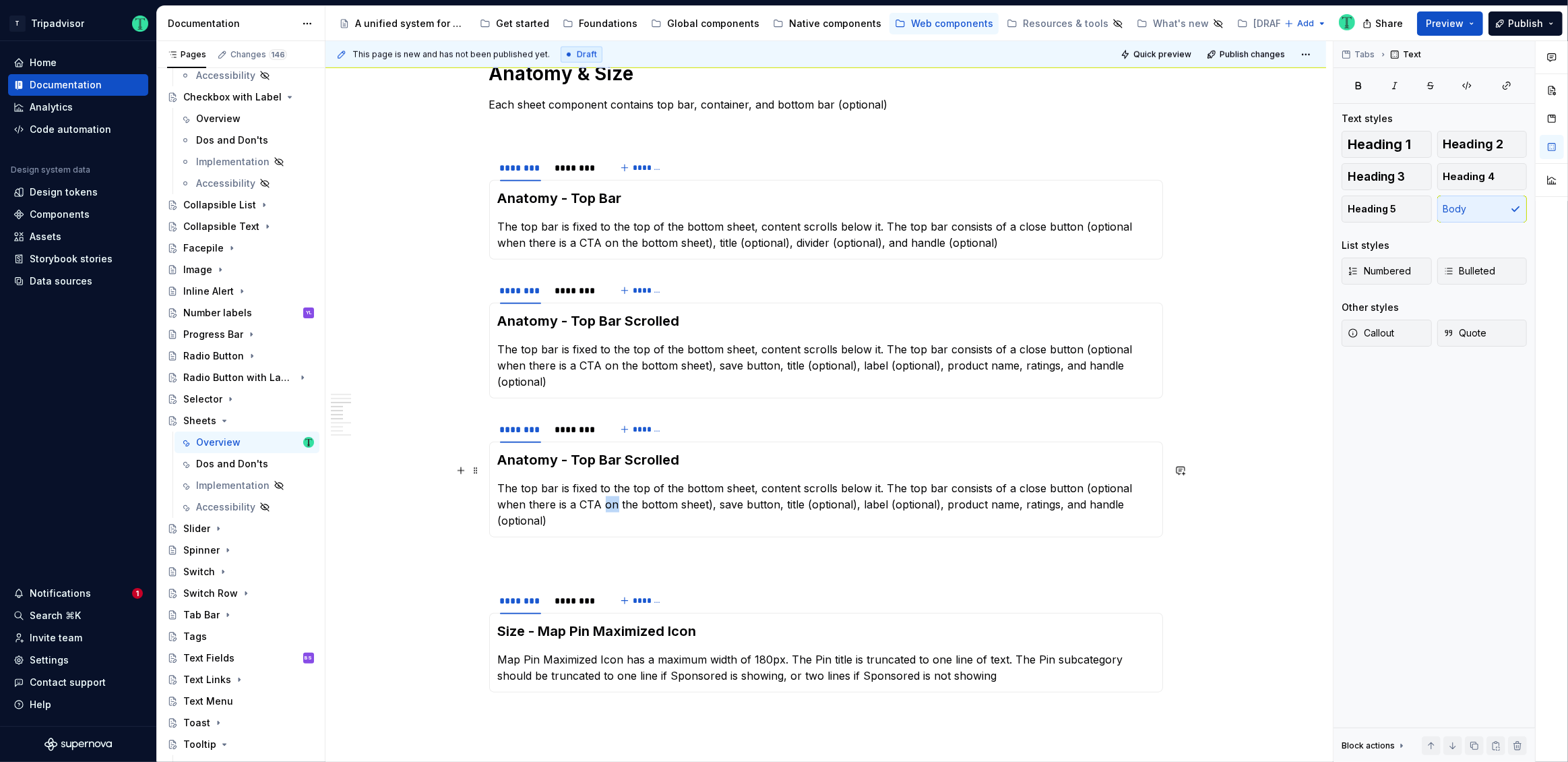
click at [575, 480] on p "The top bar is fixed to the top of the bottom sheet, content scrolls below it. …" at bounding box center [825, 504] width 656 height 49
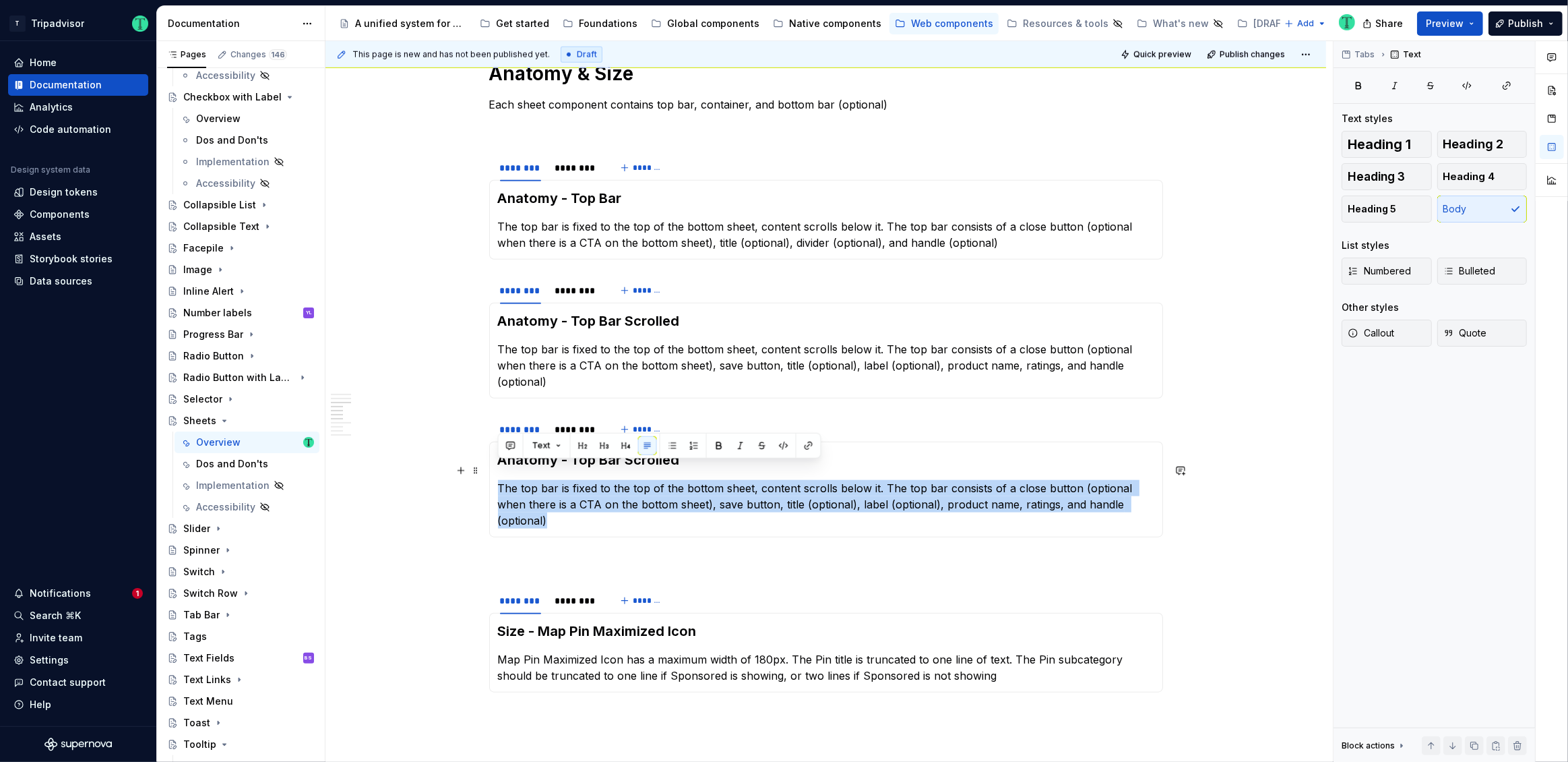
click at [575, 480] on p "The top bar is fixed to the top of the bottom sheet, content scrolls below it. …" at bounding box center [825, 504] width 656 height 49
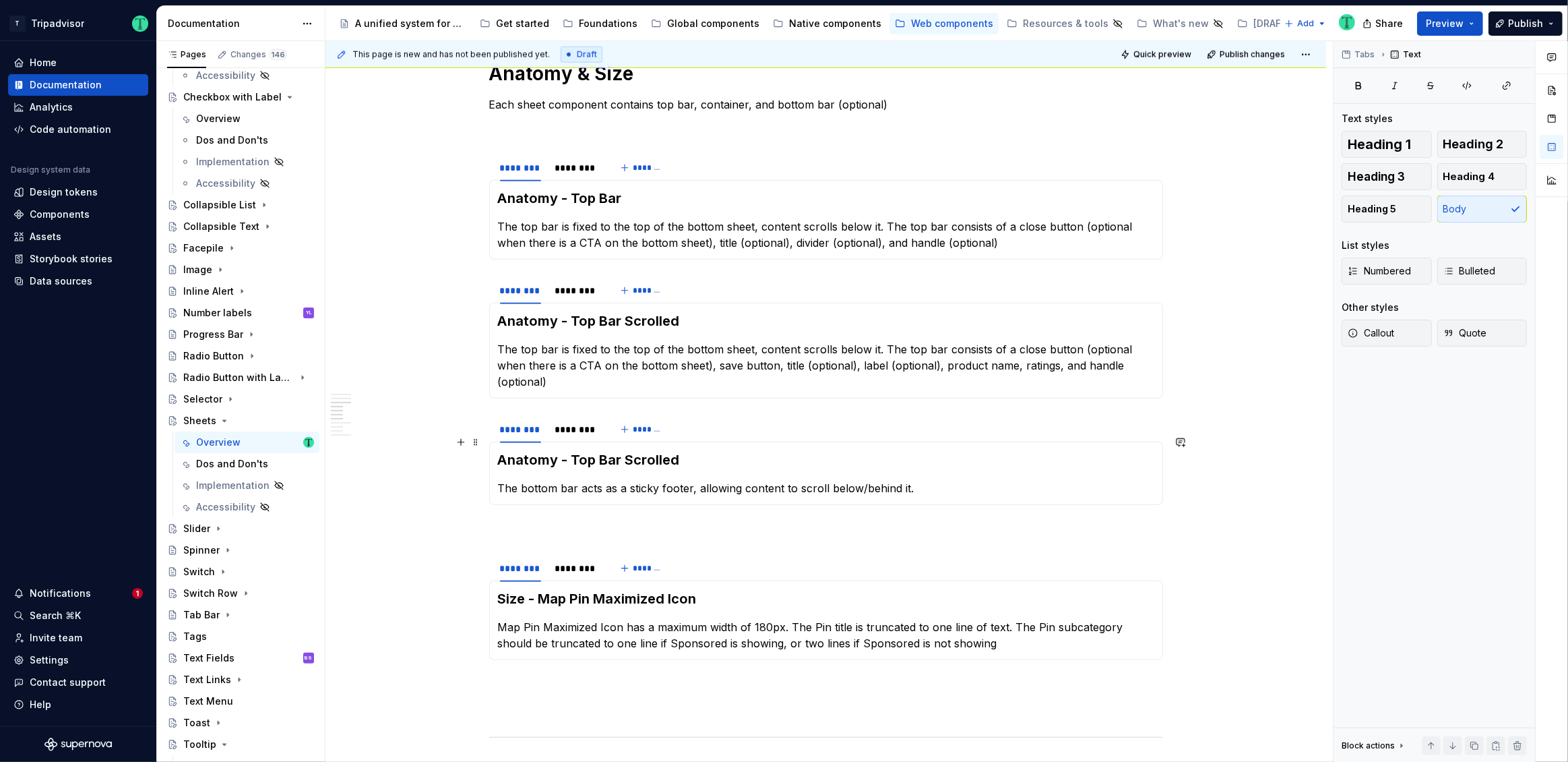
click at [599, 450] on h3 "Anatomy - Top Bar Scrolled" at bounding box center [825, 459] width 656 height 19
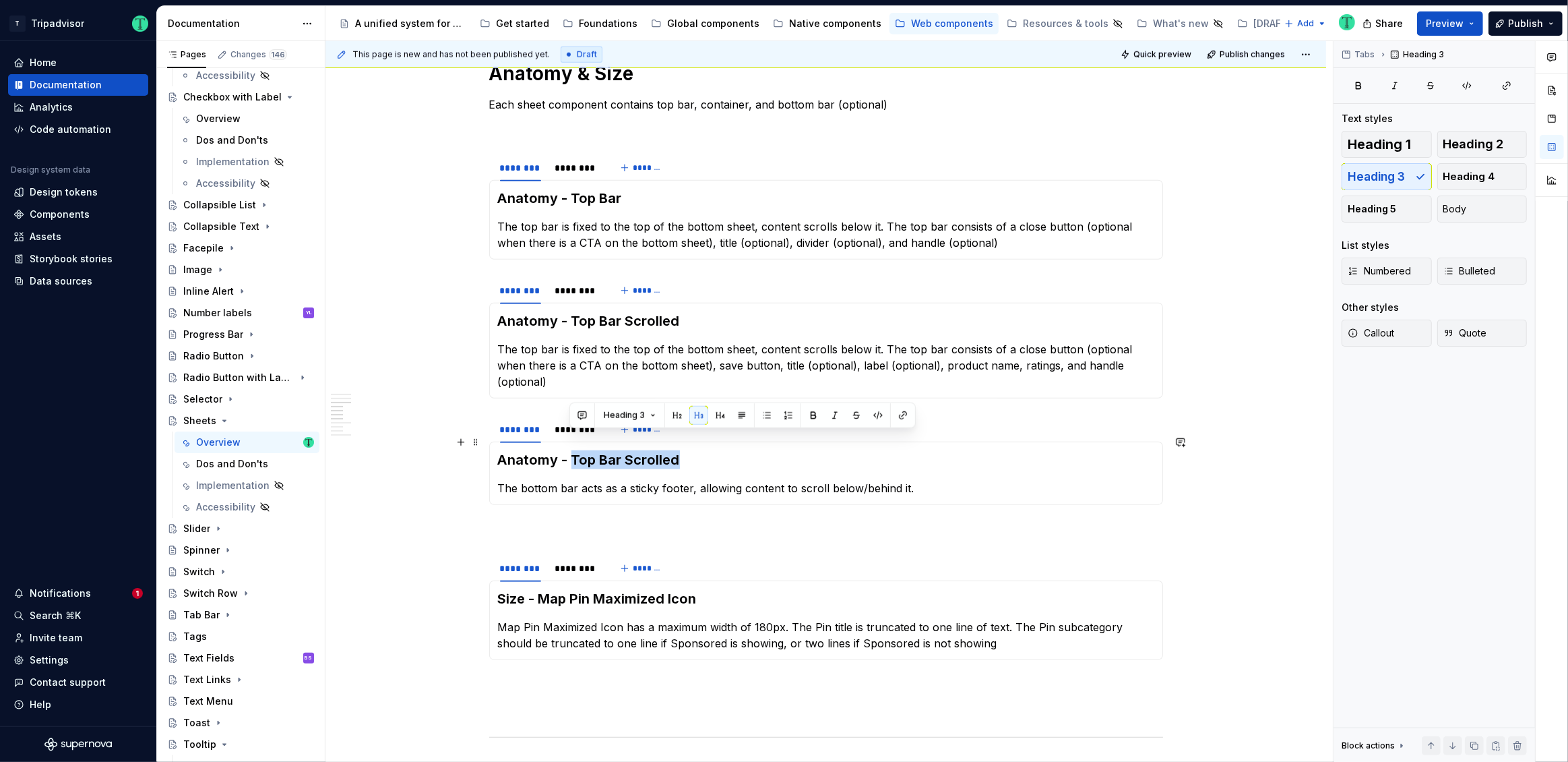
drag, startPoint x: 570, startPoint y: 441, endPoint x: 682, endPoint y: 440, distance: 112.0
click at [682, 450] on h3 "Anatomy - Top Bar Scrolled" at bounding box center [825, 459] width 656 height 19
click at [407, 498] on div "**********" at bounding box center [825, 646] width 1000 height 3649
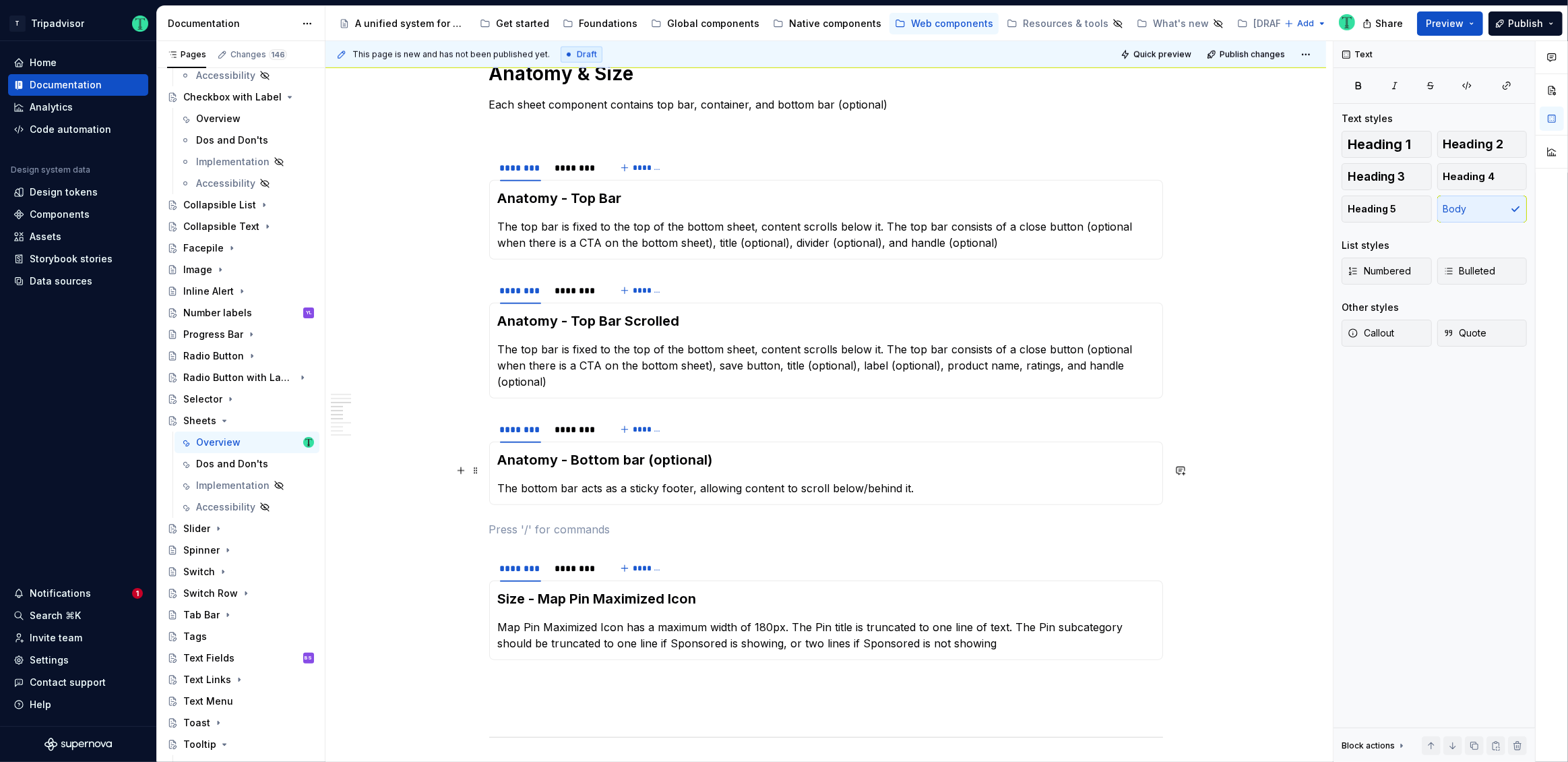
click at [652, 480] on p "The bottom bar acts as a sticky footer, allowing content to scroll below/behind…" at bounding box center [825, 488] width 656 height 16
click at [930, 480] on p "The bottom bar acts as a sticky footer, allowing content to scroll below/behind…" at bounding box center [825, 488] width 656 height 16
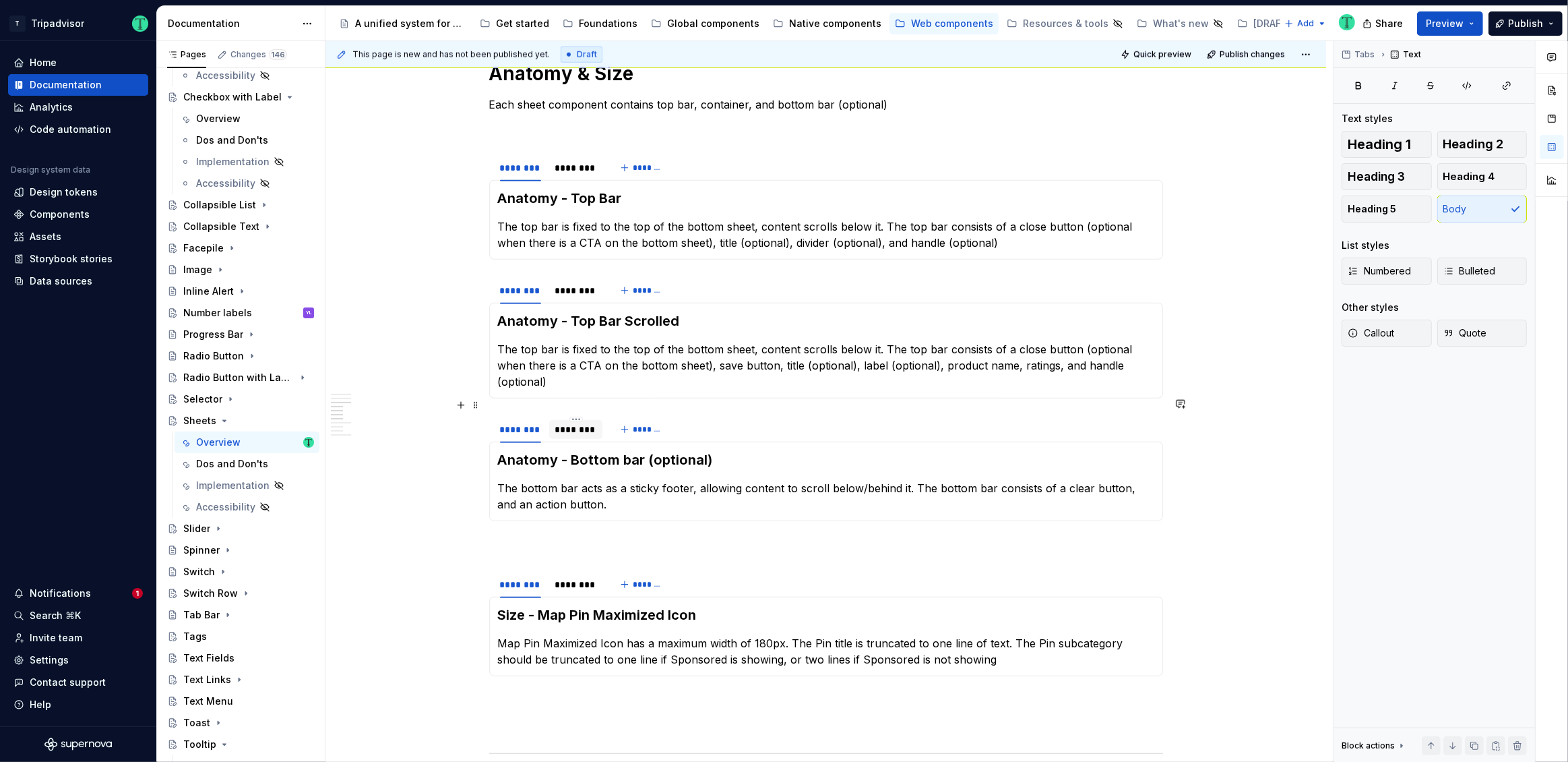
click at [578, 422] on div "********" at bounding box center [575, 429] width 43 height 14
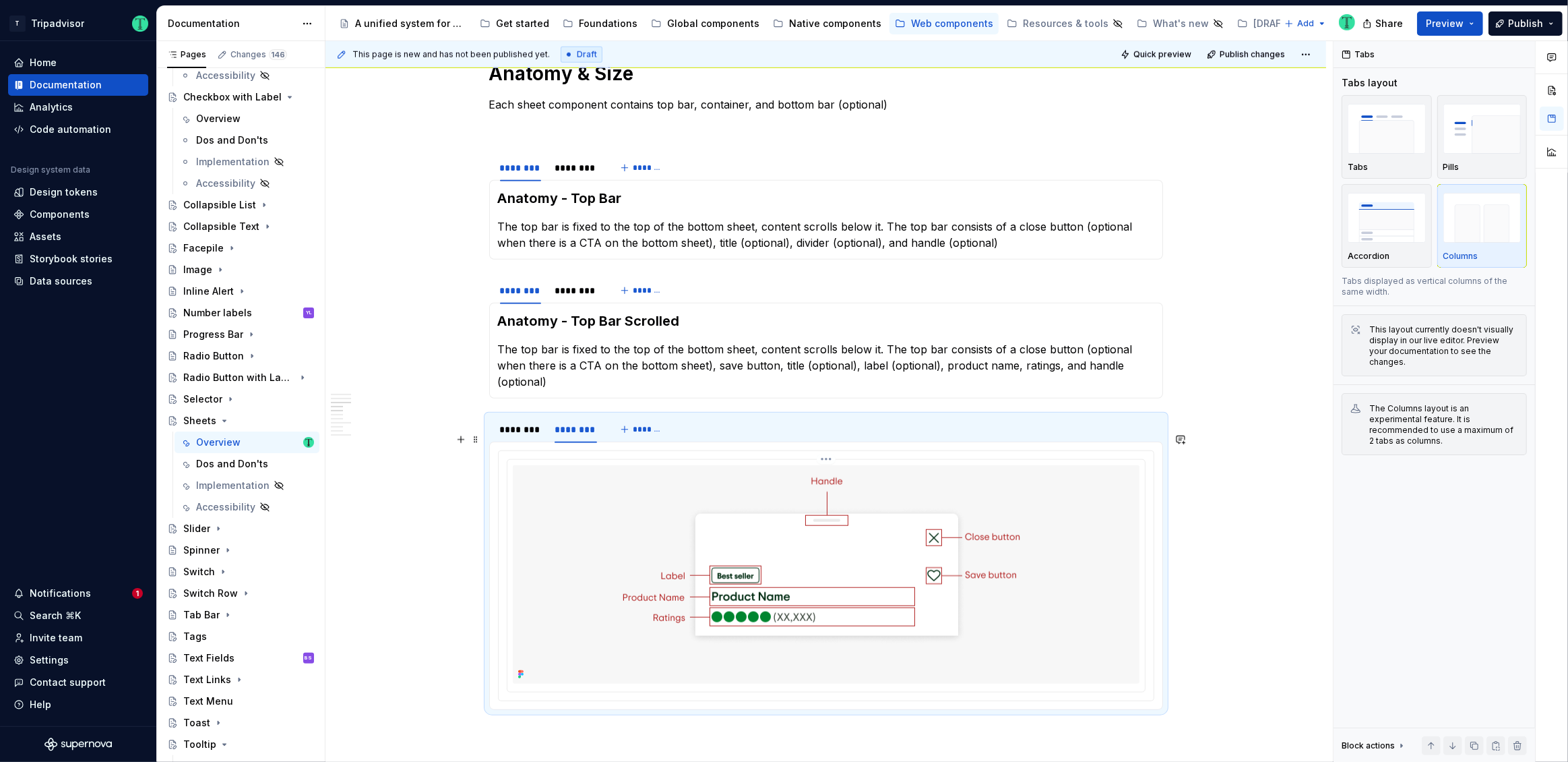
click at [646, 539] on img at bounding box center [825, 574] width 494 height 219
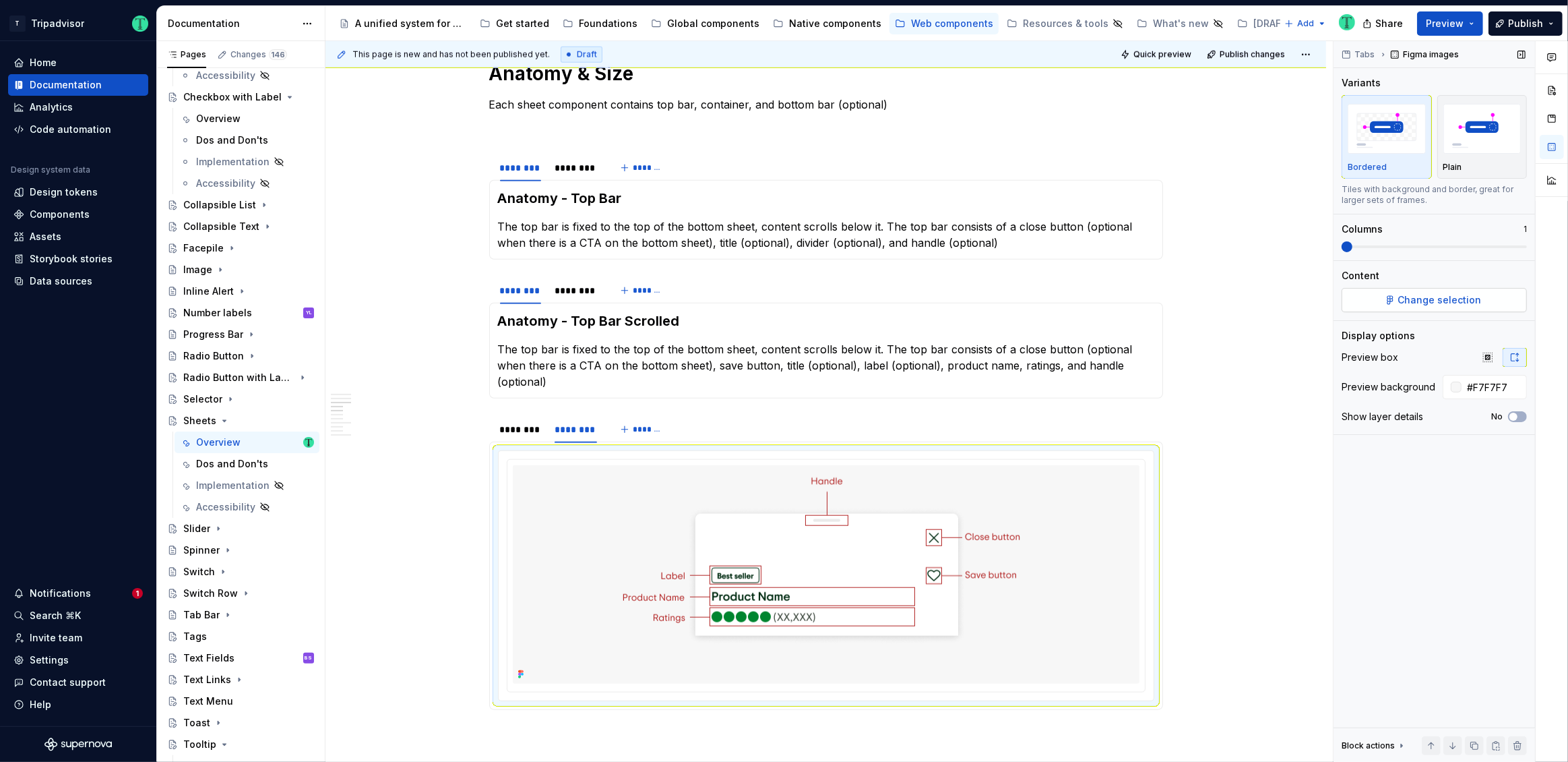
click at [1440, 301] on span "Change selection" at bounding box center [1440, 300] width 83 height 14
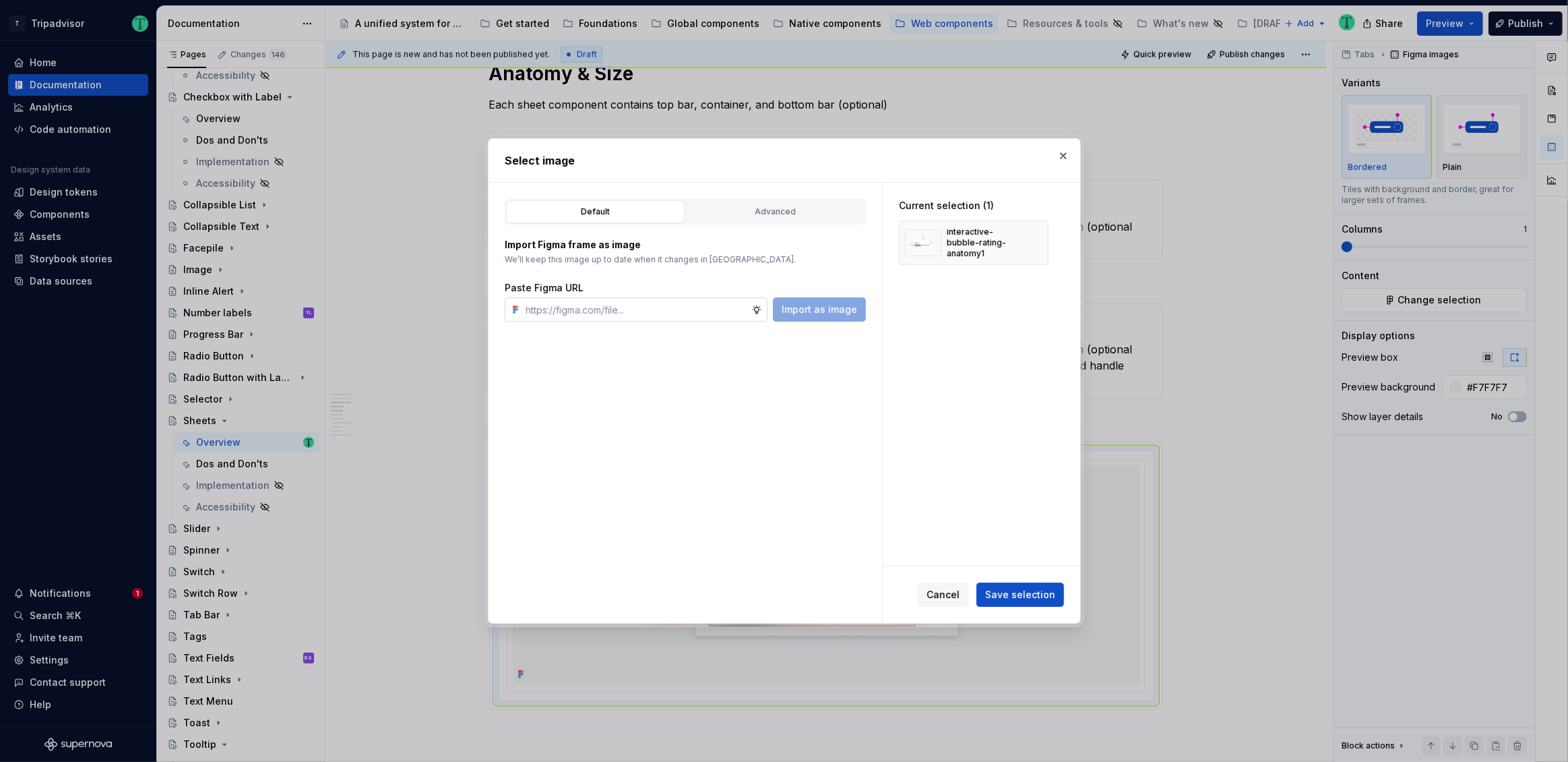
type textarea "*"
click at [719, 310] on input "text" at bounding box center [636, 309] width 230 height 24
type input "[URL][DOMAIN_NAME]"
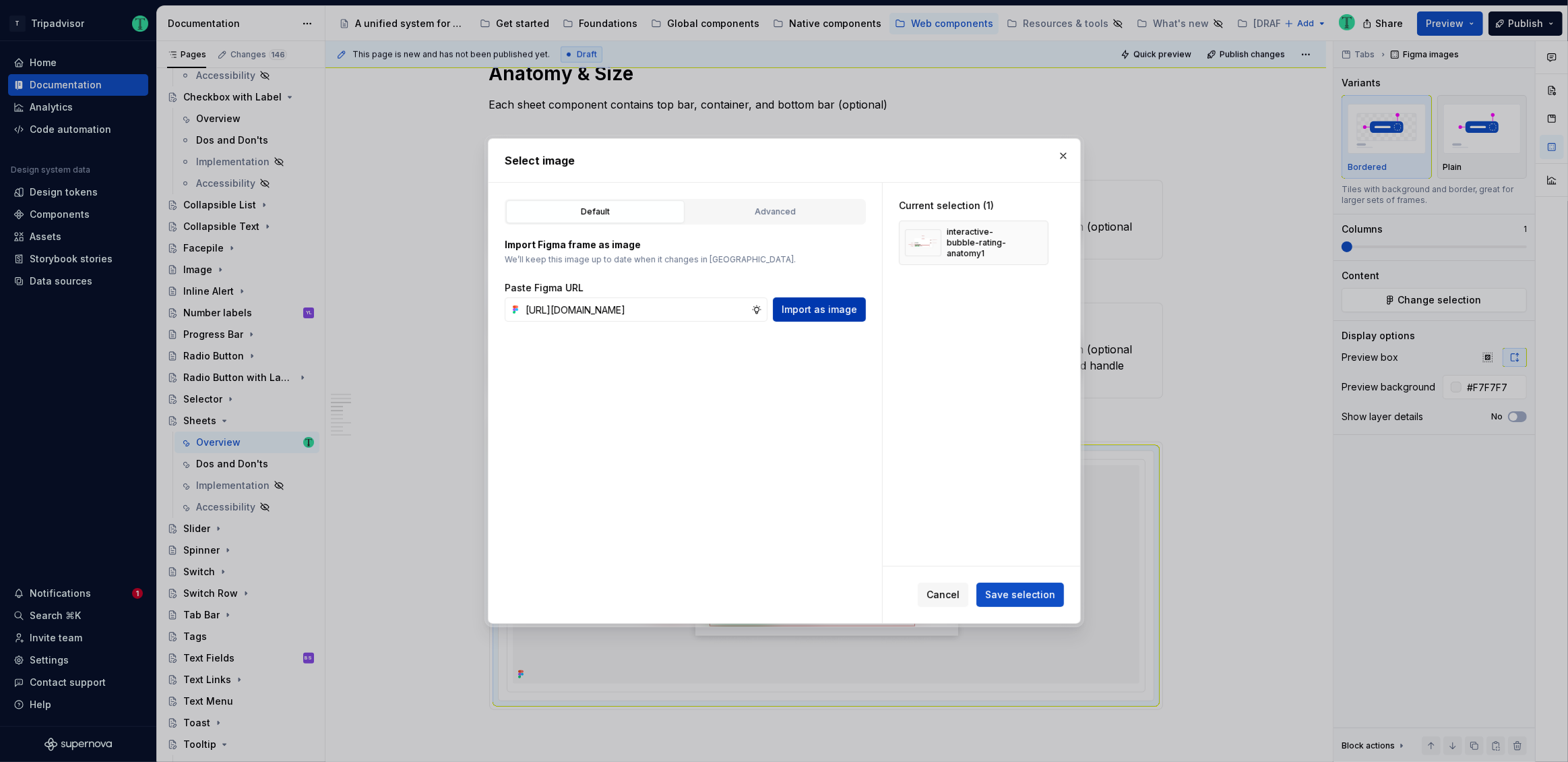
click at [833, 312] on span "Import as image" at bounding box center [819, 310] width 75 height 14
click at [1036, 242] on button "button" at bounding box center [1033, 242] width 19 height 19
click at [1000, 600] on span "Save selection" at bounding box center [1020, 595] width 71 height 14
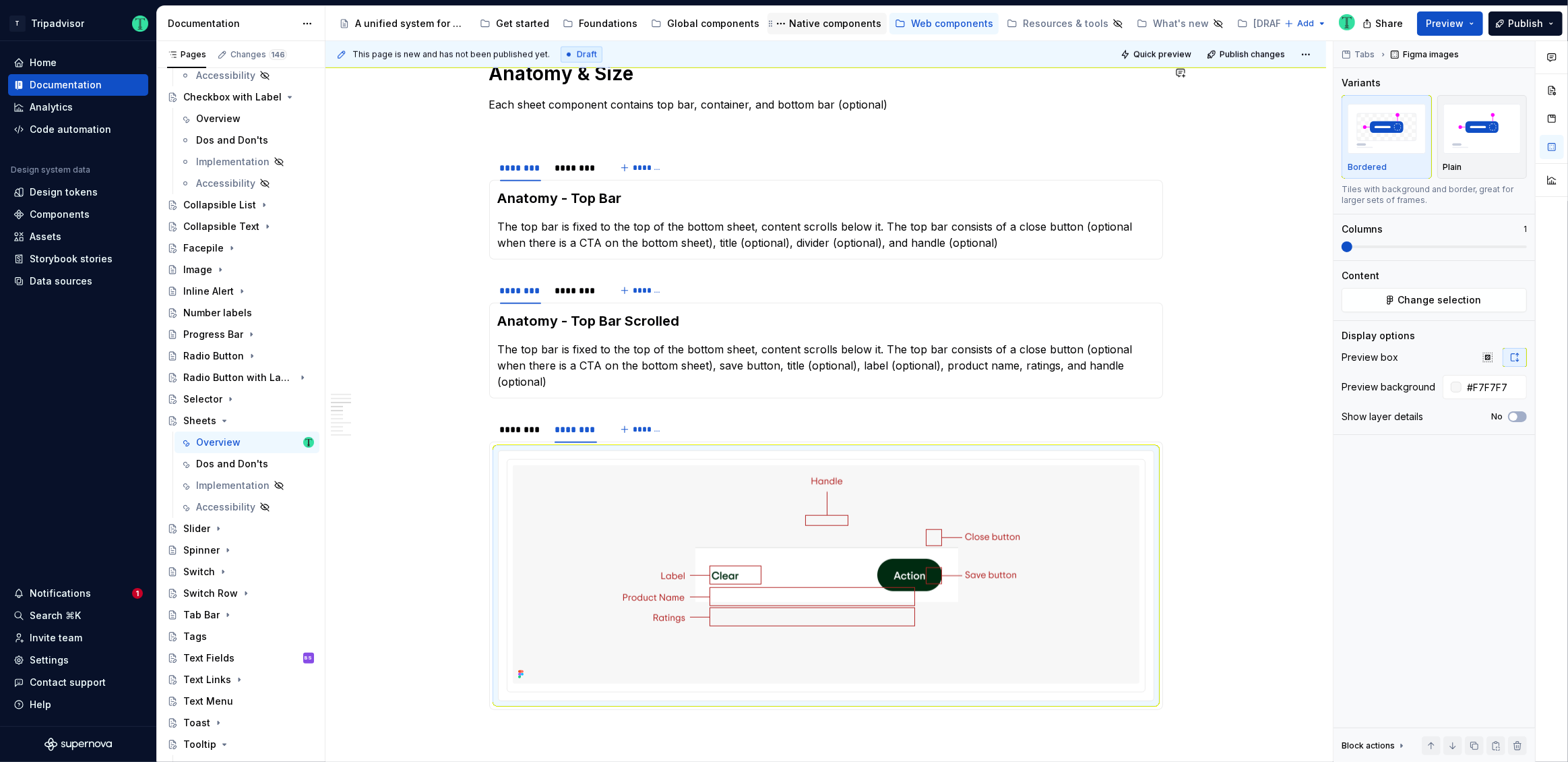
click at [818, 20] on div "Native components" at bounding box center [834, 24] width 92 height 14
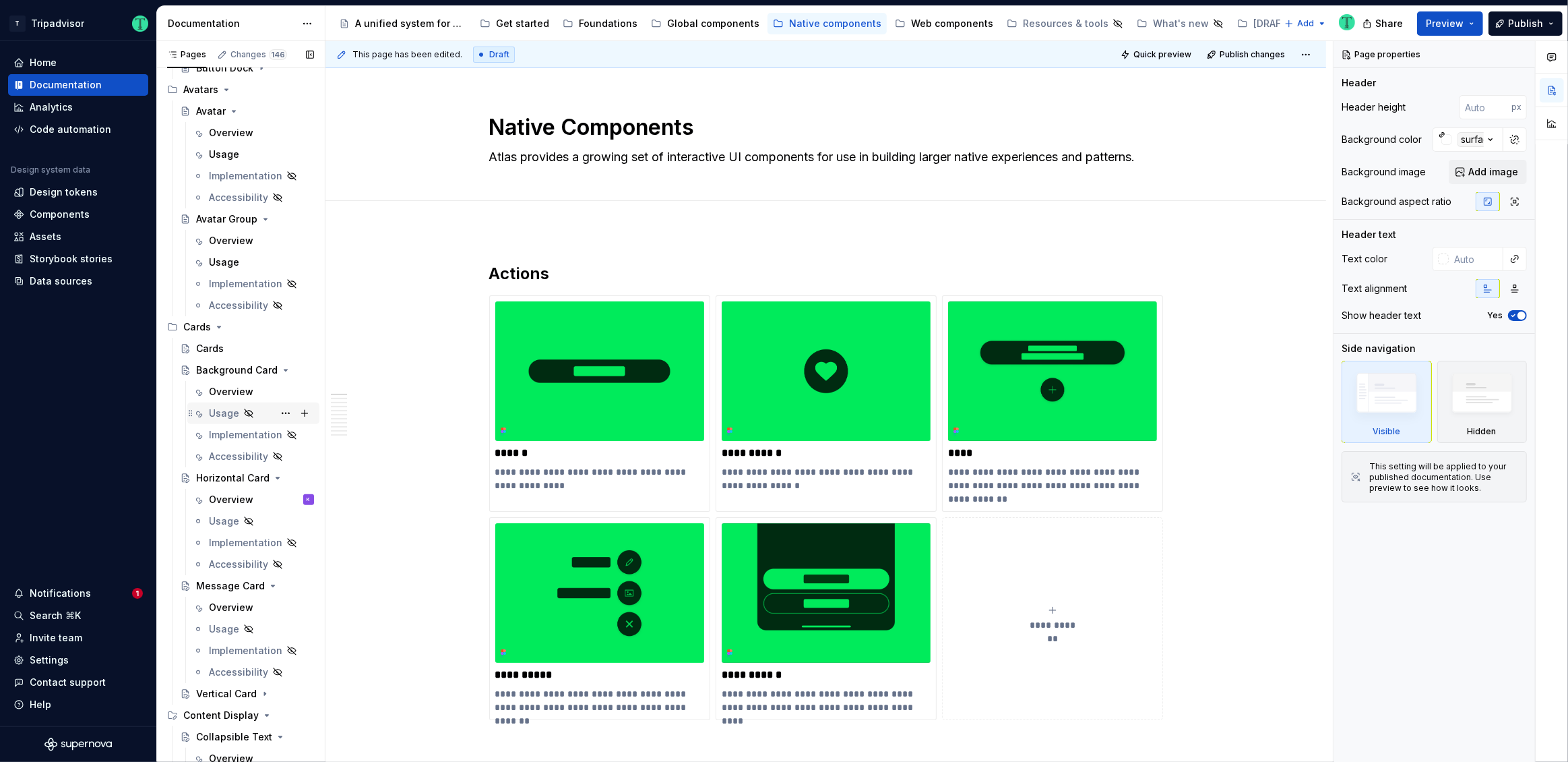
scroll to position [643, 0]
click at [213, 351] on div "Cards" at bounding box center [210, 350] width 28 height 14
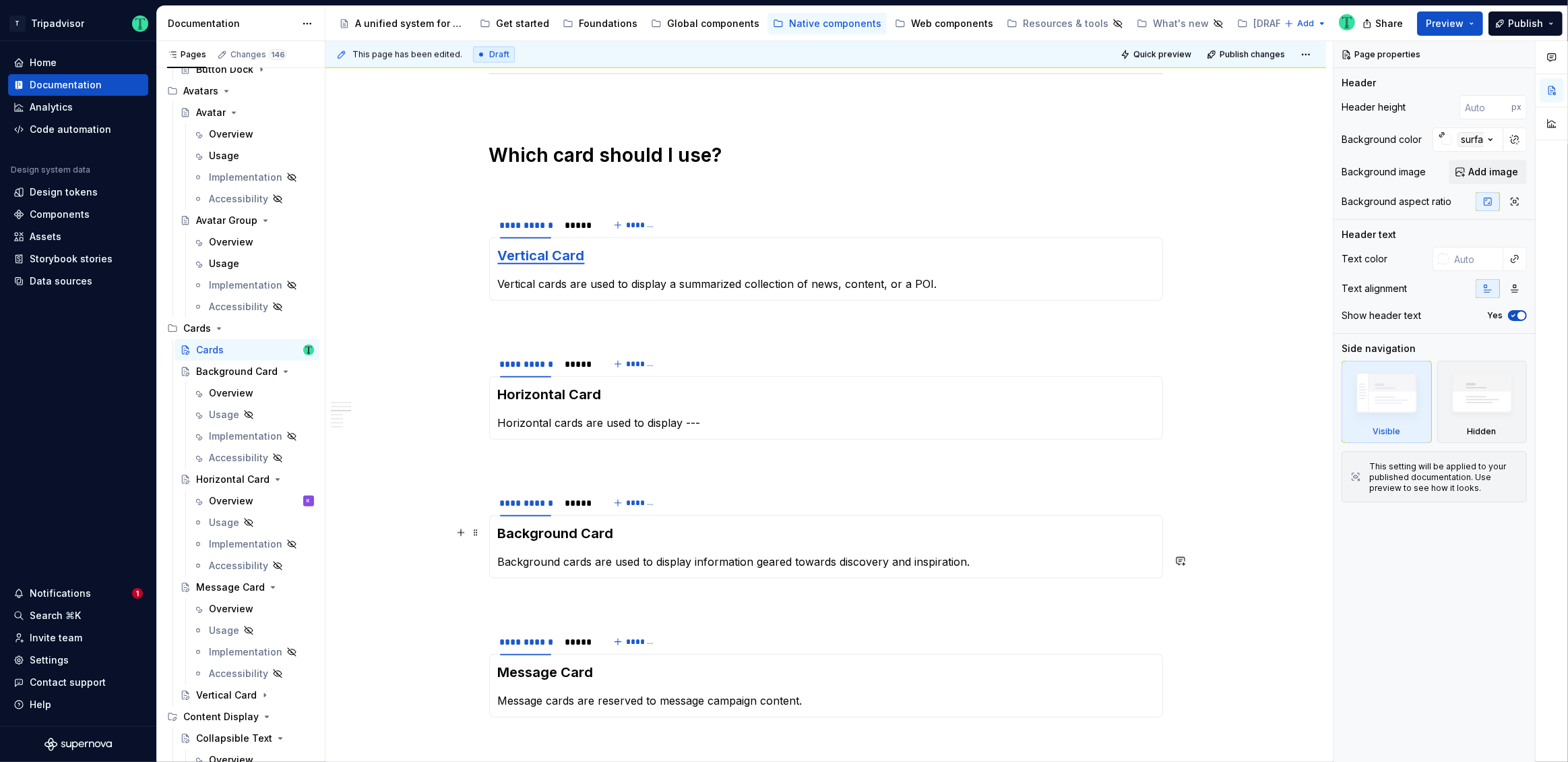
scroll to position [1363, 0]
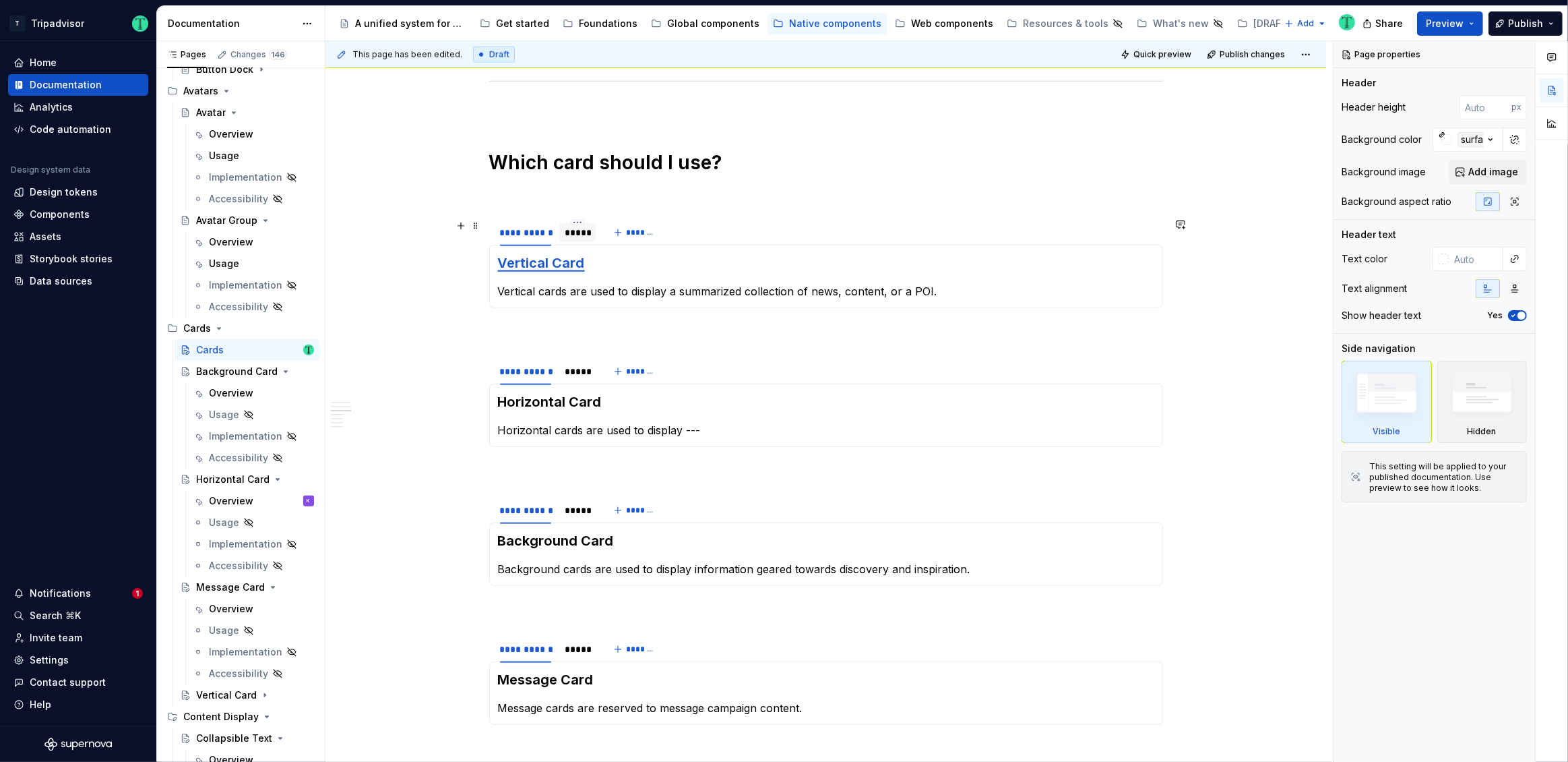
click at [588, 231] on div "*****" at bounding box center [578, 232] width 26 height 14
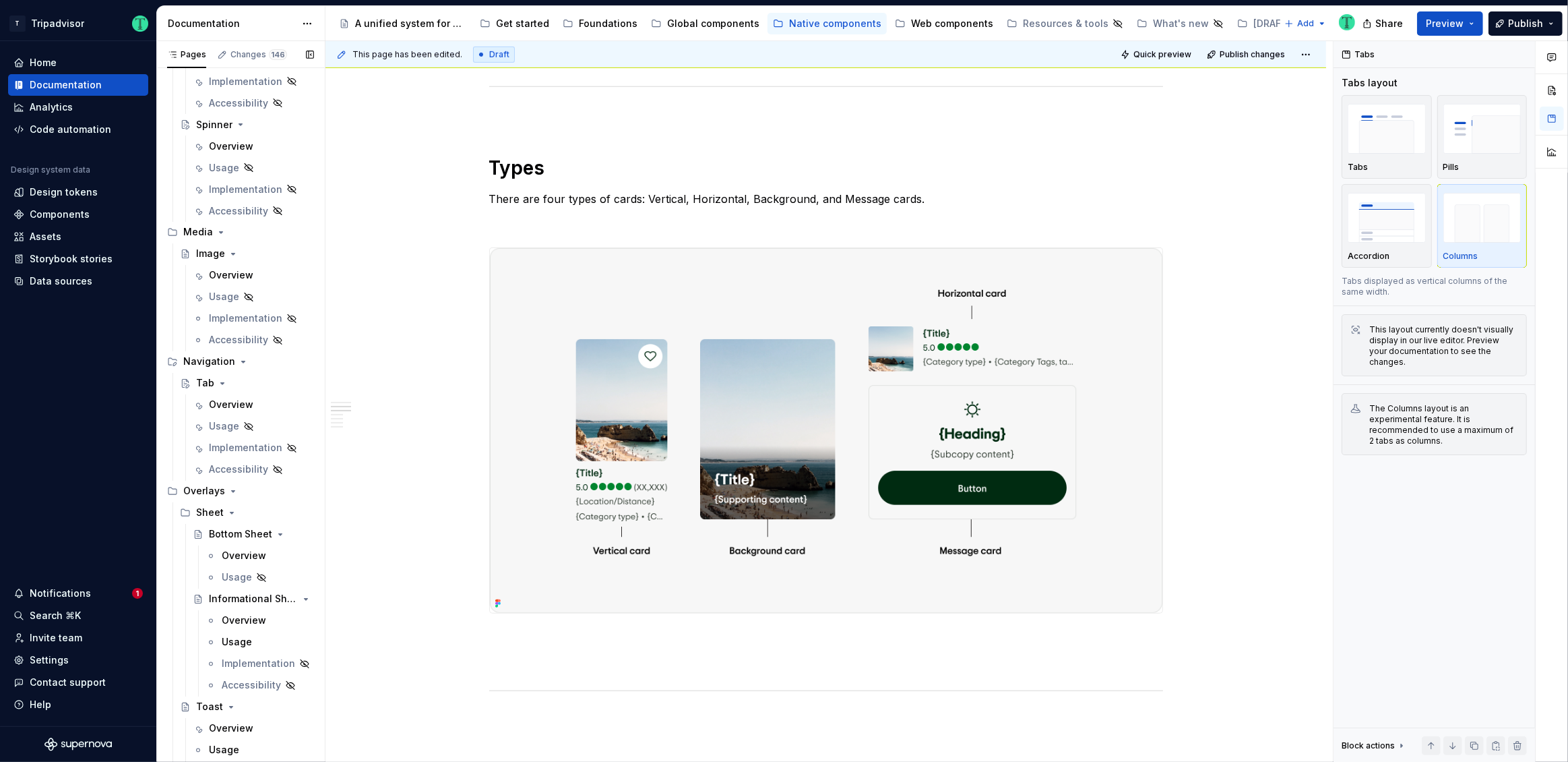
scroll to position [2731, 0]
click at [211, 369] on div "Tab" at bounding box center [205, 376] width 18 height 14
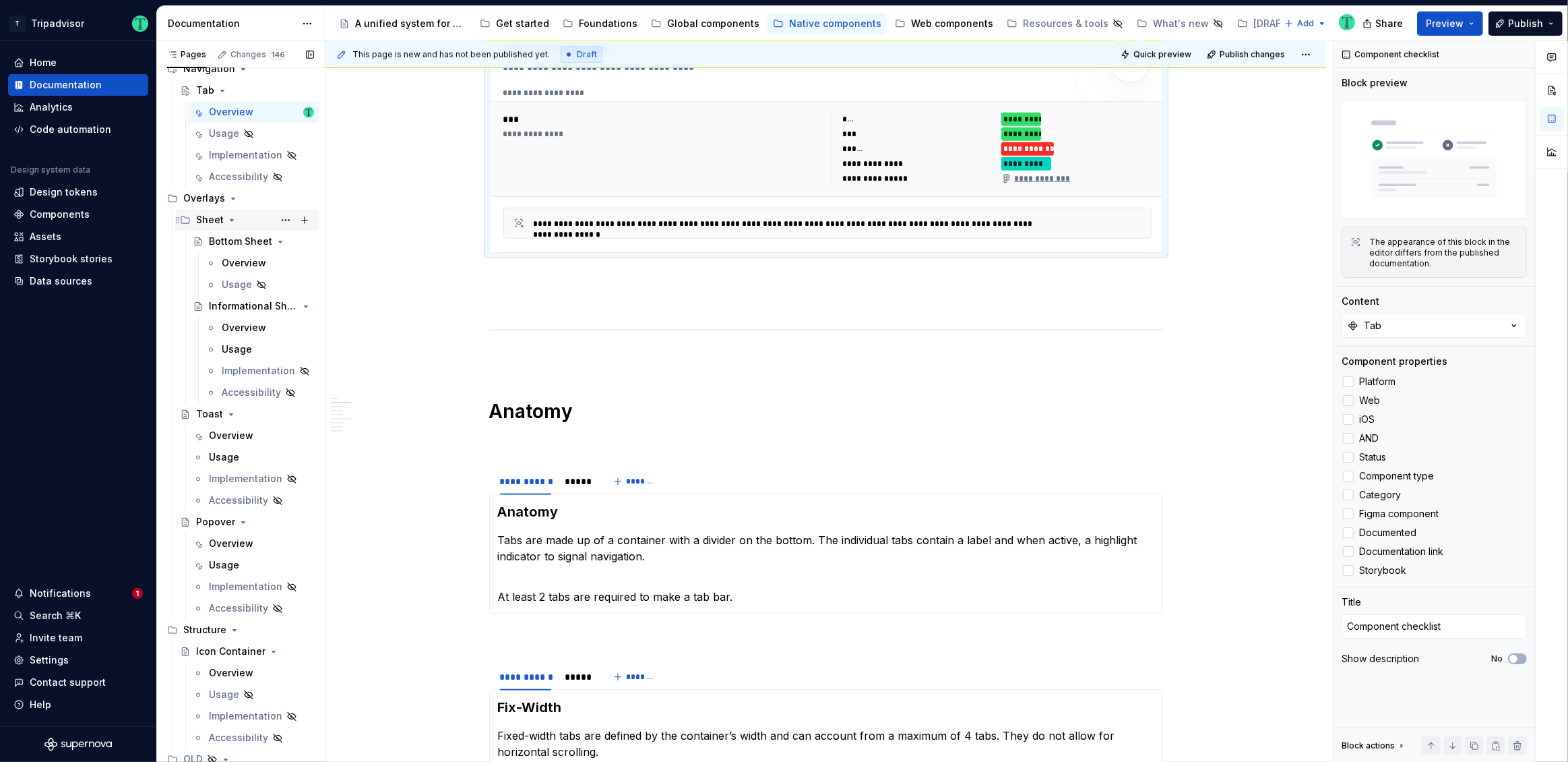
scroll to position [3042, 0]
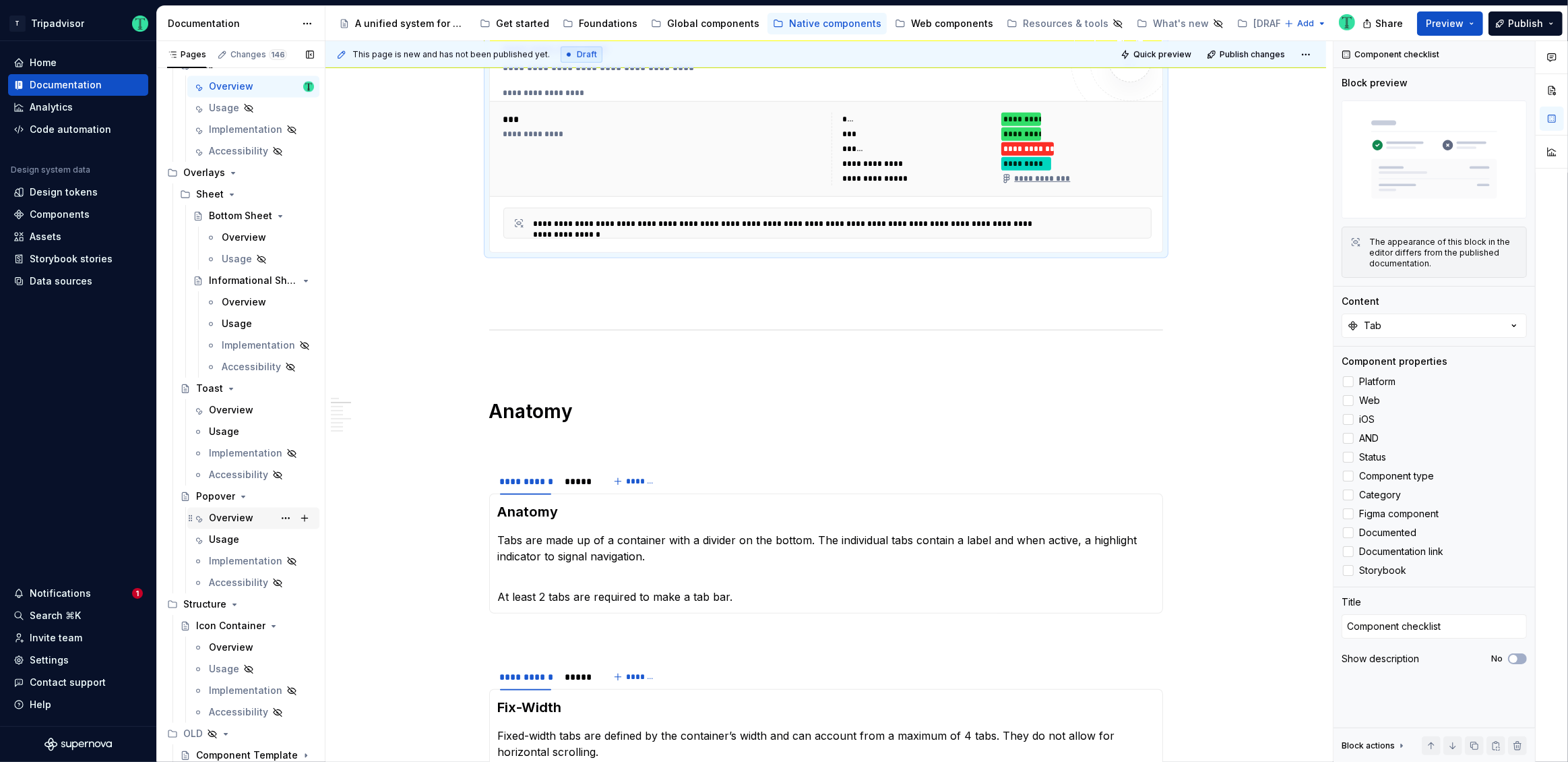
click at [214, 518] on div "Overview" at bounding box center [230, 518] width 45 height 14
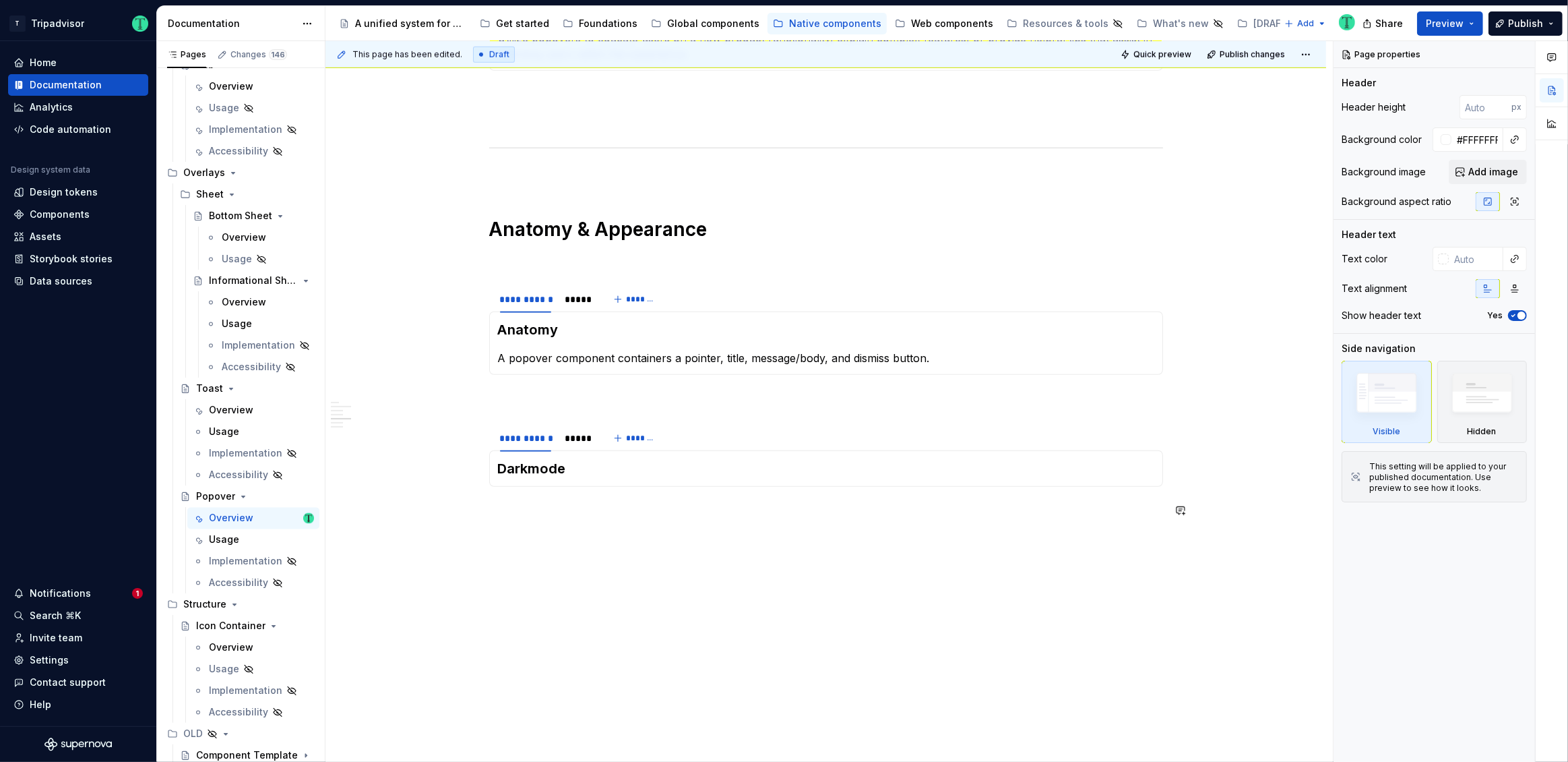
scroll to position [1271, 0]
click at [573, 303] on div "*****" at bounding box center [578, 303] width 26 height 14
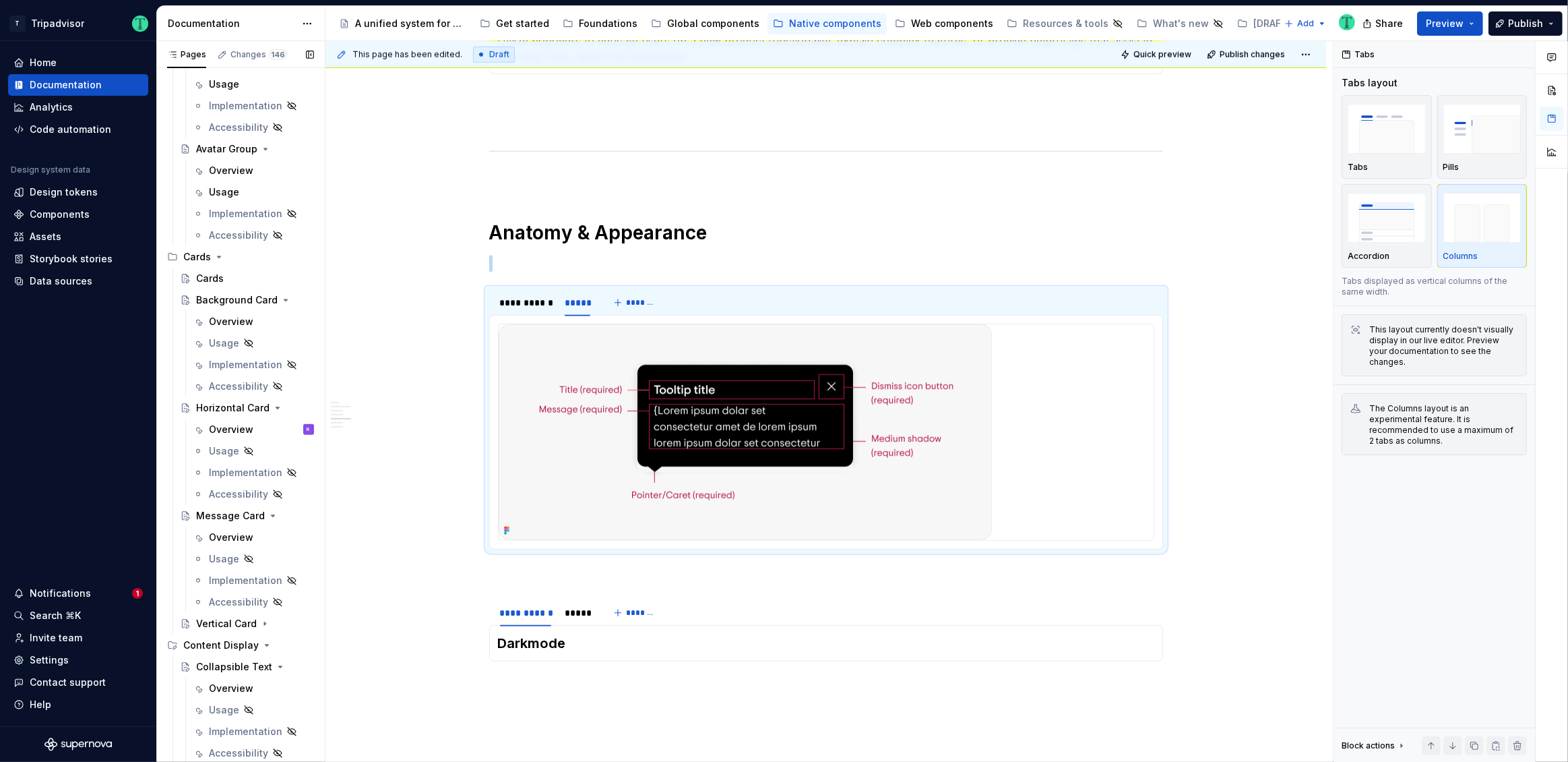
scroll to position [0, 0]
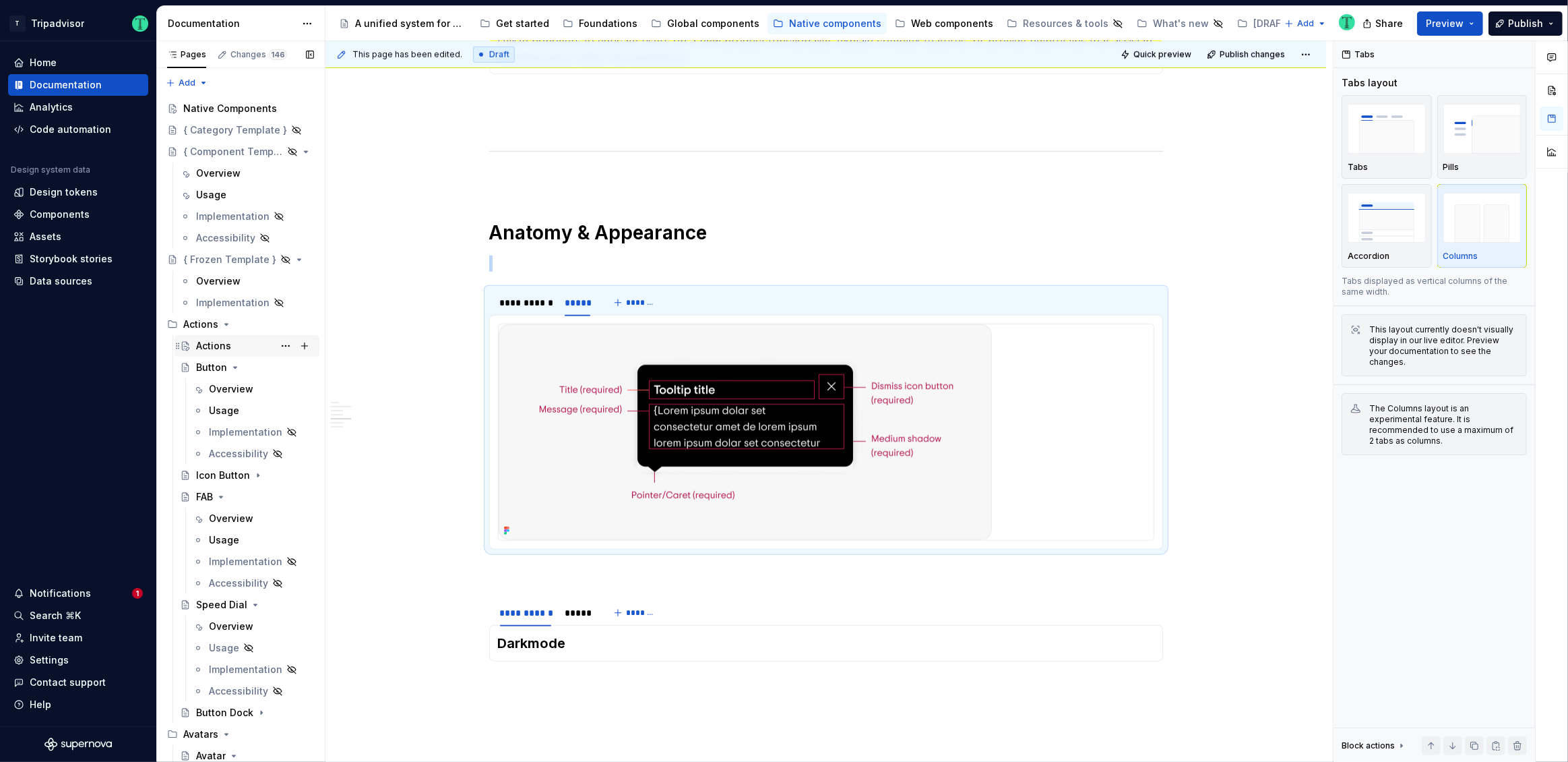
click at [225, 349] on div "Actions" at bounding box center [213, 346] width 35 height 14
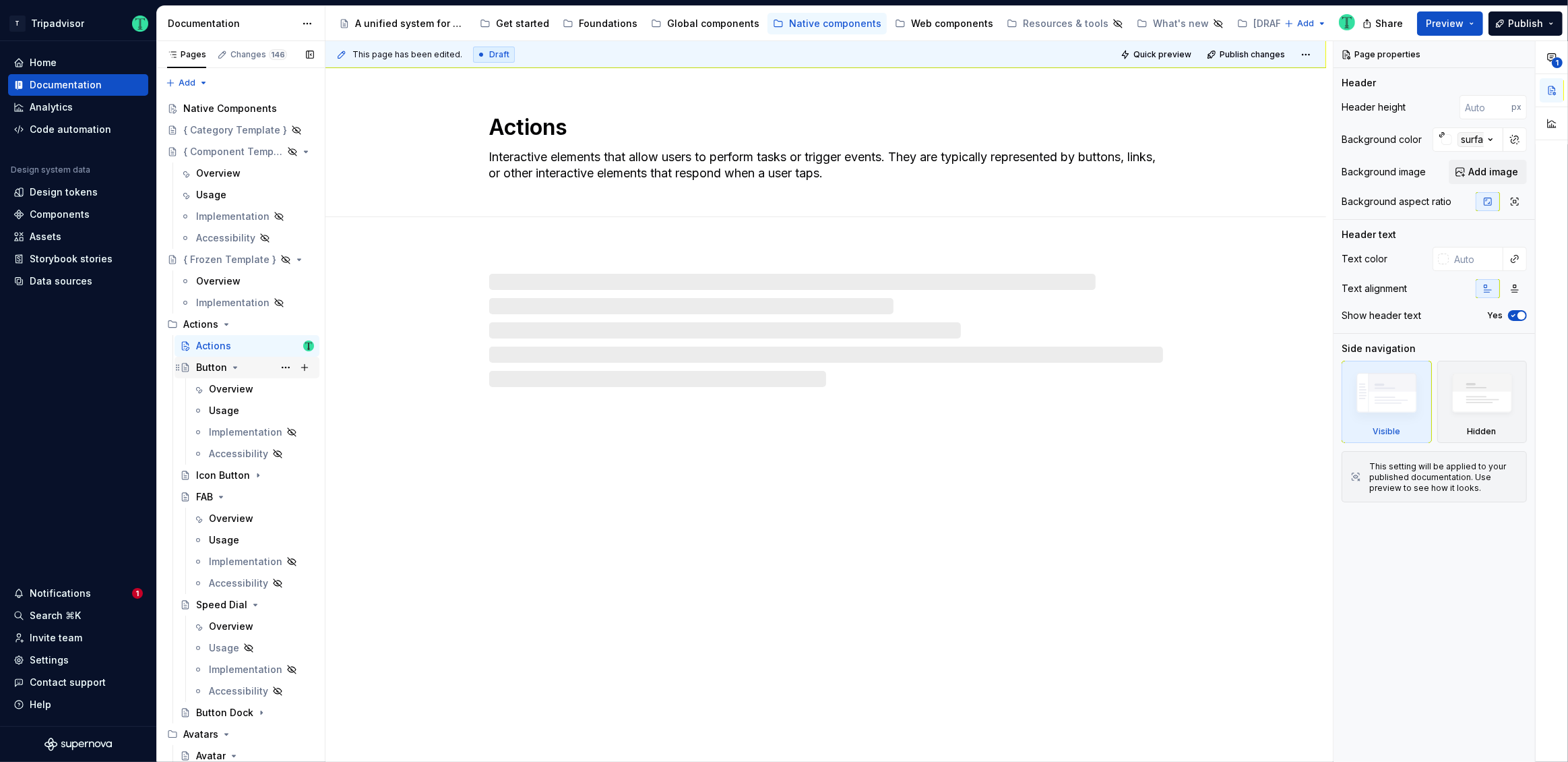
click at [213, 373] on div "Button" at bounding box center [211, 368] width 31 height 14
click at [231, 476] on div "Icon Button" at bounding box center [222, 475] width 54 height 14
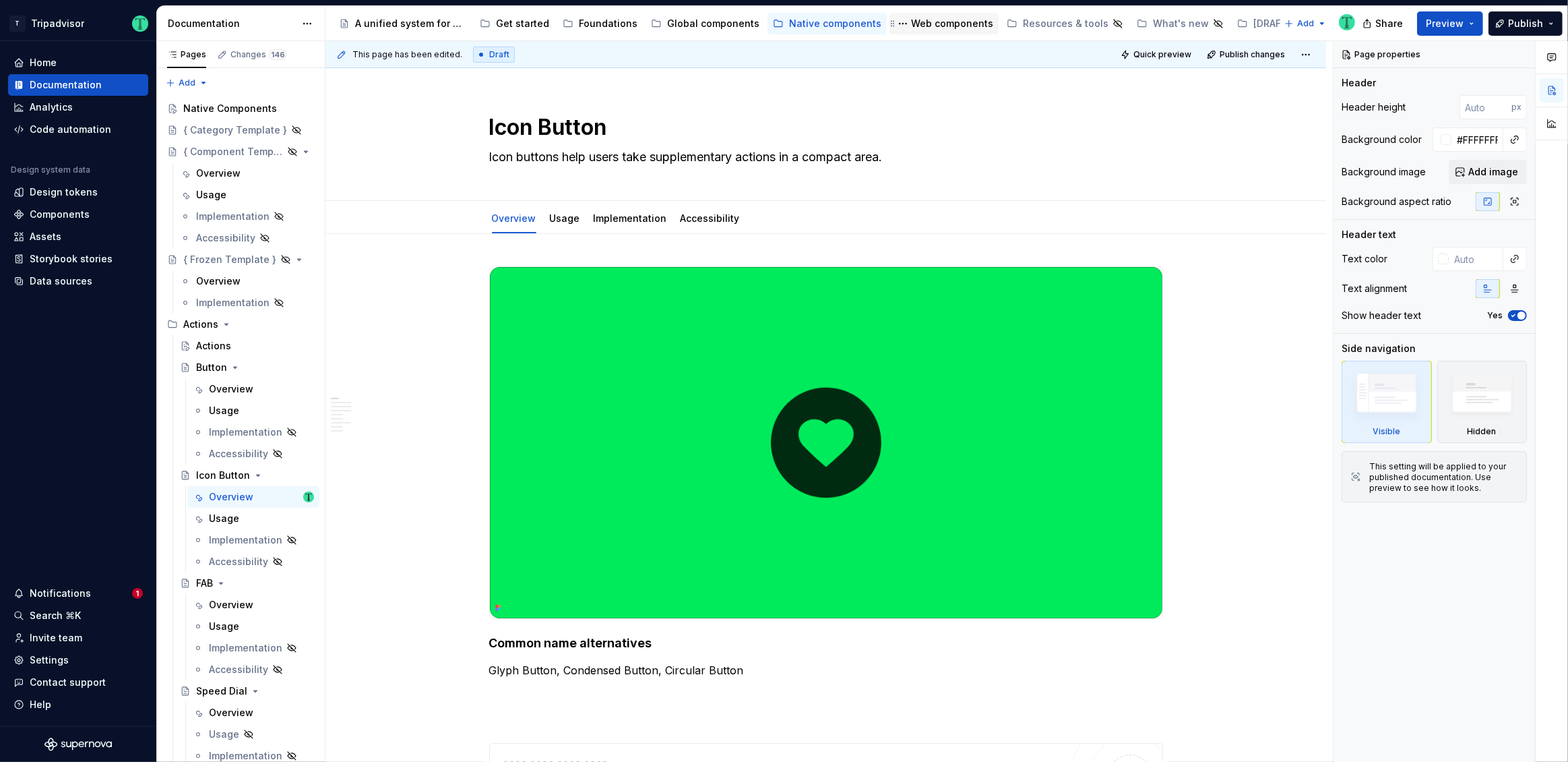
click at [927, 24] on div "Web components" at bounding box center [951, 24] width 82 height 14
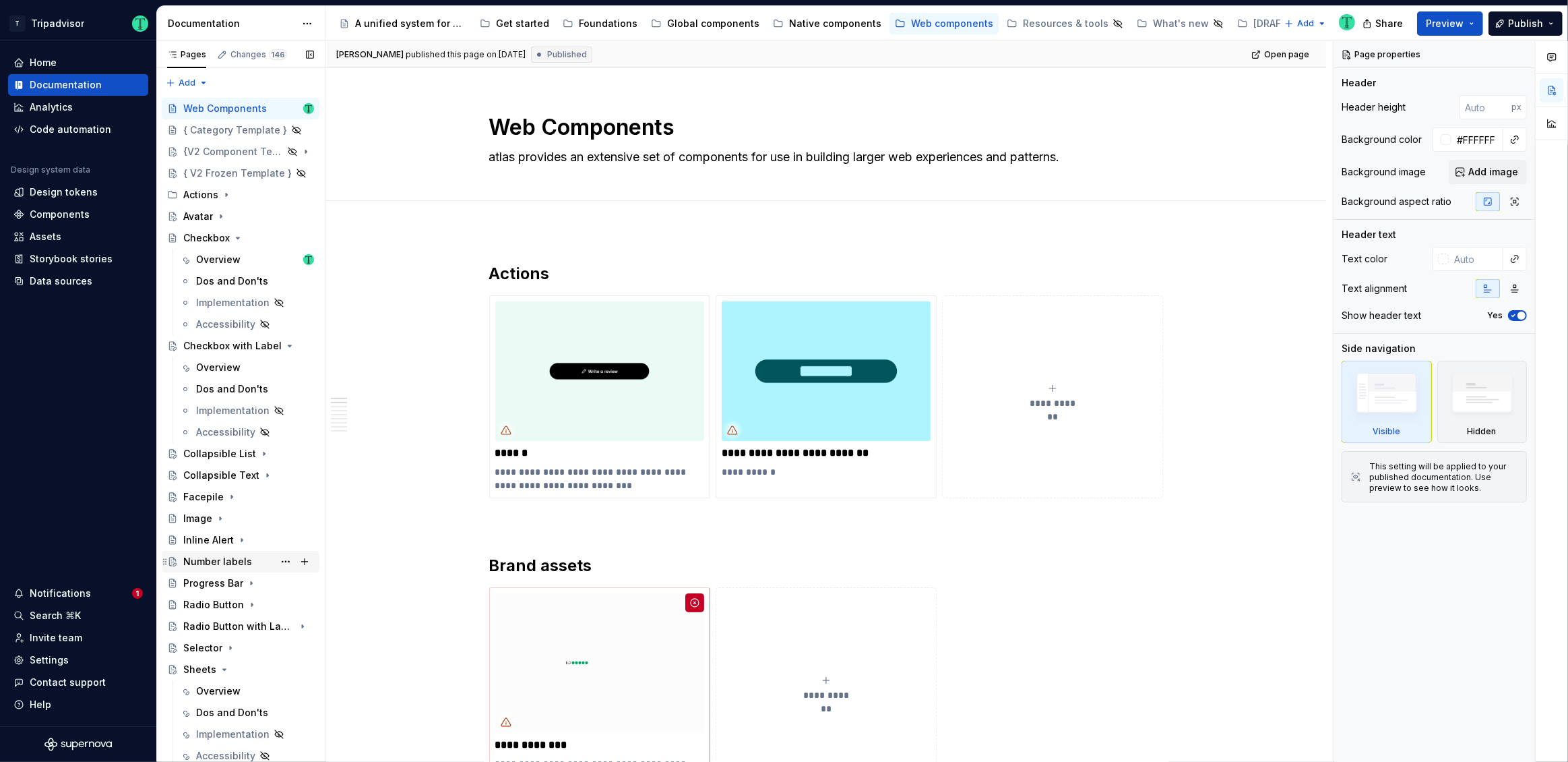
scroll to position [324, 0]
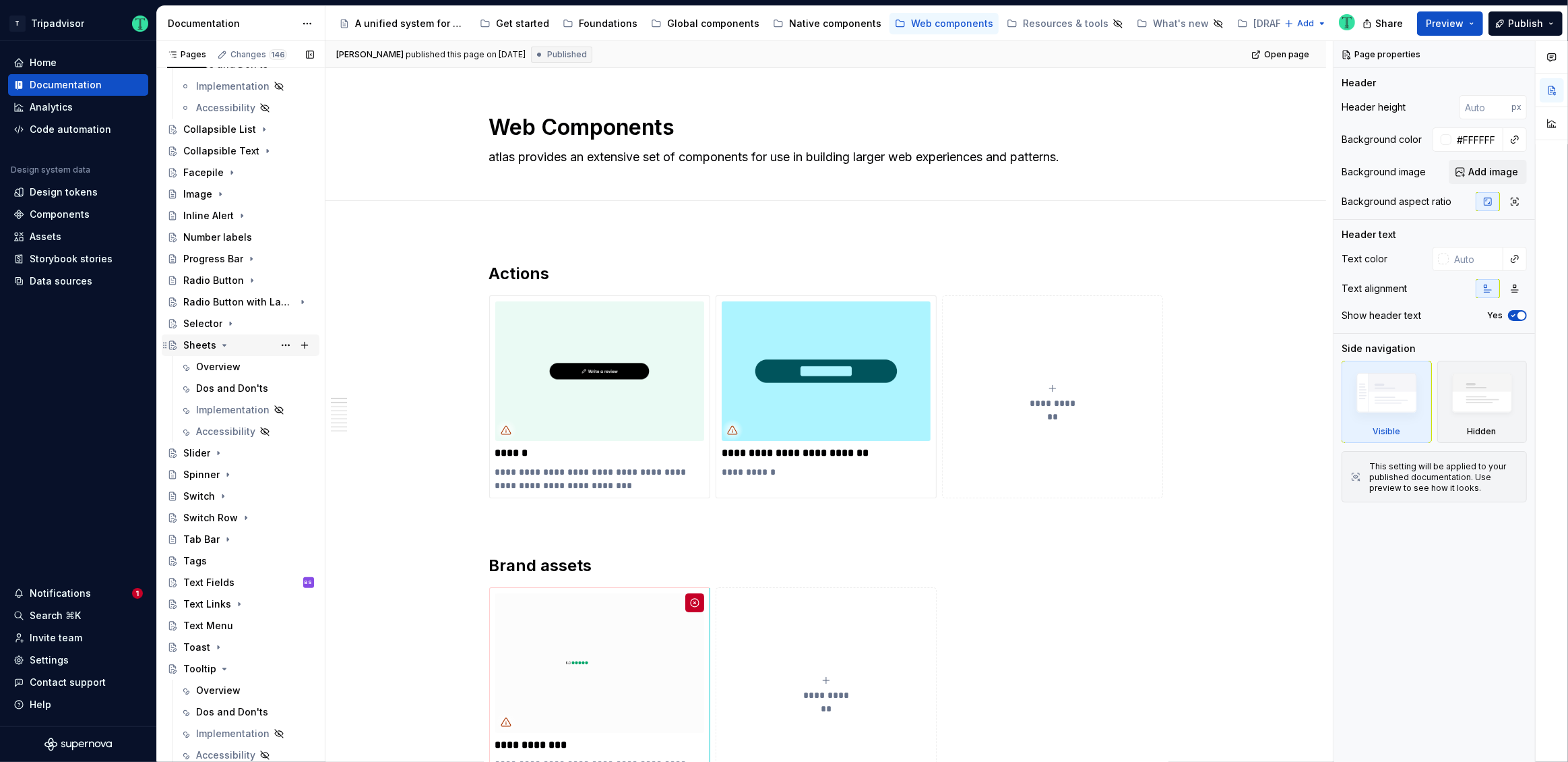
click at [209, 347] on div "Sheets" at bounding box center [200, 346] width 33 height 14
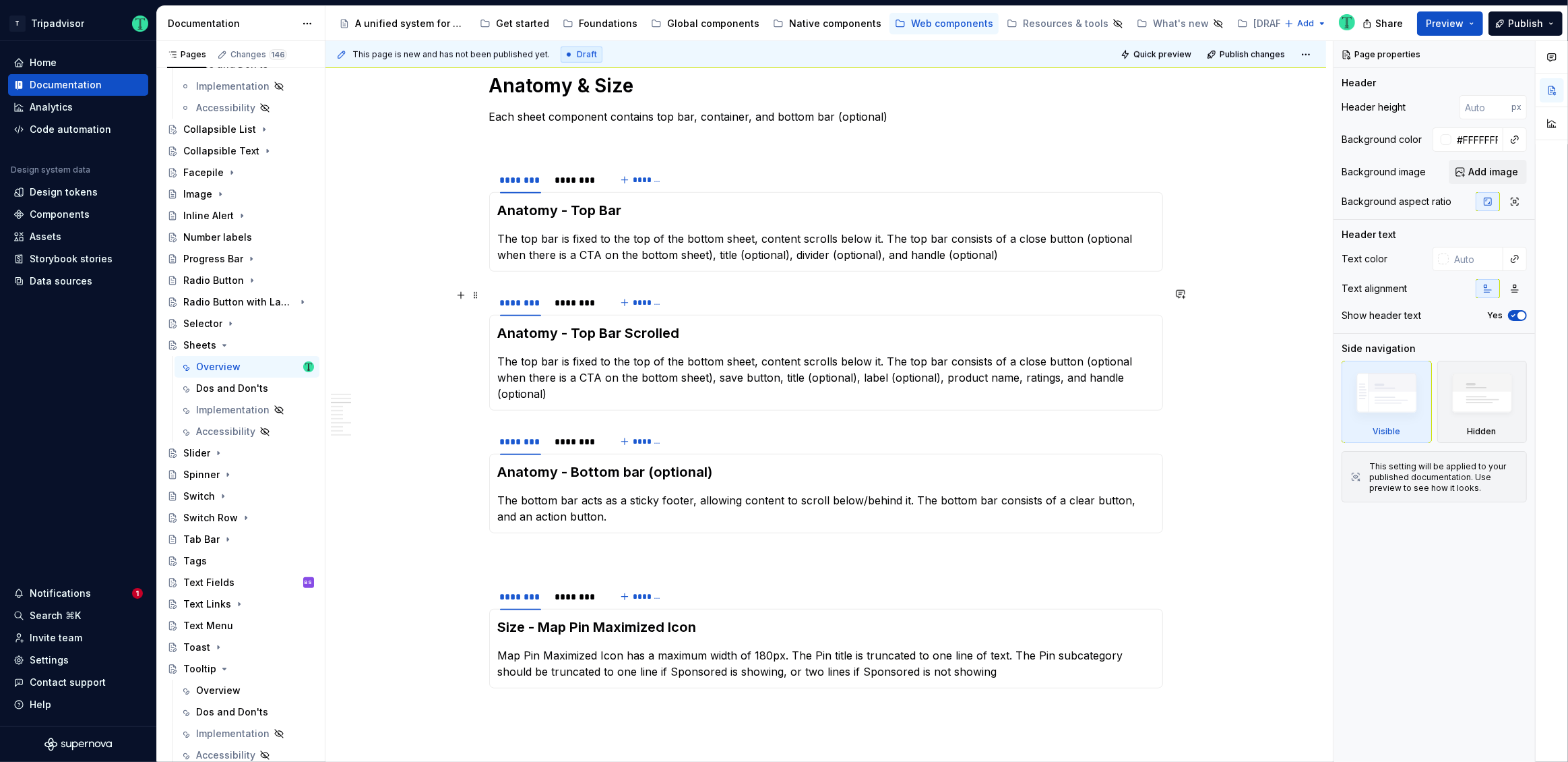
scroll to position [1429, 0]
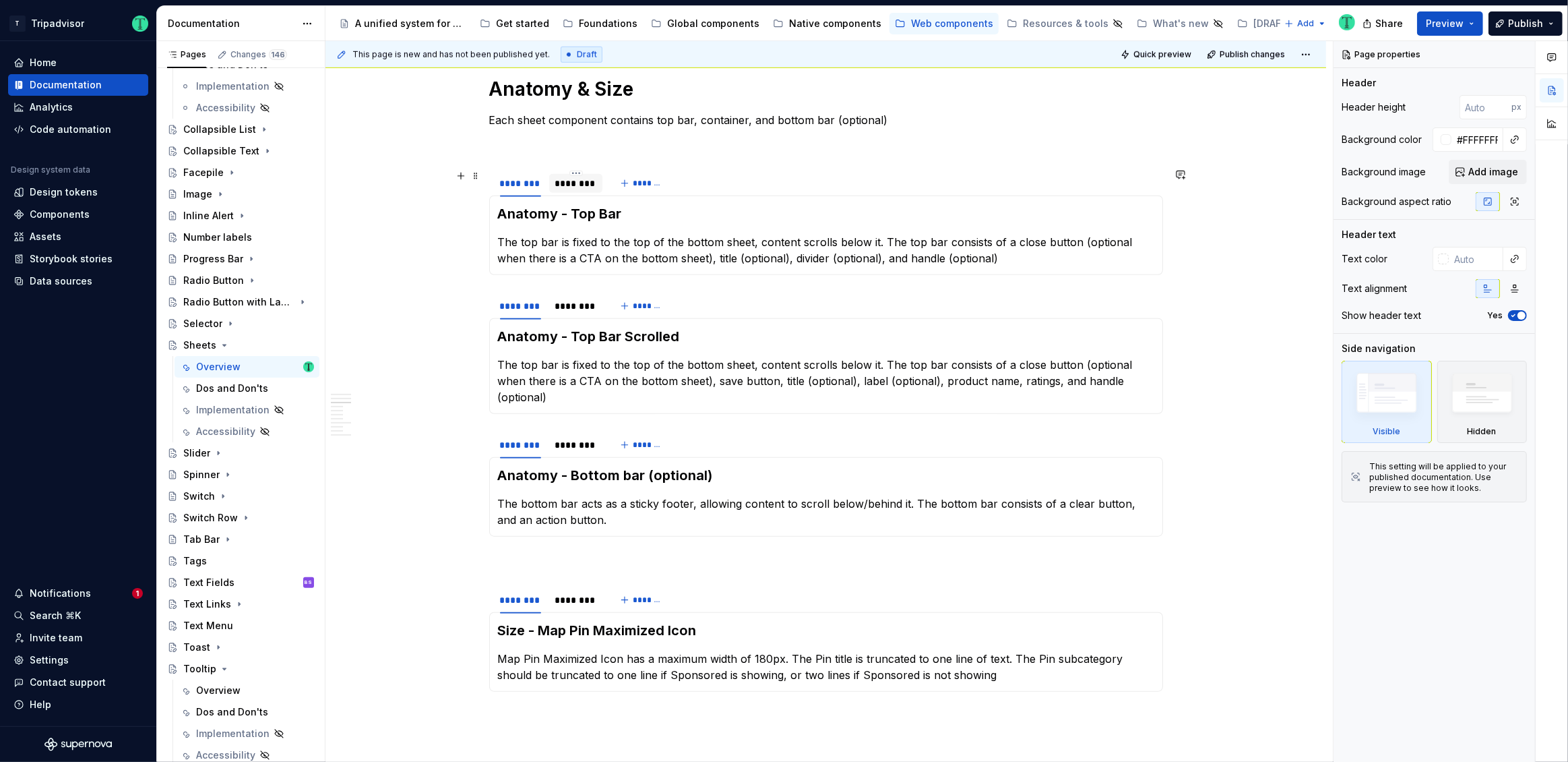
click at [569, 188] on div "********" at bounding box center [575, 184] width 43 height 14
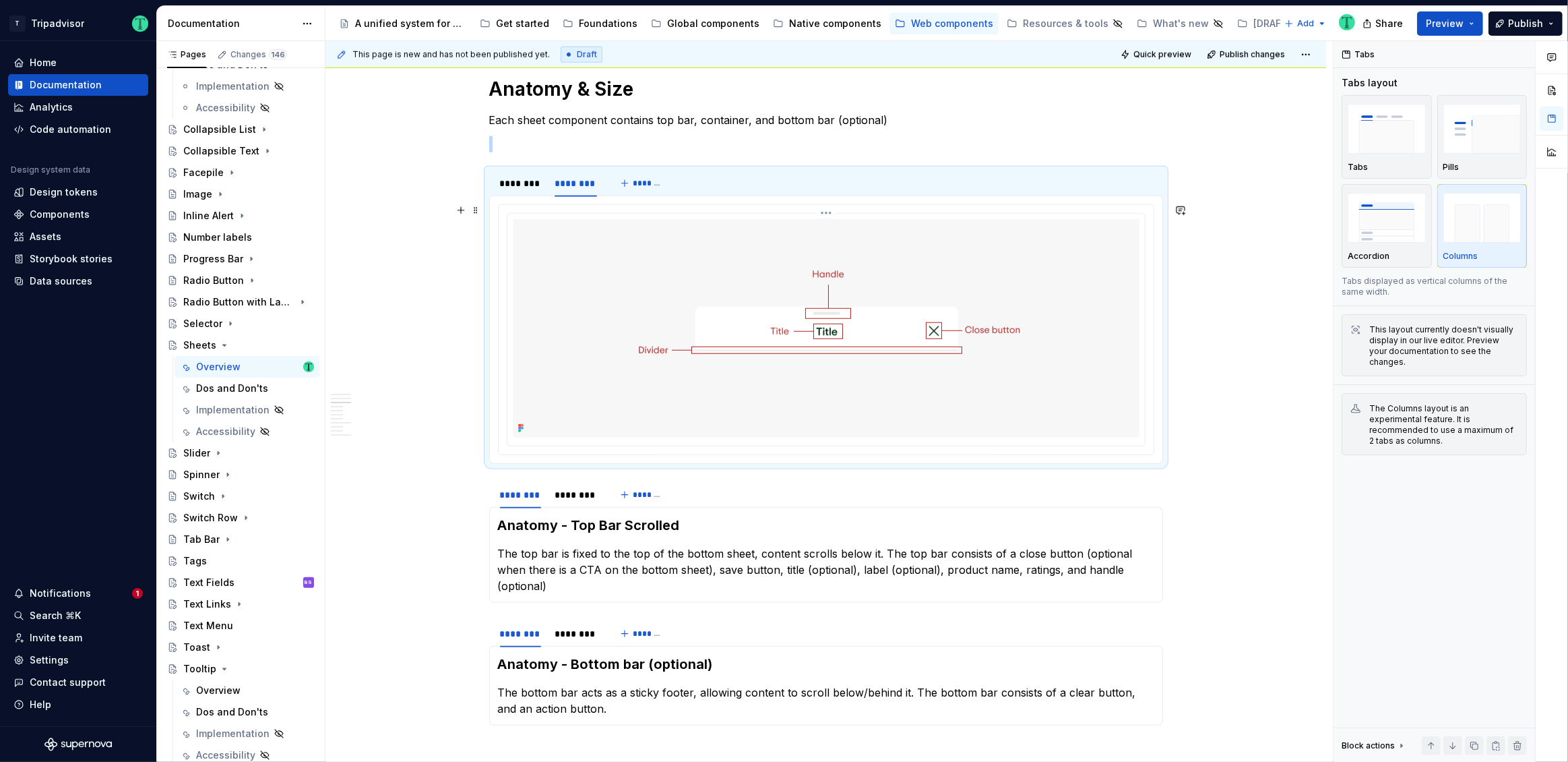
click at [828, 210] on html "T Tripadvisor Home Documentation Analytics Code automation Design system data D…" at bounding box center [784, 381] width 1568 height 762
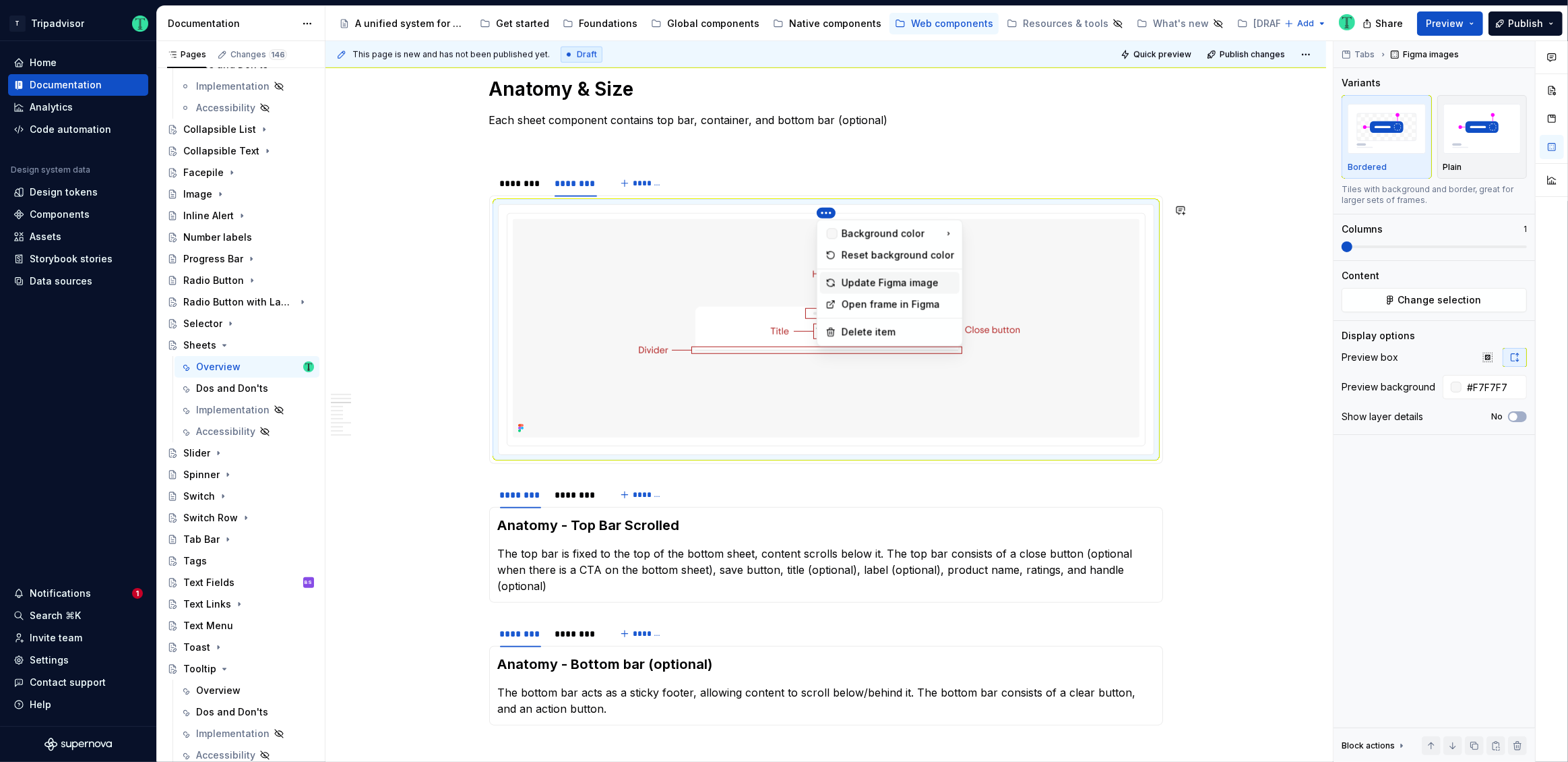
type textarea "*"
drag, startPoint x: 845, startPoint y: 283, endPoint x: 839, endPoint y: 299, distance: 17.1
click at [845, 283] on div "Update Figma image" at bounding box center [897, 282] width 112 height 14
click at [572, 492] on div "********" at bounding box center [575, 495] width 43 height 14
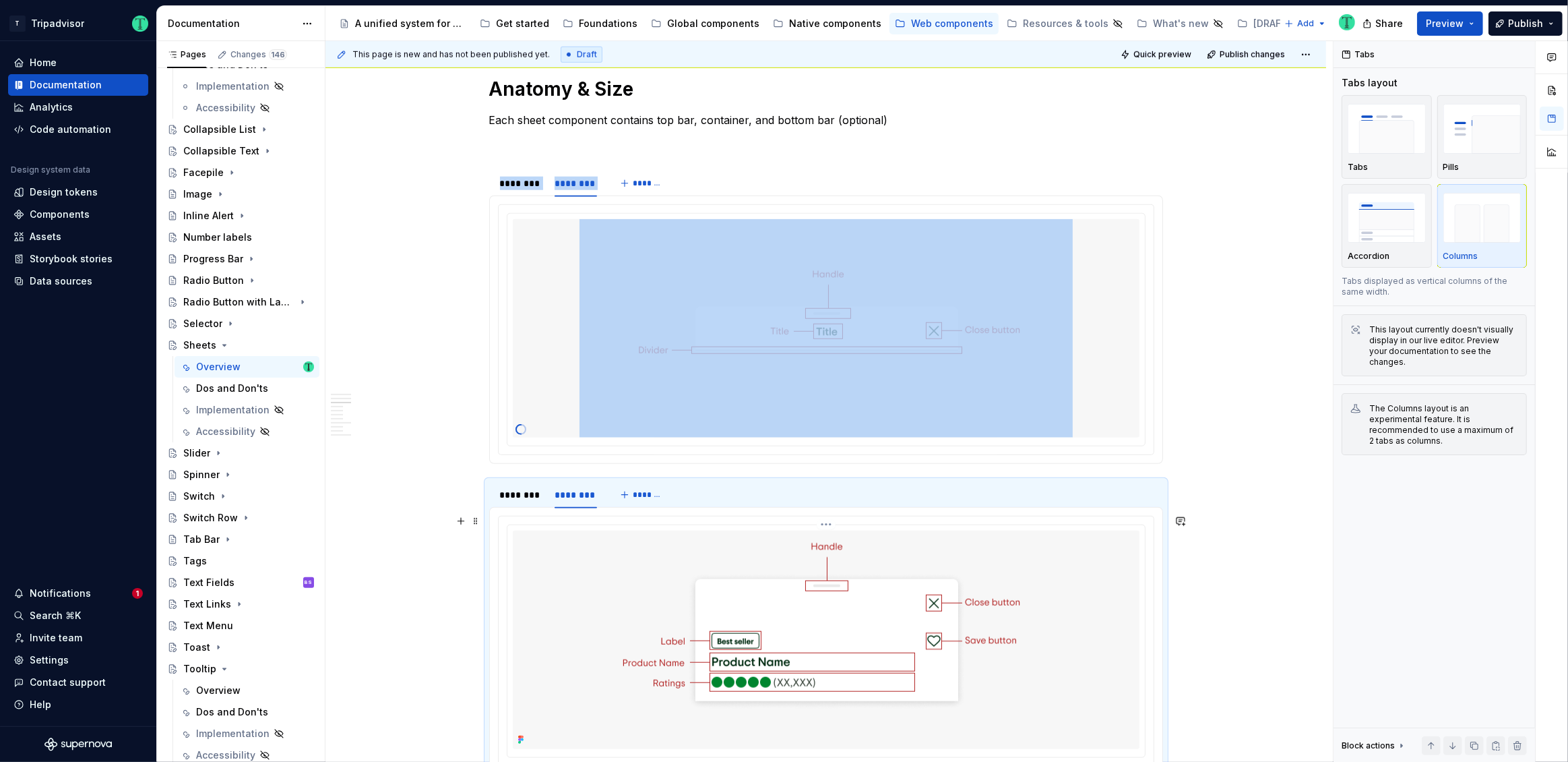
click at [827, 522] on html "T Tripadvisor Home Documentation Analytics Code automation Design system data D…" at bounding box center [784, 381] width 1568 height 762
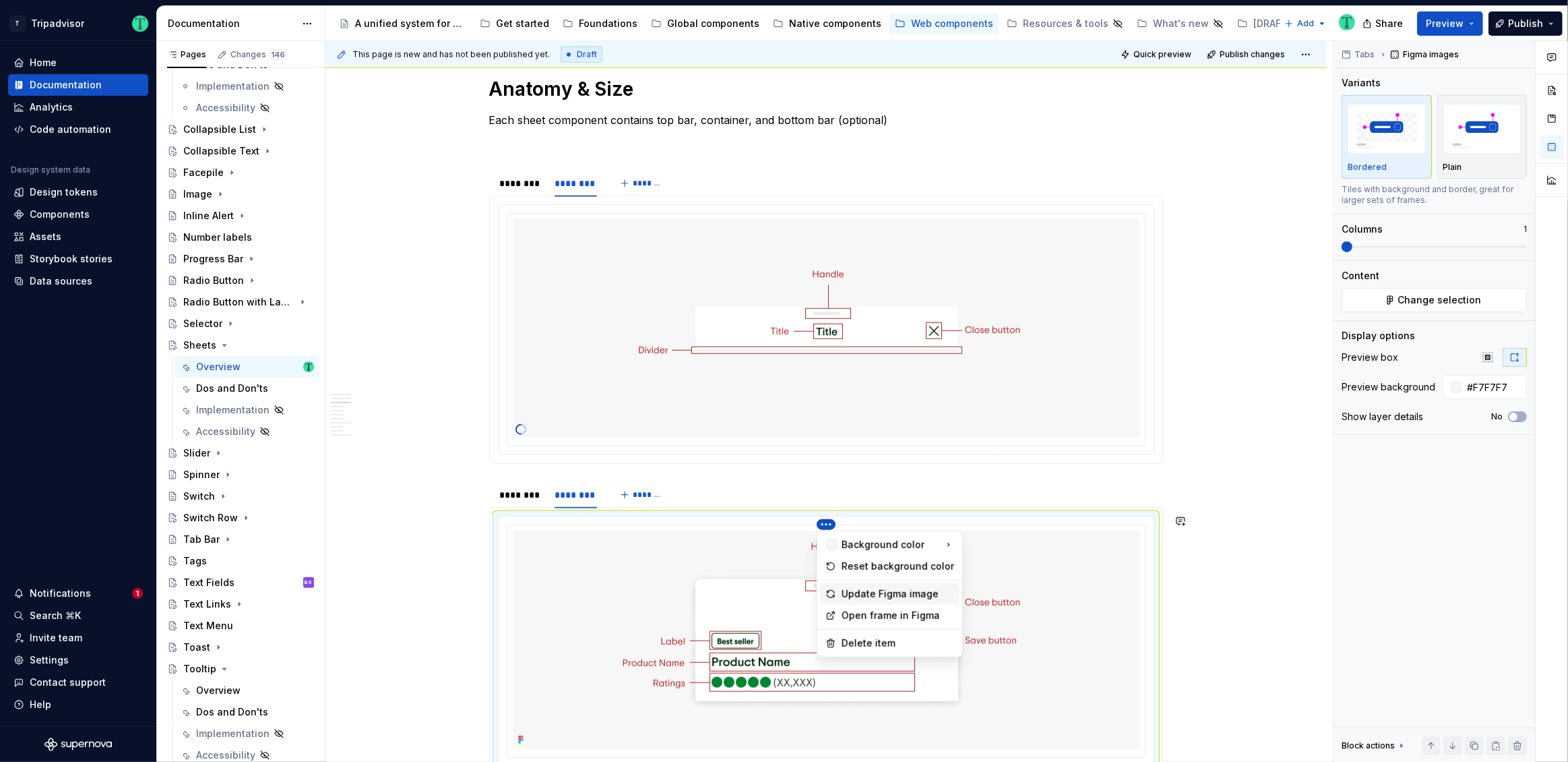
click at [866, 593] on div "Update Figma image" at bounding box center [897, 594] width 112 height 14
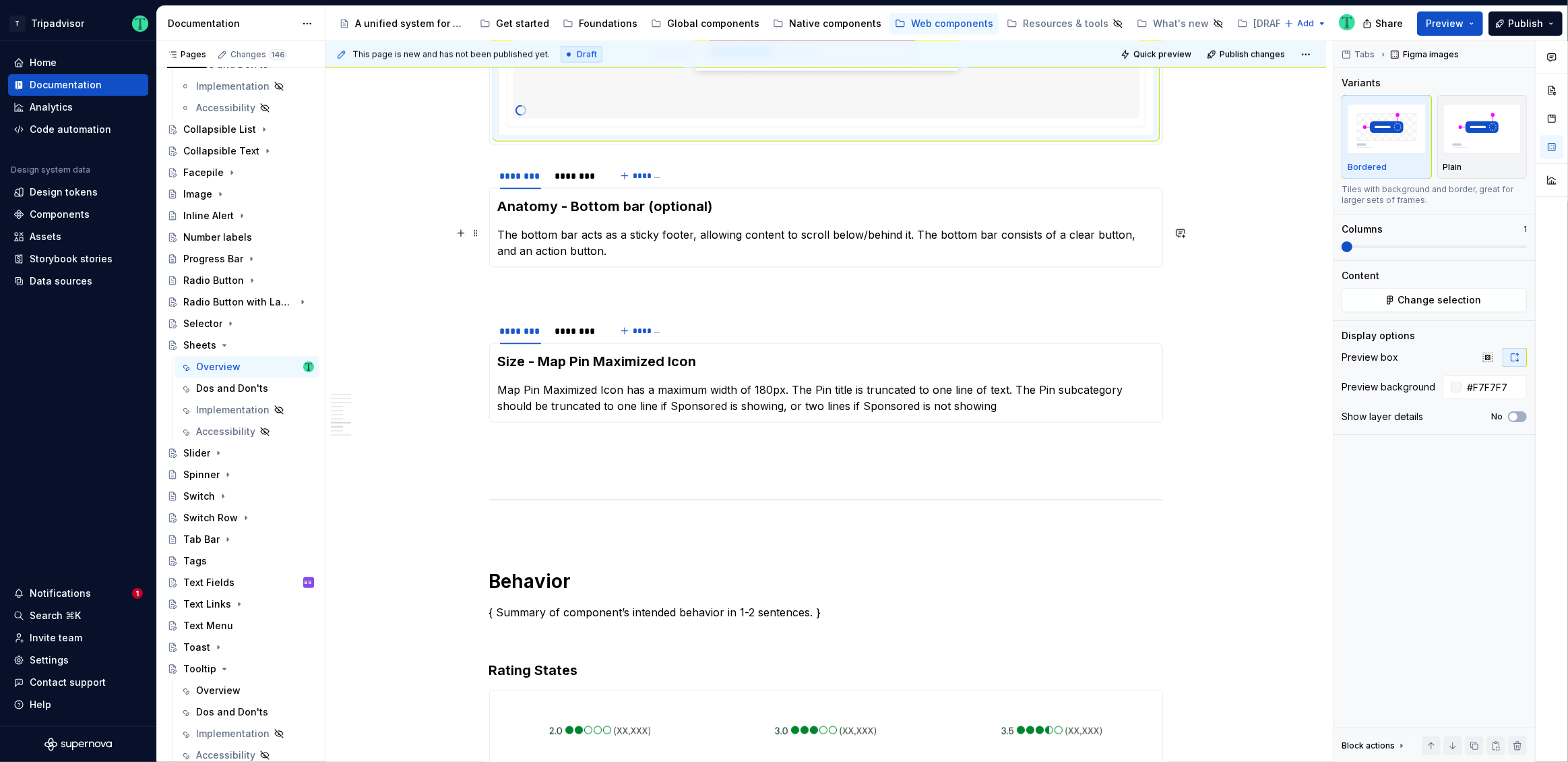
scroll to position [1980, 0]
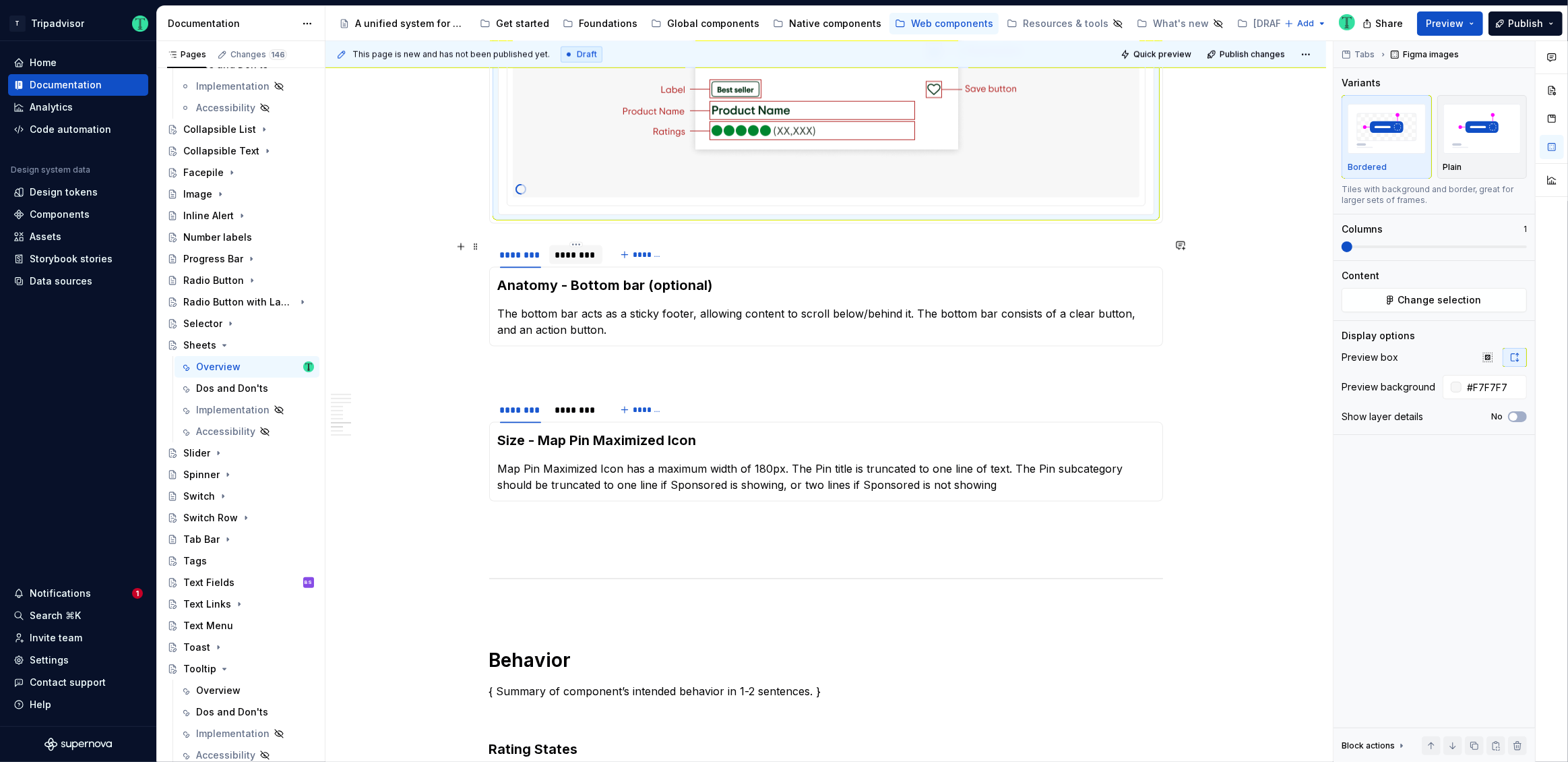
click at [589, 260] on div "********" at bounding box center [576, 254] width 54 height 19
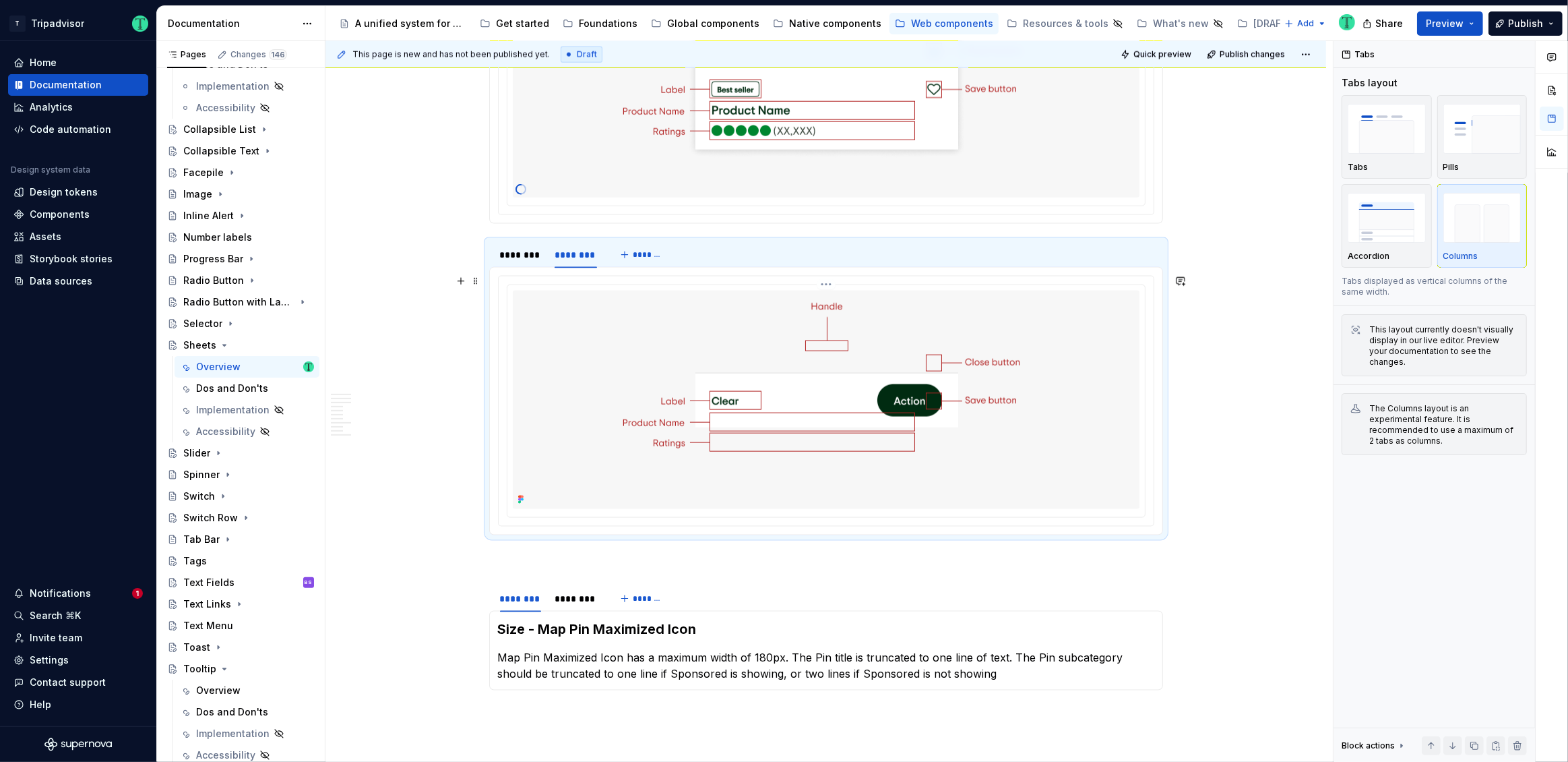
click at [824, 280] on html "T Tripadvisor Home Documentation Analytics Code automation Design system data D…" at bounding box center [784, 381] width 1568 height 762
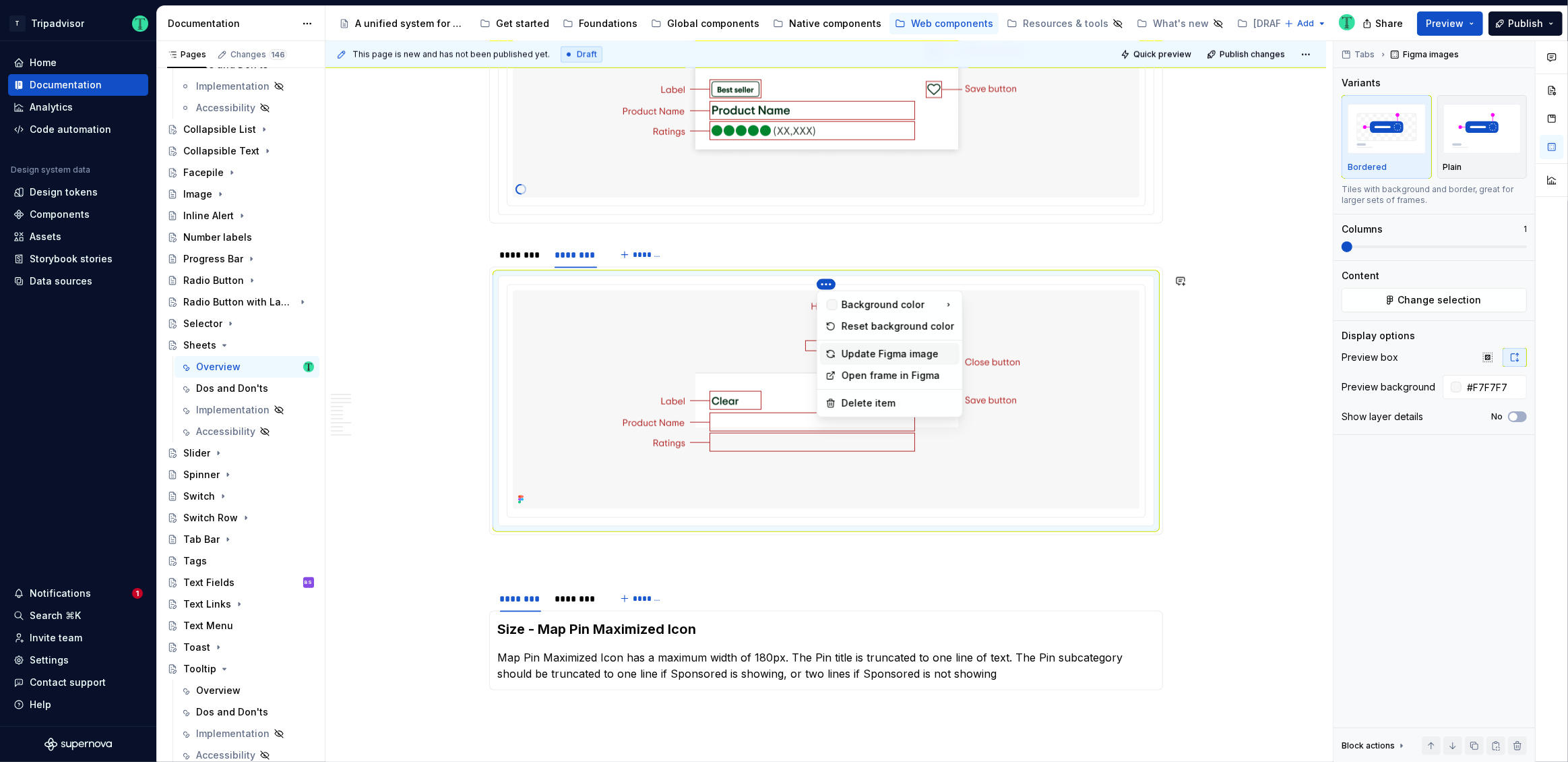
click at [844, 358] on div "Update Figma image" at bounding box center [897, 354] width 112 height 14
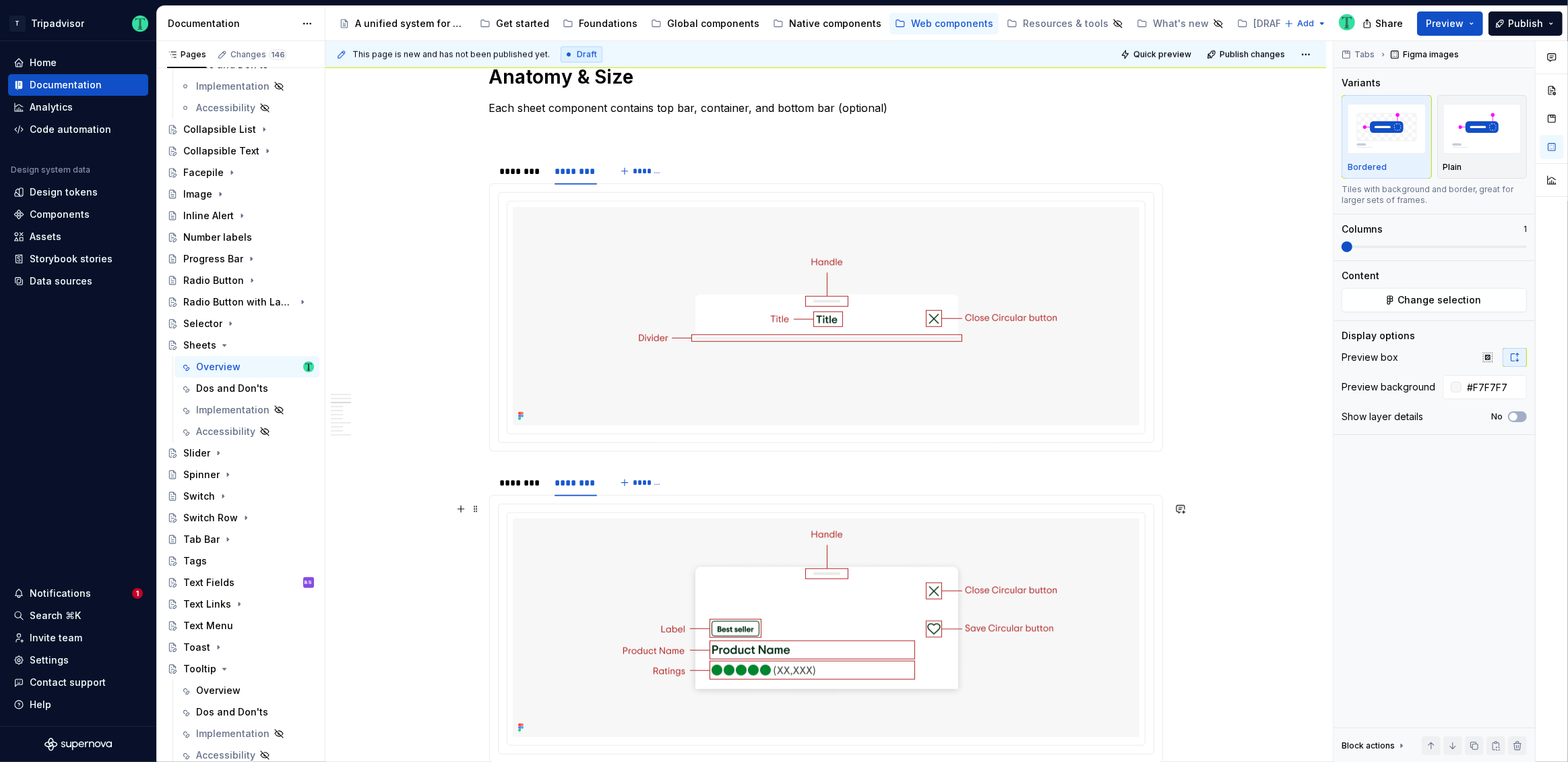
scroll to position [1425, 0]
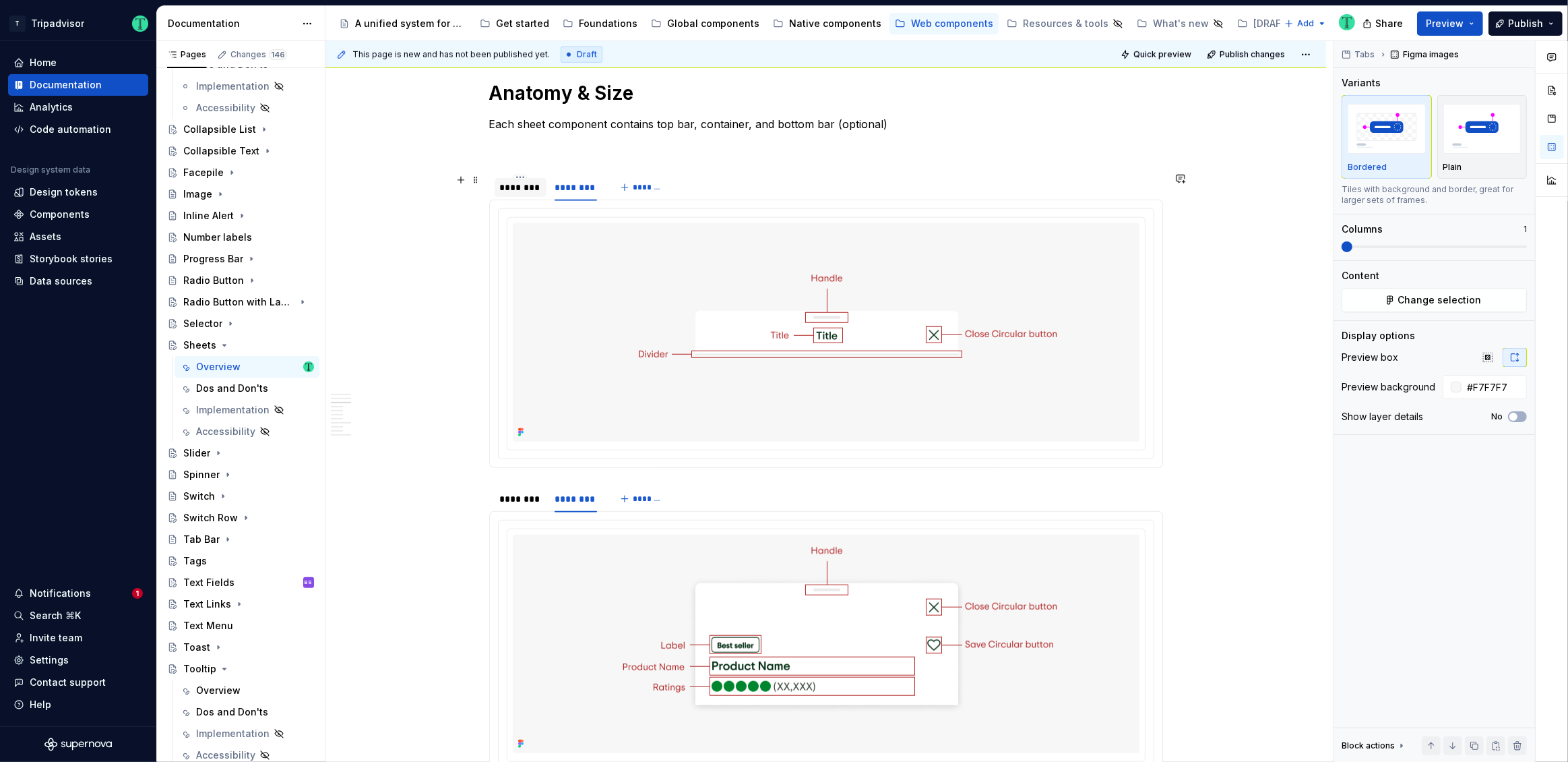
click at [522, 196] on div "********" at bounding box center [520, 188] width 52 height 22
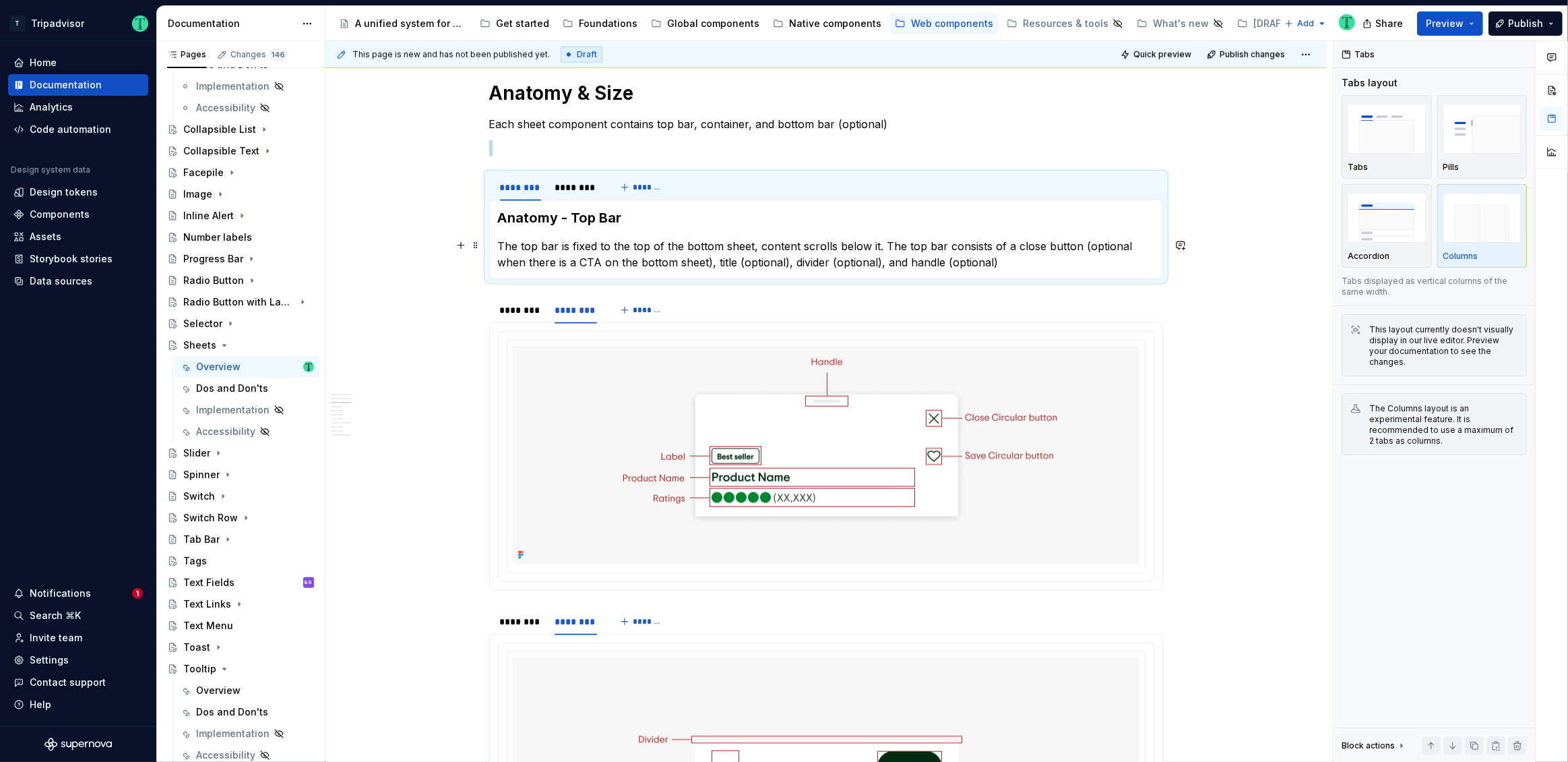
click at [1036, 242] on p "The top bar is fixed to the top of the bottom sheet, content scrolls below it. …" at bounding box center [825, 253] width 656 height 33
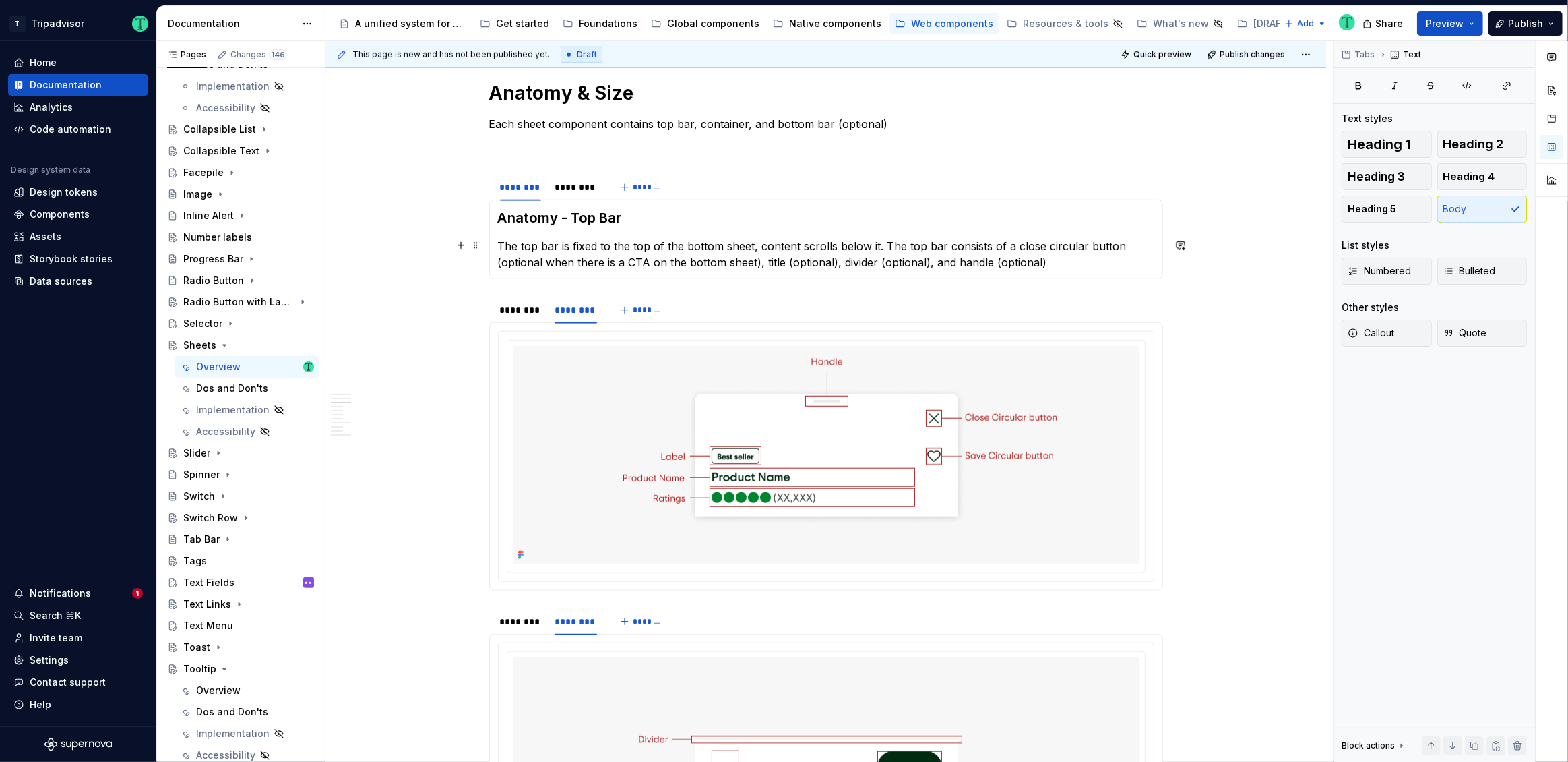
click at [1060, 239] on p "The top bar is fixed to the top of the bottom sheet, content scrolls below it. …" at bounding box center [825, 253] width 656 height 33
click at [1060, 241] on p "The top bar is fixed to the top of the bottom sheet, content scrolls below it. …" at bounding box center [825, 253] width 656 height 33
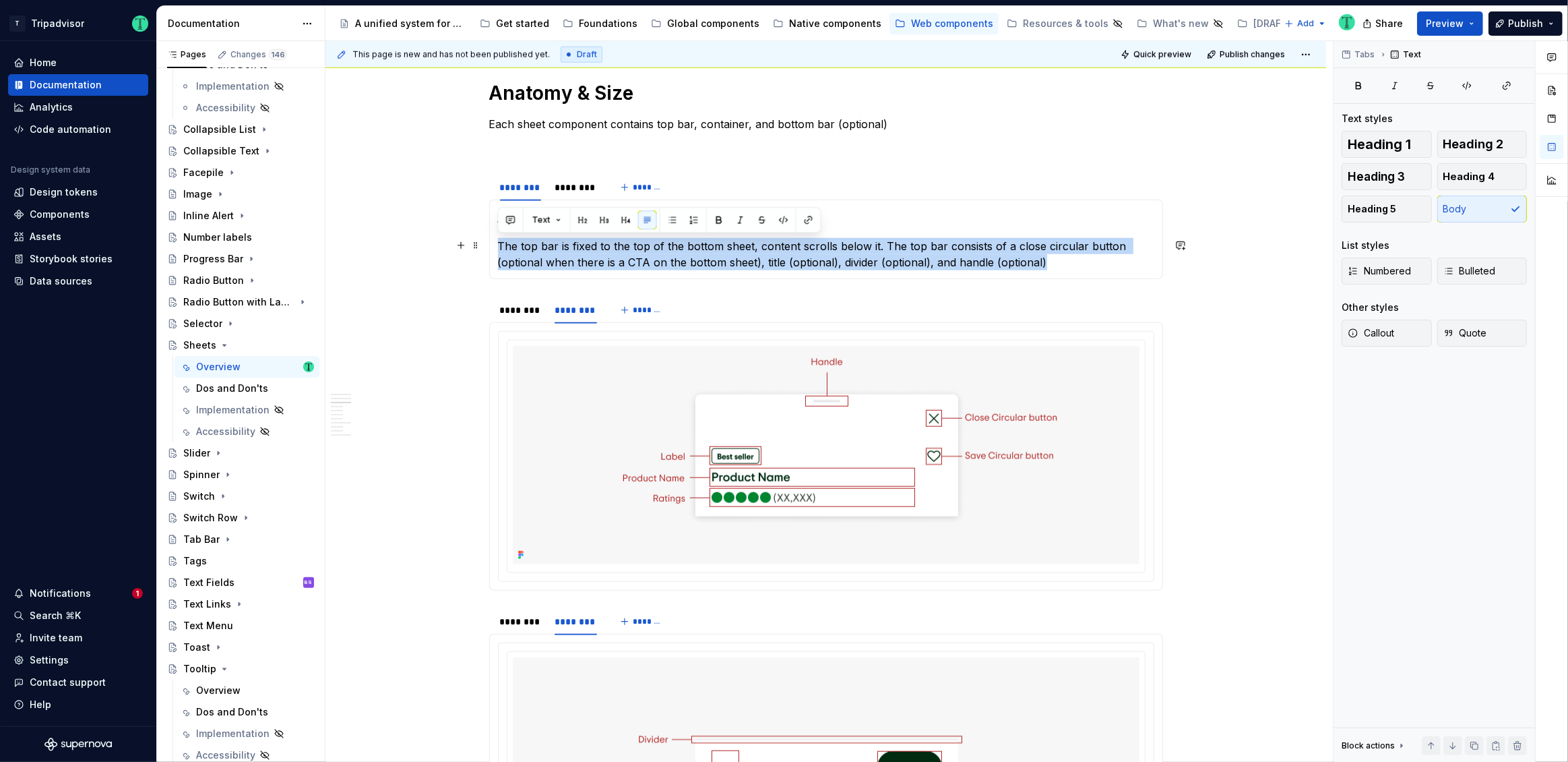
click at [1060, 241] on p "The top bar is fixed to the top of the bottom sheet, content scrolls below it. …" at bounding box center [825, 253] width 656 height 33
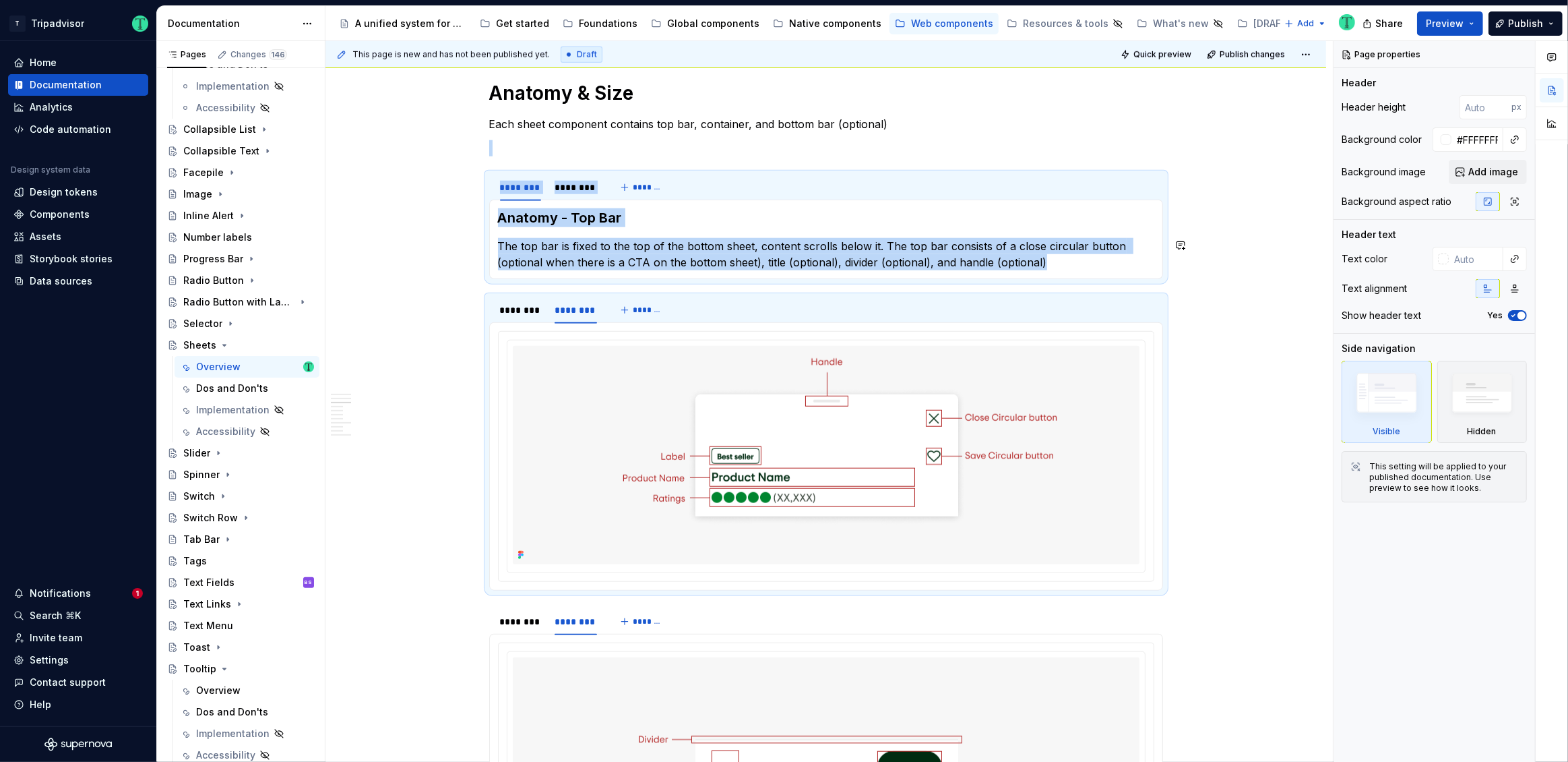
click at [1060, 241] on p "The top bar is fixed to the top of the bottom sheet, content scrolls below it. …" at bounding box center [825, 253] width 656 height 33
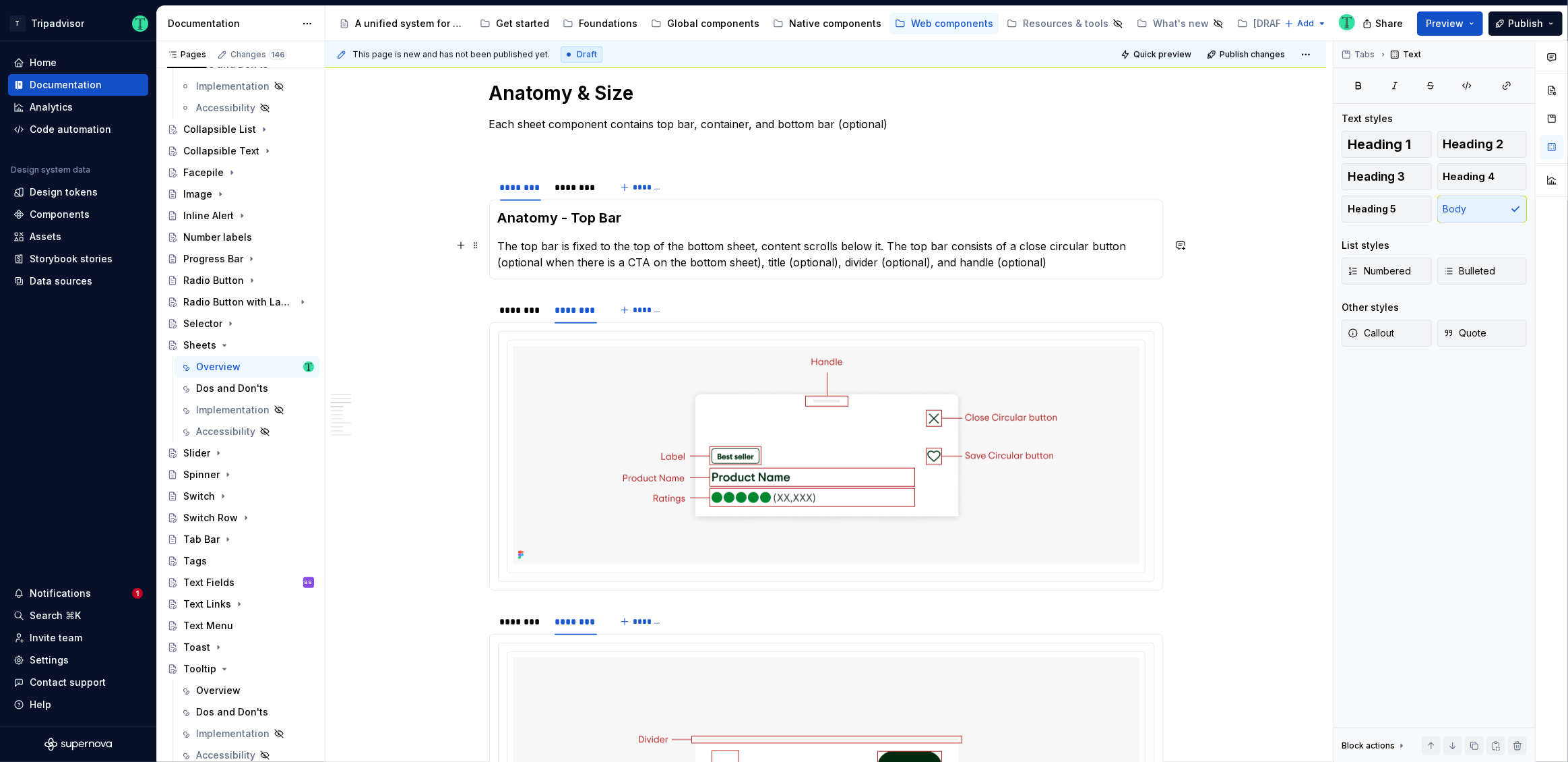
click at [1061, 248] on p "The top bar is fixed to the top of the bottom sheet, content scrolls below it. …" at bounding box center [825, 253] width 656 height 33
copy p "circular"
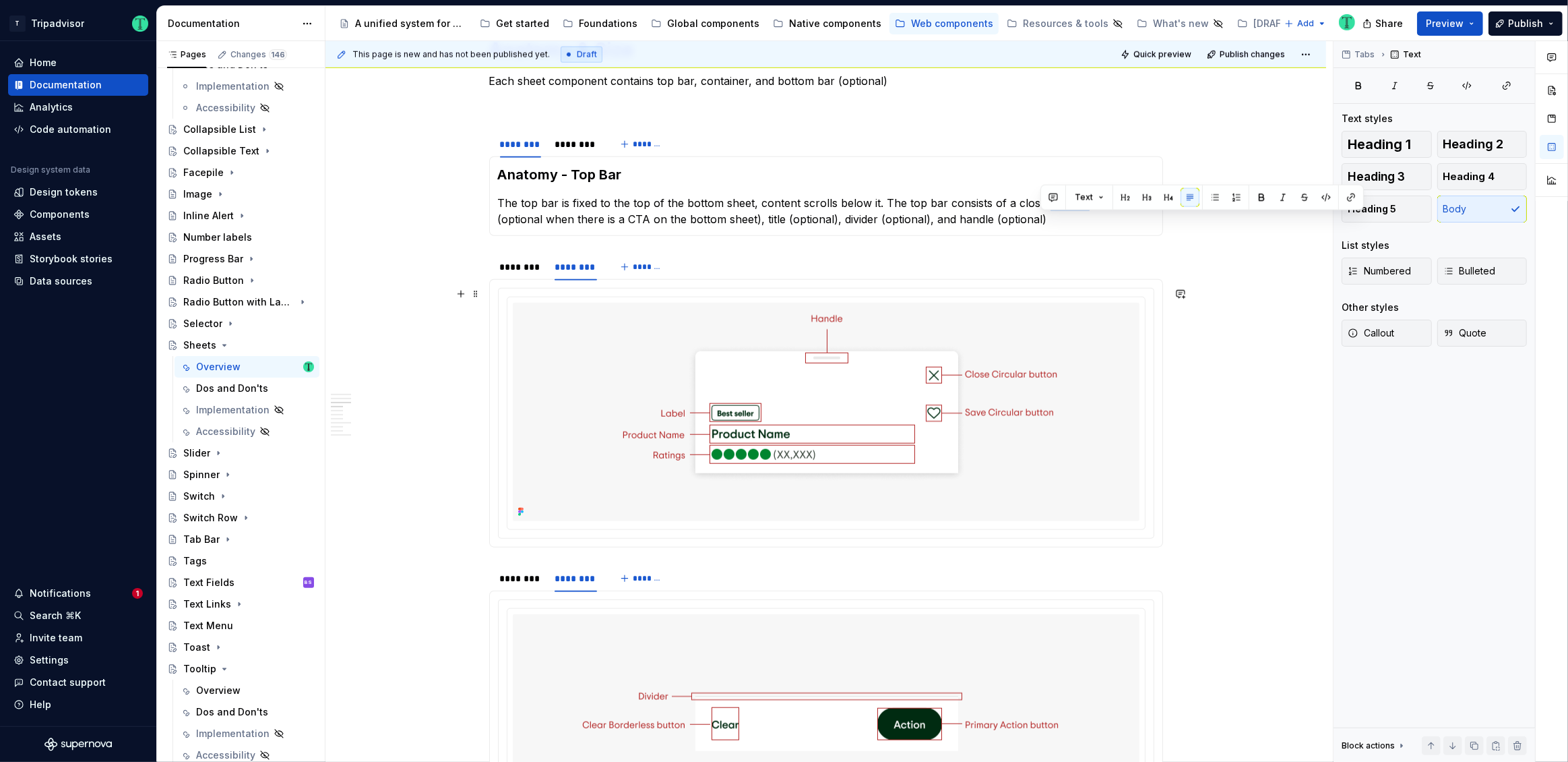
scroll to position [1448, 0]
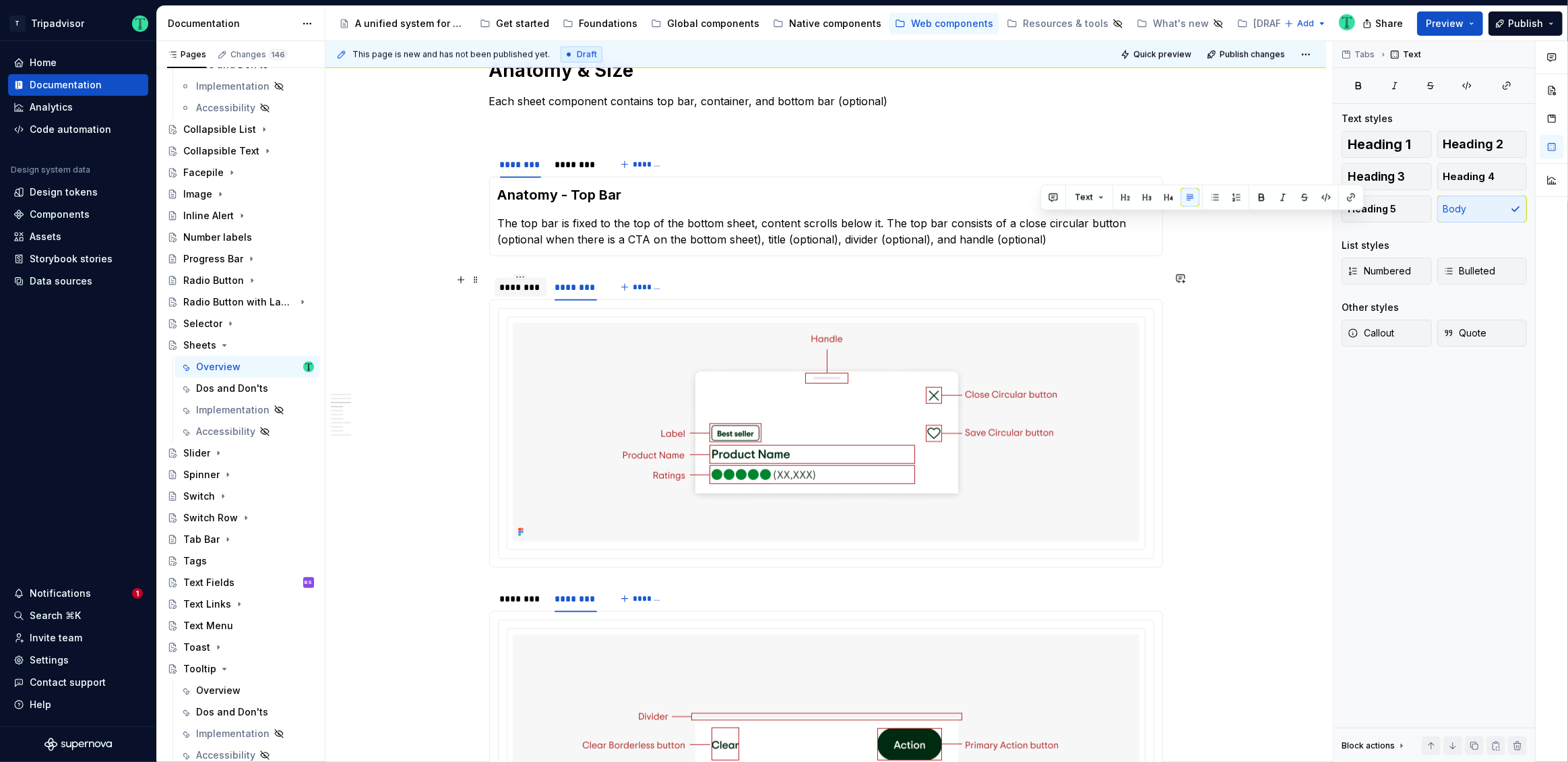
click at [528, 286] on div "********" at bounding box center [519, 287] width 41 height 14
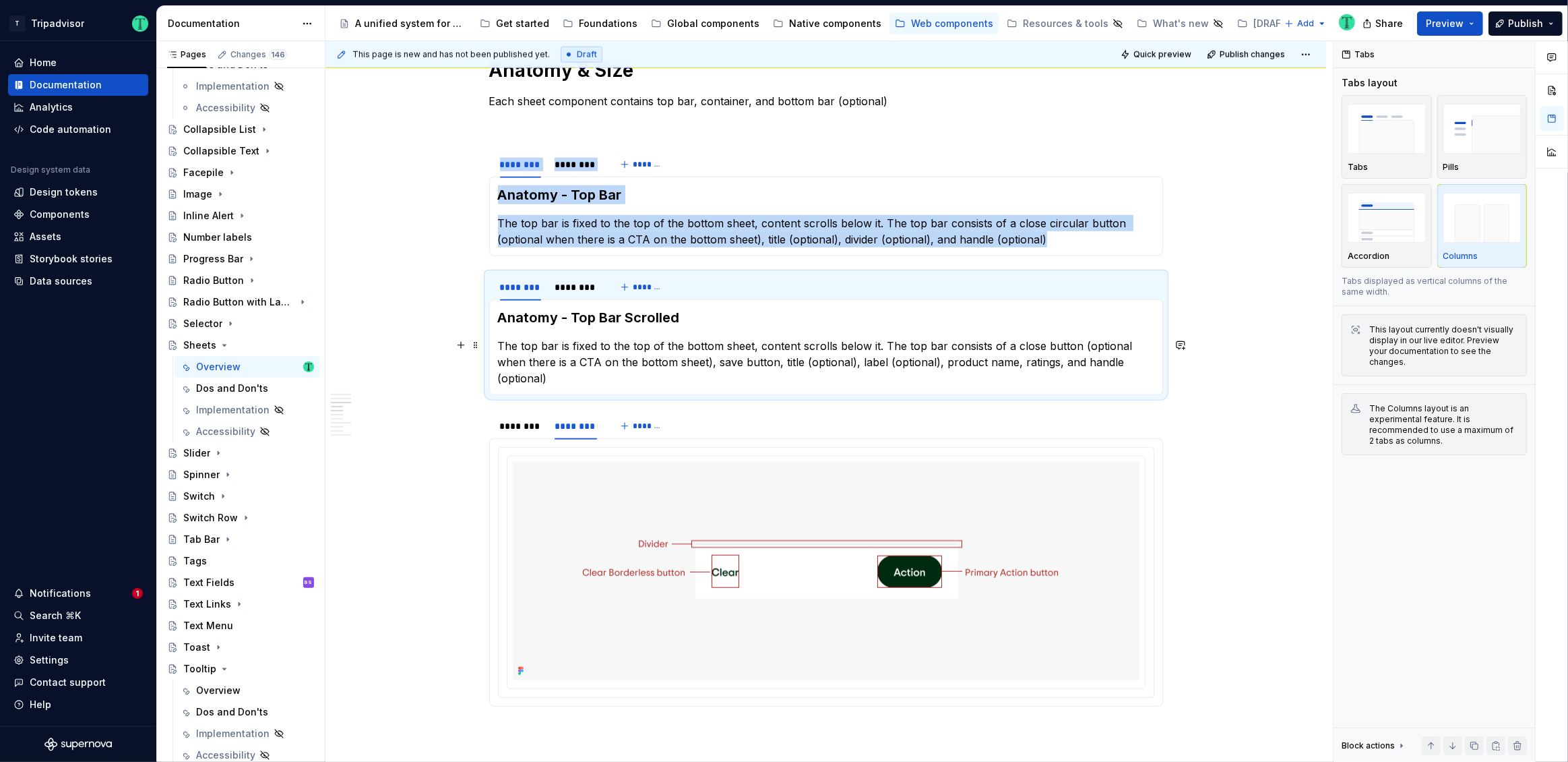
click at [707, 358] on p "The top bar is fixed to the top of the bottom sheet, content scrolls below it. …" at bounding box center [825, 362] width 656 height 49
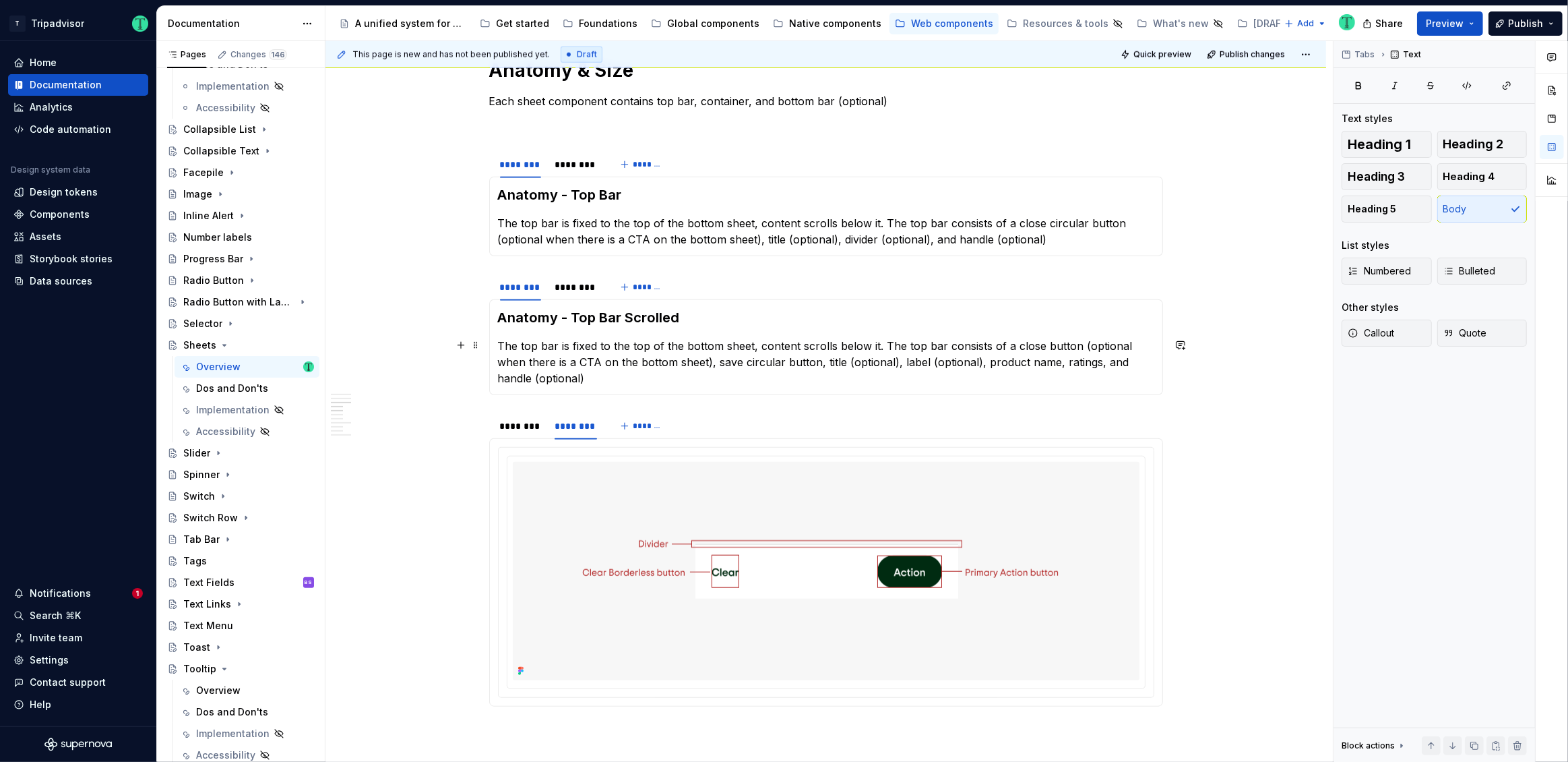
click at [1038, 343] on p "The top bar is fixed to the top of the bottom sheet, content scrolls below it. …" at bounding box center [825, 362] width 656 height 49
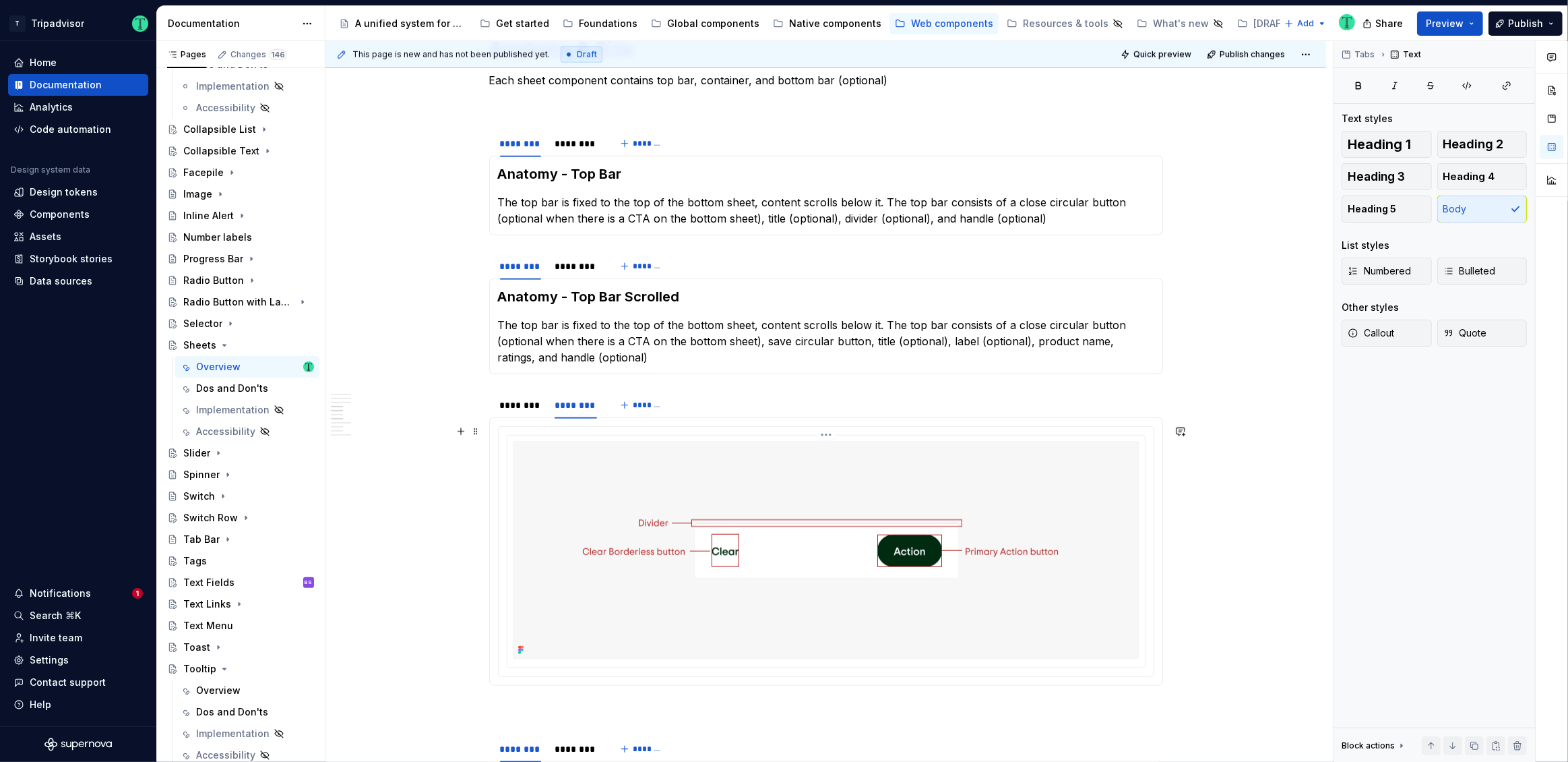
scroll to position [1530, 0]
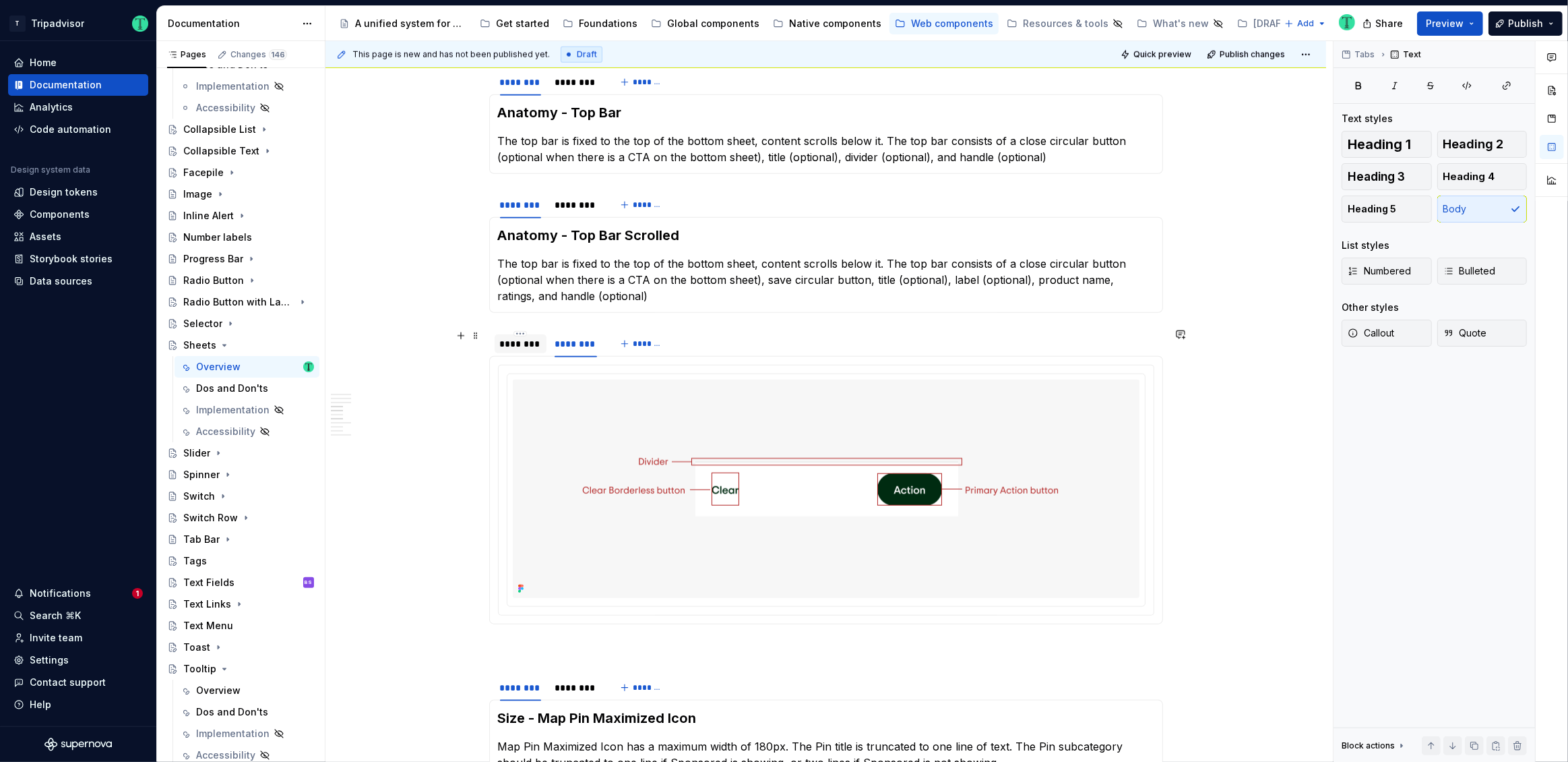
click at [527, 349] on div "********" at bounding box center [519, 344] width 41 height 14
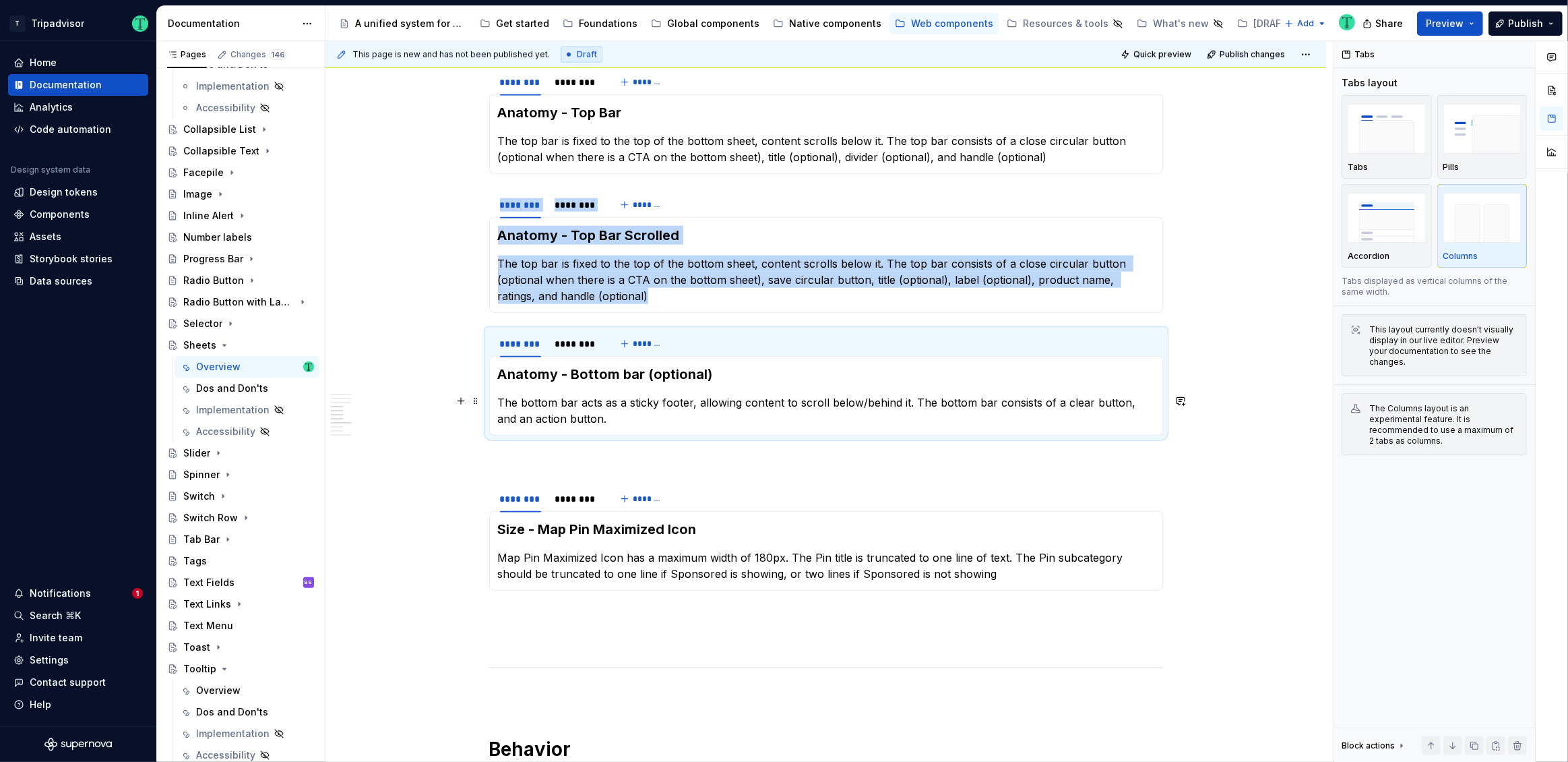
click at [1086, 399] on p "The bottom bar acts as a sticky footer, allowing content to scroll below/behind…" at bounding box center [825, 410] width 656 height 33
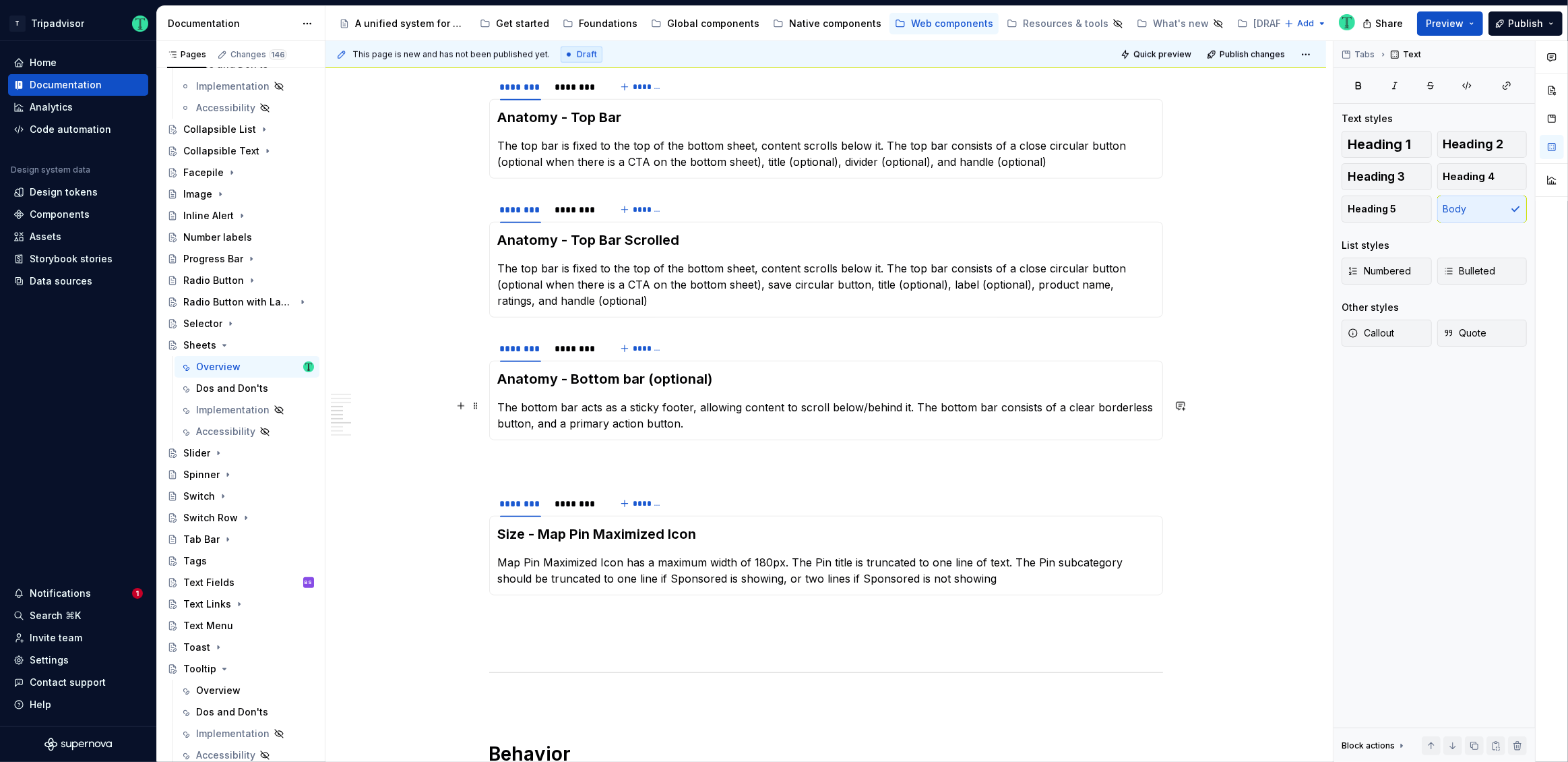
scroll to position [1524, 0]
click at [640, 422] on p "The bottom bar acts as a sticky footer, allowing content to scroll below/behind…" at bounding box center [825, 416] width 656 height 33
click at [1071, 407] on p "The bottom bar acts as a sticky footer, allowing content to scroll below/behind…" at bounding box center [825, 416] width 656 height 33
click at [790, 285] on p "The top bar is fixed to the top of the bottom sheet, content scrolls below it. …" at bounding box center [825, 285] width 656 height 49
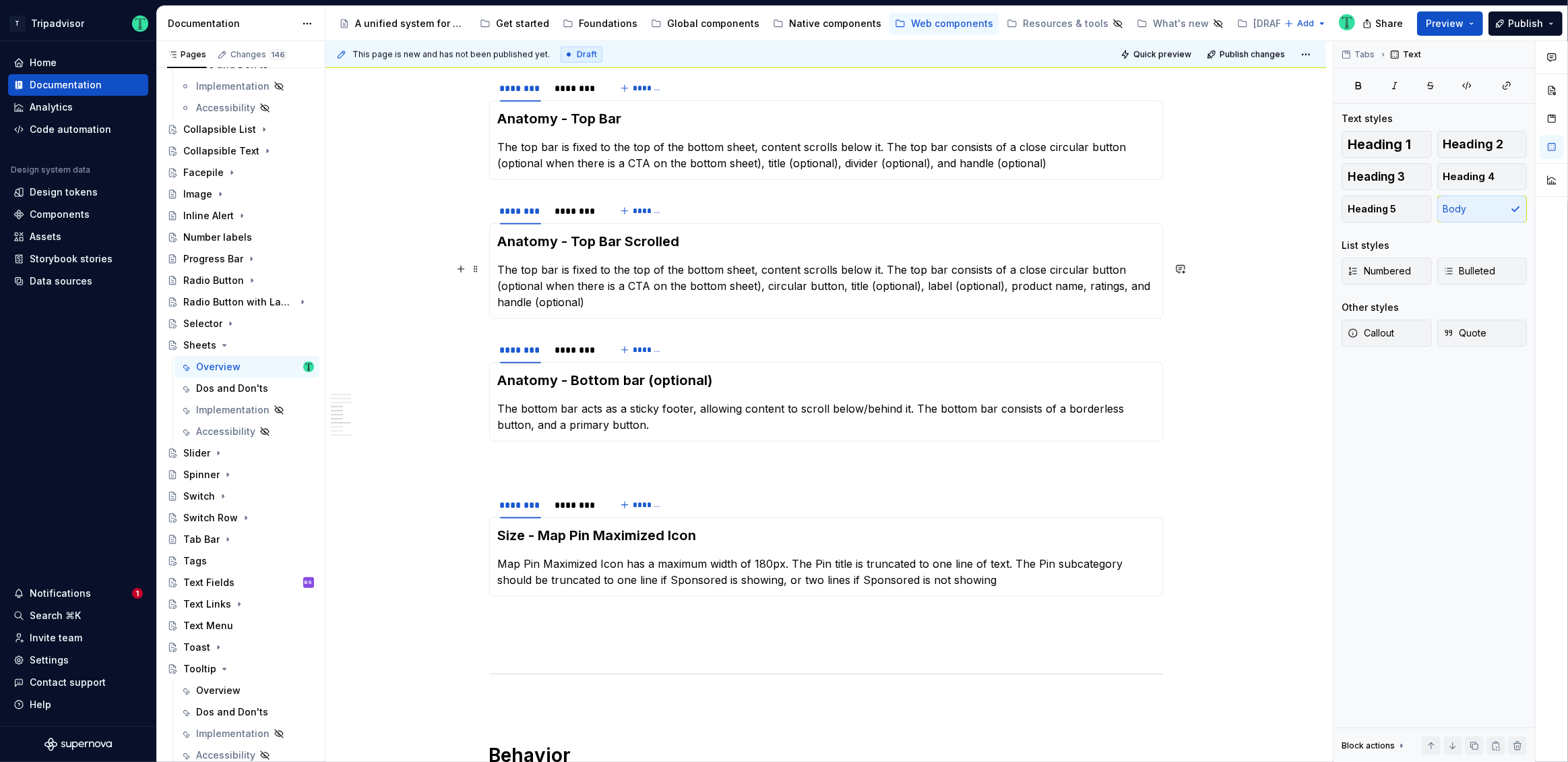
click at [1024, 270] on p "The top bar is fixed to the top of the bottom sheet, content scrolls below it. …" at bounding box center [825, 285] width 656 height 49
click at [1025, 269] on p "The top bar is fixed to the top of the bottom sheet, content scrolls below it. …" at bounding box center [825, 285] width 656 height 49
click at [1019, 144] on p "The top bar is fixed to the top of the bottom sheet, content scrolls below it. …" at bounding box center [825, 155] width 656 height 33
click at [1049, 267] on p "The top bar is fixed to the top of the bottom sheet, content scrolls below it. …" at bounding box center [825, 285] width 656 height 49
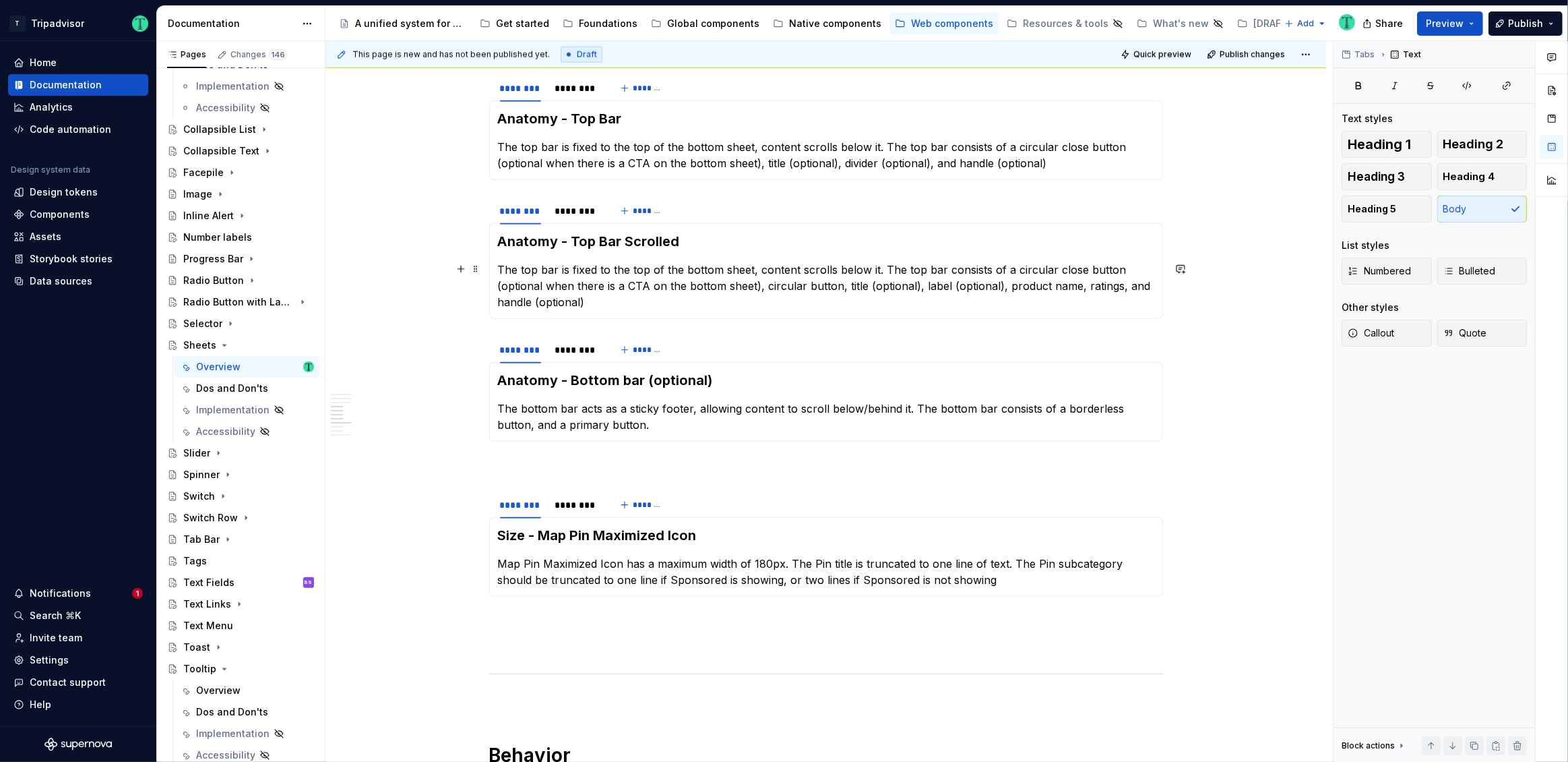
click at [800, 283] on p "The top bar is fixed to the top of the bottom sheet, content scrolls below it. …" at bounding box center [825, 285] width 656 height 49
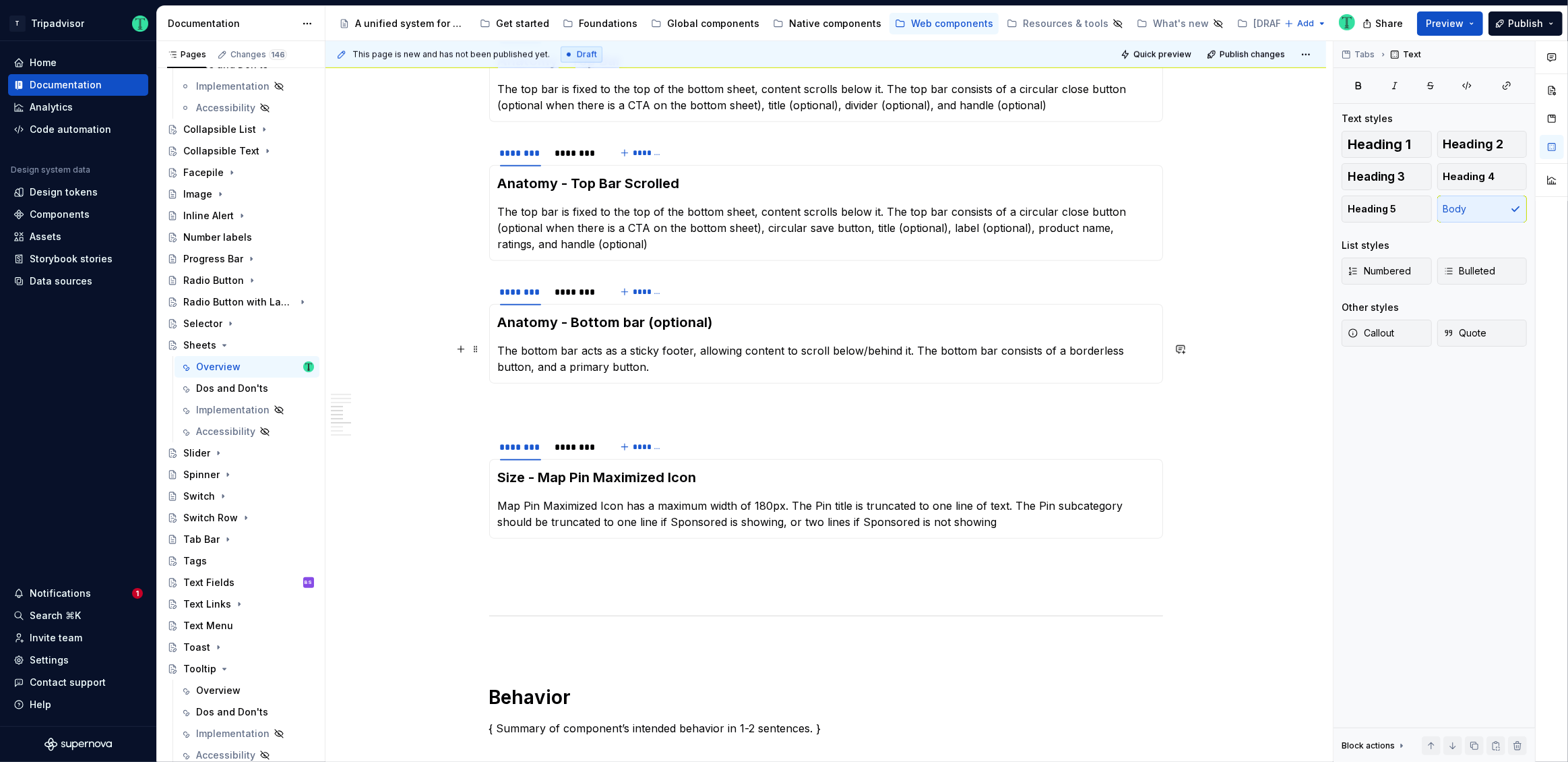
scroll to position [1584, 0]
click at [1115, 346] on p "The bottom bar acts as a sticky footer, allowing content to scroll below/behind…" at bounding box center [825, 357] width 656 height 33
click at [605, 362] on p "The bottom bar acts as a sticky footer, allowing content to scroll below/behind…" at bounding box center [825, 357] width 656 height 33
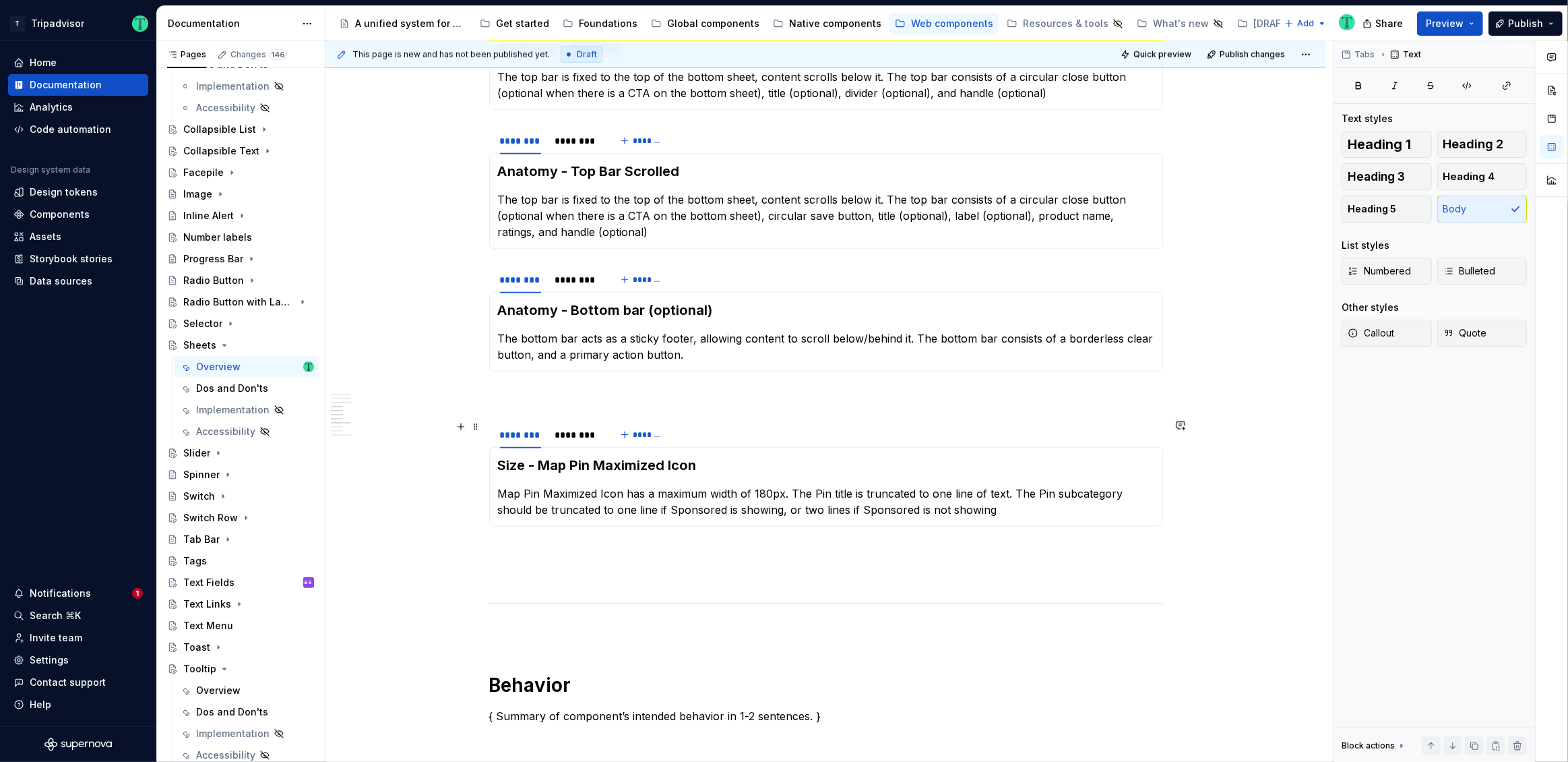
scroll to position [1549, 0]
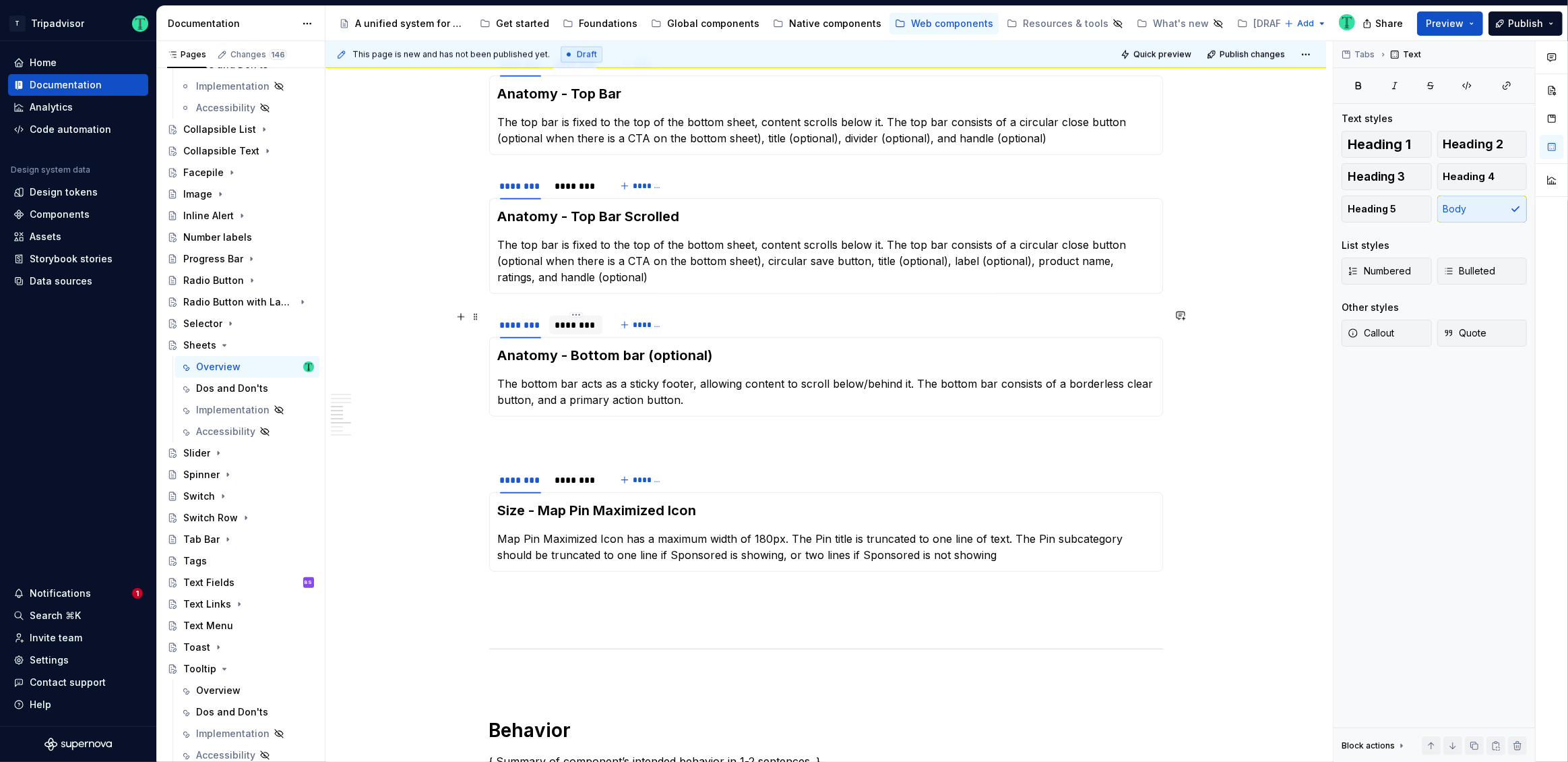
click at [582, 328] on div "********" at bounding box center [575, 325] width 43 height 14
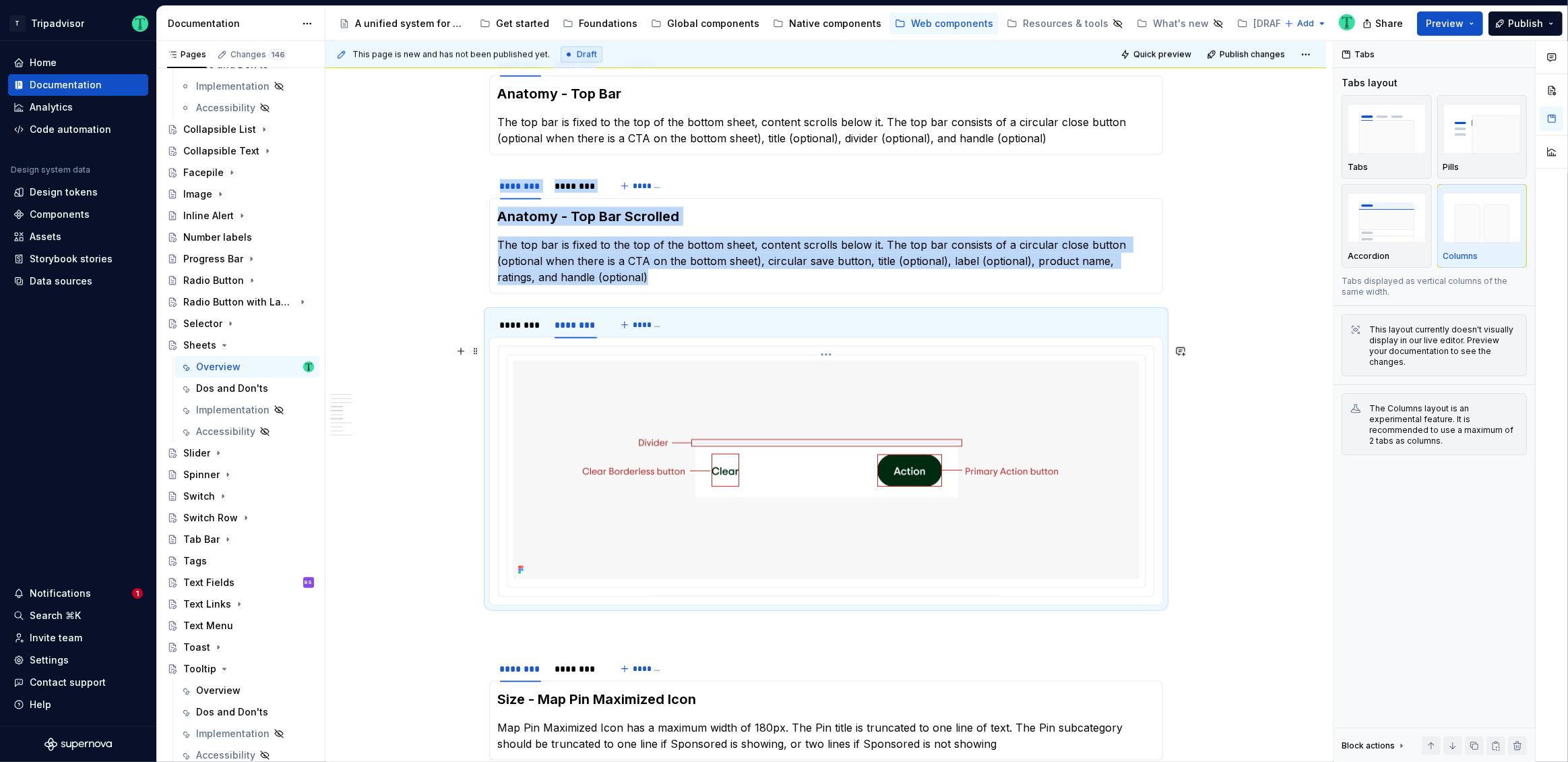
click at [999, 385] on img at bounding box center [825, 470] width 494 height 219
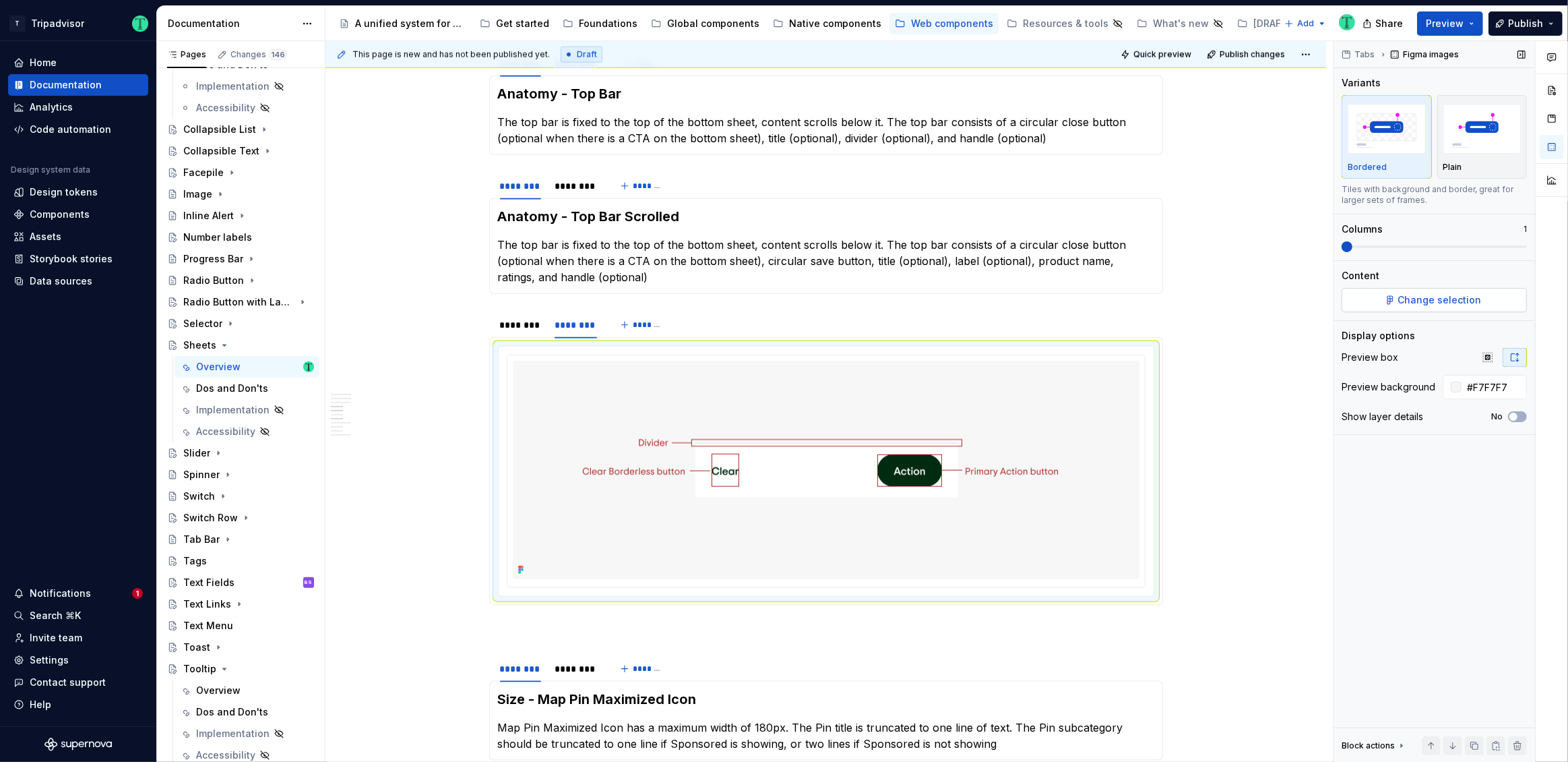
click at [1459, 296] on span "Change selection" at bounding box center [1440, 300] width 83 height 14
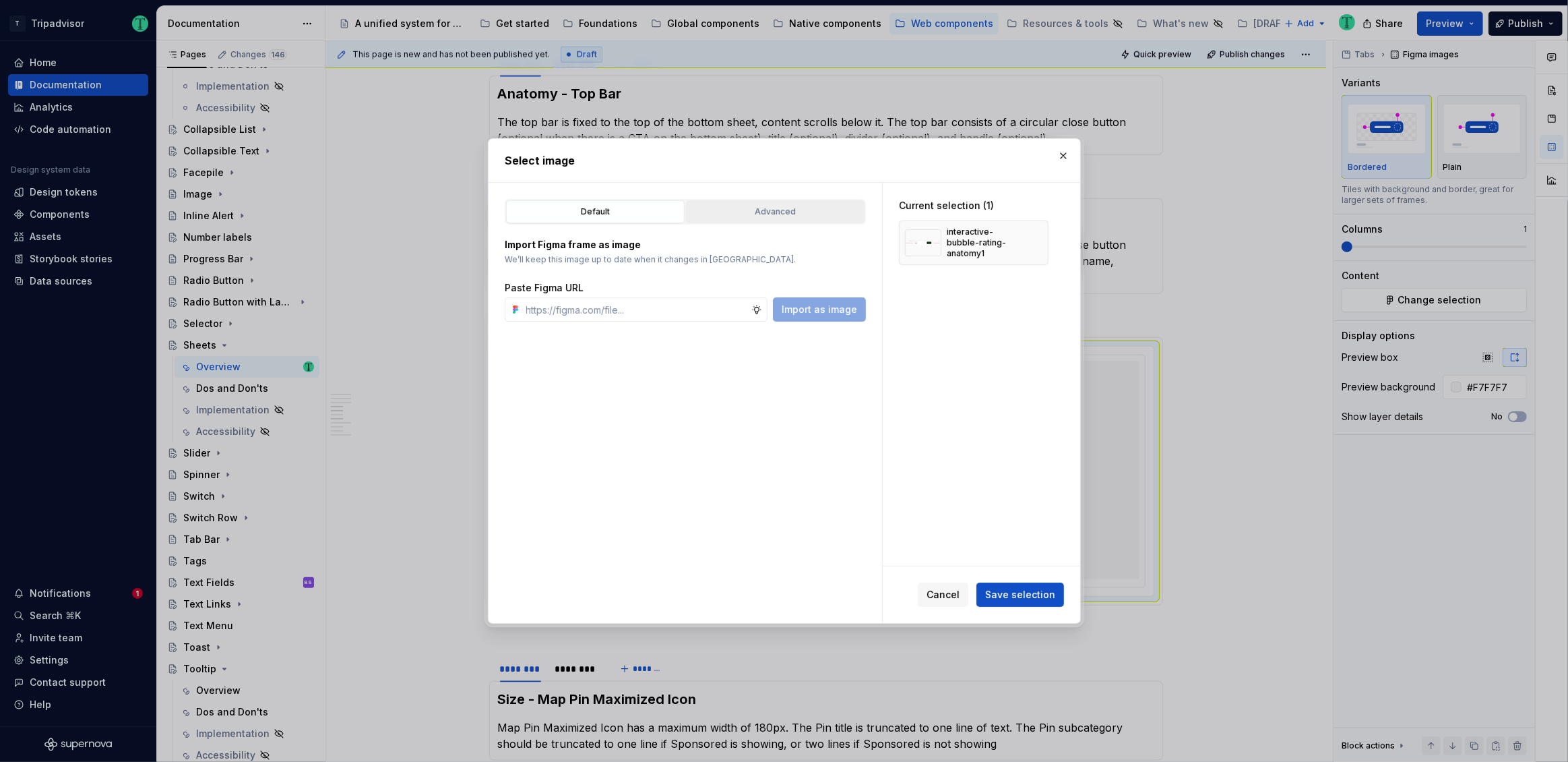
click at [765, 207] on div "Advanced" at bounding box center [775, 212] width 169 height 14
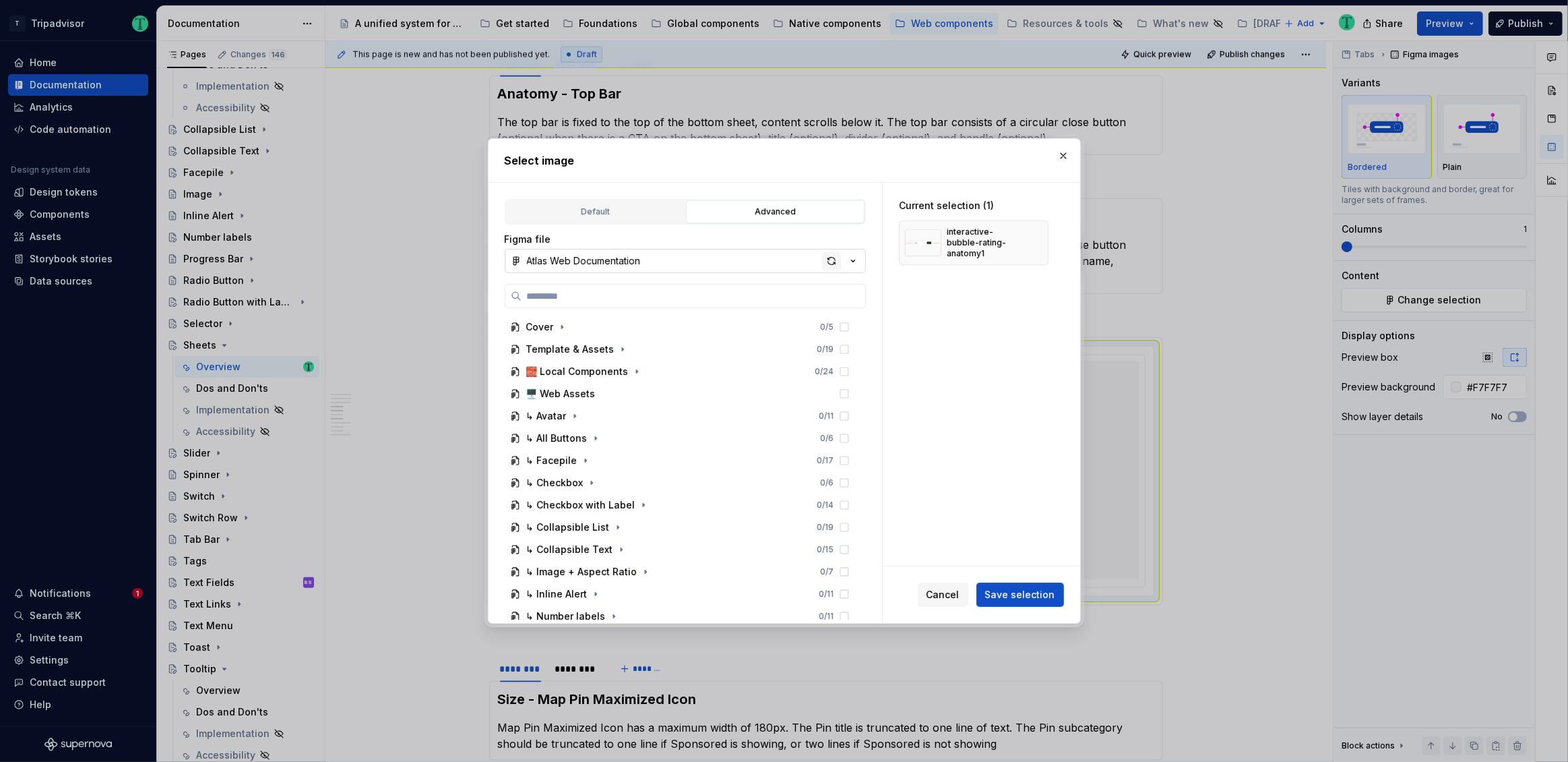
click at [833, 261] on div "button" at bounding box center [831, 260] width 19 height 19
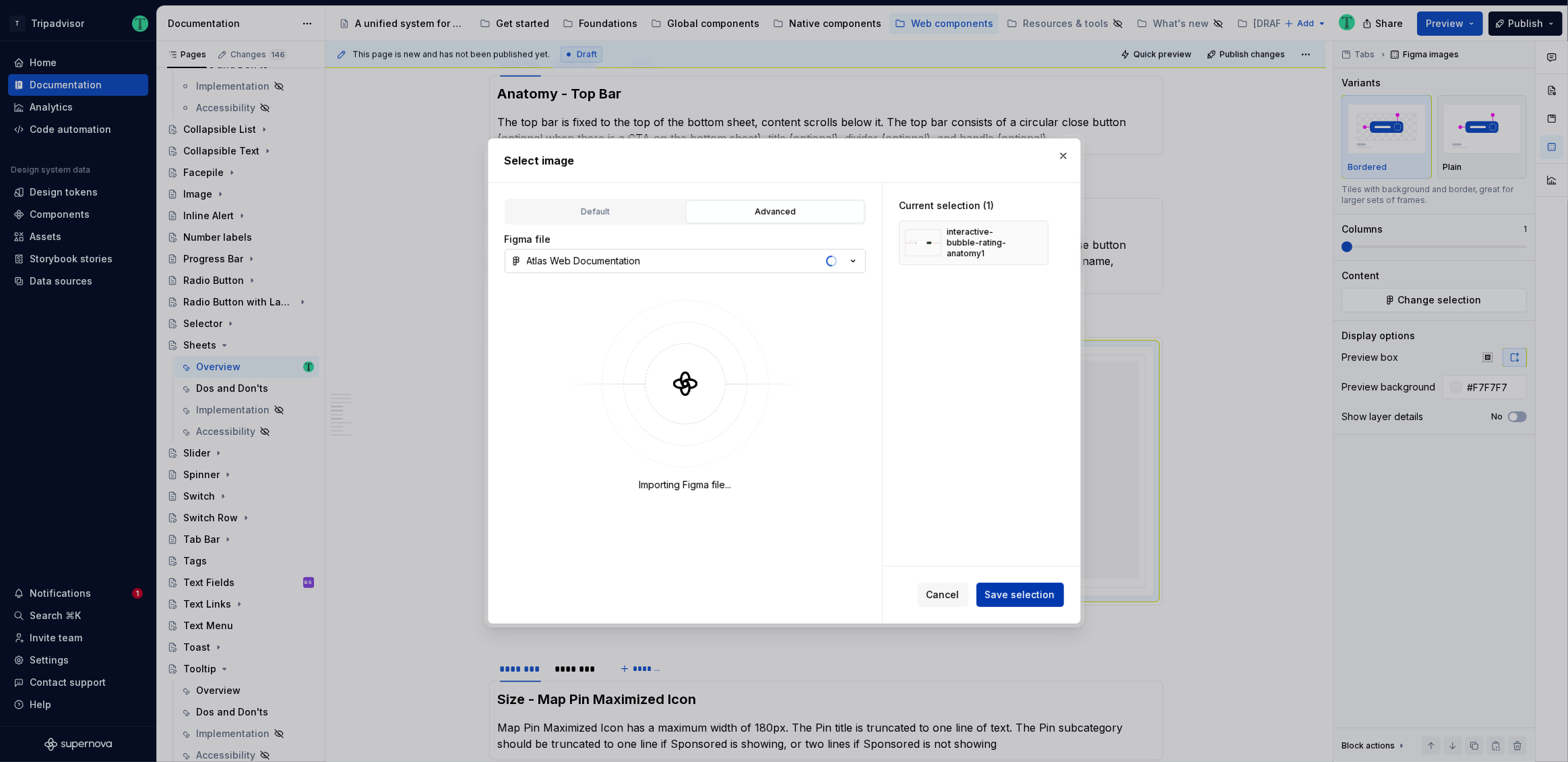
click at [1033, 594] on span "Save selection" at bounding box center [1020, 595] width 71 height 14
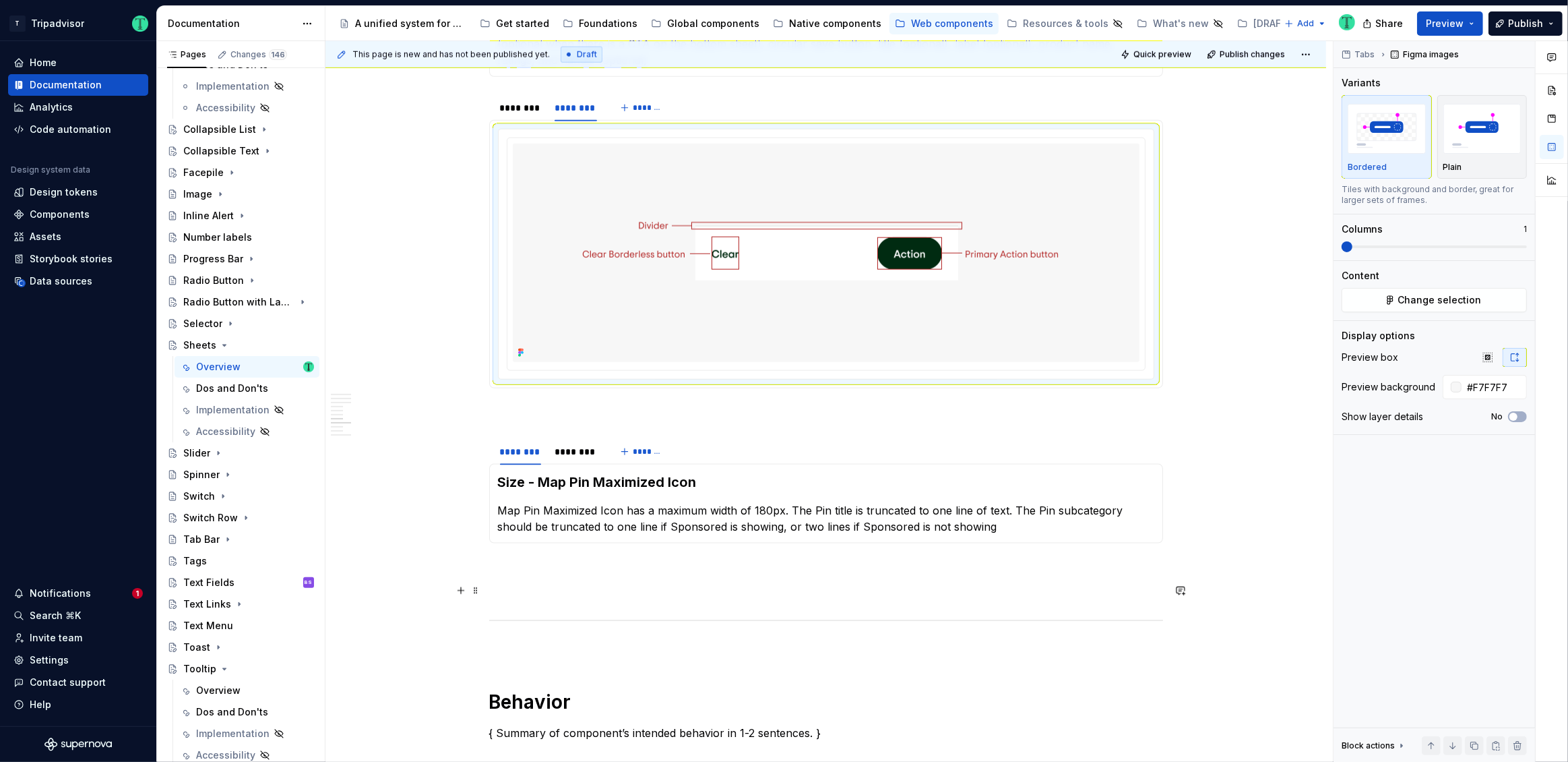
scroll to position [1761, 0]
click at [1031, 25] on div "Resources & tools" at bounding box center [1066, 24] width 85 height 14
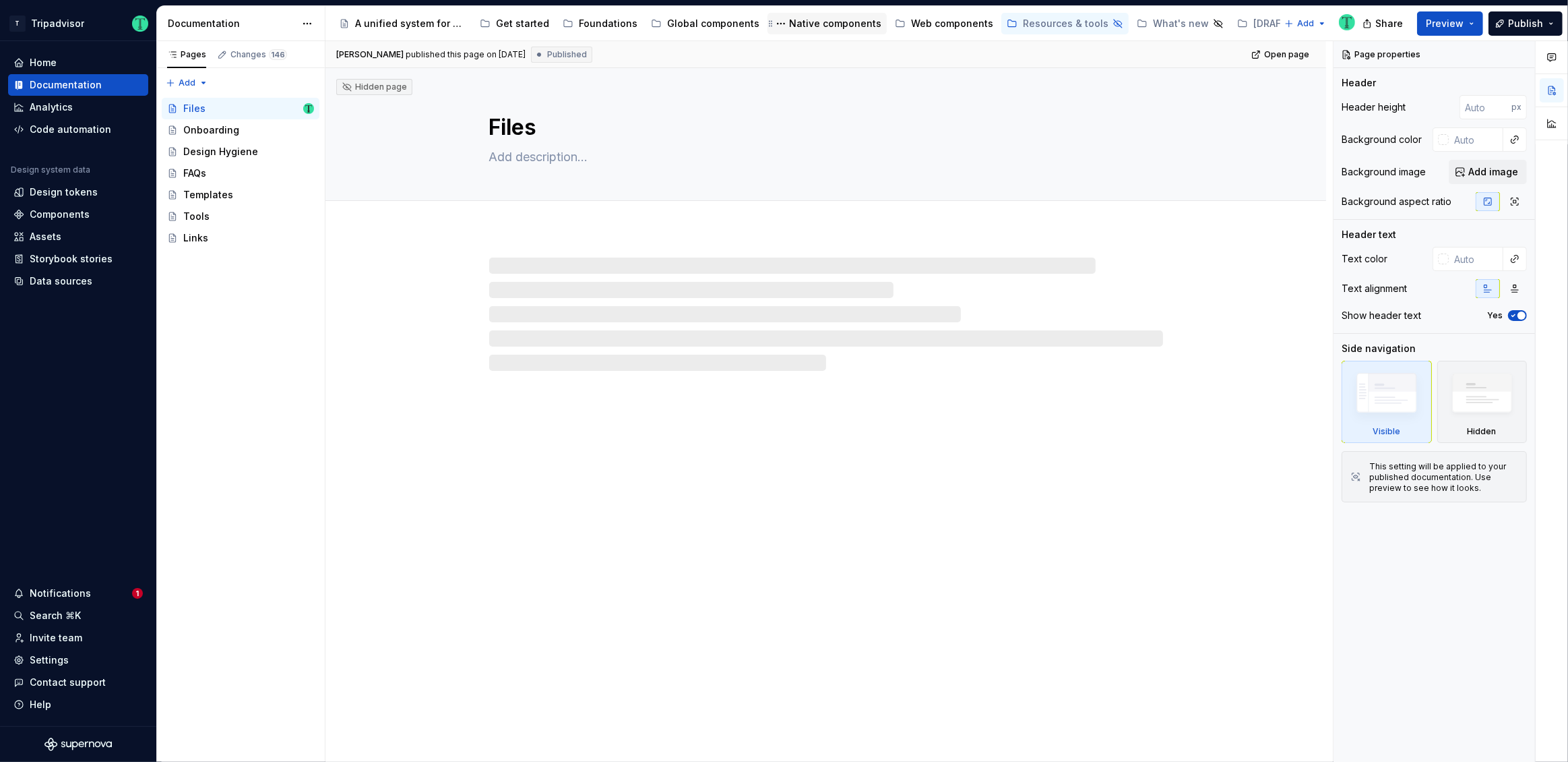
click at [800, 19] on div "Native components" at bounding box center [834, 24] width 92 height 14
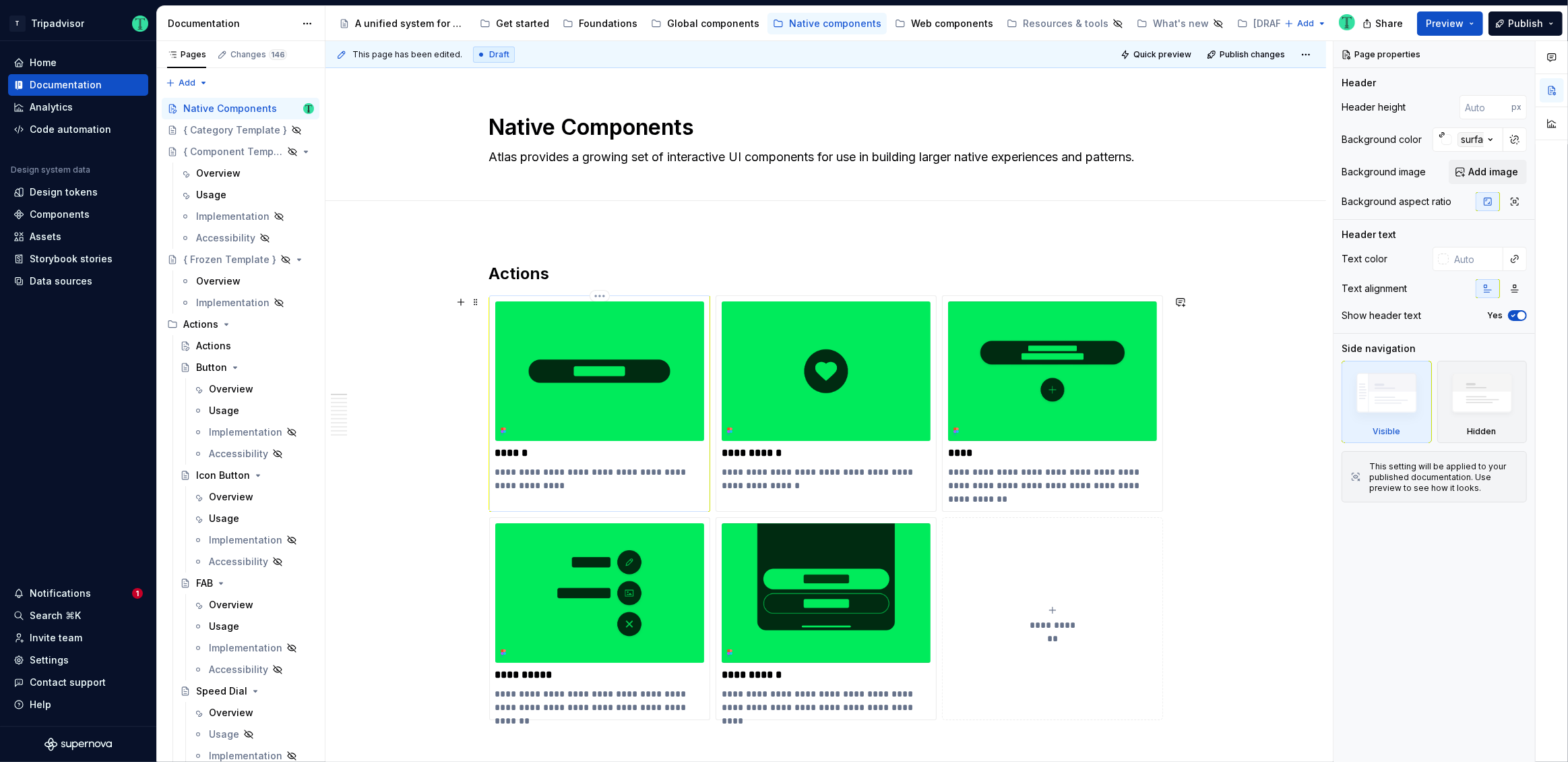
click at [614, 478] on p "**********" at bounding box center [600, 478] width 209 height 27
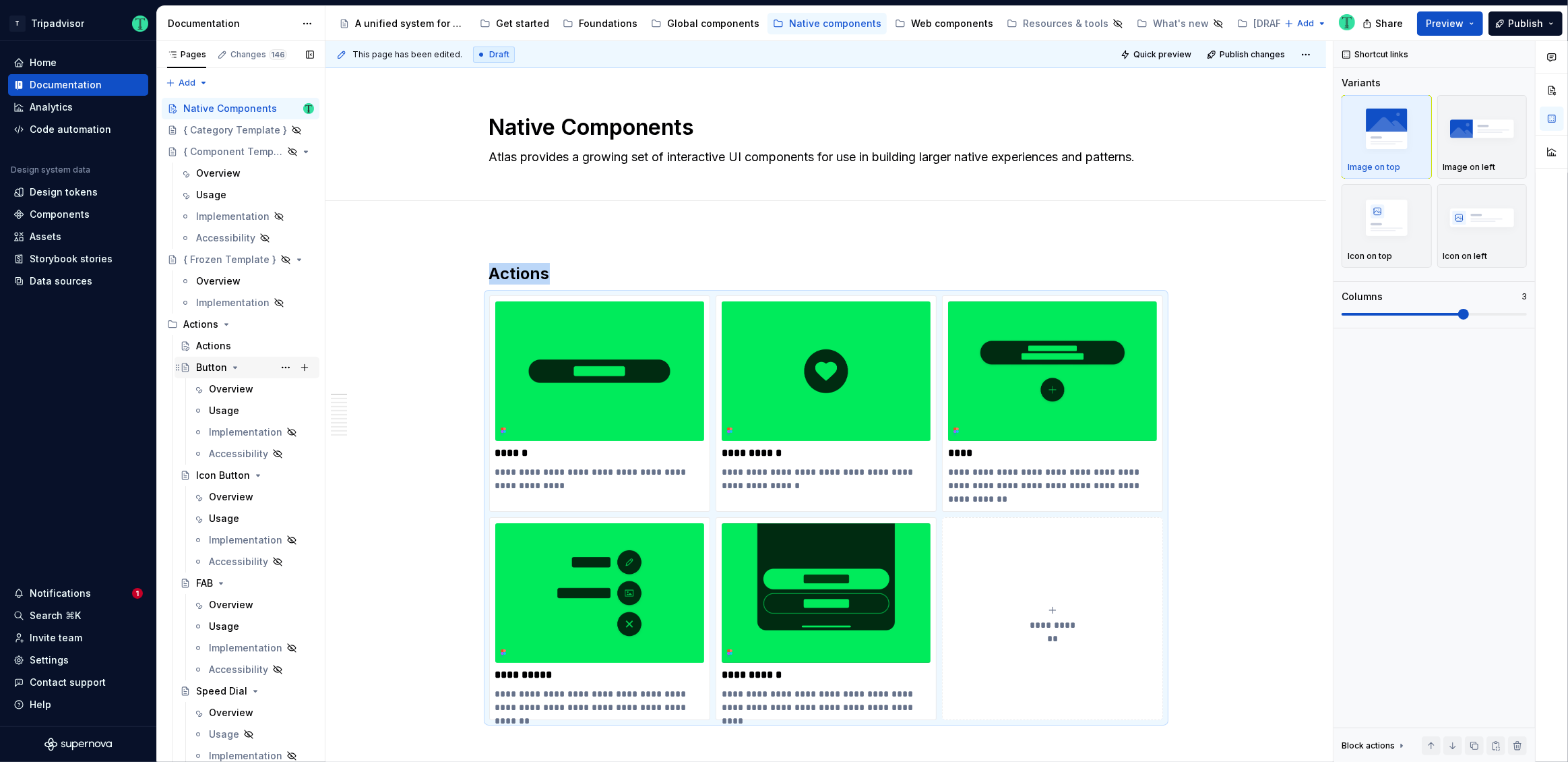
click at [207, 368] on div "Button" at bounding box center [211, 368] width 31 height 14
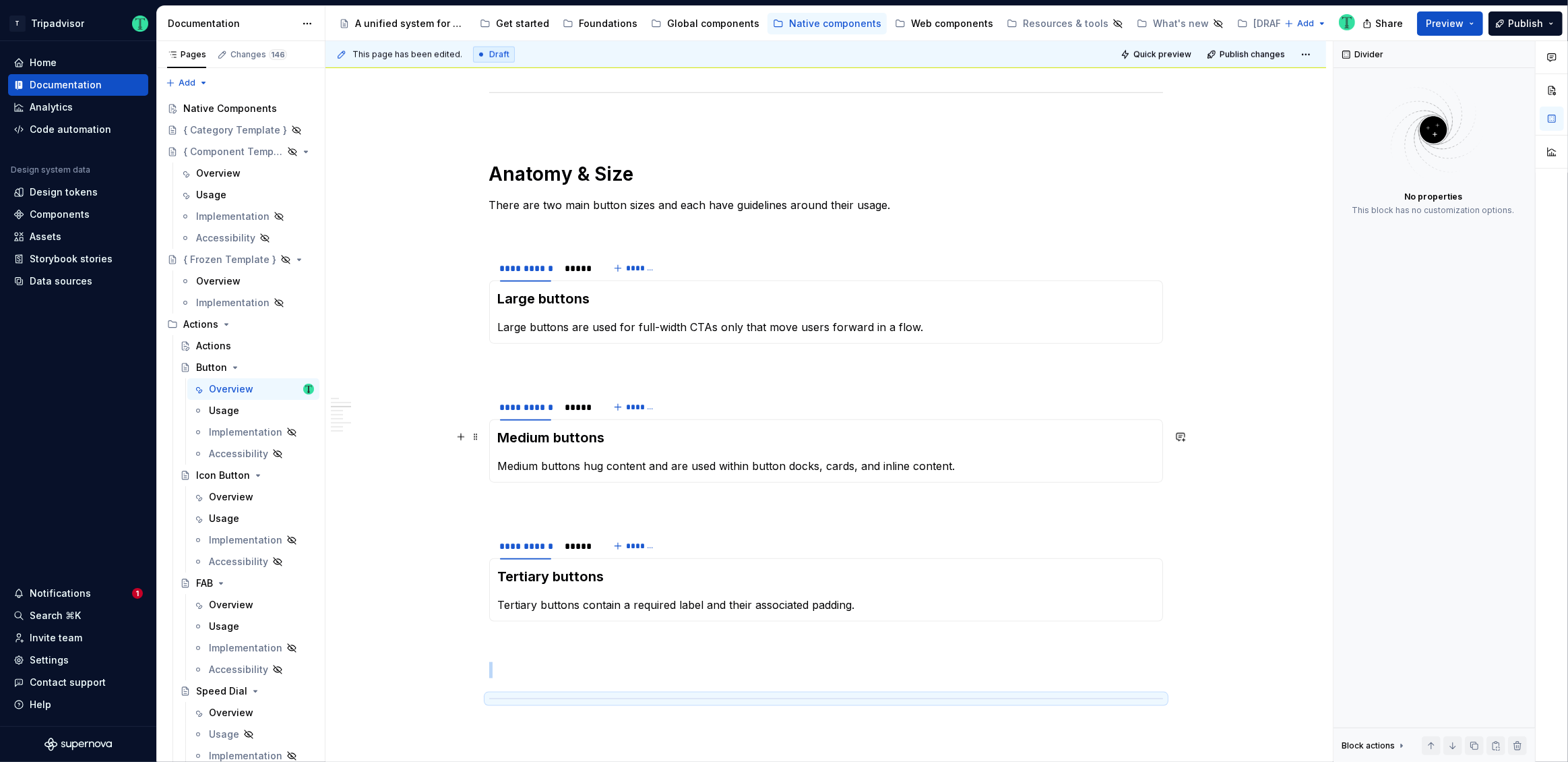
scroll to position [1577, 0]
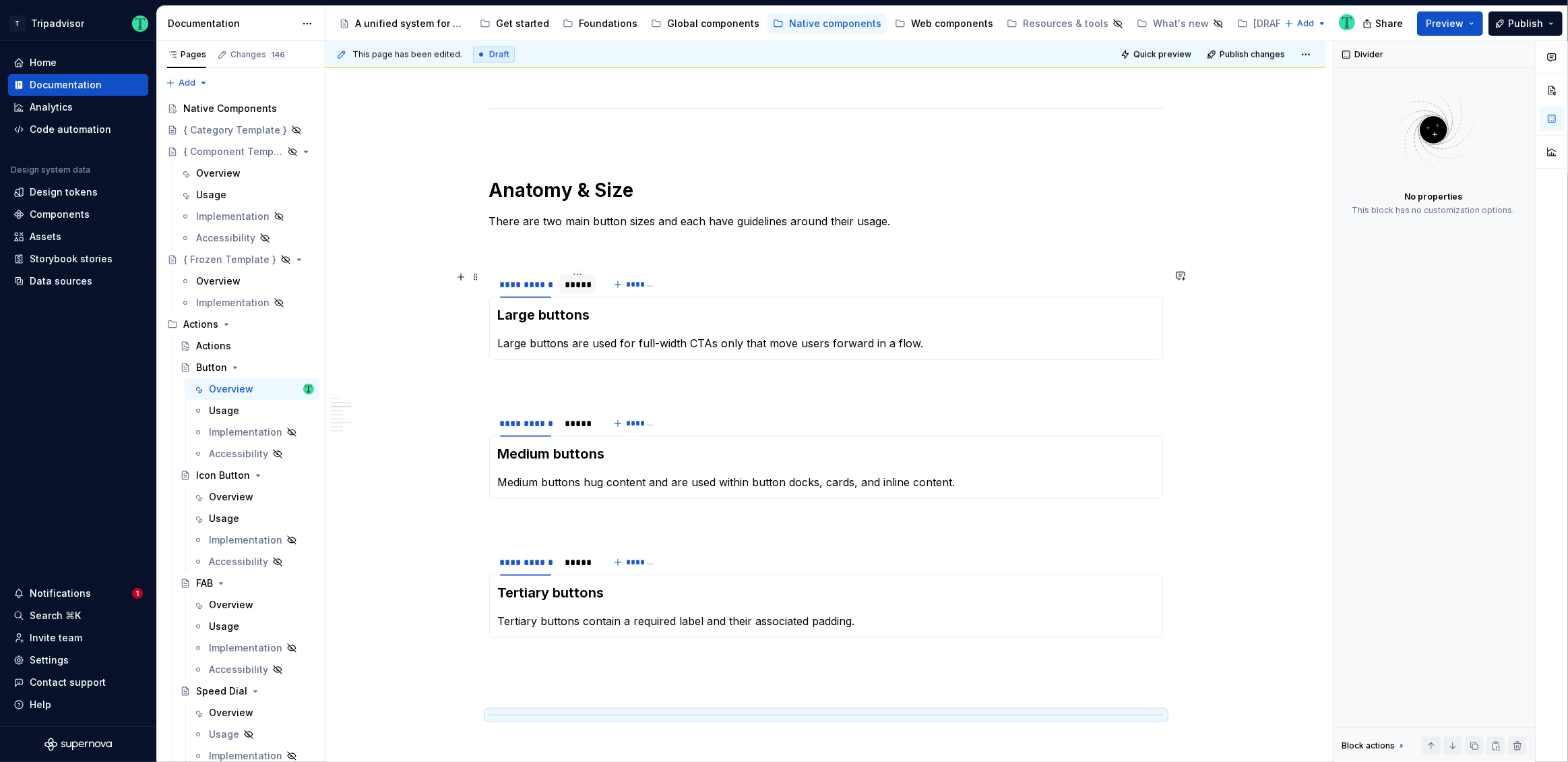
click at [577, 288] on div "*****" at bounding box center [578, 285] width 26 height 14
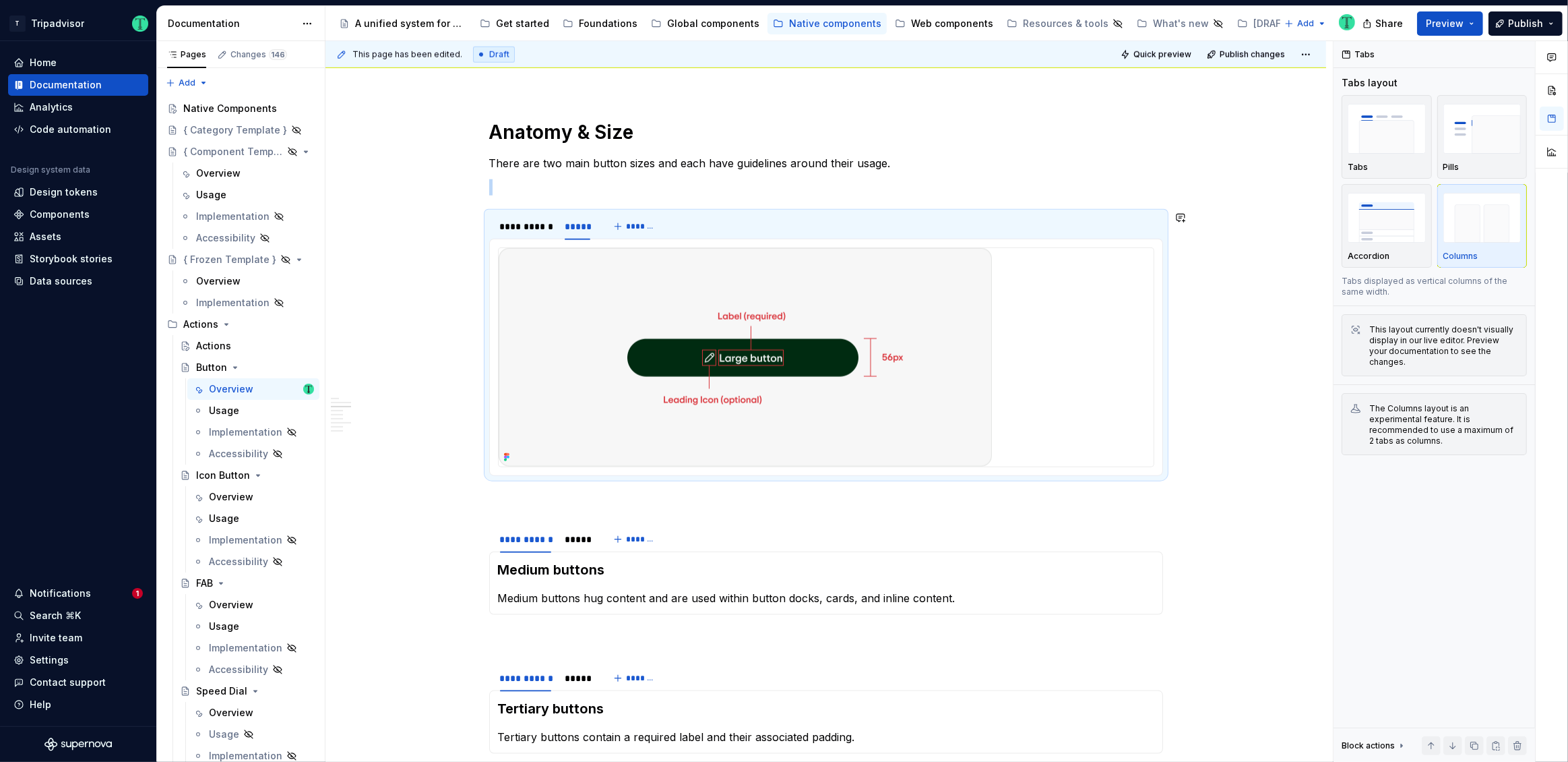
scroll to position [1721, 0]
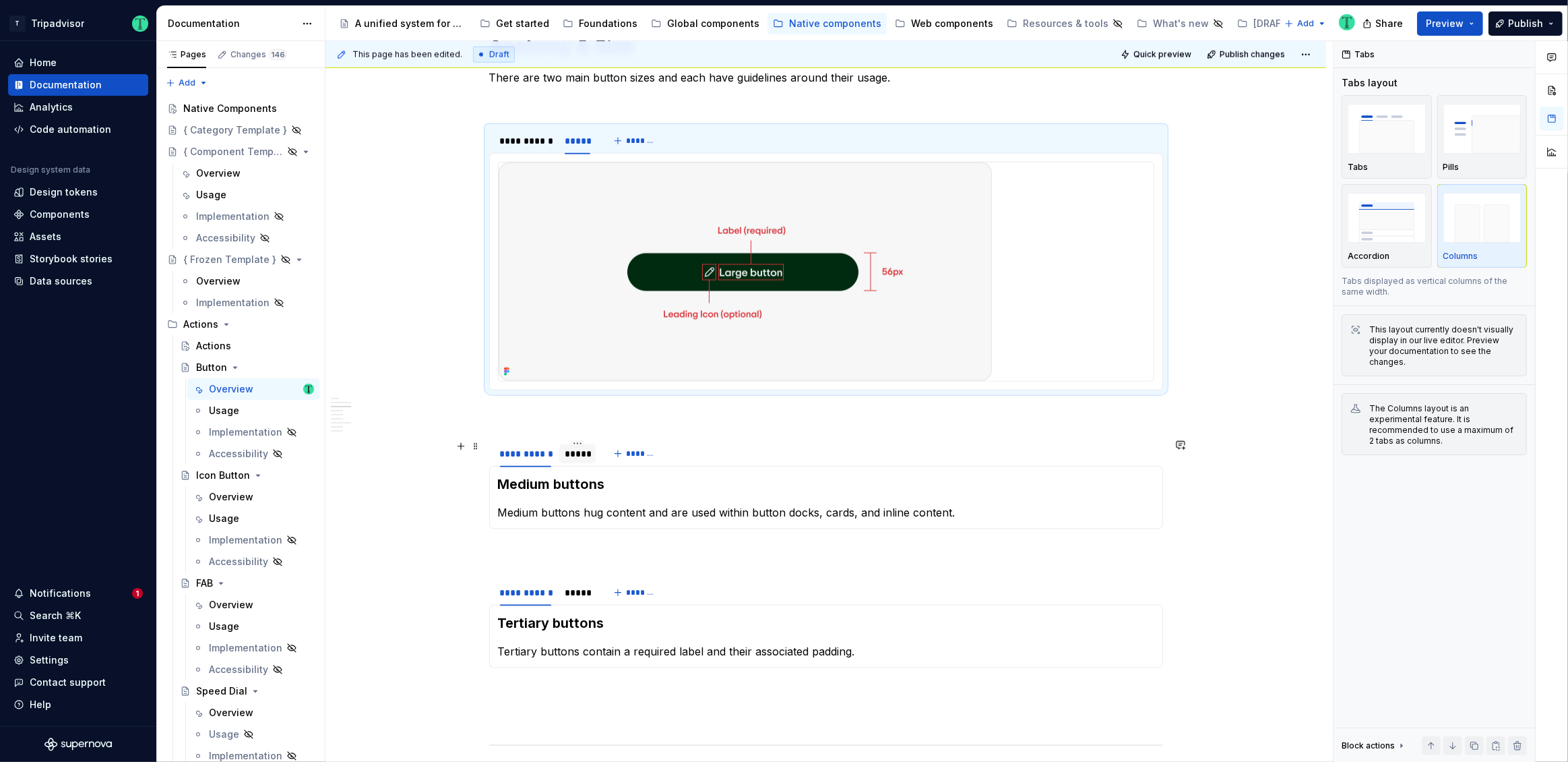
click at [571, 451] on div "*****" at bounding box center [578, 454] width 26 height 14
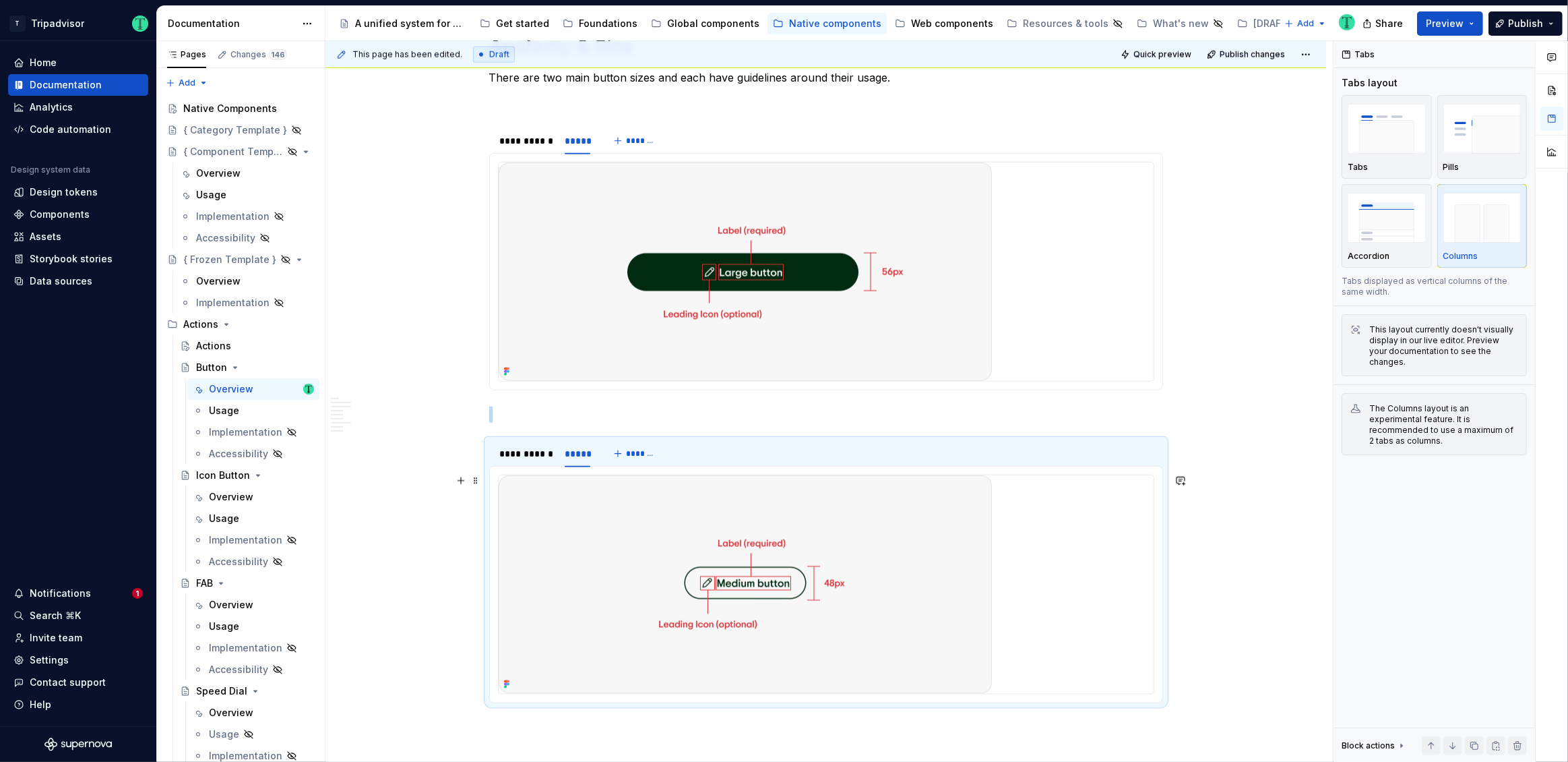
scroll to position [1897, 0]
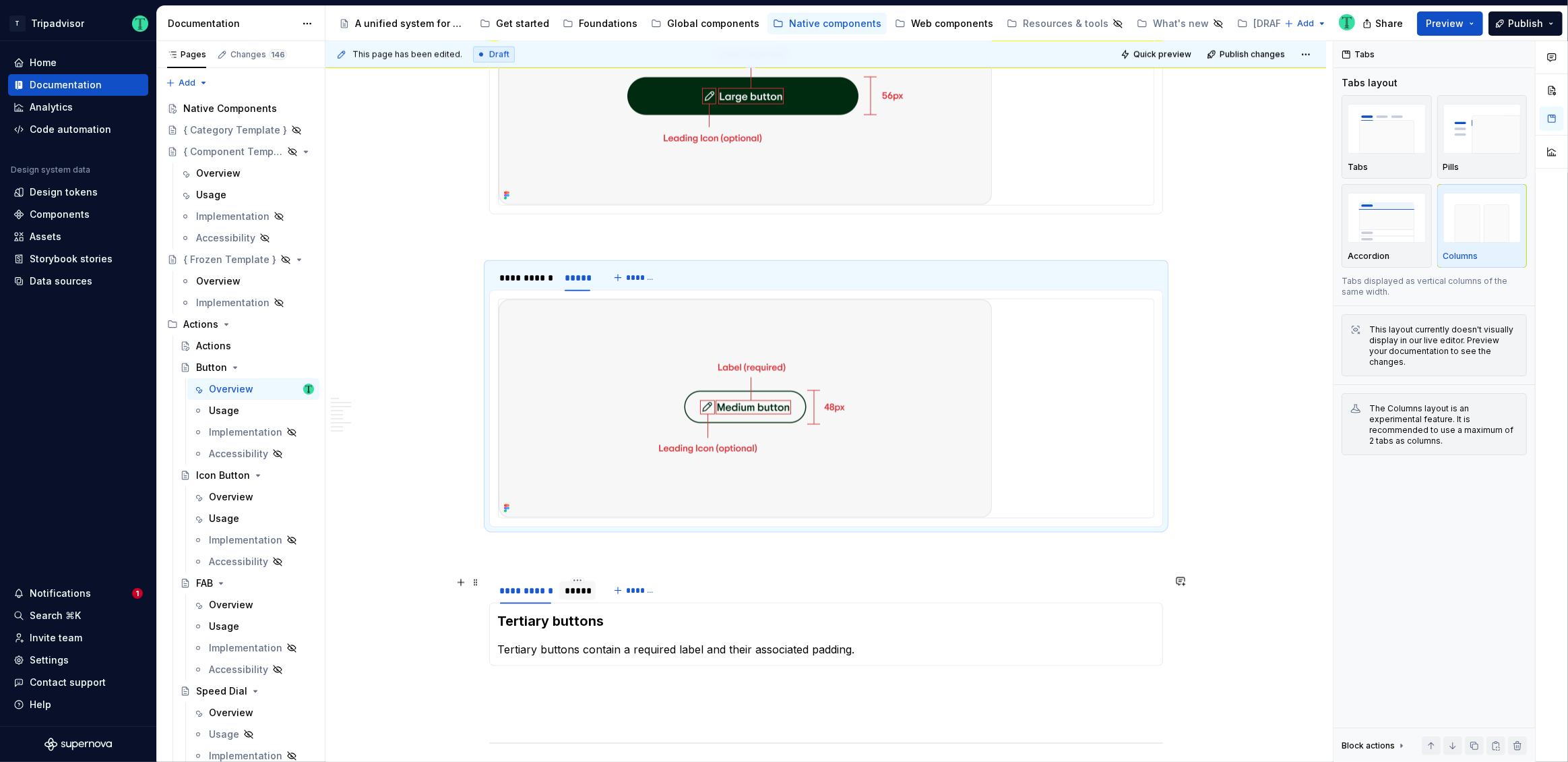
click at [570, 593] on div "*****" at bounding box center [578, 591] width 26 height 14
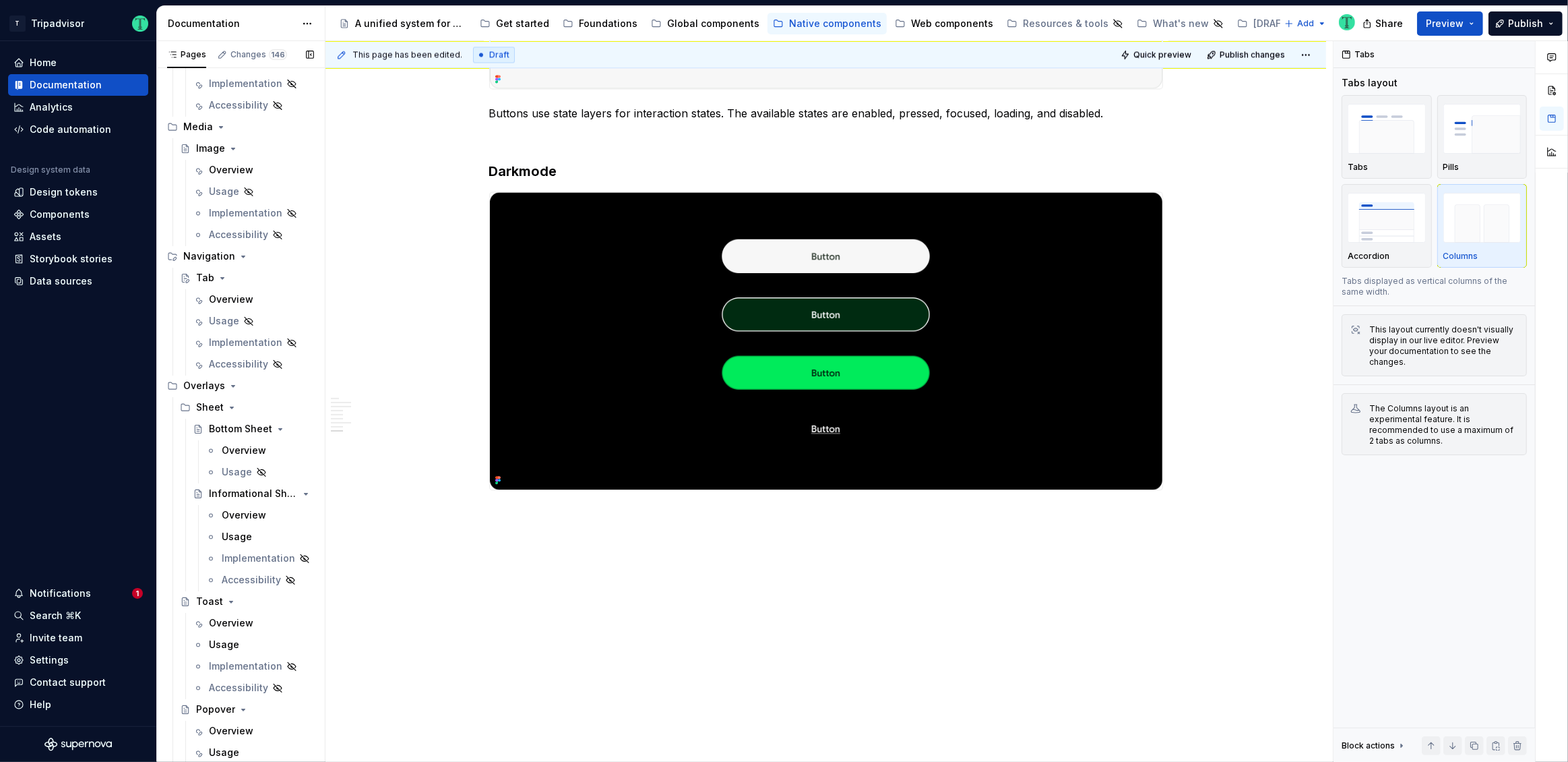
scroll to position [2916, 0]
click at [211, 400] on div "Sheet" at bounding box center [210, 406] width 28 height 14
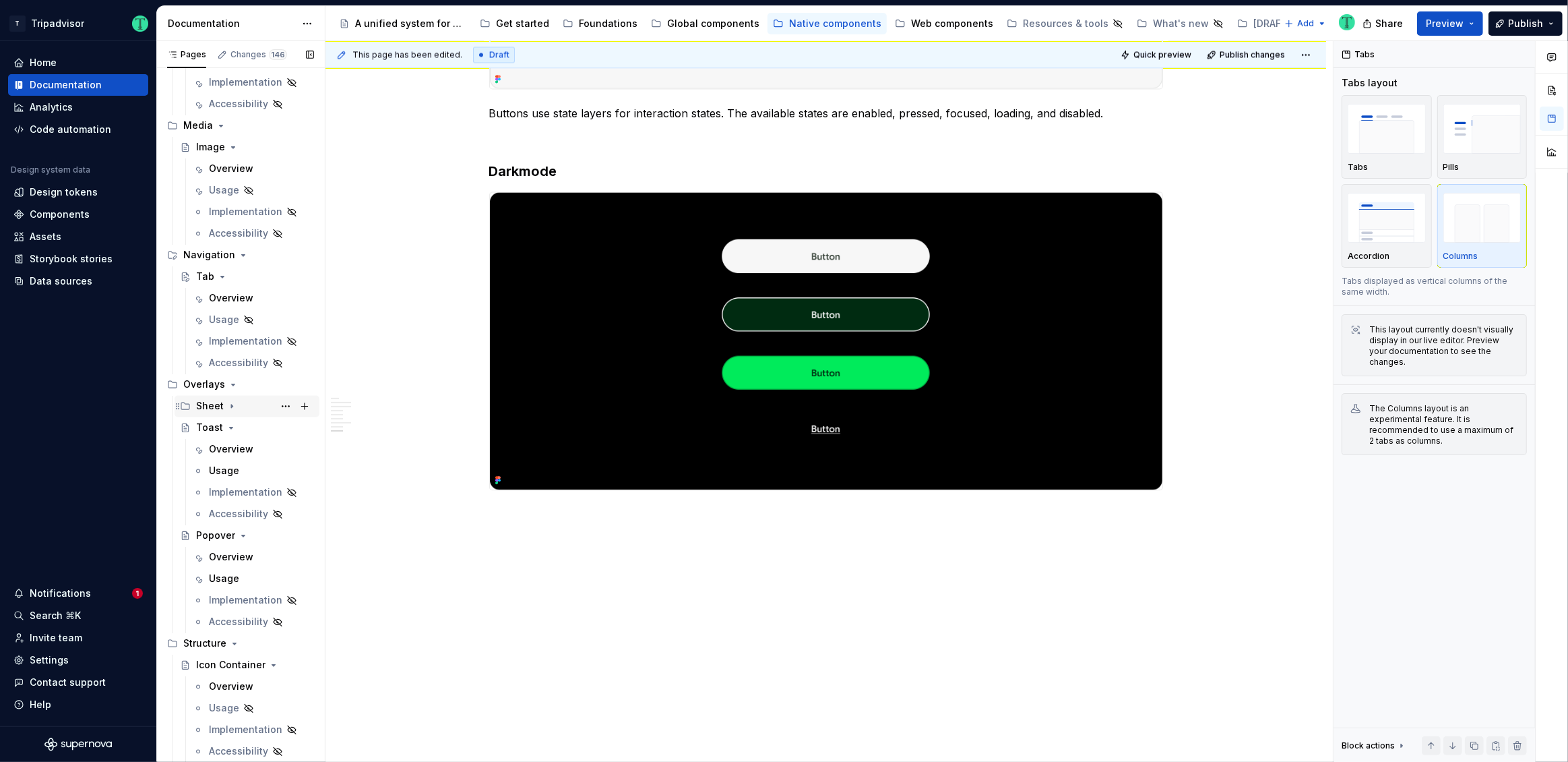
click at [209, 405] on div "Sheet" at bounding box center [210, 406] width 28 height 14
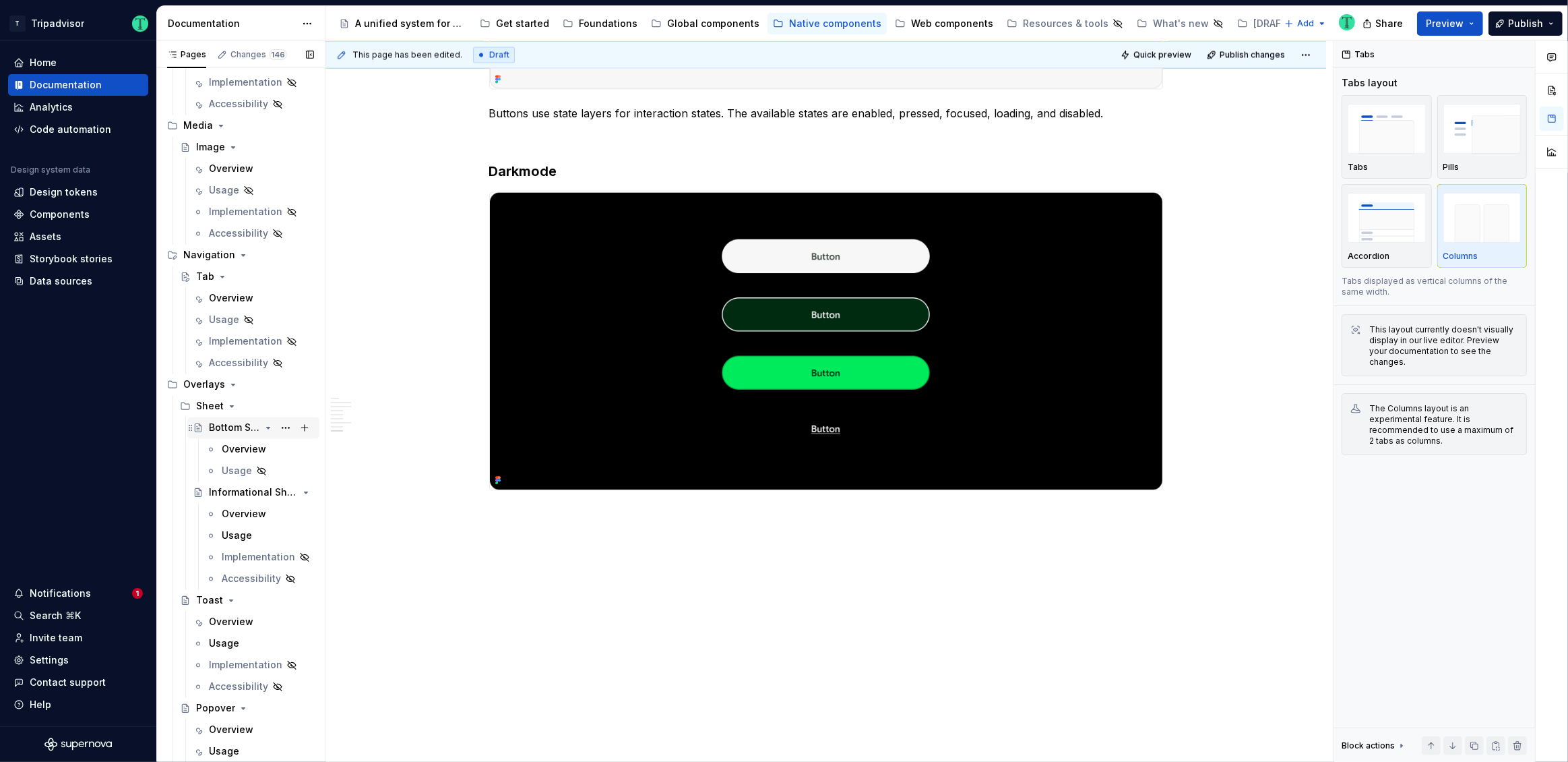
click at [231, 430] on div "Bottom Sheet" at bounding box center [234, 428] width 52 height 14
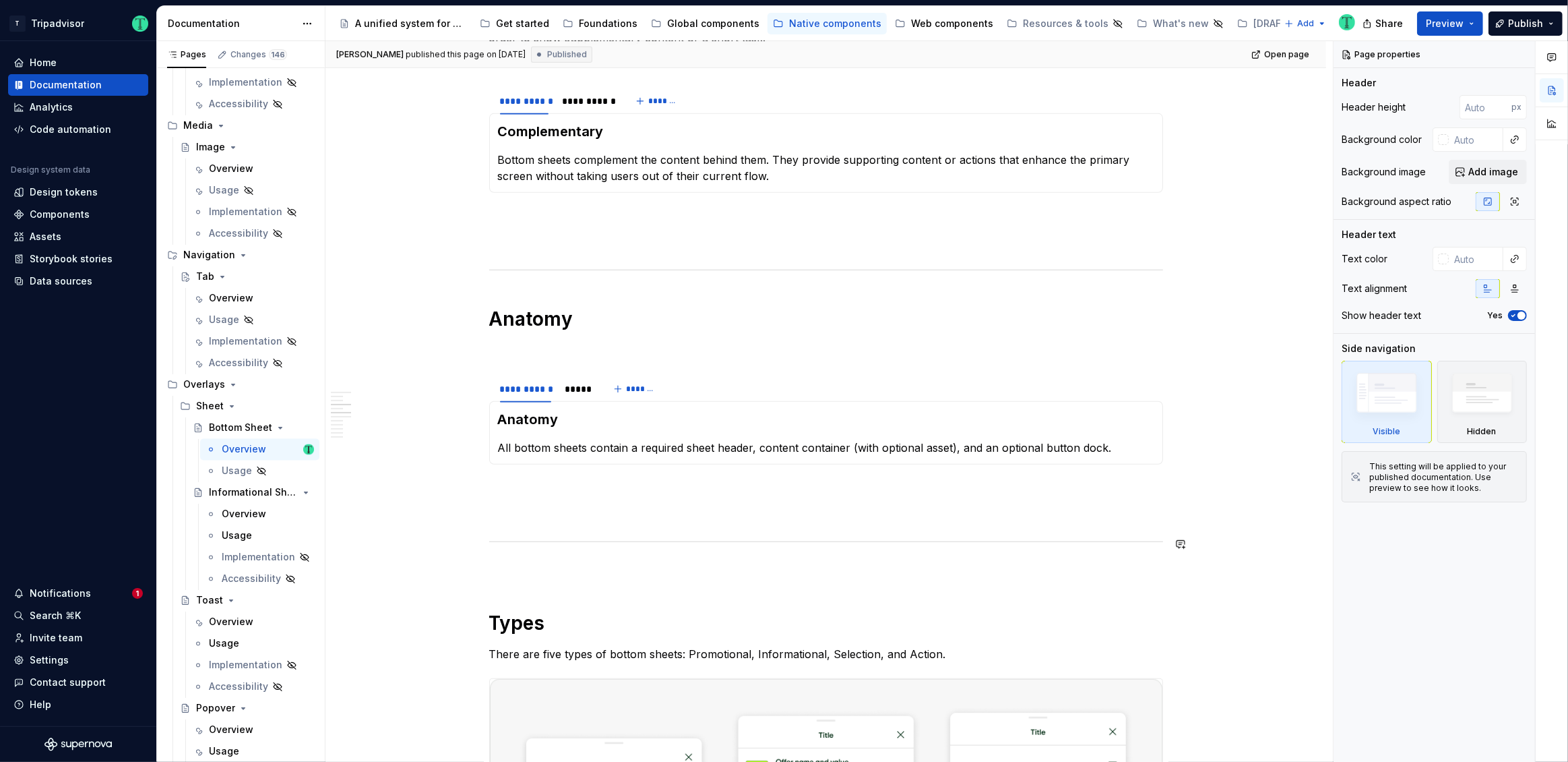
scroll to position [723, 0]
click at [578, 390] on div "*****" at bounding box center [578, 387] width 26 height 14
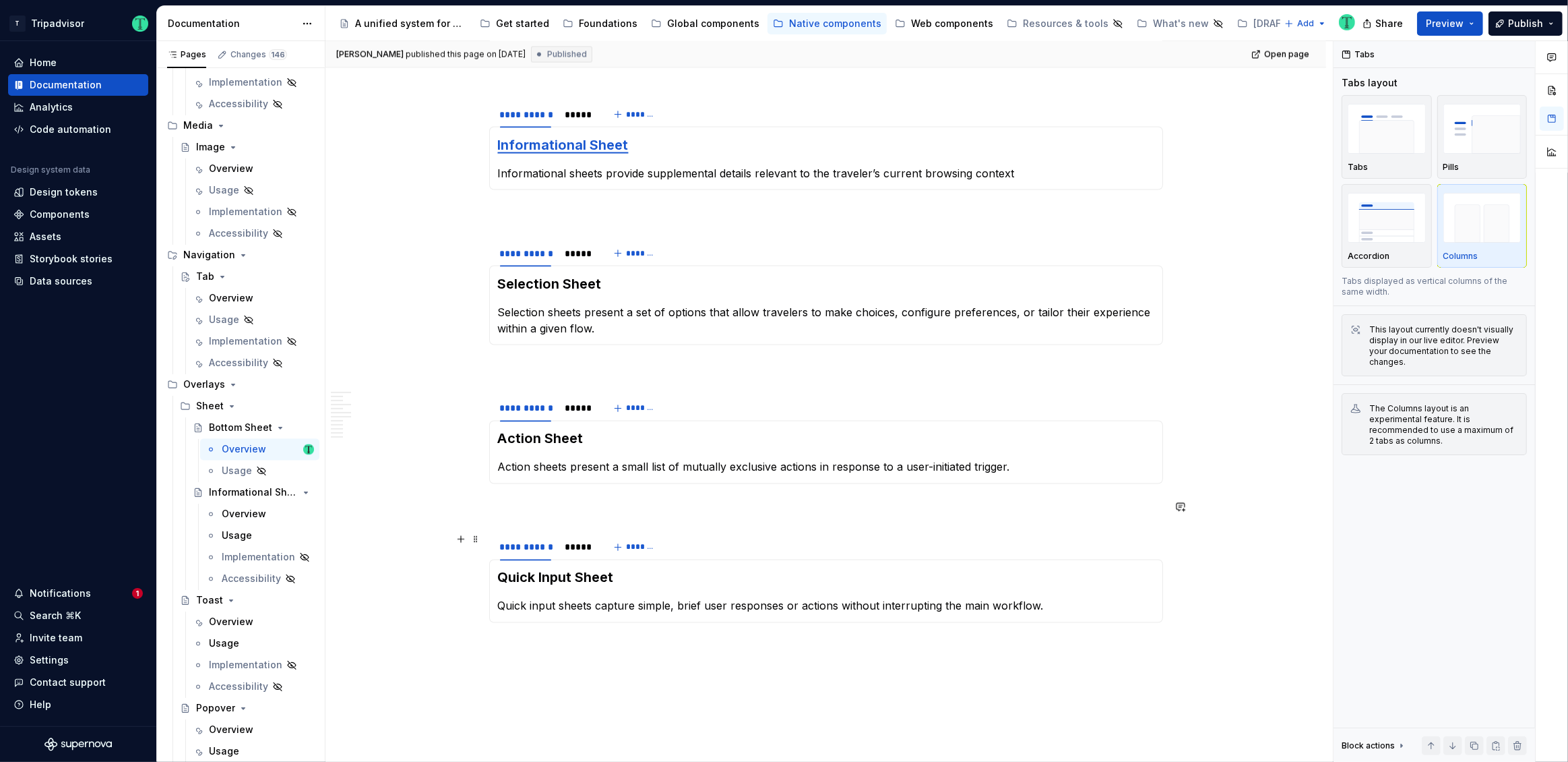
scroll to position [2698, 0]
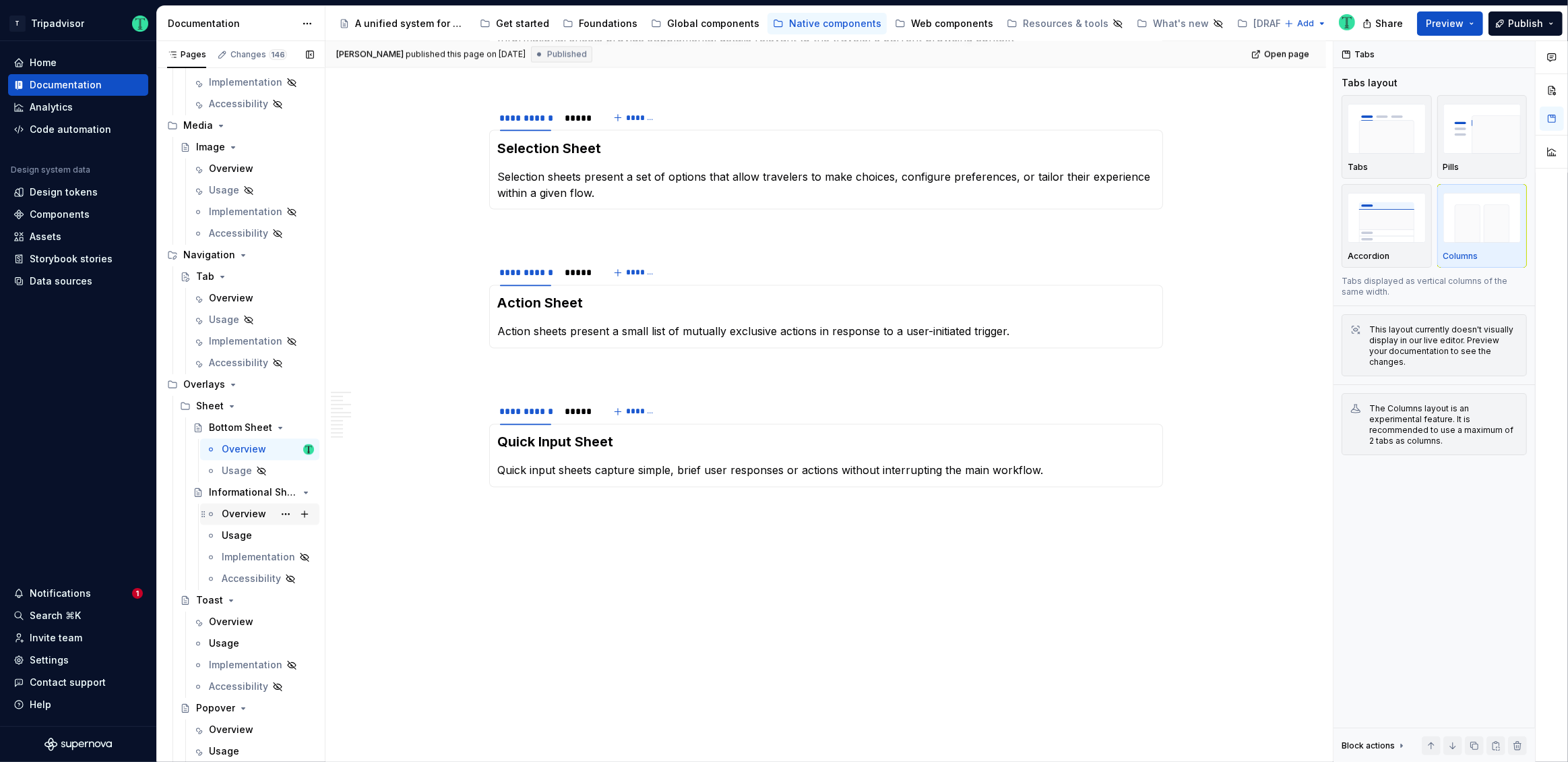
click at [241, 508] on div "Overview" at bounding box center [243, 515] width 45 height 14
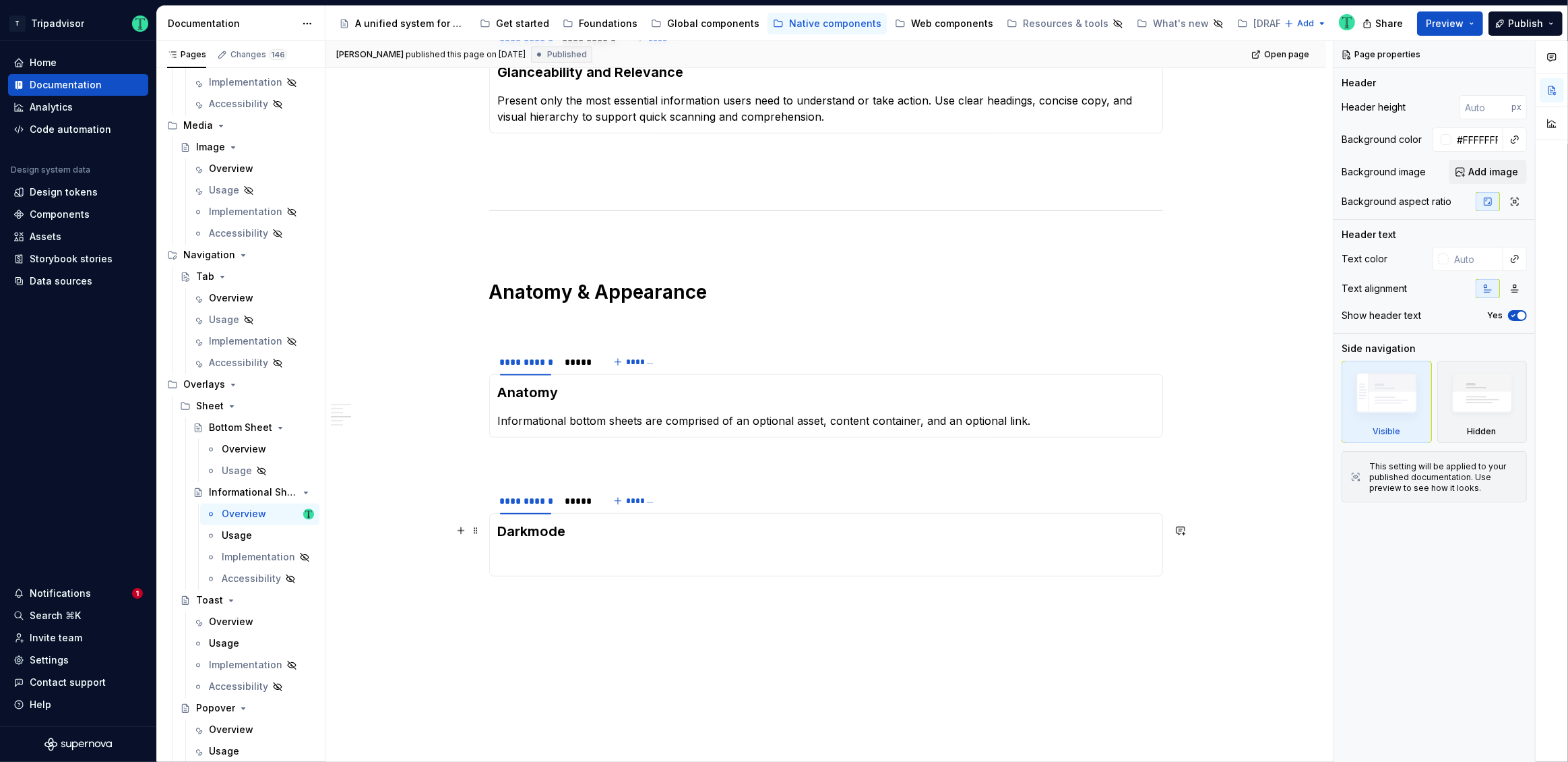
scroll to position [1071, 0]
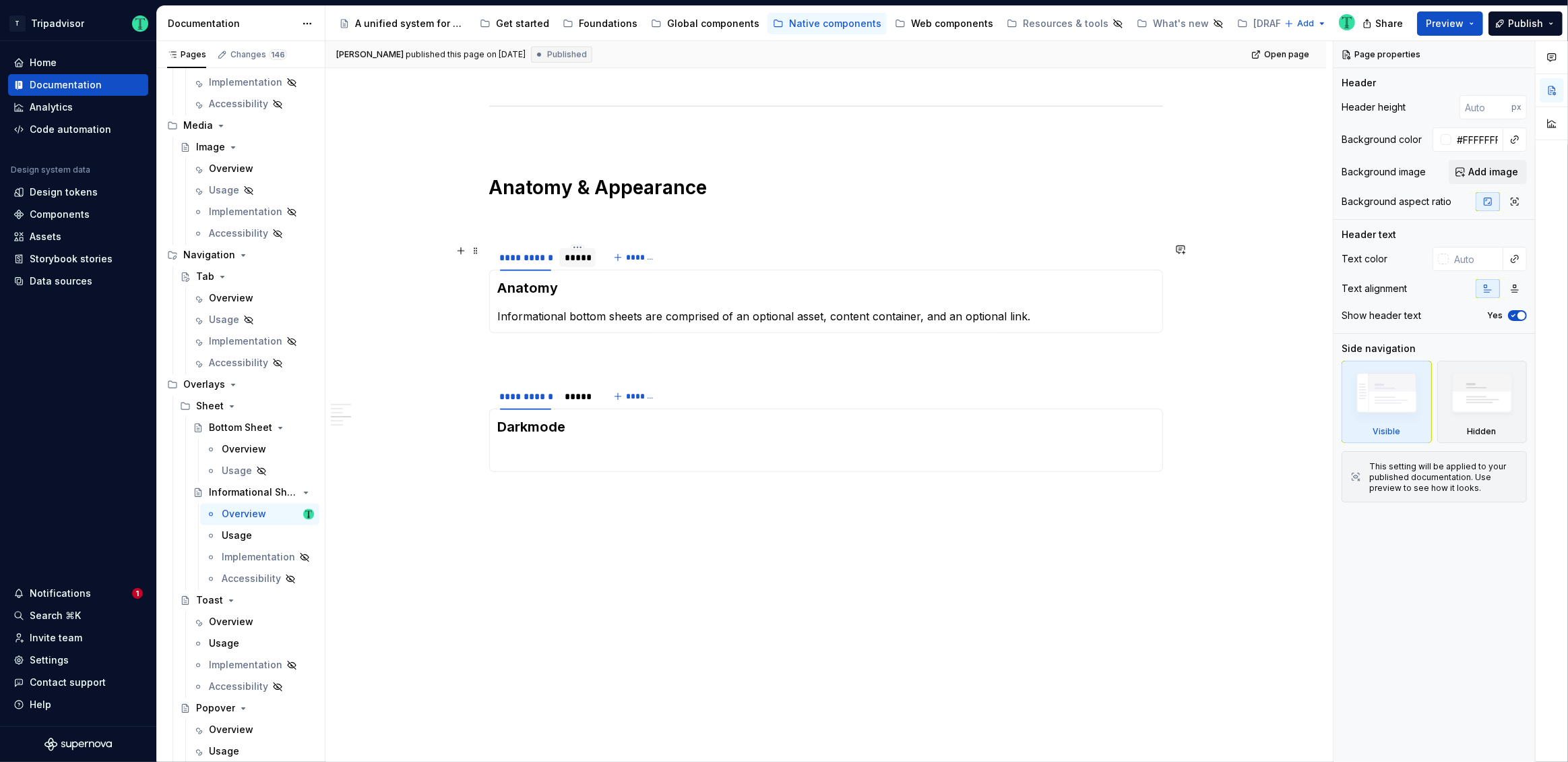
click at [591, 252] on div "*****" at bounding box center [577, 257] width 37 height 19
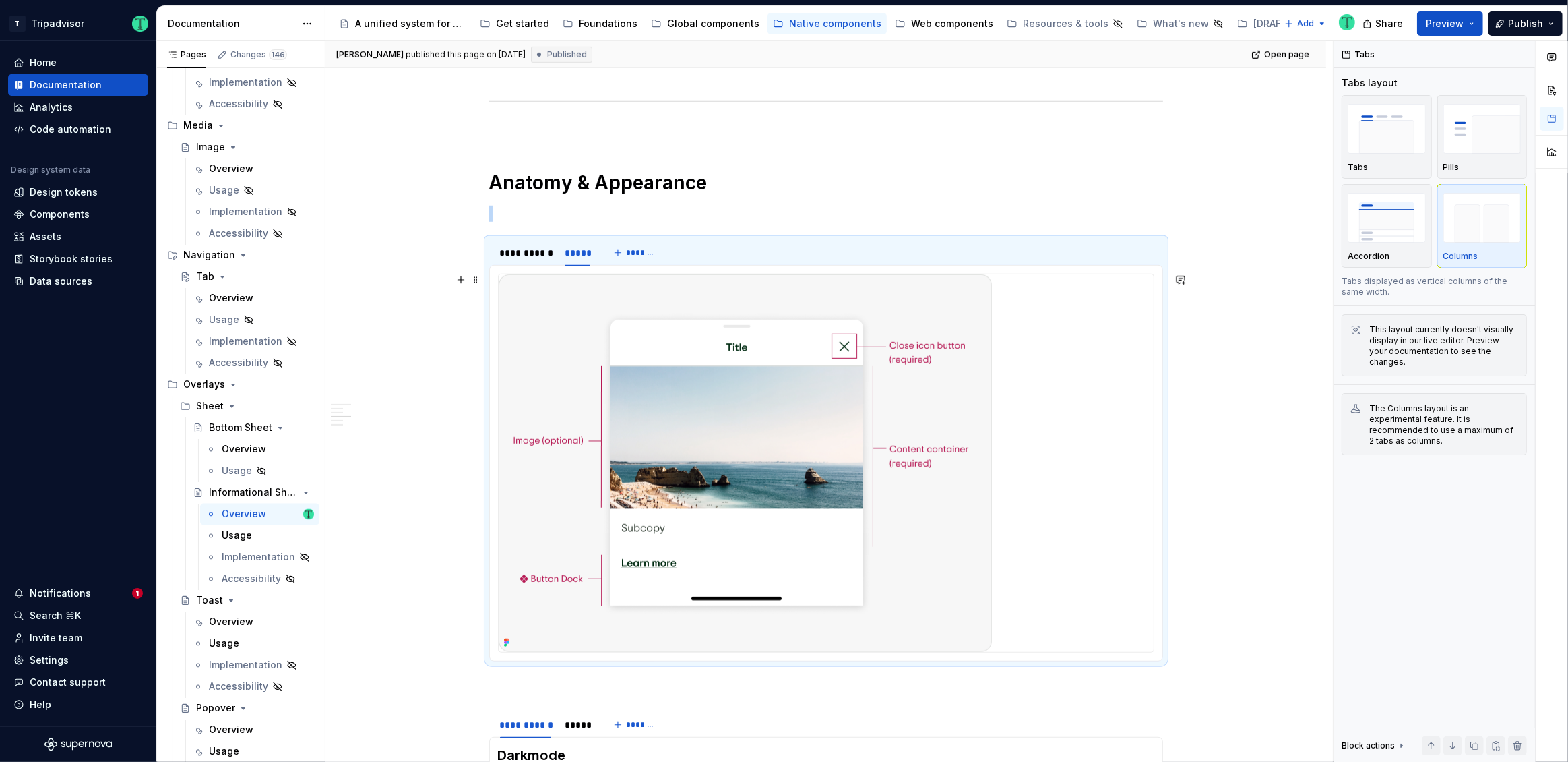
scroll to position [1189, 0]
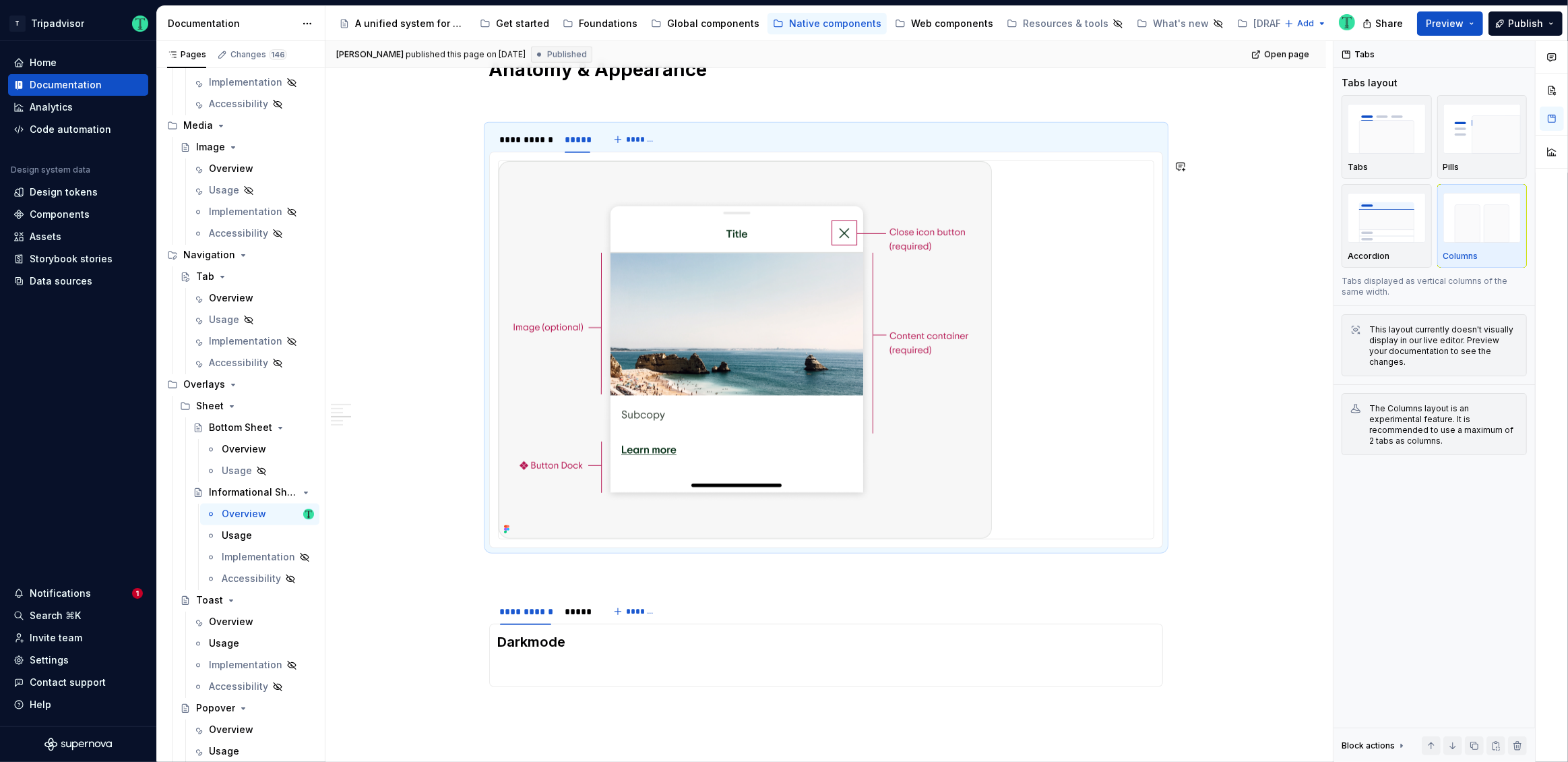
type textarea "*"
